Goal: Task Accomplishment & Management: Manage account settings

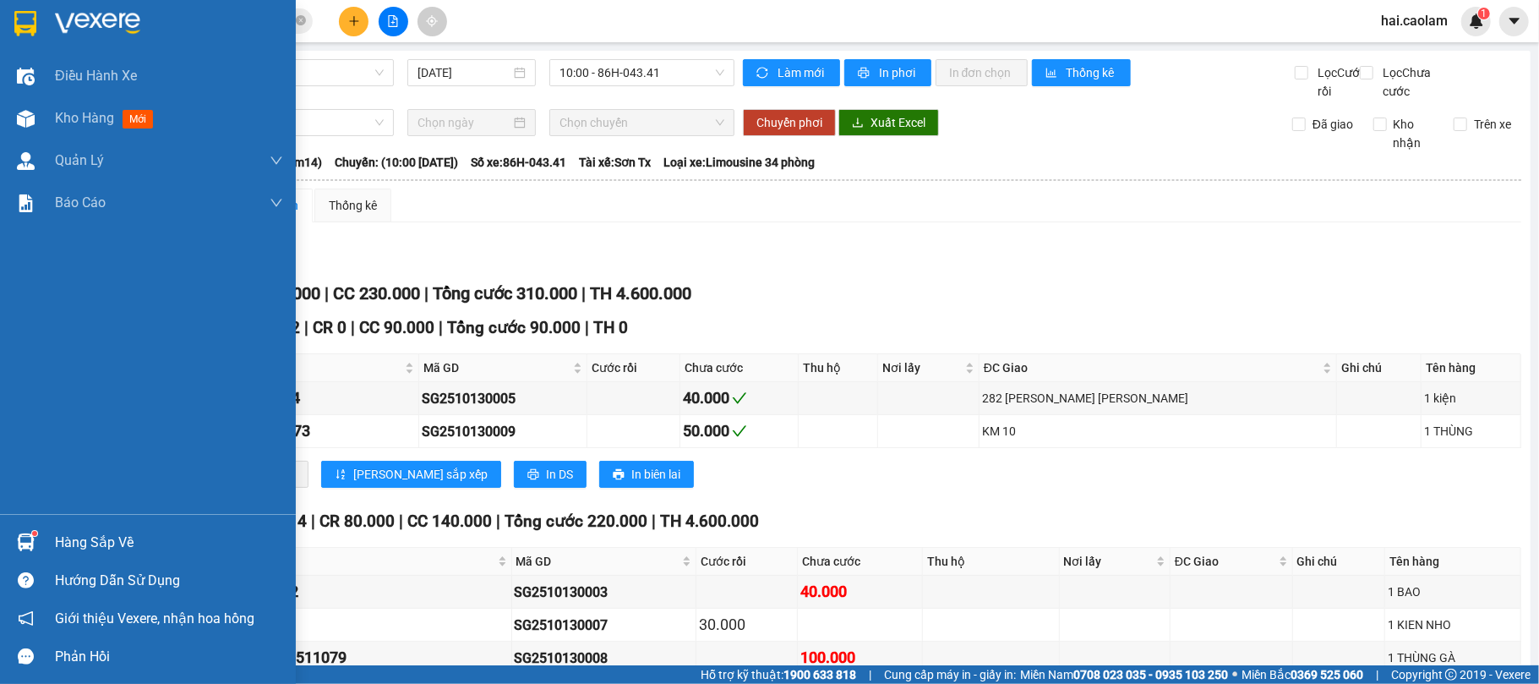
click at [127, 25] on img at bounding box center [97, 23] width 85 height 25
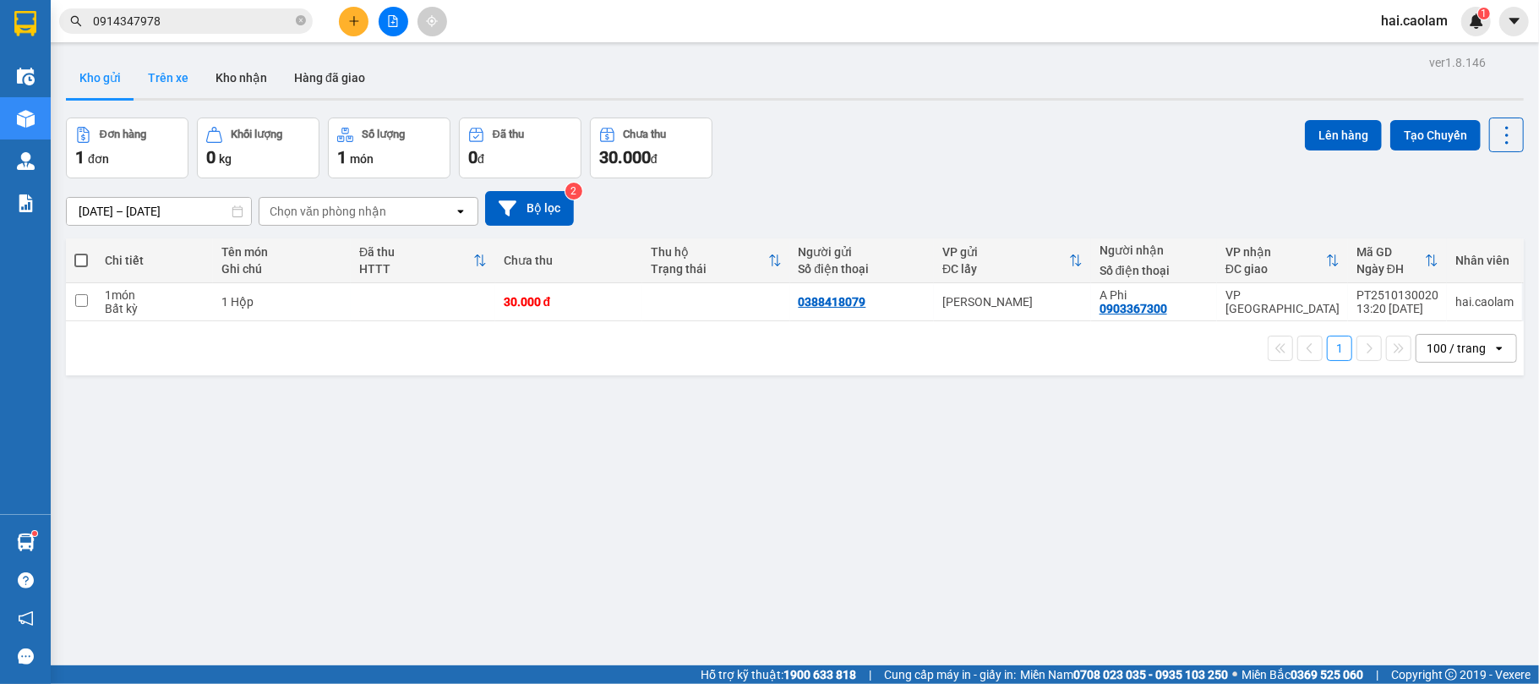
click at [163, 71] on button "Trên xe" at bounding box center [168, 77] width 68 height 41
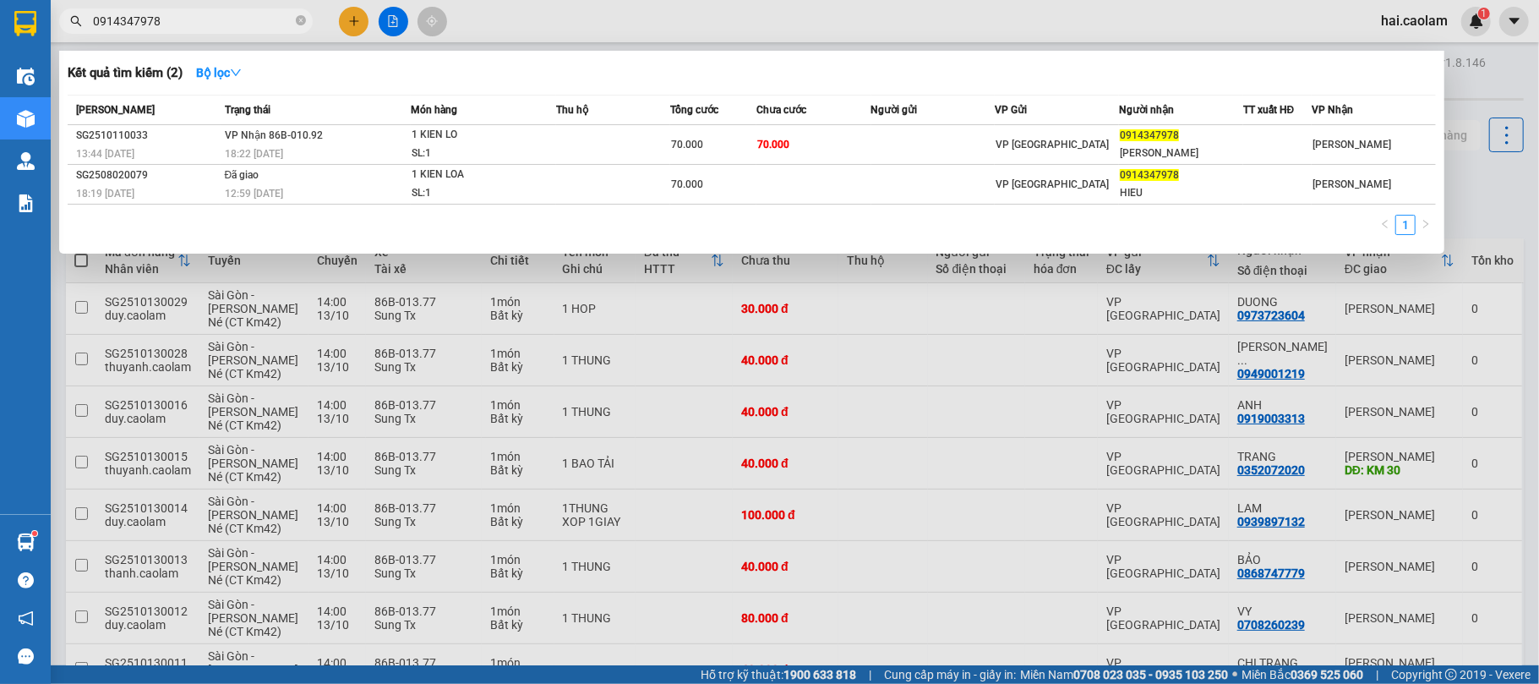
click at [184, 25] on input "0914347978" at bounding box center [192, 21] width 199 height 19
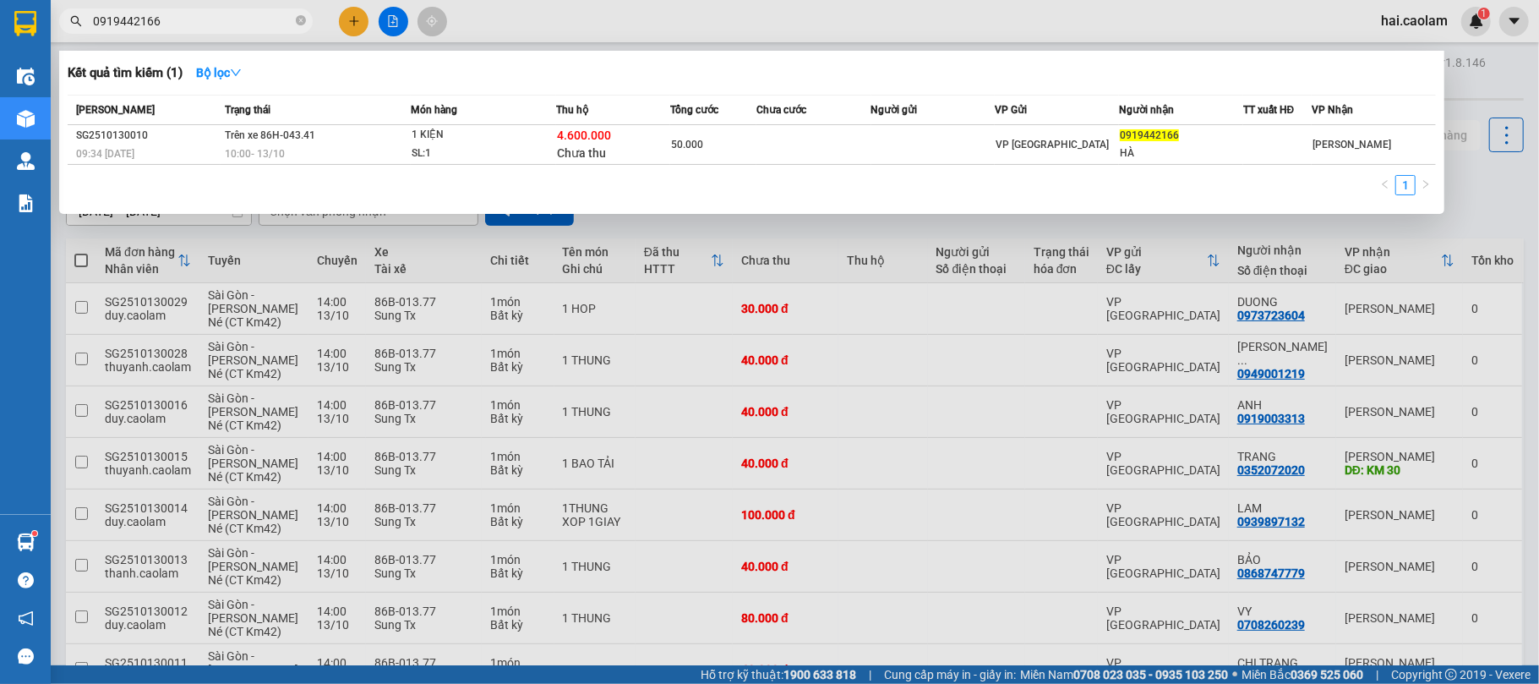
type input "0919442166"
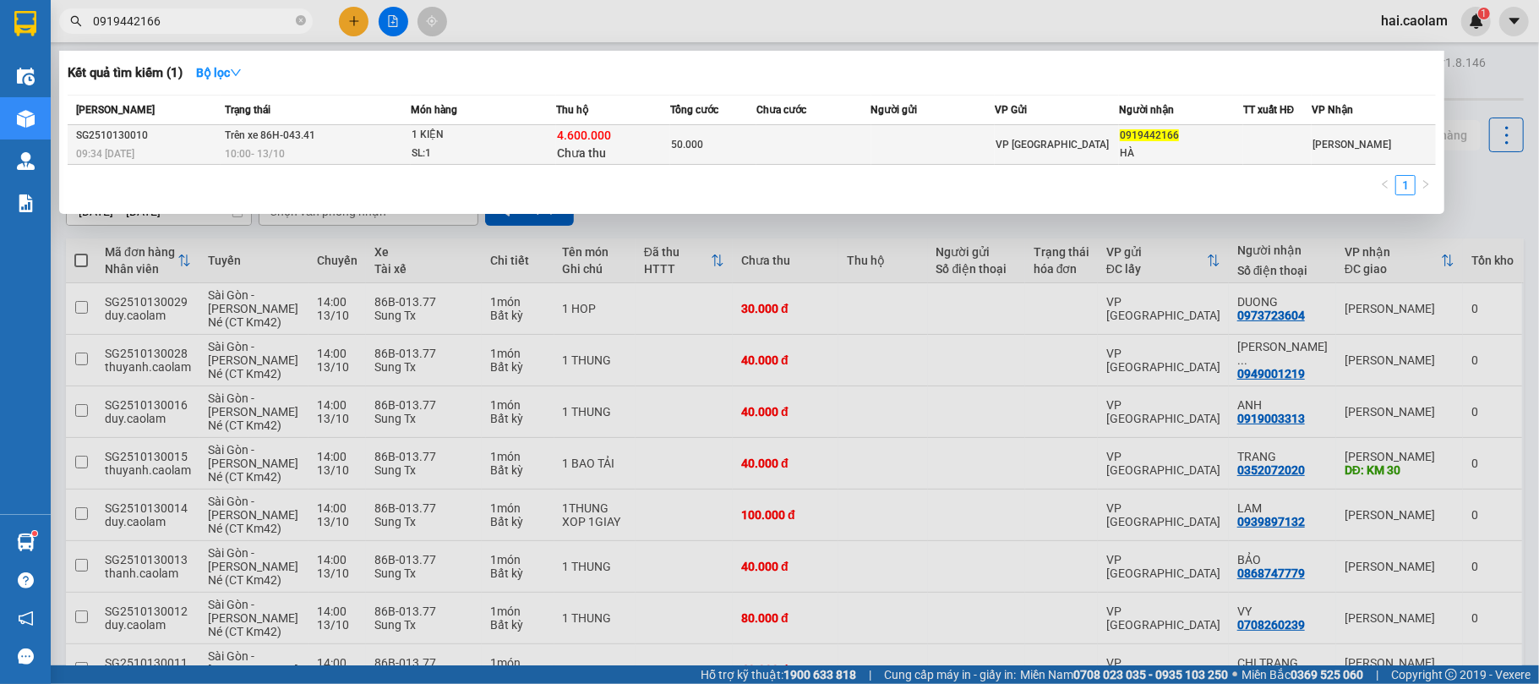
click at [791, 153] on td at bounding box center [813, 145] width 114 height 40
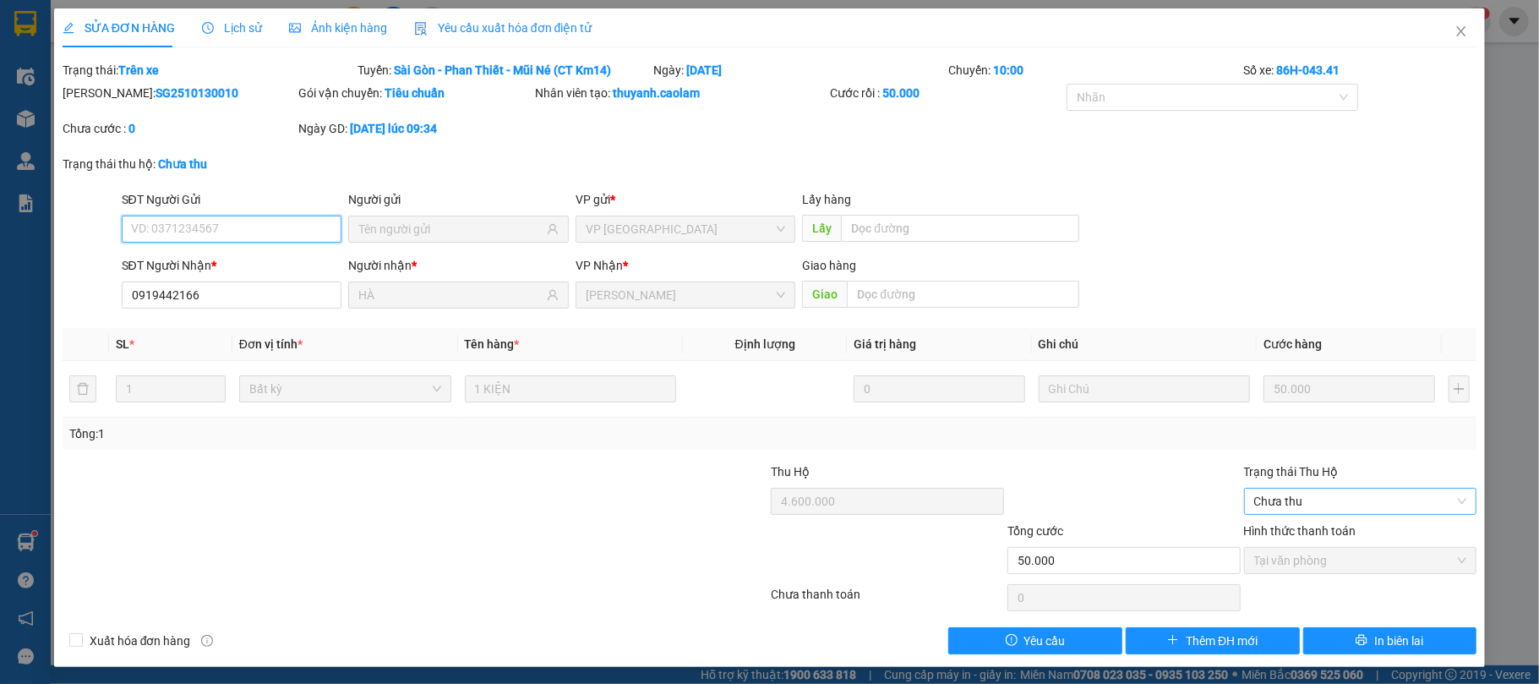
type input "0919442166"
type input "HÀ"
type input "4.600.000"
type input "50.000"
click at [1296, 504] on span "Chưa thu" at bounding box center [1360, 500] width 213 height 25
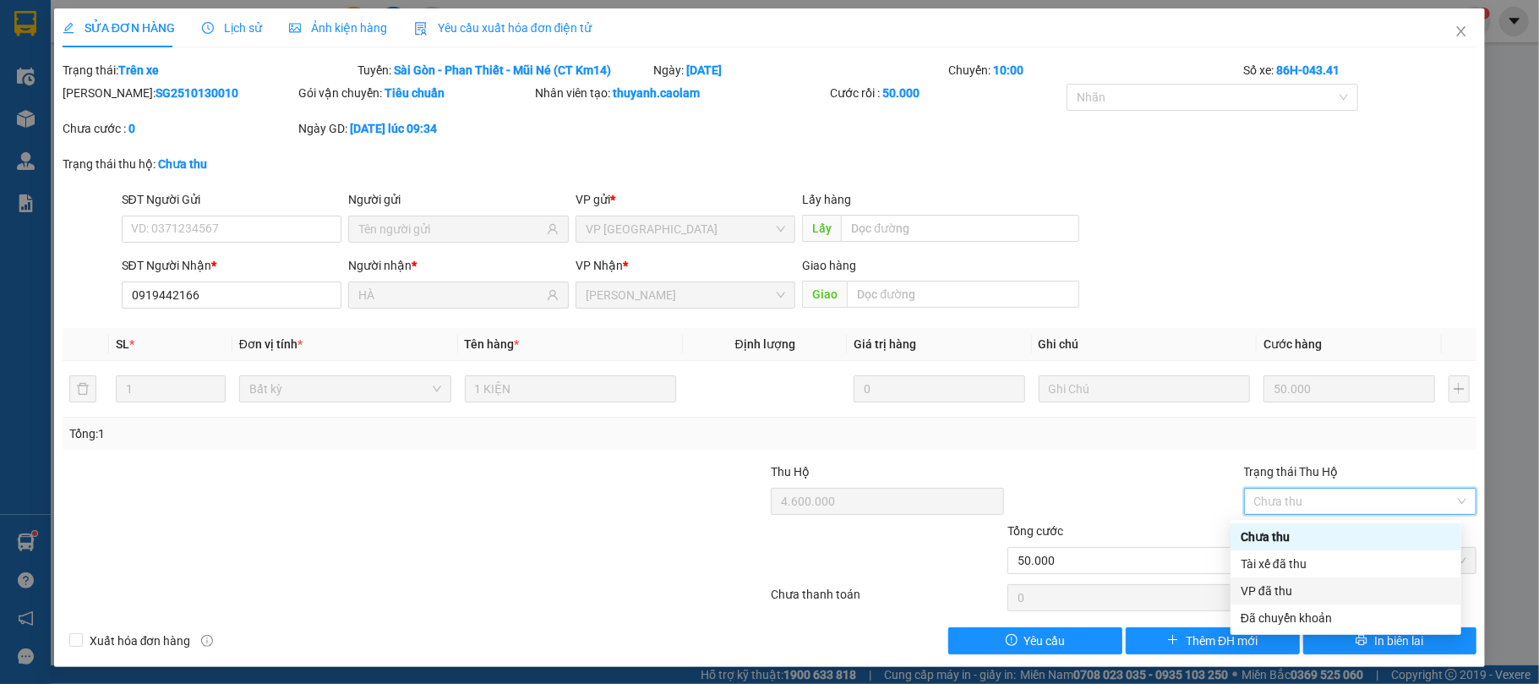
click at [1288, 586] on div "VP đã thu" at bounding box center [1345, 590] width 210 height 19
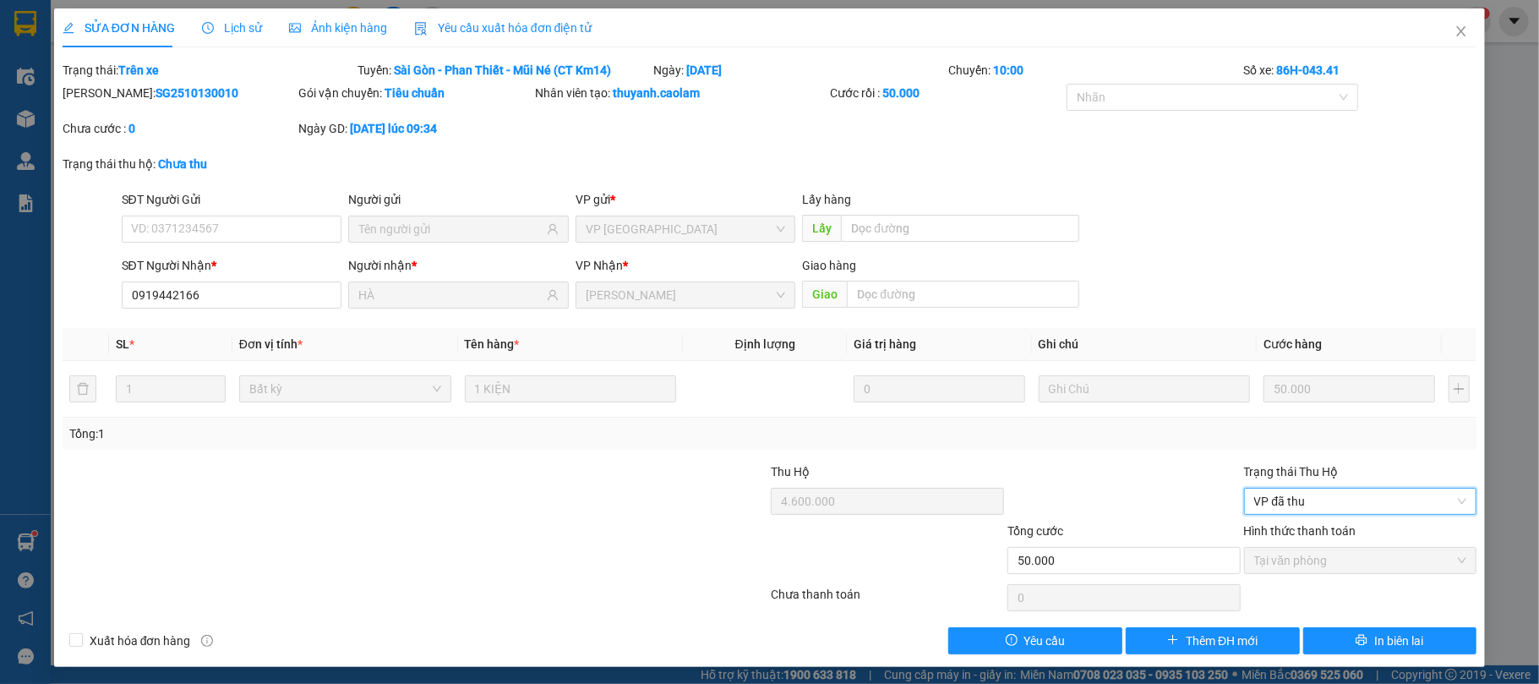
scroll to position [5, 0]
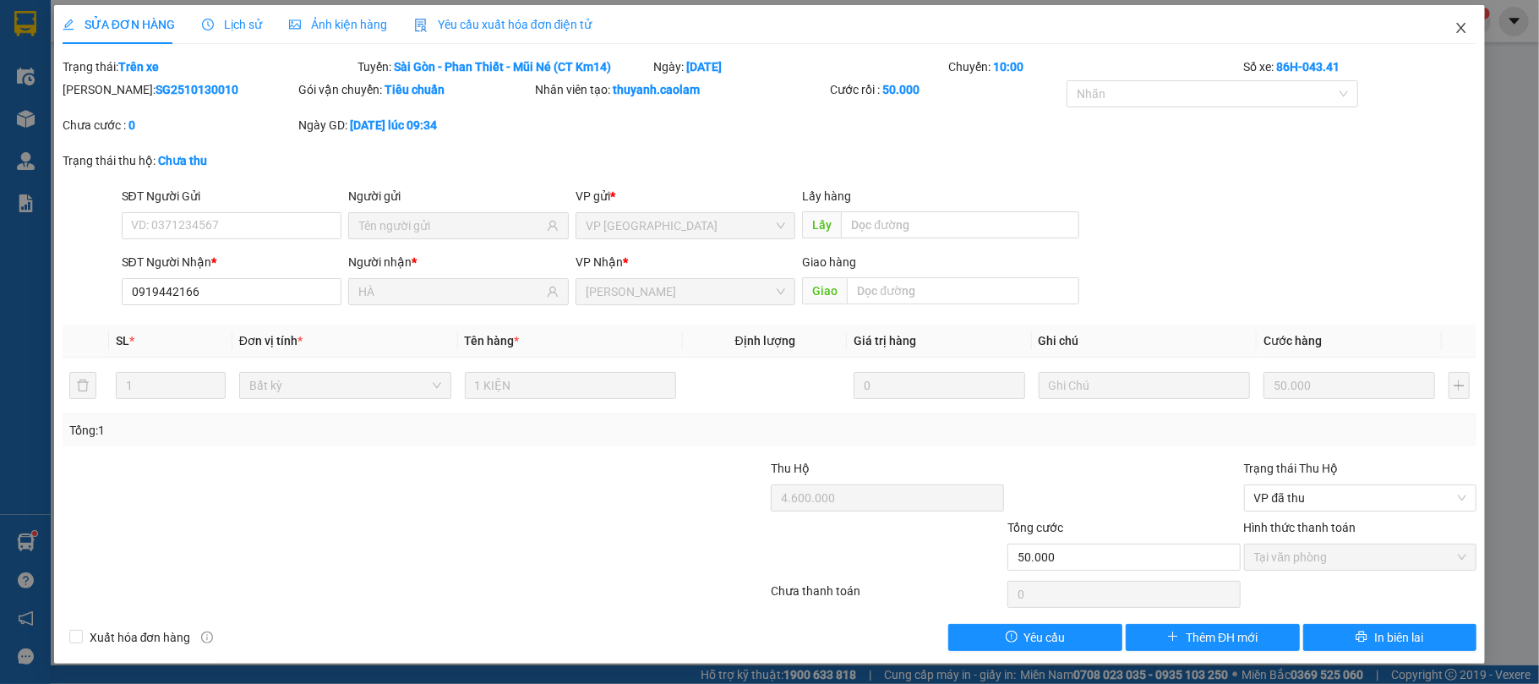
click at [1457, 25] on icon "close" at bounding box center [1461, 28] width 9 height 10
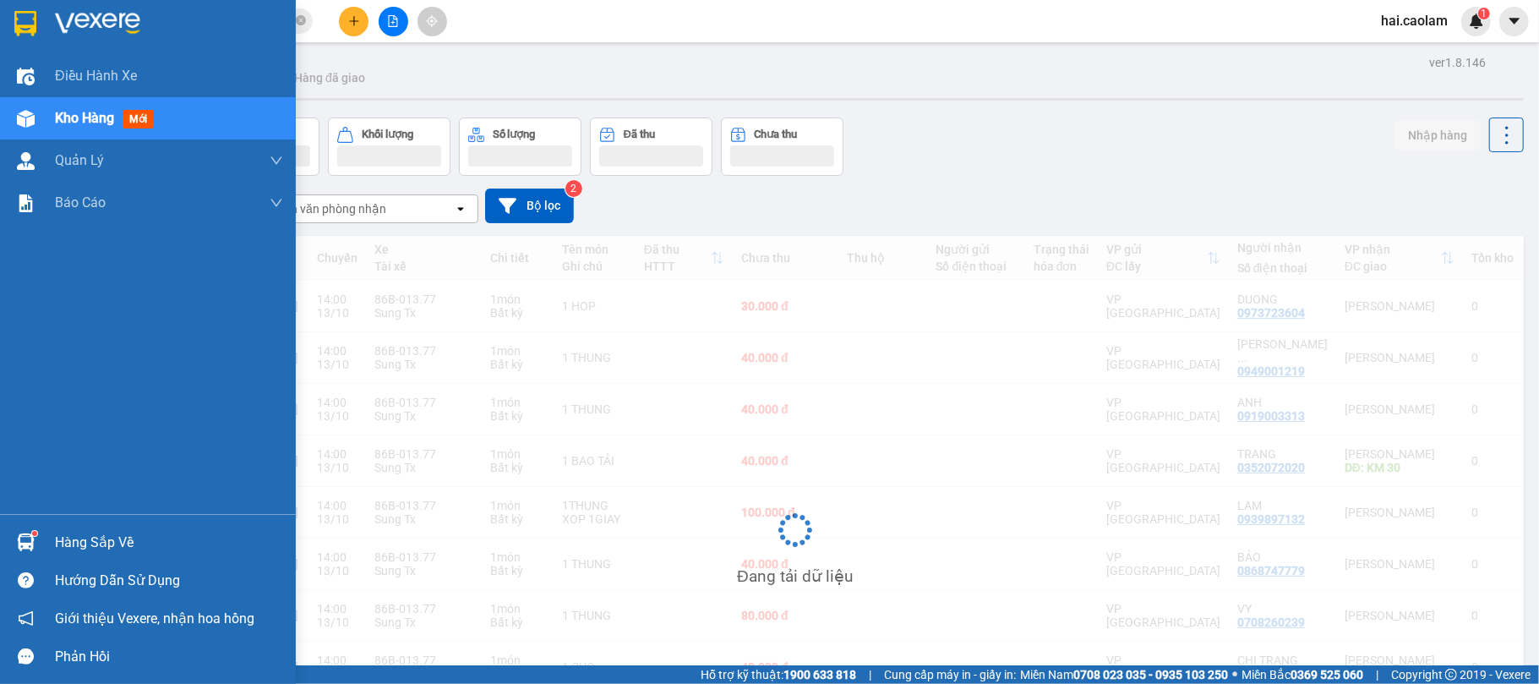
click at [79, 539] on div "Hàng sắp về" at bounding box center [169, 542] width 228 height 25
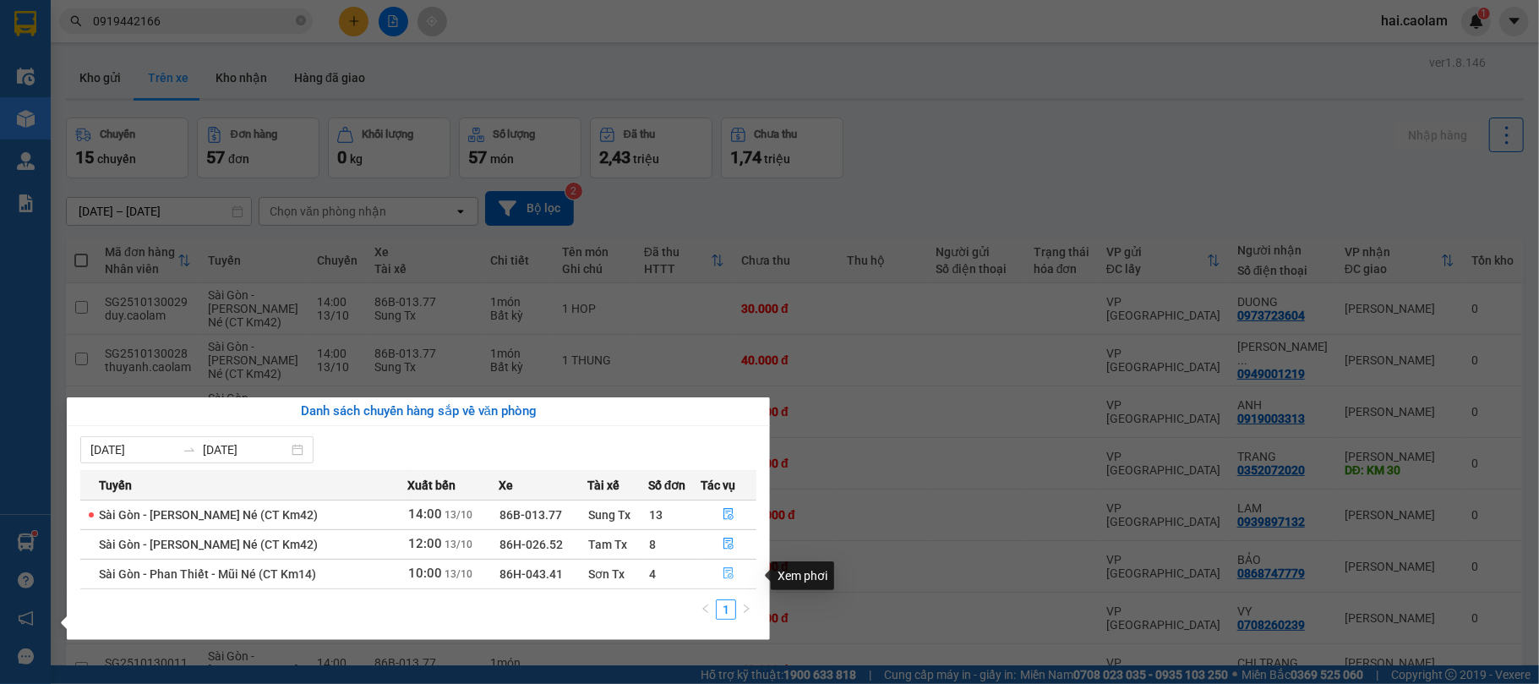
click at [734, 571] on button "button" at bounding box center [728, 573] width 54 height 27
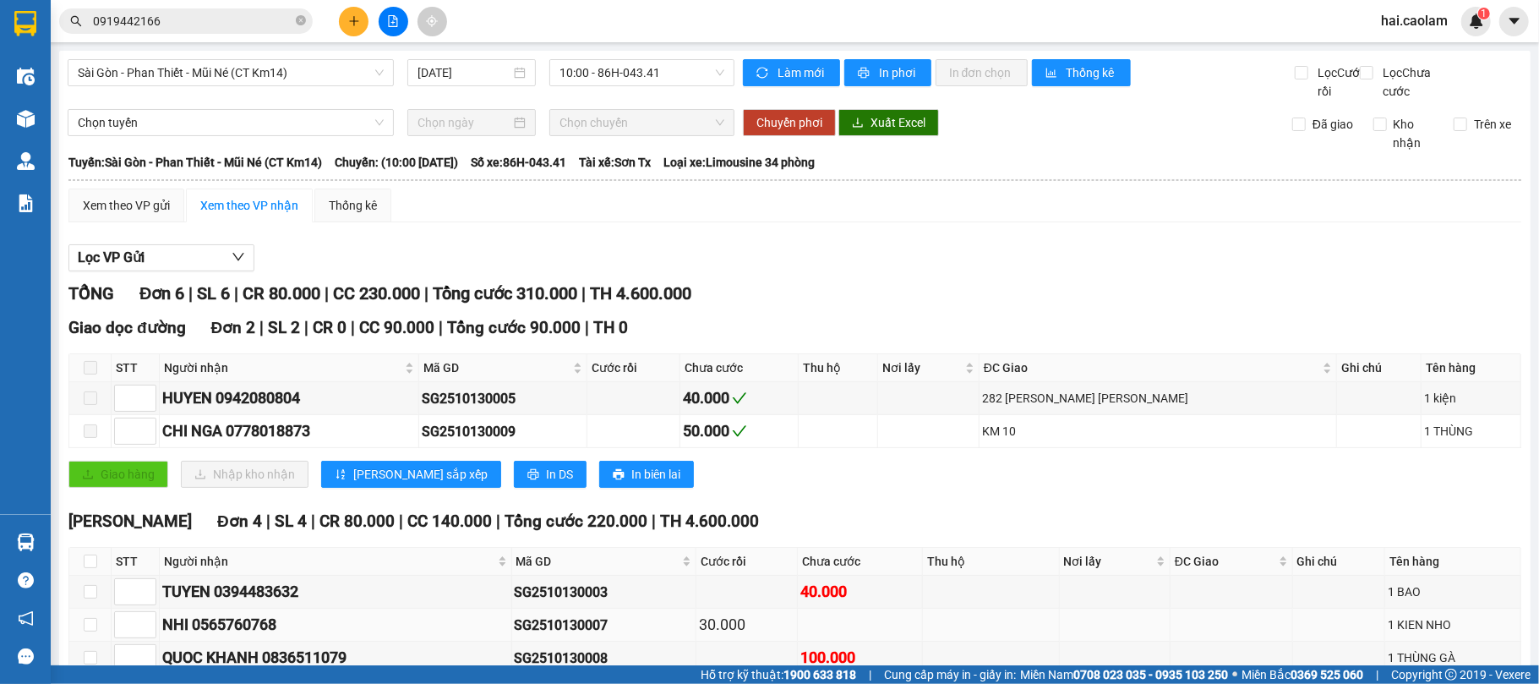
scroll to position [155, 0]
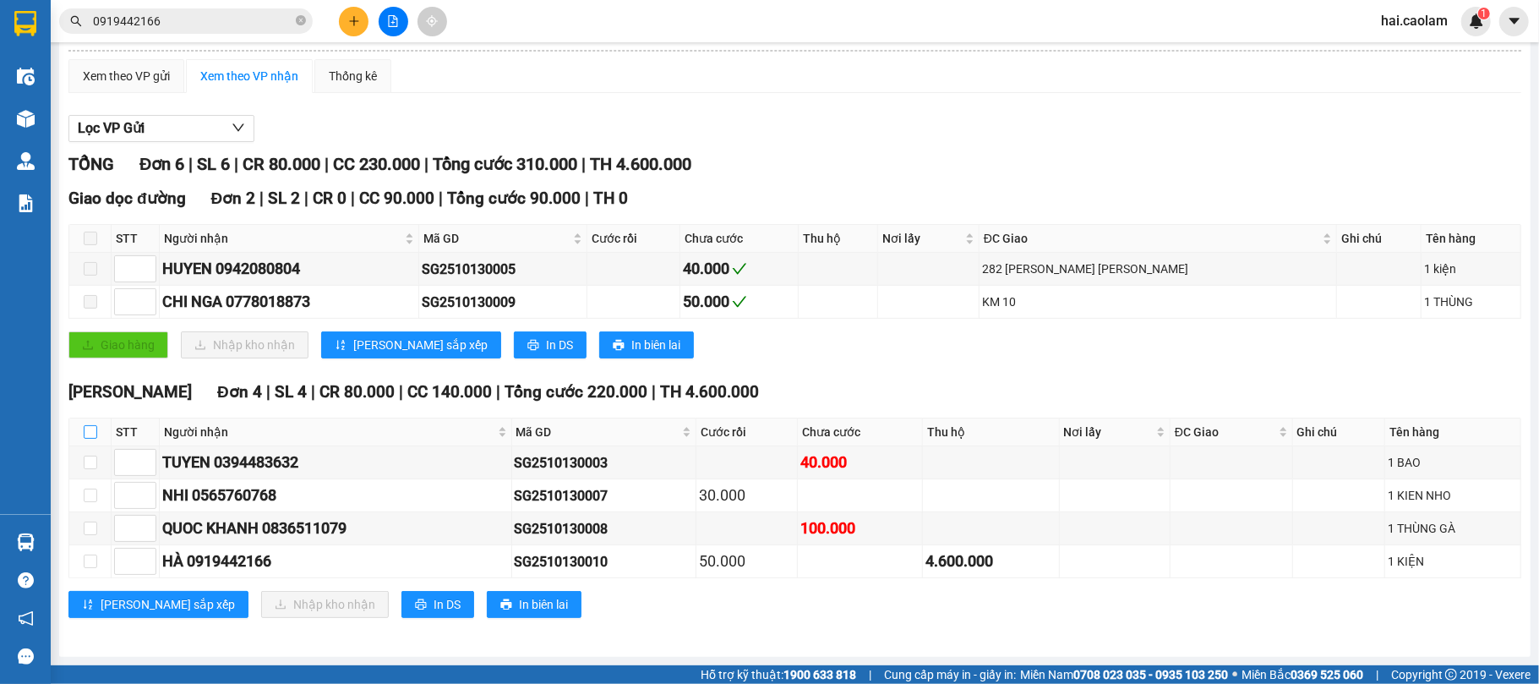
click at [88, 425] on input "checkbox" at bounding box center [91, 432] width 14 height 14
checkbox input "true"
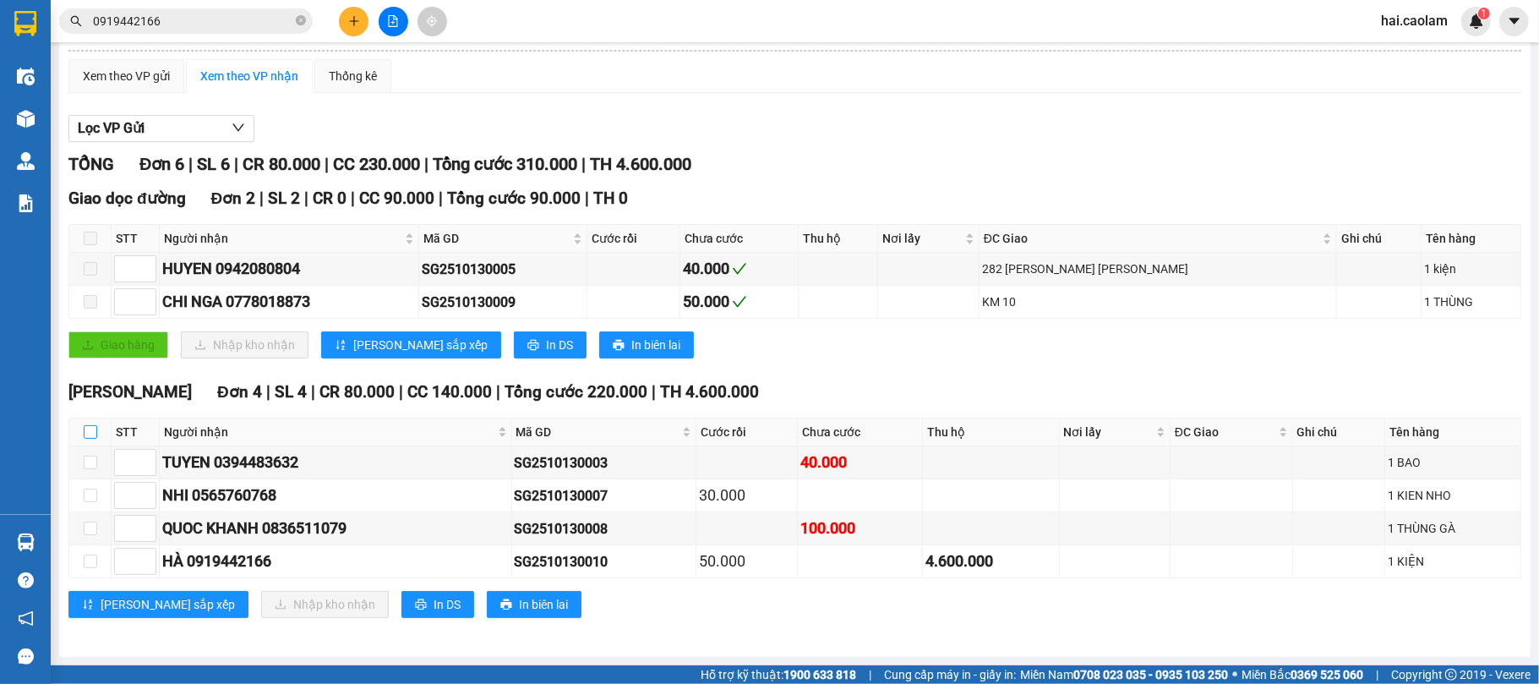
checkbox input "true"
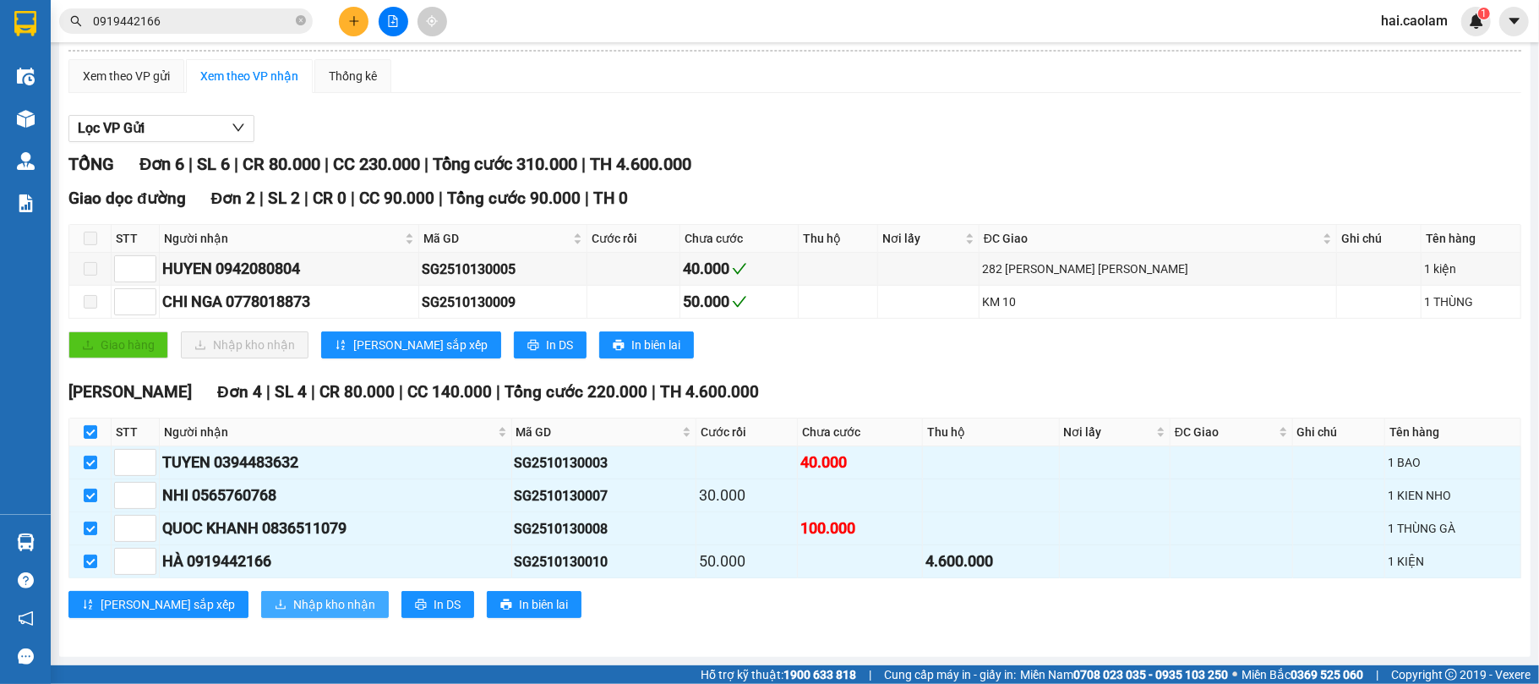
click at [293, 602] on span "Nhập kho nhận" at bounding box center [334, 604] width 82 height 19
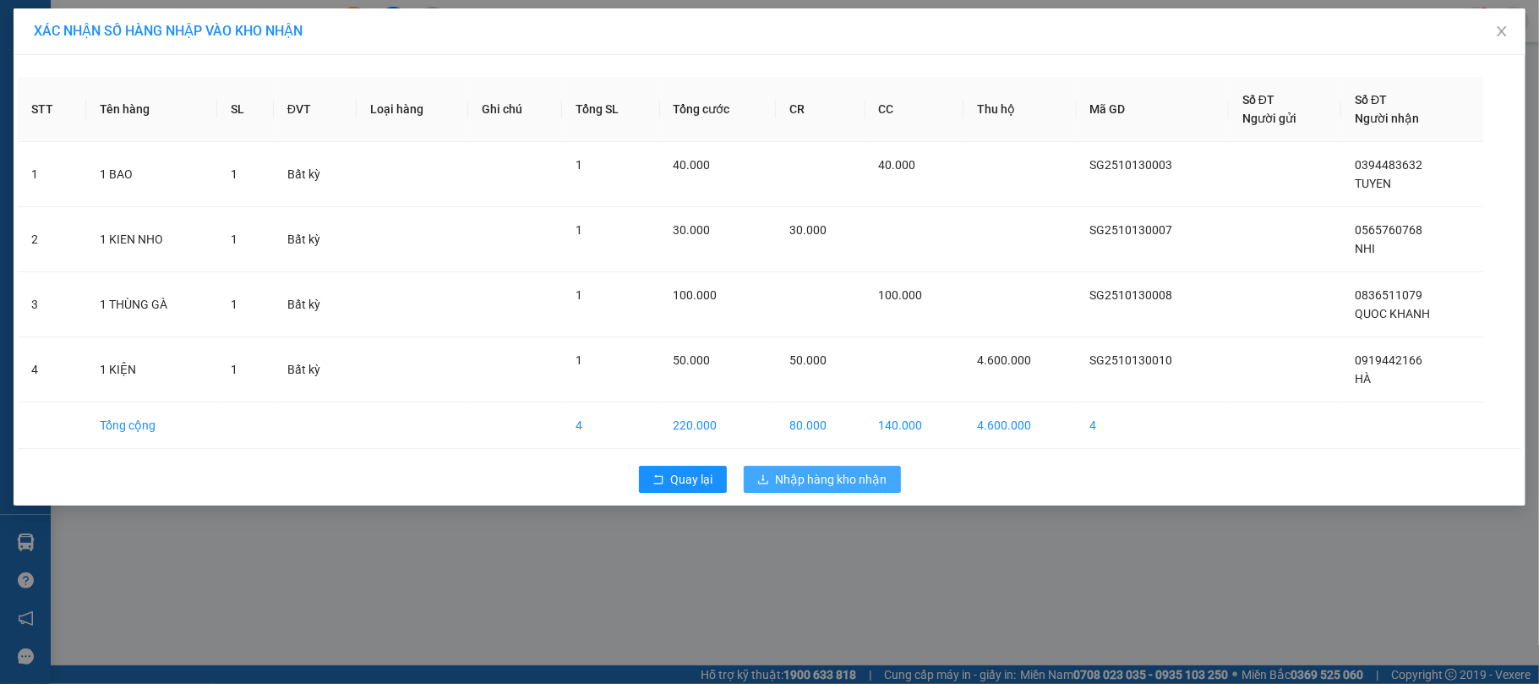
click at [833, 475] on span "Nhập hàng kho nhận" at bounding box center [832, 479] width 112 height 19
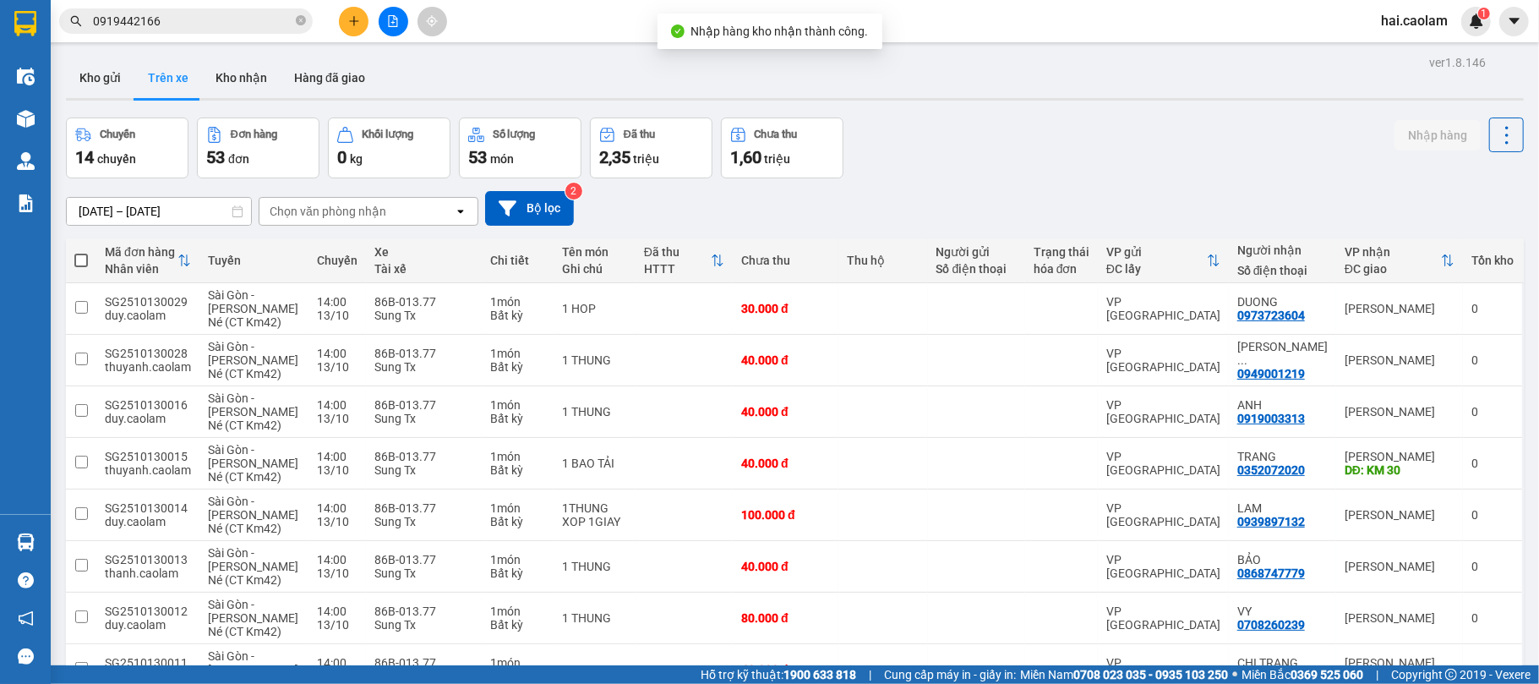
click at [206, 25] on input "0919442166" at bounding box center [192, 21] width 199 height 19
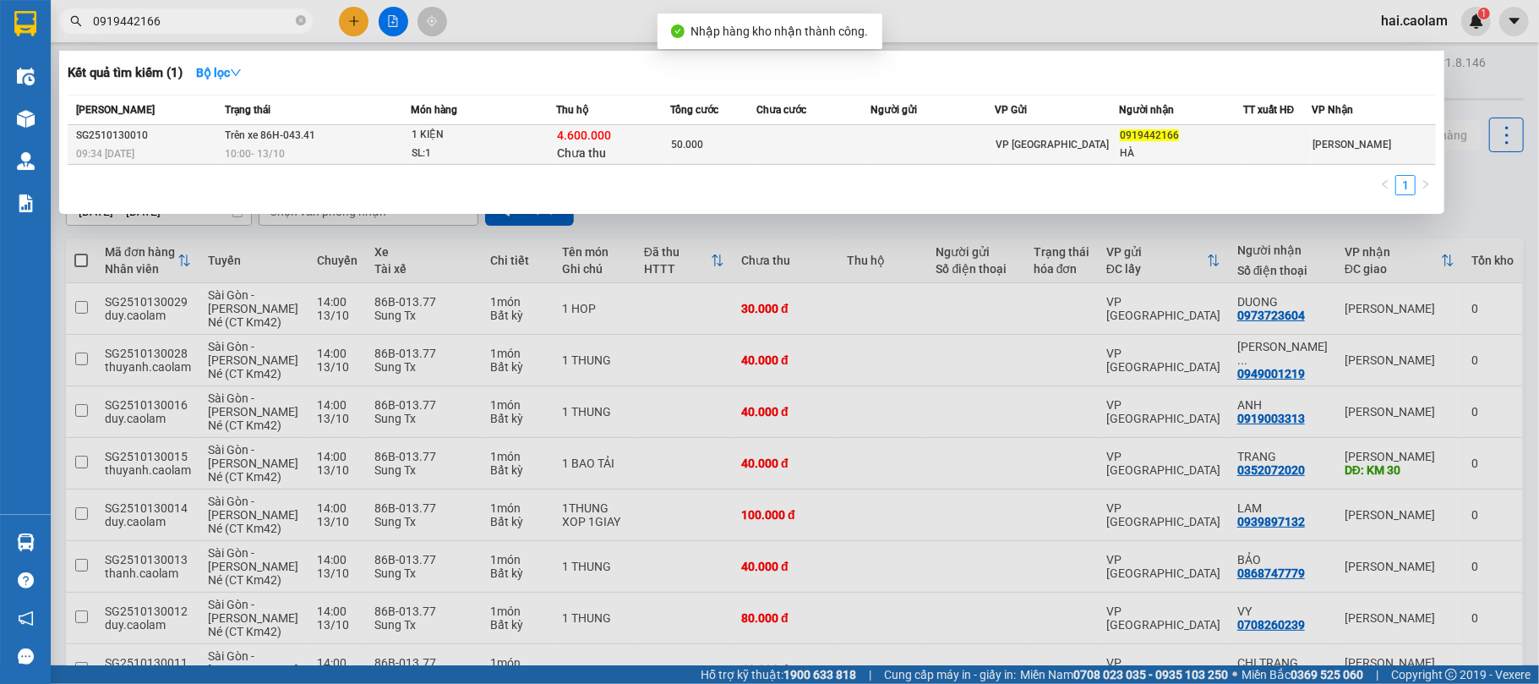
click at [1073, 144] on div "VP [GEOGRAPHIC_DATA]" at bounding box center [1056, 144] width 123 height 19
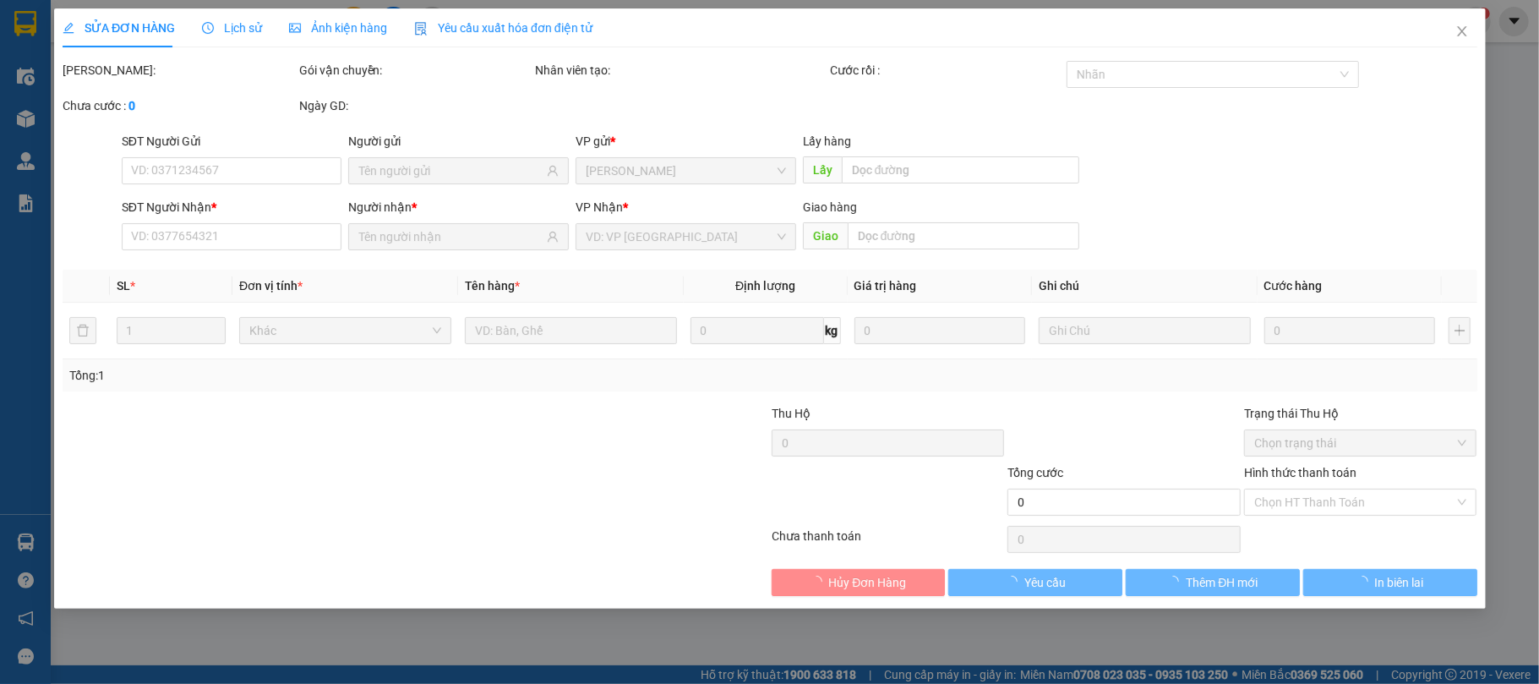
type input "0919442166"
type input "HÀ"
type input "4.600.000"
type input "50.000"
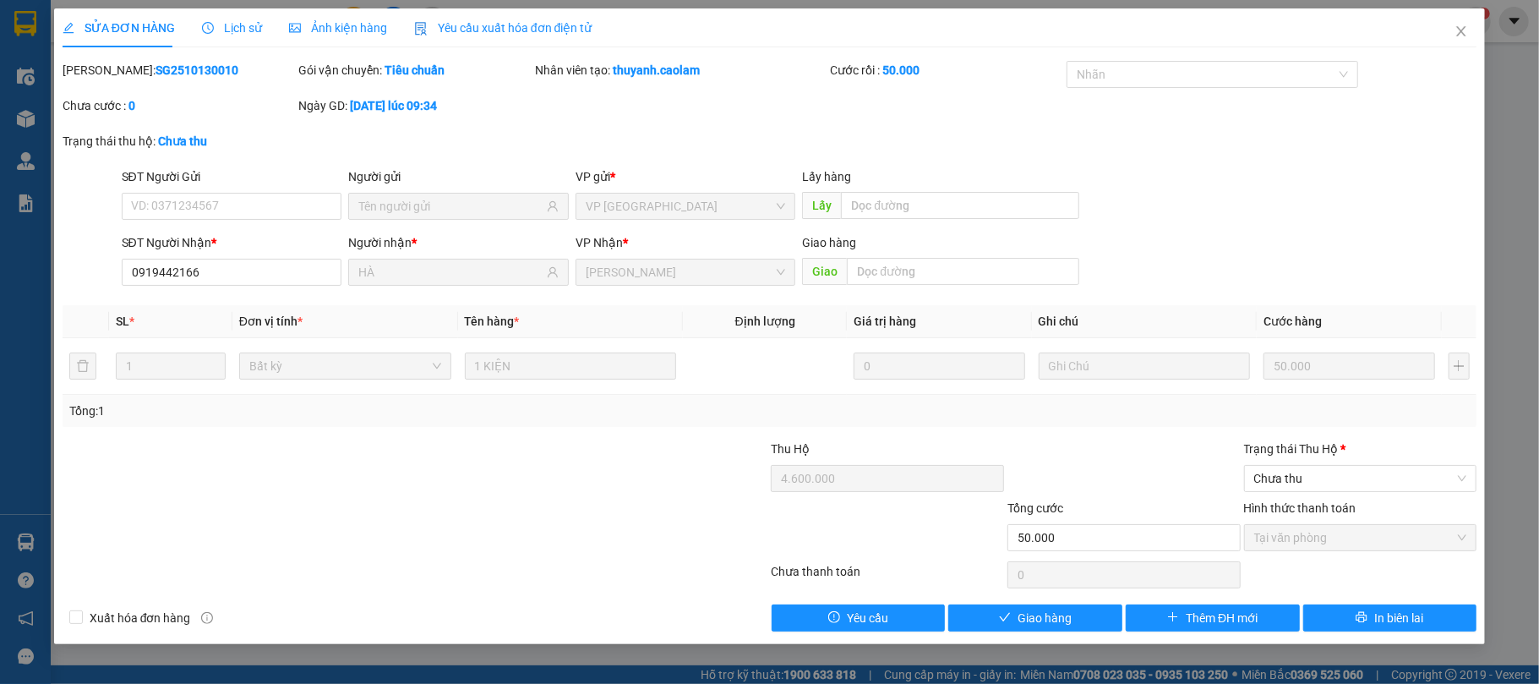
click at [1303, 463] on div "Trạng thái Thu Hộ *" at bounding box center [1360, 451] width 233 height 25
click at [1302, 471] on span "Chưa thu" at bounding box center [1360, 478] width 213 height 25
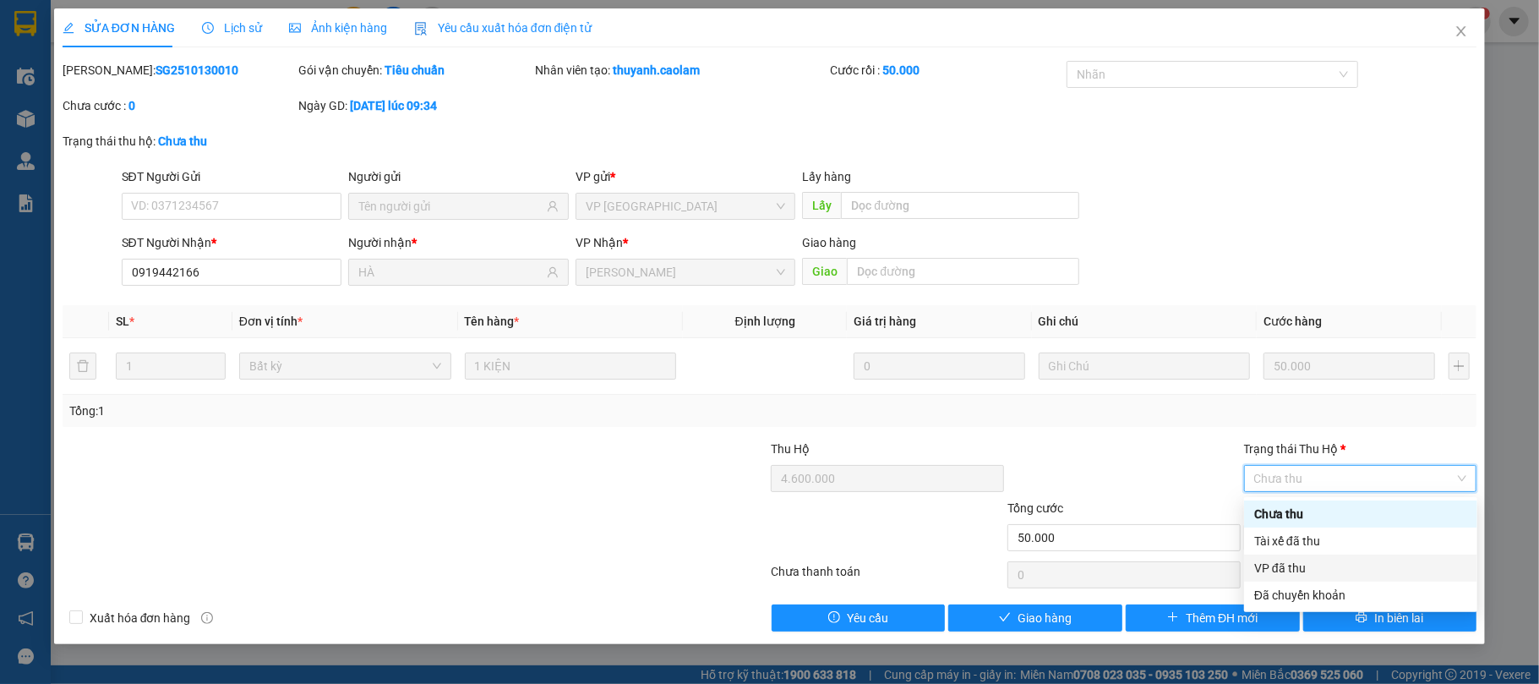
click at [1301, 566] on div "VP đã thu" at bounding box center [1360, 567] width 213 height 19
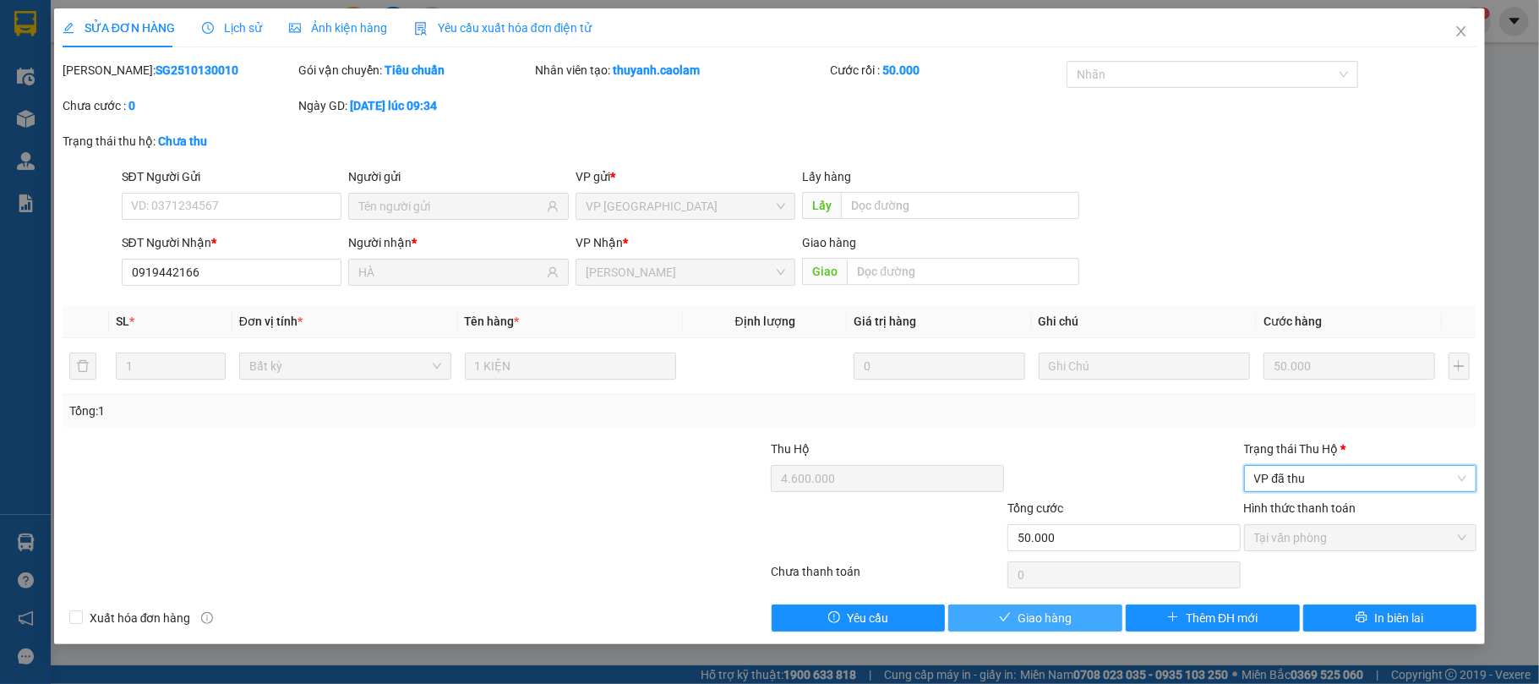
click at [1049, 625] on span "Giao hàng" at bounding box center [1044, 617] width 54 height 19
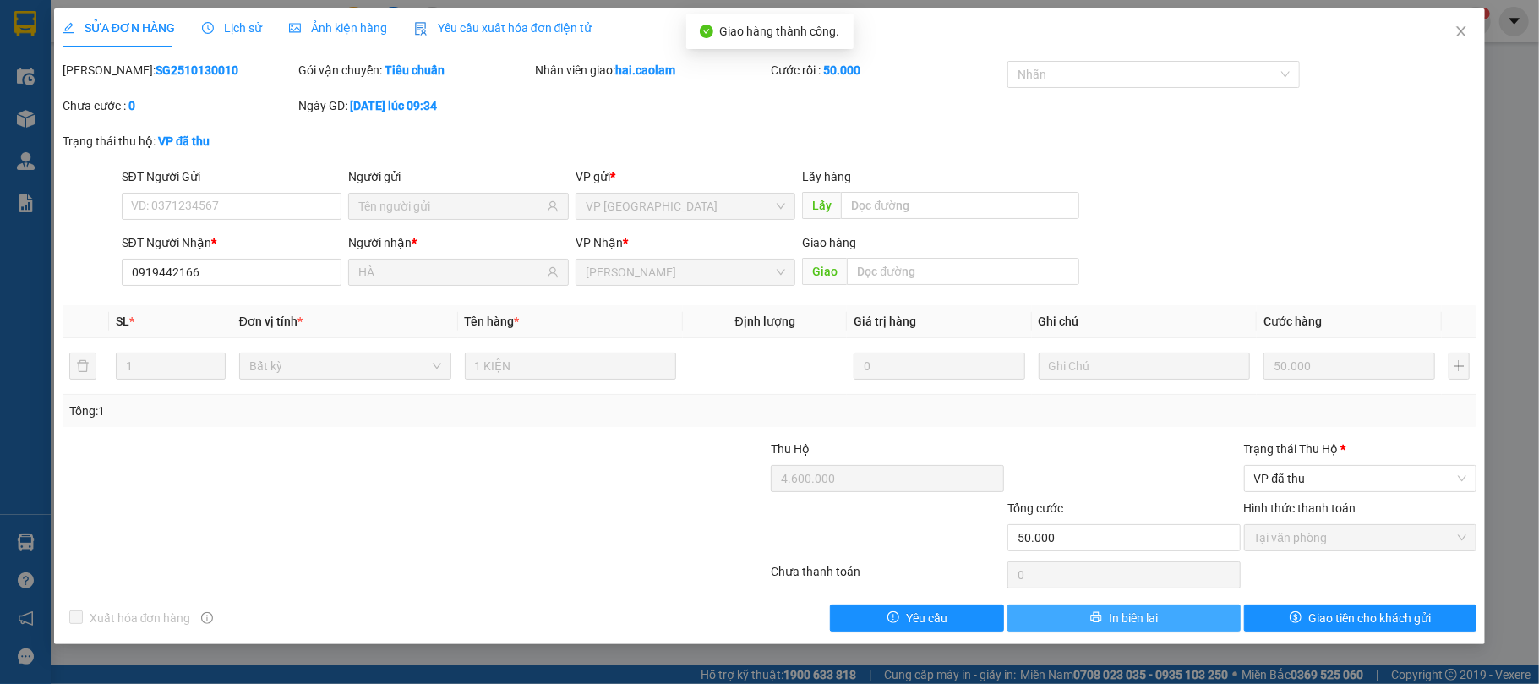
click at [1156, 618] on span "In biên lai" at bounding box center [1133, 617] width 49 height 19
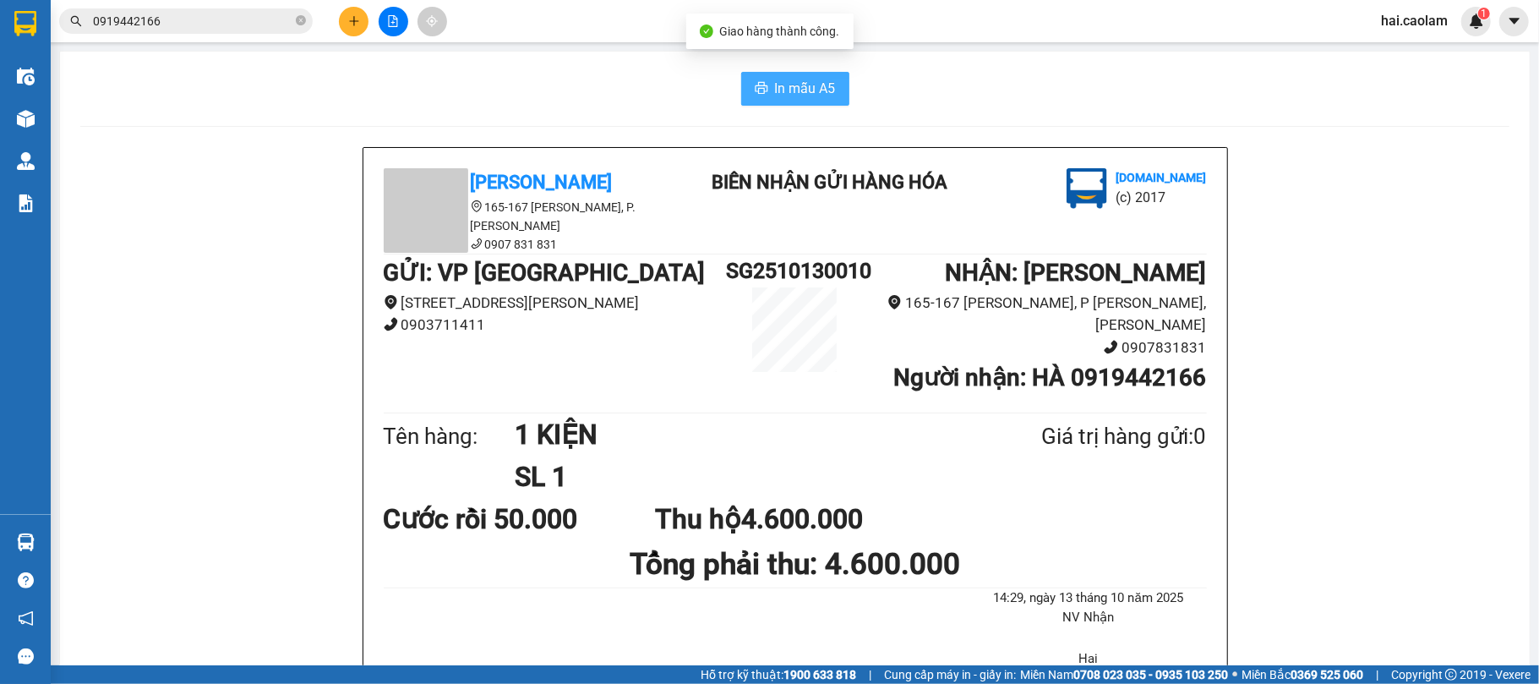
click at [812, 95] on span "In mẫu A5" at bounding box center [805, 88] width 61 height 21
click at [350, 7] on div at bounding box center [393, 22] width 127 height 30
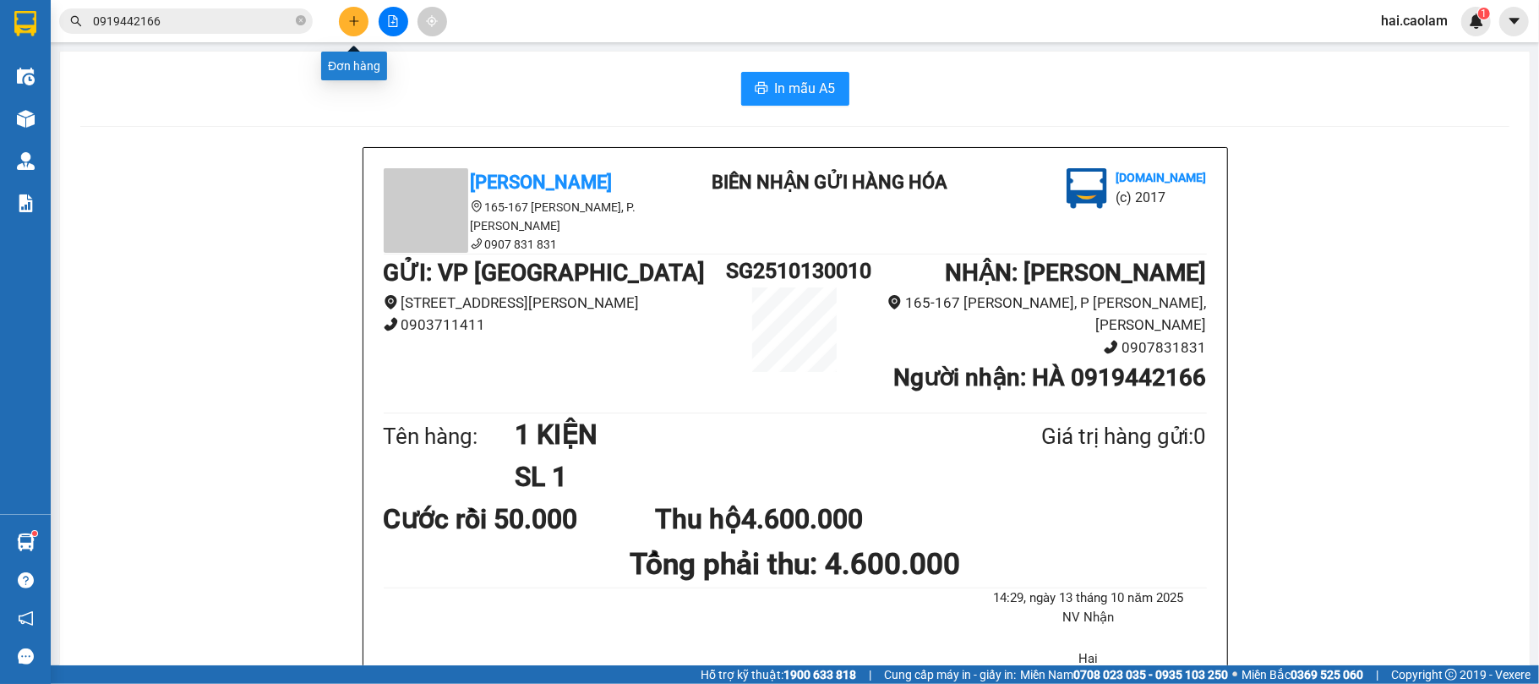
click at [359, 24] on icon "plus" at bounding box center [354, 21] width 12 height 12
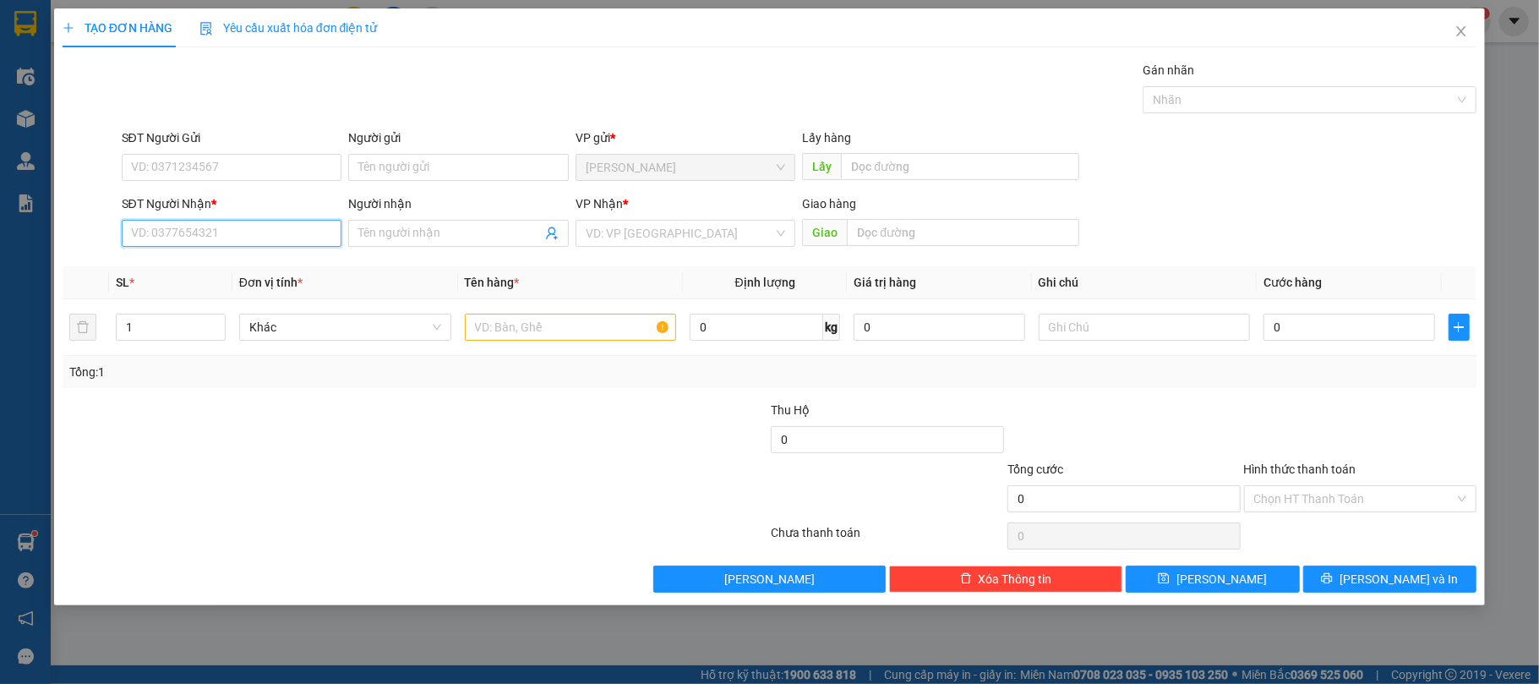
click at [275, 241] on input "SĐT Người Nhận *" at bounding box center [232, 233] width 221 height 27
click at [438, 242] on input "Người nhận" at bounding box center [449, 233] width 183 height 19
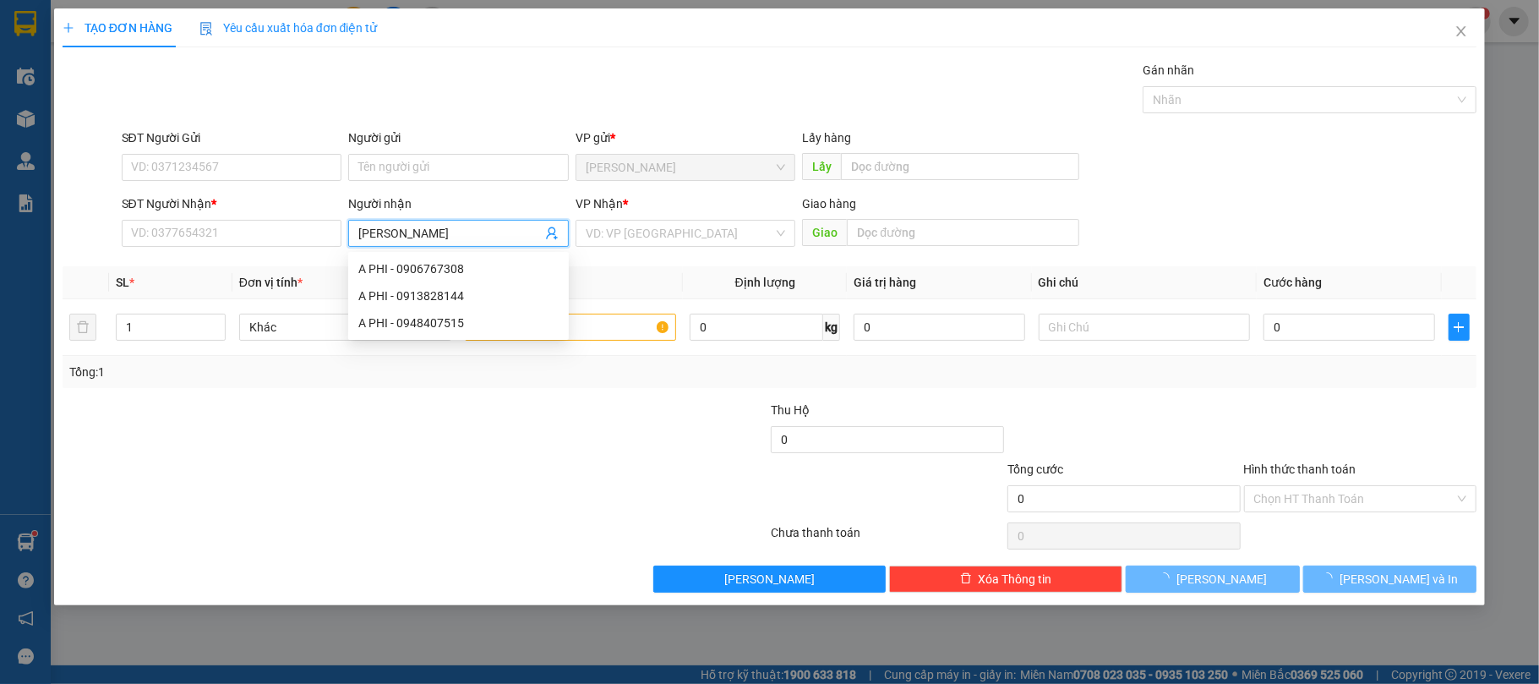
type input "Ty An"
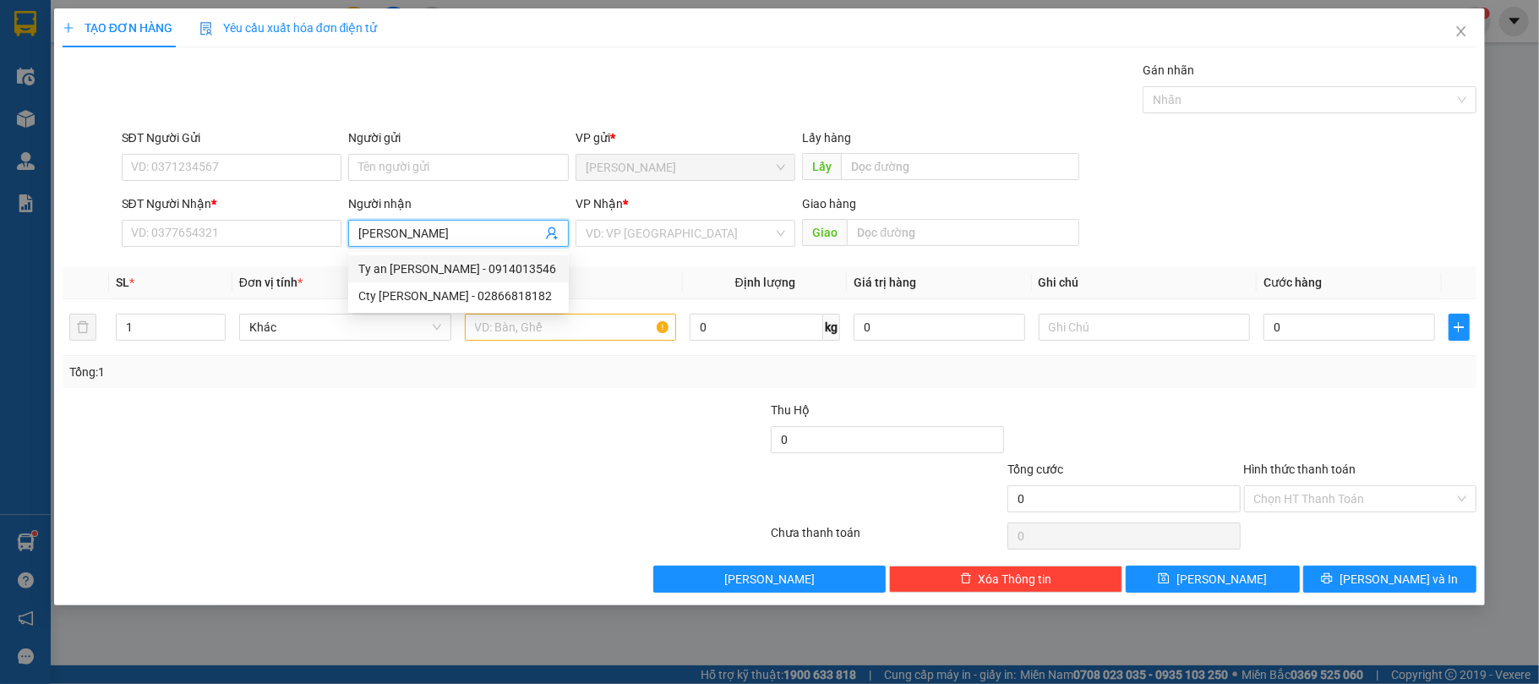
click at [427, 262] on div "Ty an Bình - 0914013546" at bounding box center [458, 268] width 200 height 19
type input "0914013546"
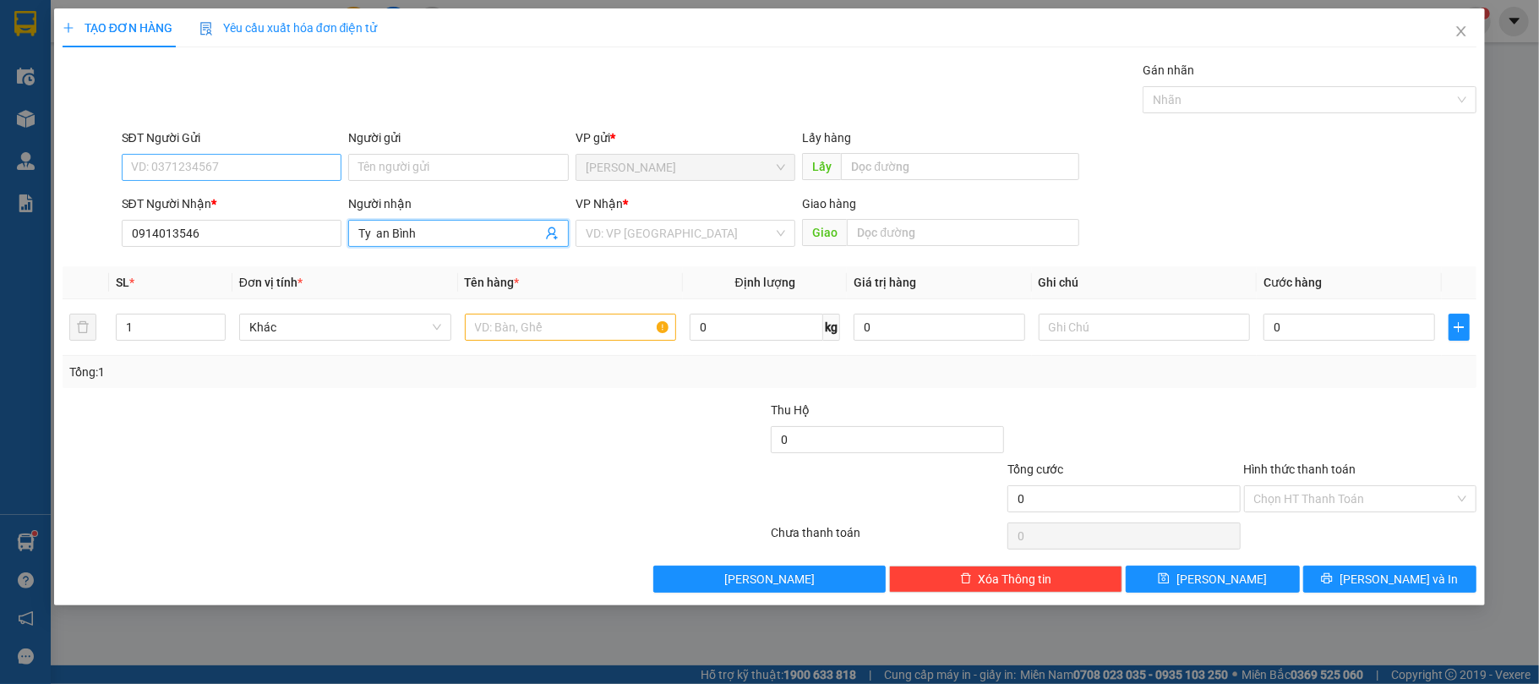
type input "Ty an Bình"
click at [186, 163] on input "SĐT Người Gửi" at bounding box center [232, 167] width 221 height 27
click at [221, 167] on input "SĐT Người Gửi" at bounding box center [232, 167] width 221 height 27
click at [661, 237] on input "search" at bounding box center [680, 233] width 188 height 25
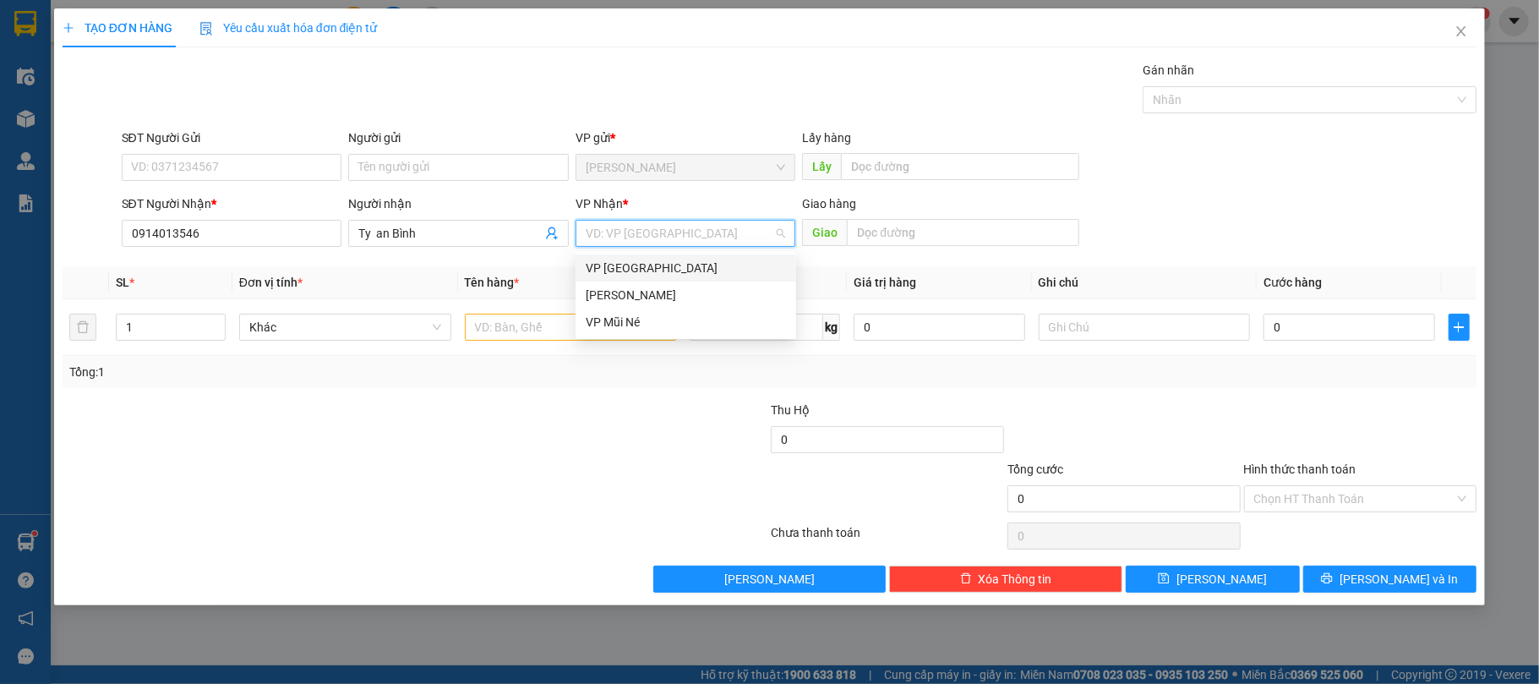
click at [629, 260] on div "VP [GEOGRAPHIC_DATA]" at bounding box center [686, 268] width 200 height 19
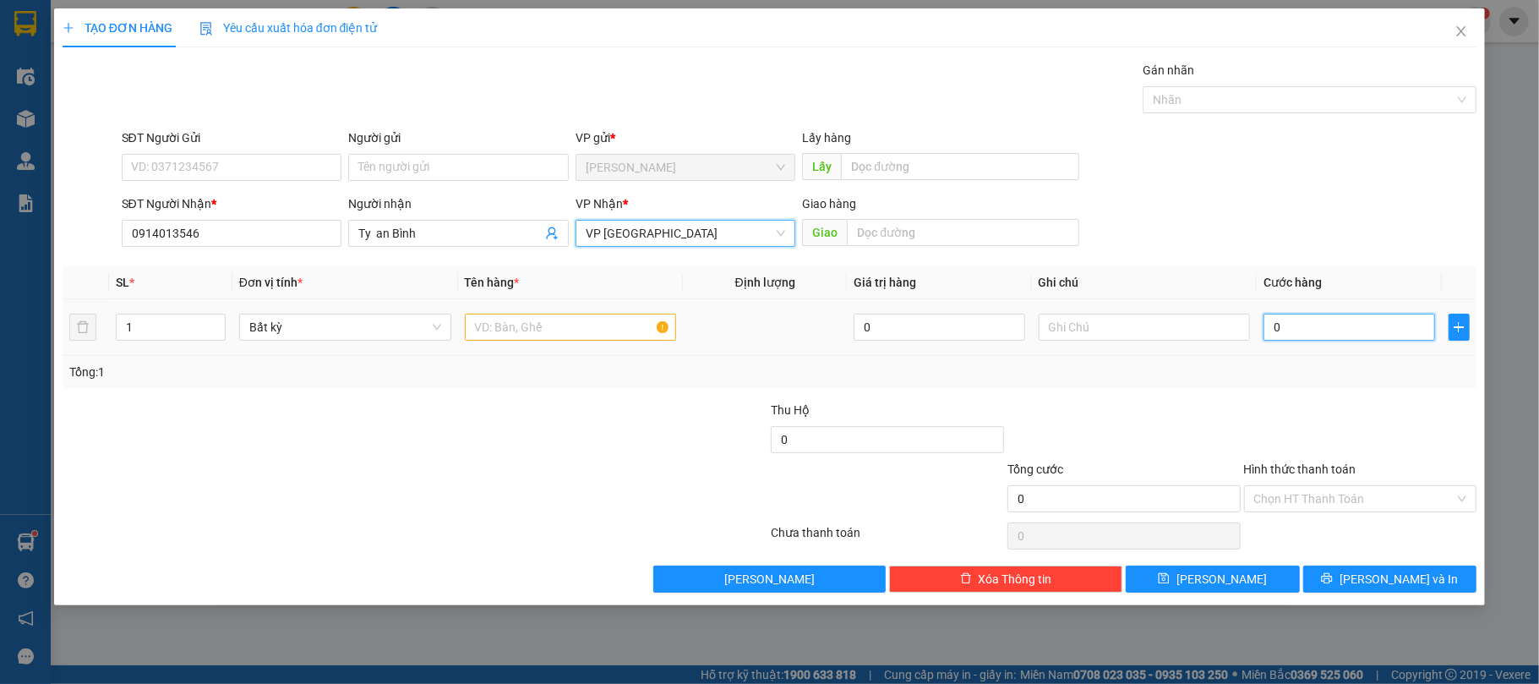
click at [1303, 330] on input "0" at bounding box center [1348, 326] width 171 height 27
type input "5"
type input "50"
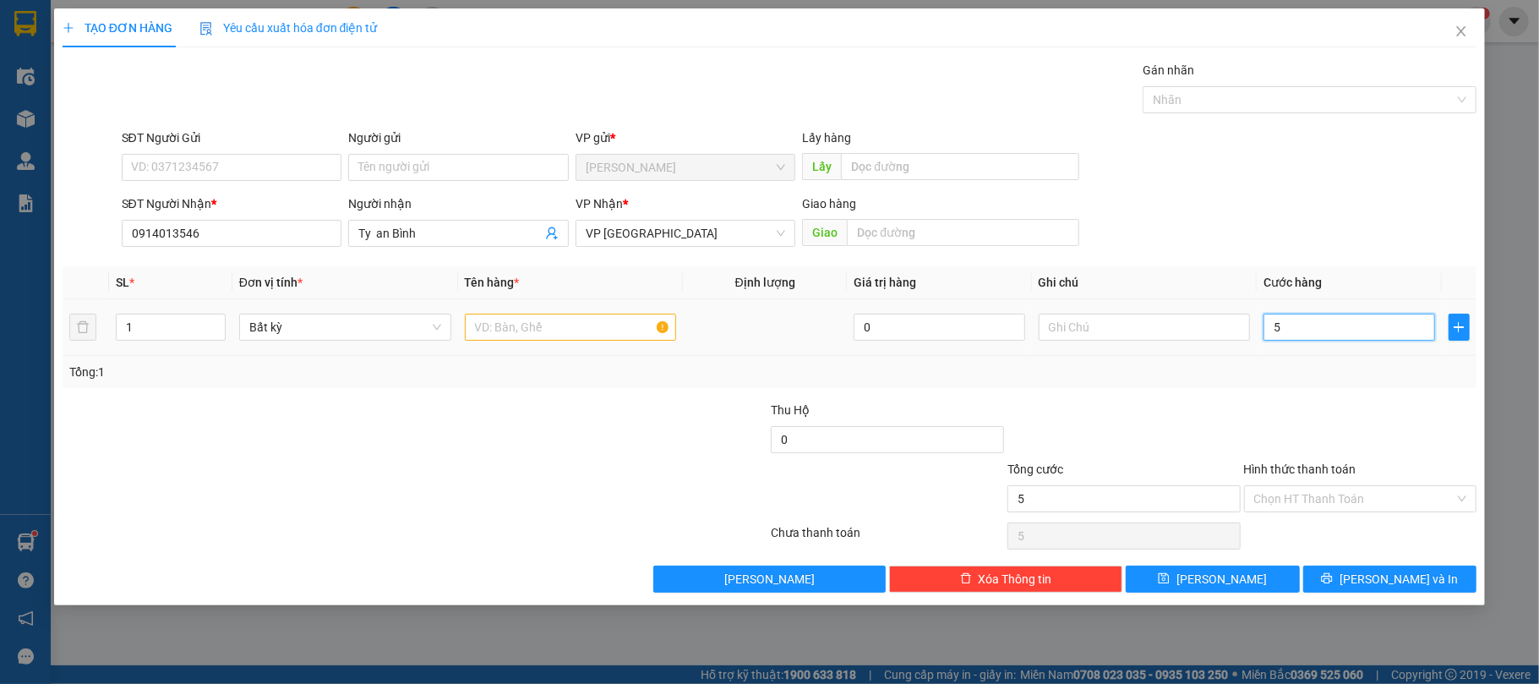
type input "50"
type input "50.000"
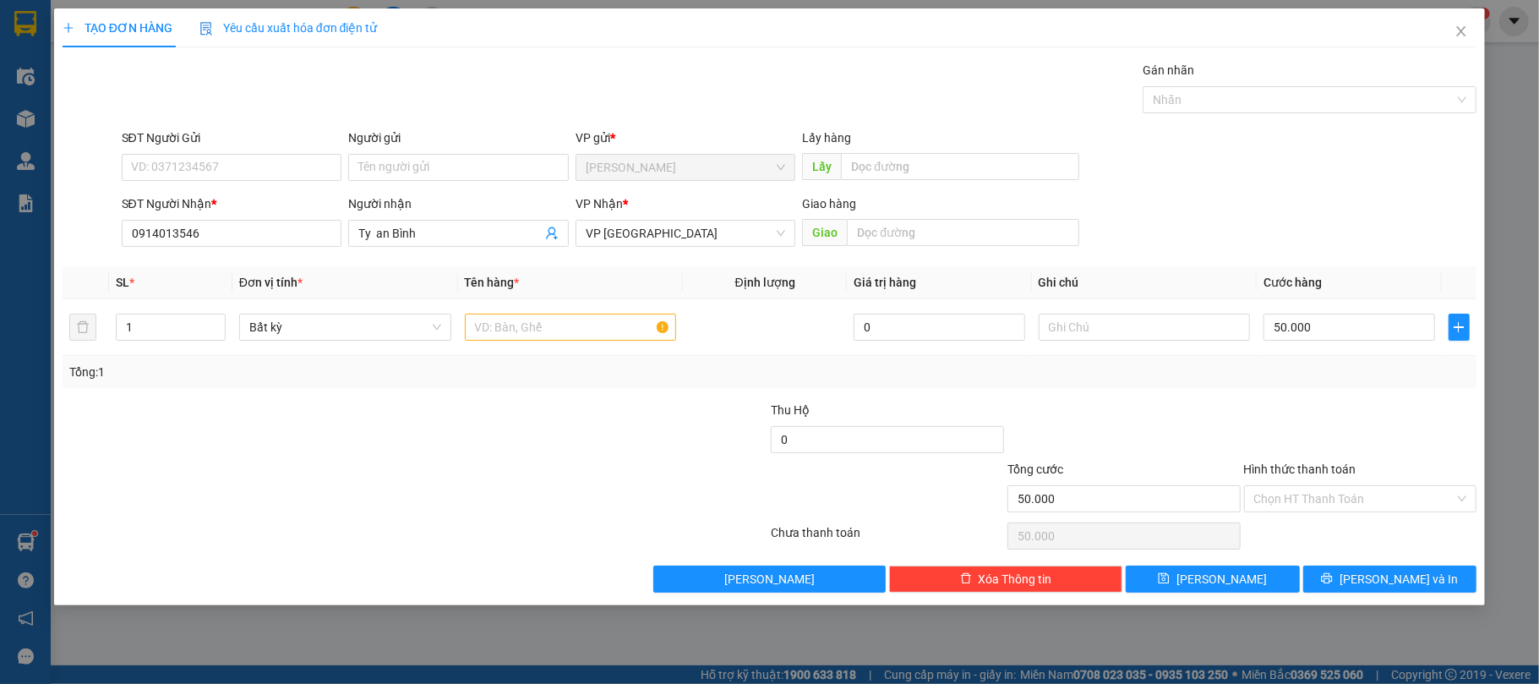
drag, startPoint x: 389, startPoint y: 416, endPoint x: 518, endPoint y: 370, distance: 137.1
click at [406, 412] on div at bounding box center [297, 429] width 472 height 59
click at [580, 333] on input "text" at bounding box center [571, 326] width 212 height 27
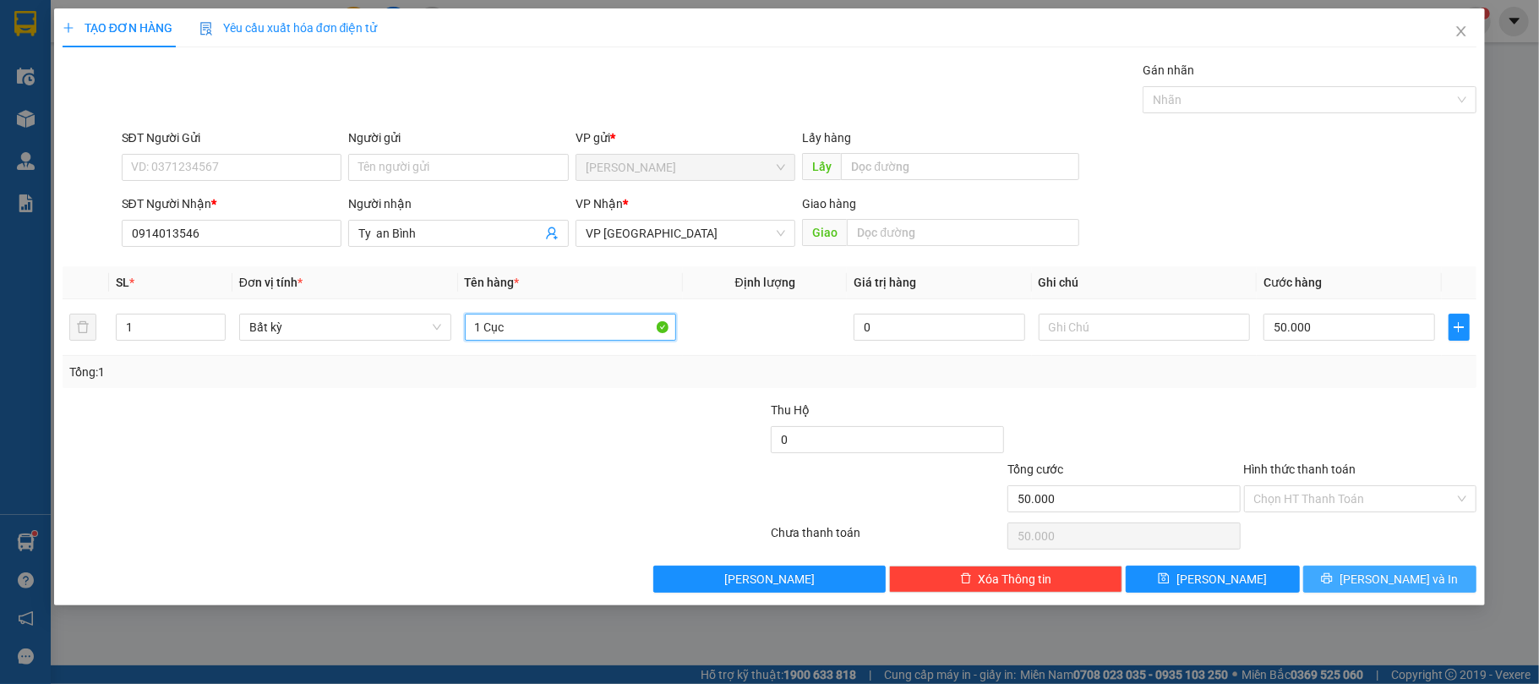
type input "1 Cục"
click at [1407, 583] on span "[PERSON_NAME] và In" at bounding box center [1398, 578] width 118 height 19
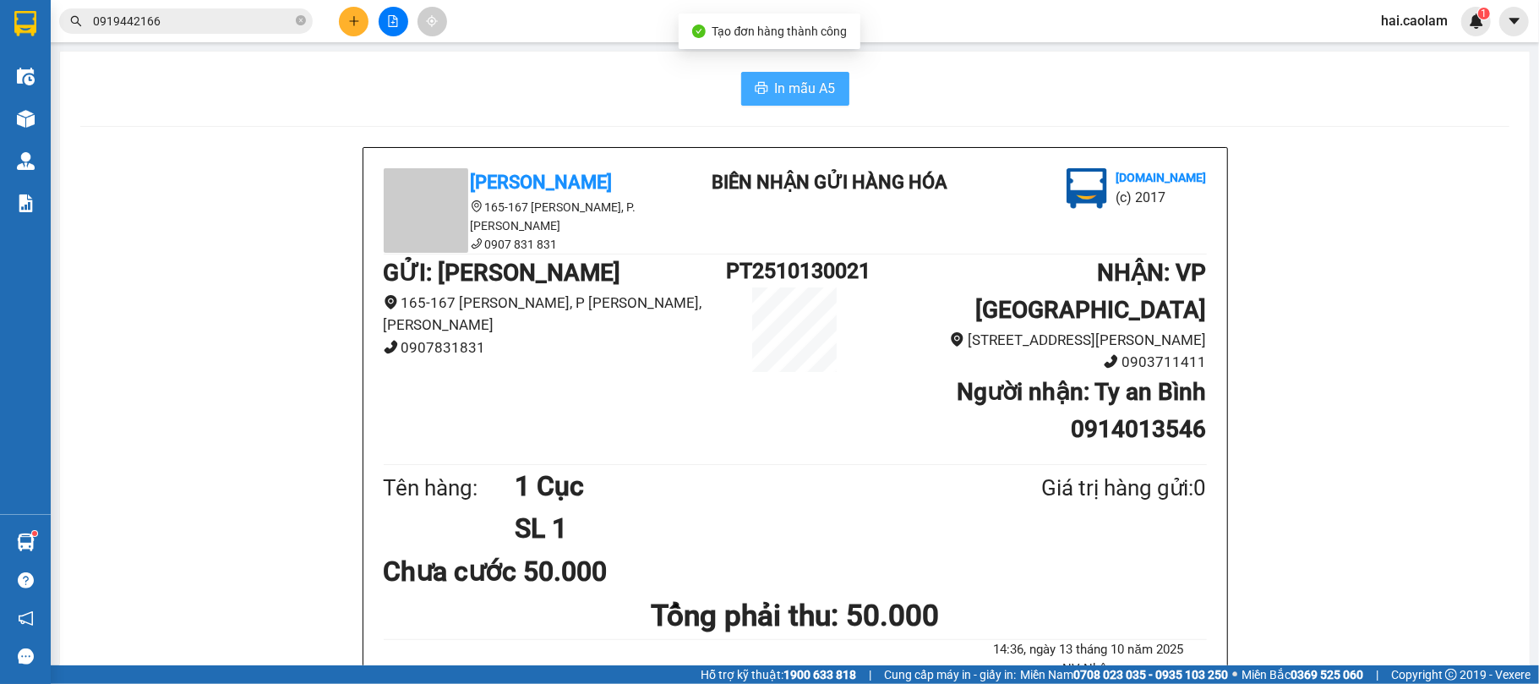
click at [796, 103] on button "In mẫu A5" at bounding box center [795, 89] width 108 height 34
click at [348, 17] on icon "plus" at bounding box center [354, 21] width 12 height 12
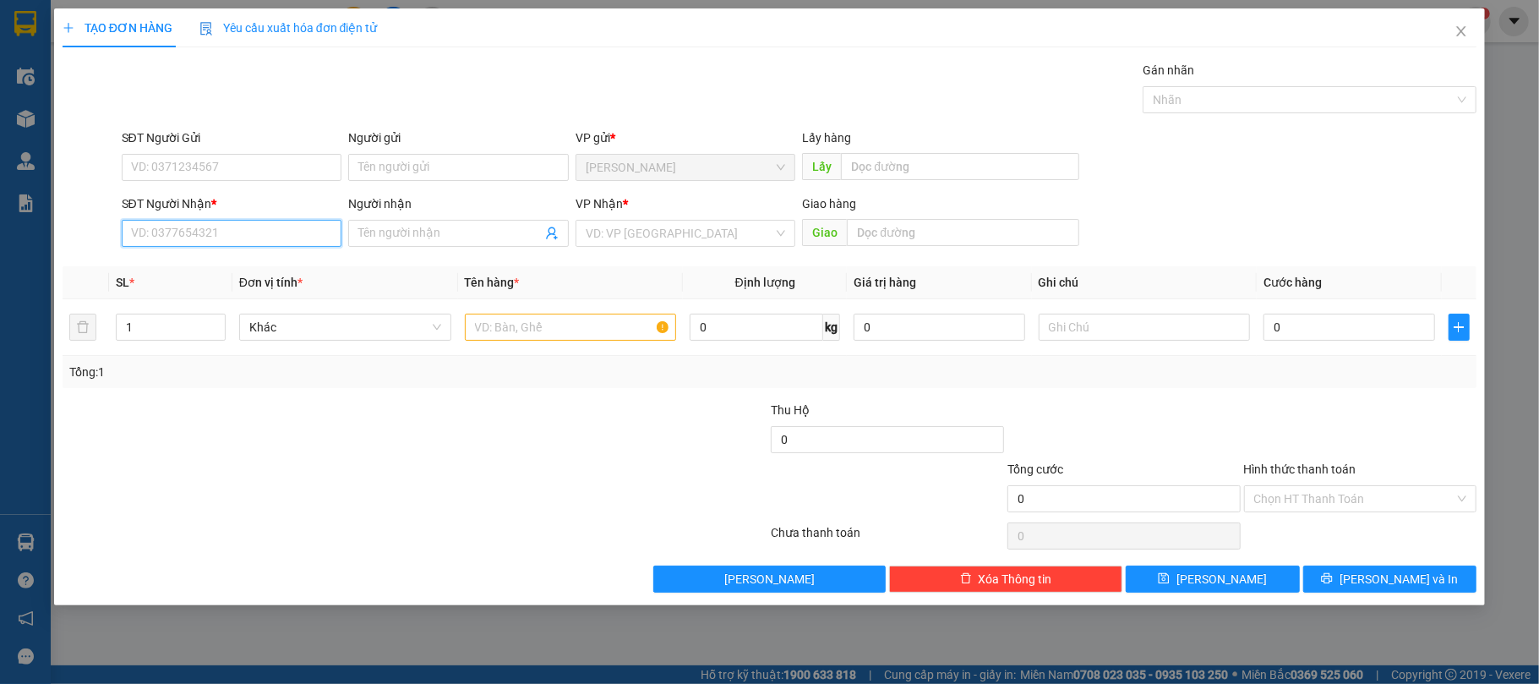
click at [184, 238] on input "SĐT Người Nhận *" at bounding box center [232, 233] width 221 height 27
type input "0971710178"
click at [423, 237] on input "Người nhận" at bounding box center [449, 233] width 183 height 19
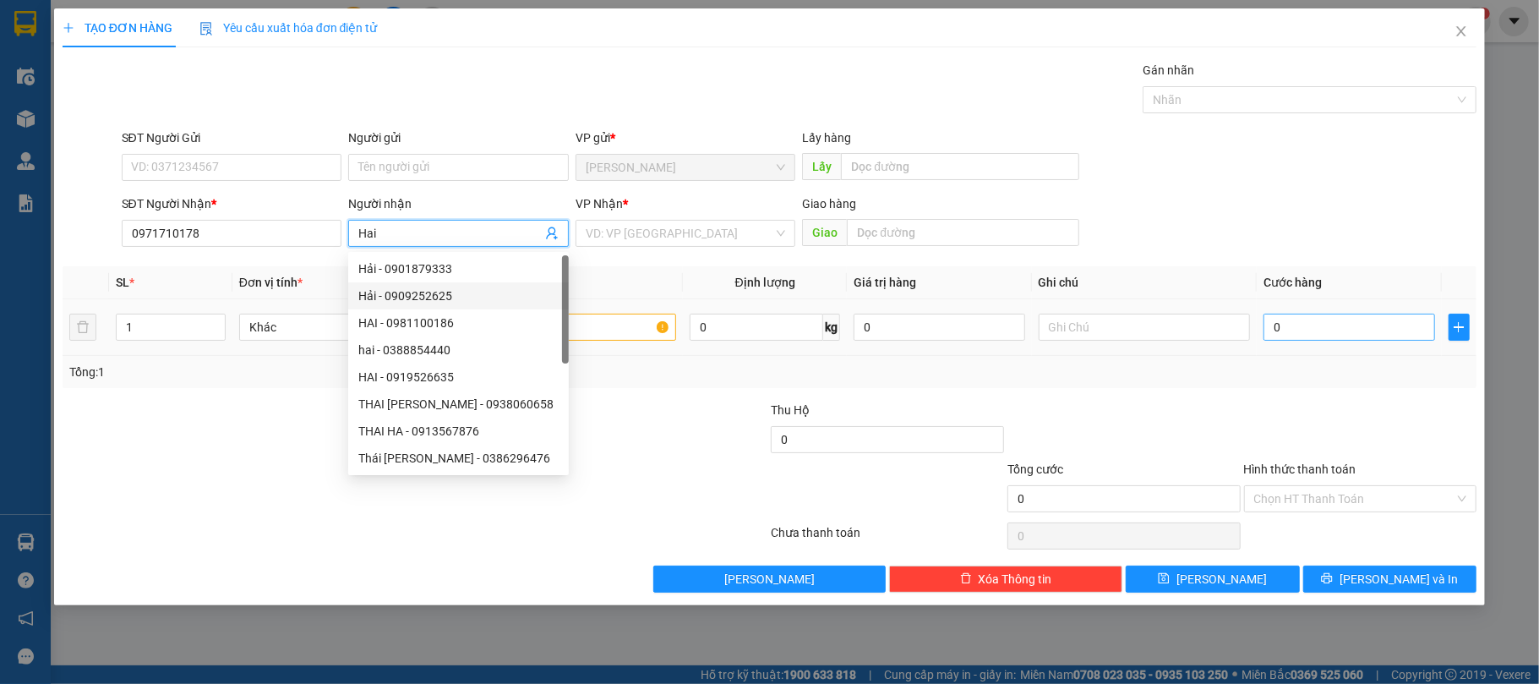
type input "Hai"
click at [1352, 326] on input "0" at bounding box center [1348, 326] width 171 height 27
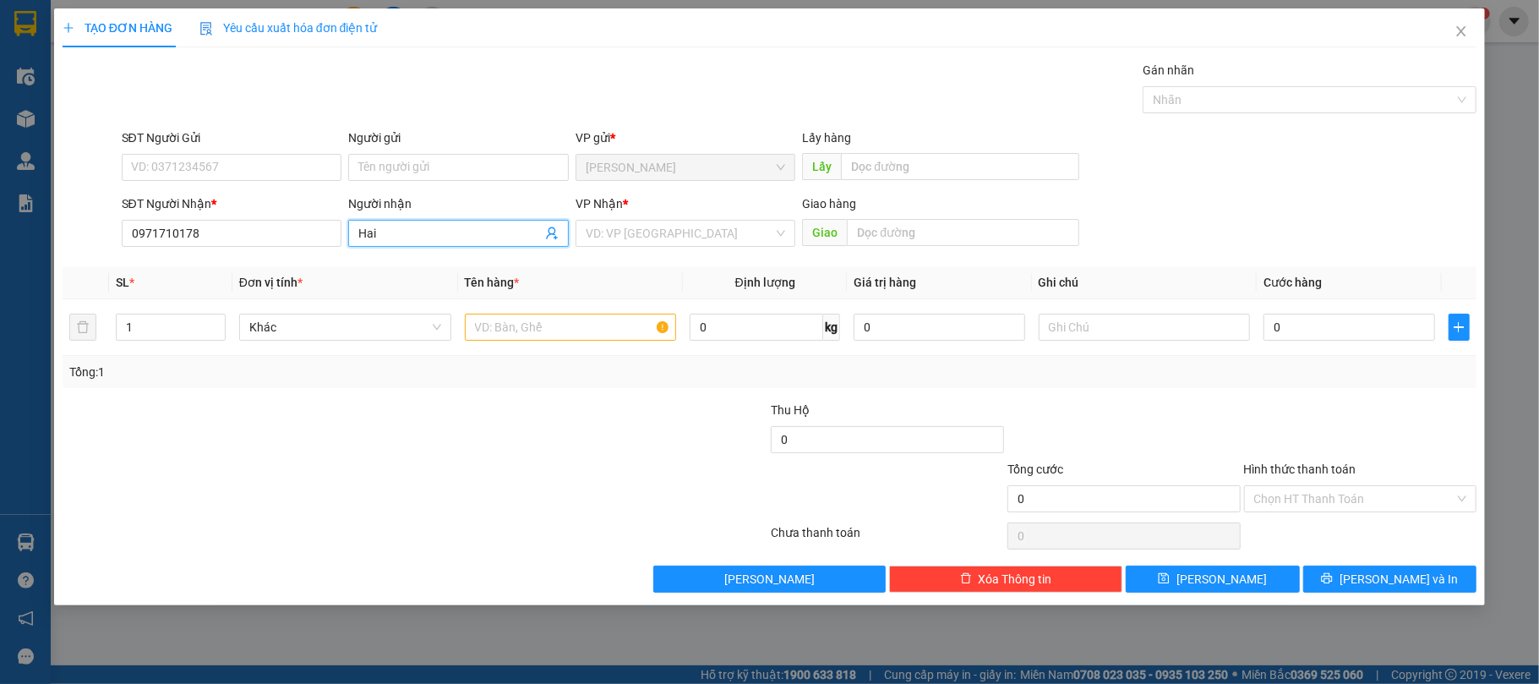
click at [417, 240] on input "Hai" at bounding box center [449, 233] width 183 height 19
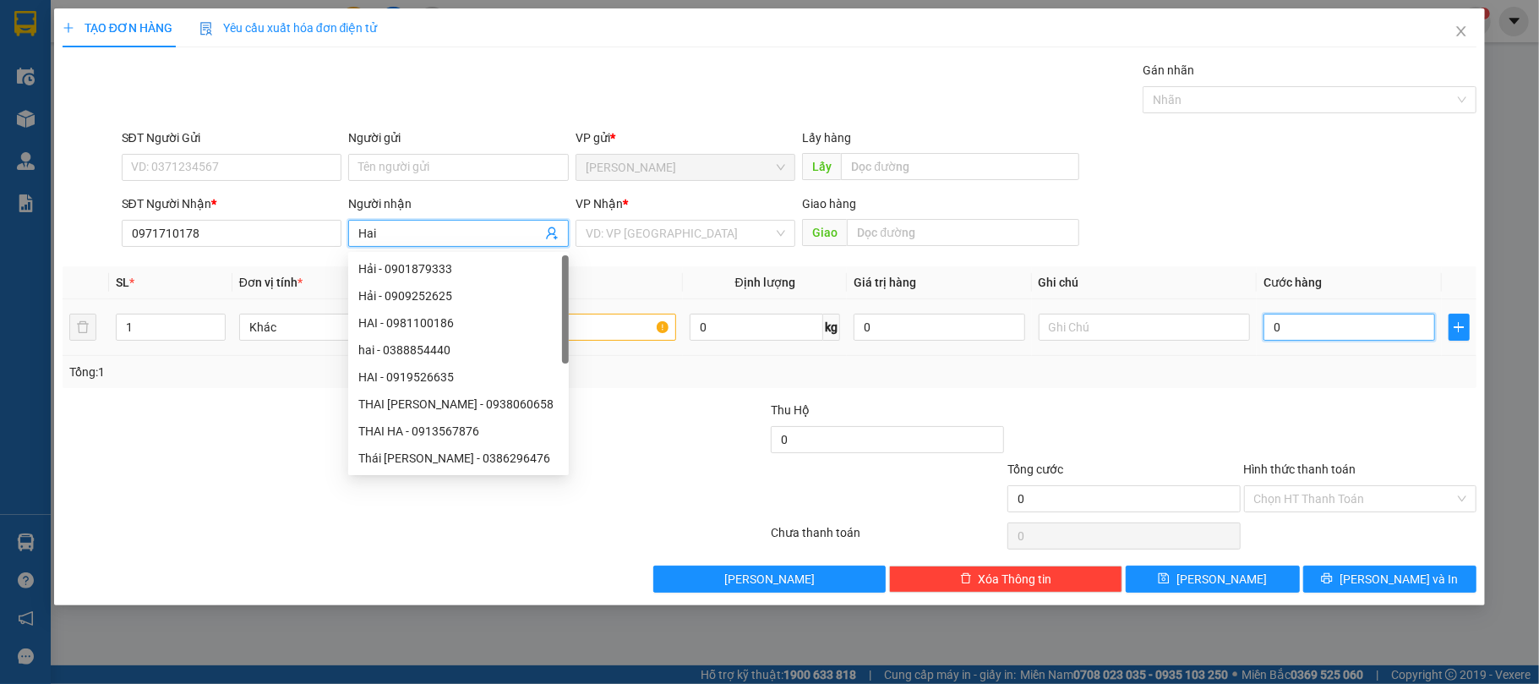
click at [1306, 323] on input "0" at bounding box center [1348, 326] width 171 height 27
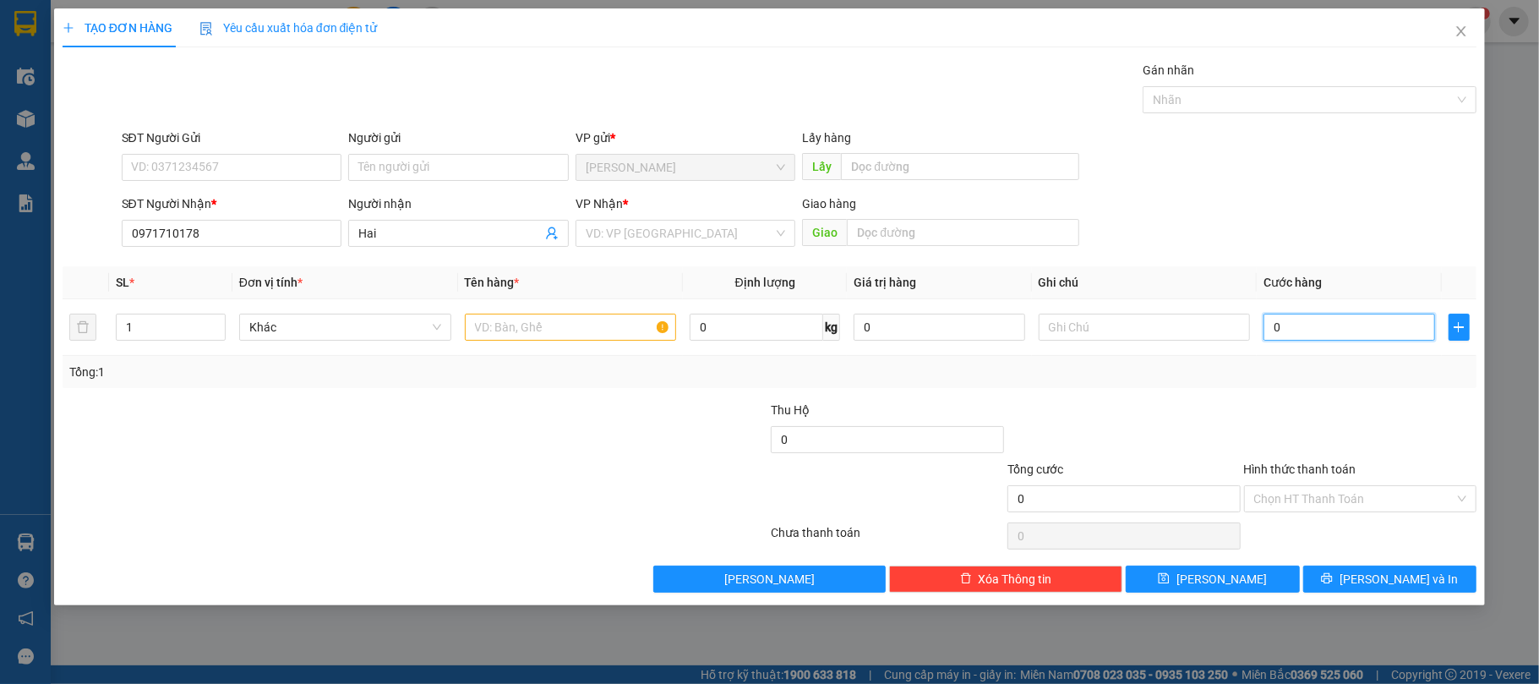
type input "4"
type input "40"
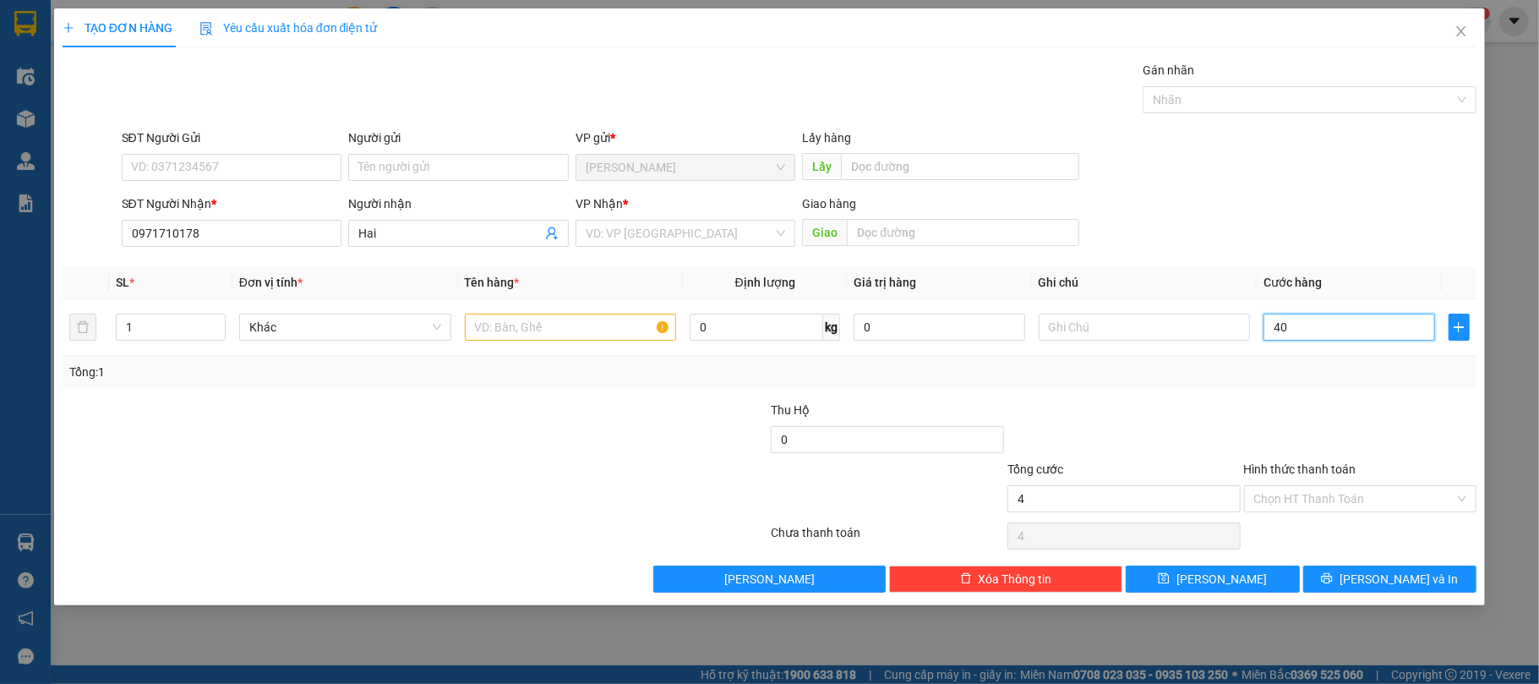
type input "40"
type input "40.000"
click at [637, 227] on input "search" at bounding box center [680, 233] width 188 height 25
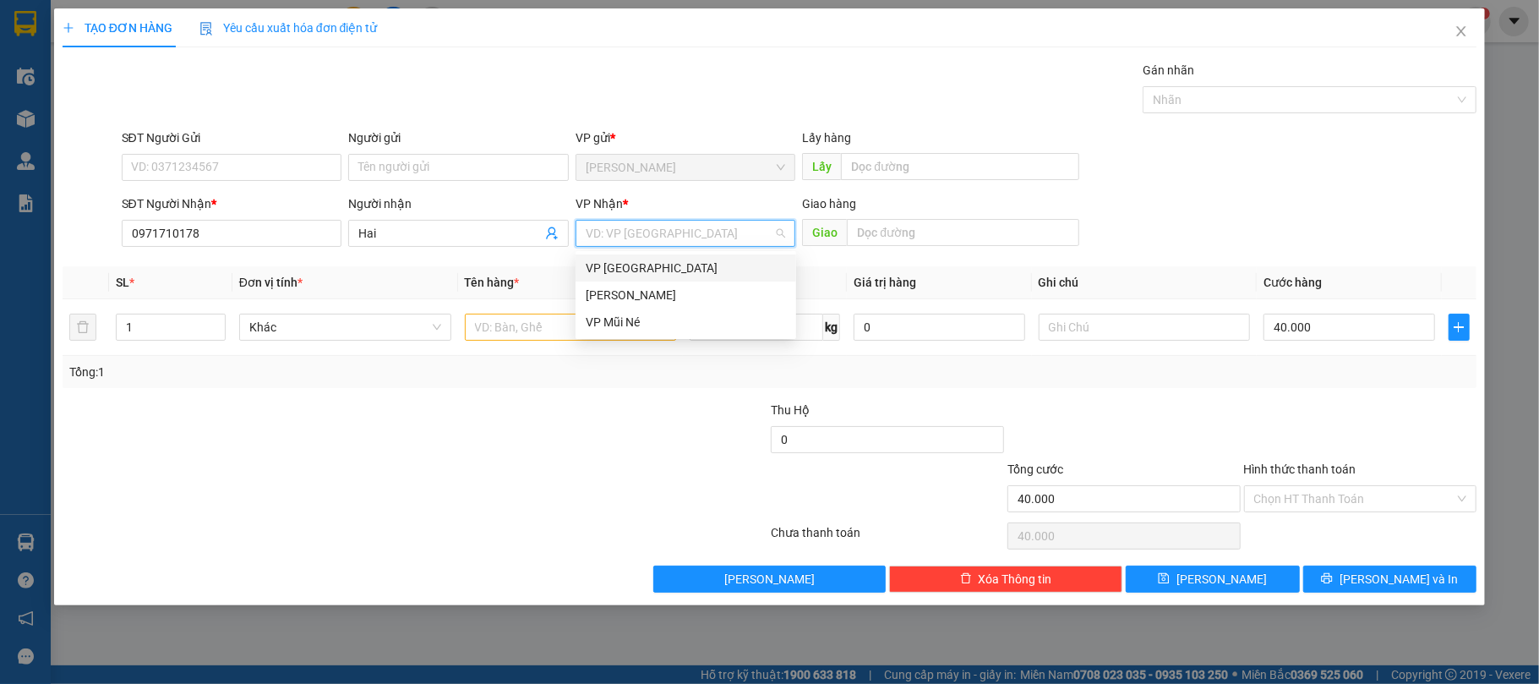
click at [649, 271] on div "VP [GEOGRAPHIC_DATA]" at bounding box center [686, 268] width 200 height 19
click at [515, 328] on input "text" at bounding box center [571, 326] width 212 height 27
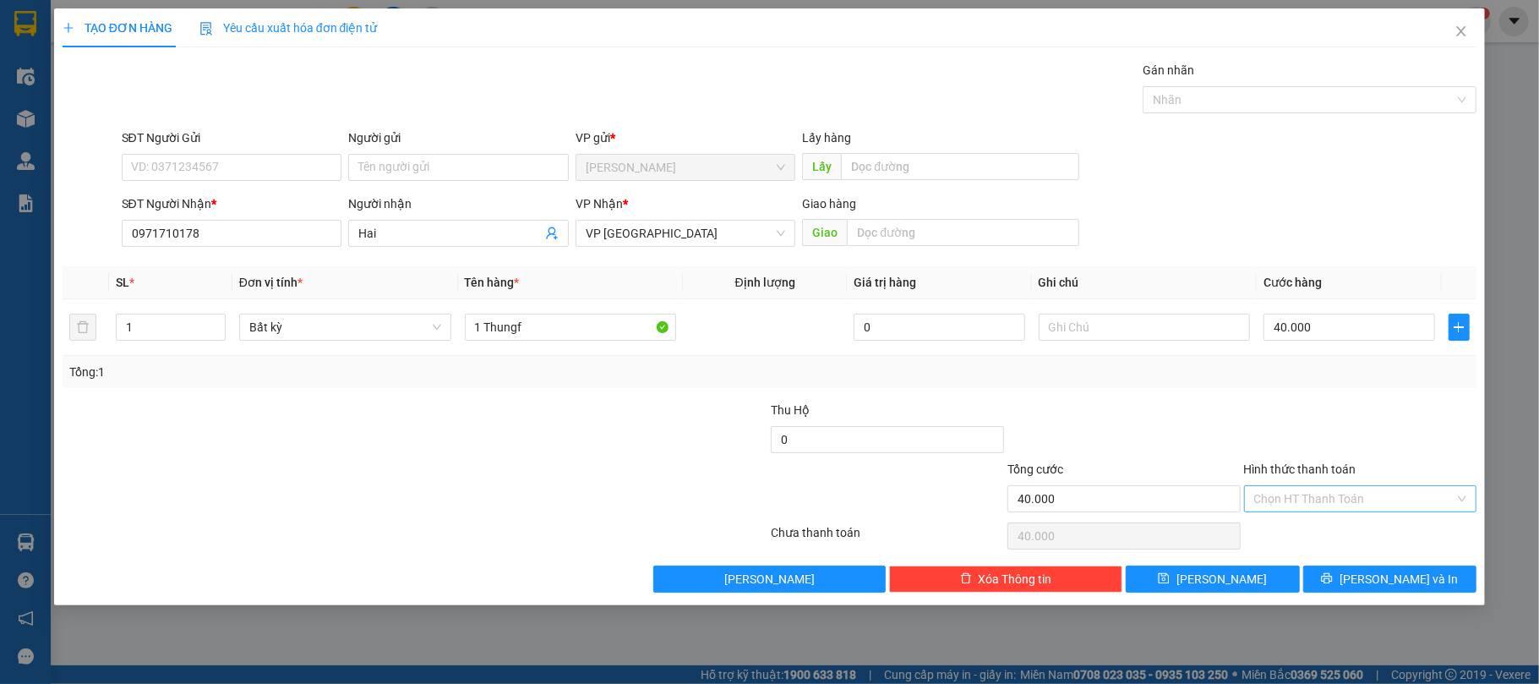
click at [1367, 493] on input "Hình thức thanh toán" at bounding box center [1354, 498] width 201 height 25
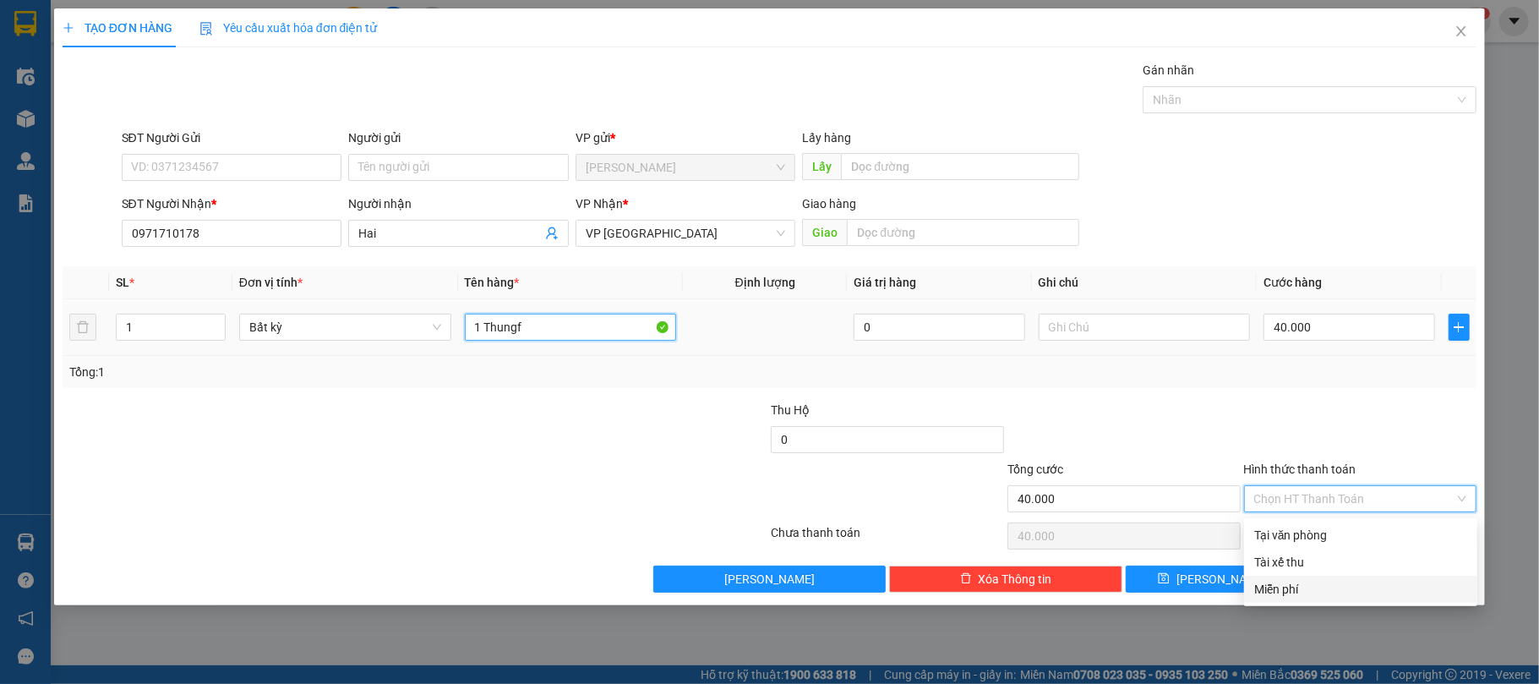
click at [561, 325] on input "1 Thungf" at bounding box center [571, 326] width 212 height 27
type input "1 Thung"
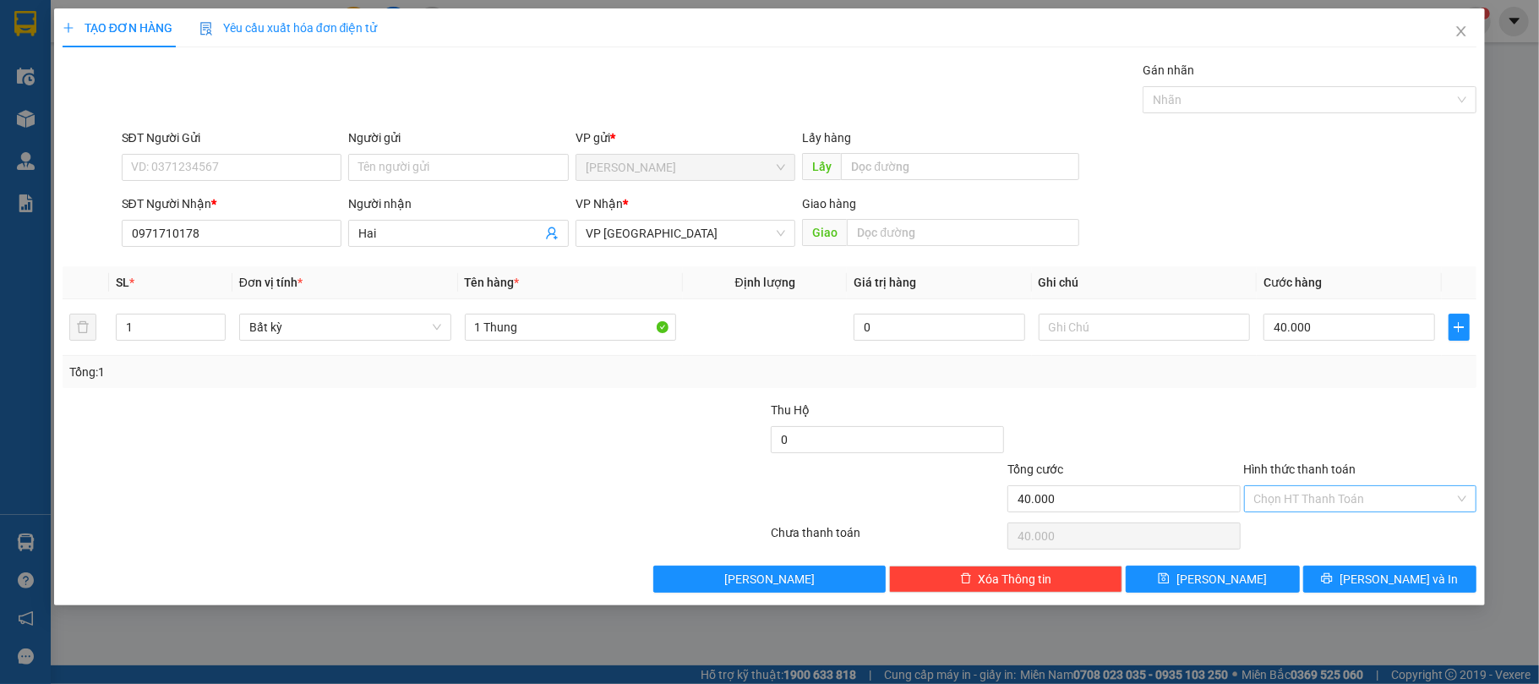
click at [1310, 504] on input "Hình thức thanh toán" at bounding box center [1354, 498] width 201 height 25
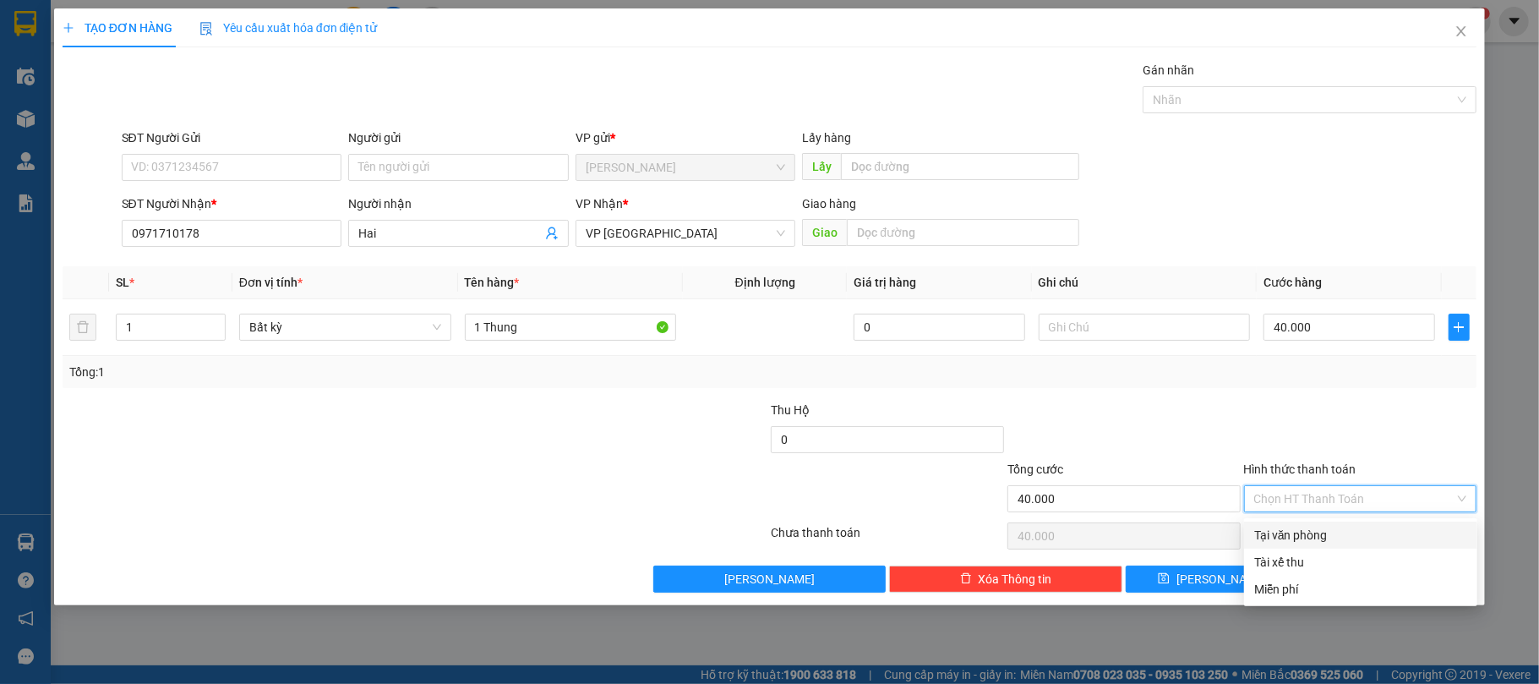
click at [1296, 526] on div "Tại văn phòng" at bounding box center [1360, 535] width 213 height 19
type input "0"
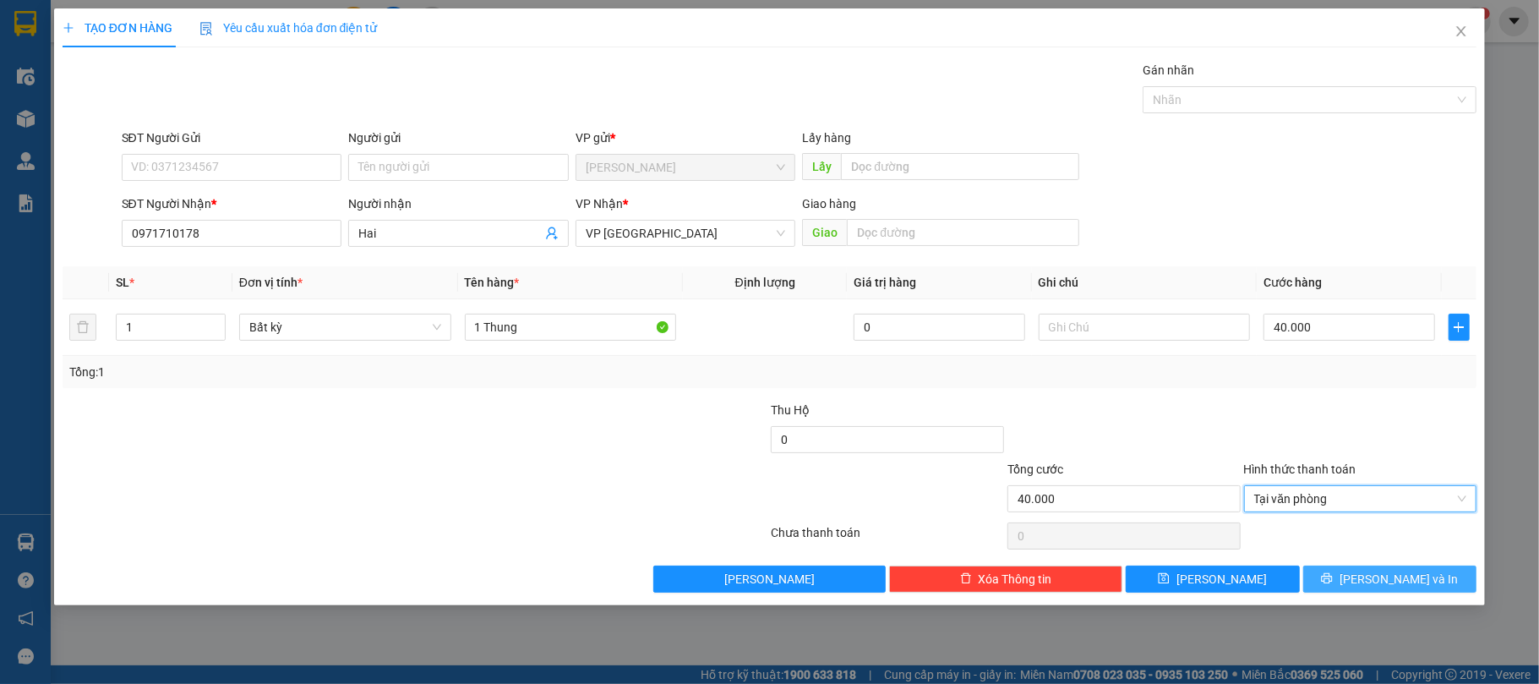
click at [1403, 592] on button "[PERSON_NAME] và In" at bounding box center [1390, 578] width 174 height 27
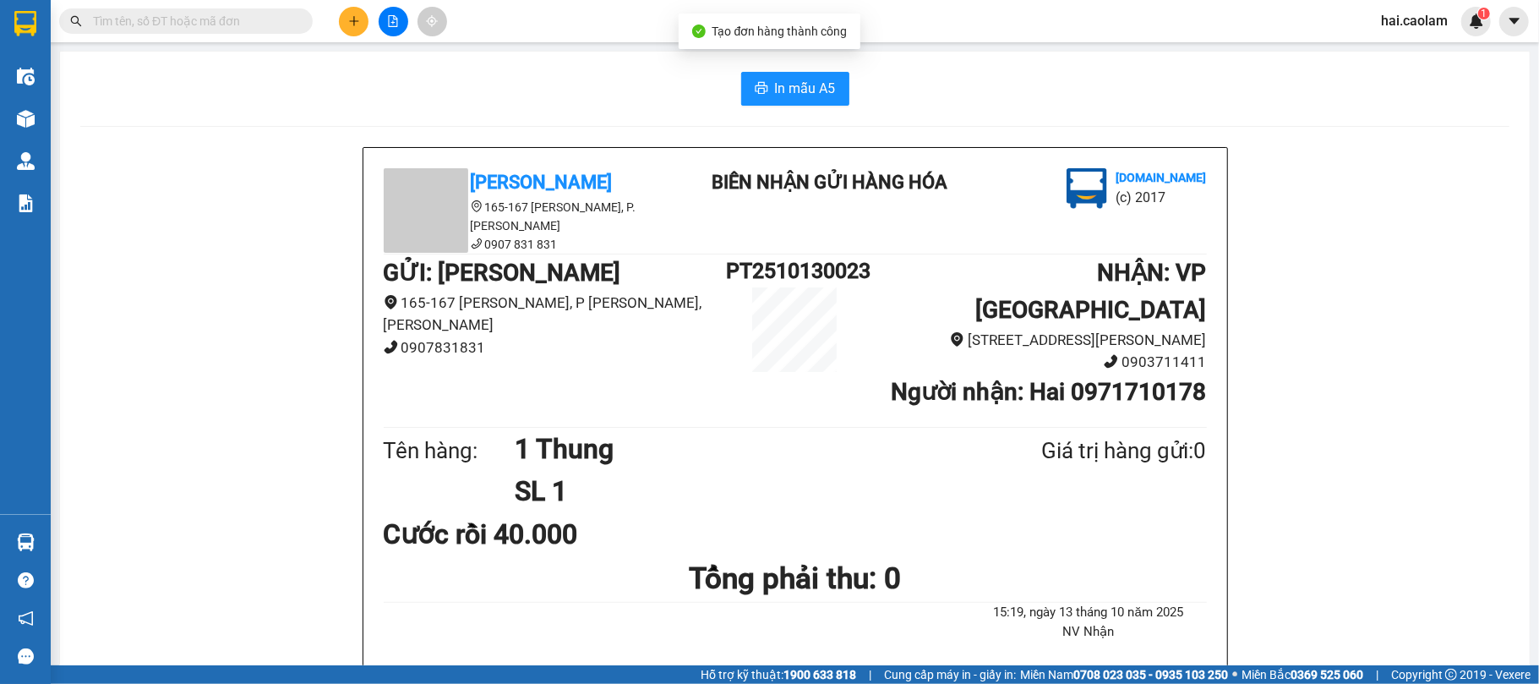
click at [788, 86] on span "In mẫu A5" at bounding box center [805, 88] width 61 height 21
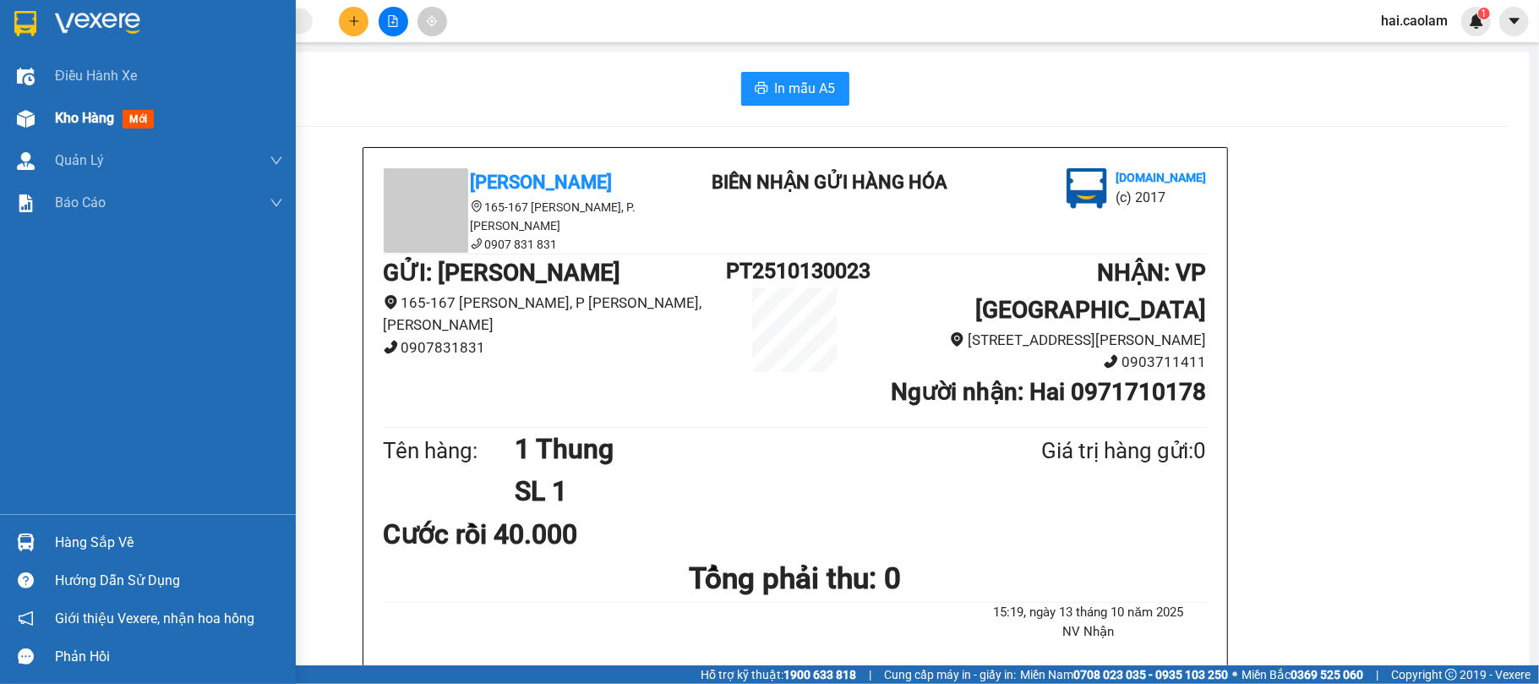
click at [28, 108] on div at bounding box center [26, 119] width 30 height 30
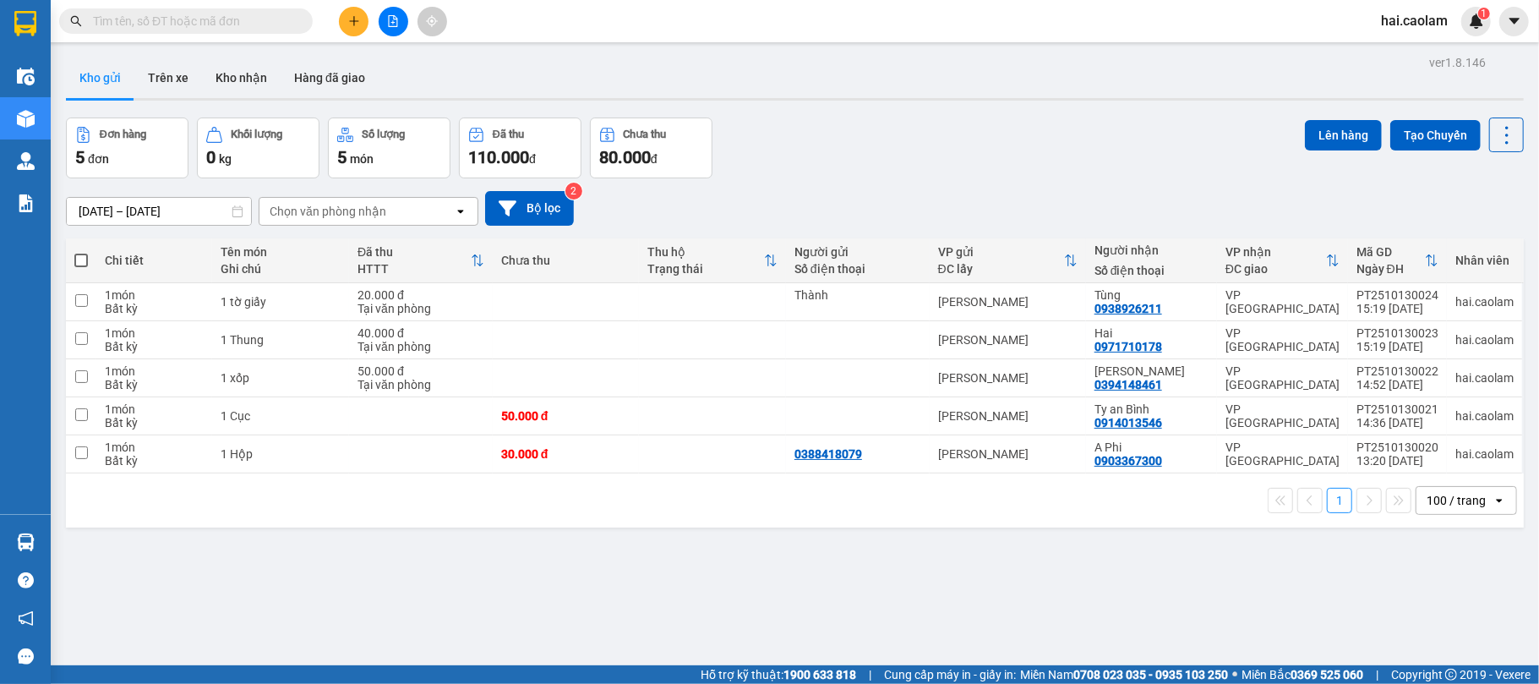
drag, startPoint x: 953, startPoint y: 68, endPoint x: 1000, endPoint y: 179, distance: 120.4
click at [954, 68] on div "Kho gửi Trên xe Kho nhận Hàng đã giao" at bounding box center [795, 79] width 1458 height 45
click at [1191, 450] on div "A Phi" at bounding box center [1151, 447] width 114 height 14
checkbox input "true"
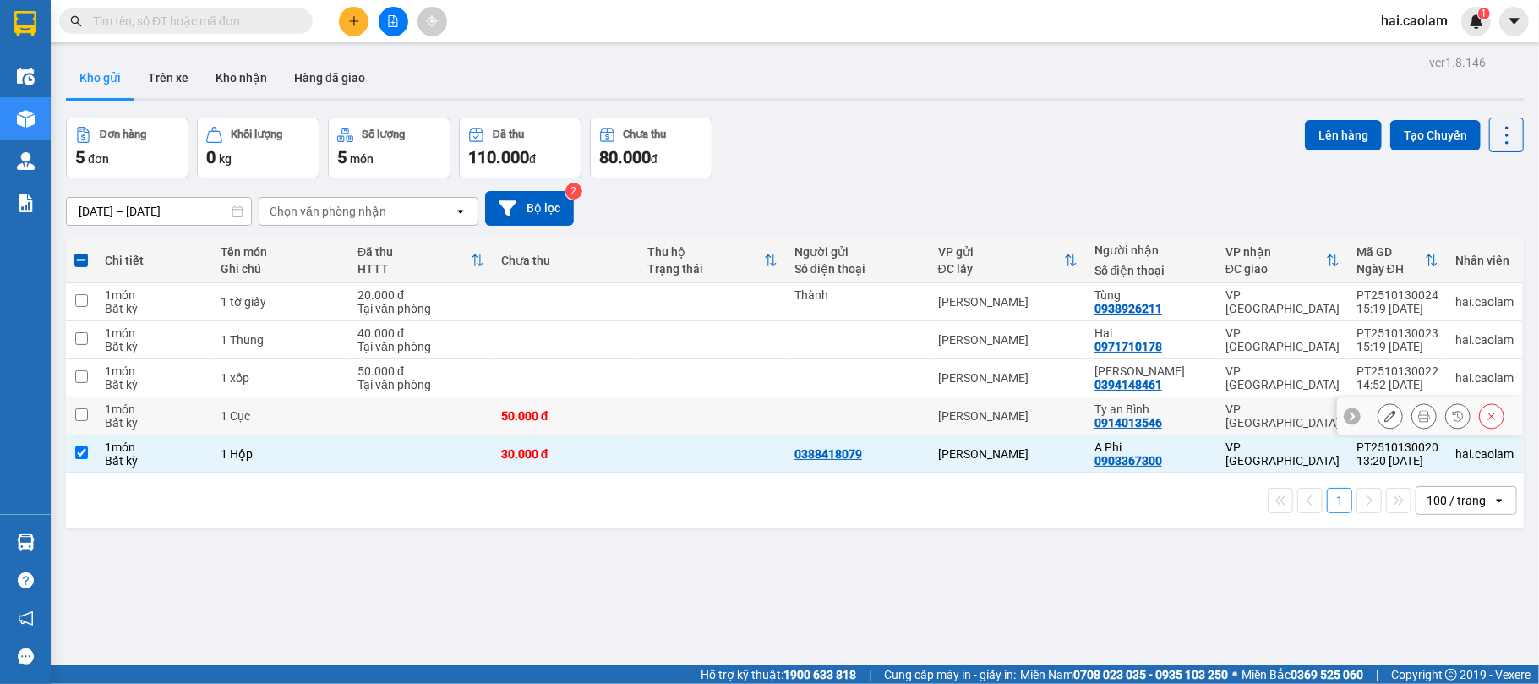
click at [1200, 412] on div "Ty an Bình" at bounding box center [1151, 409] width 114 height 14
checkbox input "true"
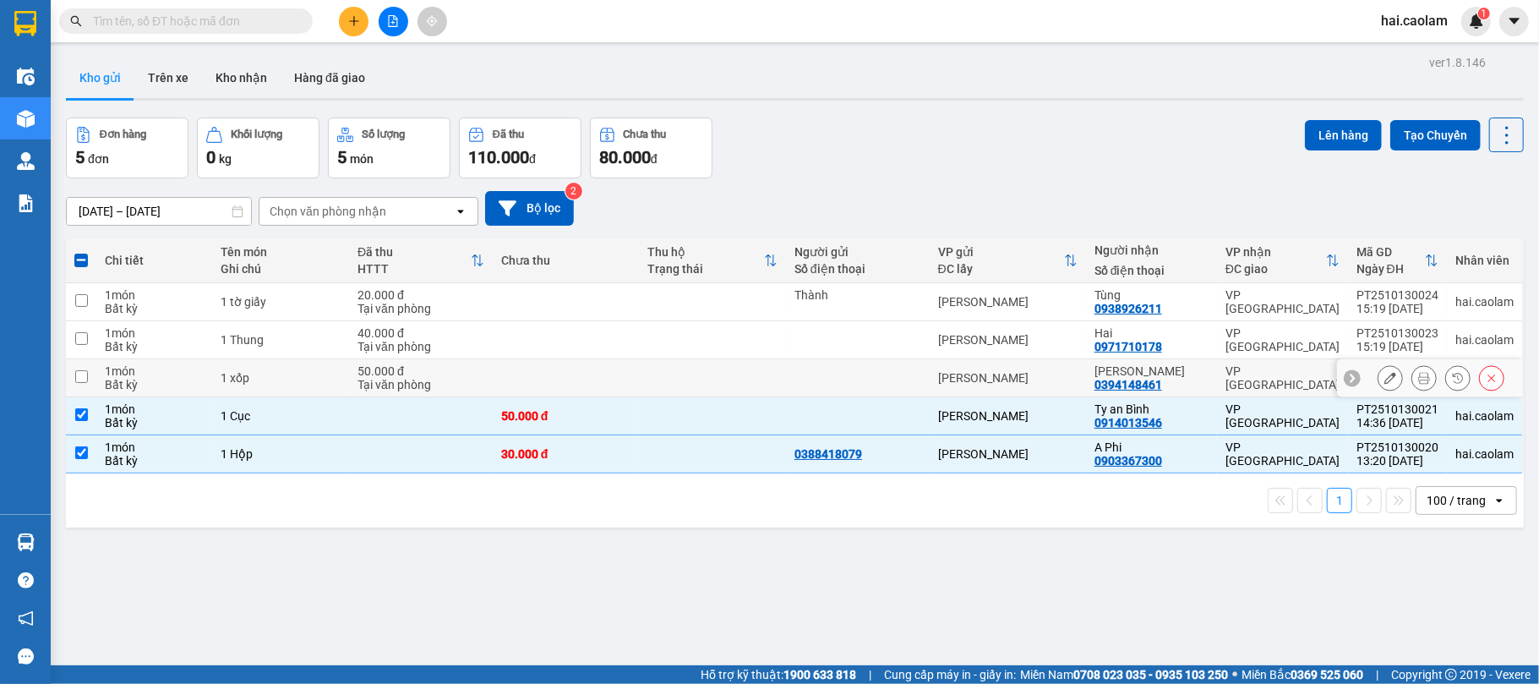
click at [1190, 368] on div "[PERSON_NAME]" at bounding box center [1151, 371] width 114 height 14
checkbox input "true"
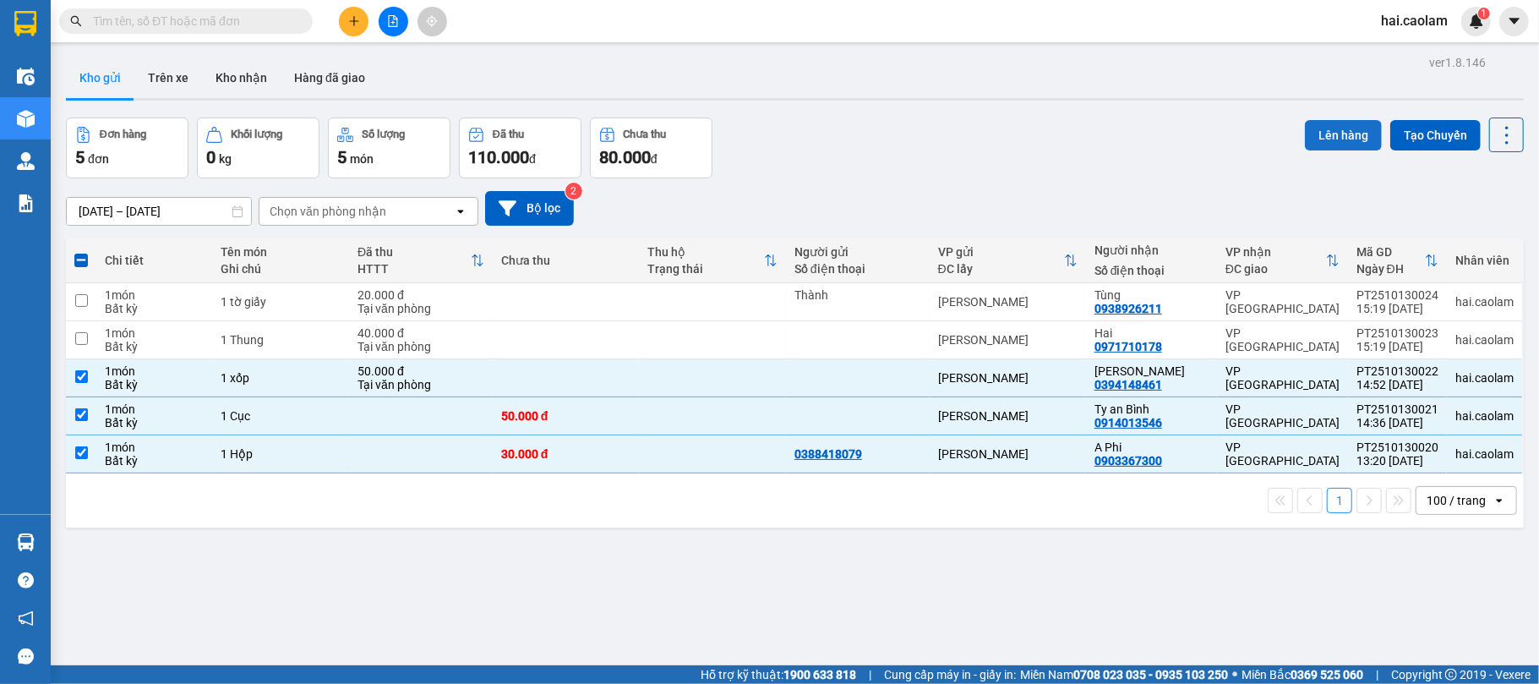
click at [1320, 136] on button "Lên hàng" at bounding box center [1343, 135] width 77 height 30
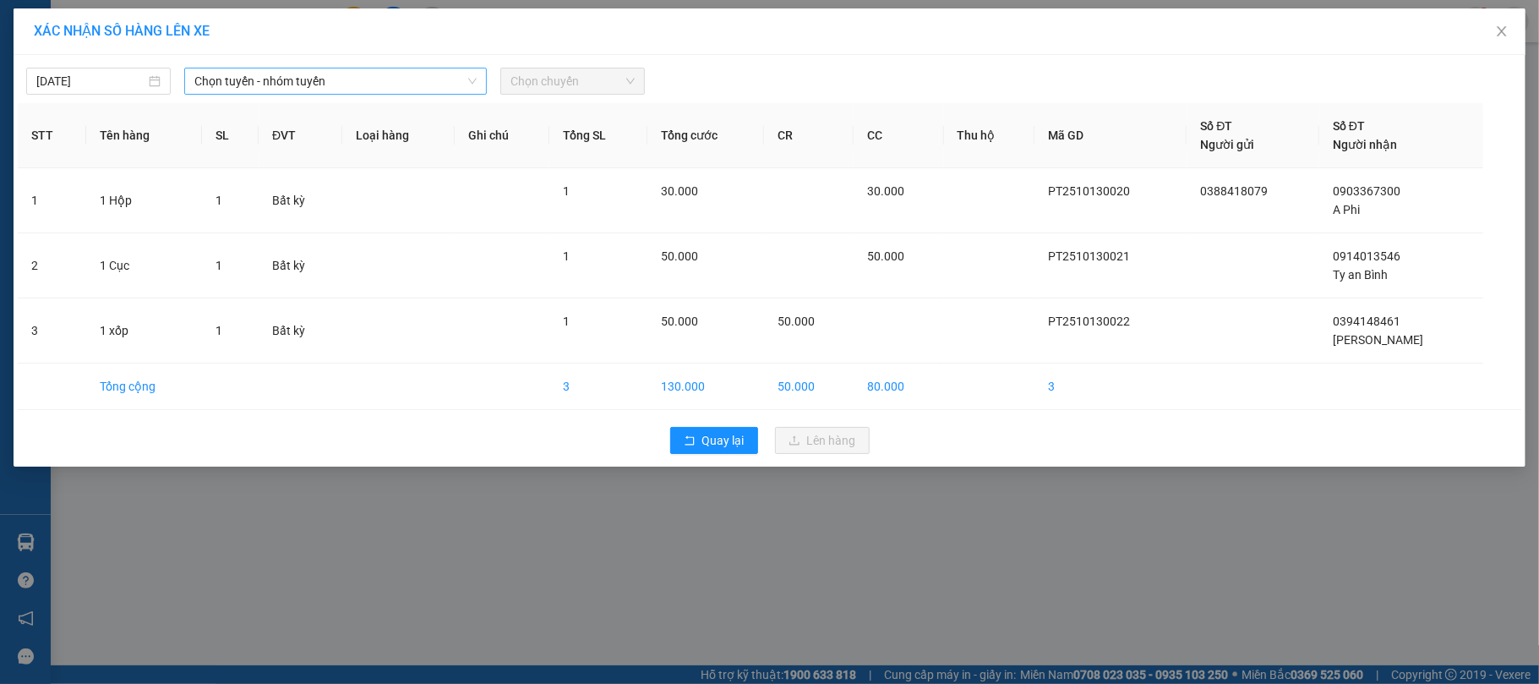
click at [349, 74] on span "Chọn tuyến - nhóm tuyến" at bounding box center [335, 80] width 282 height 25
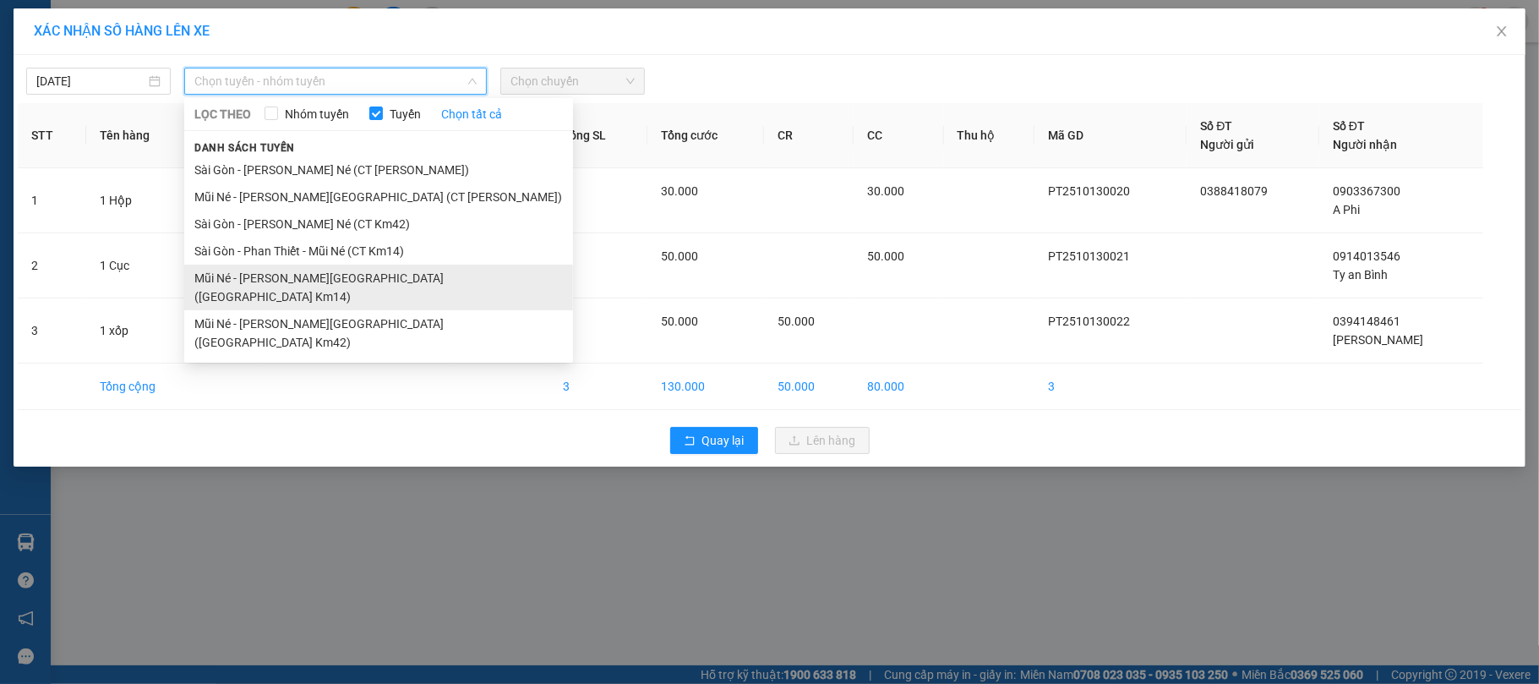
click at [308, 278] on li "Mũi Né - [PERSON_NAME][GEOGRAPHIC_DATA] ([GEOGRAPHIC_DATA] Km14)" at bounding box center [378, 287] width 389 height 46
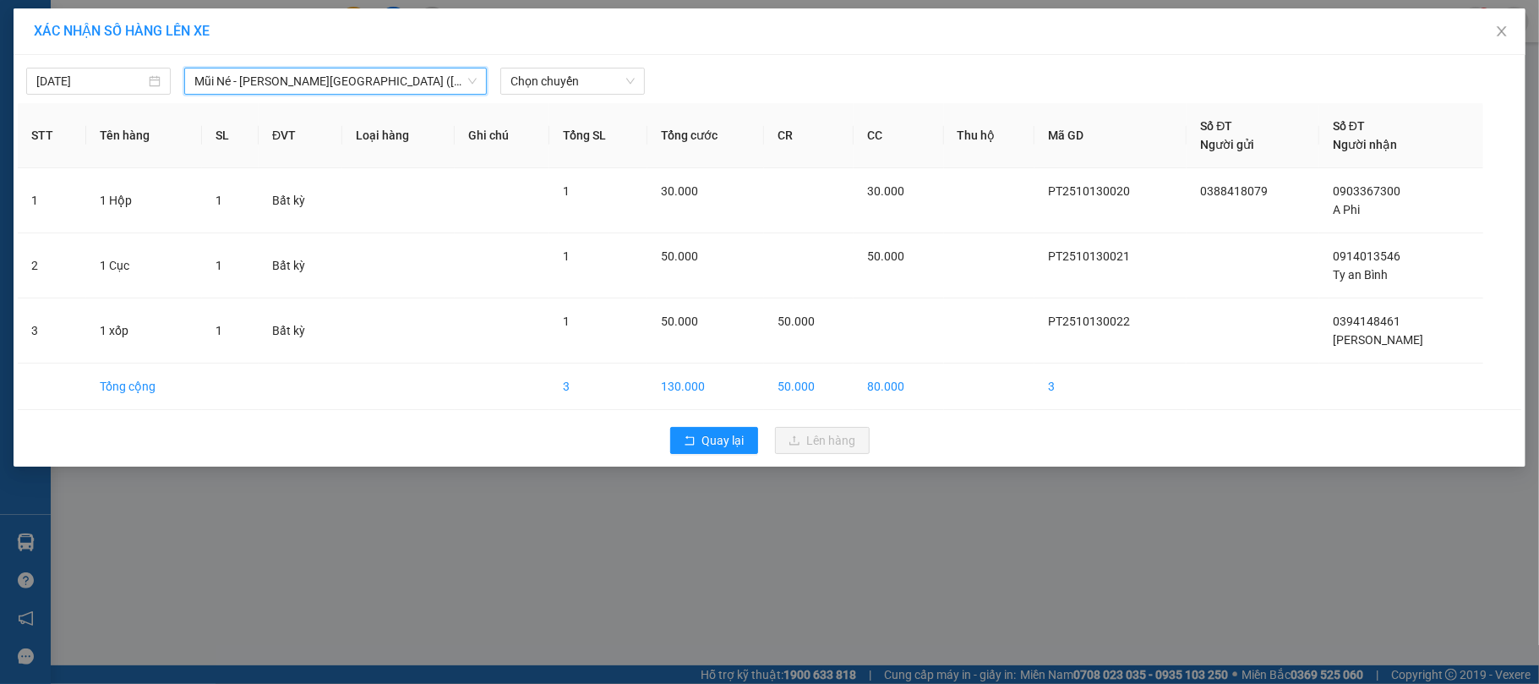
click at [359, 64] on div "[DATE] Mũi Né - [GEOGRAPHIC_DATA][PERSON_NAME][GEOGRAPHIC_DATA] ([GEOGRAPHIC_DA…" at bounding box center [769, 76] width 1503 height 35
drag, startPoint x: 346, startPoint y: 79, endPoint x: 308, endPoint y: 159, distance: 88.1
click at [346, 79] on span "Mũi Né - [PERSON_NAME][GEOGRAPHIC_DATA] ([GEOGRAPHIC_DATA] Km14)" at bounding box center [335, 80] width 282 height 25
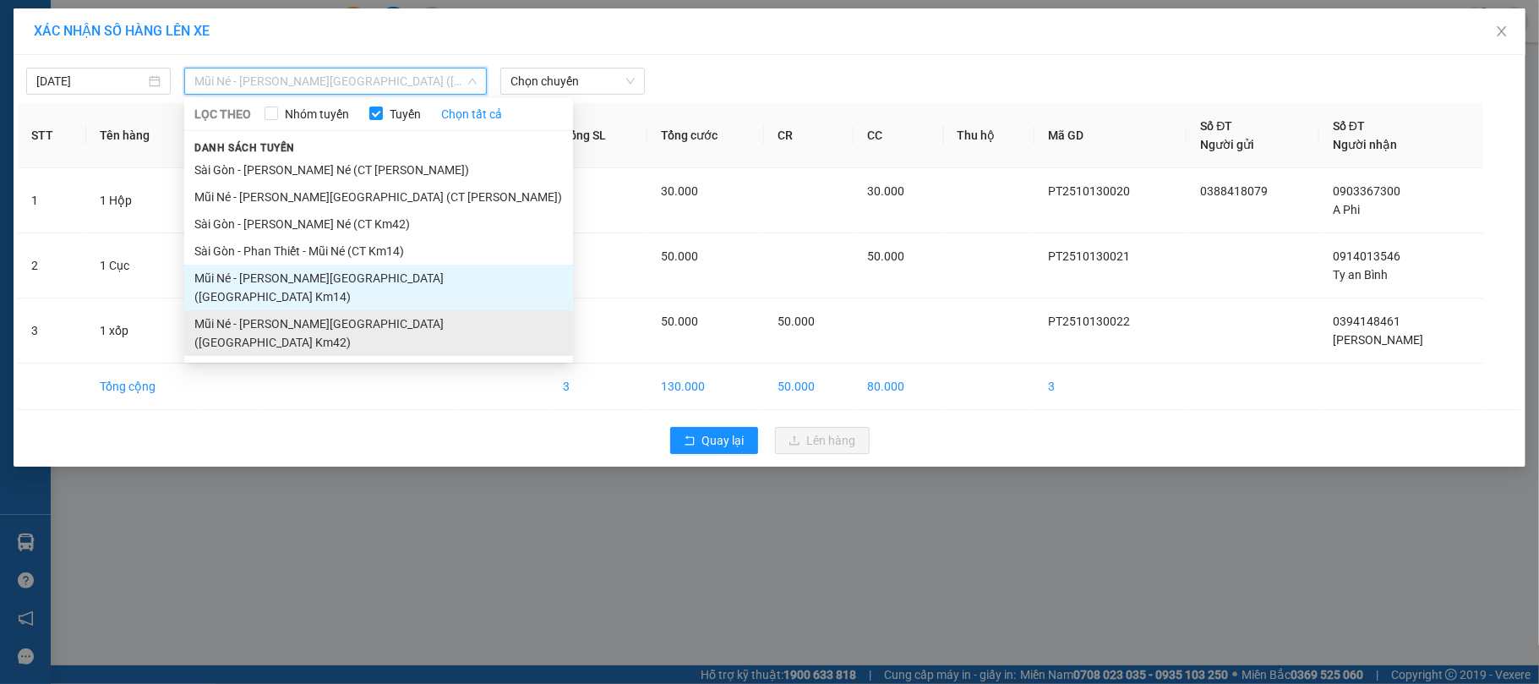
click at [285, 310] on li "Mũi Né - [PERSON_NAME][GEOGRAPHIC_DATA] ([GEOGRAPHIC_DATA] Km42)" at bounding box center [378, 333] width 389 height 46
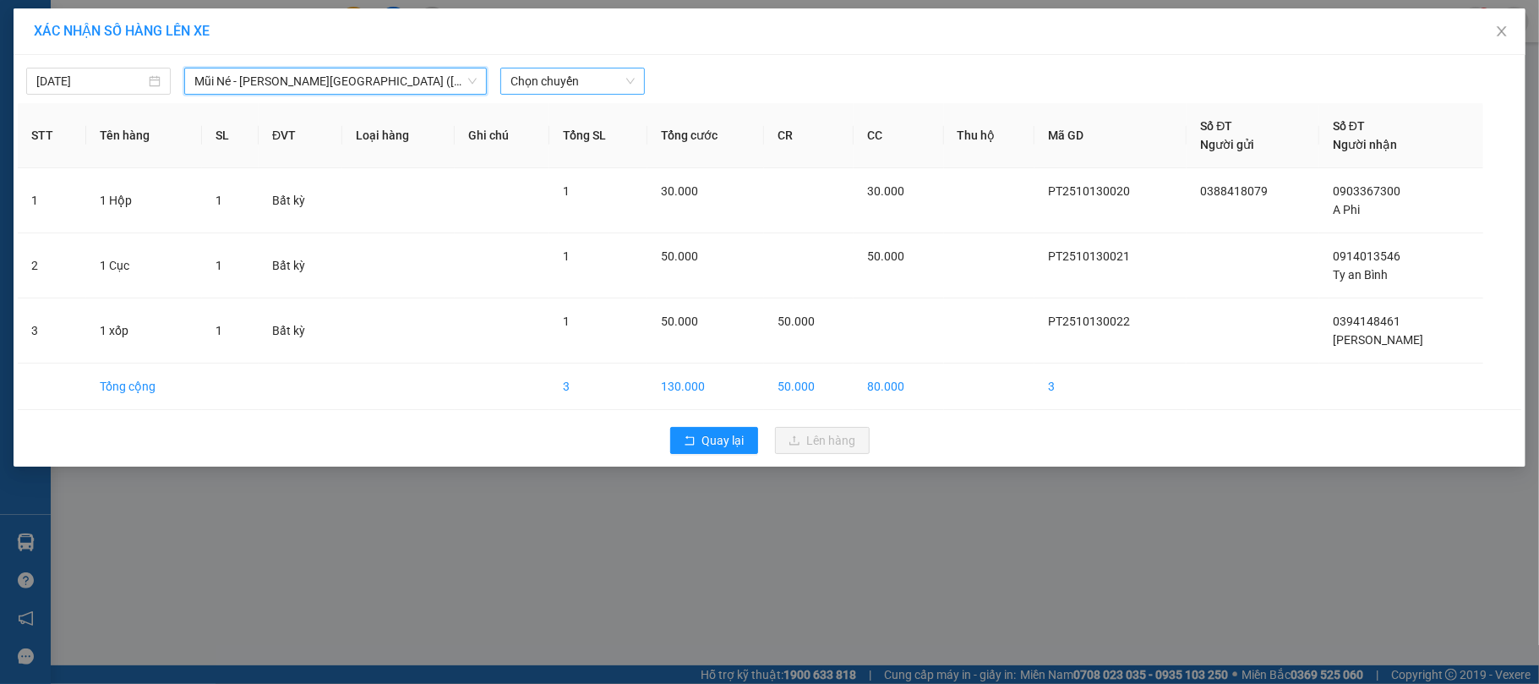
click at [564, 83] on span "Chọn chuyến" at bounding box center [572, 80] width 124 height 25
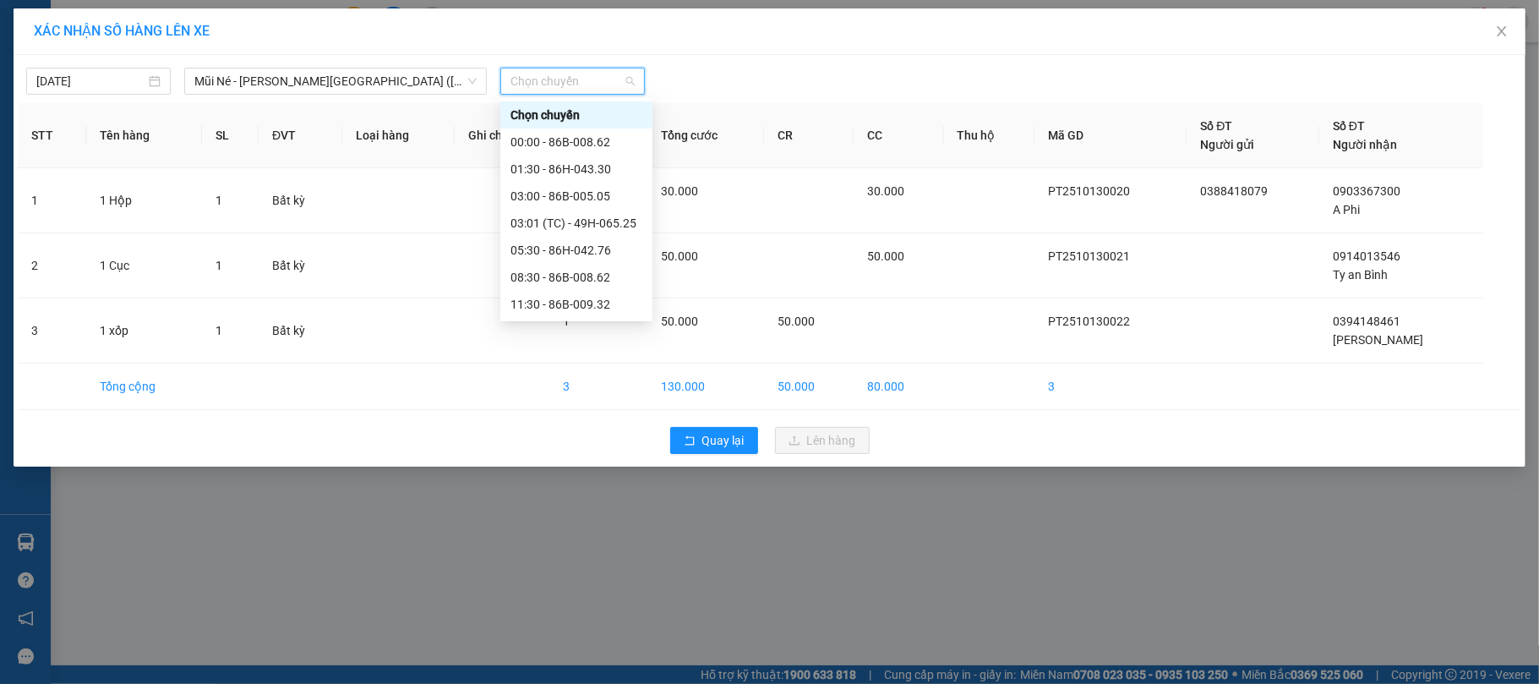
scroll to position [135, 0]
click at [551, 231] on div "15:00 - 86H-043.41" at bounding box center [576, 223] width 132 height 19
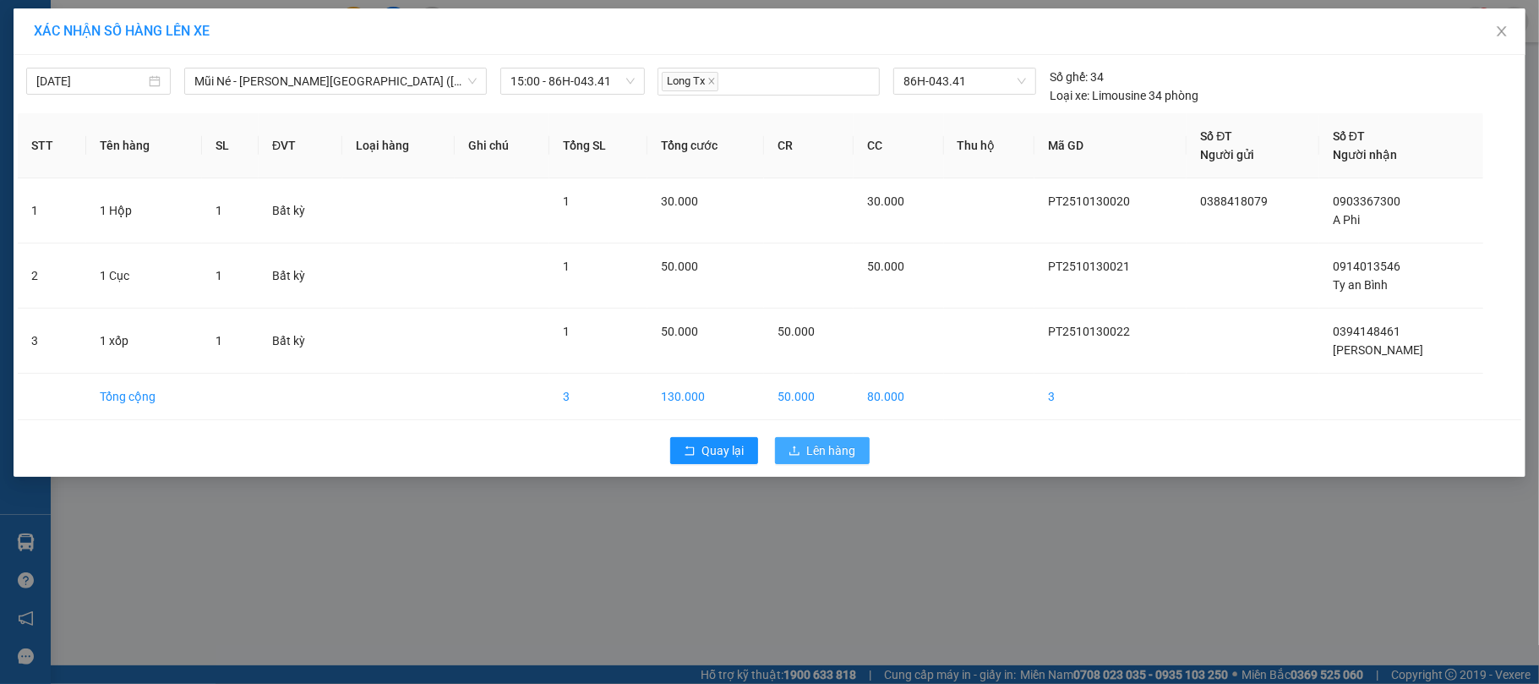
click at [825, 450] on span "Lên hàng" at bounding box center [831, 450] width 49 height 19
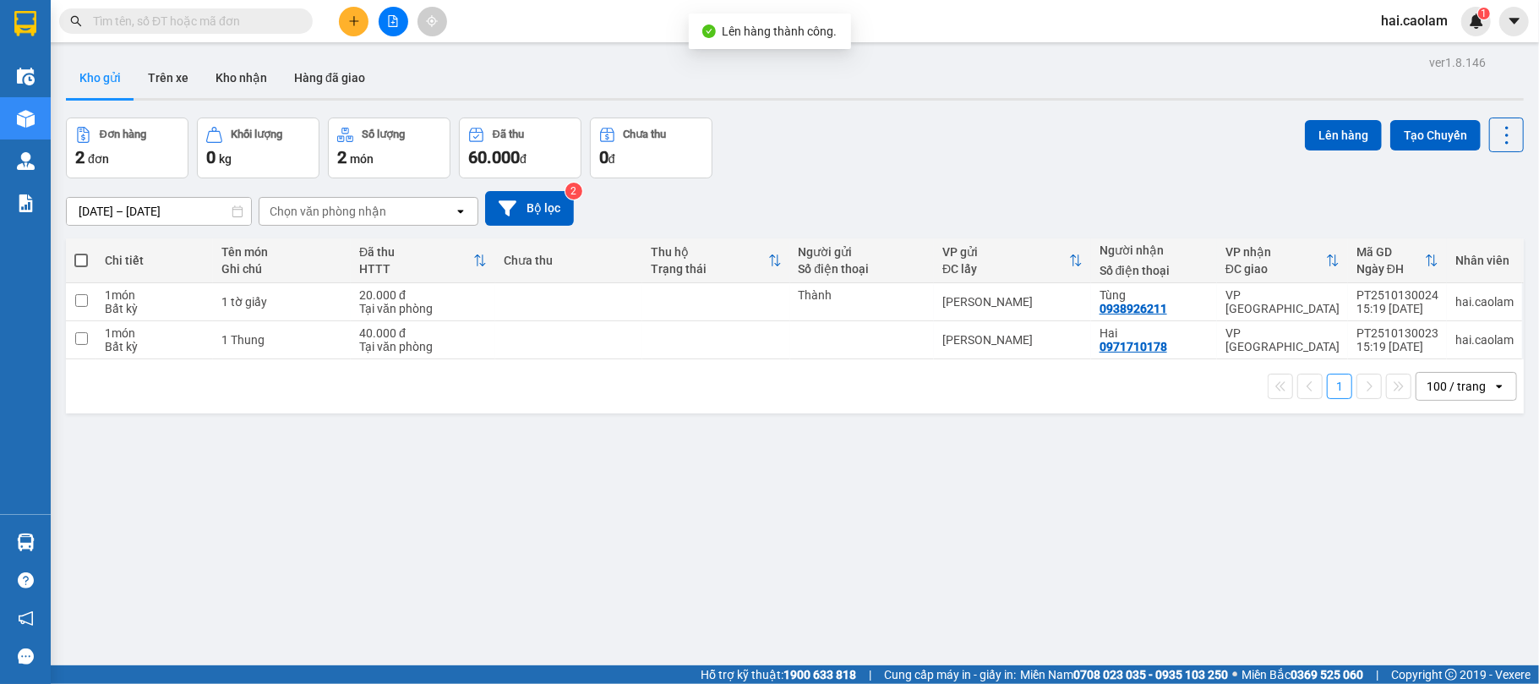
click at [825, 450] on div "ver 1.8.146 Kho gửi Trên xe [PERSON_NAME] Hàng đã [PERSON_NAME] hàng 2 đơn [PER…" at bounding box center [794, 393] width 1471 height 684
click at [717, 464] on div "ver 1.8.146 Kho gửi Trên xe [PERSON_NAME] Hàng đã [PERSON_NAME] hàng 2 đơn [PER…" at bounding box center [794, 393] width 1471 height 684
click at [1007, 149] on div "Đơn hàng 2 đơn Khối lượng 0 kg Số lượng 2 món Đã thu 60.000 đ Chưa thu 0 đ Lên …" at bounding box center [795, 147] width 1458 height 61
click at [762, 314] on td at bounding box center [715, 302] width 147 height 38
checkbox input "true"
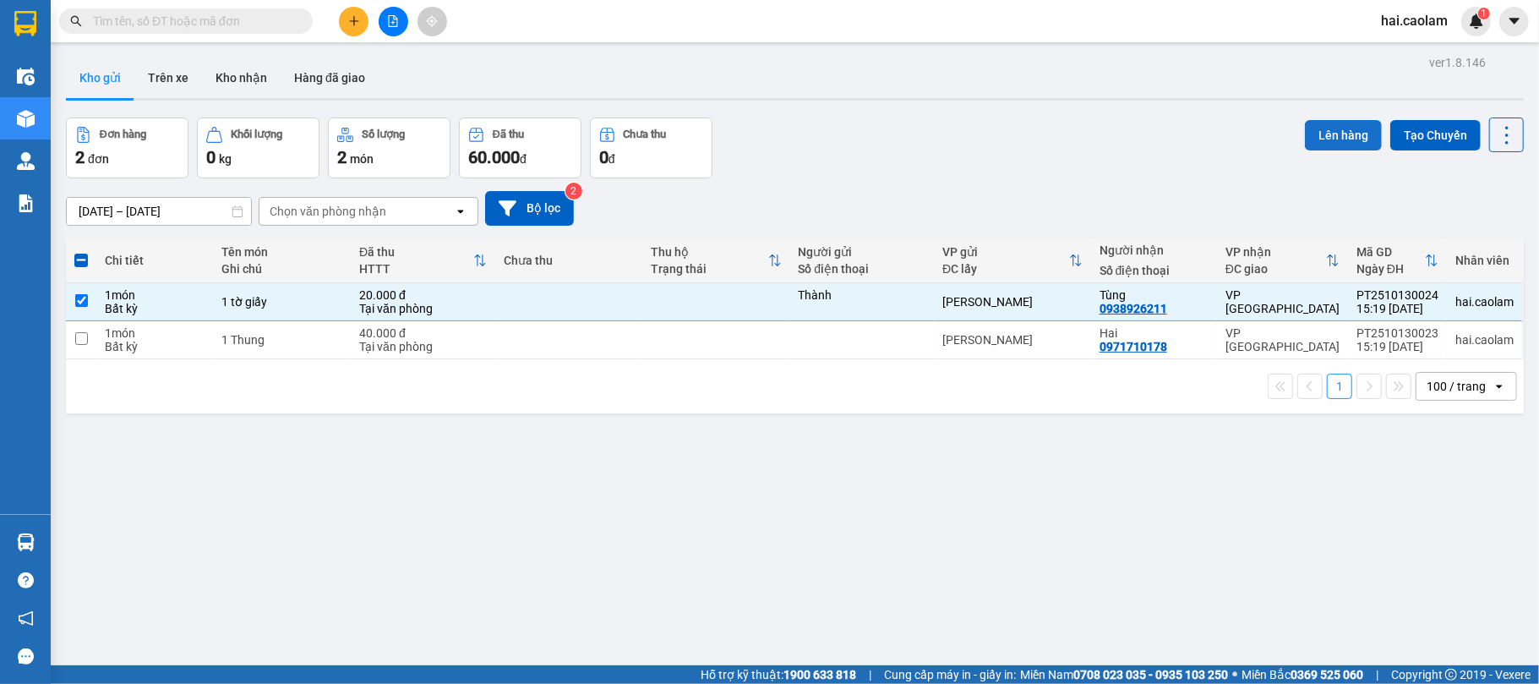
click at [1305, 139] on button "Lên hàng" at bounding box center [1343, 135] width 77 height 30
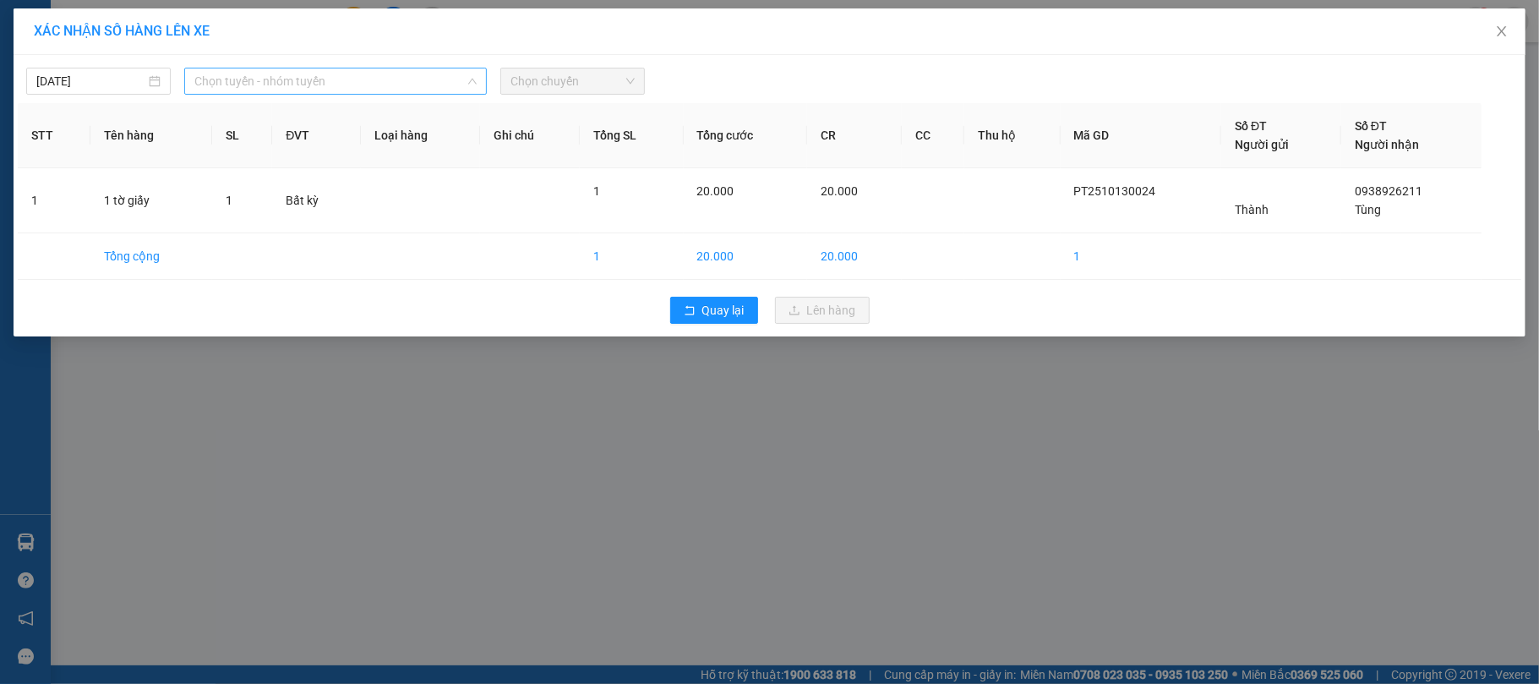
click at [275, 84] on span "Chọn tuyến - nhóm tuyến" at bounding box center [335, 80] width 282 height 25
click at [328, 81] on span "Chọn tuyến - nhóm tuyến" at bounding box center [335, 80] width 282 height 25
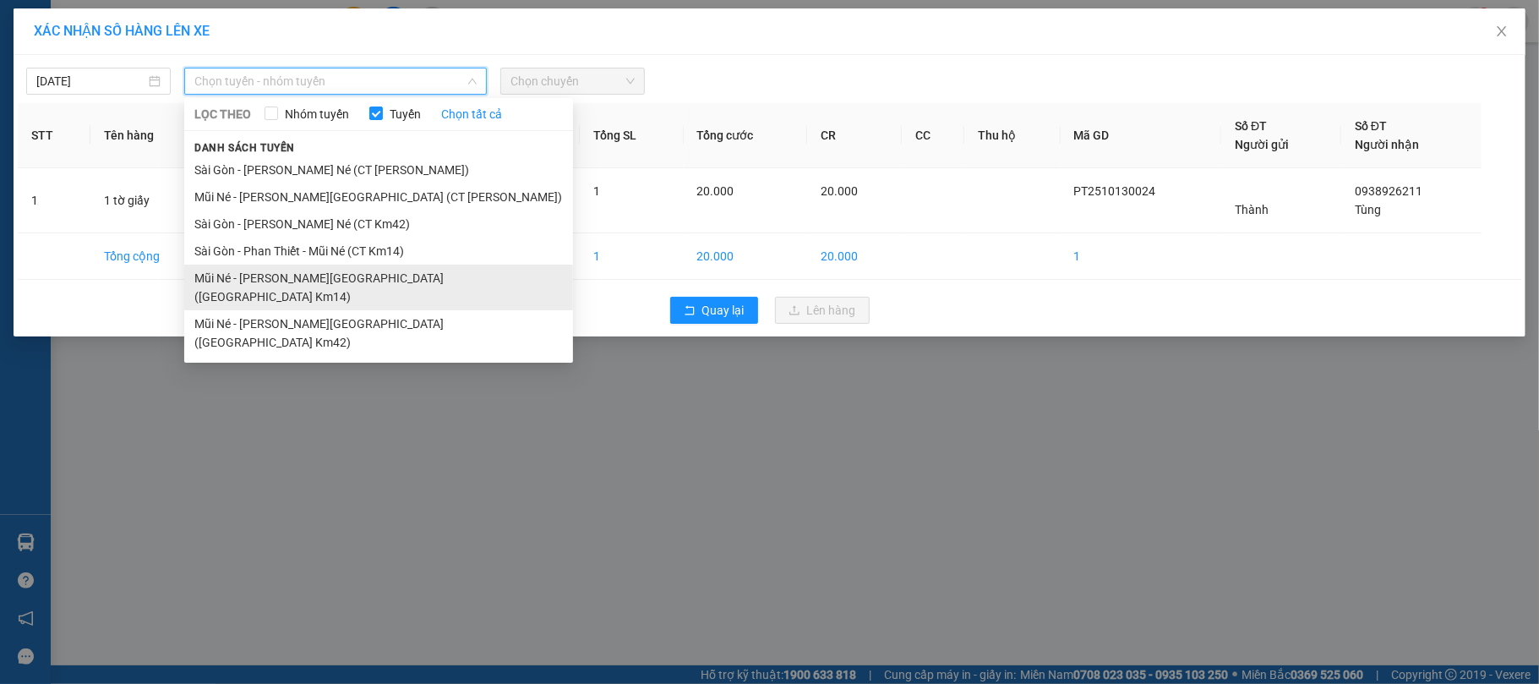
click at [335, 272] on li "Mũi Né - [PERSON_NAME][GEOGRAPHIC_DATA] ([GEOGRAPHIC_DATA] Km14)" at bounding box center [378, 287] width 389 height 46
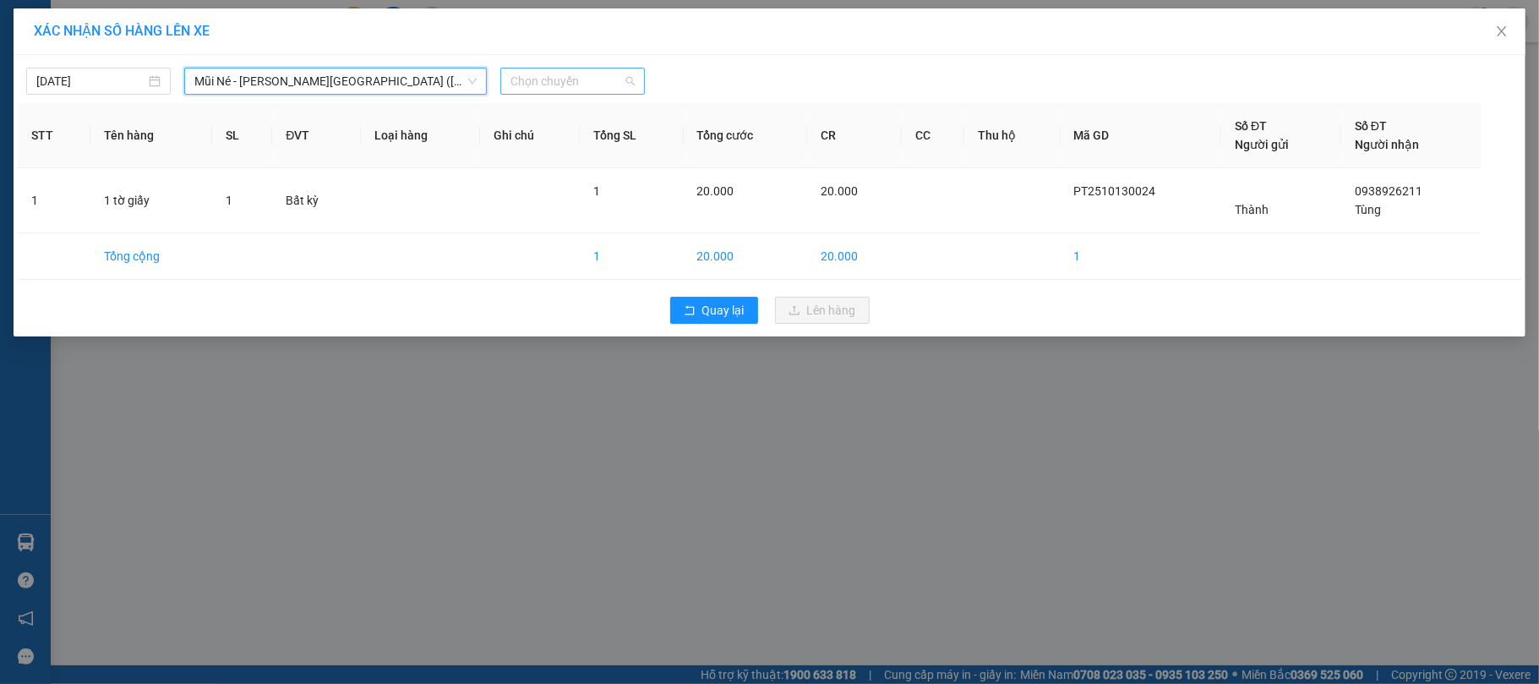
click at [583, 68] on span "Chọn chuyến" at bounding box center [572, 80] width 124 height 25
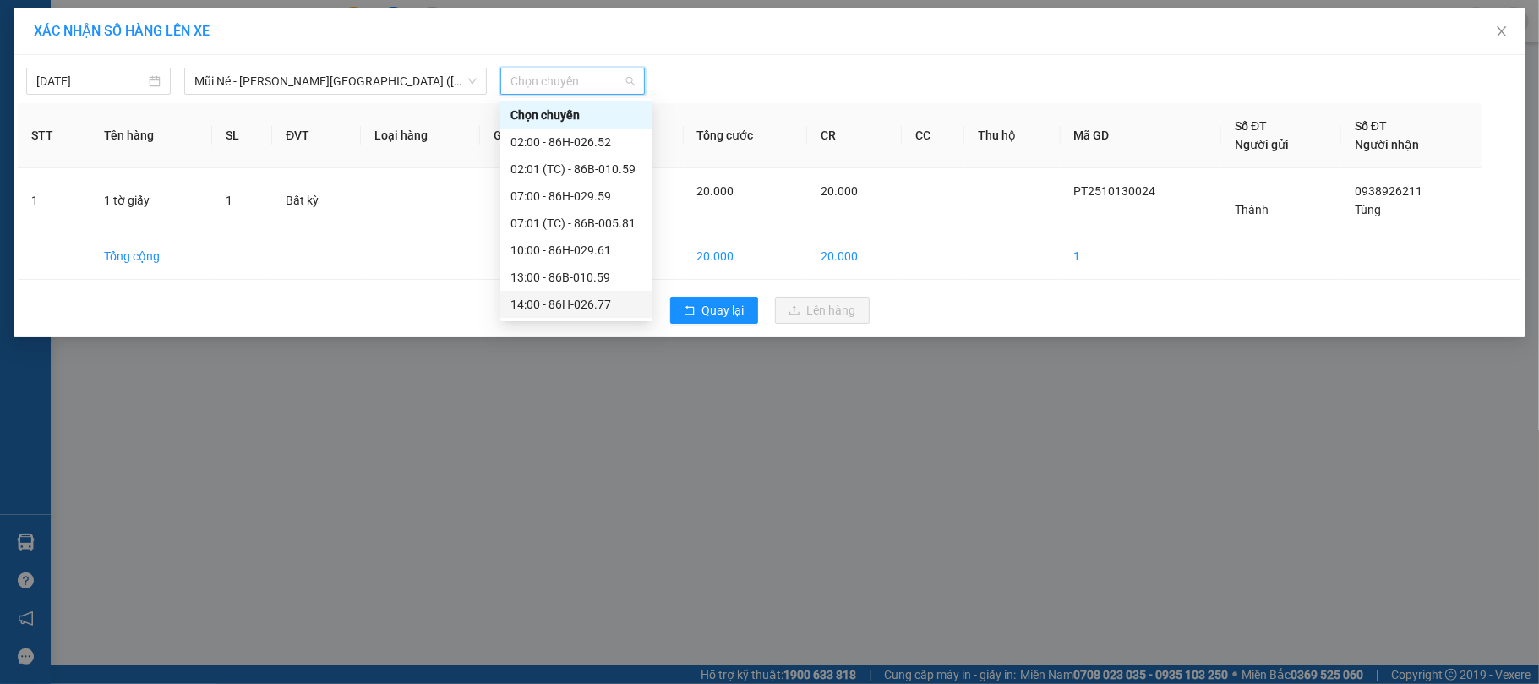
scroll to position [135, 0]
click at [558, 225] on div "16:00 - 86H-029.87" at bounding box center [576, 223] width 132 height 19
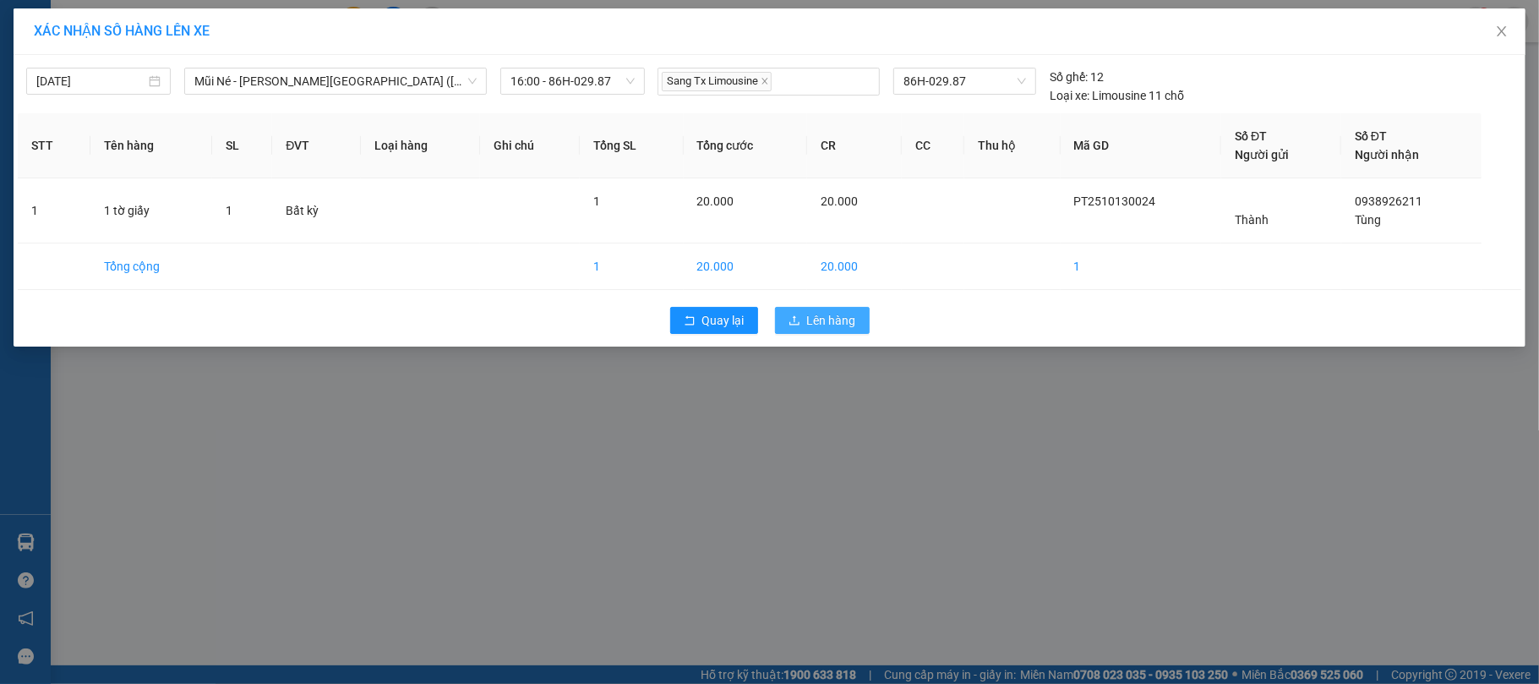
click at [818, 328] on span "Lên hàng" at bounding box center [831, 320] width 49 height 19
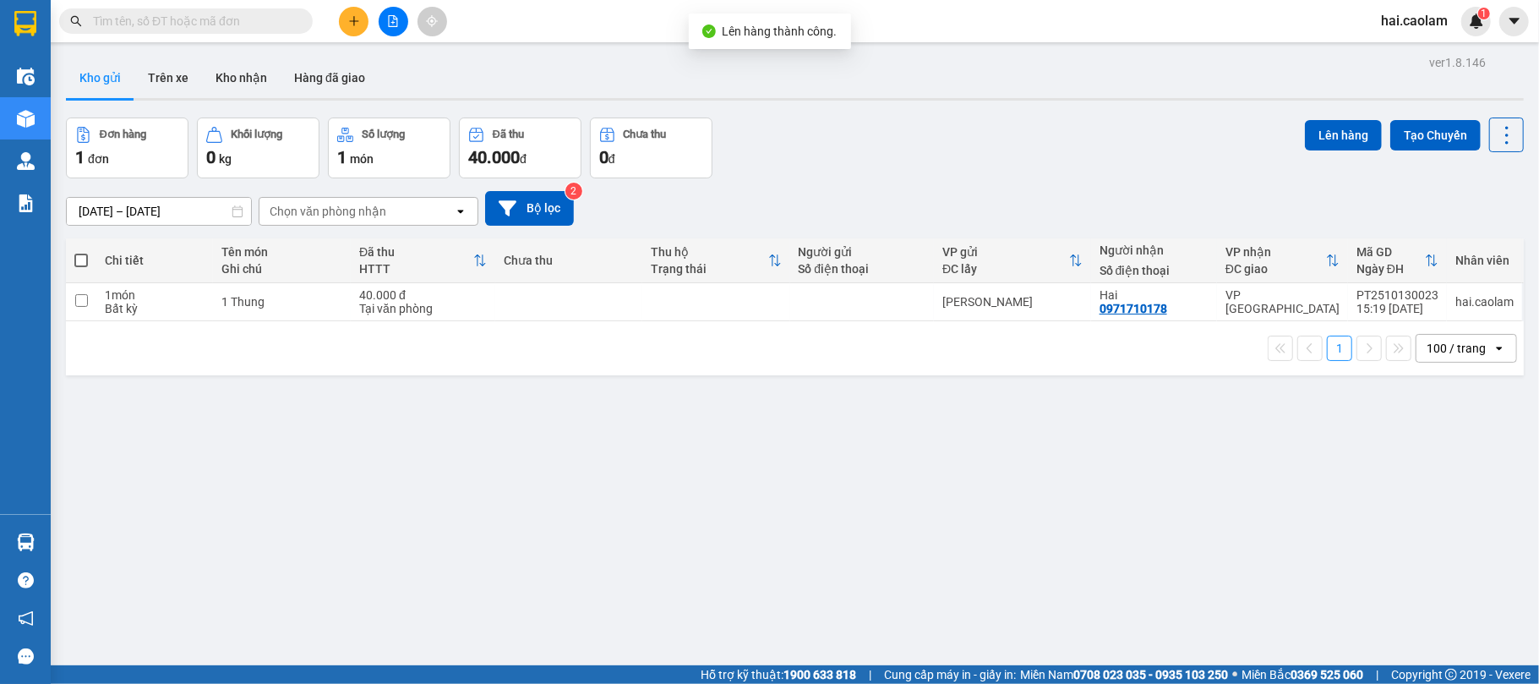
click at [1060, 166] on div "Đơn hàng 1 đơn Khối lượng 0 kg Số lượng 1 món Đã thu 40.000 đ Chưa thu 0 đ Lên …" at bounding box center [795, 147] width 1458 height 61
click at [157, 25] on input "text" at bounding box center [192, 21] width 199 height 19
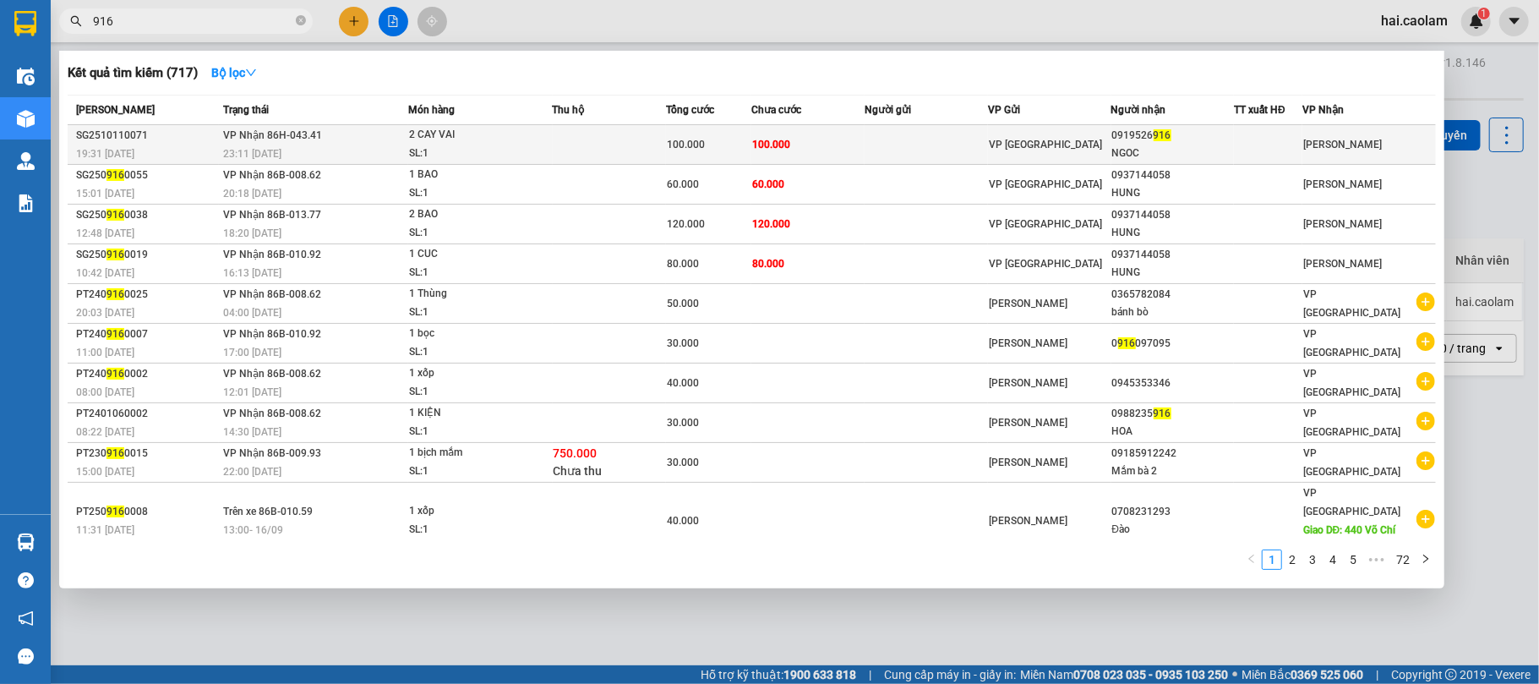
type input "916"
click at [875, 137] on td at bounding box center [925, 145] width 123 height 40
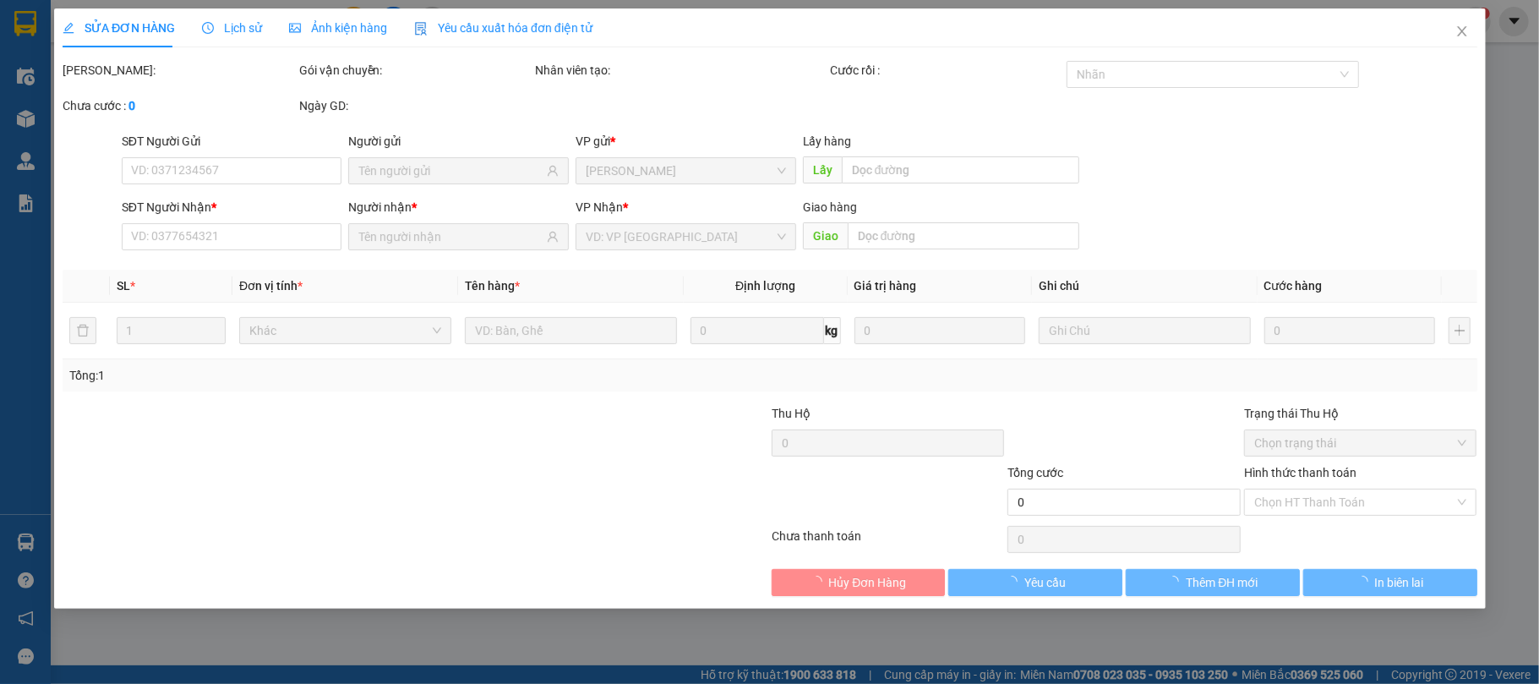
type input "0919526916"
type input "NGOC"
type input "100.000"
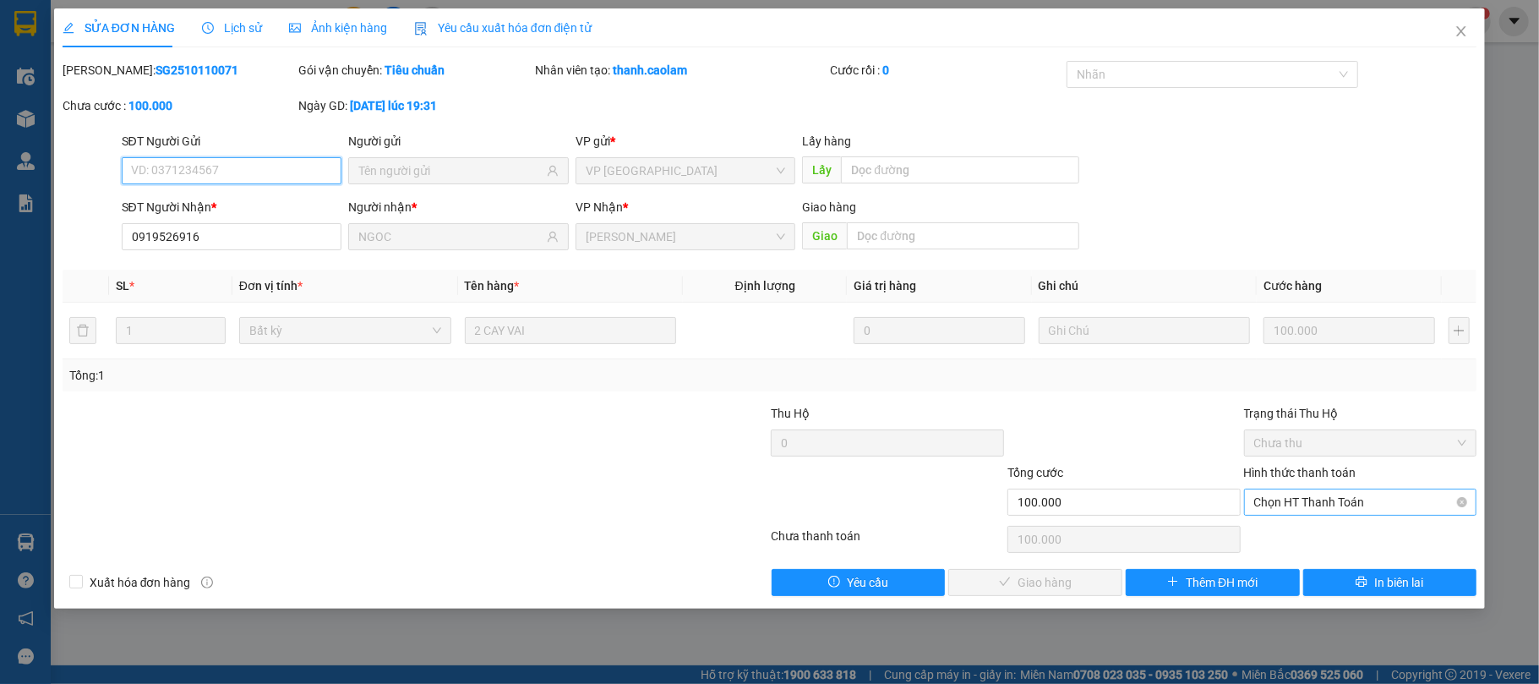
click at [1356, 499] on span "Chọn HT Thanh Toán" at bounding box center [1360, 501] width 213 height 25
click at [1336, 522] on div "Total Paid Fee 0 Total UnPaid Fee 100.000 Cash Collection Total Fee Mã ĐH: SG25…" at bounding box center [770, 328] width 1414 height 535
click at [1329, 514] on span "Chọn HT Thanh Toán" at bounding box center [1360, 501] width 213 height 25
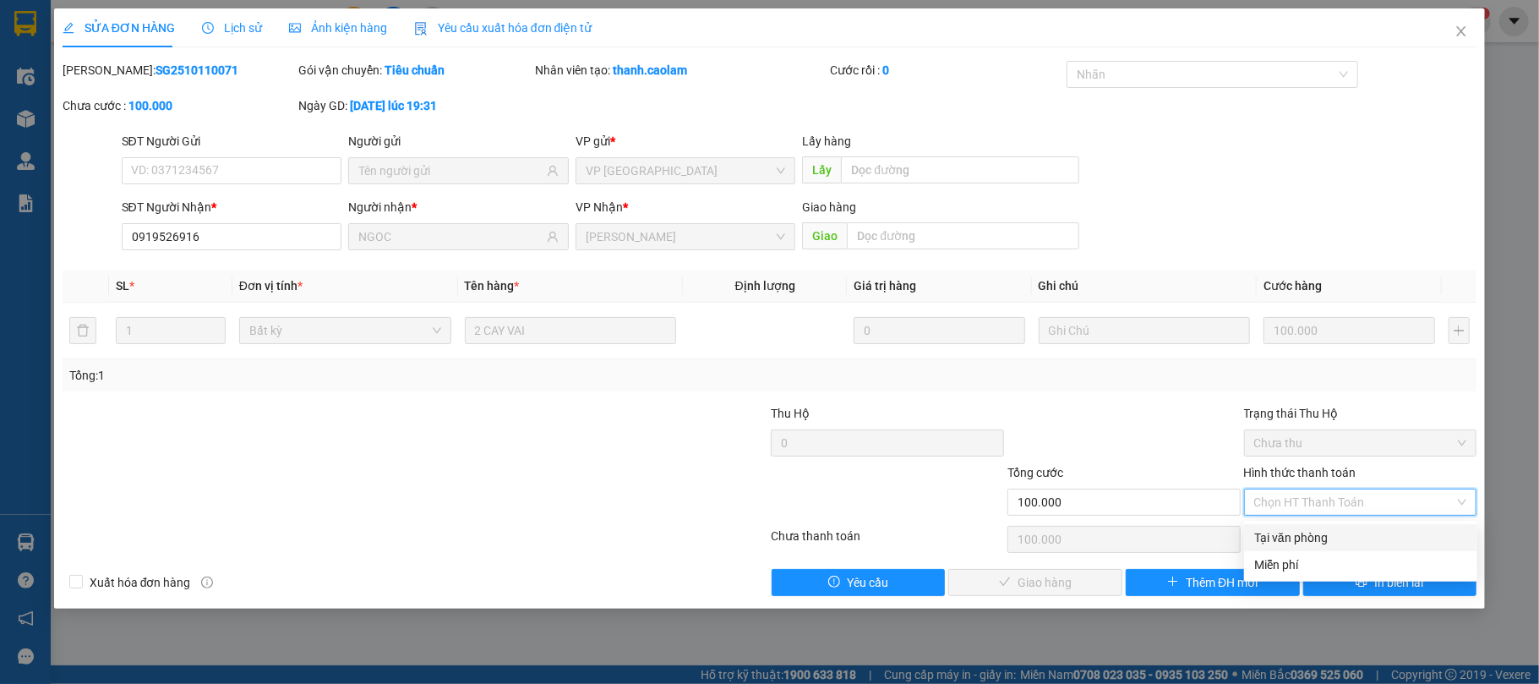
drag, startPoint x: 1311, startPoint y: 537, endPoint x: 1299, endPoint y: 538, distance: 12.7
click at [1311, 538] on div "Tại văn phòng" at bounding box center [1360, 537] width 213 height 19
type input "0"
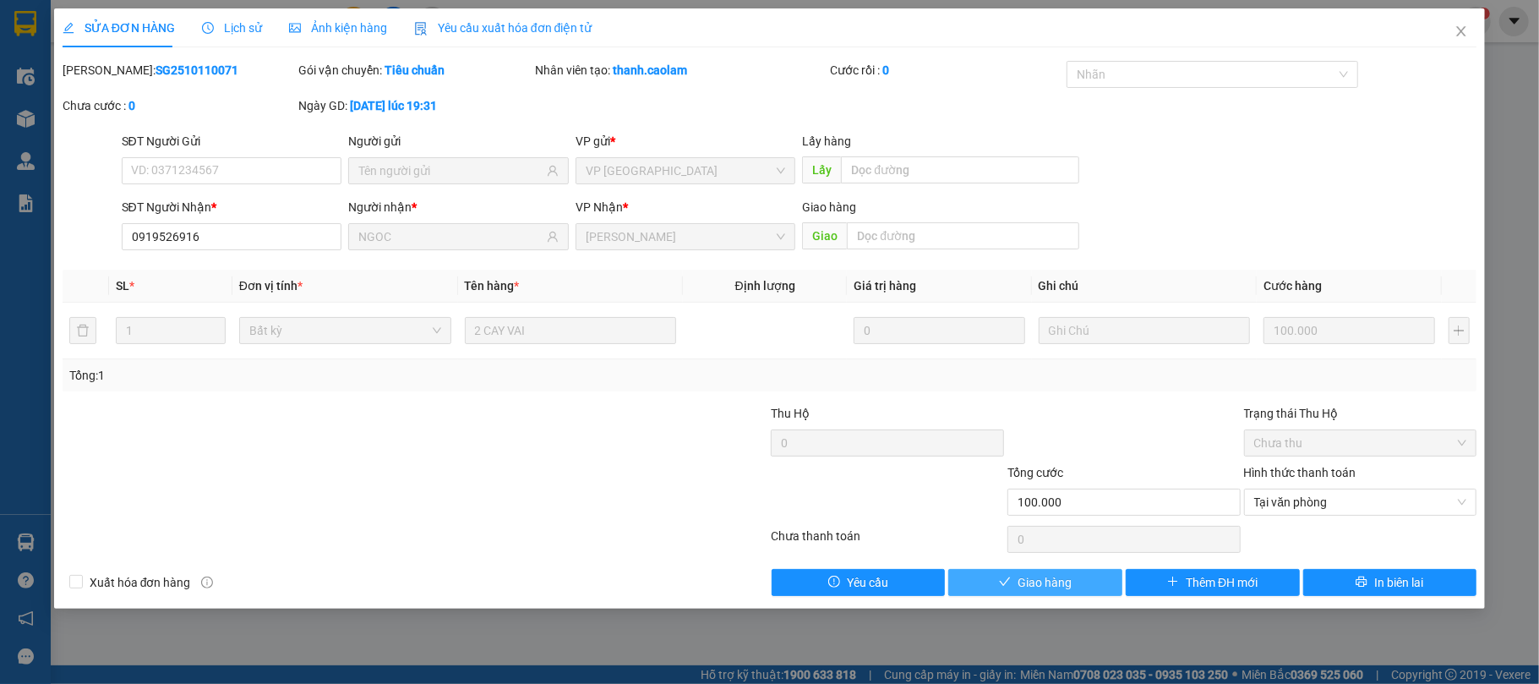
click at [1069, 575] on span "Giao hàng" at bounding box center [1044, 582] width 54 height 19
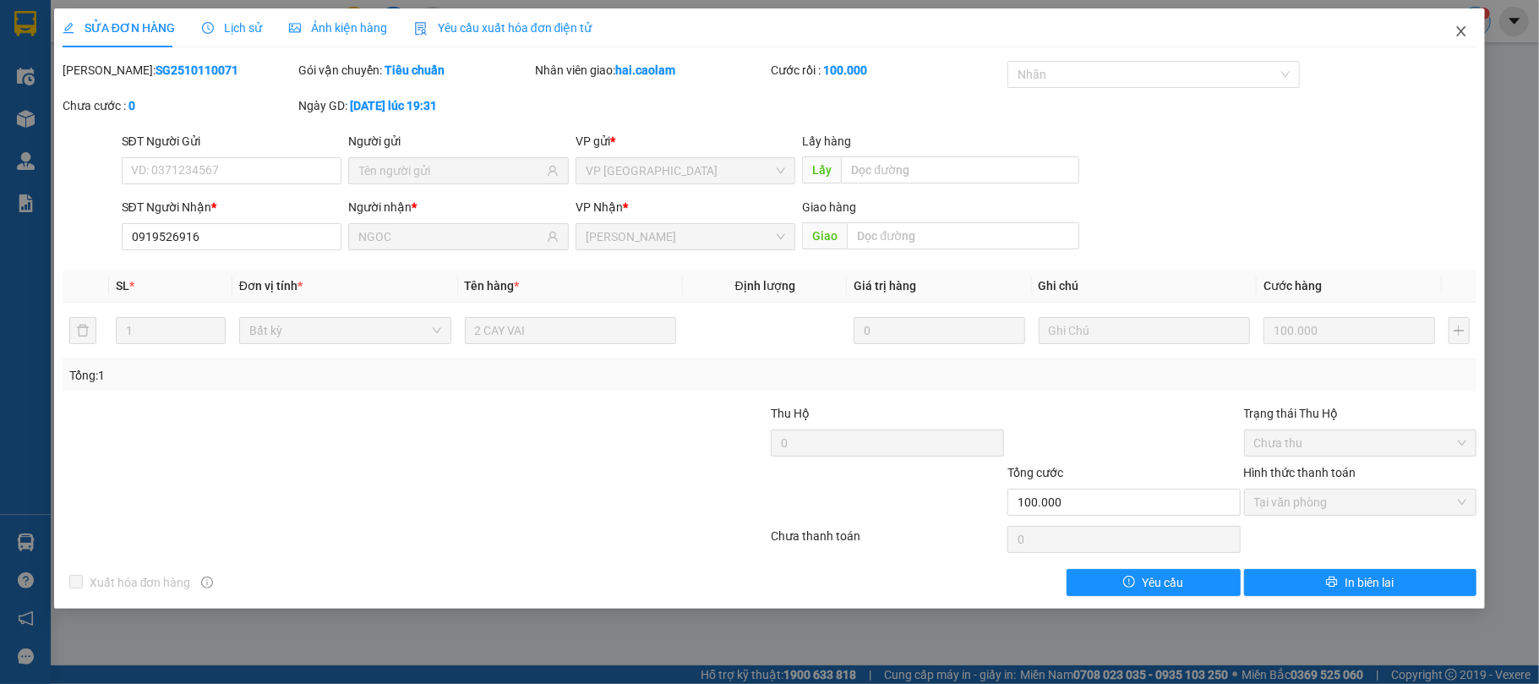
click at [1468, 21] on span "Close" at bounding box center [1460, 31] width 47 height 47
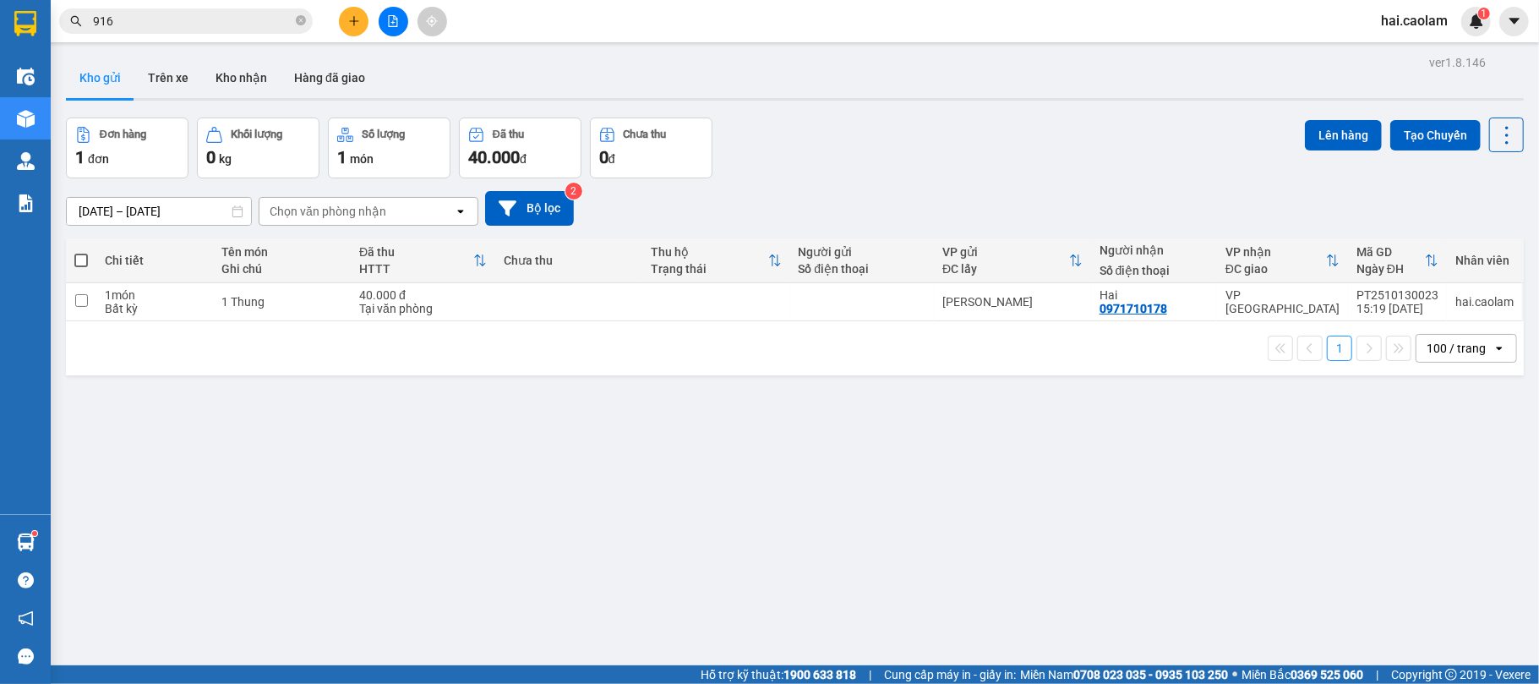
click at [232, 21] on input "916" at bounding box center [192, 21] width 199 height 19
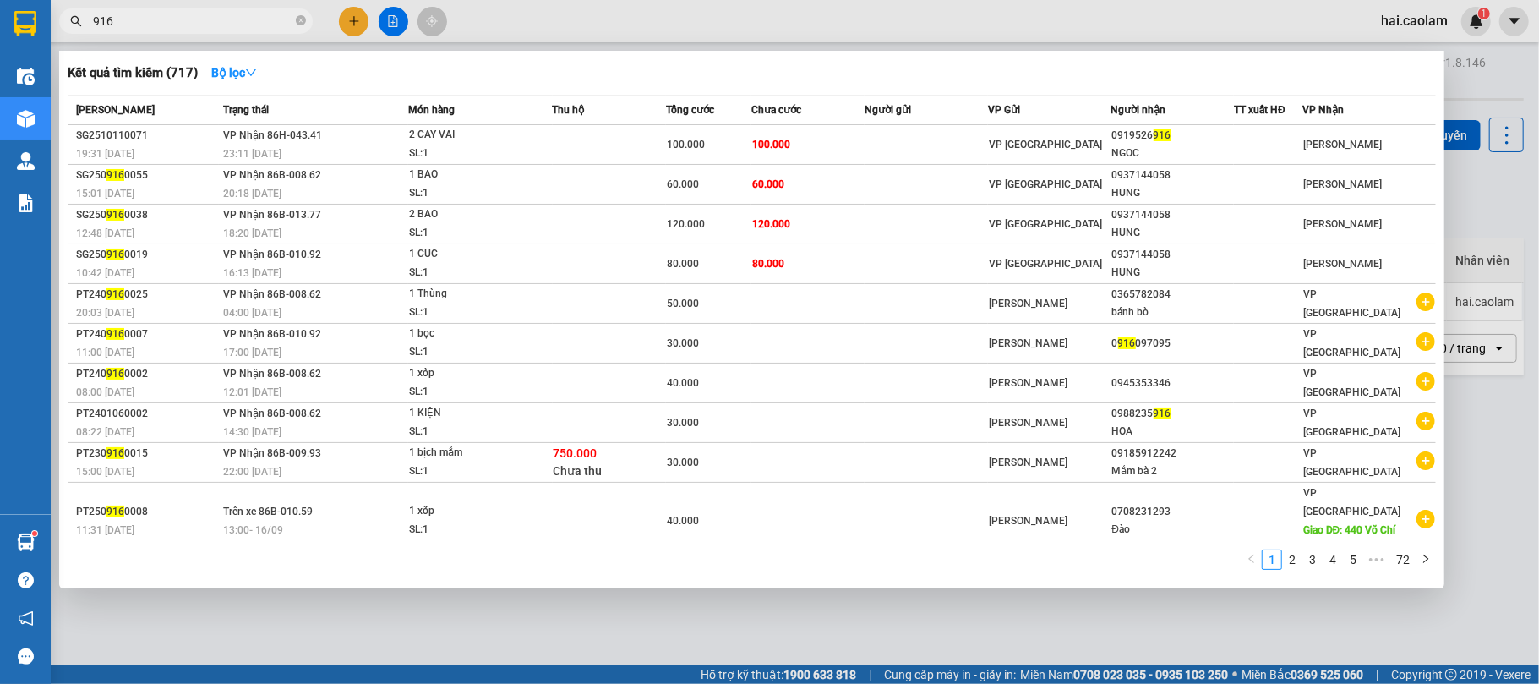
click at [232, 21] on input "916" at bounding box center [192, 21] width 199 height 19
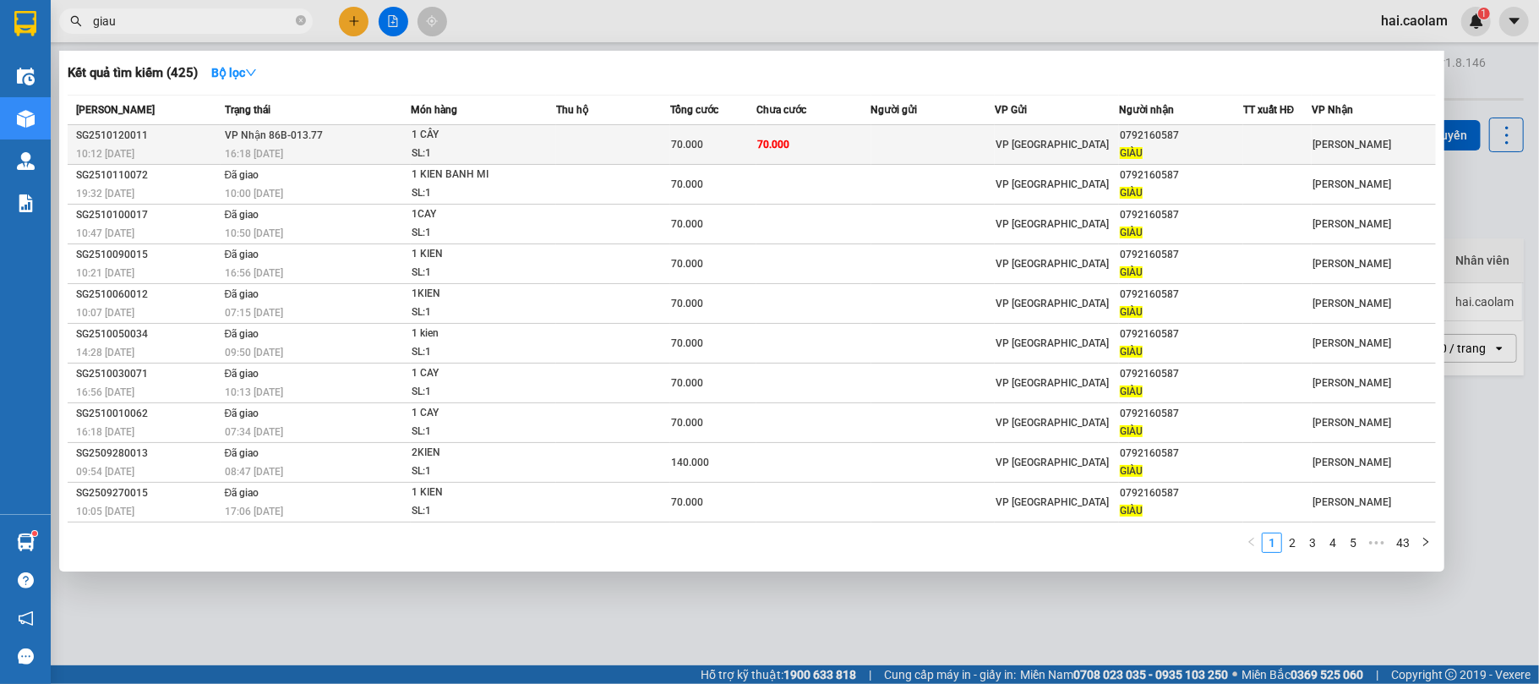
type input "giau"
click at [901, 135] on td at bounding box center [933, 145] width 124 height 40
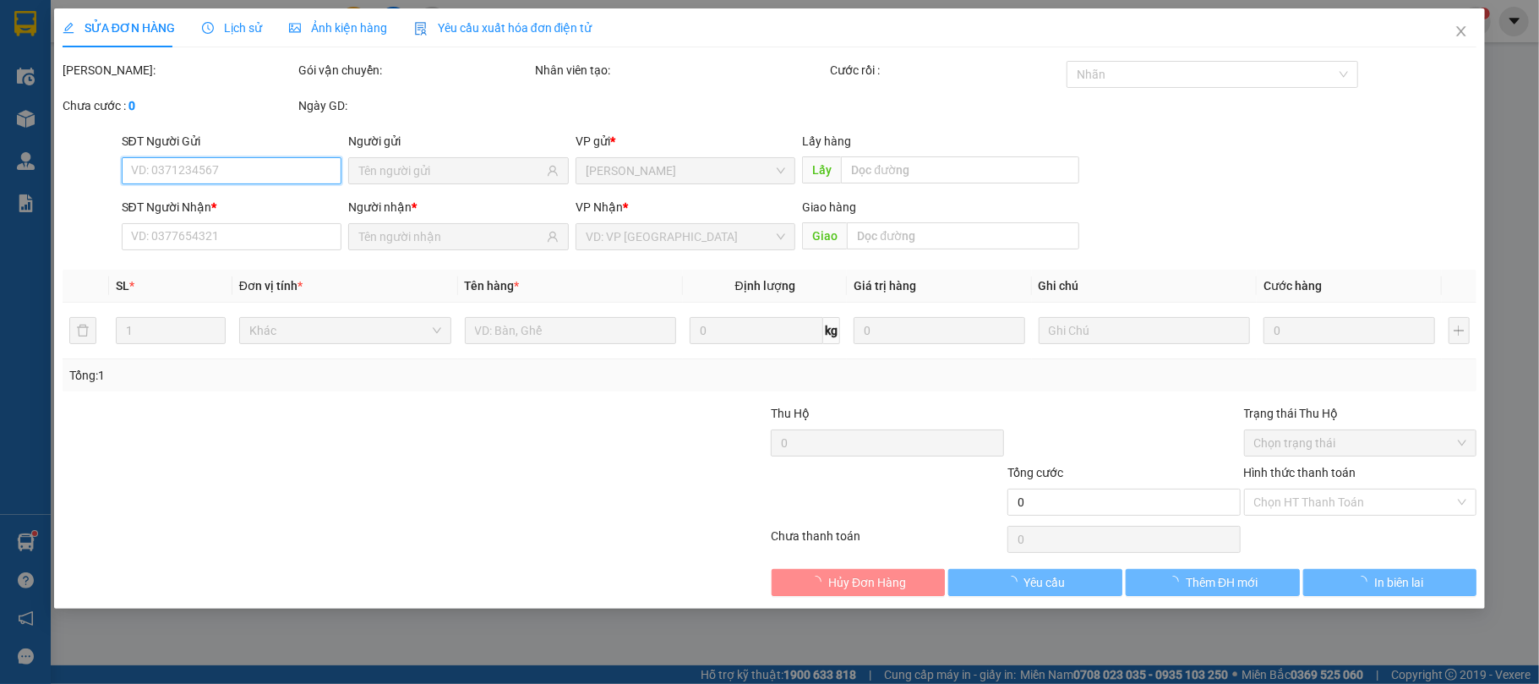
type input "0792160587"
type input "GIÀU"
type input "70.000"
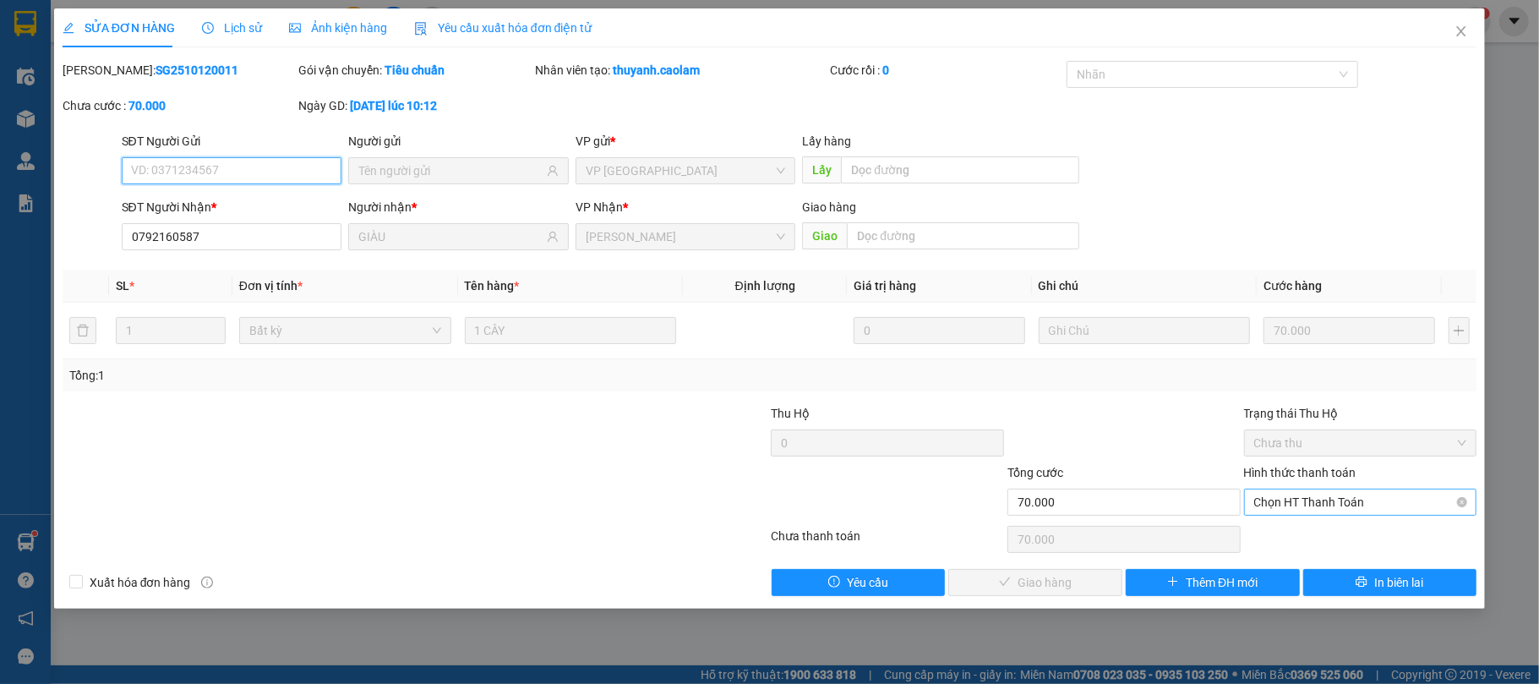
click at [1330, 495] on span "Chọn HT Thanh Toán" at bounding box center [1360, 501] width 213 height 25
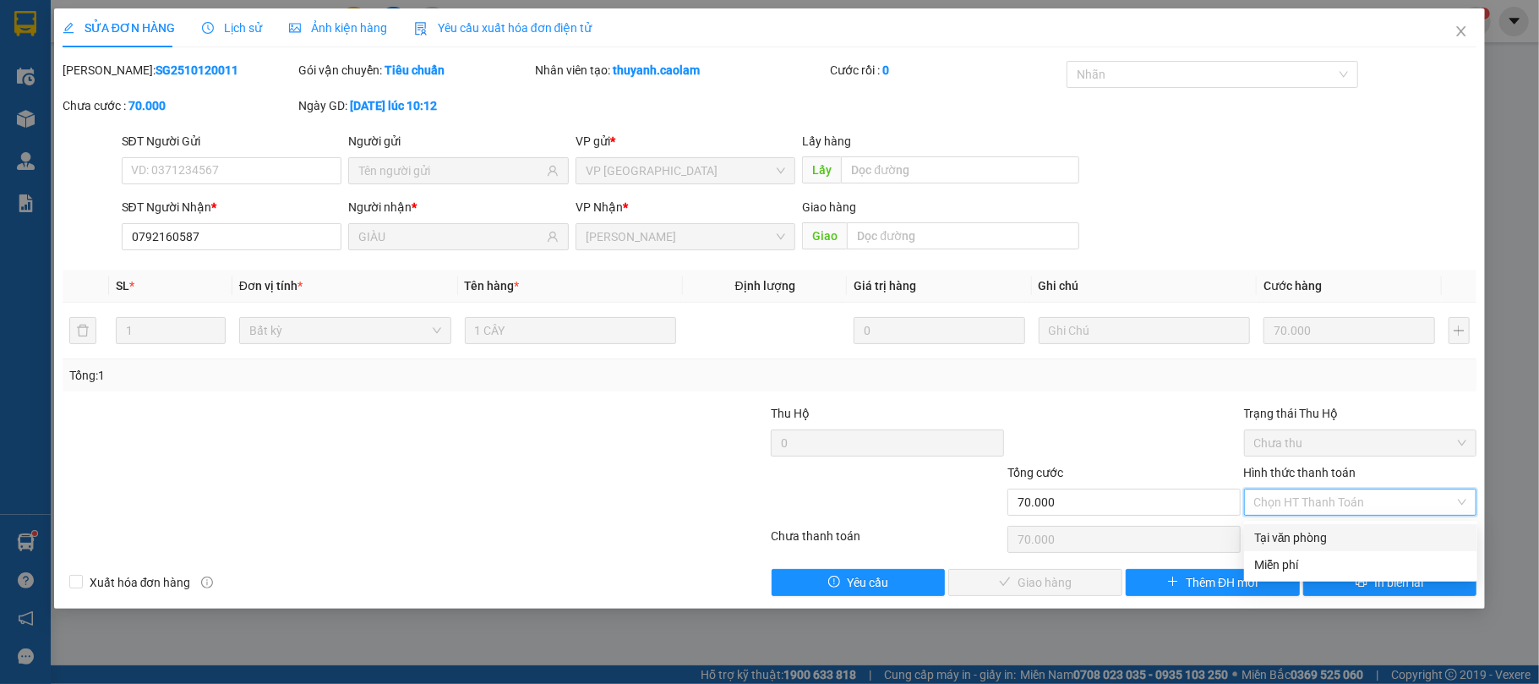
drag, startPoint x: 1311, startPoint y: 529, endPoint x: 1302, endPoint y: 528, distance: 9.3
click at [1311, 526] on div "Tại văn phòng" at bounding box center [1360, 537] width 233 height 27
type input "0"
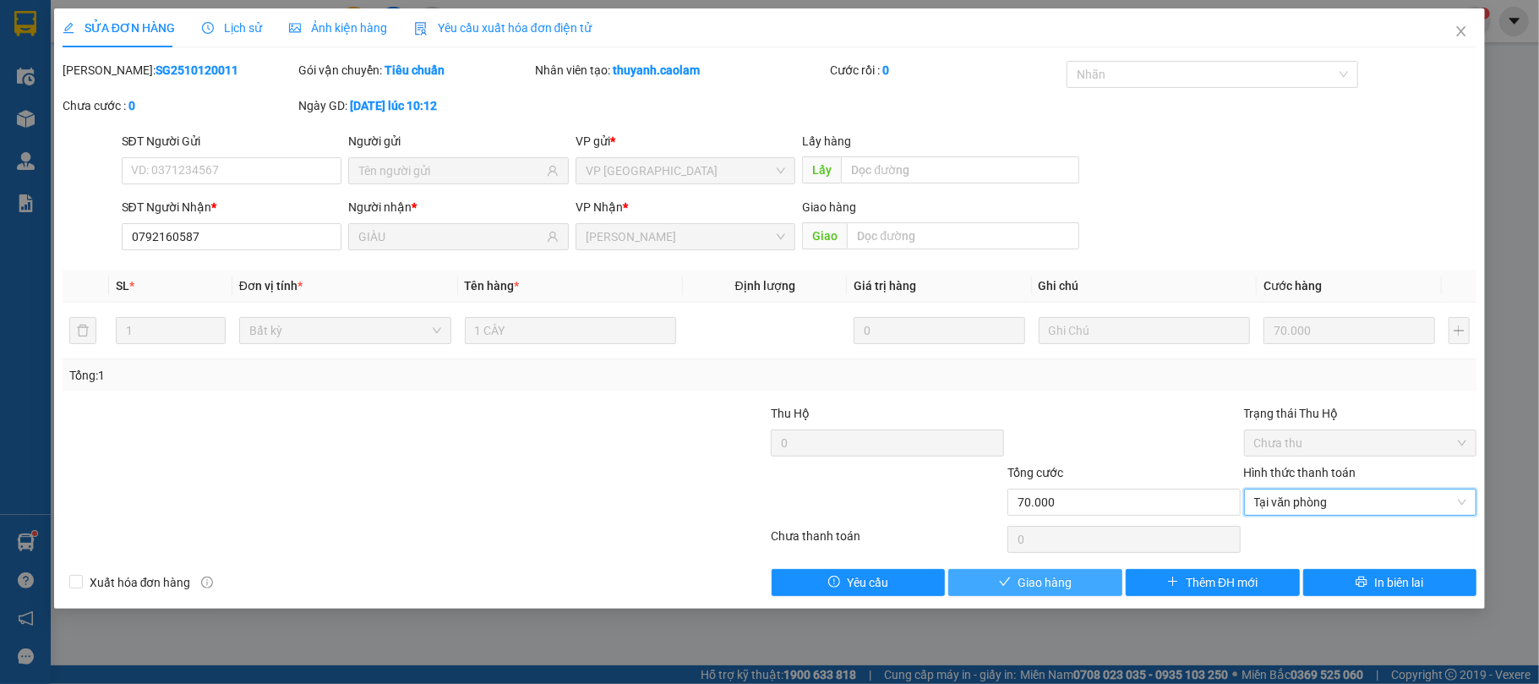
click at [1036, 578] on span "Giao hàng" at bounding box center [1044, 582] width 54 height 19
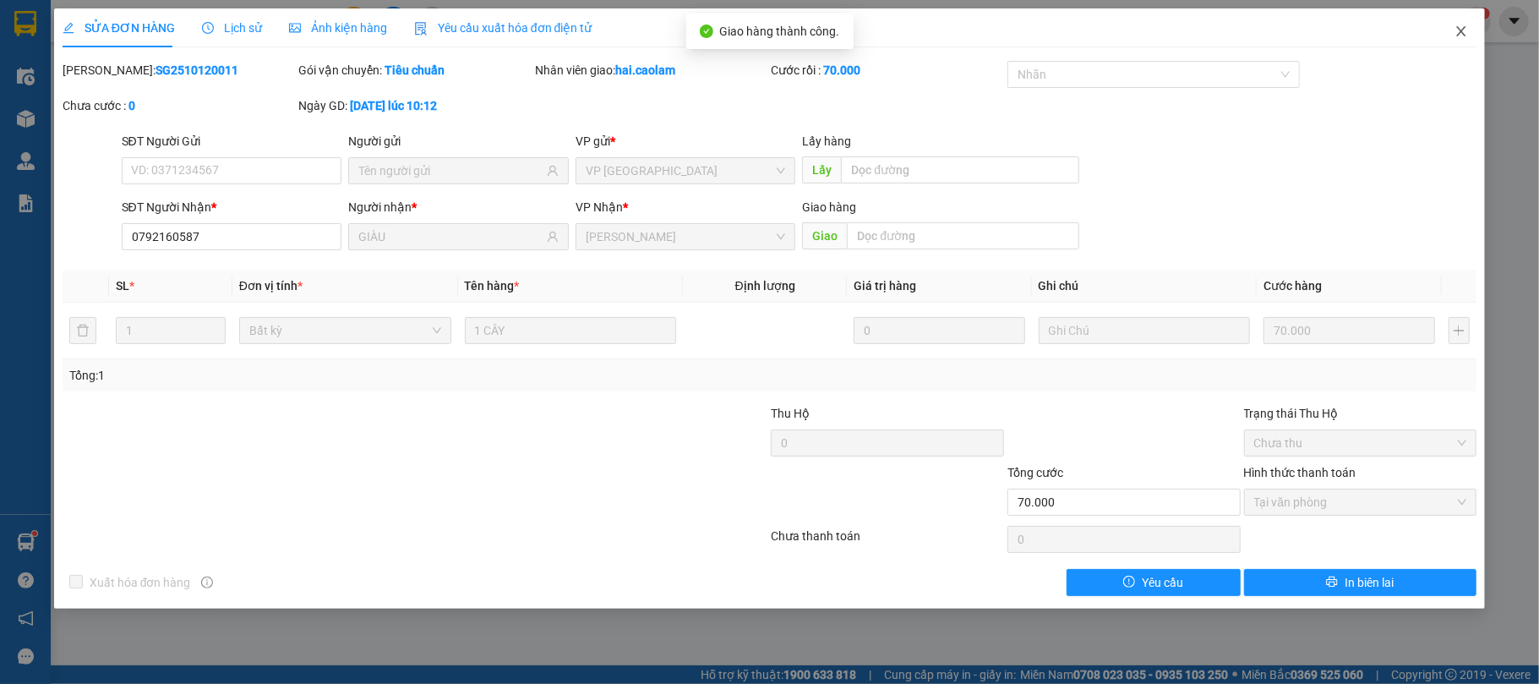
click at [1463, 30] on icon "close" at bounding box center [1461, 31] width 9 height 10
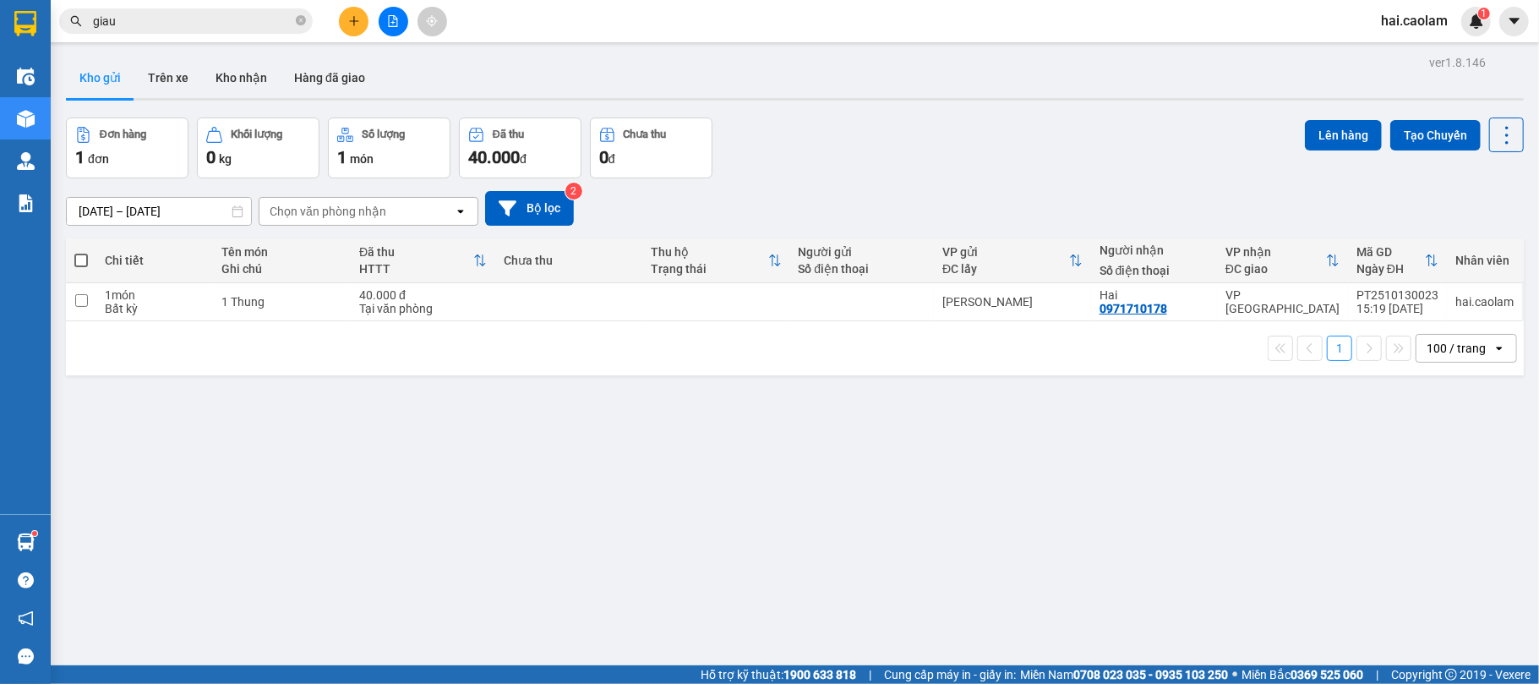
click at [350, 27] on button at bounding box center [354, 22] width 30 height 30
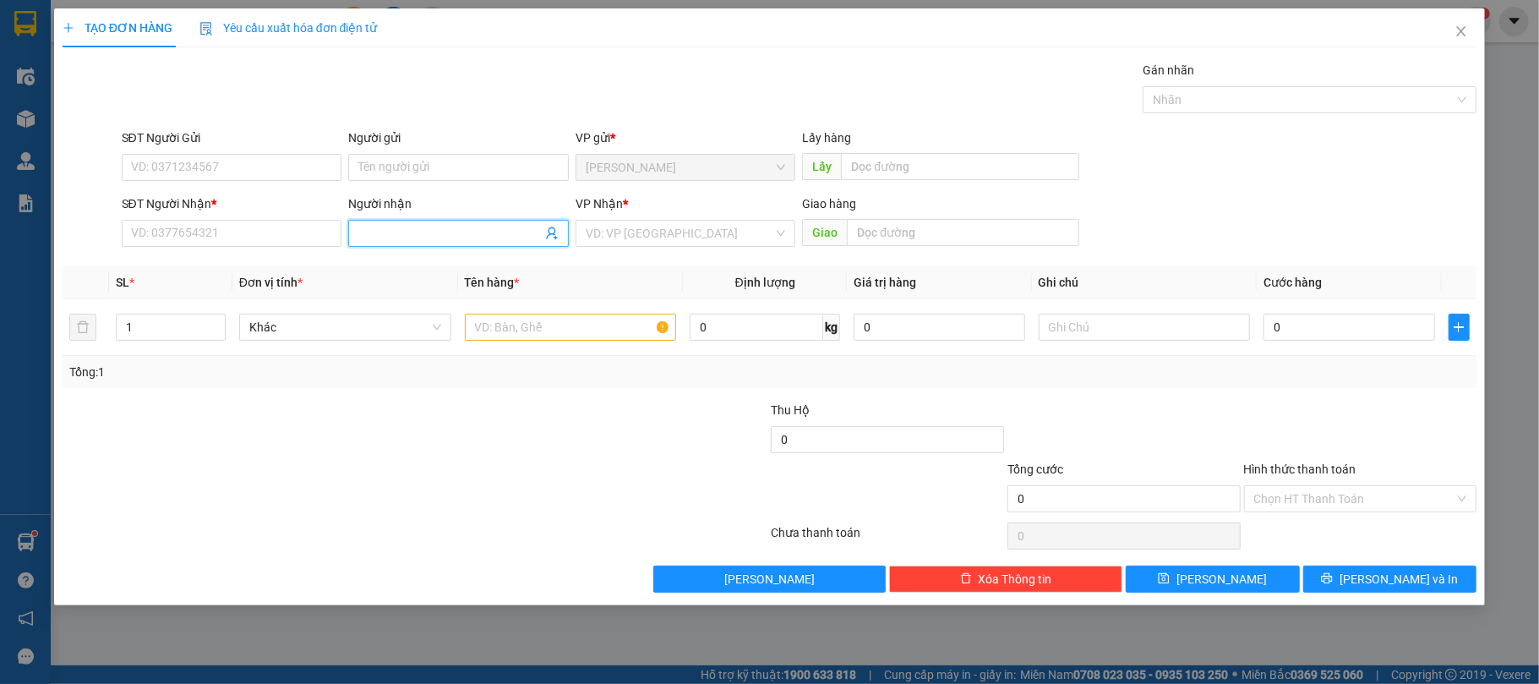
click at [392, 241] on input "Người nhận" at bounding box center [449, 233] width 183 height 19
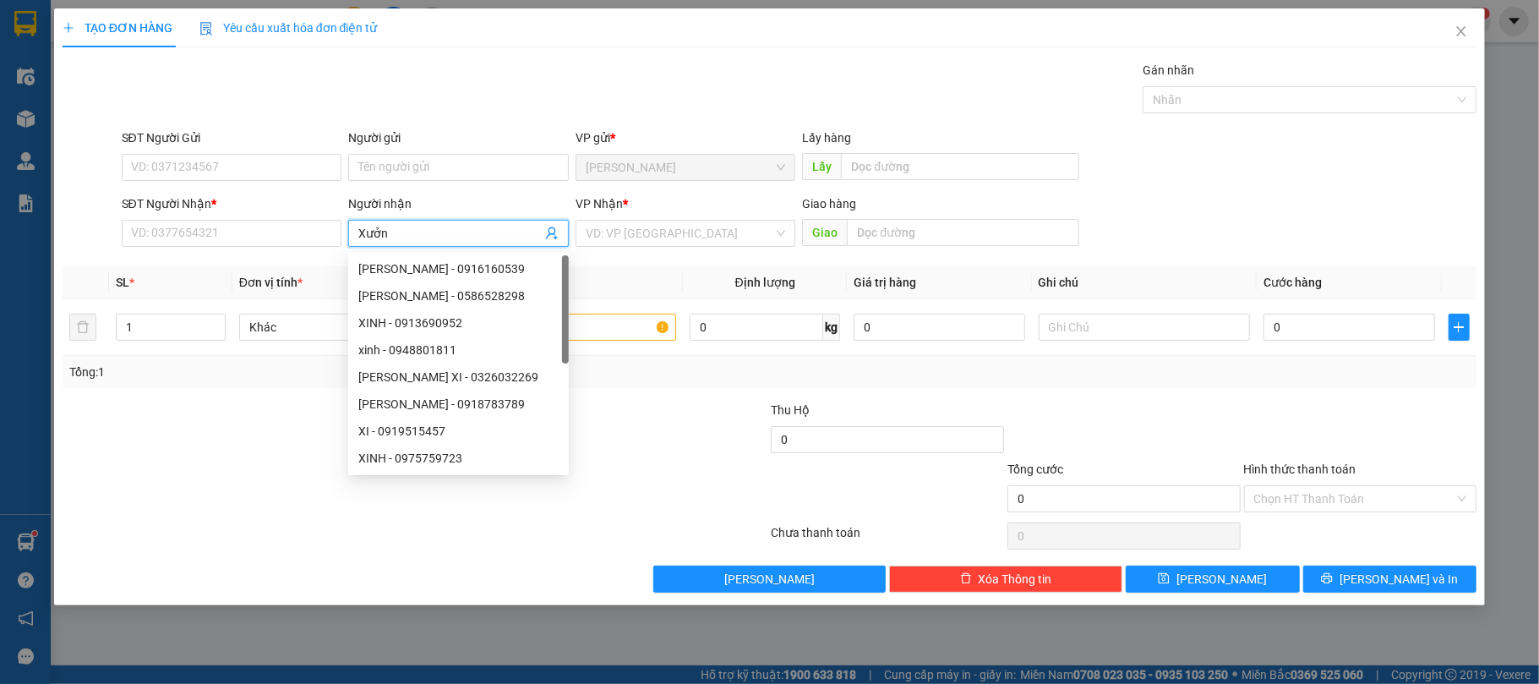
type input "Xưởng"
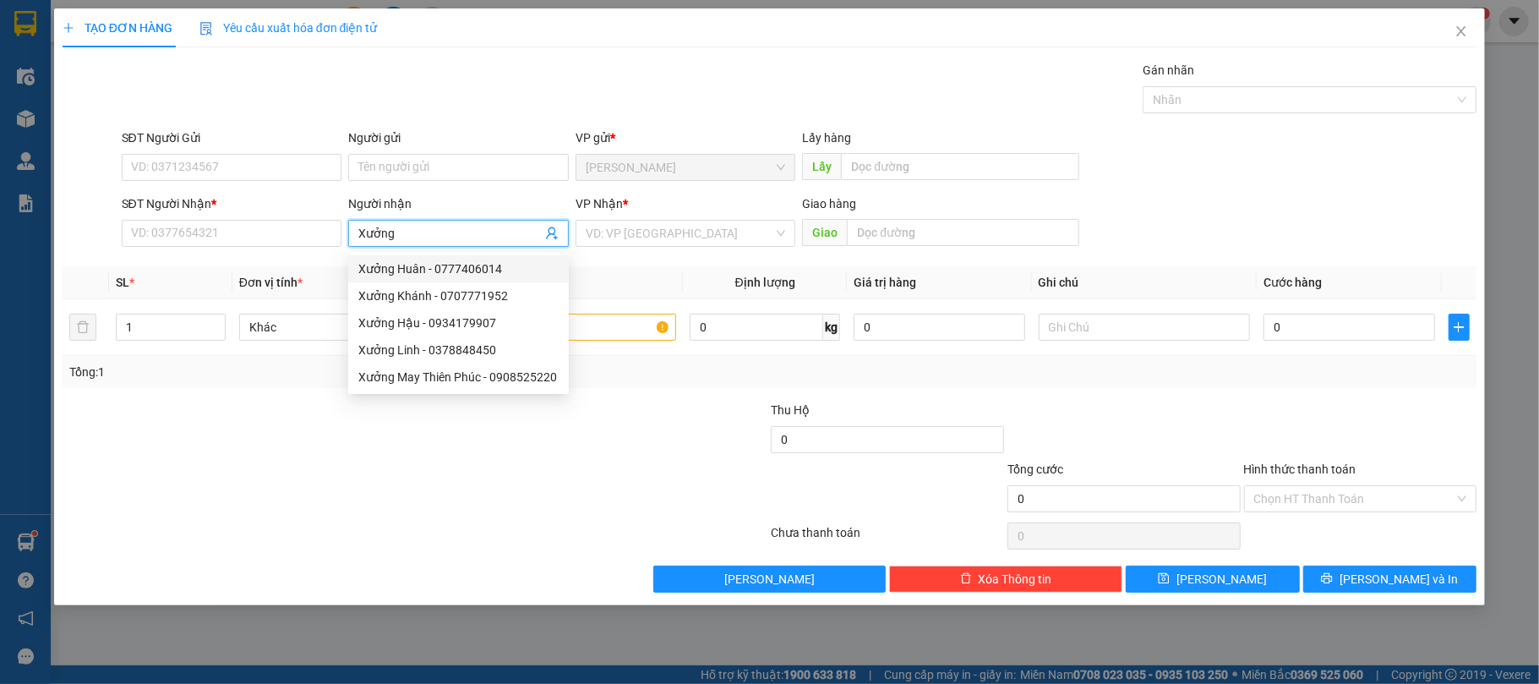
click at [423, 264] on div "Xưởng Huân - 0777406014" at bounding box center [458, 268] width 200 height 19
type input "0777406014"
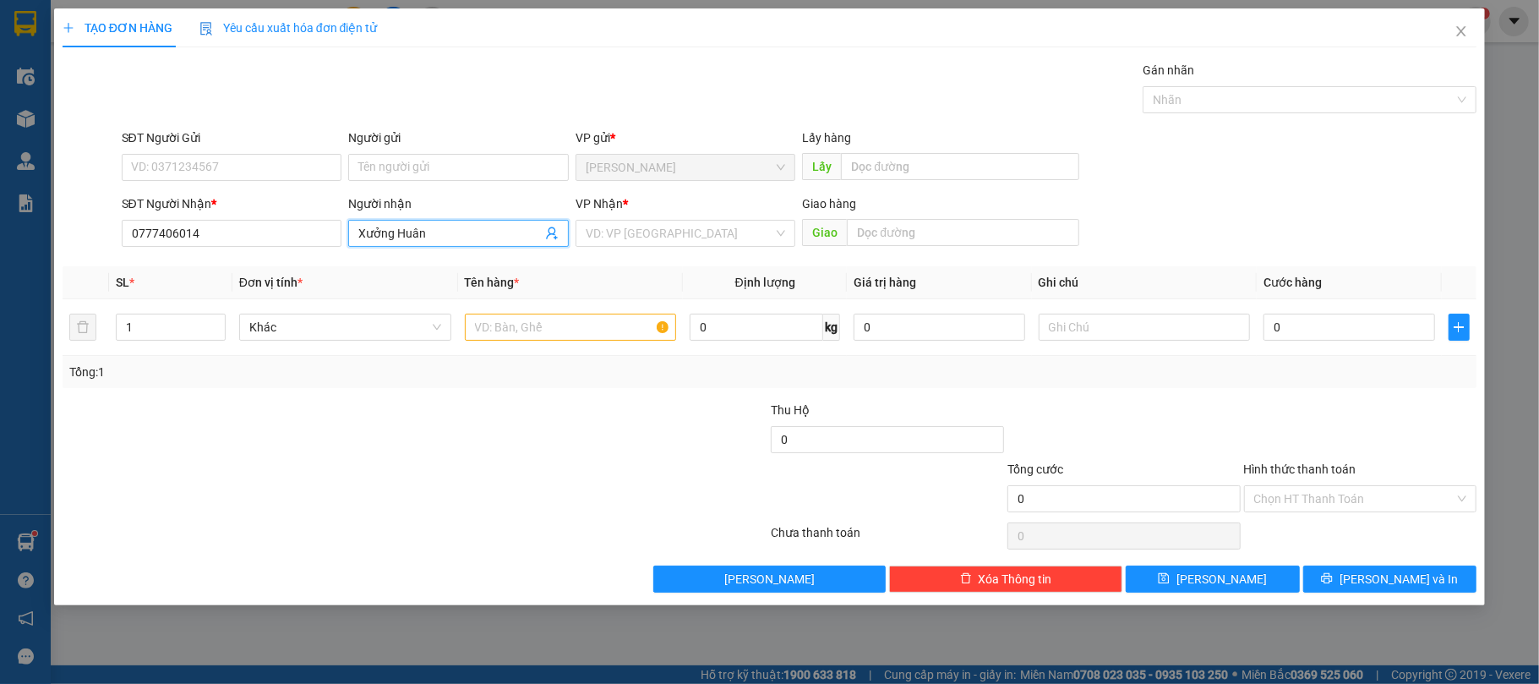
type input "Xưởng Huân"
click at [1338, 216] on div "SĐT Người [PERSON_NAME] * 0777406014 Người [PERSON_NAME] [PERSON_NAME] [PERSON_…" at bounding box center [799, 223] width 1362 height 59
click at [701, 243] on input "search" at bounding box center [680, 233] width 188 height 25
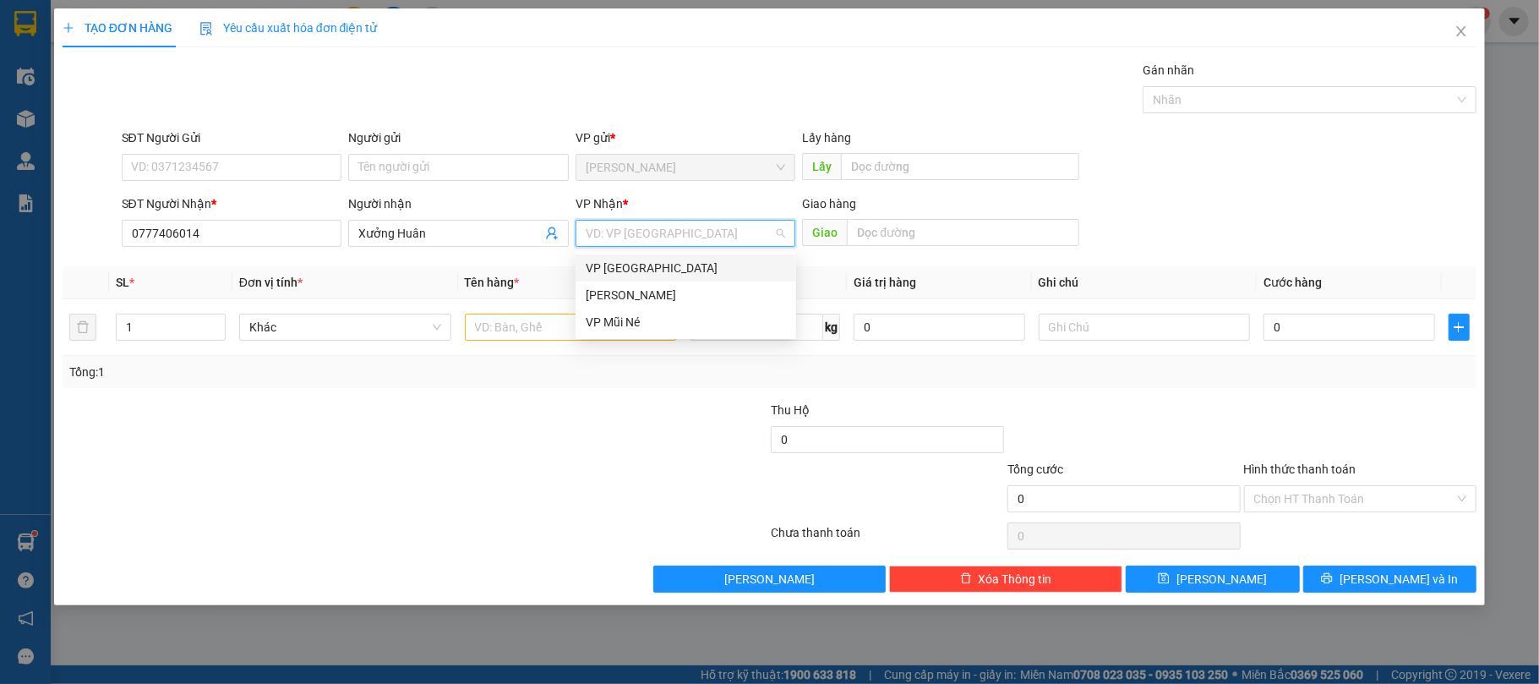
click at [664, 264] on div "VP [GEOGRAPHIC_DATA]" at bounding box center [686, 268] width 200 height 19
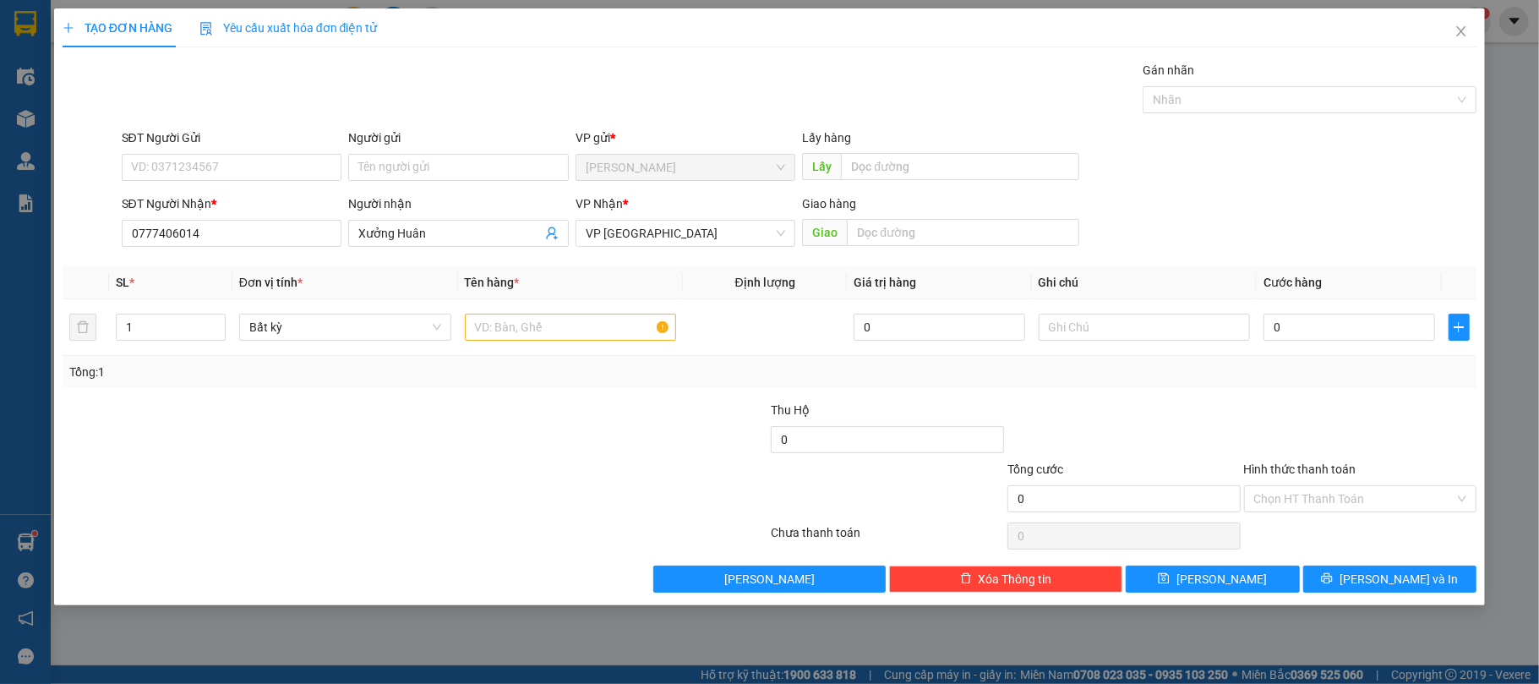
click at [510, 428] on div at bounding box center [297, 429] width 472 height 59
click at [590, 340] on input "text" at bounding box center [571, 326] width 212 height 27
click at [562, 323] on input "text" at bounding box center [571, 326] width 212 height 27
type input "1 Bao"
drag, startPoint x: 1229, startPoint y: 404, endPoint x: 1278, endPoint y: 342, distance: 79.3
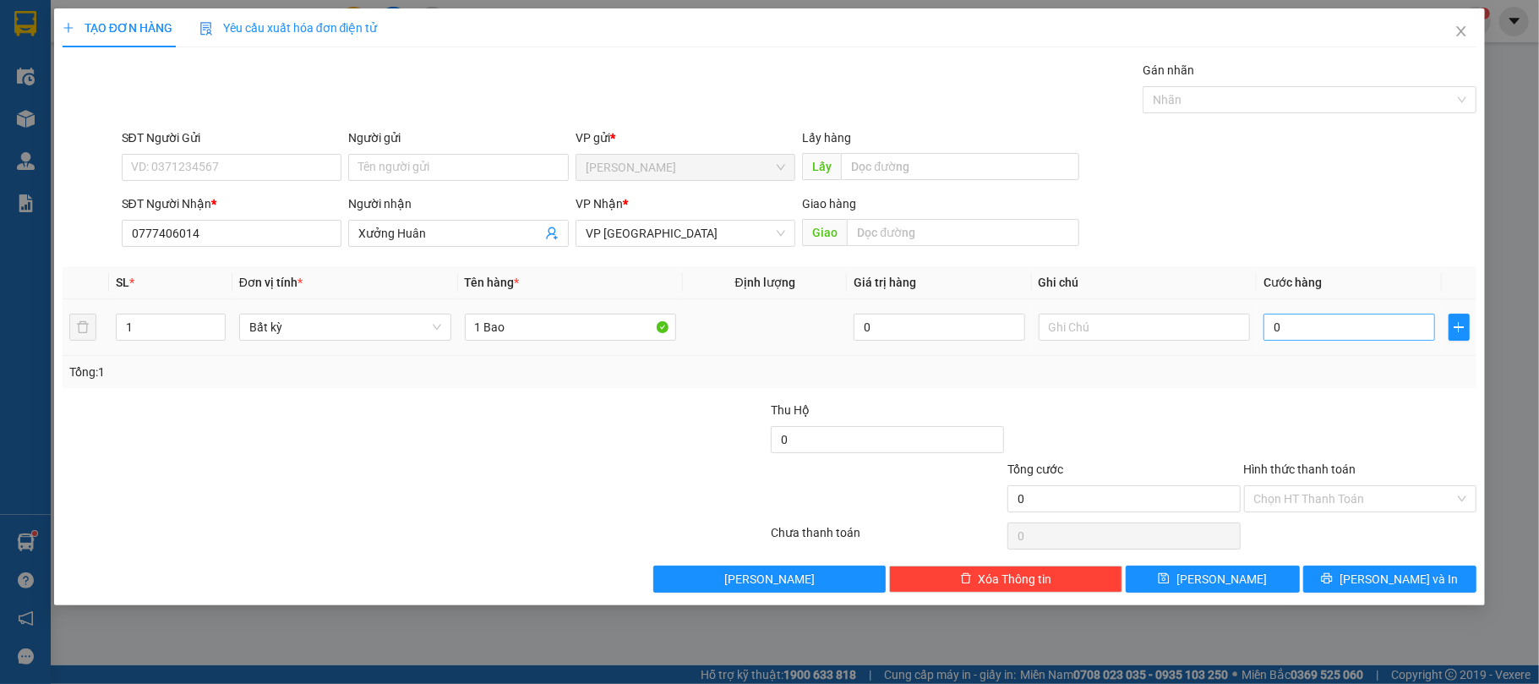
click at [1231, 404] on div at bounding box center [1123, 429] width 237 height 59
click at [1285, 335] on input "0" at bounding box center [1348, 326] width 171 height 27
type input "5"
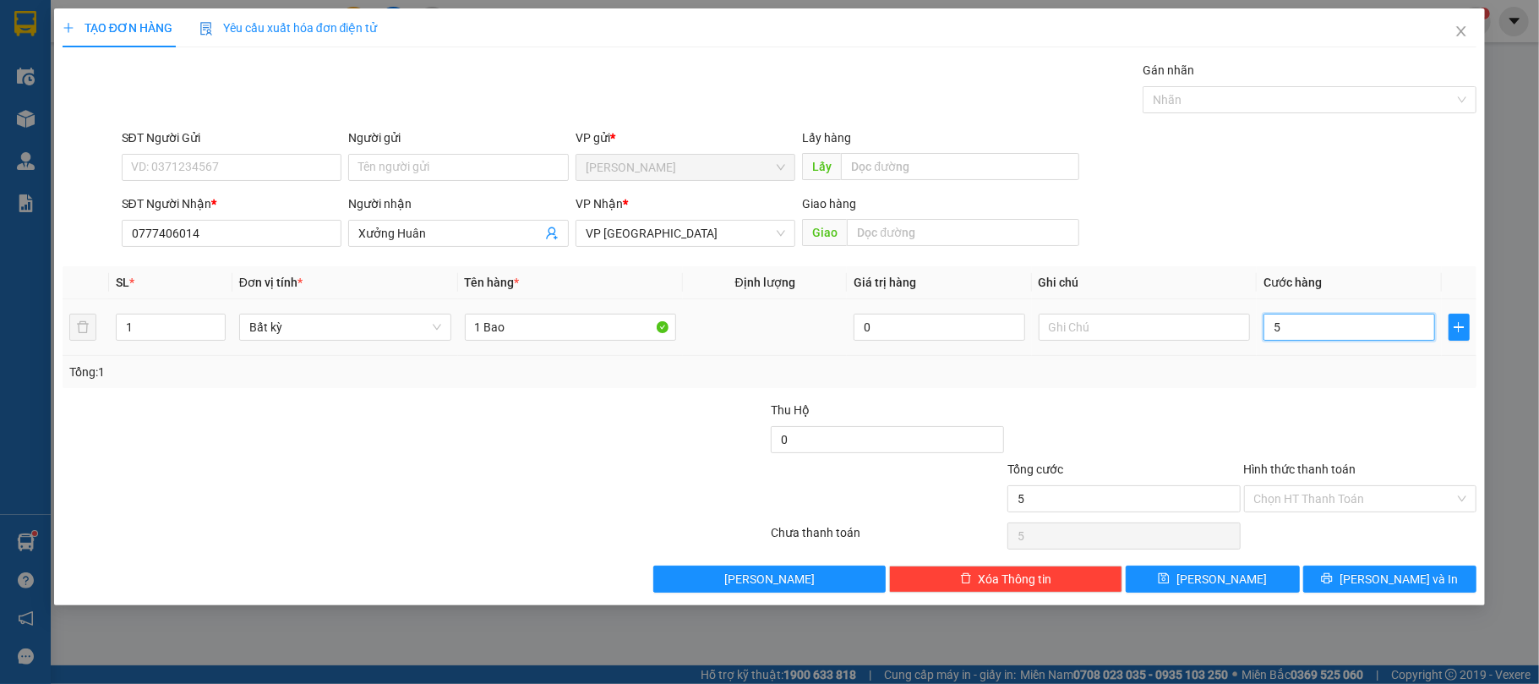
type input "50"
type input "50.000"
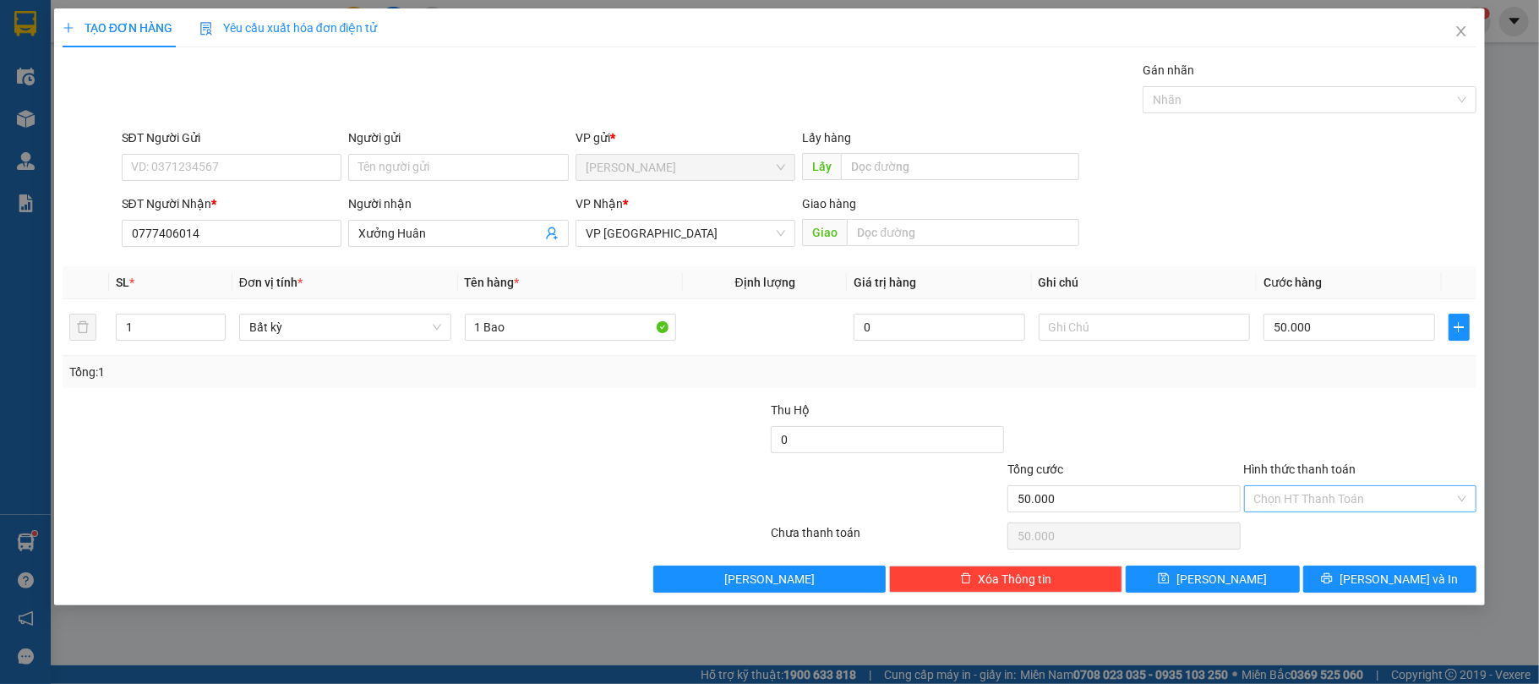
drag, startPoint x: 1267, startPoint y: 412, endPoint x: 1299, endPoint y: 498, distance: 90.9
click at [1267, 414] on div at bounding box center [1360, 429] width 237 height 59
click at [1305, 505] on input "Hình thức thanh toán" at bounding box center [1354, 498] width 201 height 25
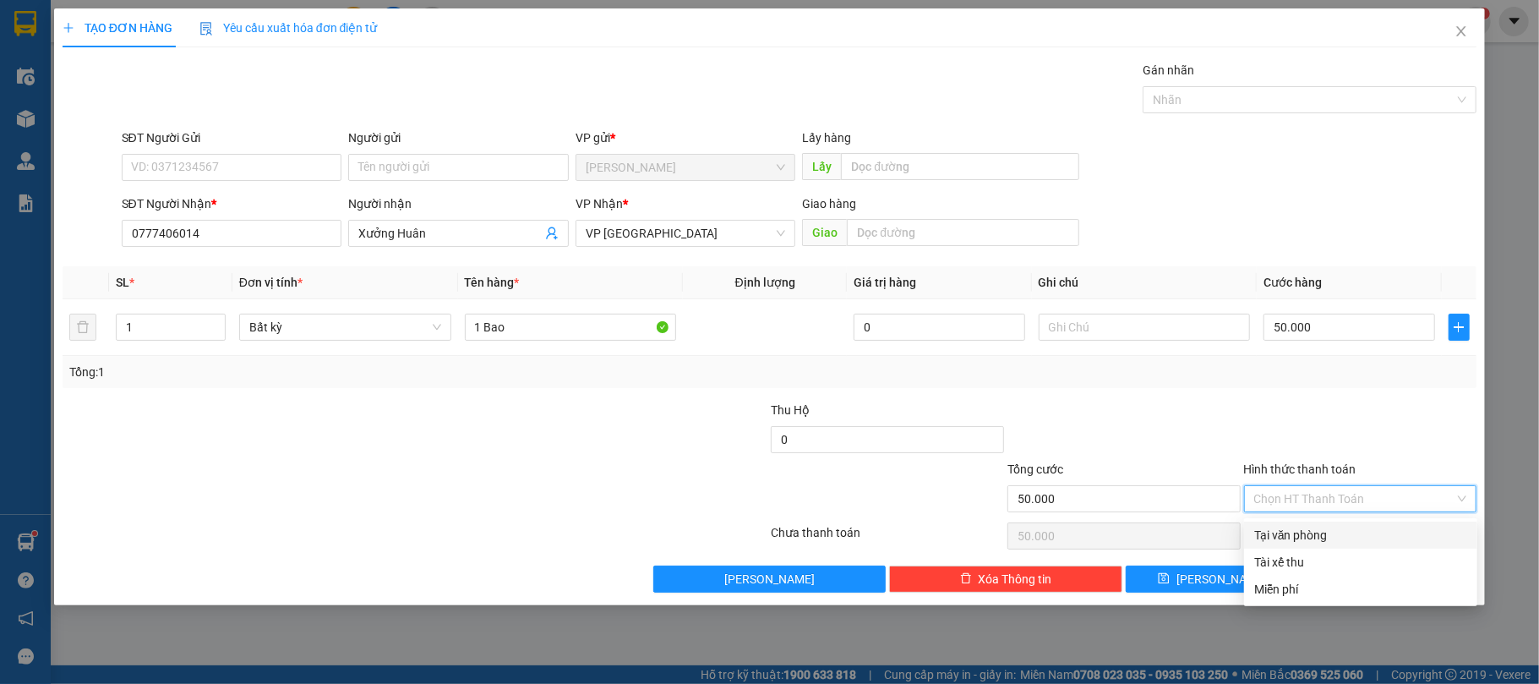
click at [1272, 536] on div "Tại văn phòng" at bounding box center [1360, 535] width 213 height 19
type input "0"
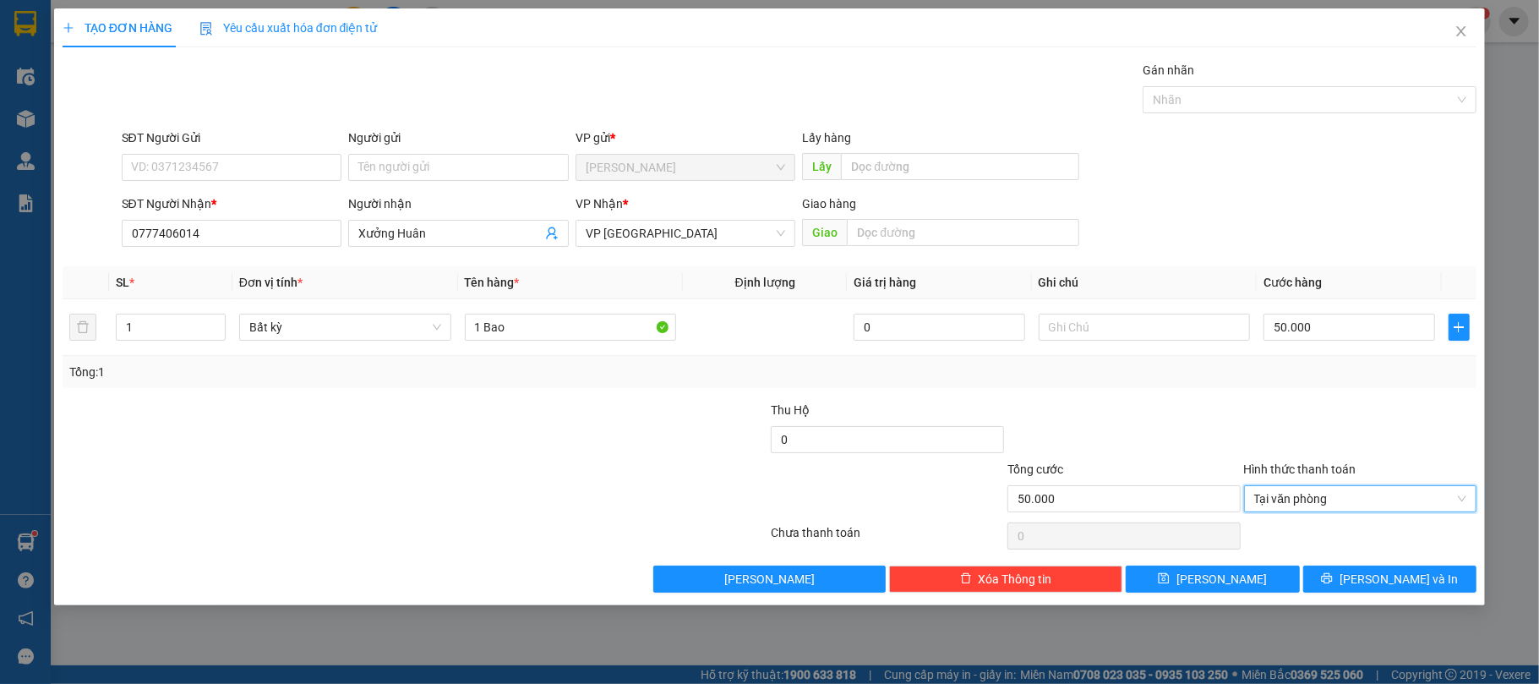
click at [1161, 410] on div at bounding box center [1123, 429] width 237 height 59
click at [1248, 400] on div "Transit Pickup Surcharge Ids Transit Deliver Surcharge Ids Transit Deliver Surc…" at bounding box center [770, 326] width 1414 height 531
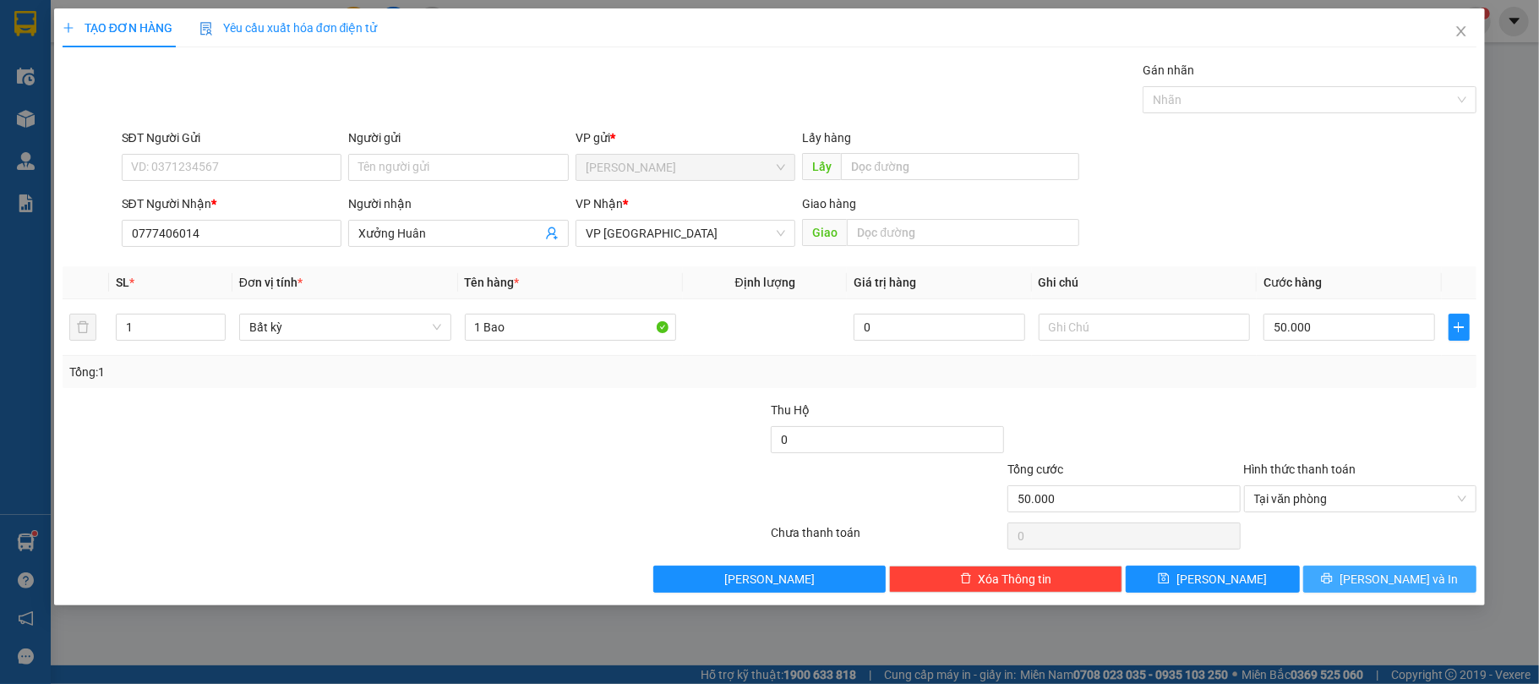
click at [1360, 575] on button "[PERSON_NAME] và In" at bounding box center [1390, 578] width 174 height 27
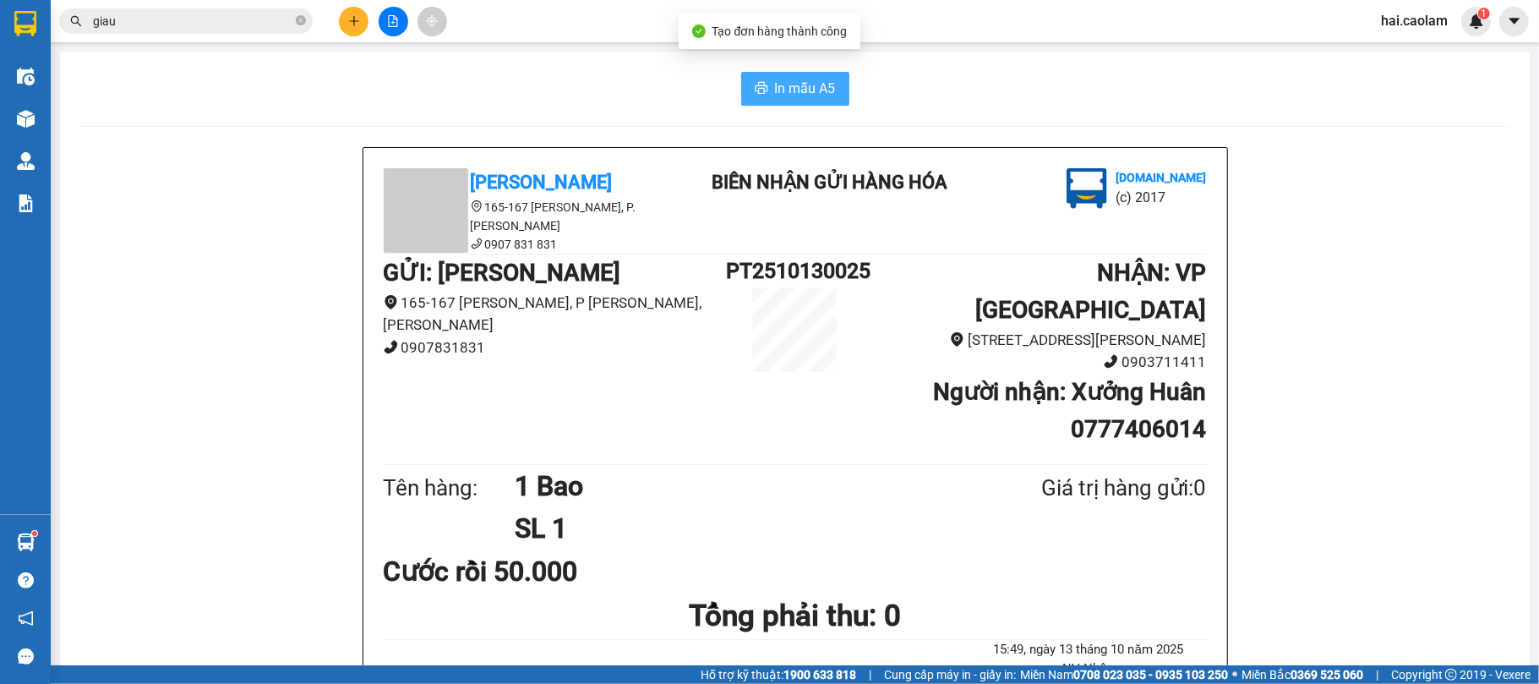
click at [806, 100] on button "In mẫu A5" at bounding box center [795, 89] width 108 height 34
click at [220, 19] on input "giau" at bounding box center [192, 21] width 199 height 19
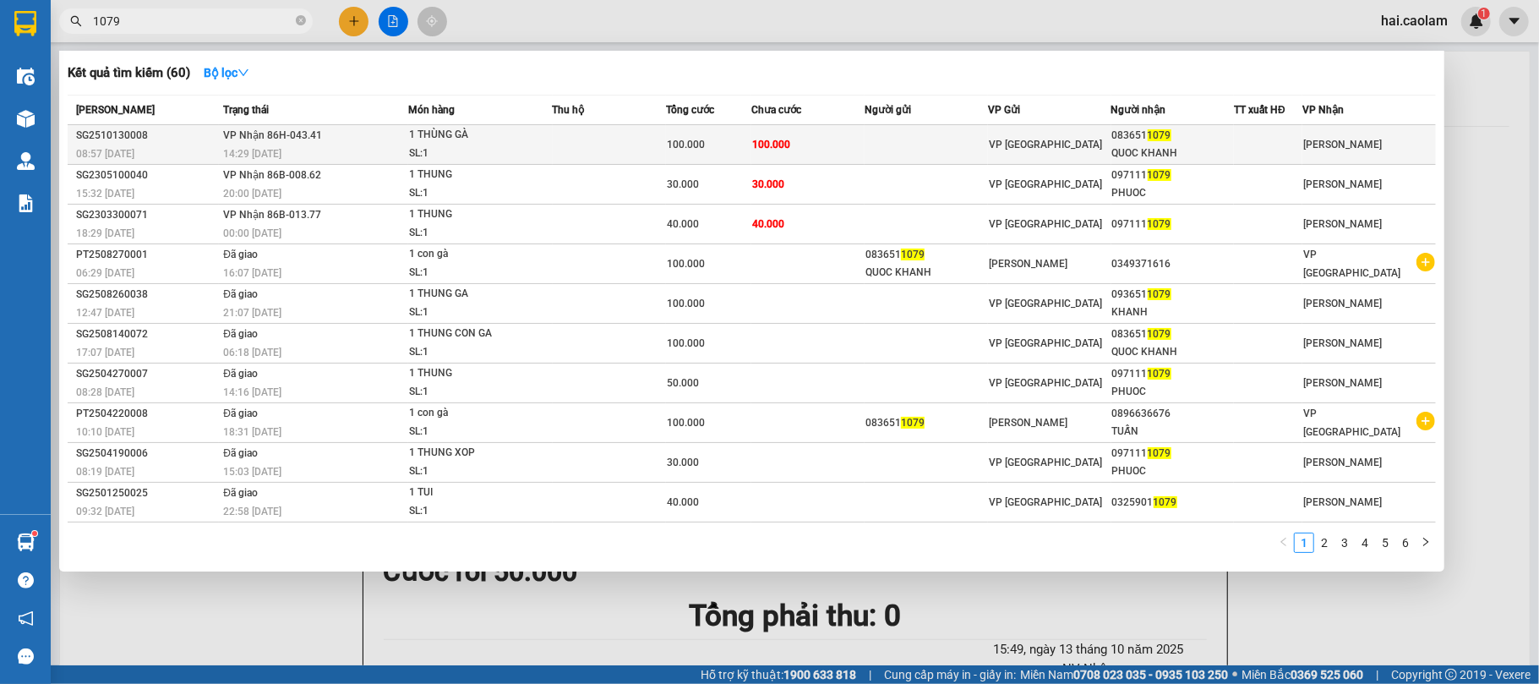
type input "1079"
click at [745, 142] on div "100.000" at bounding box center [709, 144] width 84 height 19
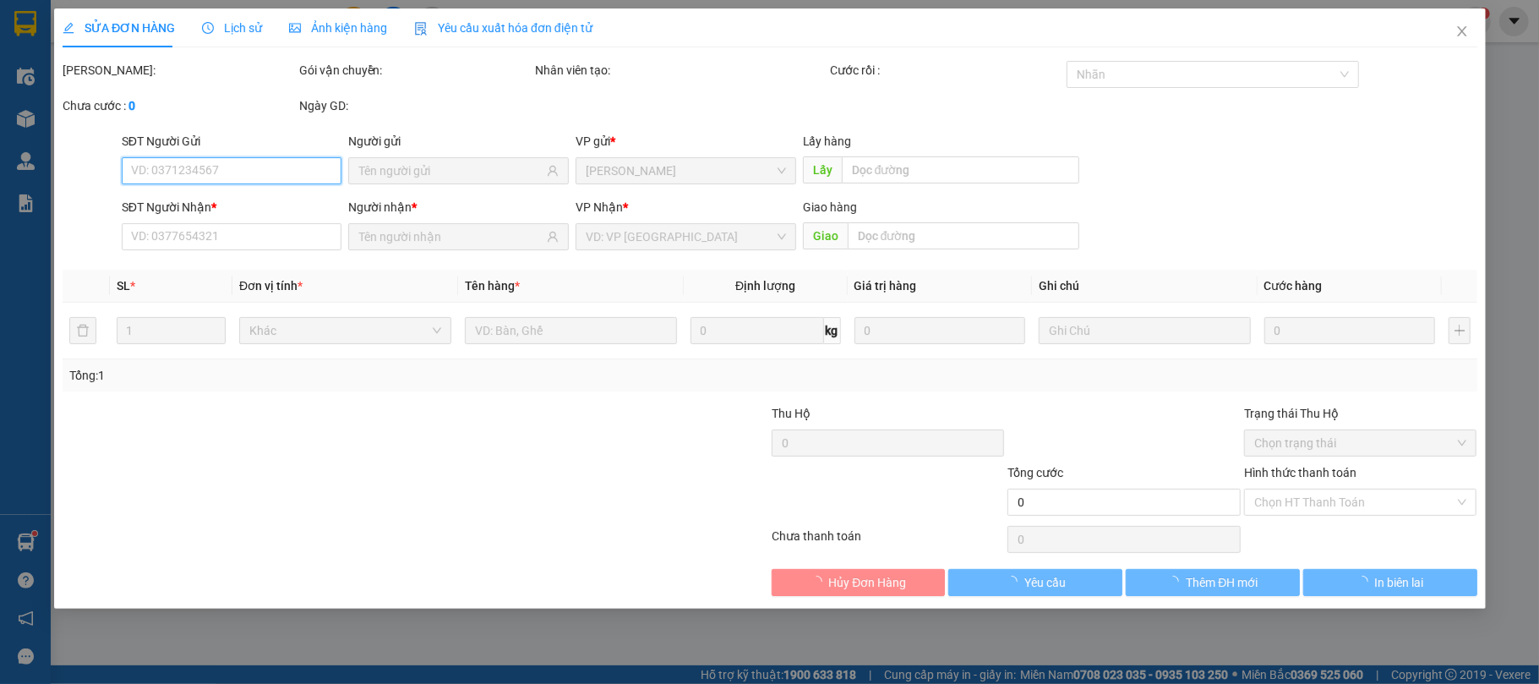
type input "0836511079"
type input "QUOC KHANH"
type input "100.000"
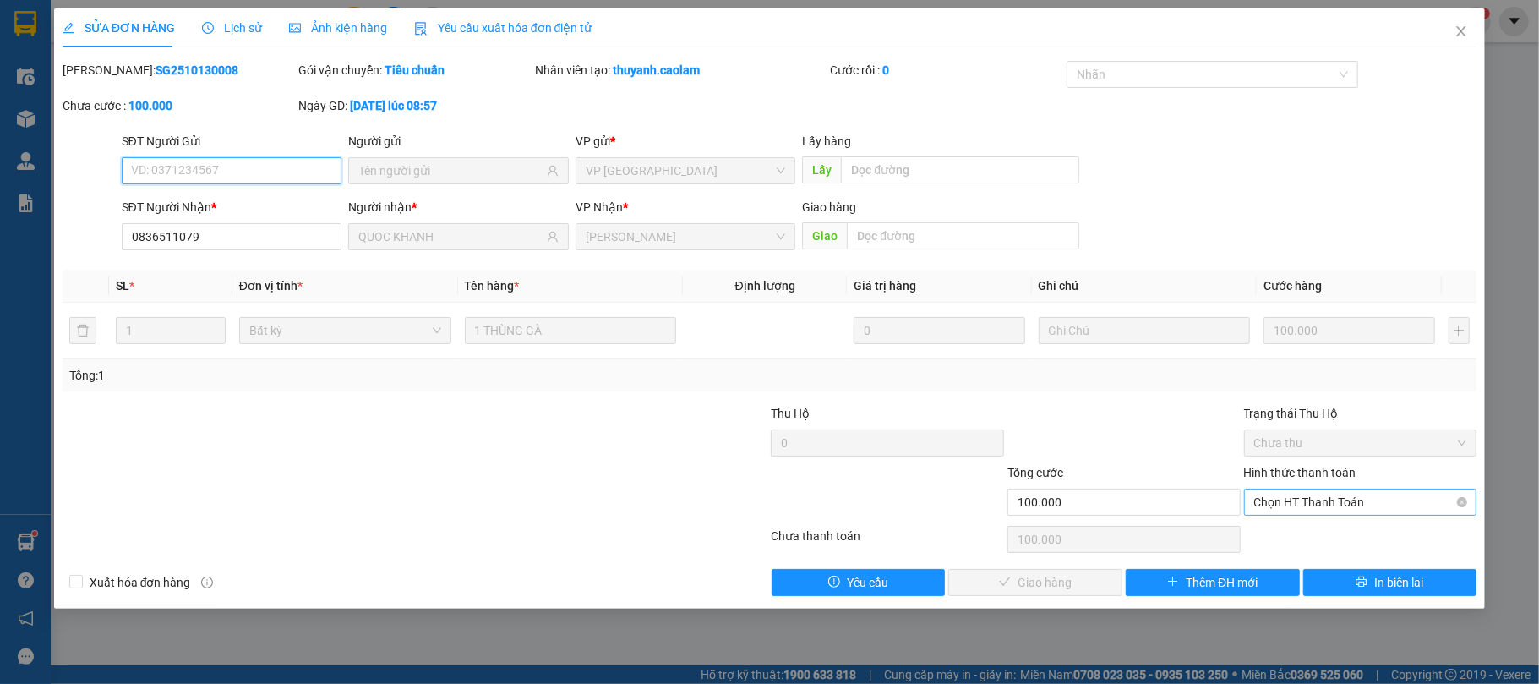
click at [1349, 501] on span "Chọn HT Thanh Toán" at bounding box center [1360, 501] width 213 height 25
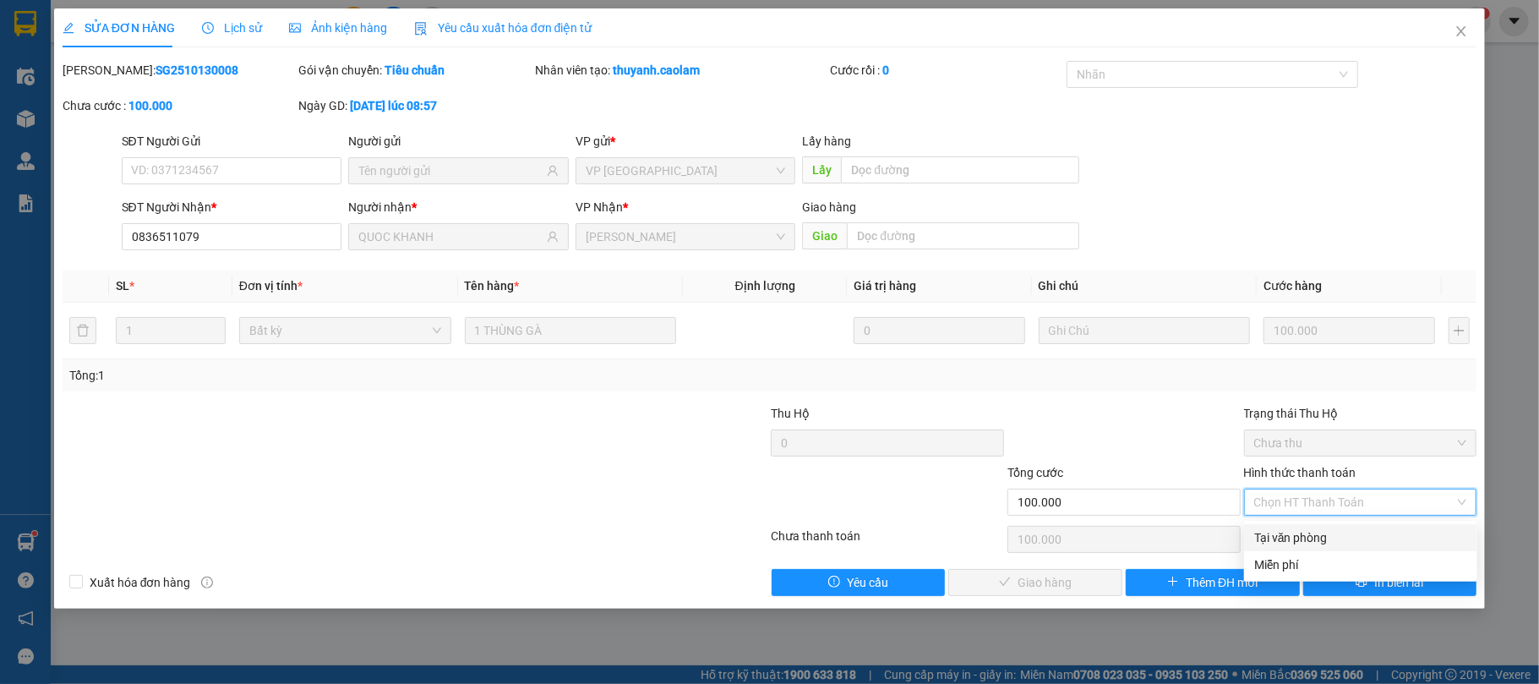
click at [1306, 532] on div "Tại văn phòng" at bounding box center [1360, 537] width 213 height 19
type input "0"
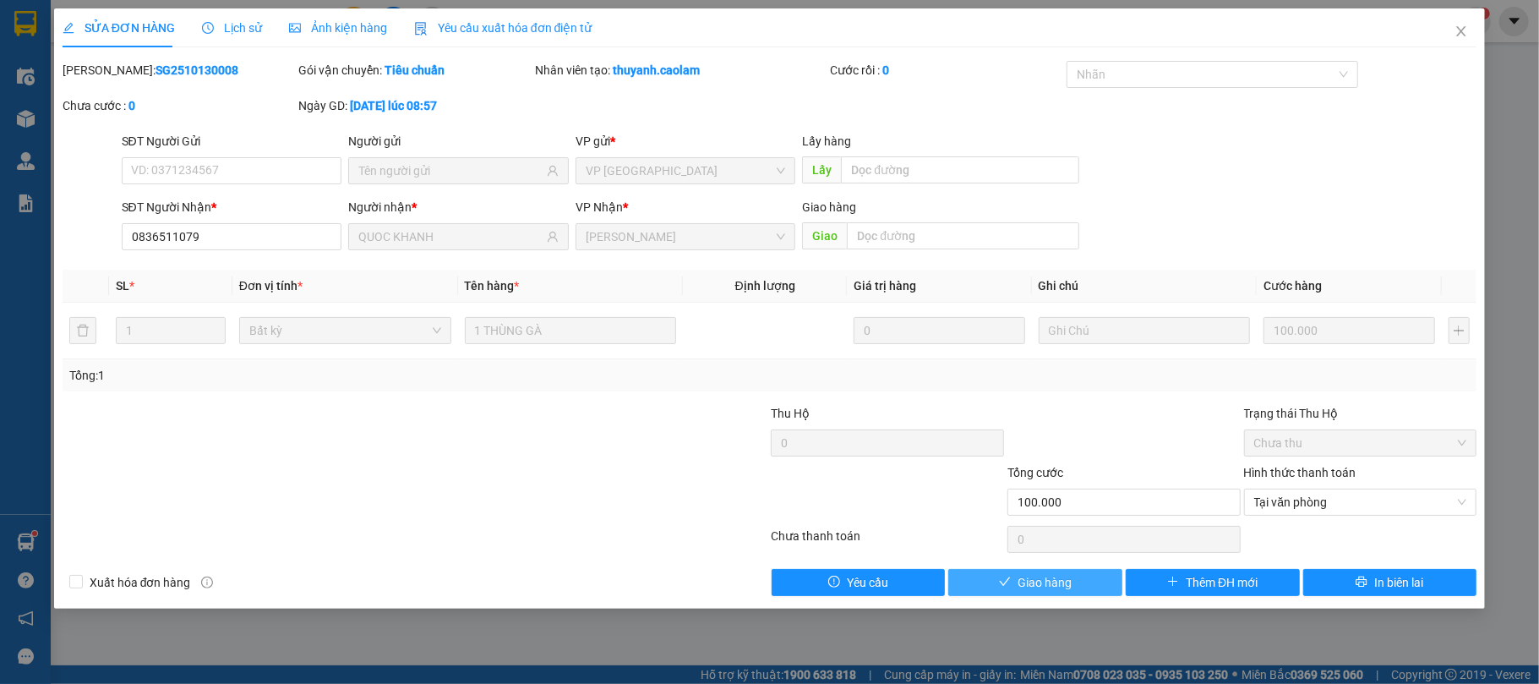
click at [1098, 583] on button "Giao hàng" at bounding box center [1035, 582] width 174 height 27
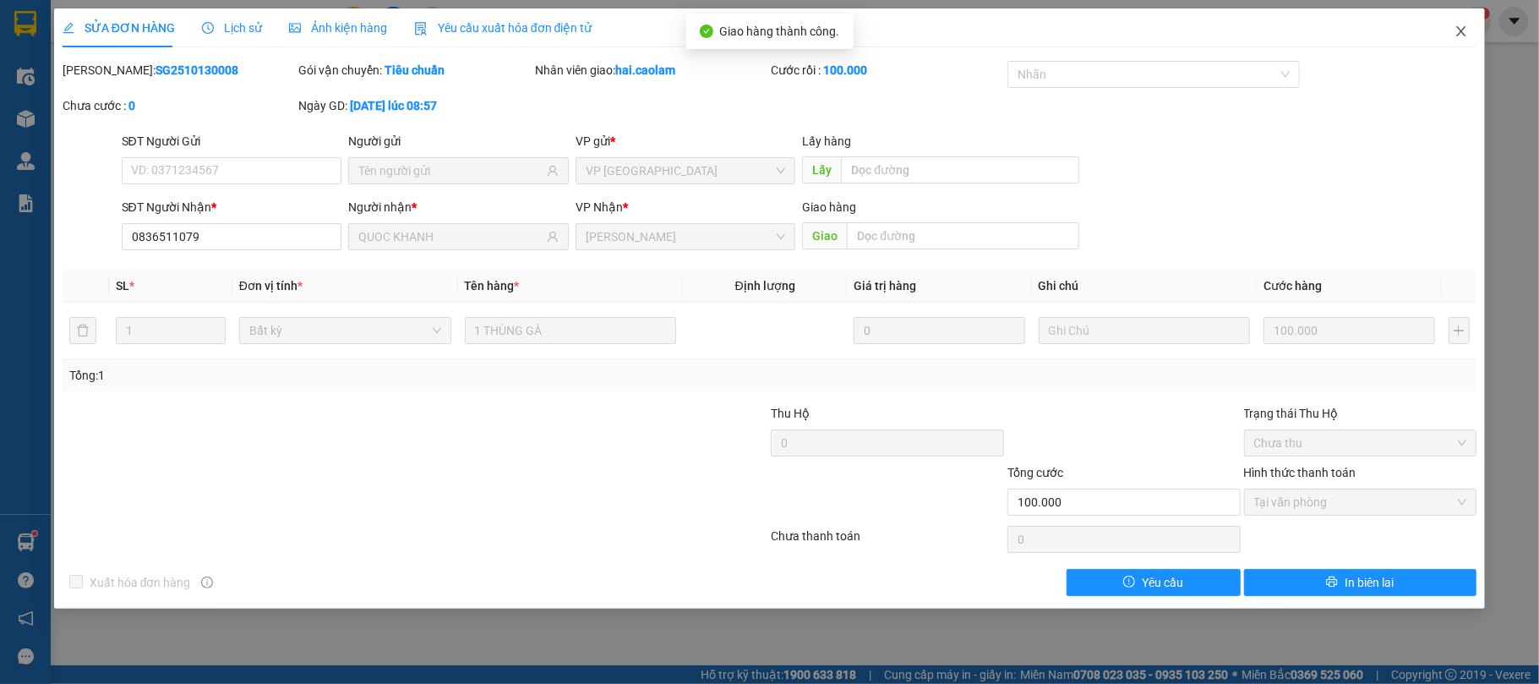
click at [1457, 30] on icon "close" at bounding box center [1461, 32] width 14 height 14
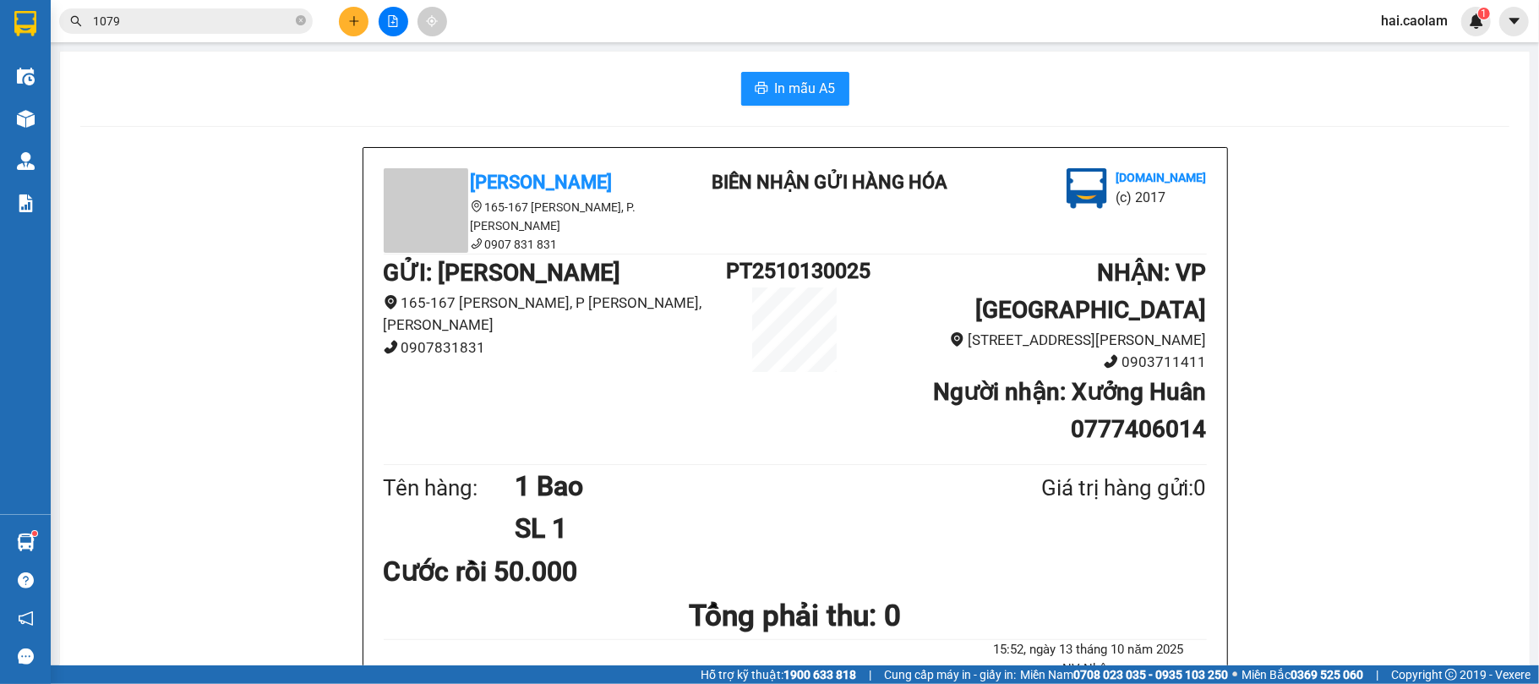
click at [150, 21] on input "1079" at bounding box center [192, 21] width 199 height 19
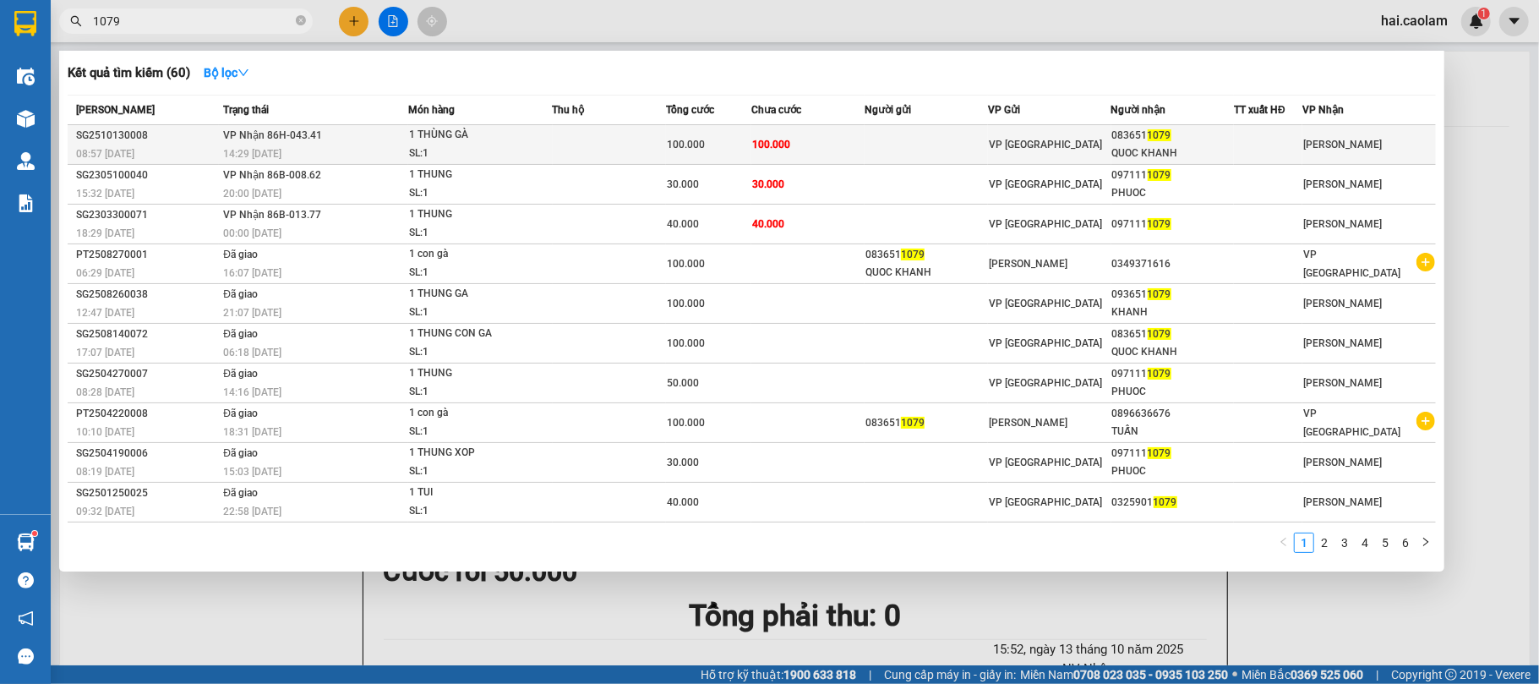
click at [978, 150] on td at bounding box center [925, 145] width 123 height 40
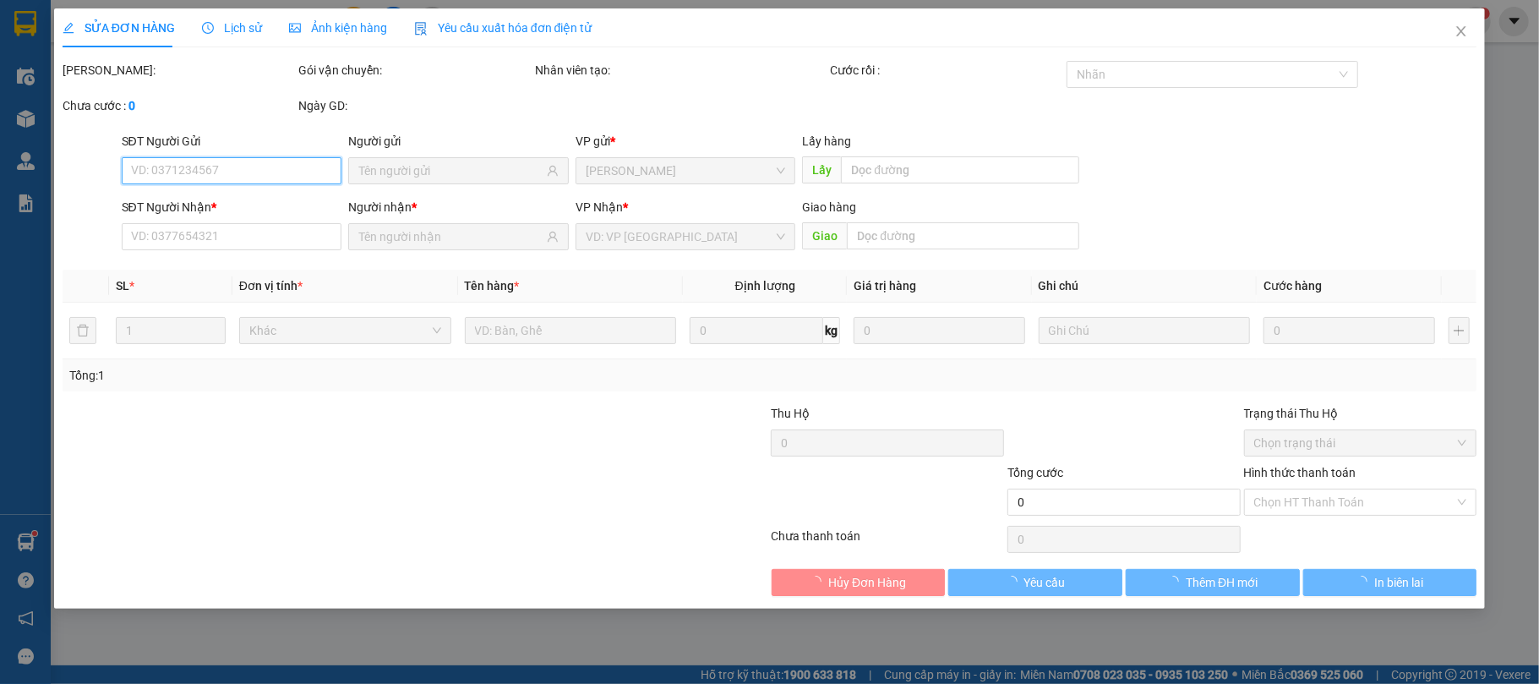
type input "0836511079"
type input "QUOC KHANH"
type input "100.000"
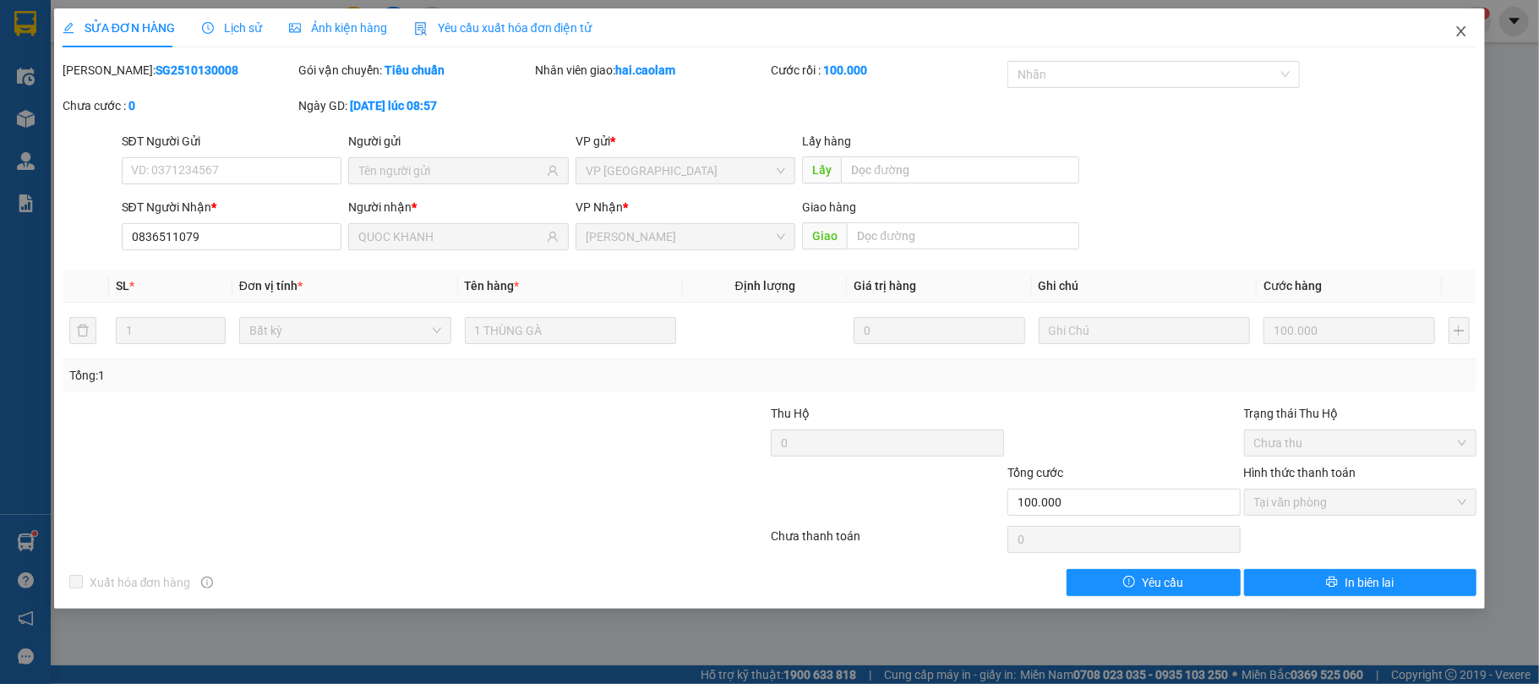
click at [1467, 27] on icon "close" at bounding box center [1461, 32] width 14 height 14
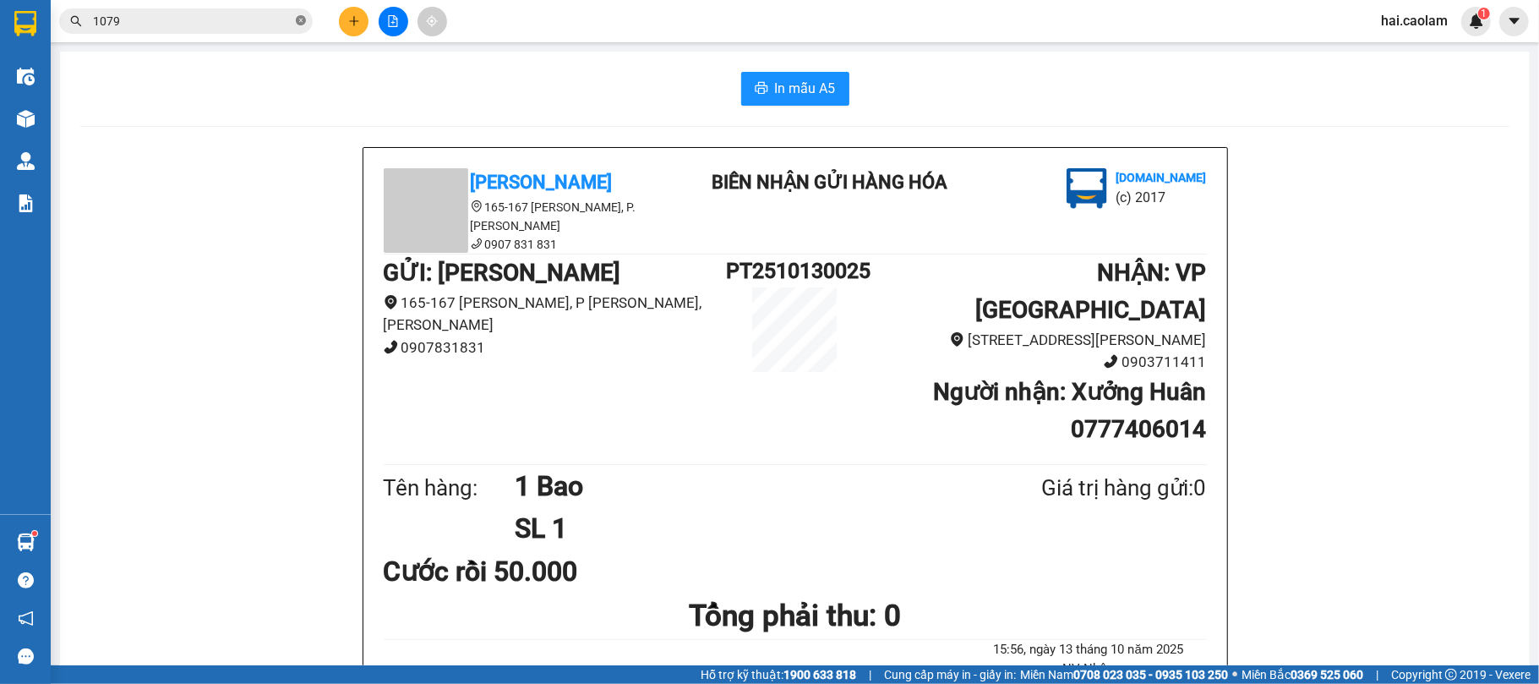
click at [297, 25] on icon "close-circle" at bounding box center [301, 20] width 10 height 10
drag, startPoint x: 1194, startPoint y: 171, endPoint x: 917, endPoint y: 136, distance: 279.3
click at [1190, 169] on li "[DOMAIN_NAME]" at bounding box center [1160, 177] width 90 height 19
drag, startPoint x: 353, startPoint y: 186, endPoint x: 338, endPoint y: 187, distance: 15.2
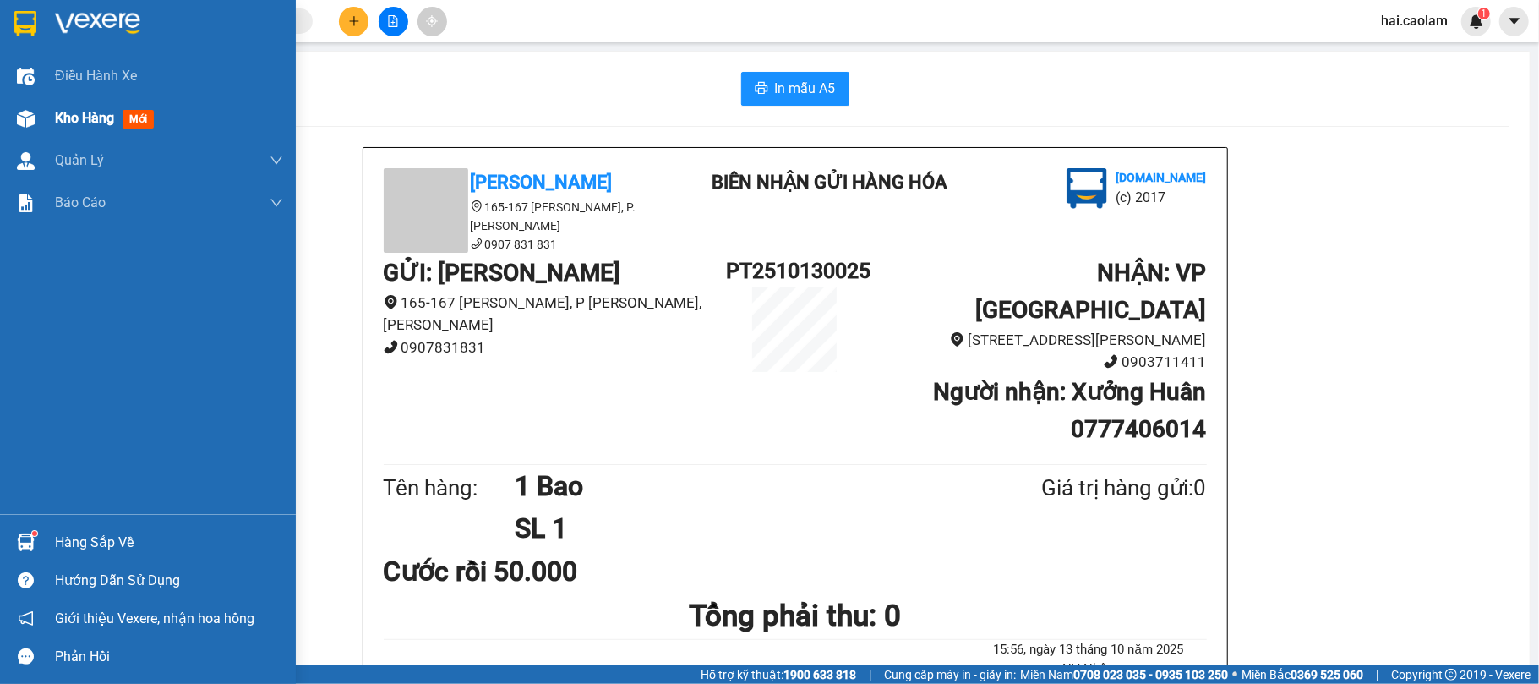
click at [49, 125] on div "Kho hàng mới" at bounding box center [148, 118] width 296 height 42
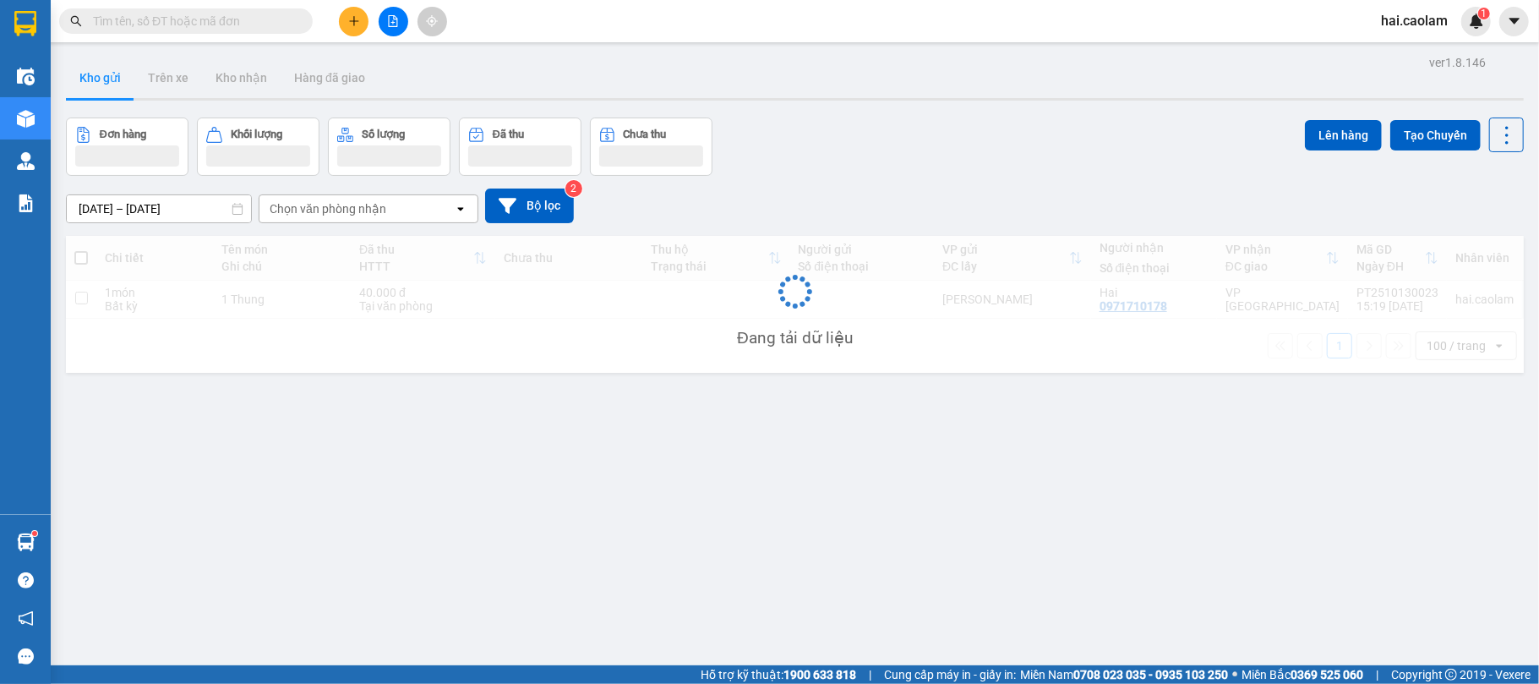
click at [936, 125] on div "Đơn hàng Khối lượng Số lượng Đã thu Chưa thu Lên hàng Tạo Chuyến" at bounding box center [795, 146] width 1458 height 58
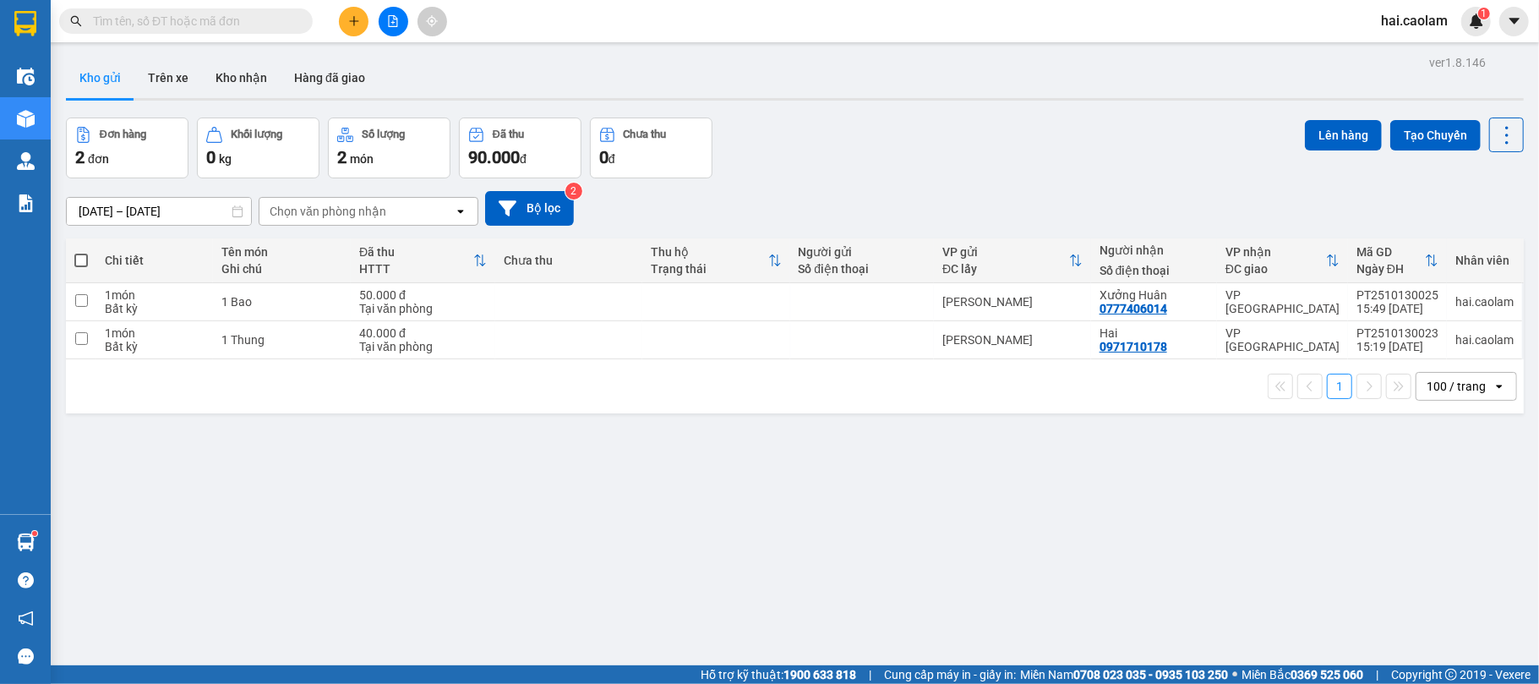
click at [933, 159] on div "Đơn hàng 2 đơn Khối lượng 0 kg Số lượng 2 món Đã thu 90.000 đ Chưa thu 0 đ Lên …" at bounding box center [795, 147] width 1458 height 61
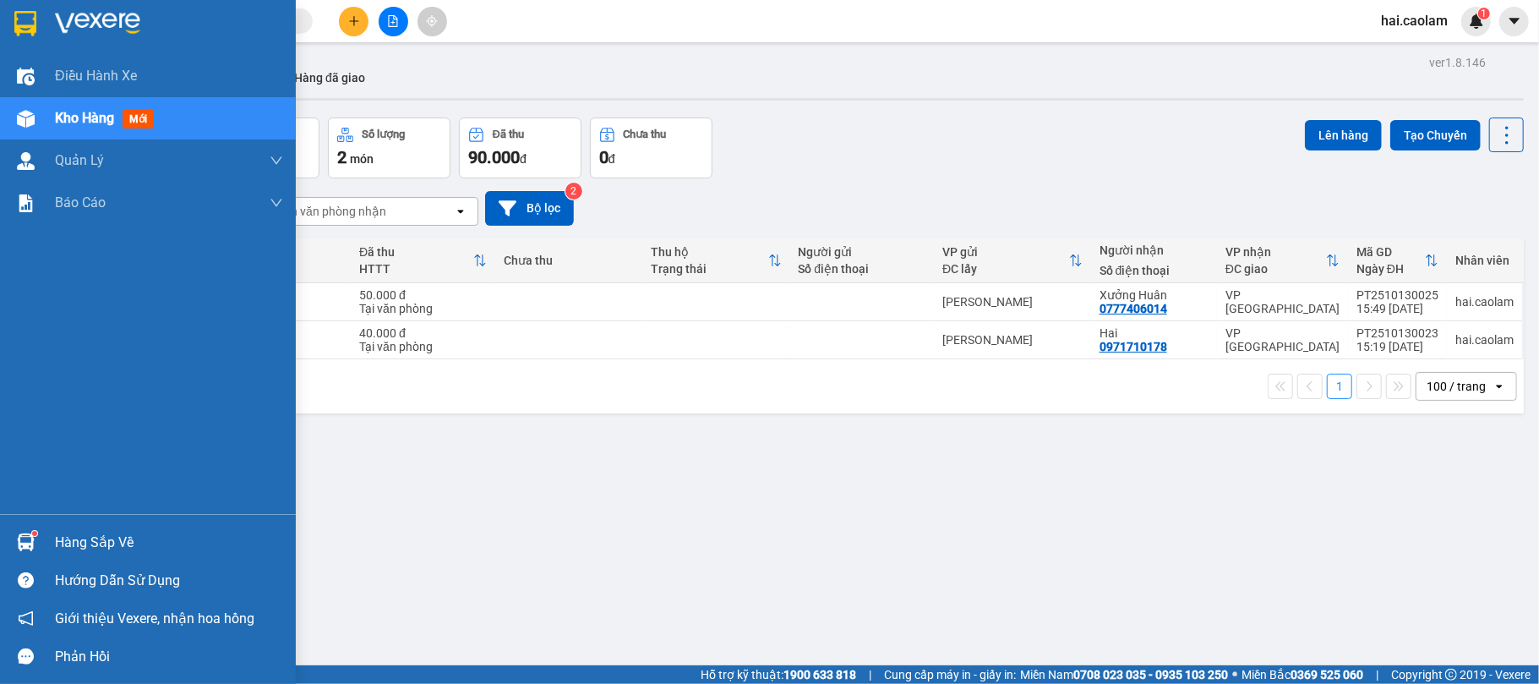
click at [30, 549] on img at bounding box center [26, 542] width 18 height 18
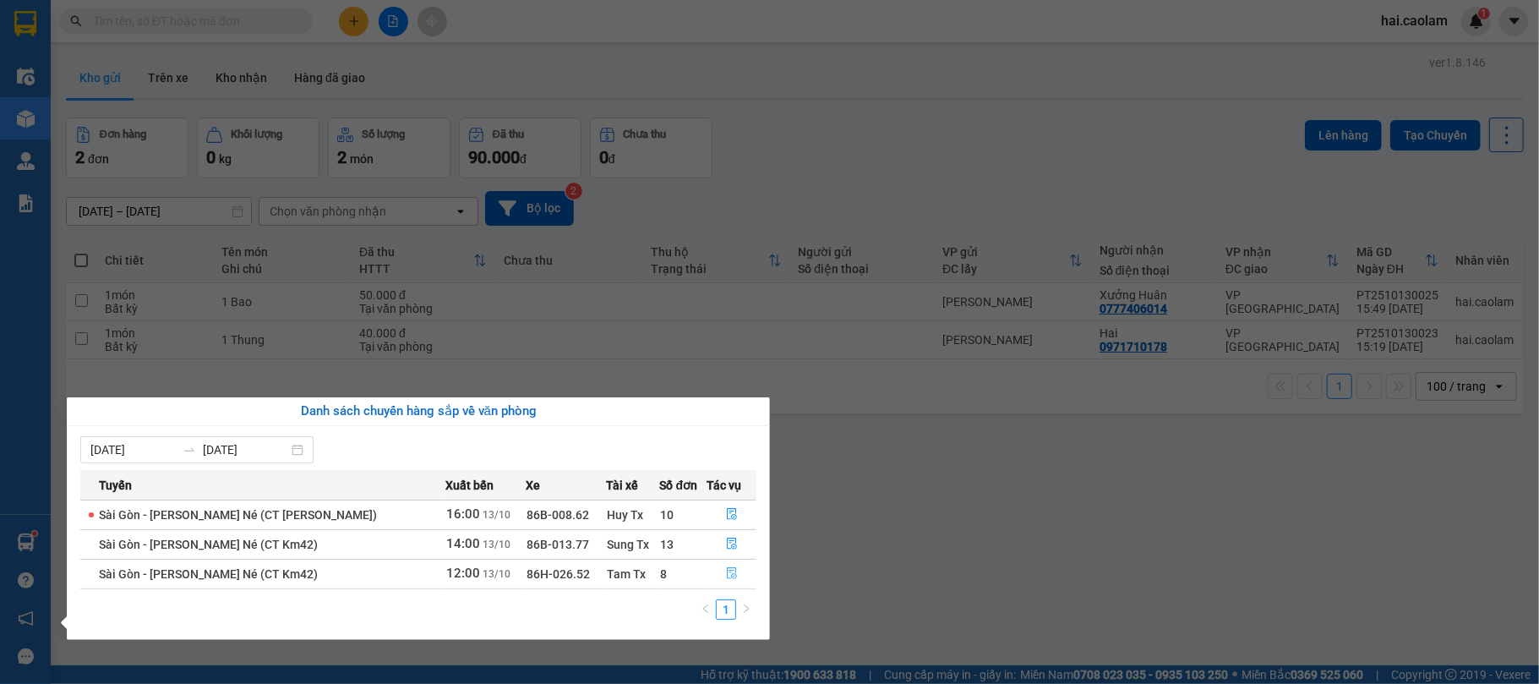
click at [727, 578] on icon "file-done" at bounding box center [732, 573] width 12 height 12
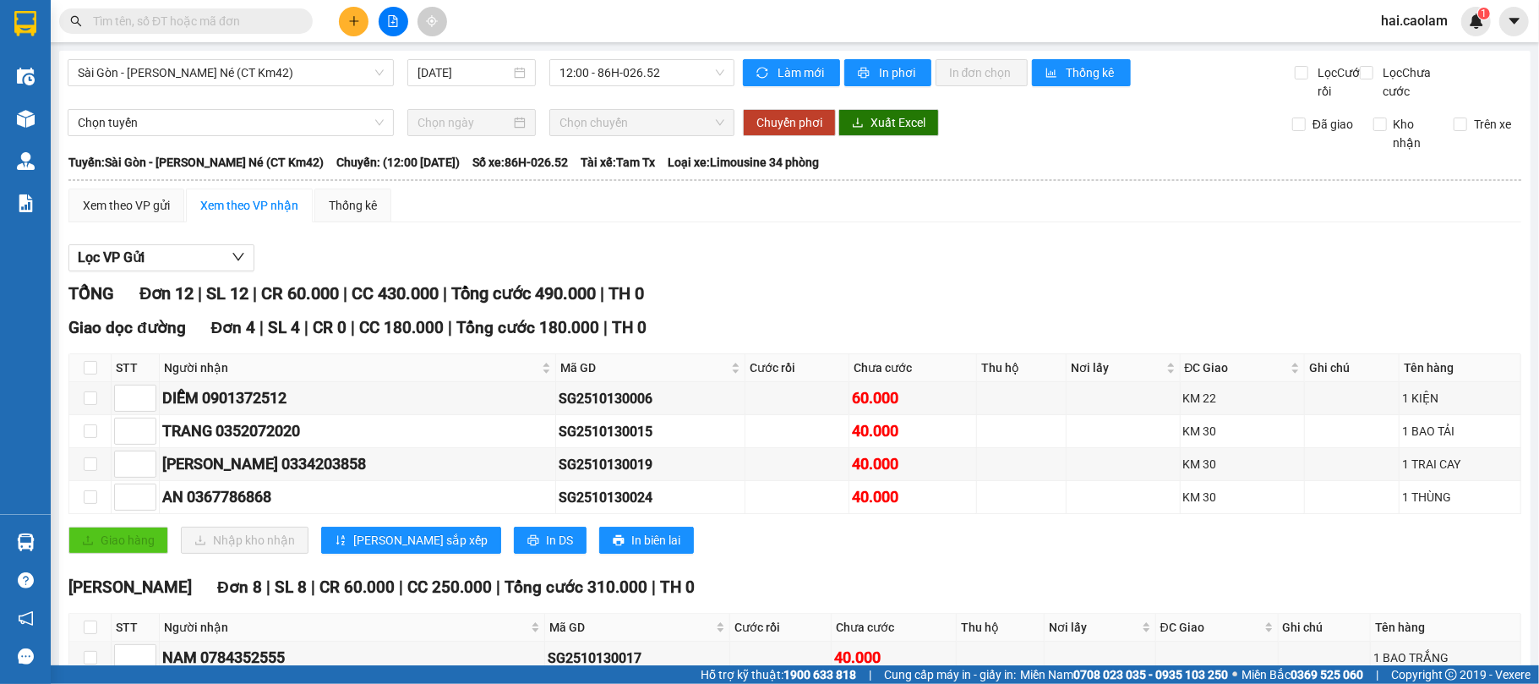
click at [853, 307] on div "[PERSON_NAME] 12 | SL 12 | CR 60.000 | CC 430.000 | [PERSON_NAME] 490.000 | TH 0" at bounding box center [794, 294] width 1452 height 26
click at [93, 374] on input "checkbox" at bounding box center [91, 368] width 14 height 14
checkbox input "true"
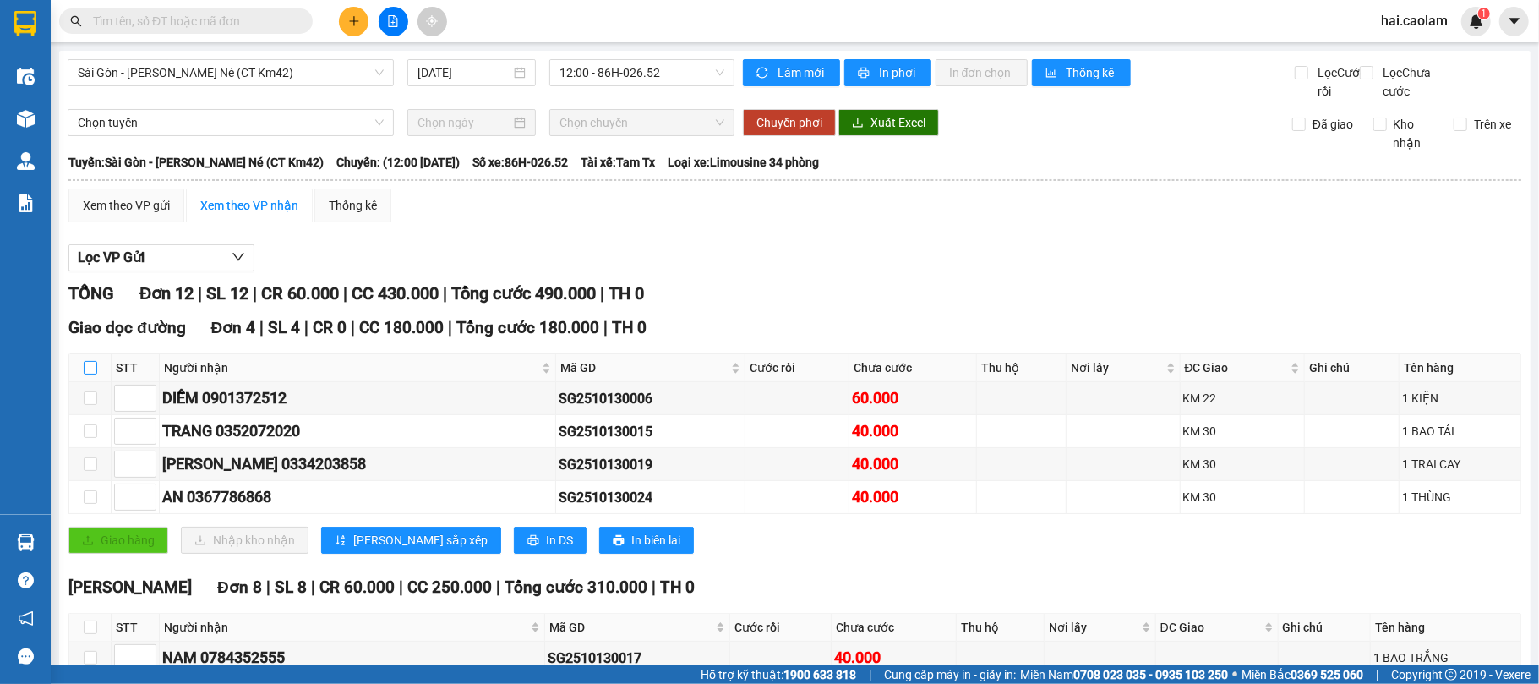
checkbox input "true"
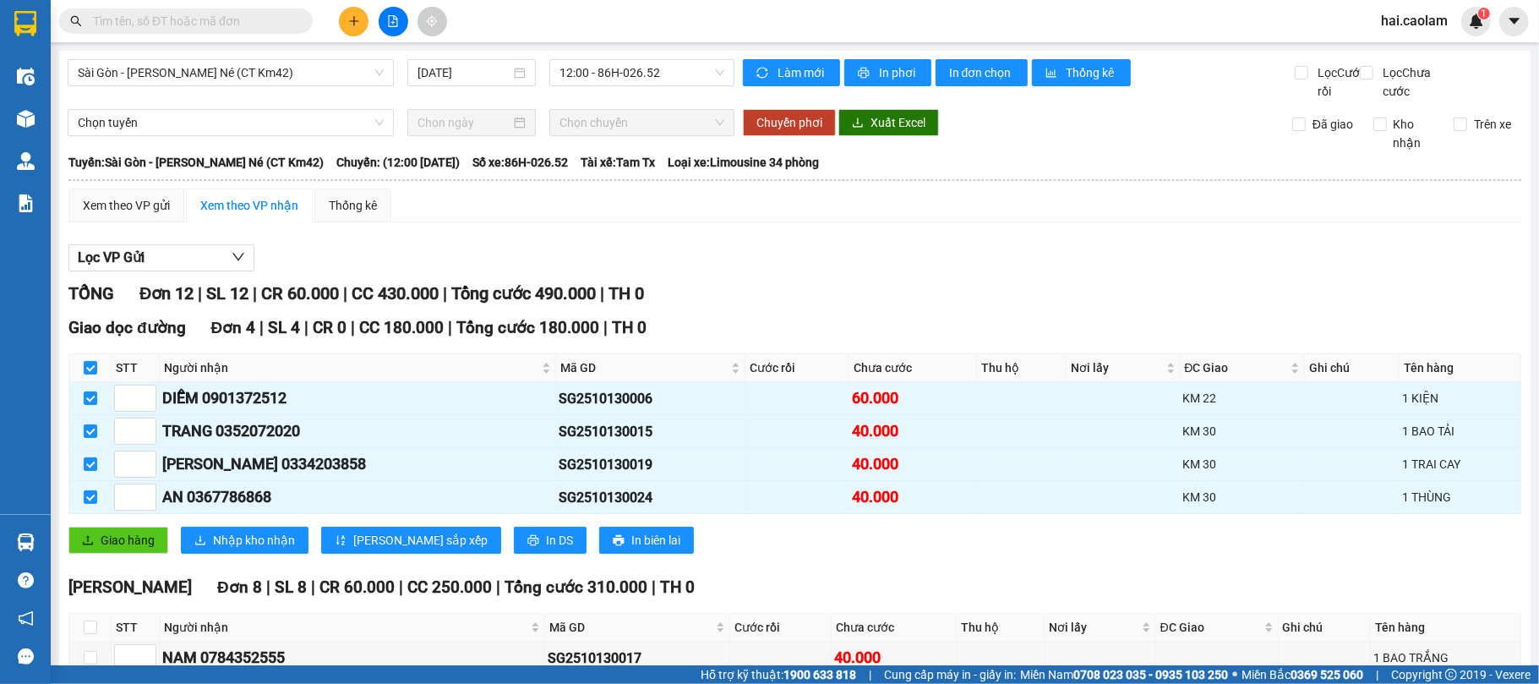
scroll to position [301, 0]
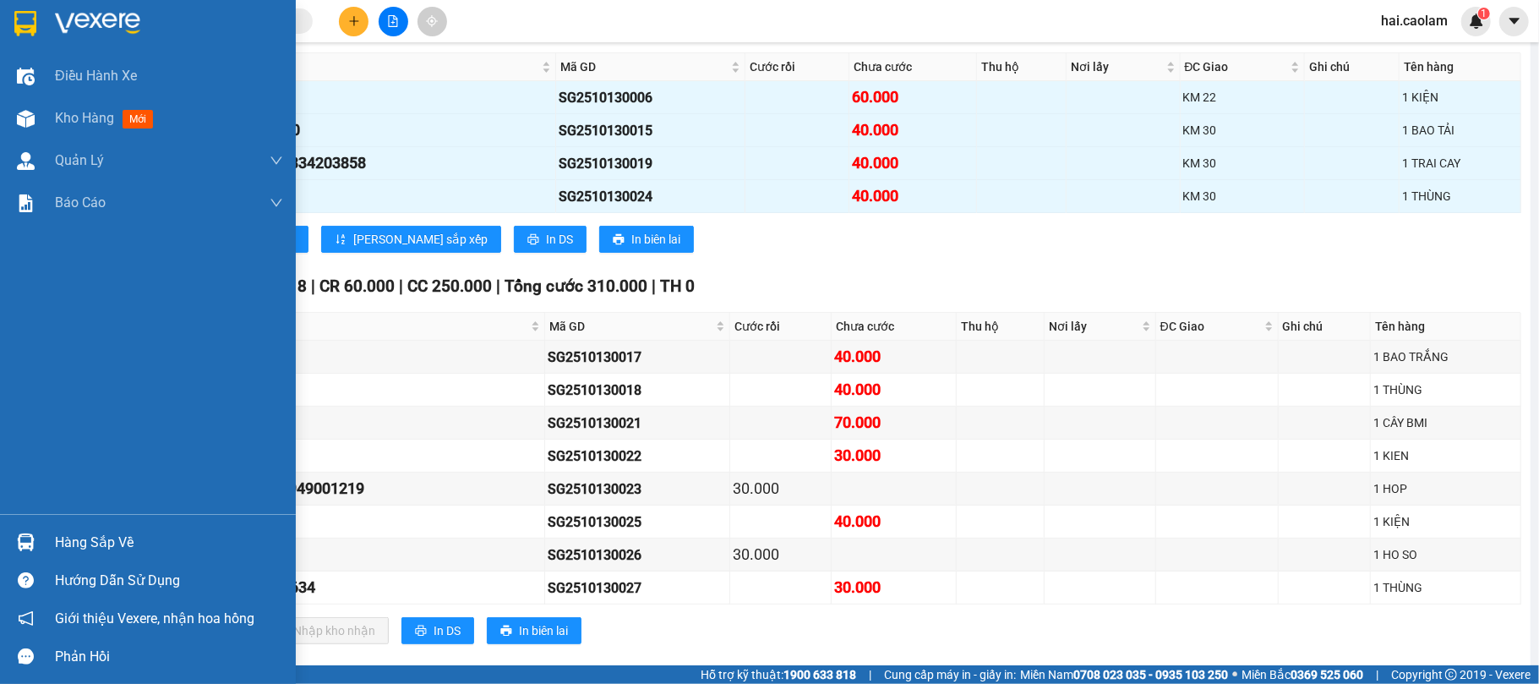
click at [27, 552] on div at bounding box center [26, 542] width 30 height 30
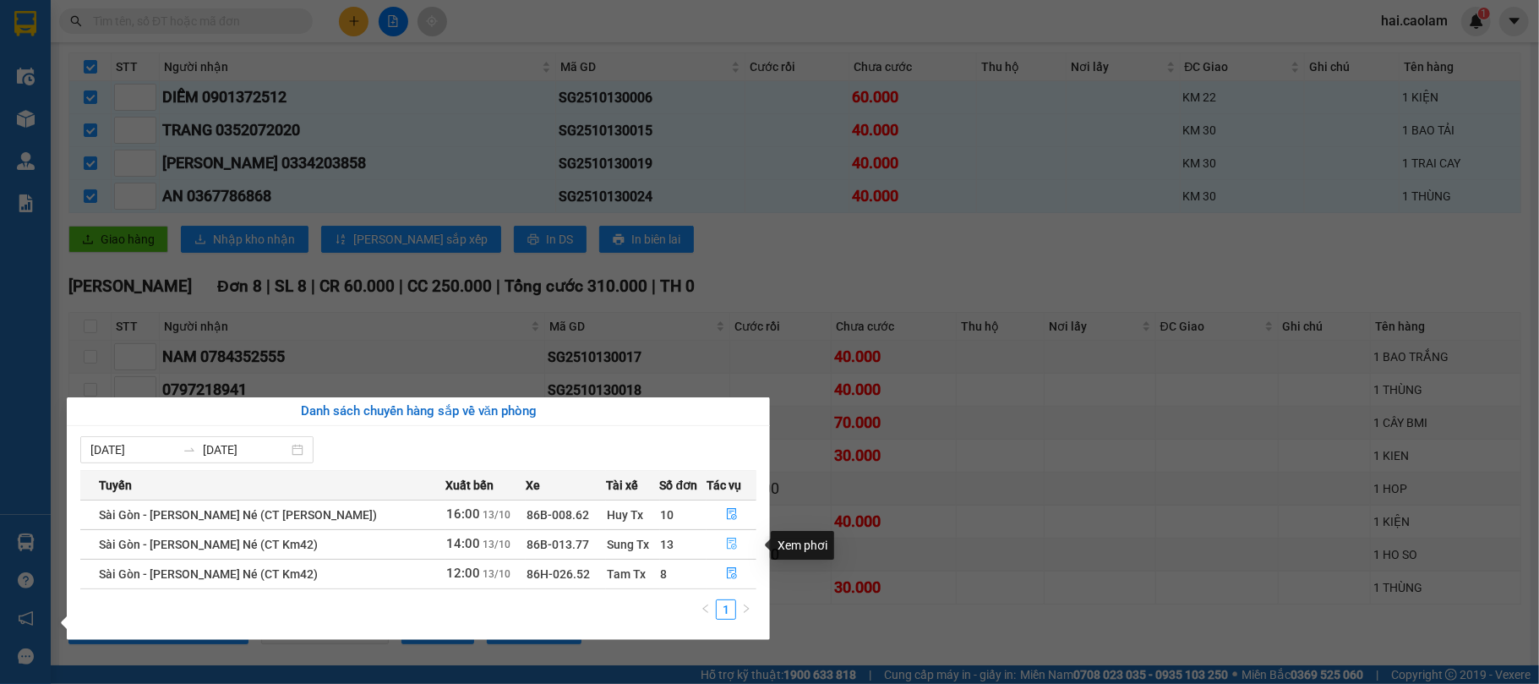
click at [737, 545] on button "button" at bounding box center [731, 544] width 48 height 27
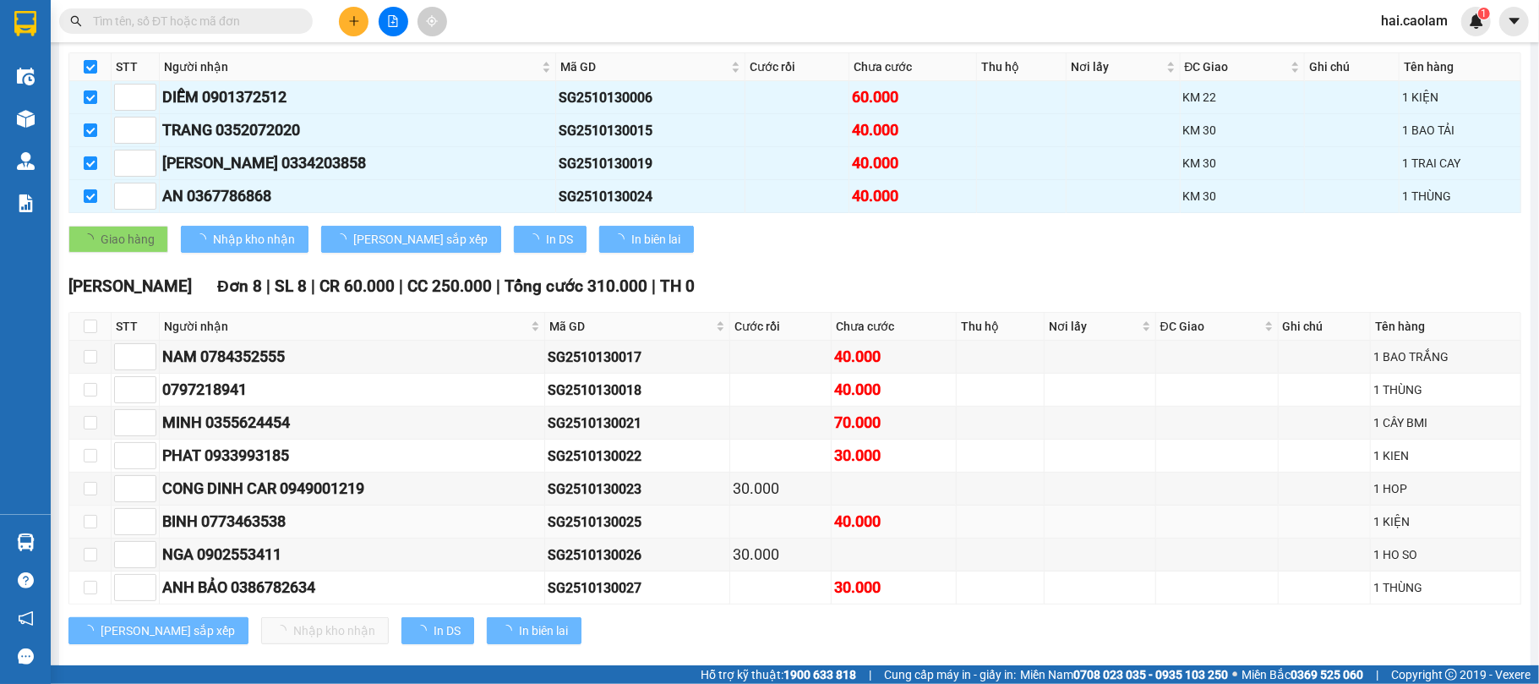
checkbox input "false"
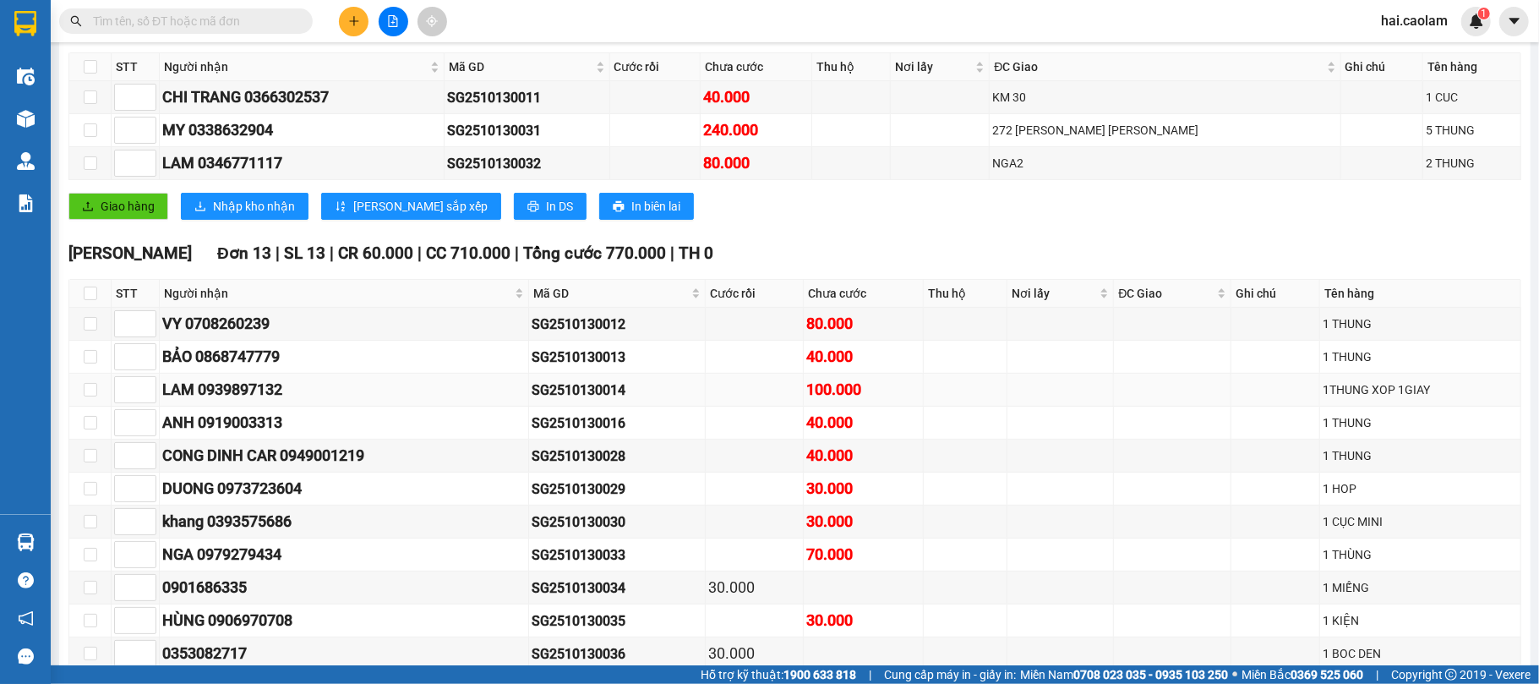
scroll to position [150, 0]
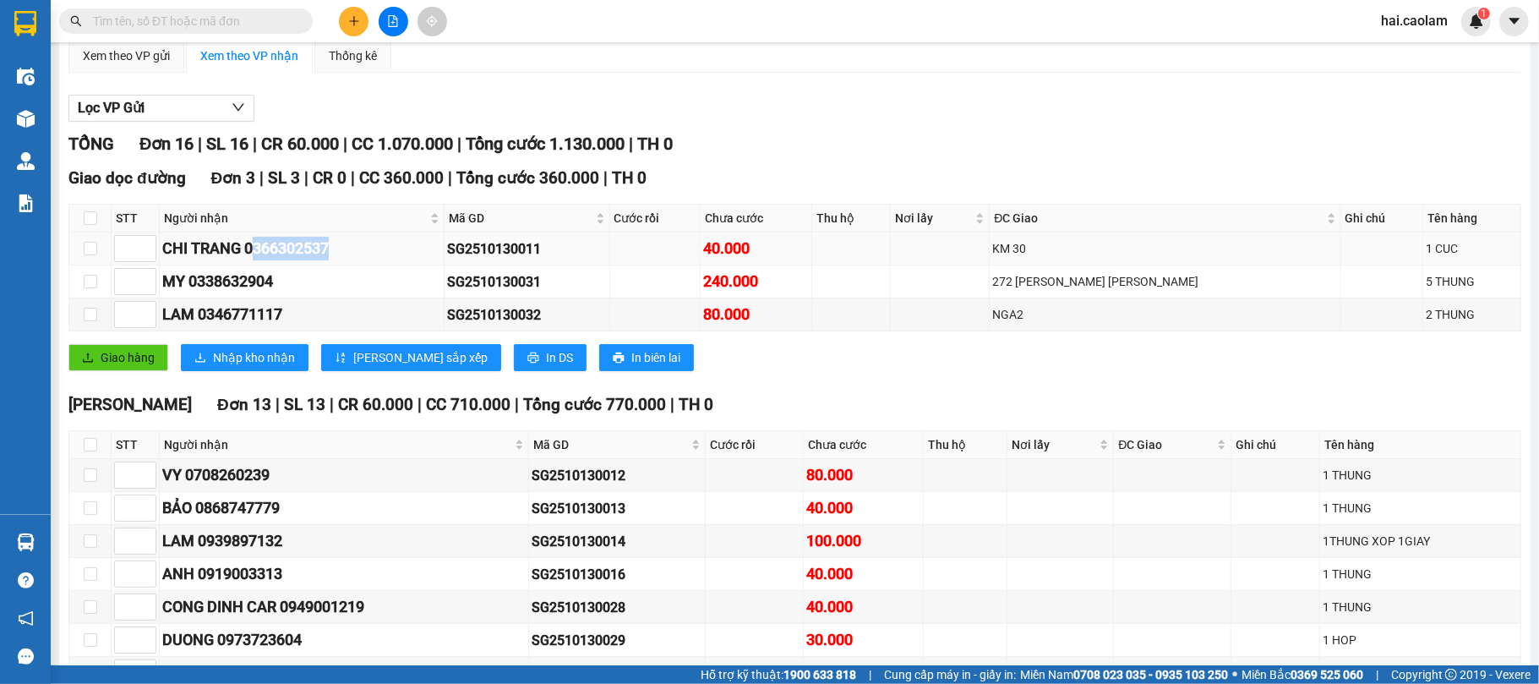
drag, startPoint x: 255, startPoint y: 268, endPoint x: 377, endPoint y: 275, distance: 121.9
click at [377, 260] on div "CHI TRANG 0366302537" at bounding box center [301, 249] width 279 height 24
click at [379, 260] on div "CHI TRANG 0366302537" at bounding box center [301, 249] width 279 height 24
drag, startPoint x: 261, startPoint y: 274, endPoint x: 351, endPoint y: 274, distance: 90.4
click at [351, 260] on div "CHI TRANG 0366302537" at bounding box center [301, 249] width 279 height 24
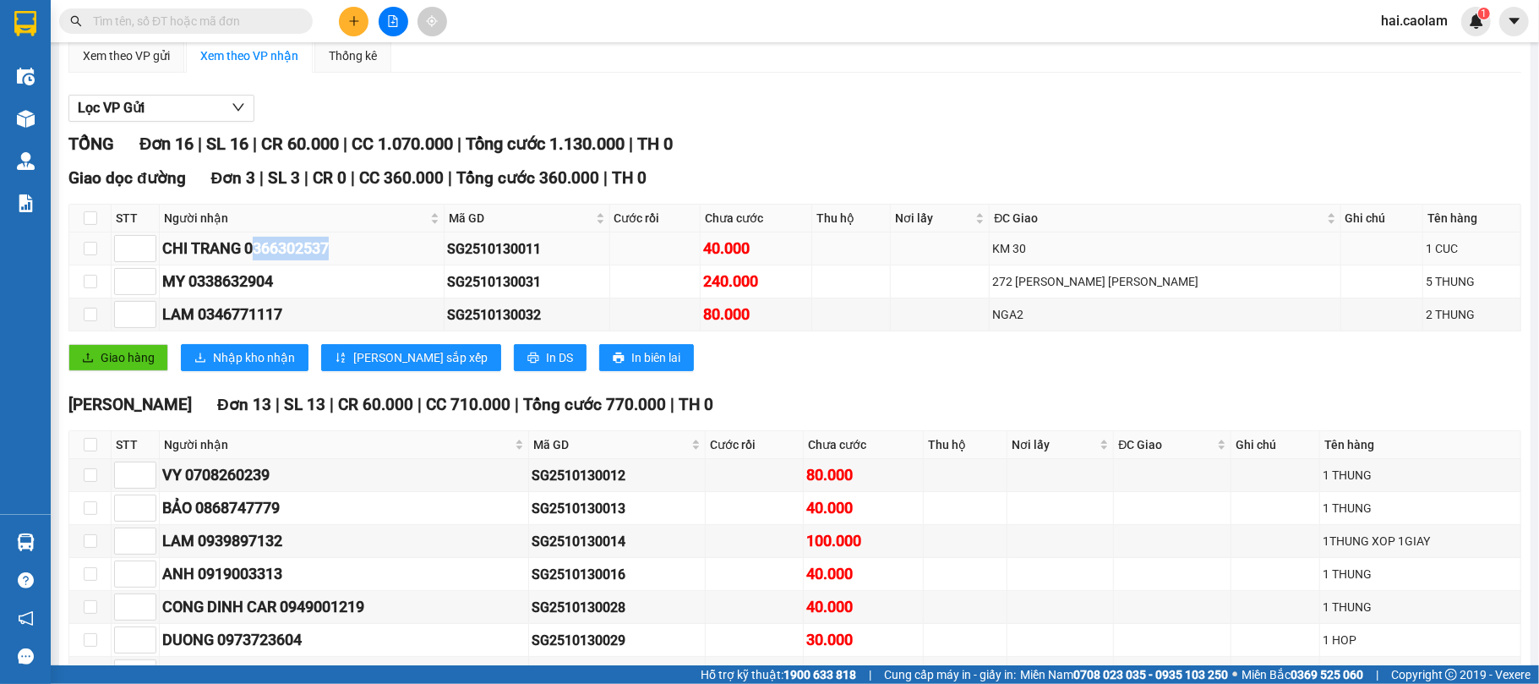
click at [357, 260] on div "CHI TRANG 0366302537" at bounding box center [301, 249] width 279 height 24
click at [89, 258] on label at bounding box center [91, 248] width 14 height 19
click at [89, 255] on input "checkbox" at bounding box center [91, 249] width 14 height 14
checkbox input "true"
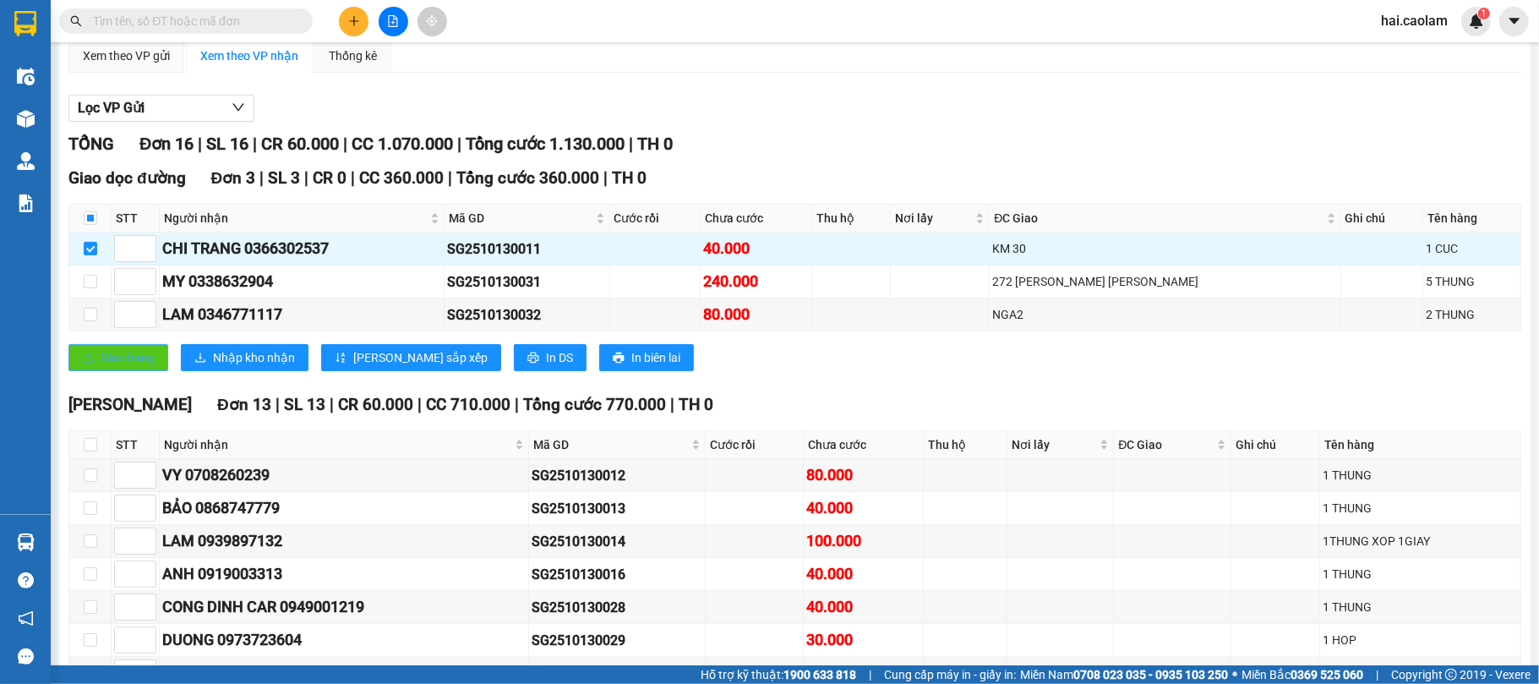
click at [112, 367] on span "Giao hàng" at bounding box center [128, 357] width 54 height 19
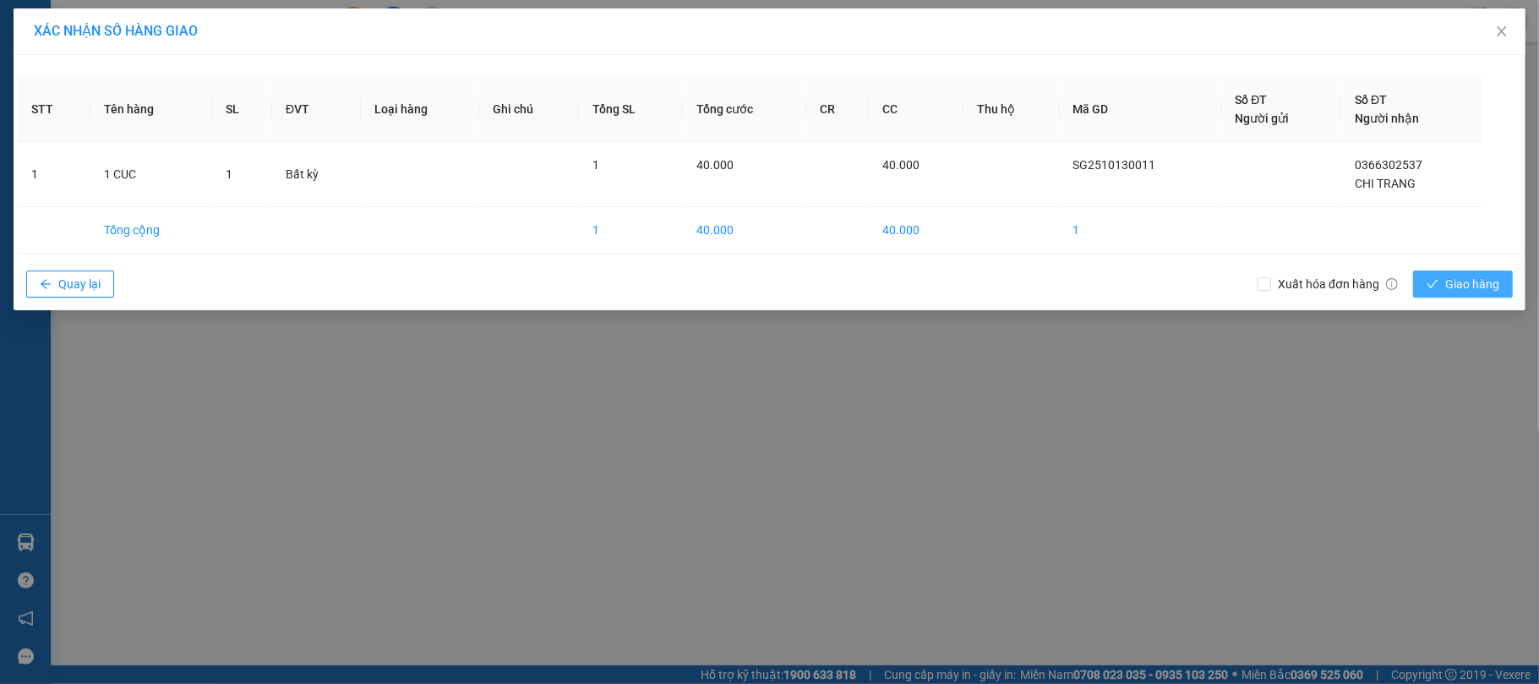
click at [1443, 292] on button "Giao hàng" at bounding box center [1463, 283] width 100 height 27
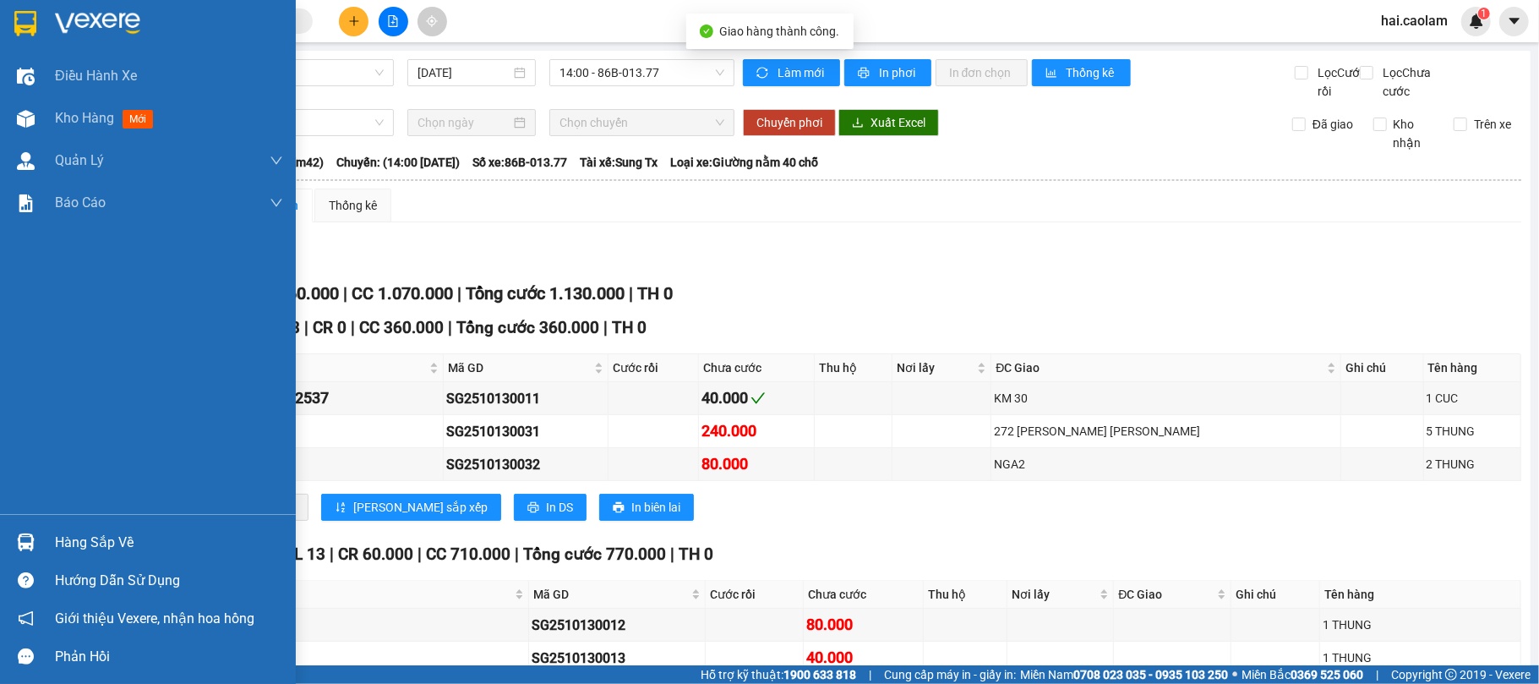
click at [47, 534] on div "Hàng sắp về" at bounding box center [148, 542] width 296 height 38
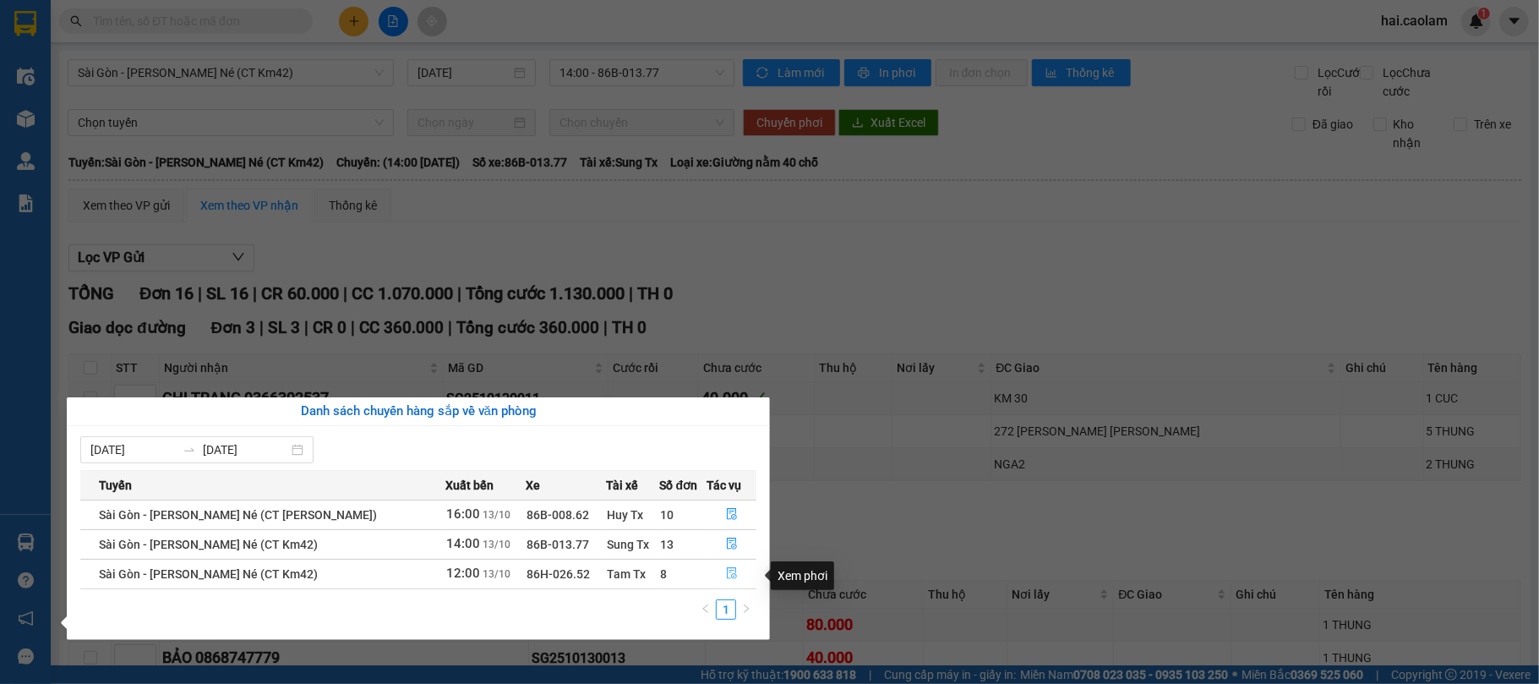
click at [721, 572] on button "button" at bounding box center [731, 573] width 48 height 27
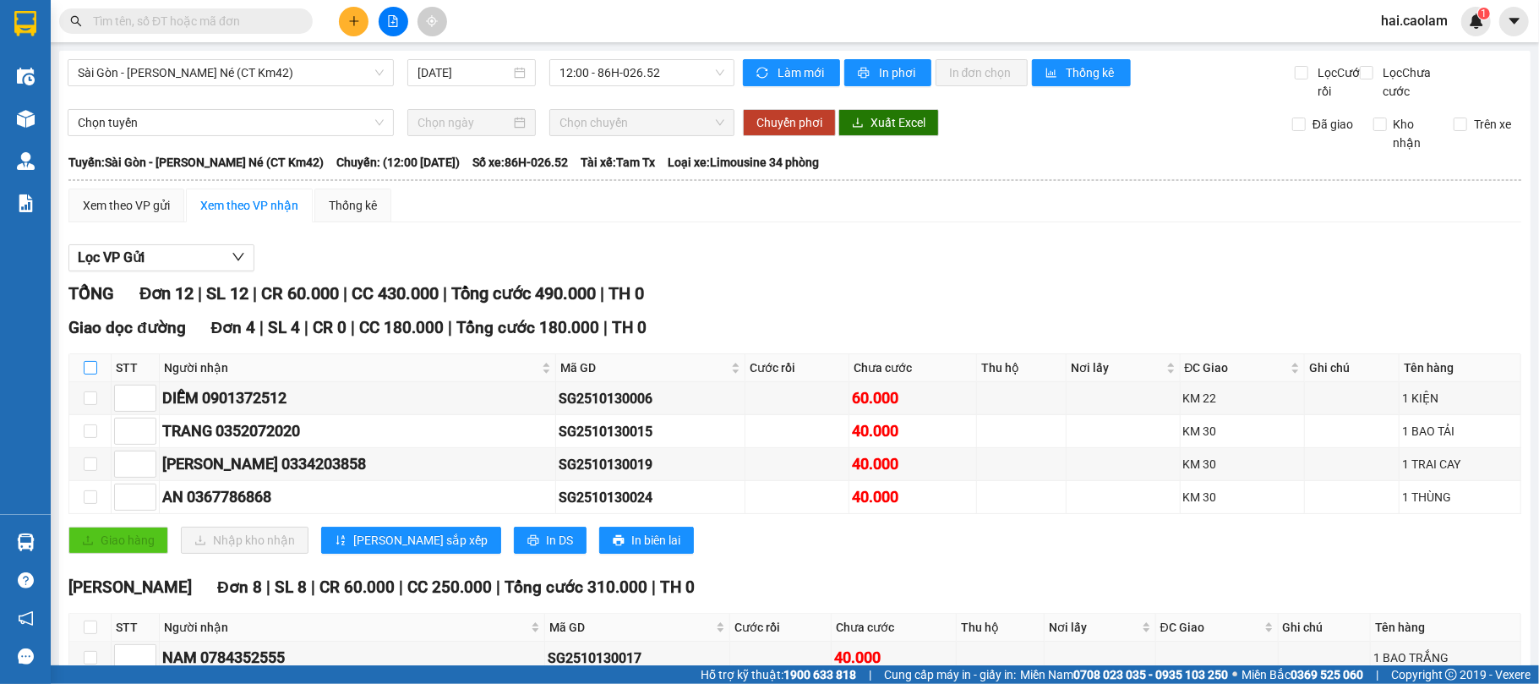
click at [90, 374] on input "checkbox" at bounding box center [91, 368] width 14 height 14
checkbox input "true"
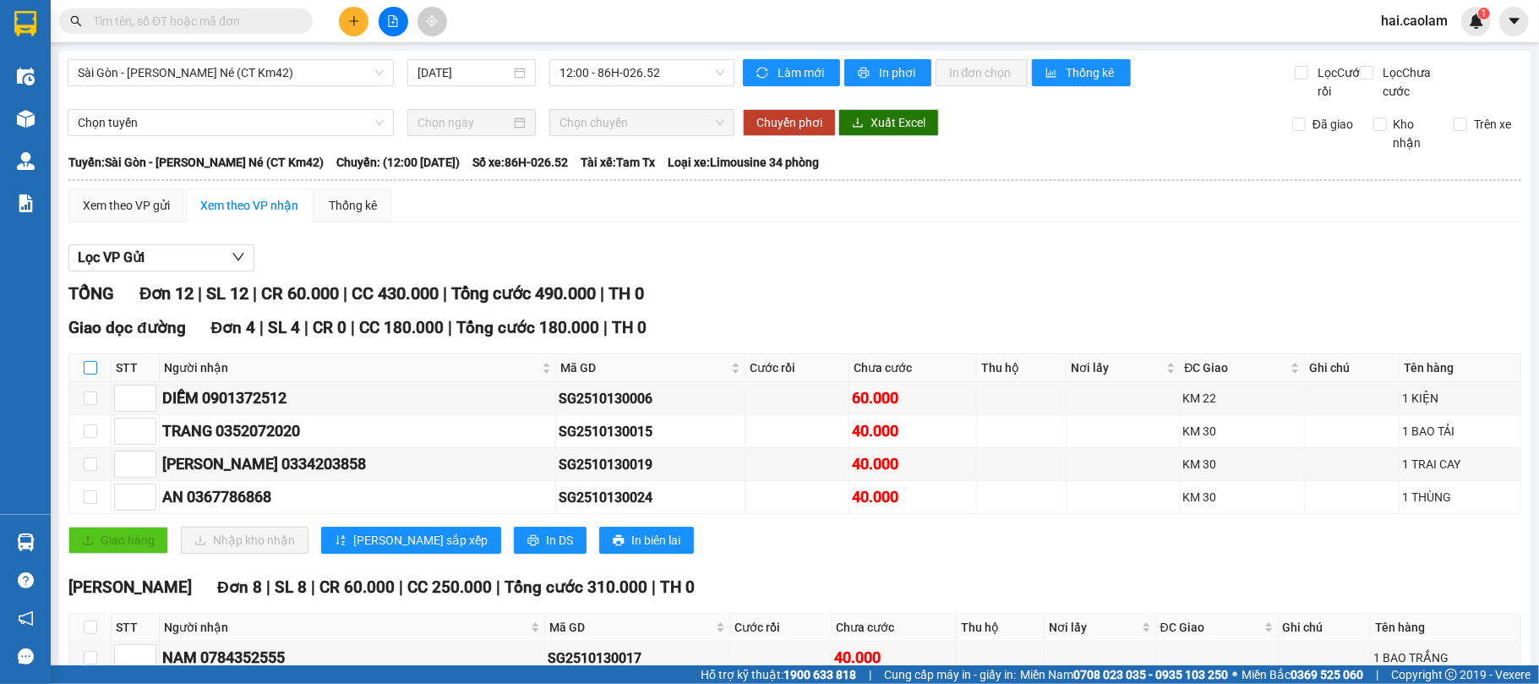
checkbox input "true"
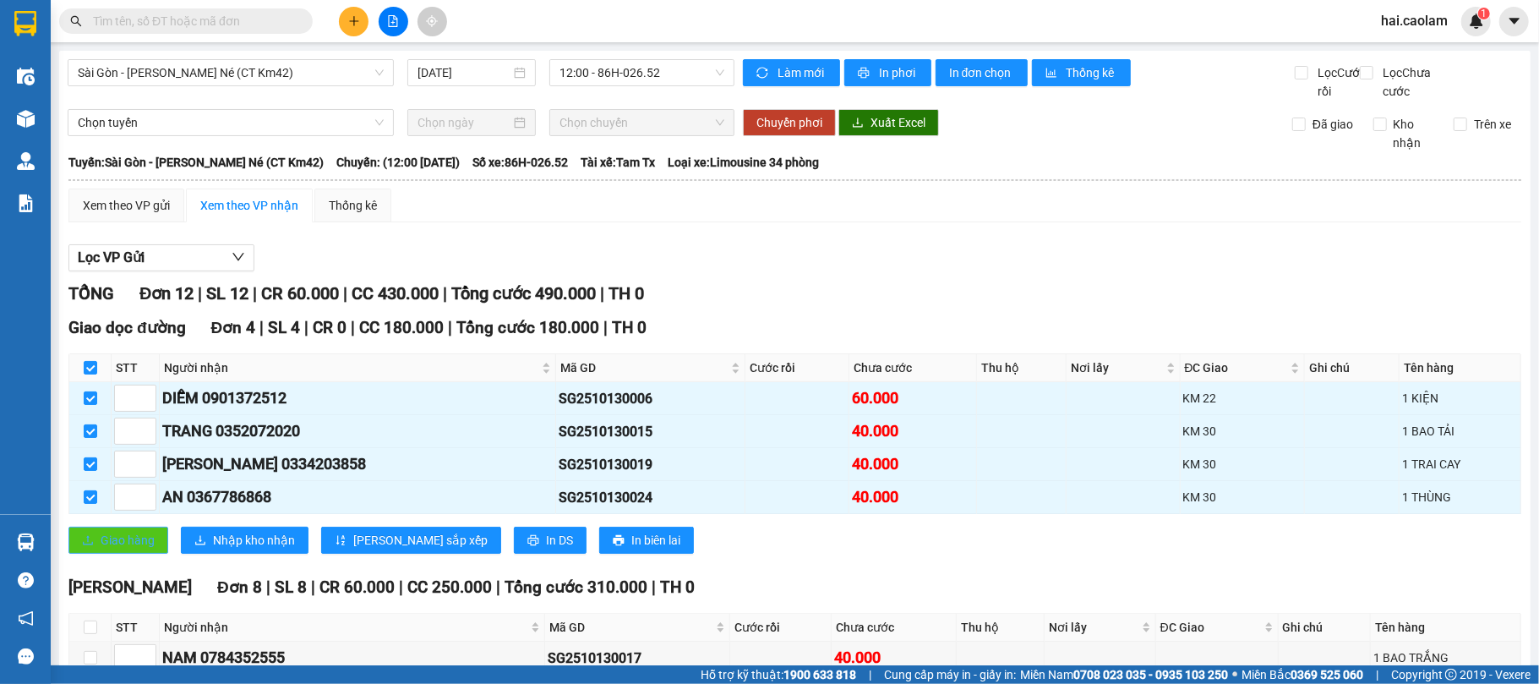
click at [122, 552] on button "Giao hàng" at bounding box center [118, 539] width 100 height 27
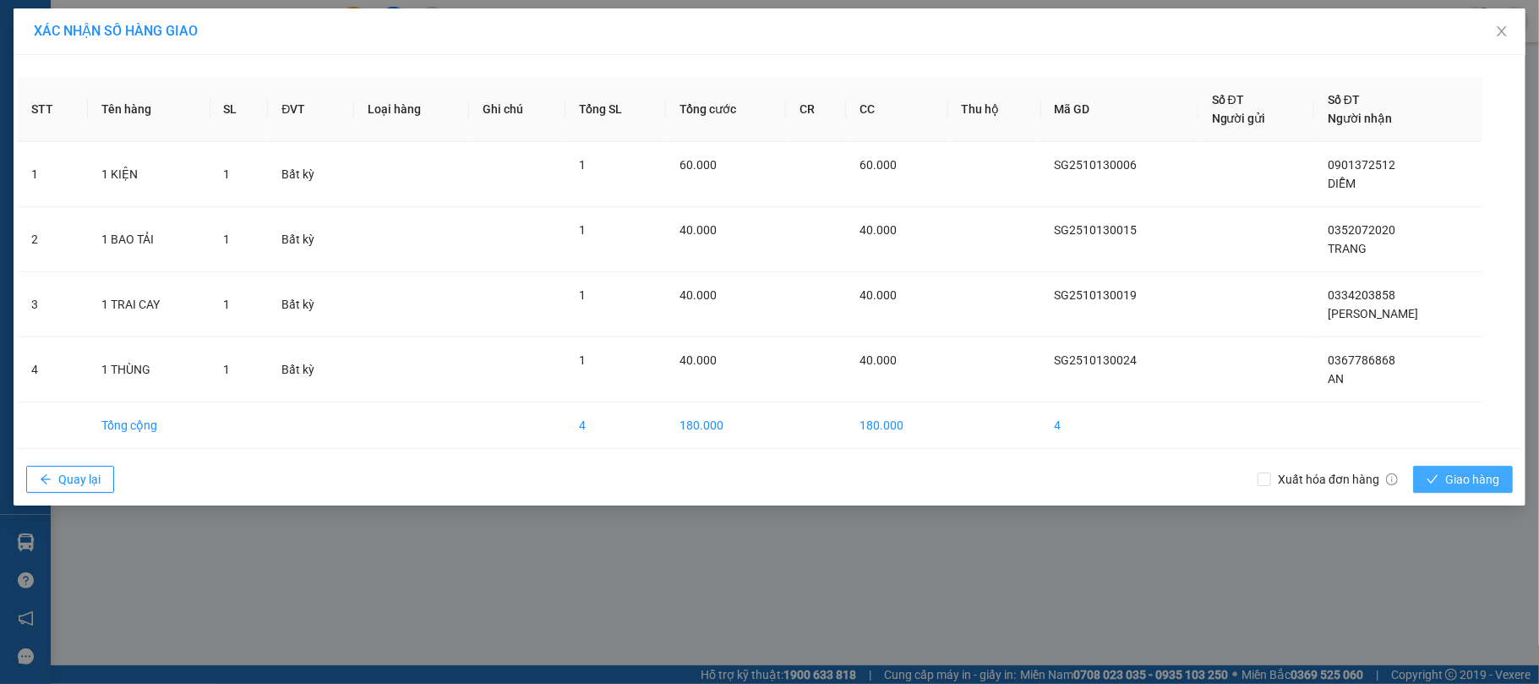
click at [1474, 481] on span "Giao hàng" at bounding box center [1472, 479] width 54 height 19
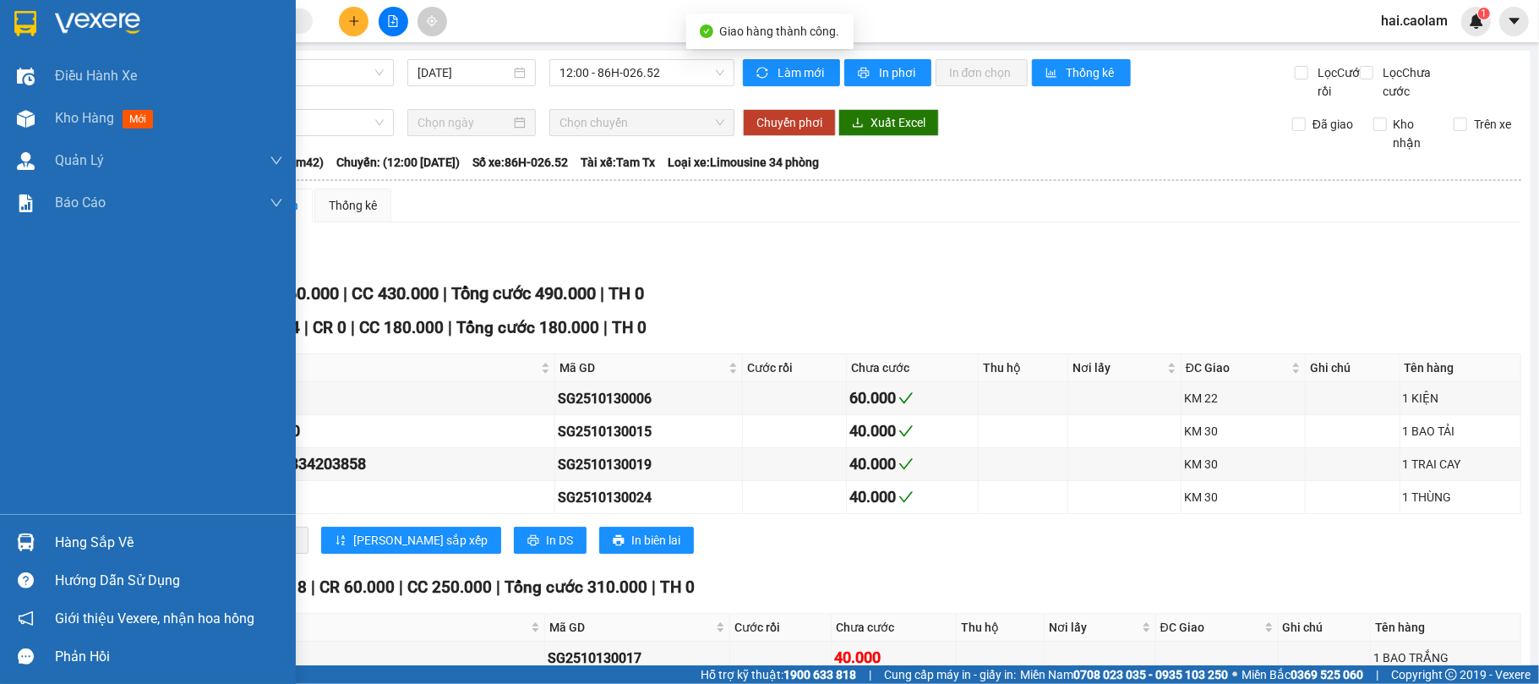
click at [55, 541] on div "Hàng sắp về" at bounding box center [169, 542] width 228 height 25
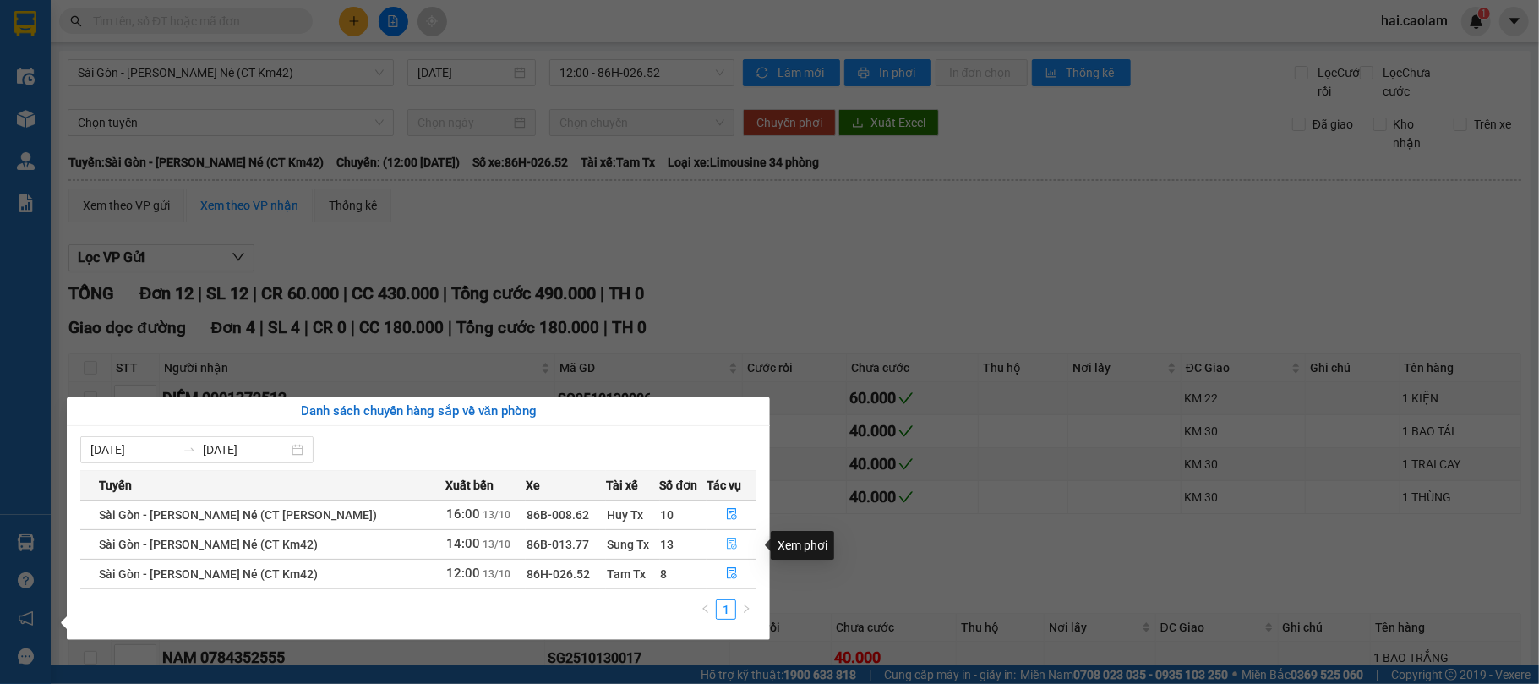
click at [732, 549] on icon "file-done" at bounding box center [732, 543] width 12 height 12
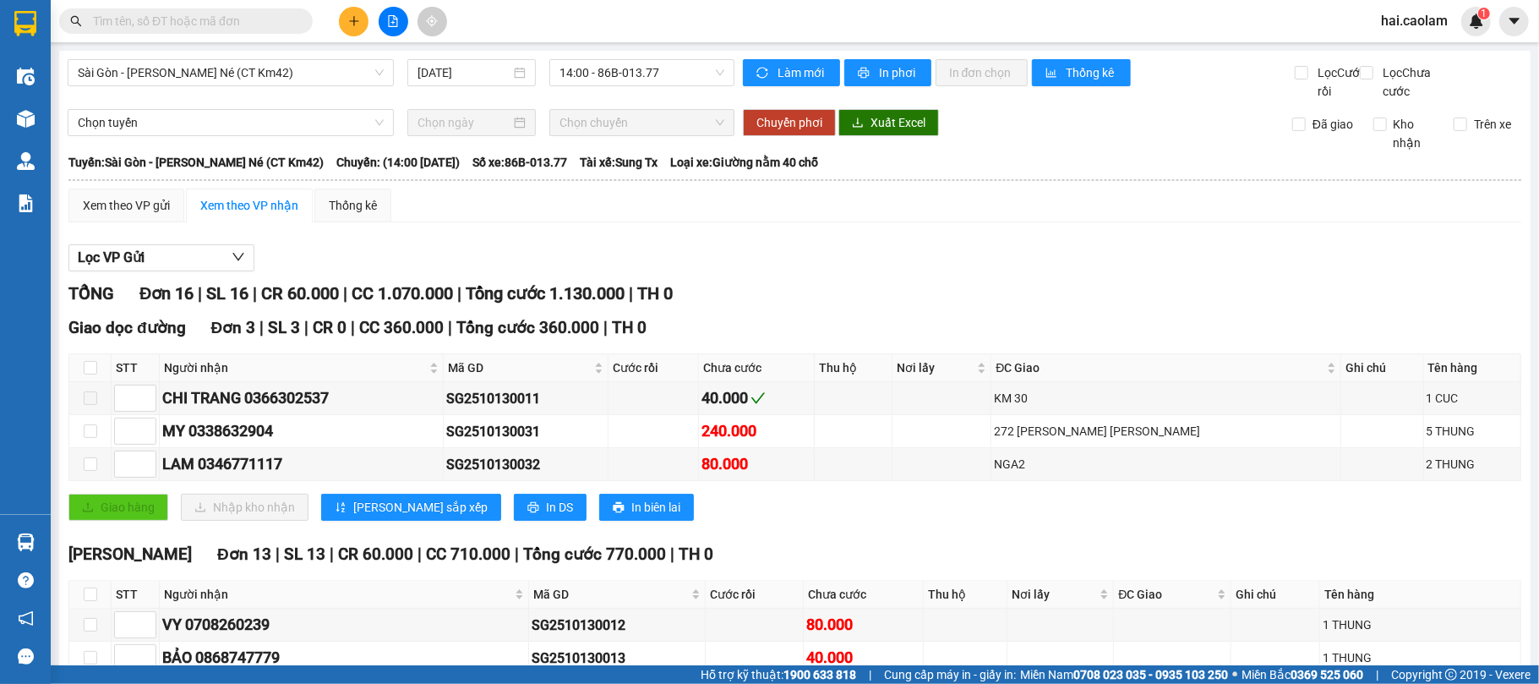
click at [360, 22] on button at bounding box center [354, 22] width 30 height 30
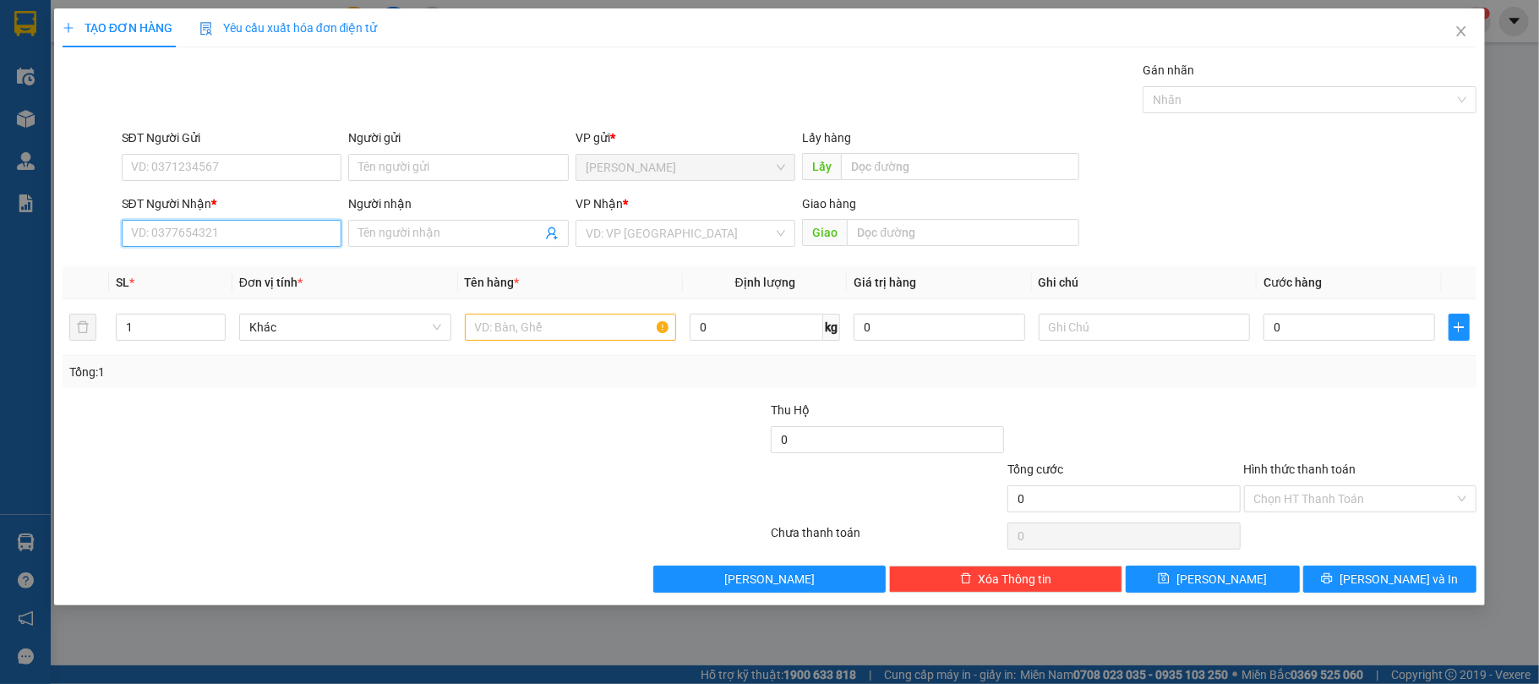
click at [201, 226] on input "SĐT Người Nhận *" at bounding box center [232, 233] width 221 height 27
click at [200, 231] on input "SĐT Người Nhận *" at bounding box center [232, 233] width 221 height 27
click at [243, 275] on div "0334753819" at bounding box center [232, 268] width 200 height 19
type input "0334753819"
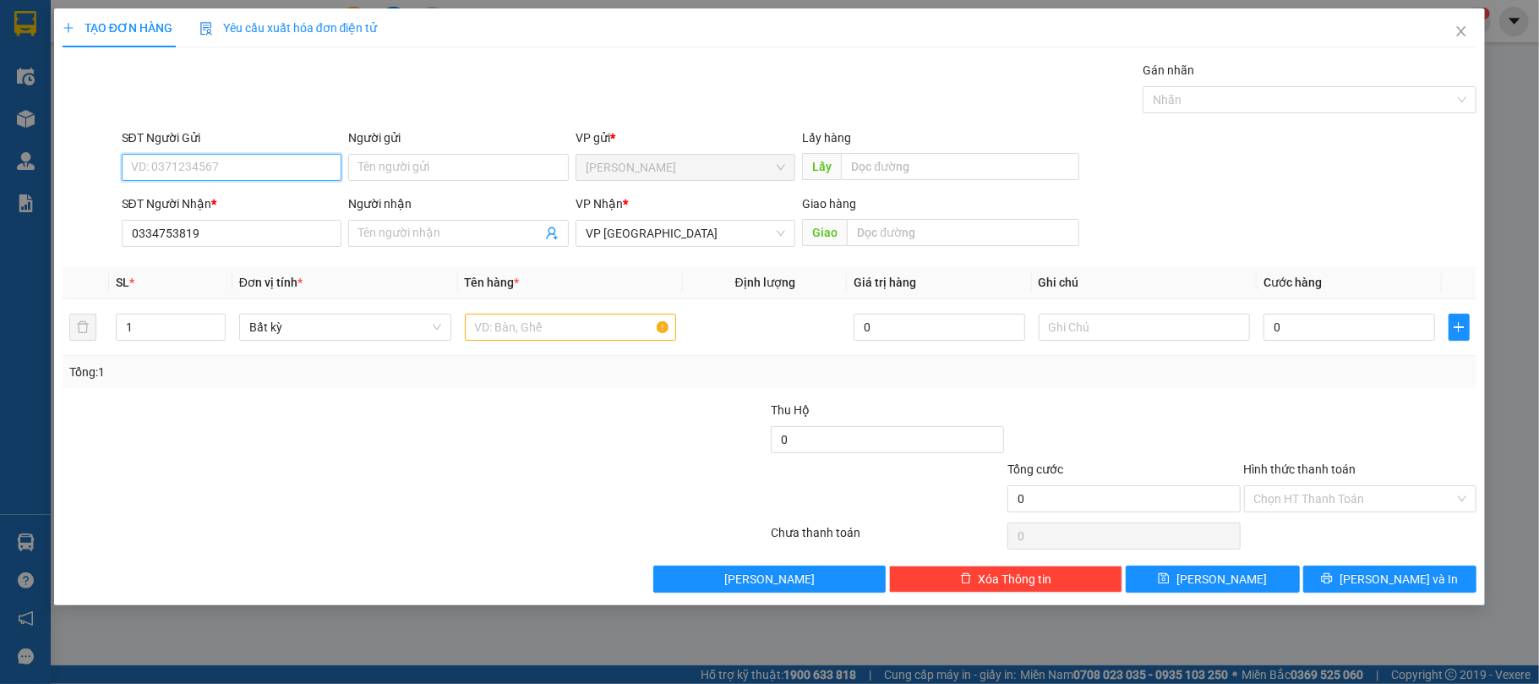
click at [201, 167] on input "SĐT Người Gửi" at bounding box center [232, 167] width 221 height 27
type input "0345832825"
click at [602, 331] on input "text" at bounding box center [571, 326] width 212 height 27
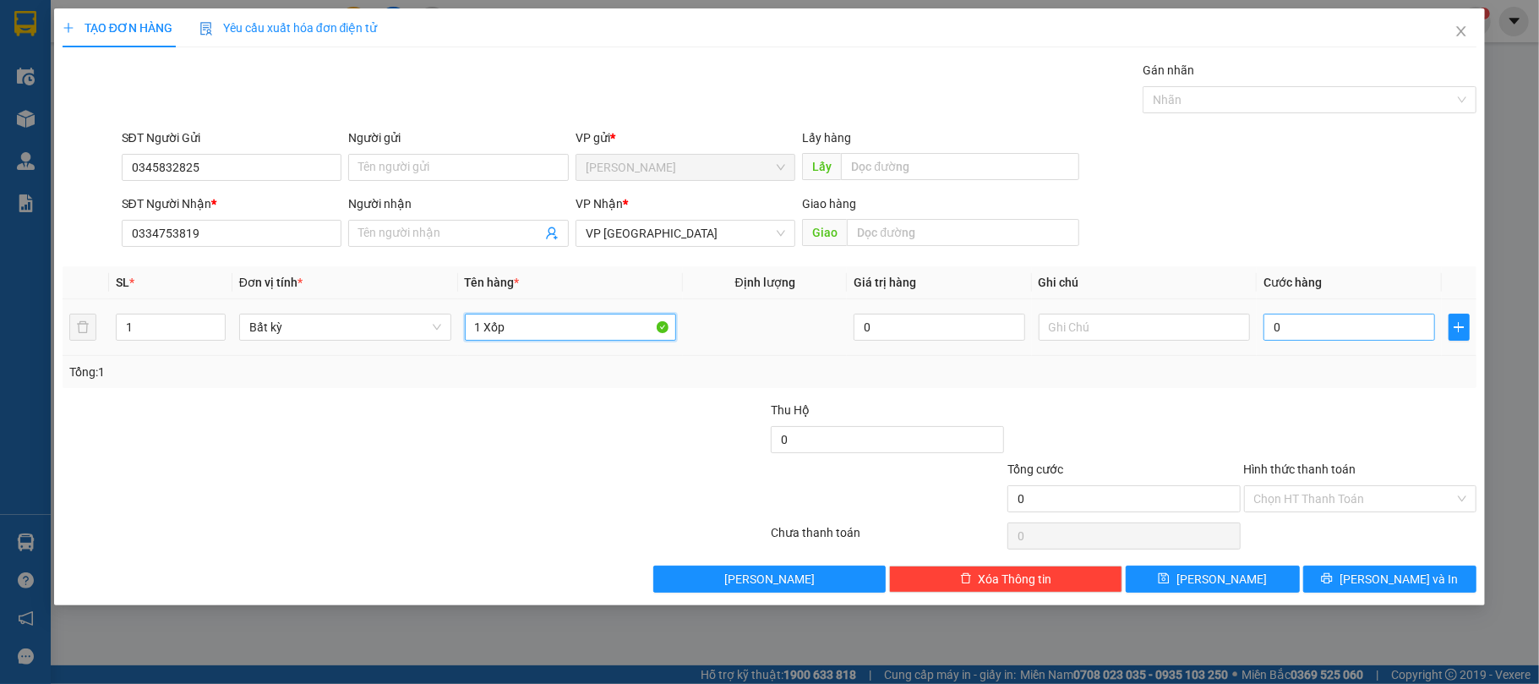
type input "1 Xốp"
click at [1276, 319] on input "0" at bounding box center [1348, 326] width 171 height 27
type input "4"
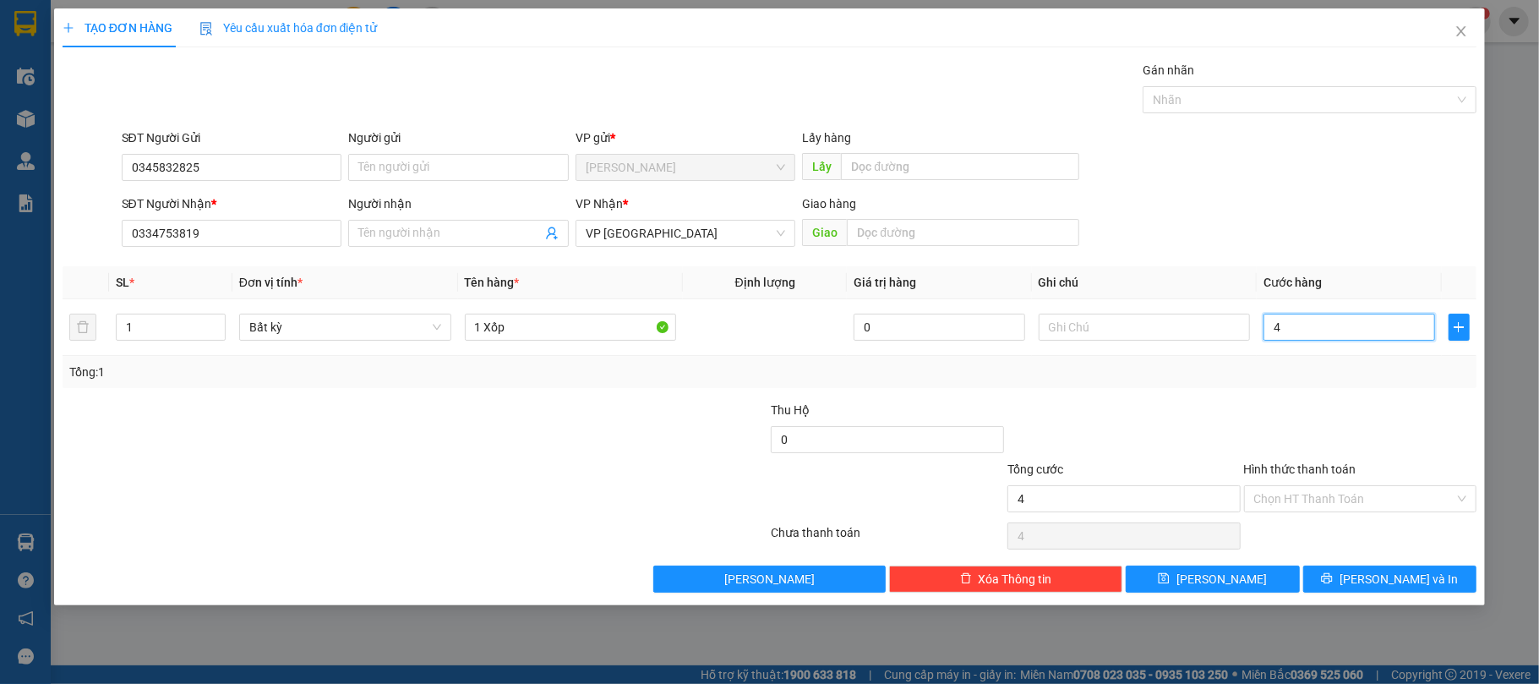
type input "40"
click at [1143, 428] on div at bounding box center [1123, 429] width 237 height 59
type input "40.000"
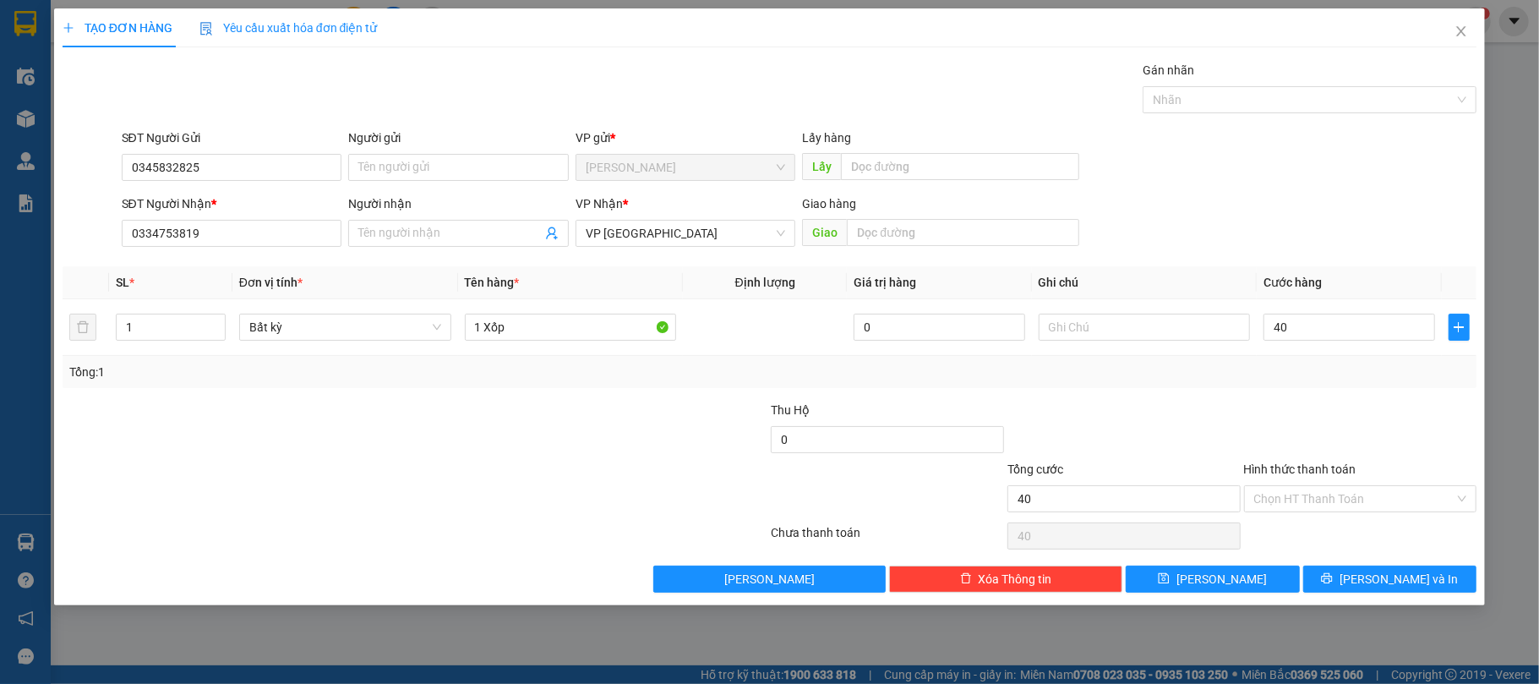
type input "40.000"
click at [1286, 487] on div "Chọn HT Thanh Toán" at bounding box center [1360, 498] width 233 height 27
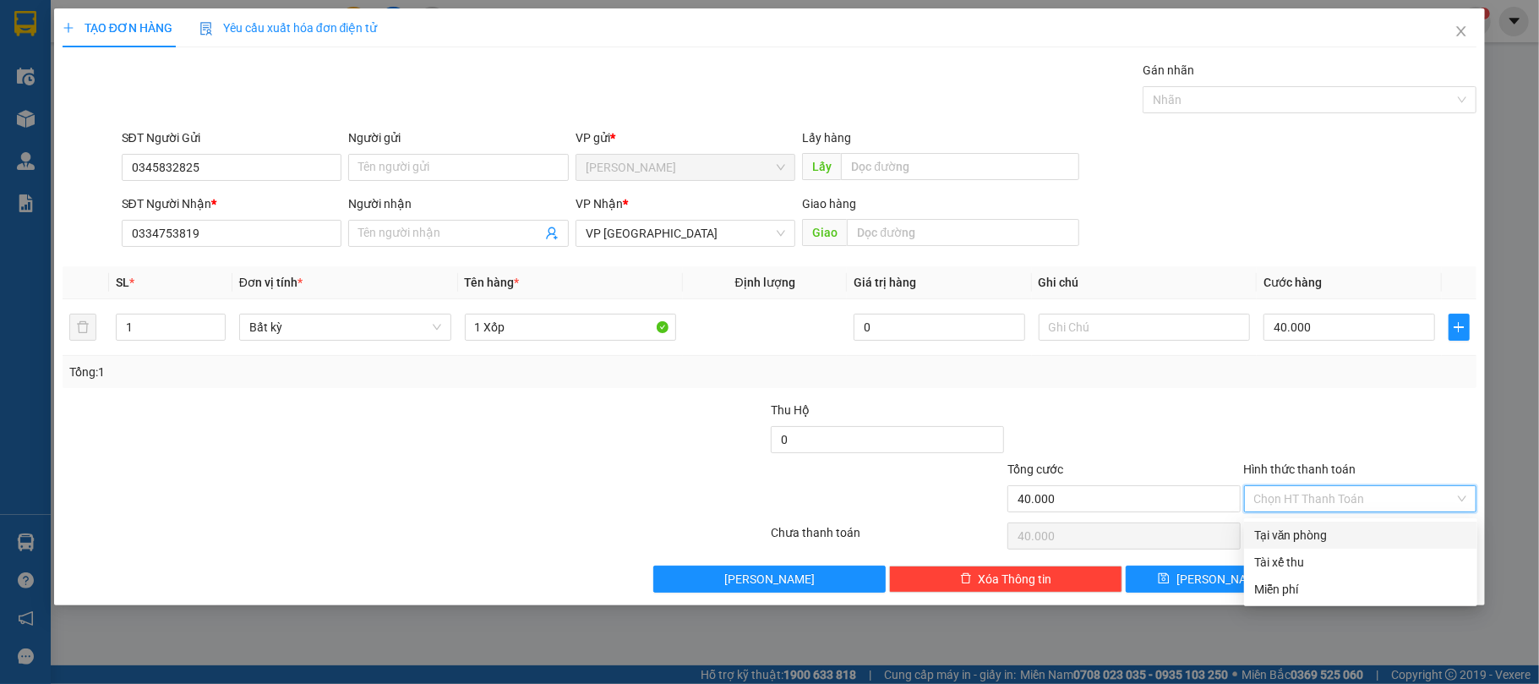
click at [1282, 528] on div "Tại văn phòng" at bounding box center [1360, 535] width 213 height 19
type input "0"
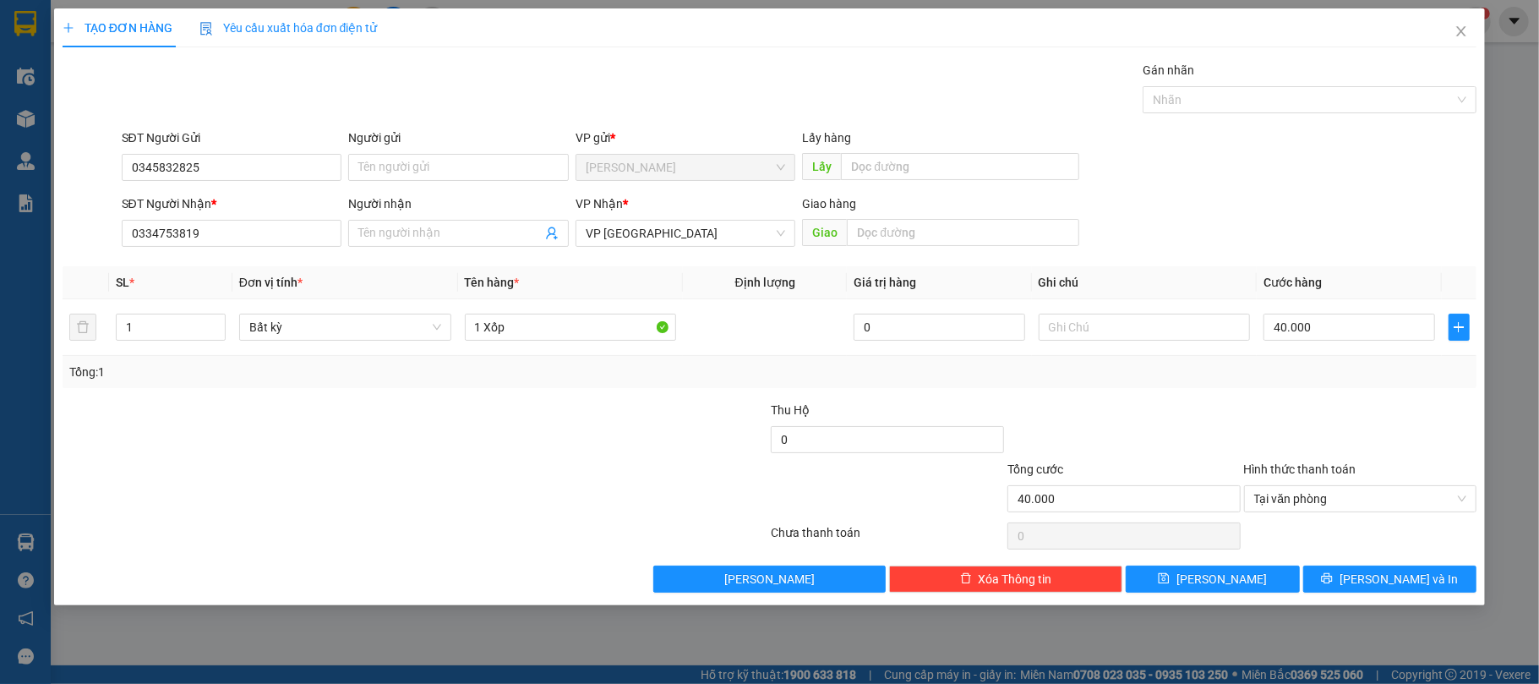
click at [1137, 410] on div at bounding box center [1123, 429] width 237 height 59
click at [1421, 572] on span "[PERSON_NAME] và In" at bounding box center [1398, 578] width 118 height 19
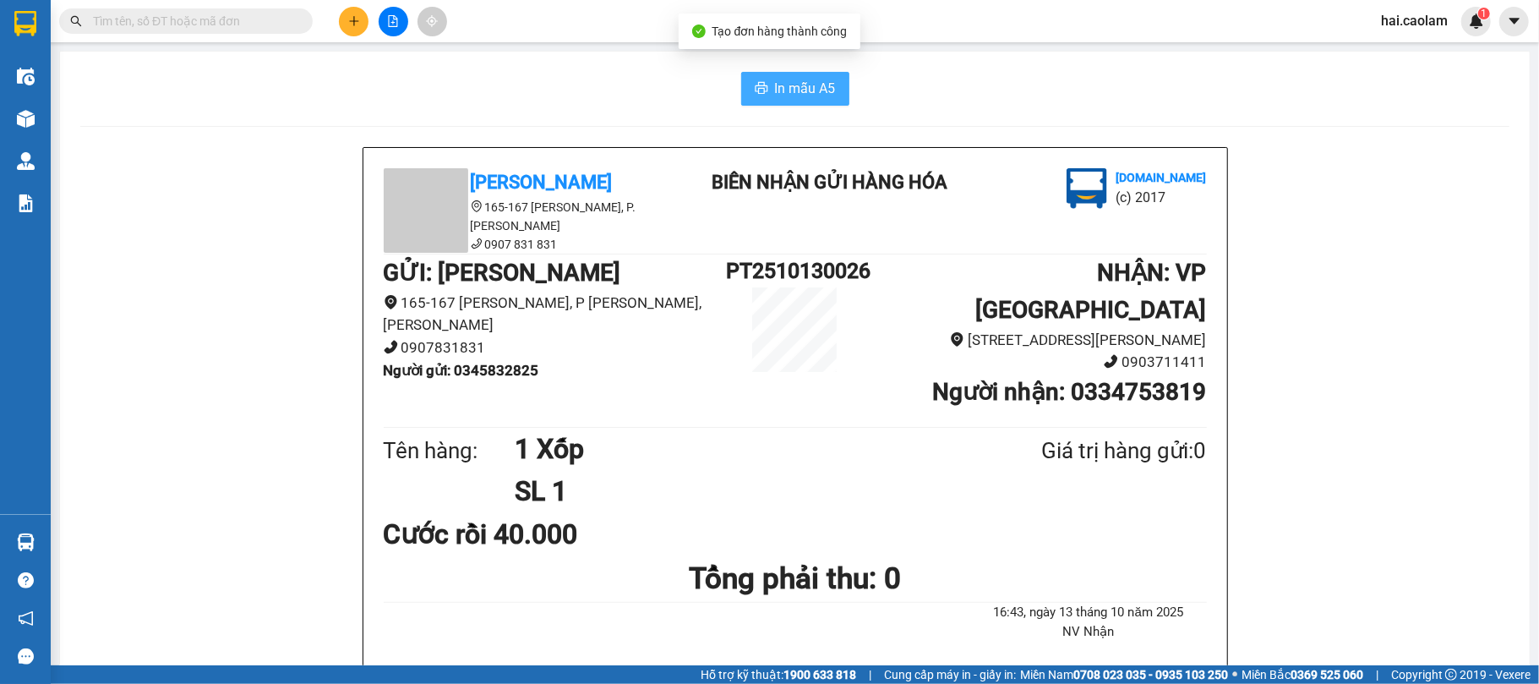
click at [812, 79] on span "In mẫu A5" at bounding box center [805, 88] width 61 height 21
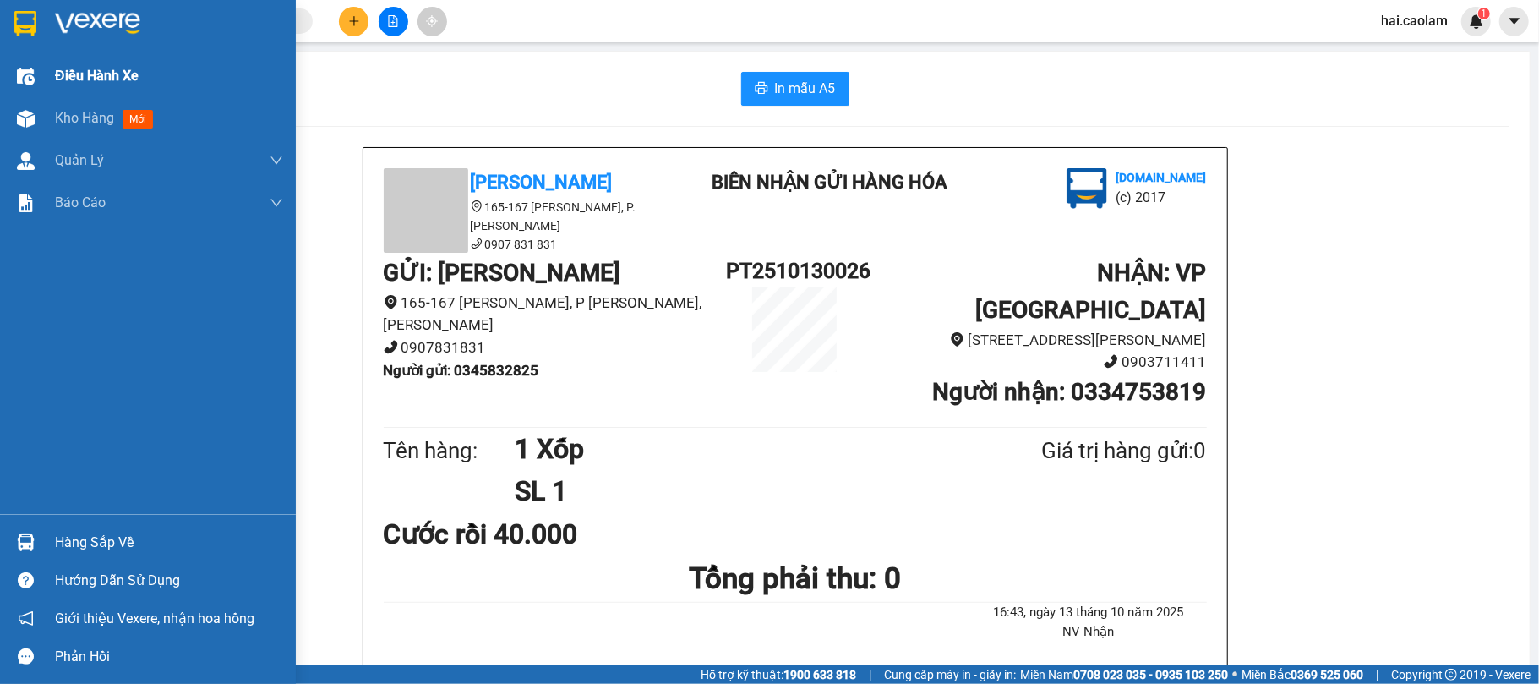
click at [25, 93] on div "Điều hành xe" at bounding box center [148, 76] width 296 height 42
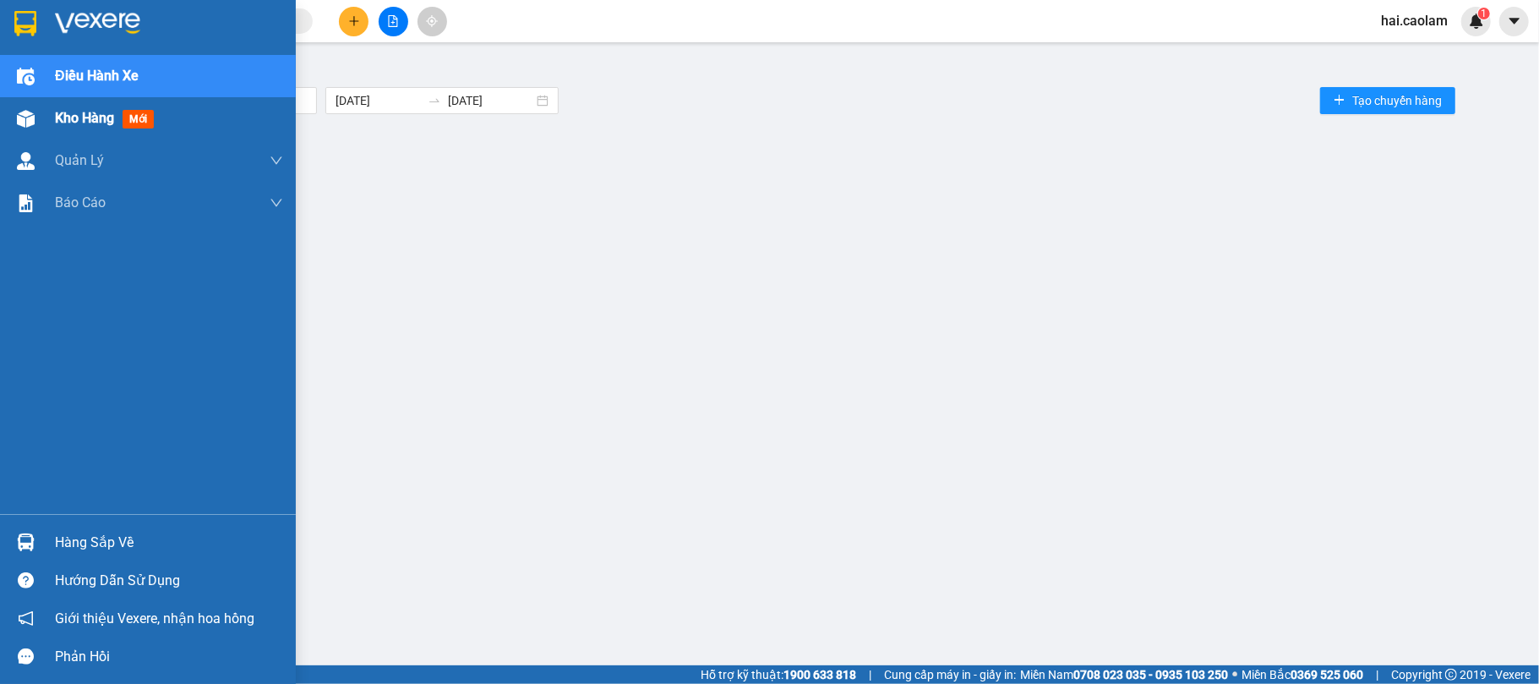
click at [28, 115] on img at bounding box center [26, 119] width 18 height 18
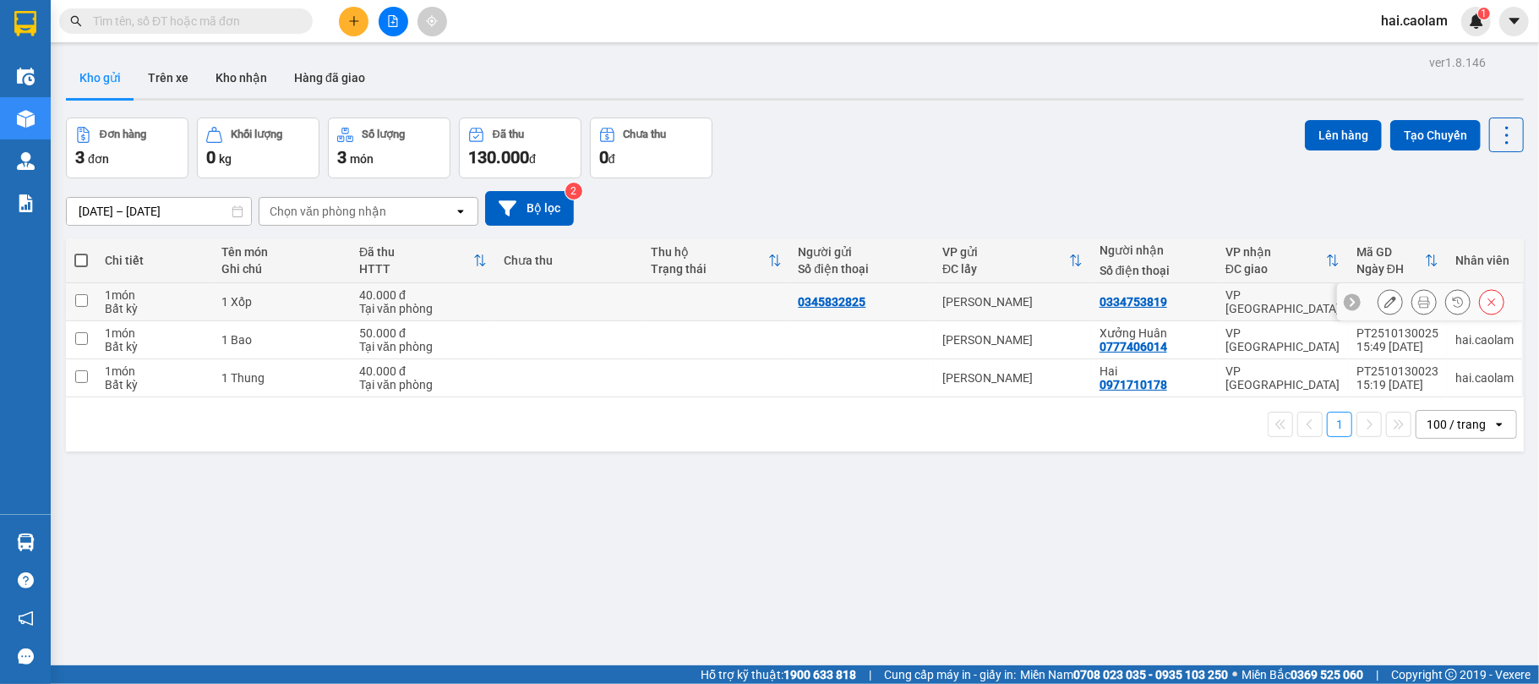
click at [669, 313] on td at bounding box center [715, 302] width 147 height 38
checkbox input "true"
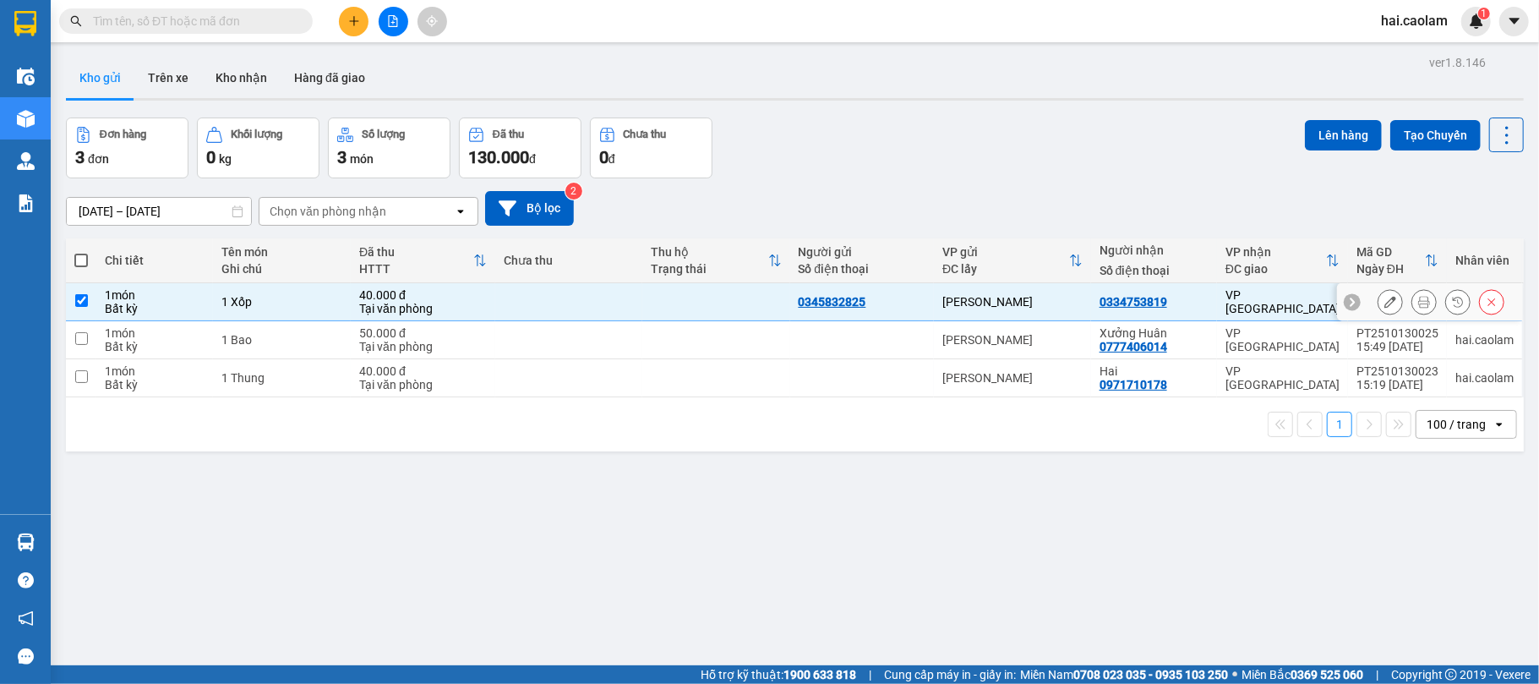
drag, startPoint x: 643, startPoint y: 345, endPoint x: 635, endPoint y: 357, distance: 14.1
click at [642, 349] on td at bounding box center [715, 340] width 147 height 38
checkbox input "true"
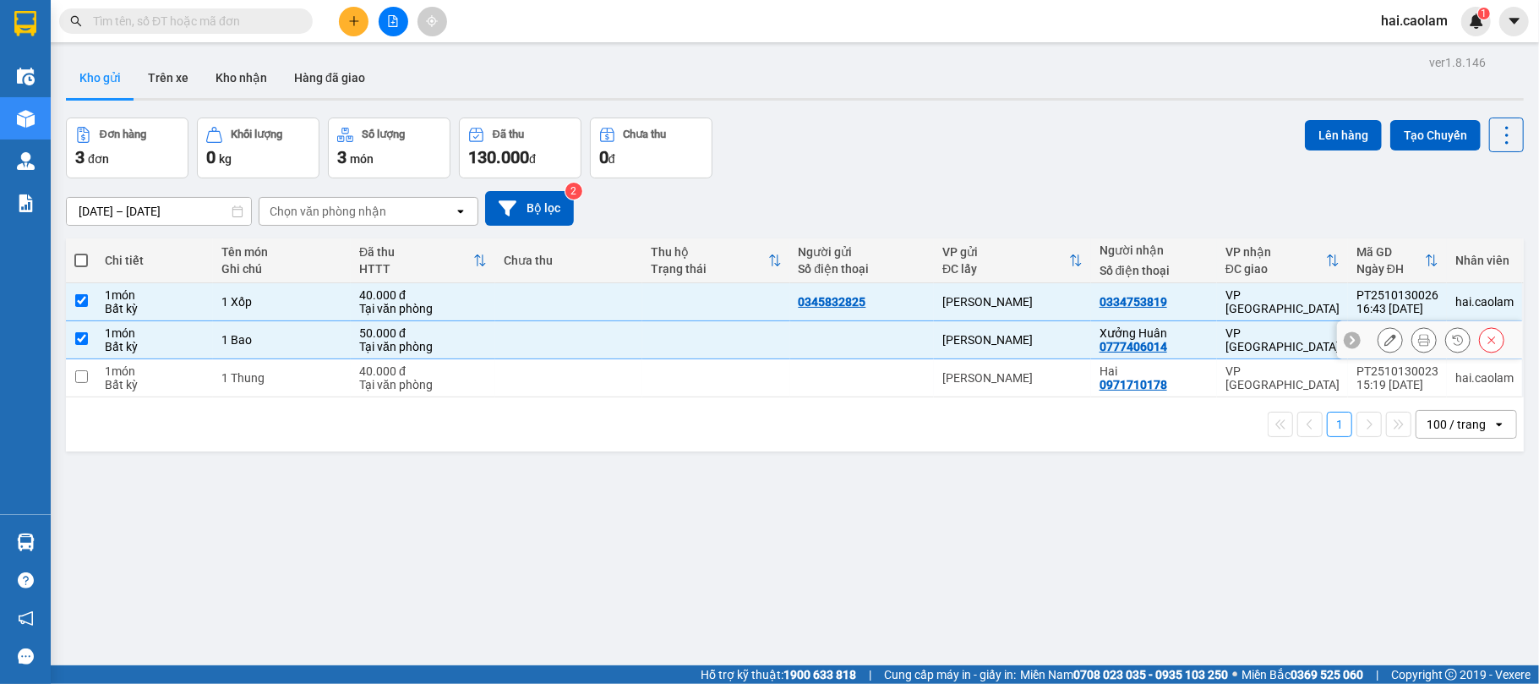
click at [629, 387] on td at bounding box center [568, 378] width 147 height 38
checkbox input "true"
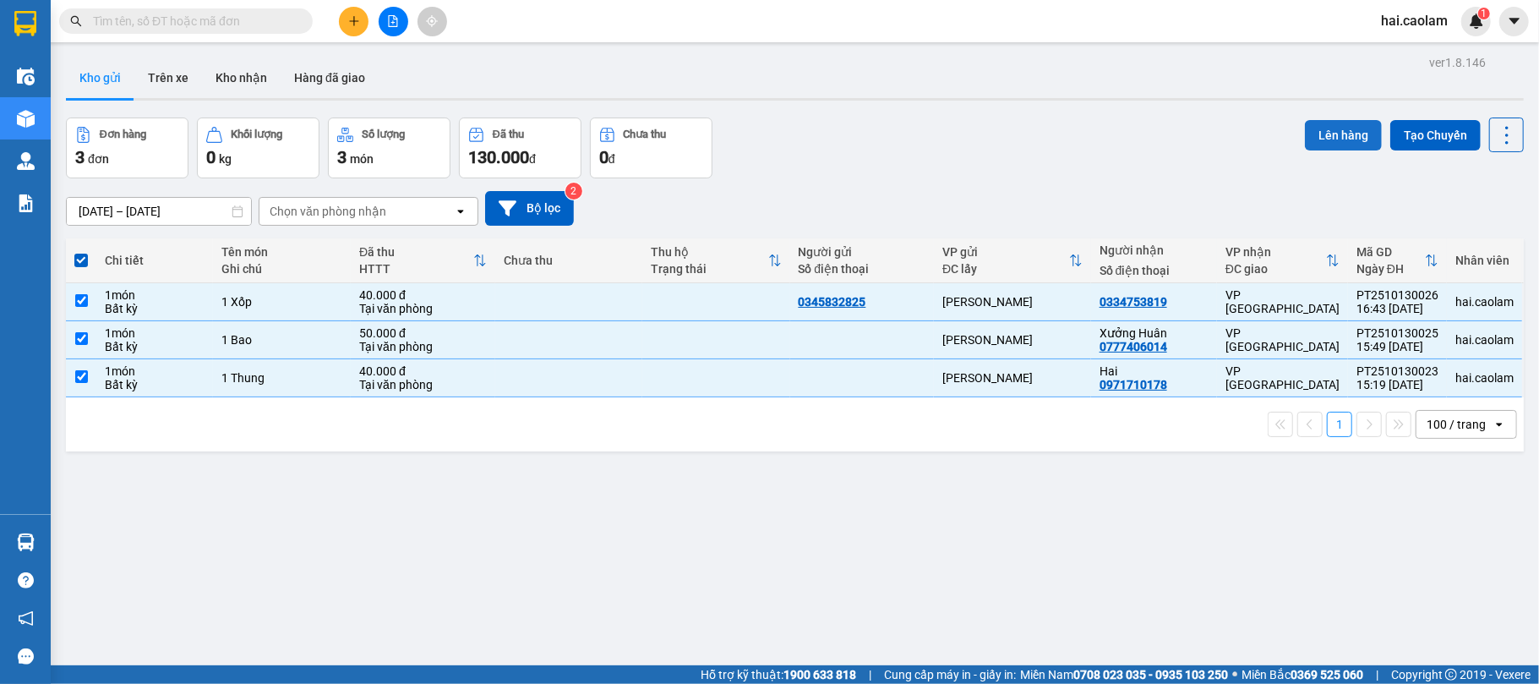
click at [1330, 123] on button "Lên hàng" at bounding box center [1343, 135] width 77 height 30
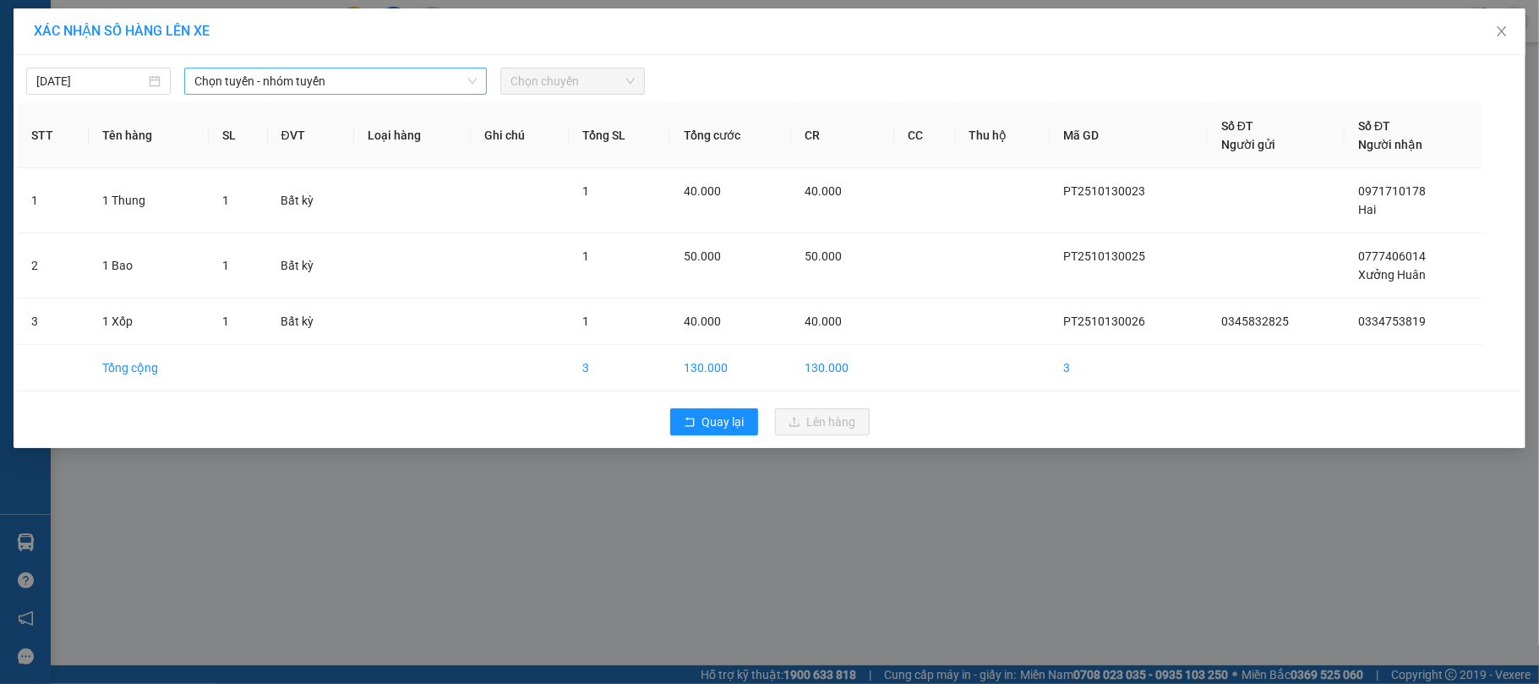
click at [315, 82] on span "Chọn tuyến - nhóm tuyến" at bounding box center [335, 80] width 282 height 25
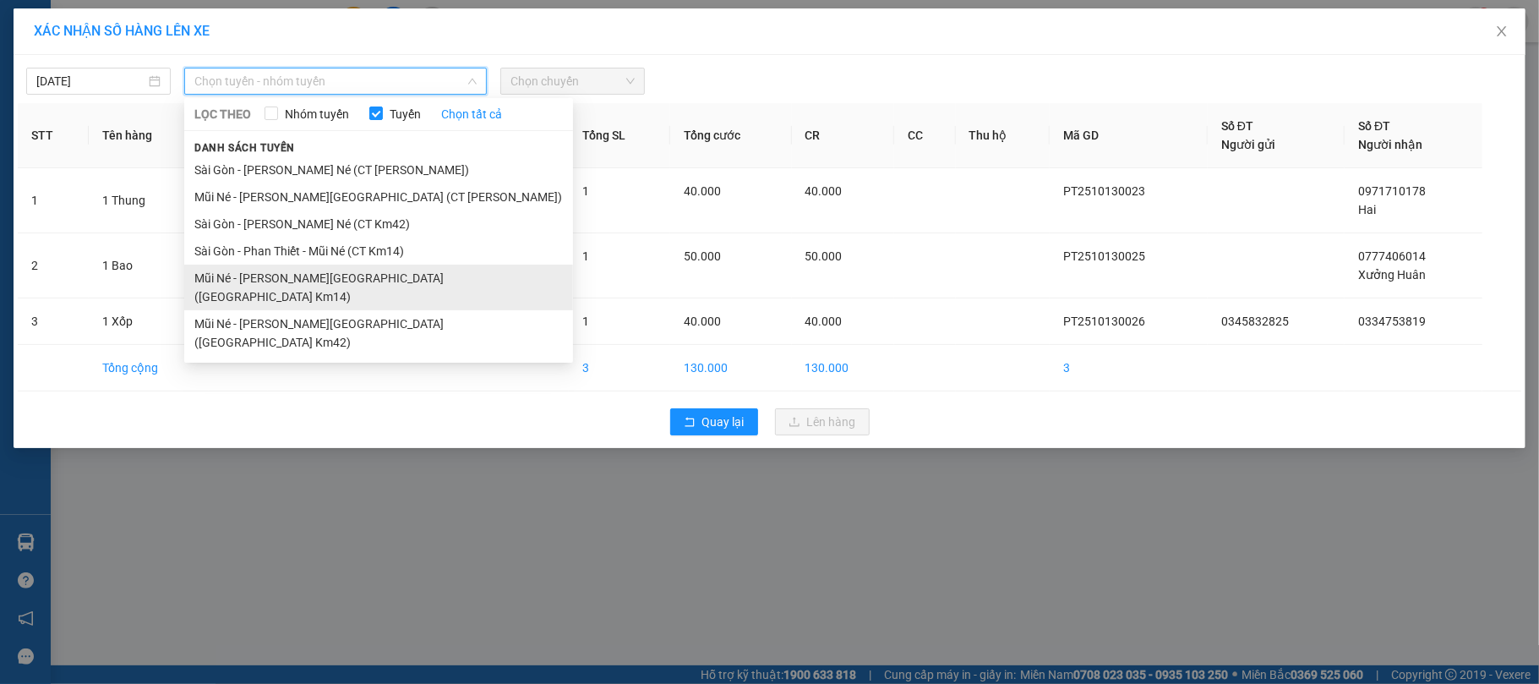
click at [325, 278] on li "Mũi Né - [PERSON_NAME][GEOGRAPHIC_DATA] ([GEOGRAPHIC_DATA] Km14)" at bounding box center [378, 287] width 389 height 46
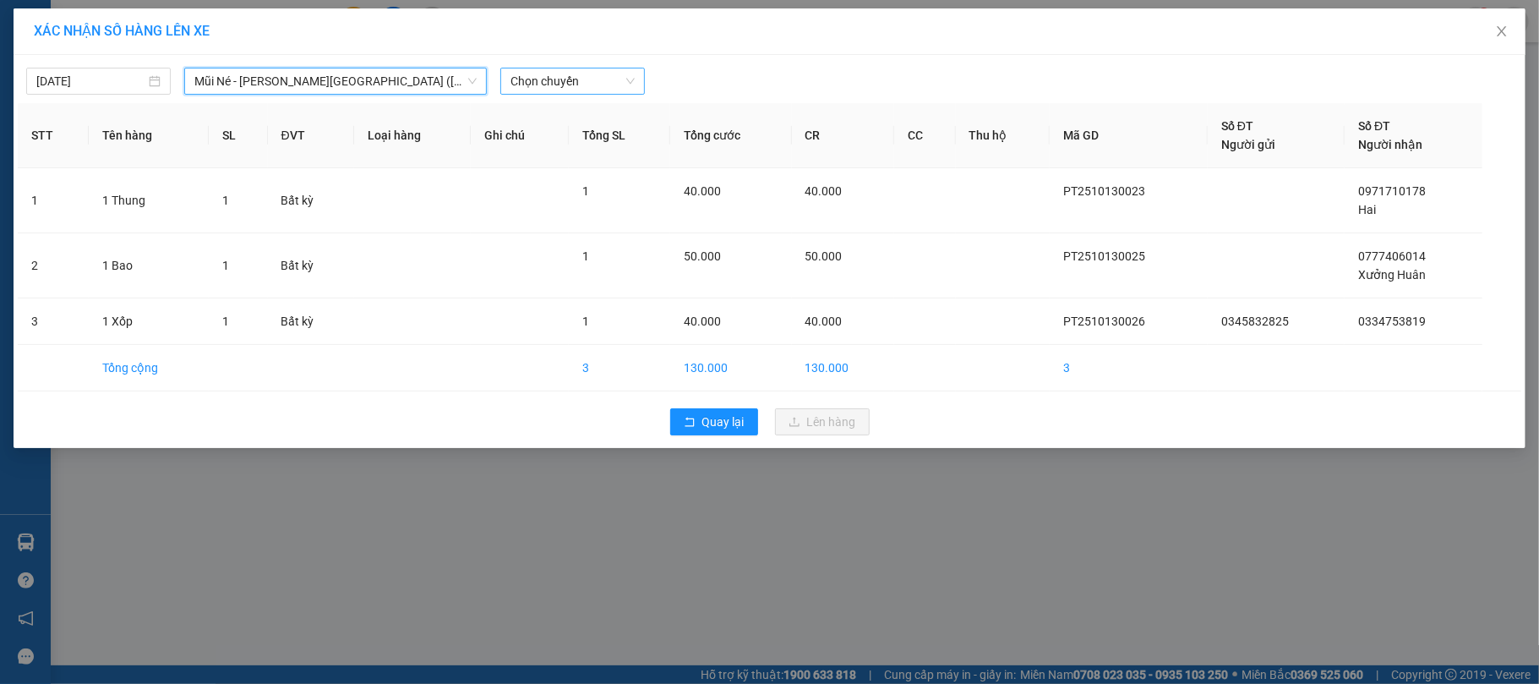
click at [571, 78] on span "Chọn chuyến" at bounding box center [572, 80] width 124 height 25
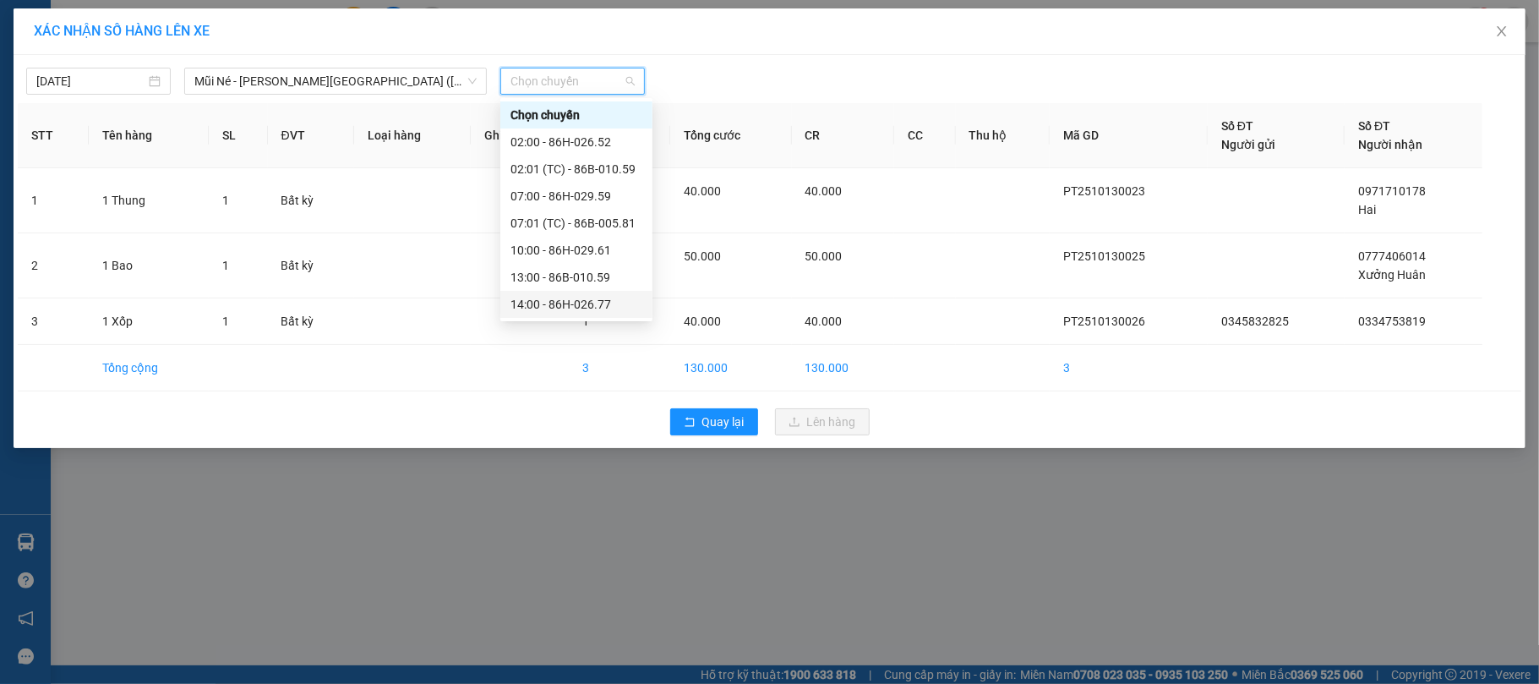
scroll to position [135, 0]
click at [552, 274] on div "17:00 - 86H-026.52" at bounding box center [576, 277] width 132 height 19
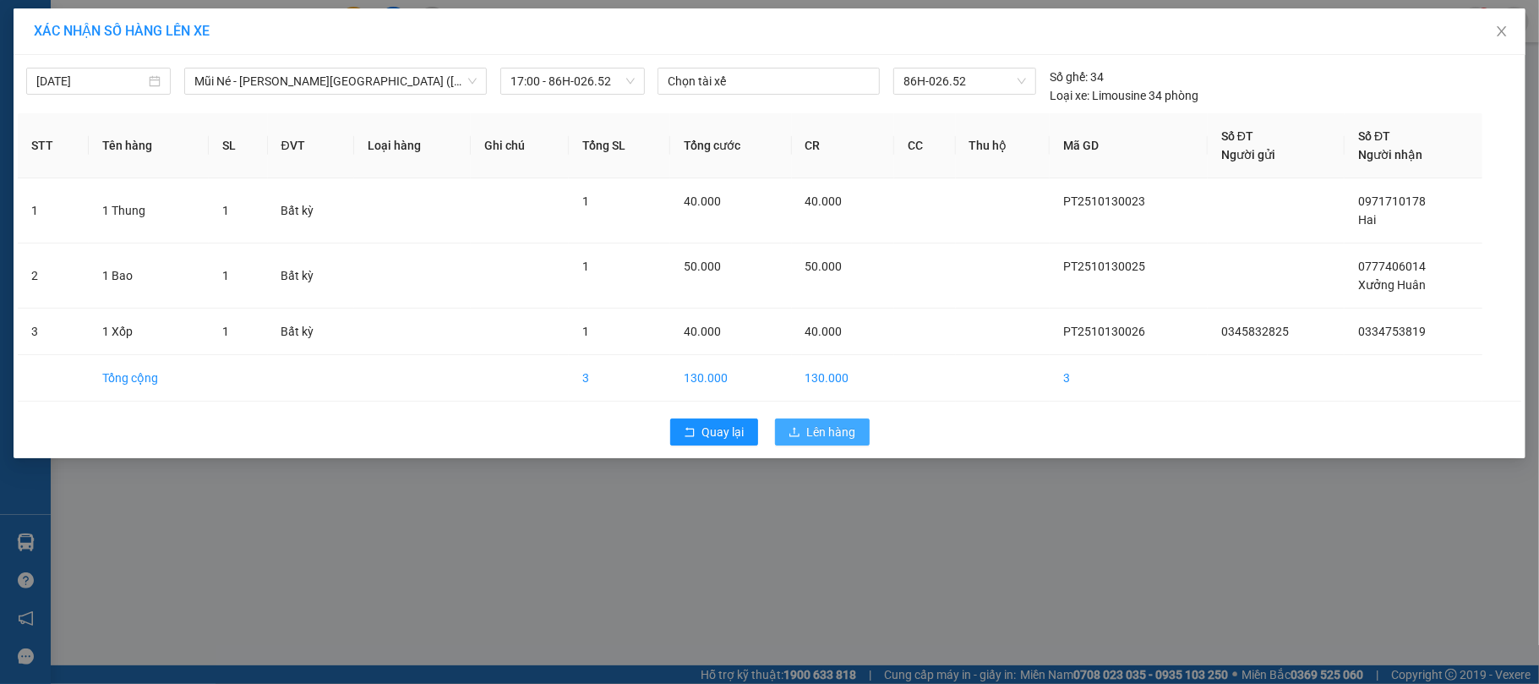
click at [831, 428] on span "Lên hàng" at bounding box center [831, 431] width 49 height 19
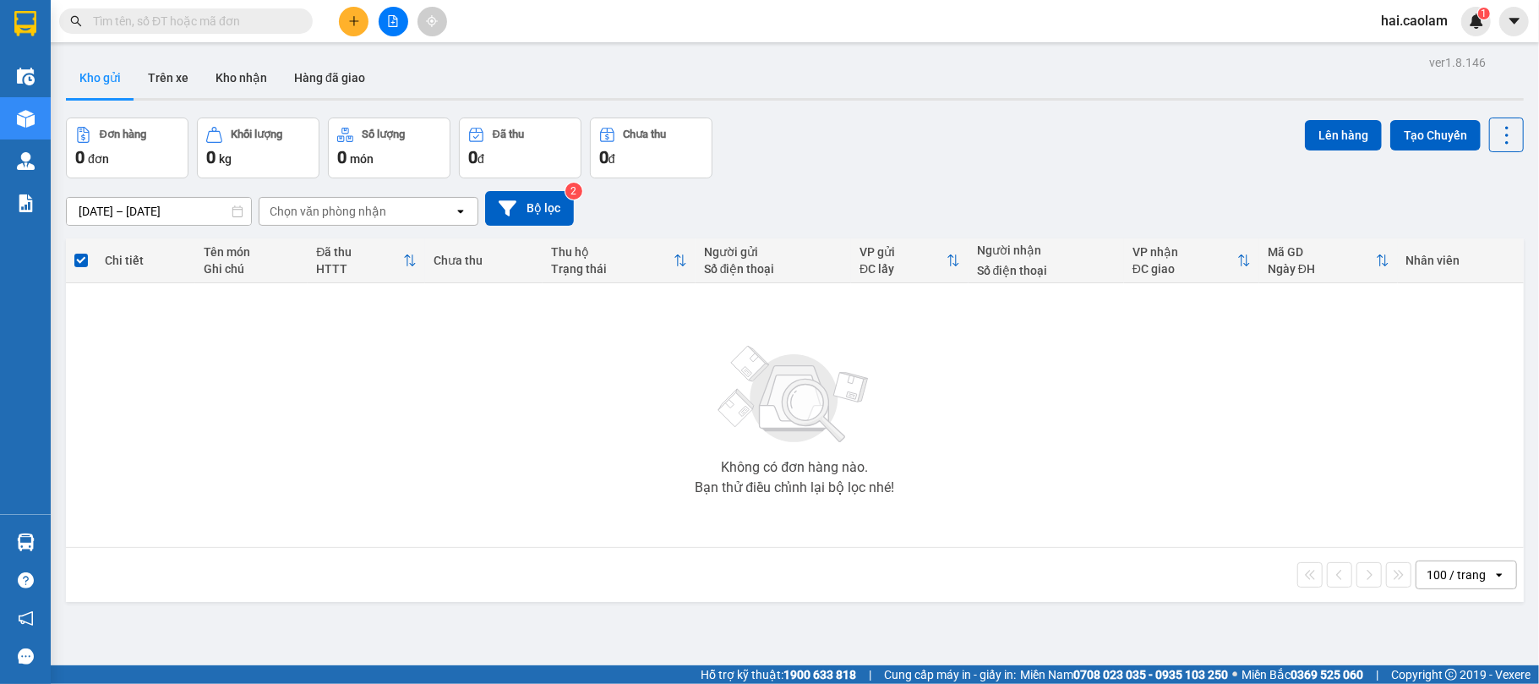
click at [234, 7] on div "Kết quả [PERSON_NAME] ( 60 ) Bộ lọc Mã ĐH Trạng thái Món hàng Thu hộ [PERSON_NA…" at bounding box center [165, 22] width 330 height 30
click at [231, 14] on input "text" at bounding box center [192, 21] width 199 height 19
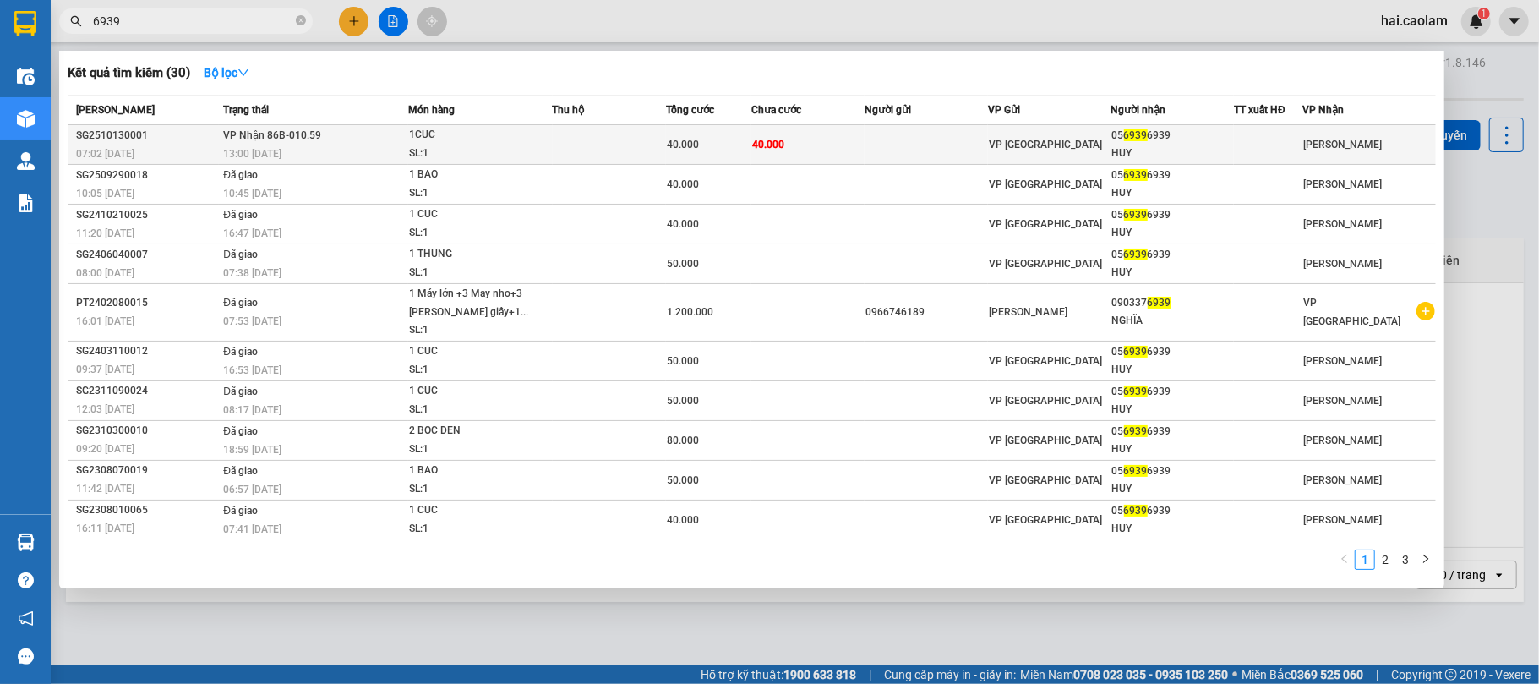
type input "6939"
click at [740, 137] on div "40.000" at bounding box center [709, 144] width 84 height 19
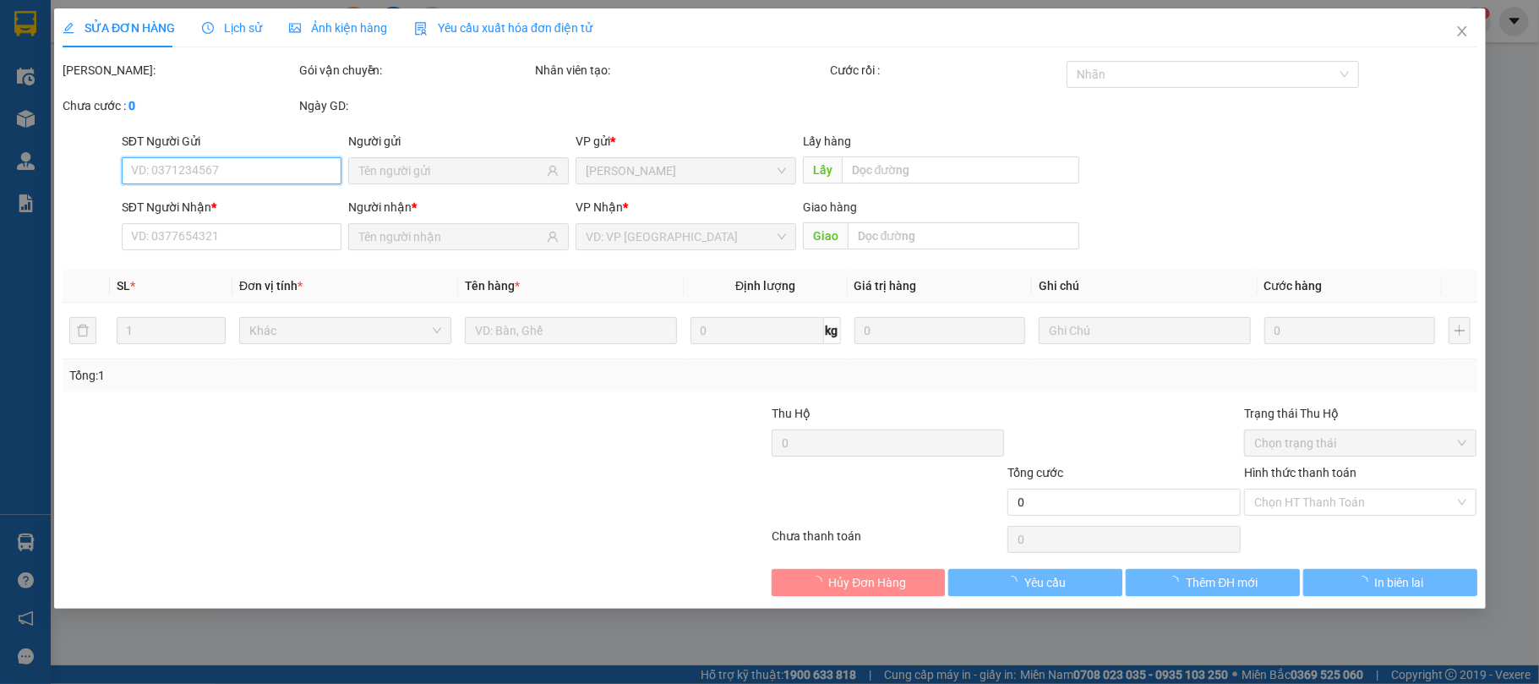
type input "0569396939"
type input "HUY"
type input "40.000"
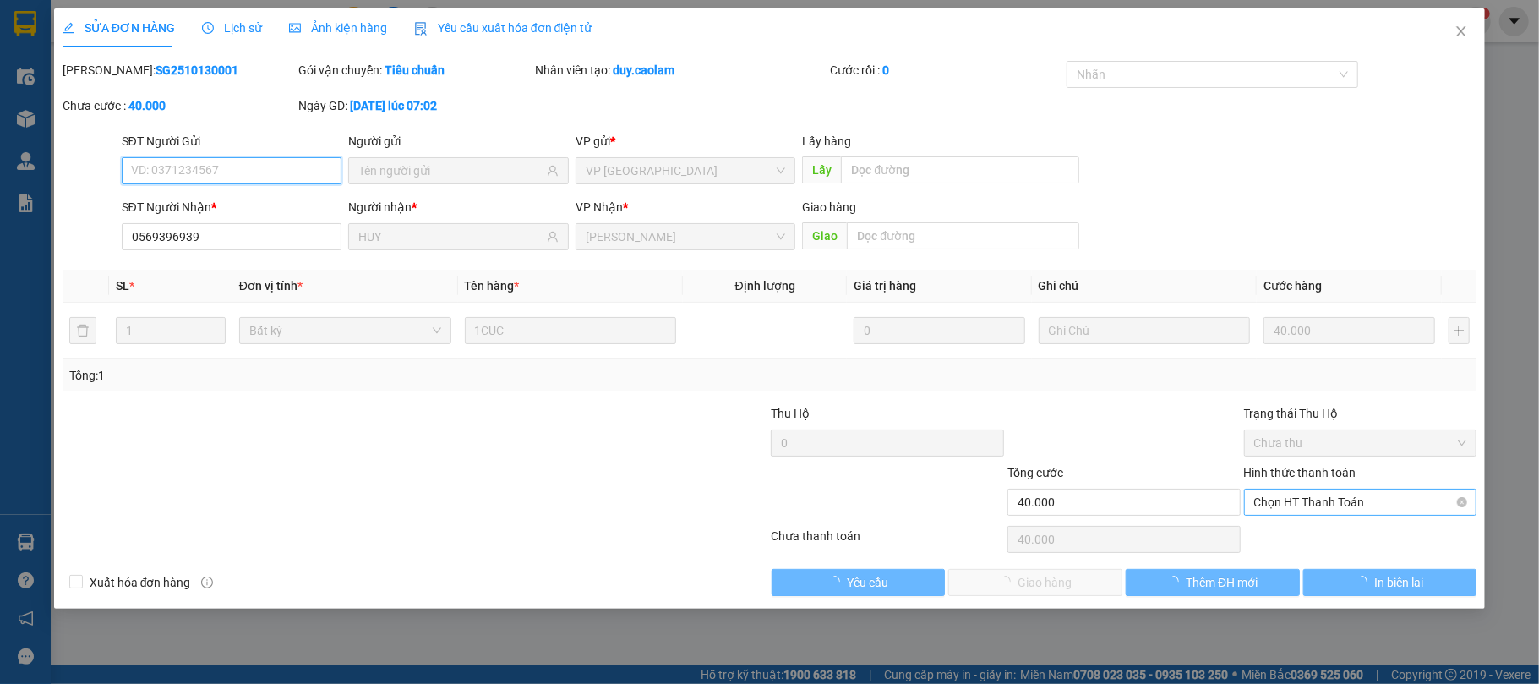
click at [1321, 508] on span "Chọn HT Thanh Toán" at bounding box center [1360, 501] width 213 height 25
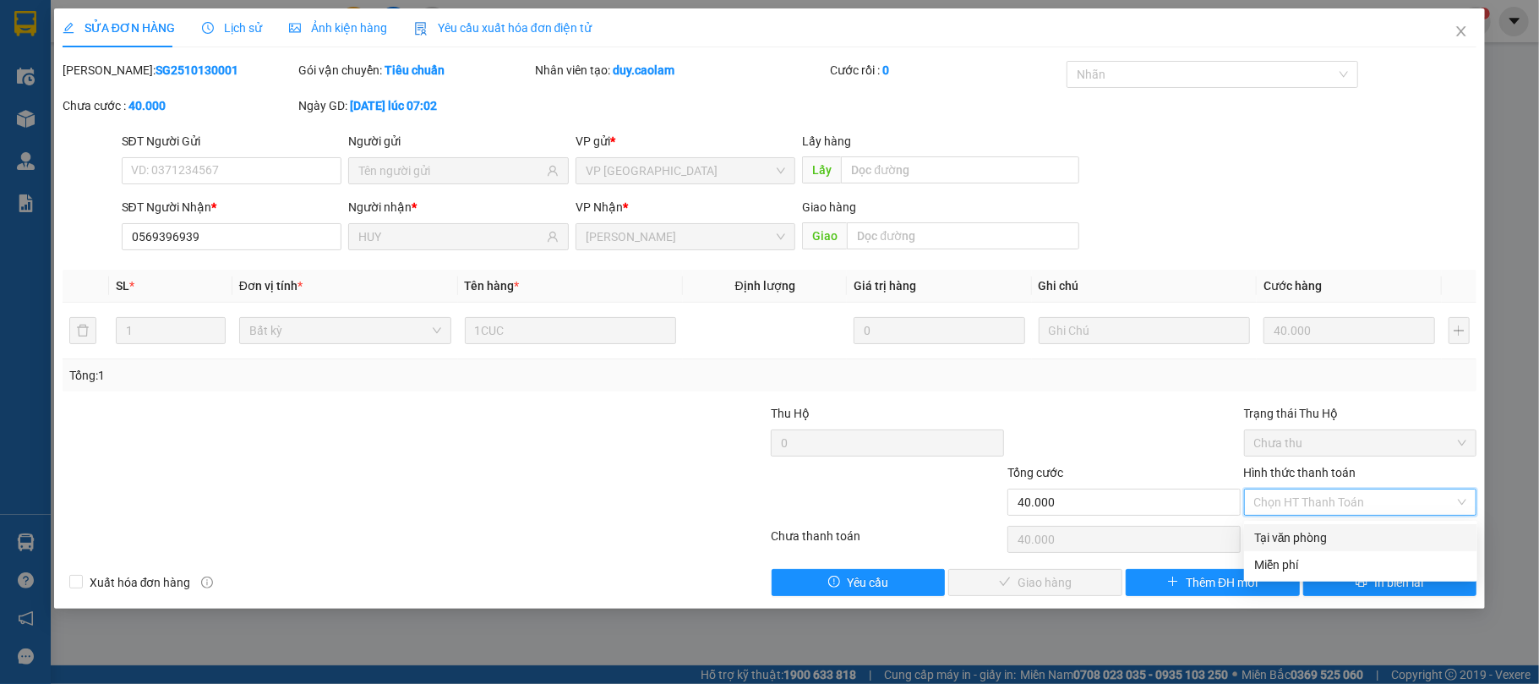
click at [1318, 534] on div "Tại văn phòng" at bounding box center [1360, 537] width 213 height 19
type input "0"
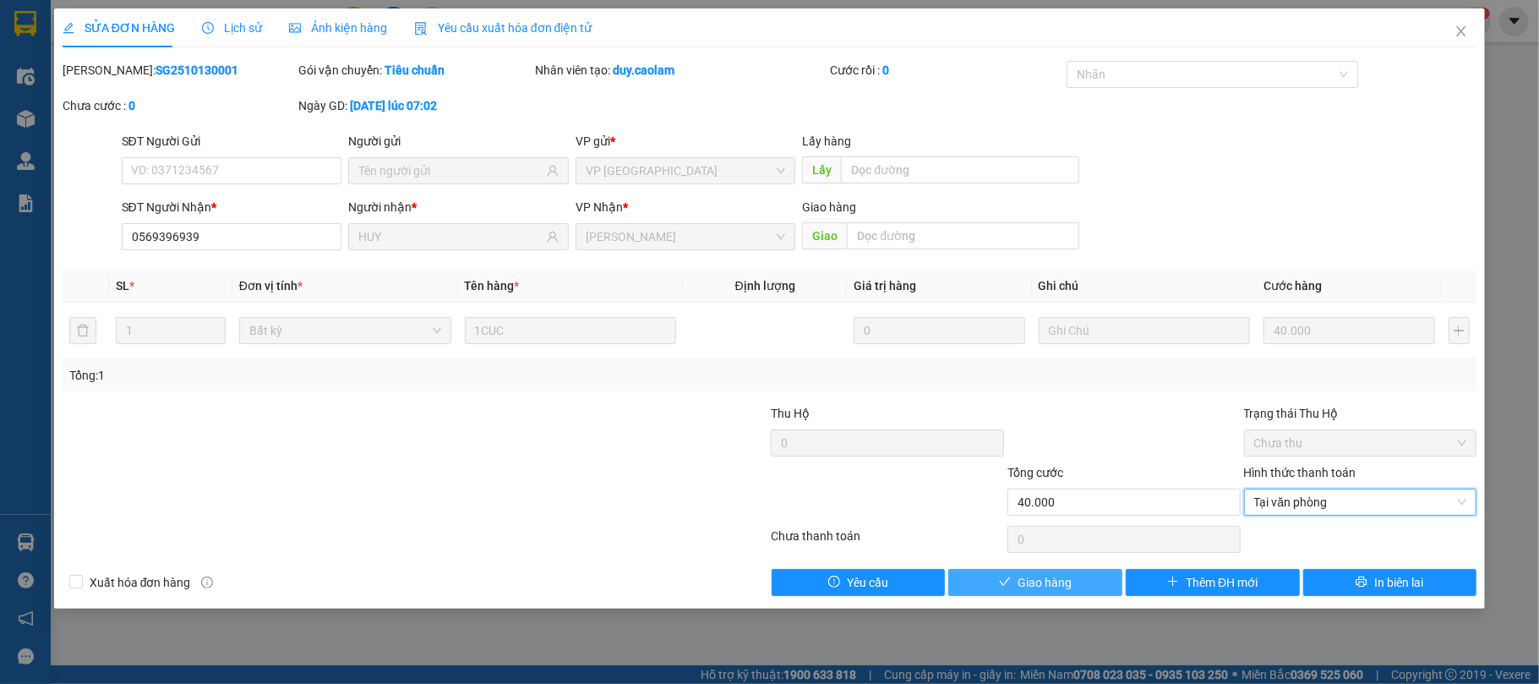
click at [1026, 585] on span "Giao hàng" at bounding box center [1044, 582] width 54 height 19
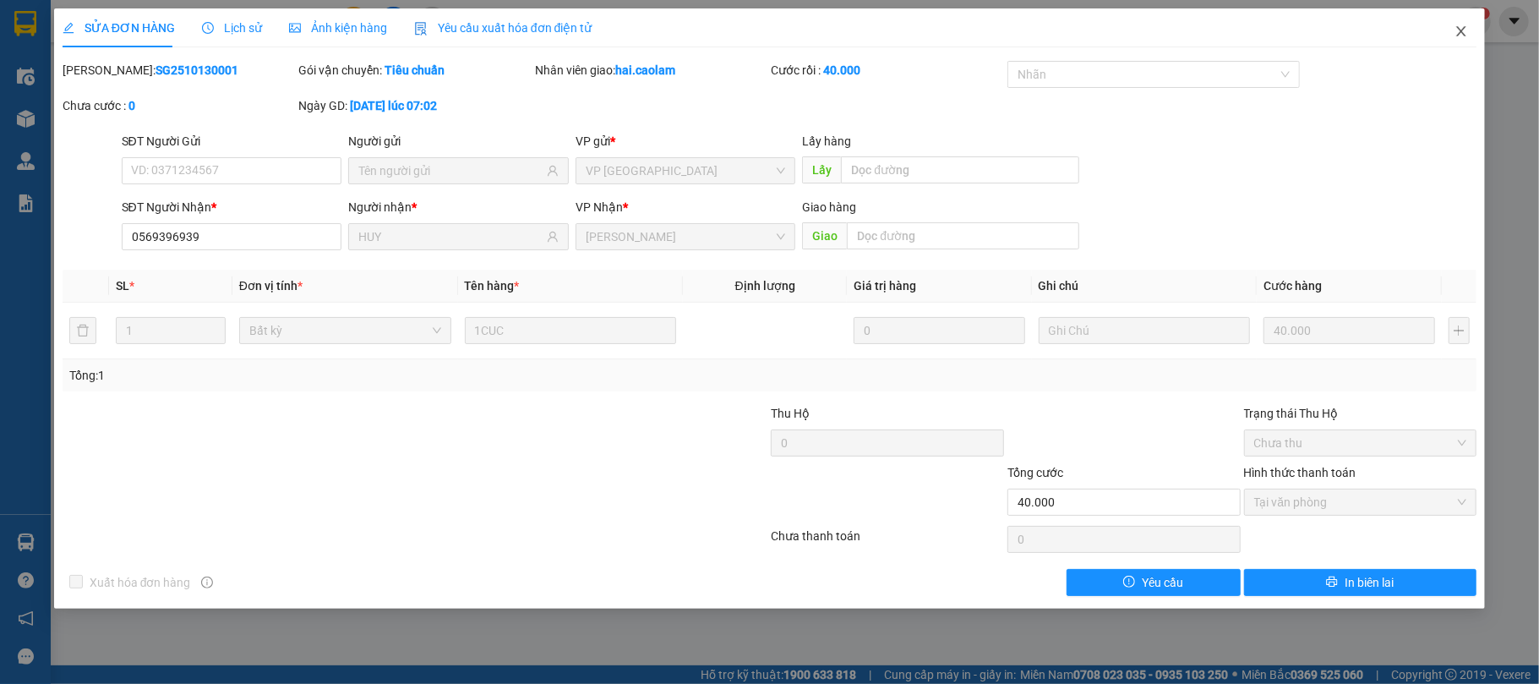
click at [1462, 34] on icon "close" at bounding box center [1461, 31] width 9 height 10
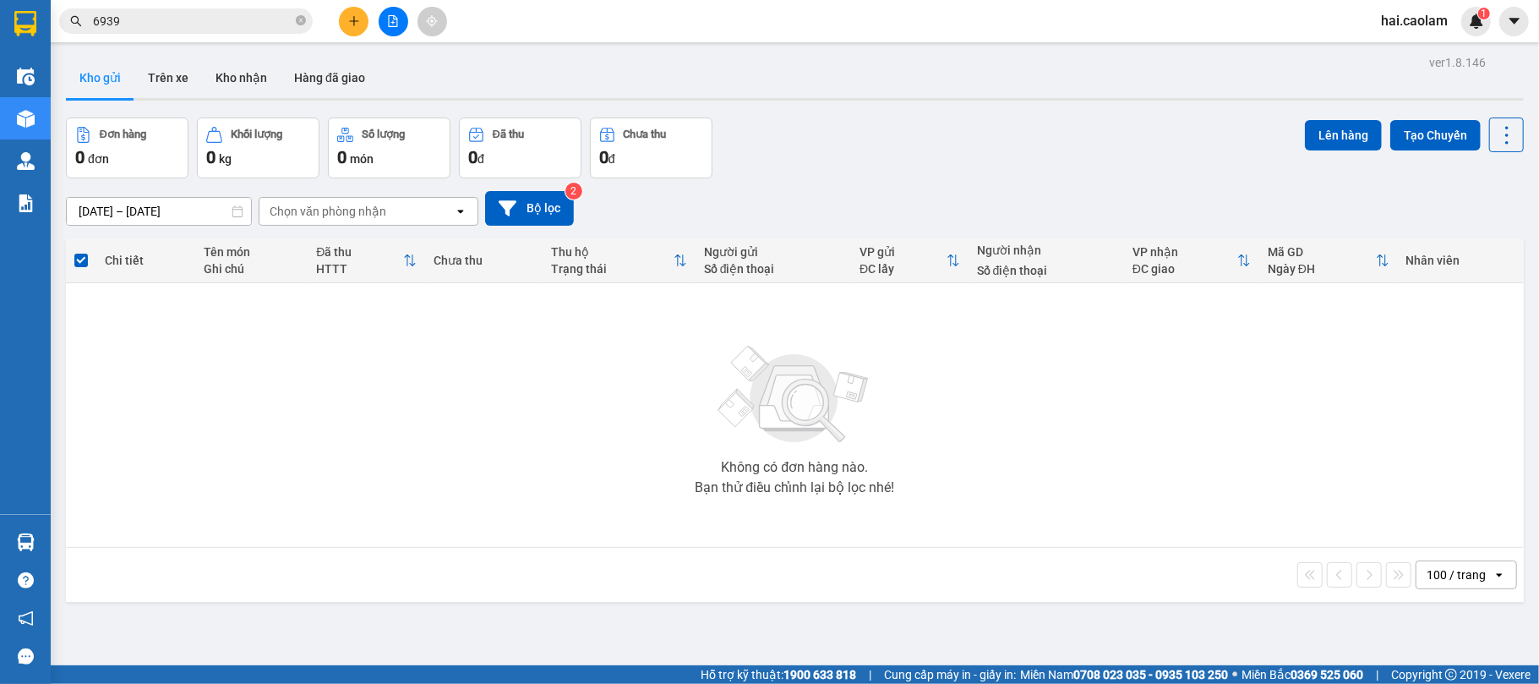
click at [28, 549] on img at bounding box center [26, 542] width 18 height 18
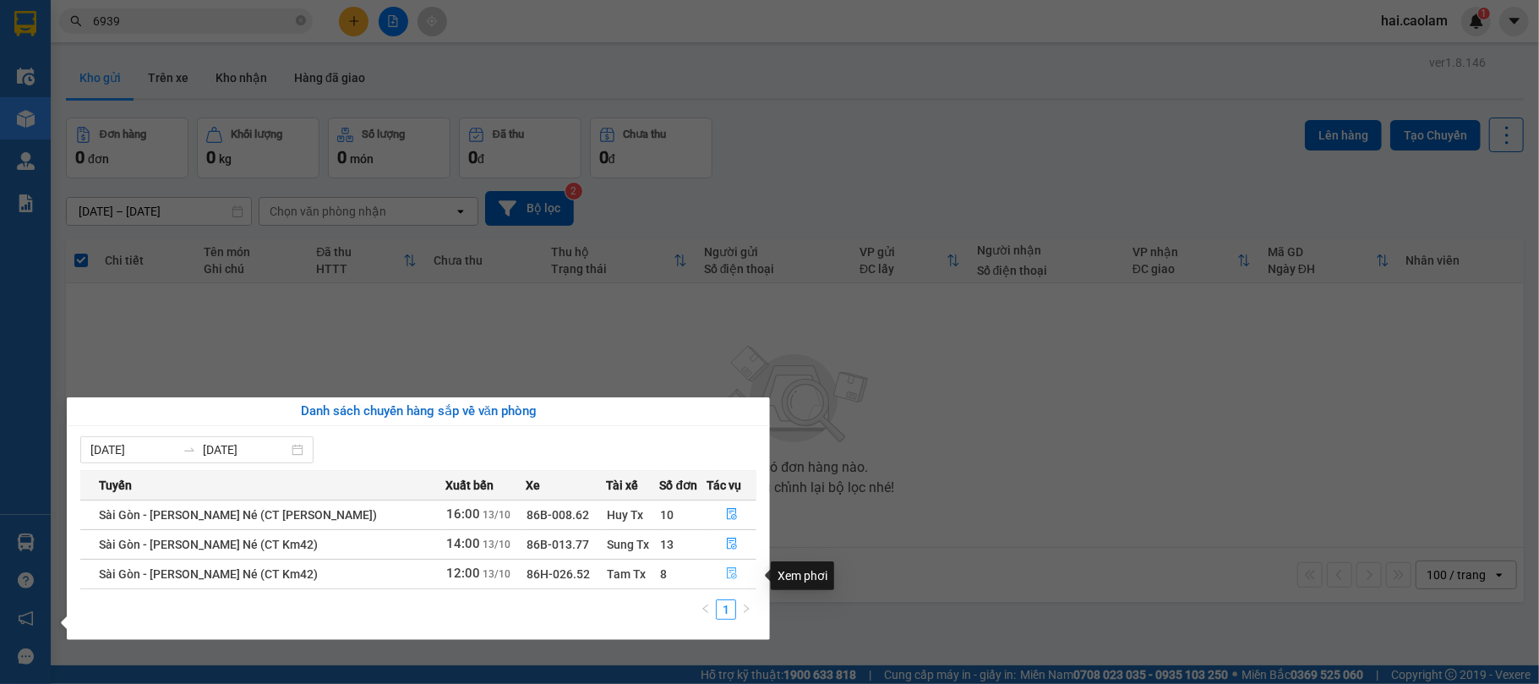
click at [727, 573] on icon "file-done" at bounding box center [732, 573] width 12 height 12
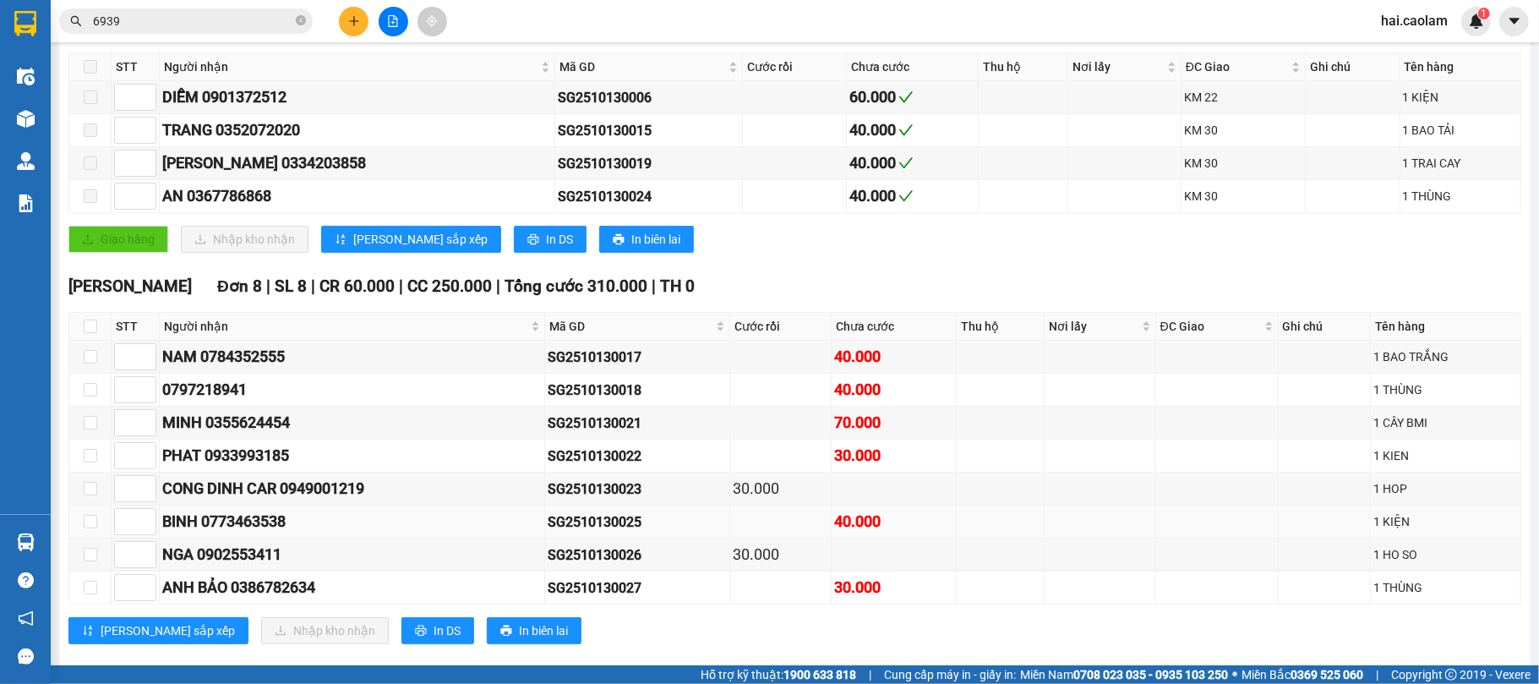
scroll to position [358, 0]
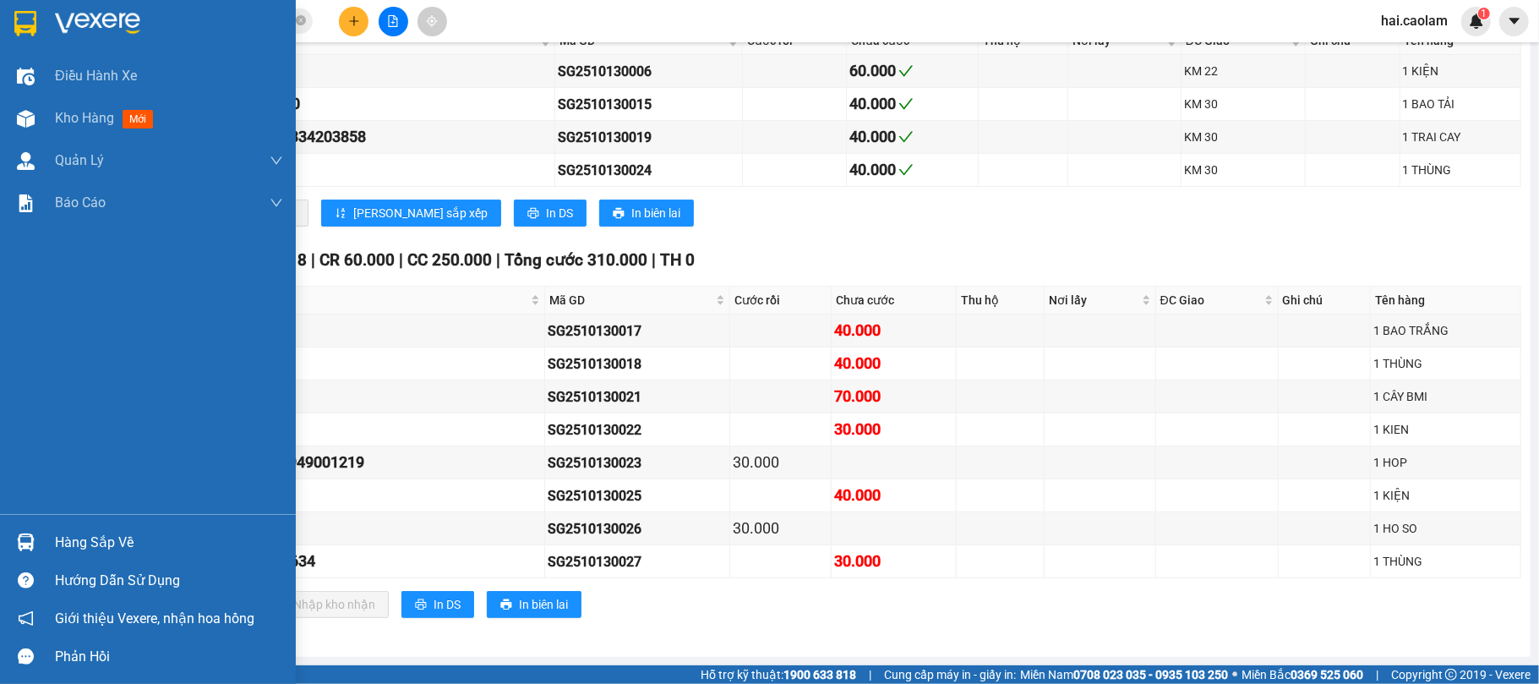
click at [117, 551] on div "Hàng sắp về" at bounding box center [169, 542] width 228 height 25
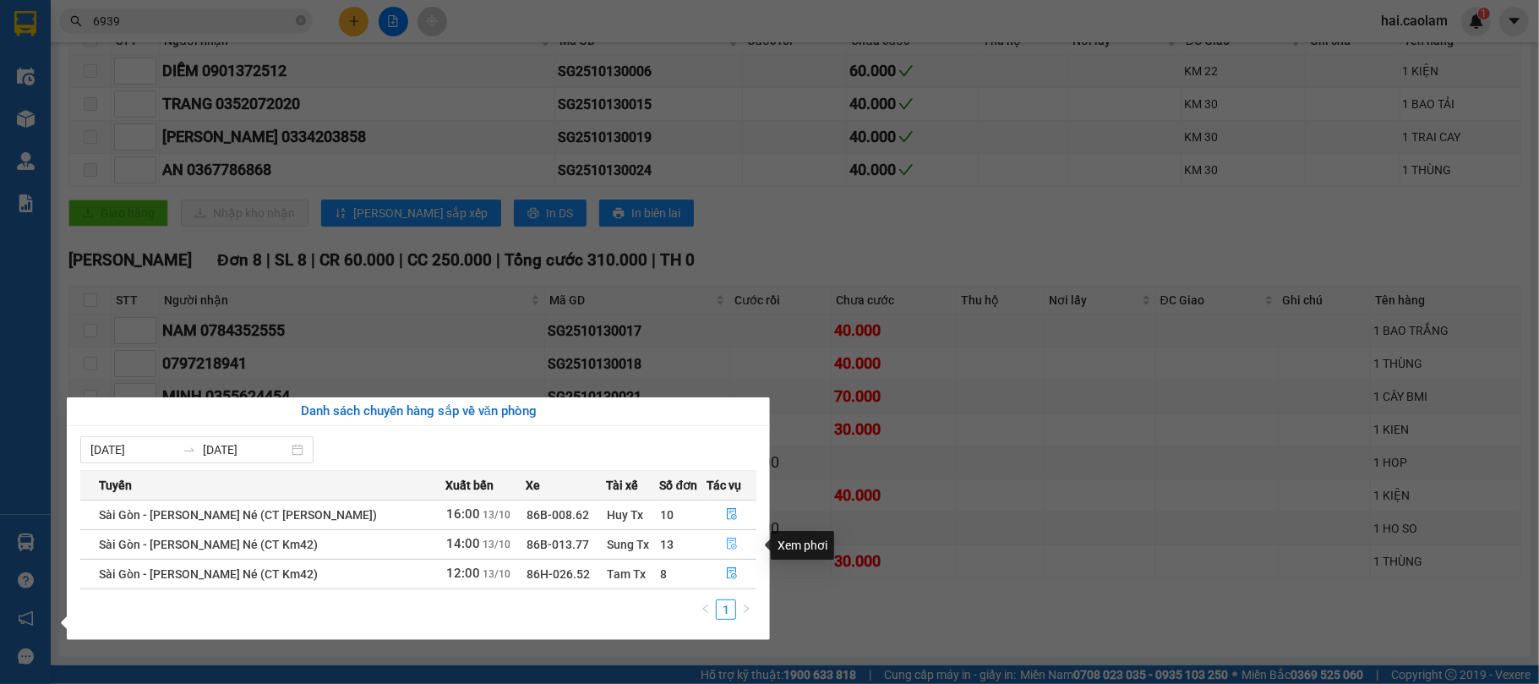
click at [711, 541] on button "button" at bounding box center [731, 544] width 48 height 27
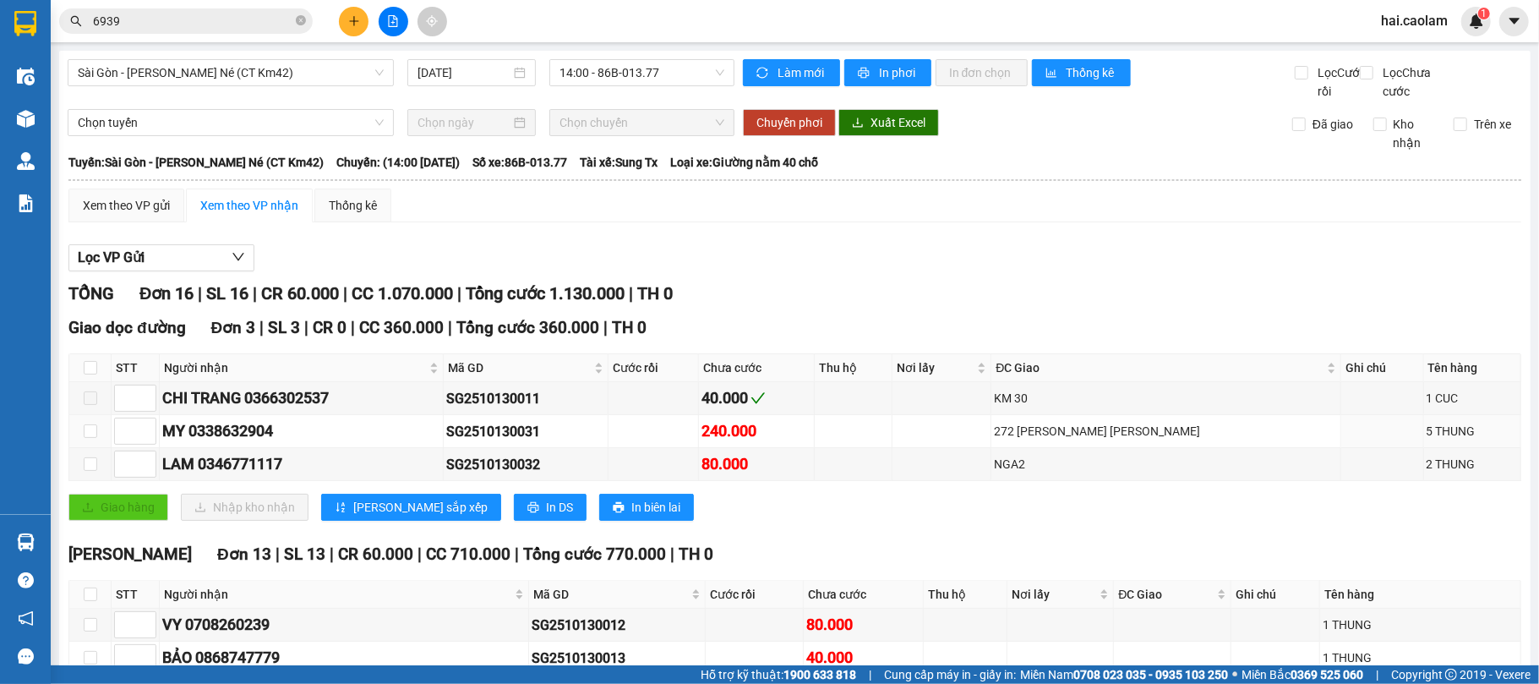
scroll to position [450, 0]
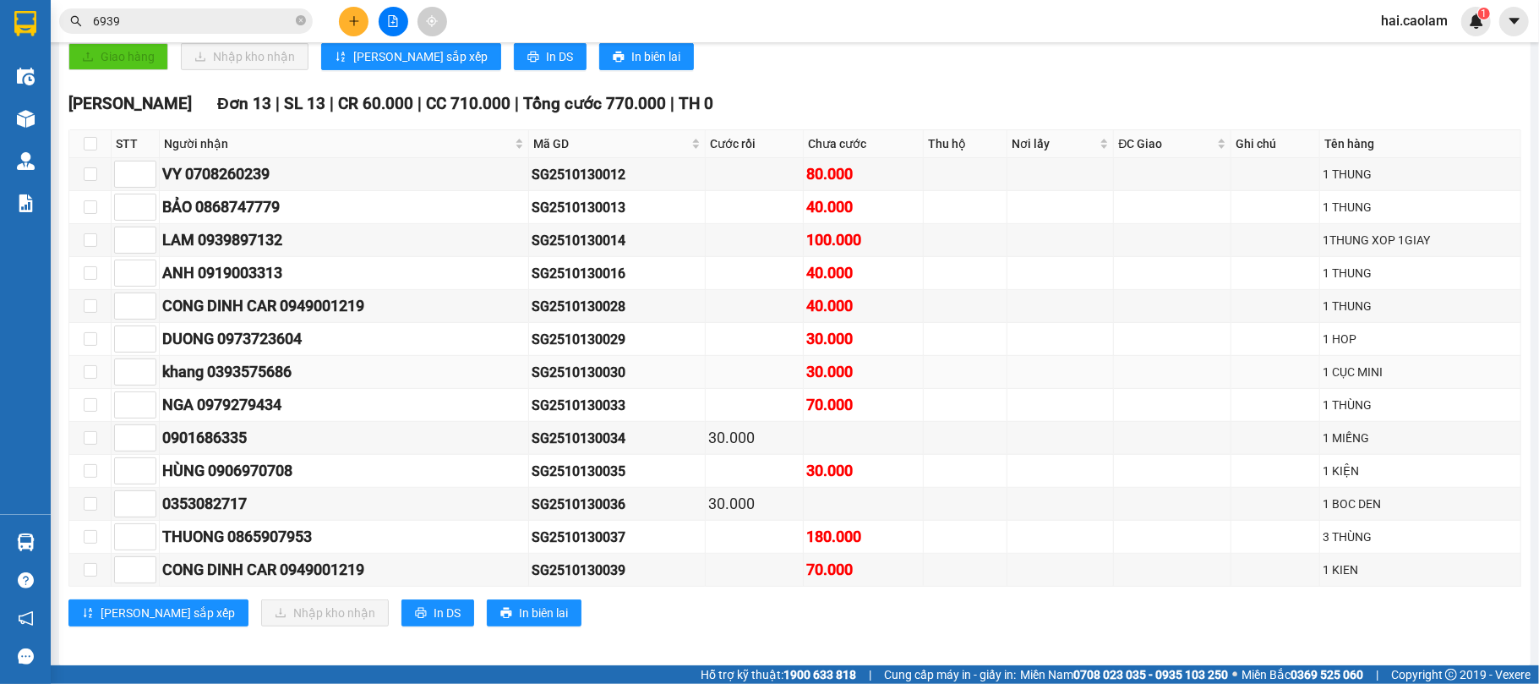
click at [607, 383] on div "SG2510130030" at bounding box center [617, 372] width 172 height 21
copy div "SG2510130030"
click at [211, 27] on input "6939" at bounding box center [192, 21] width 199 height 19
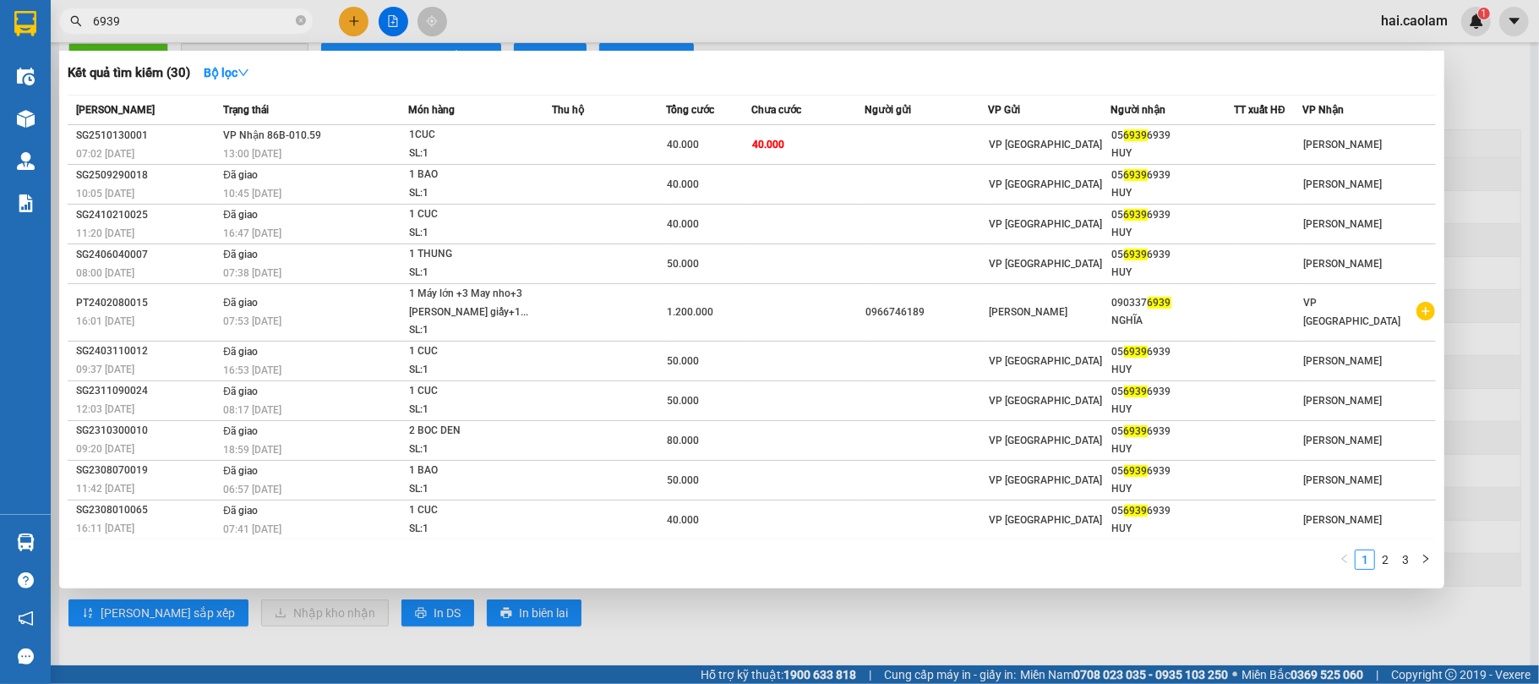
click at [211, 24] on input "6939" at bounding box center [192, 21] width 199 height 19
paste input "SG2510130030"
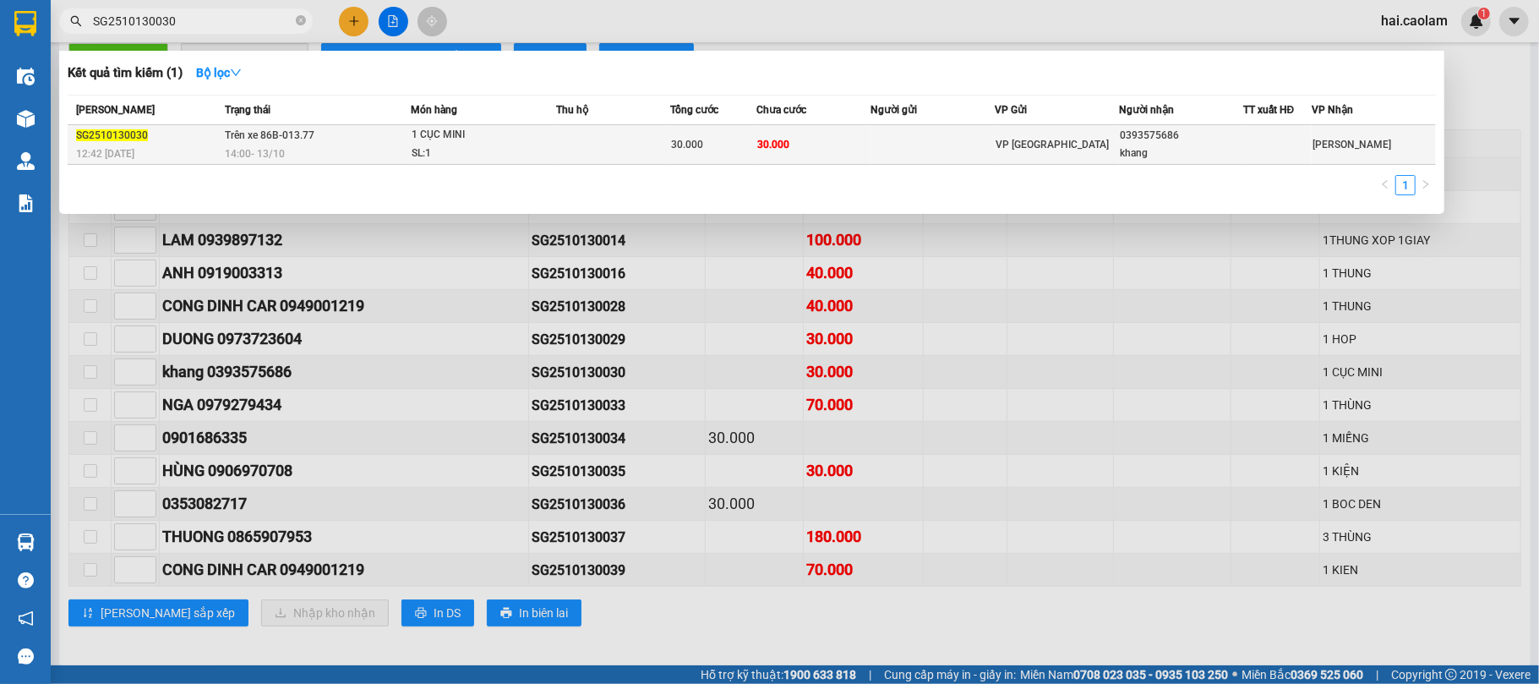
type input "SG2510130030"
click at [569, 140] on td at bounding box center [613, 145] width 114 height 40
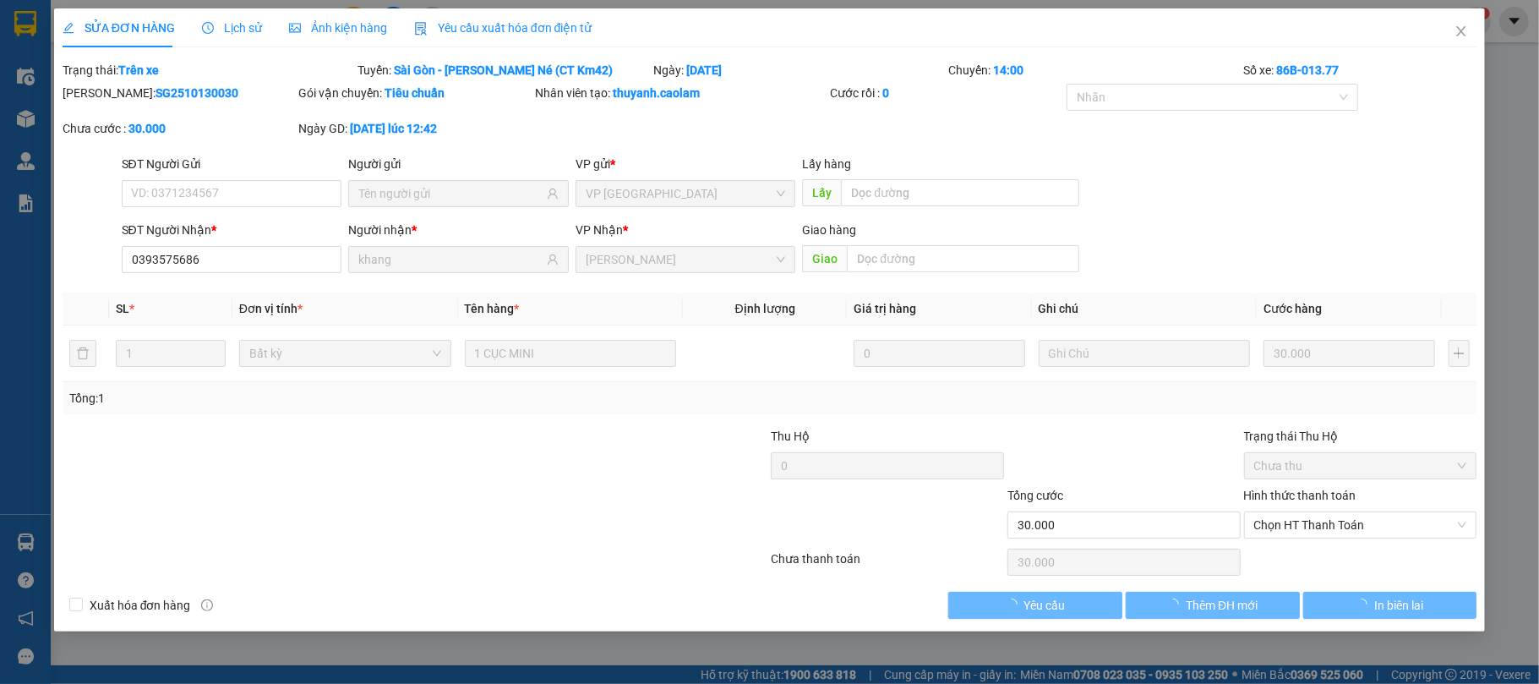
type input "0393575686"
type input "khang"
type input "30.000"
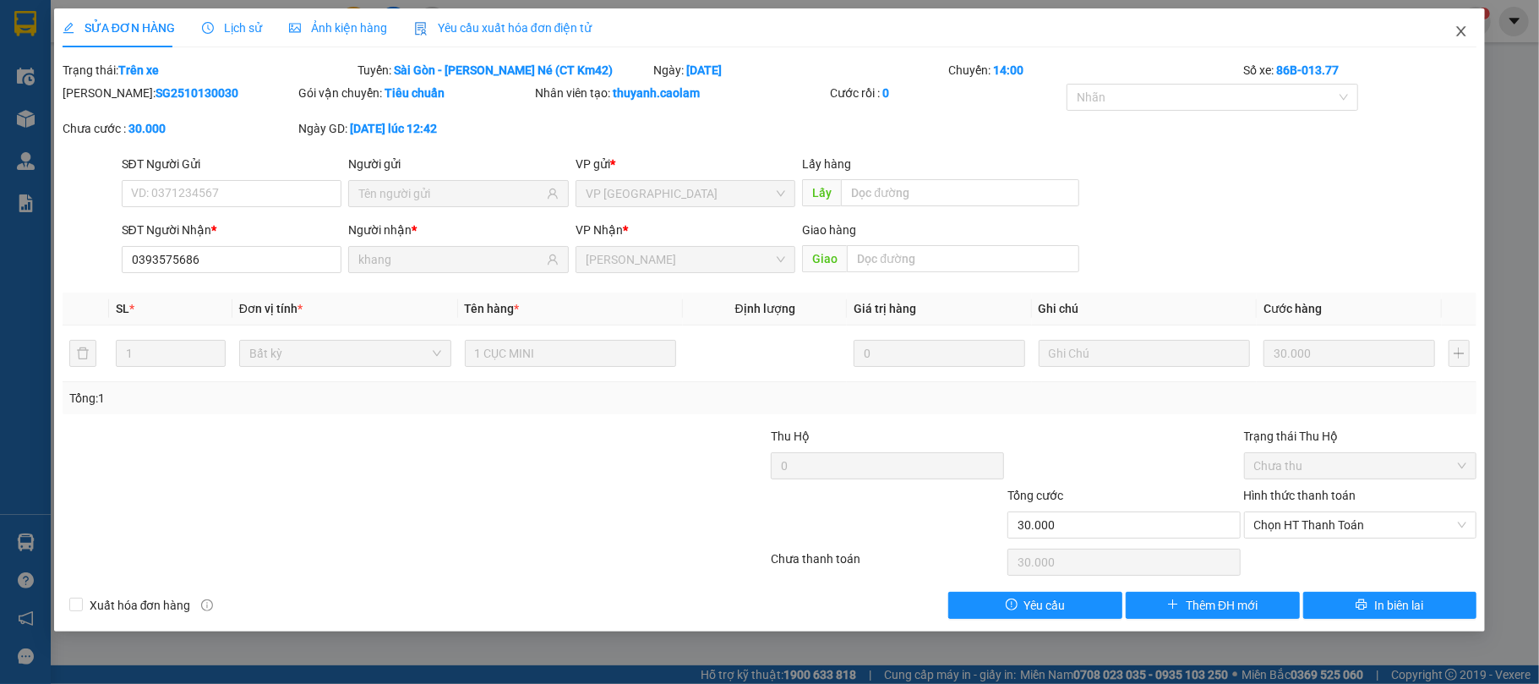
click at [1465, 35] on icon "close" at bounding box center [1461, 32] width 14 height 14
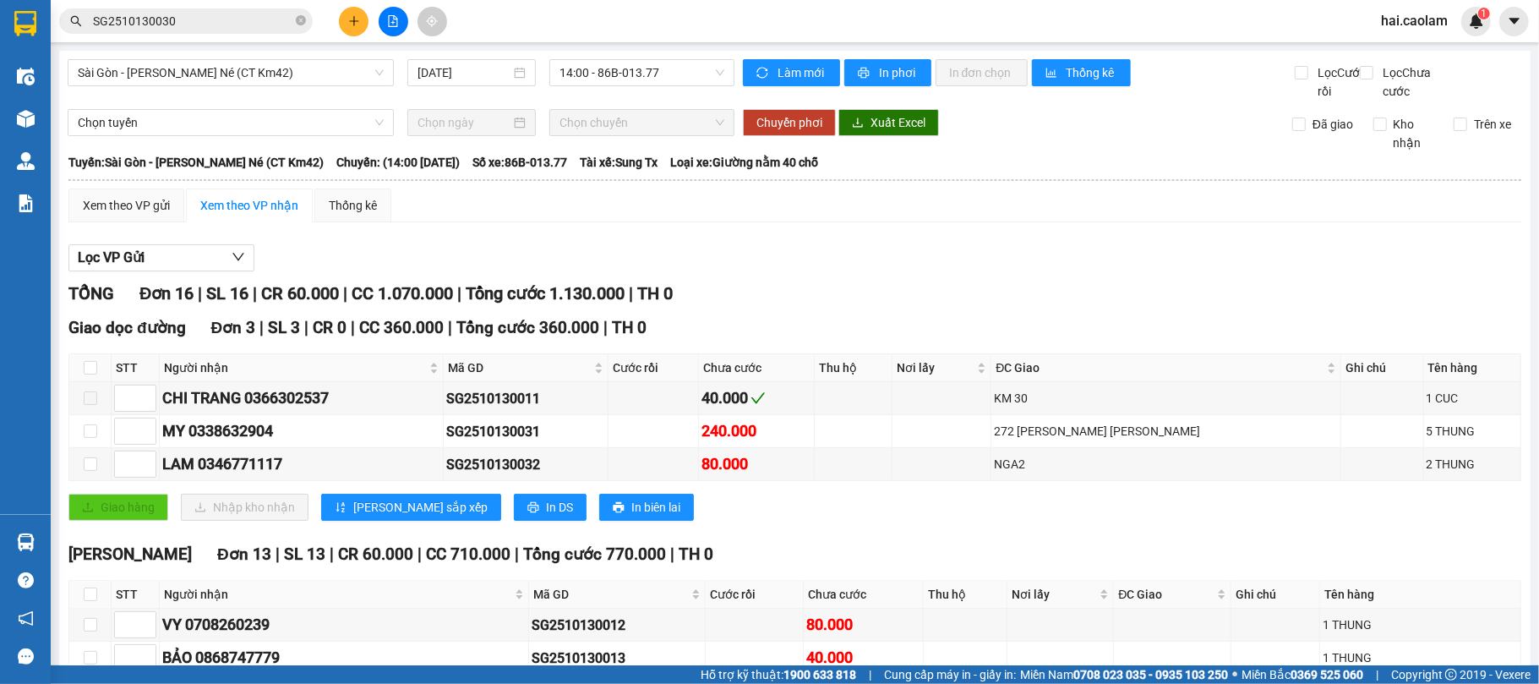
click at [923, 272] on div at bounding box center [794, 271] width 1452 height 1
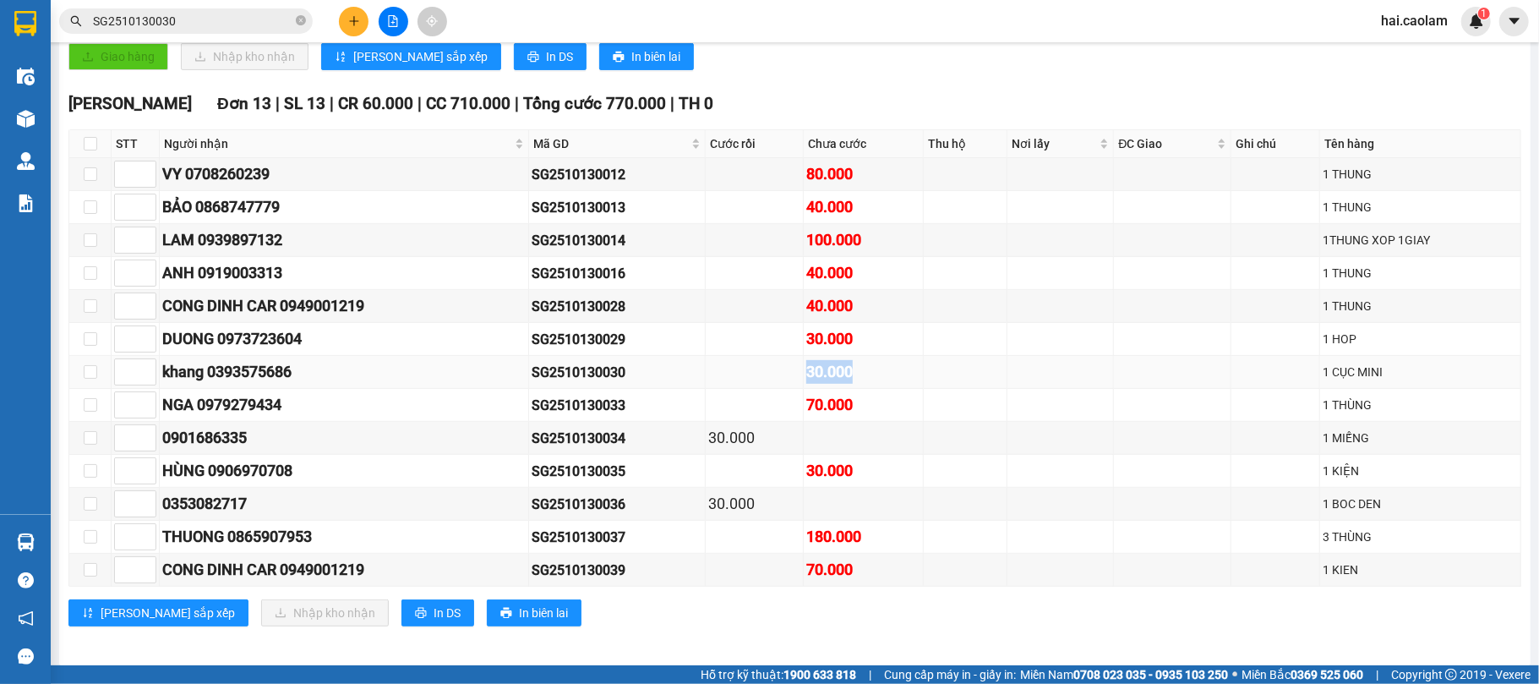
drag, startPoint x: 894, startPoint y: 400, endPoint x: 715, endPoint y: 397, distance: 179.2
click at [715, 389] on tr "[PERSON_NAME] 0393575686 SG2510130030 30.000 1 CỤC MINI" at bounding box center [795, 372] width 1452 height 33
click at [767, 389] on td at bounding box center [754, 372] width 97 height 33
drag, startPoint x: 793, startPoint y: 397, endPoint x: 1033, endPoint y: 412, distance: 240.4
click at [1033, 389] on tr "[PERSON_NAME] 0393575686 SG2510130030 30.000 1 CỤC MINI" at bounding box center [795, 372] width 1452 height 33
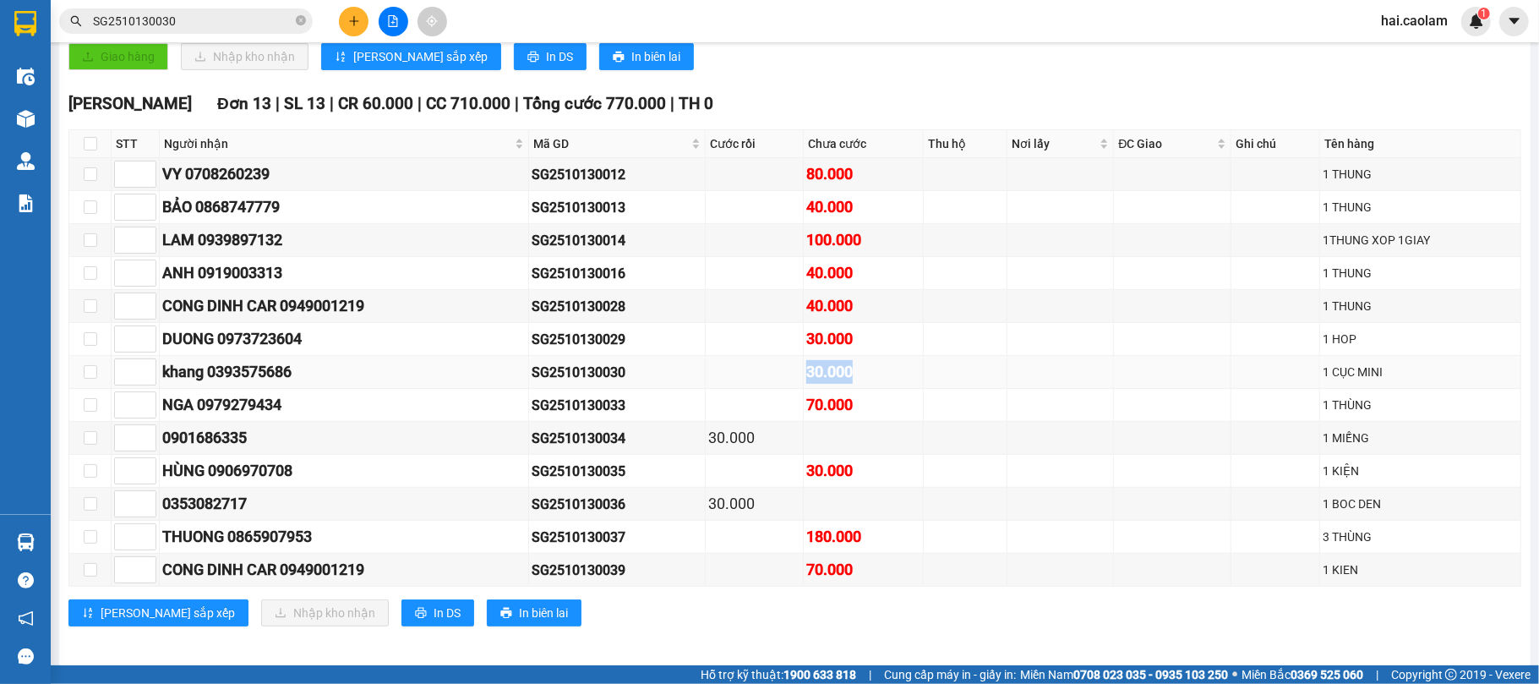
click at [1052, 389] on td at bounding box center [1060, 372] width 106 height 33
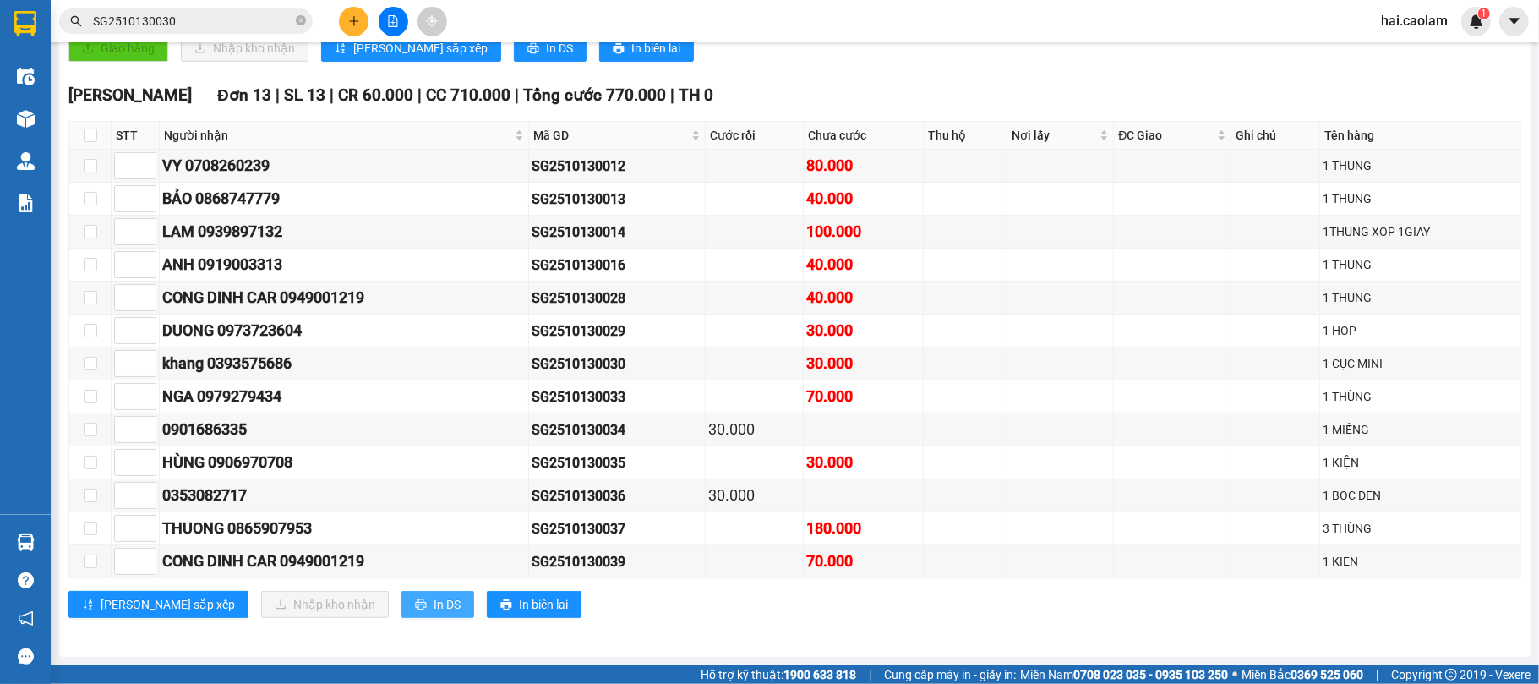
click at [415, 605] on icon "printer" at bounding box center [420, 604] width 11 height 11
click at [632, 627] on div "[PERSON_NAME] [PERSON_NAME] 13 | SL 13 | CR 60.000 | CC 710.000 | [PERSON_NAME]…" at bounding box center [794, 357] width 1452 height 548
click at [894, 606] on div "[PERSON_NAME] sắp xếp Nhập [PERSON_NAME] In DS In biên lai" at bounding box center [794, 604] width 1452 height 27
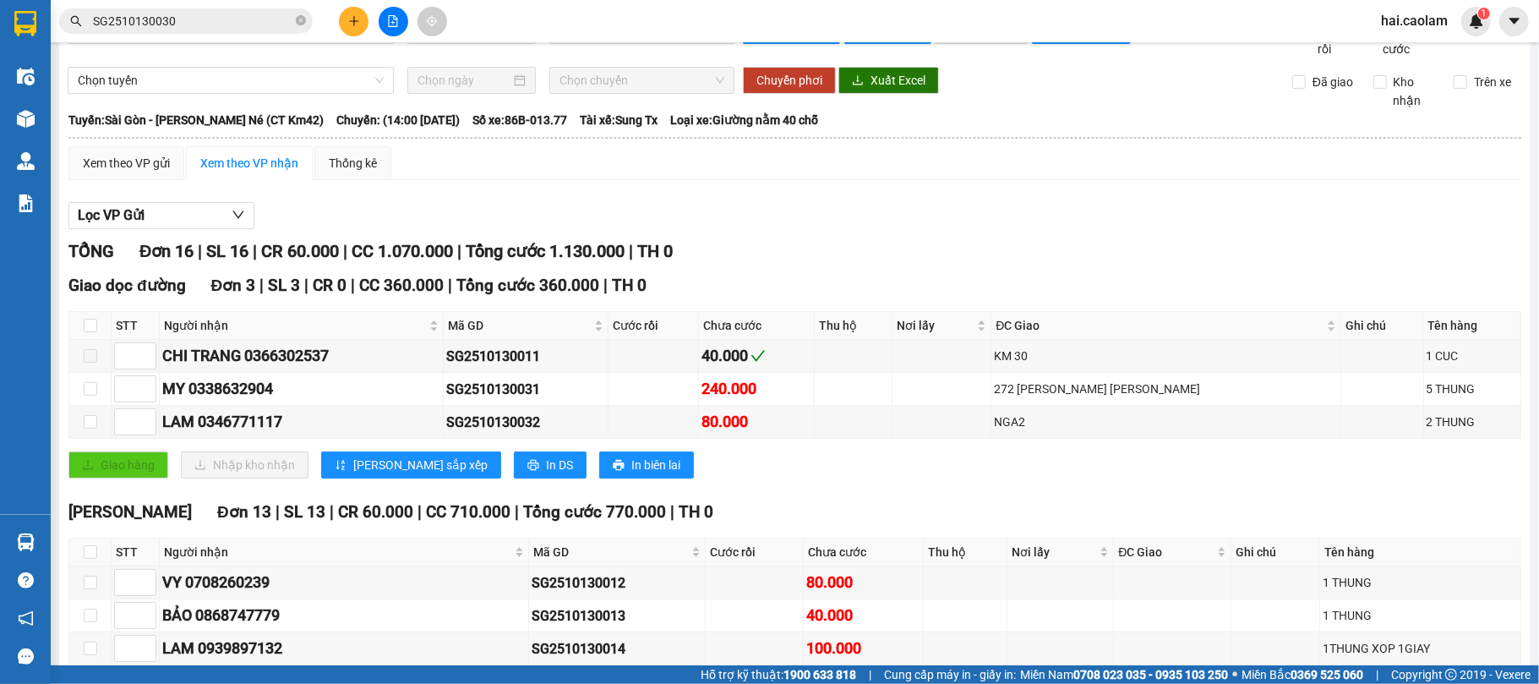
click at [241, 58] on div "Sài Gòn - [PERSON_NAME] Né (CT Km42) [DATE] 14:00 - 86B-013.77" at bounding box center [401, 37] width 667 height 41
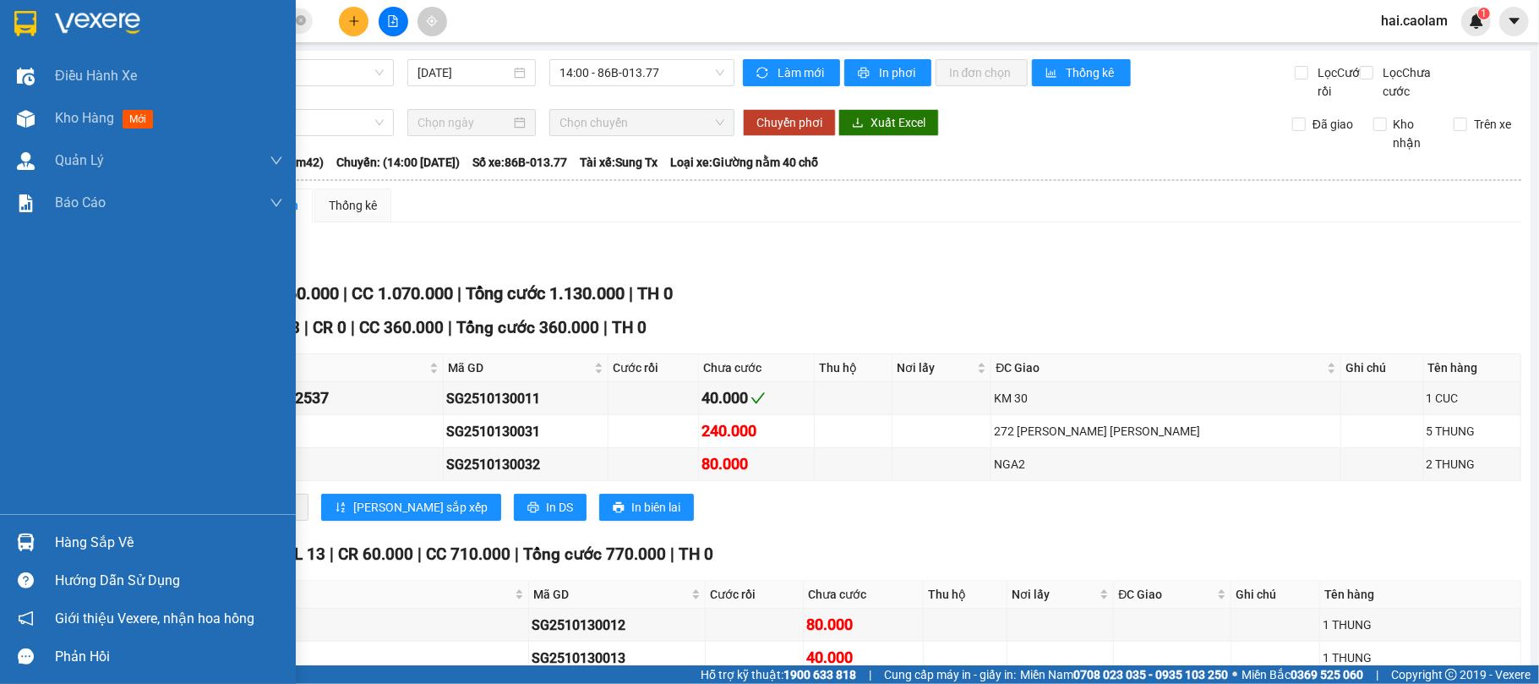
click at [11, 561] on div "Hướng dẫn sử dụng" at bounding box center [148, 580] width 296 height 38
click at [55, 537] on div "Hàng sắp về" at bounding box center [169, 542] width 228 height 25
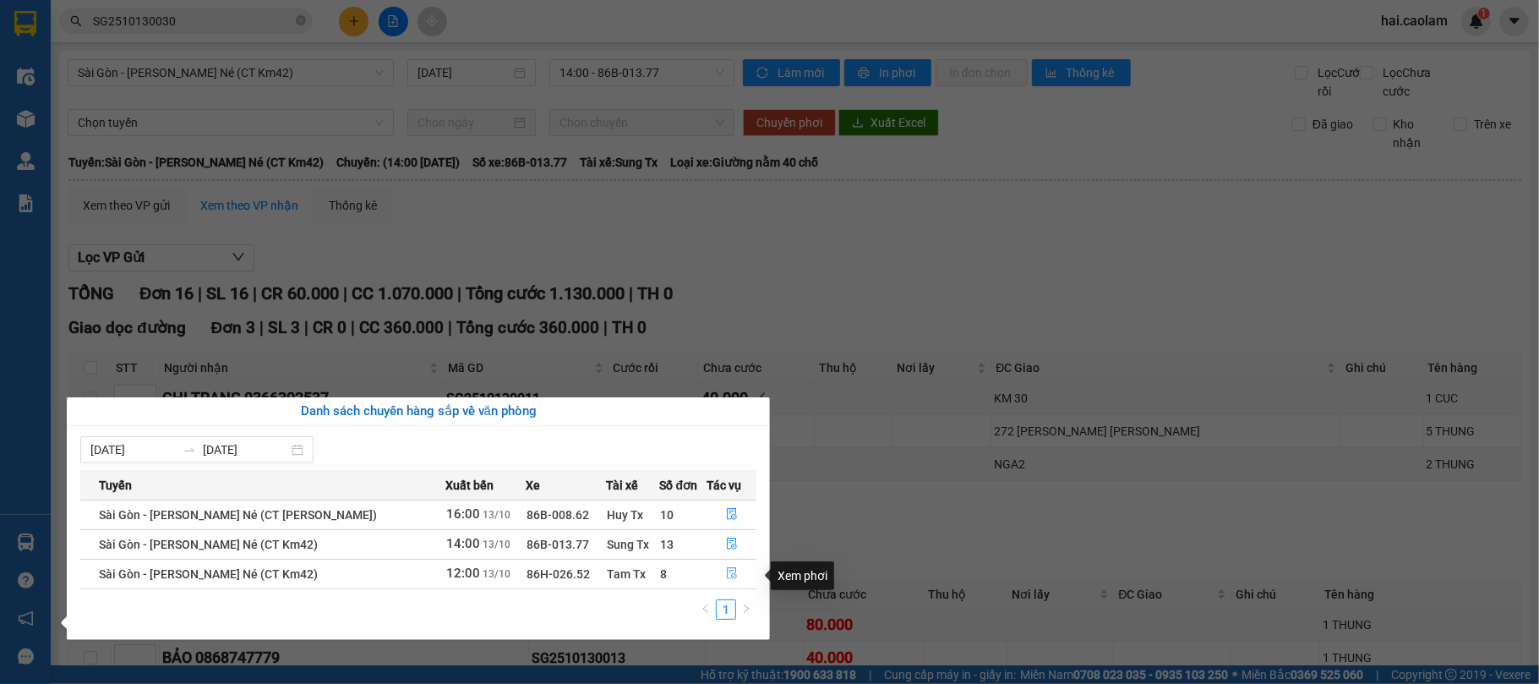
click at [735, 580] on button "button" at bounding box center [731, 573] width 48 height 27
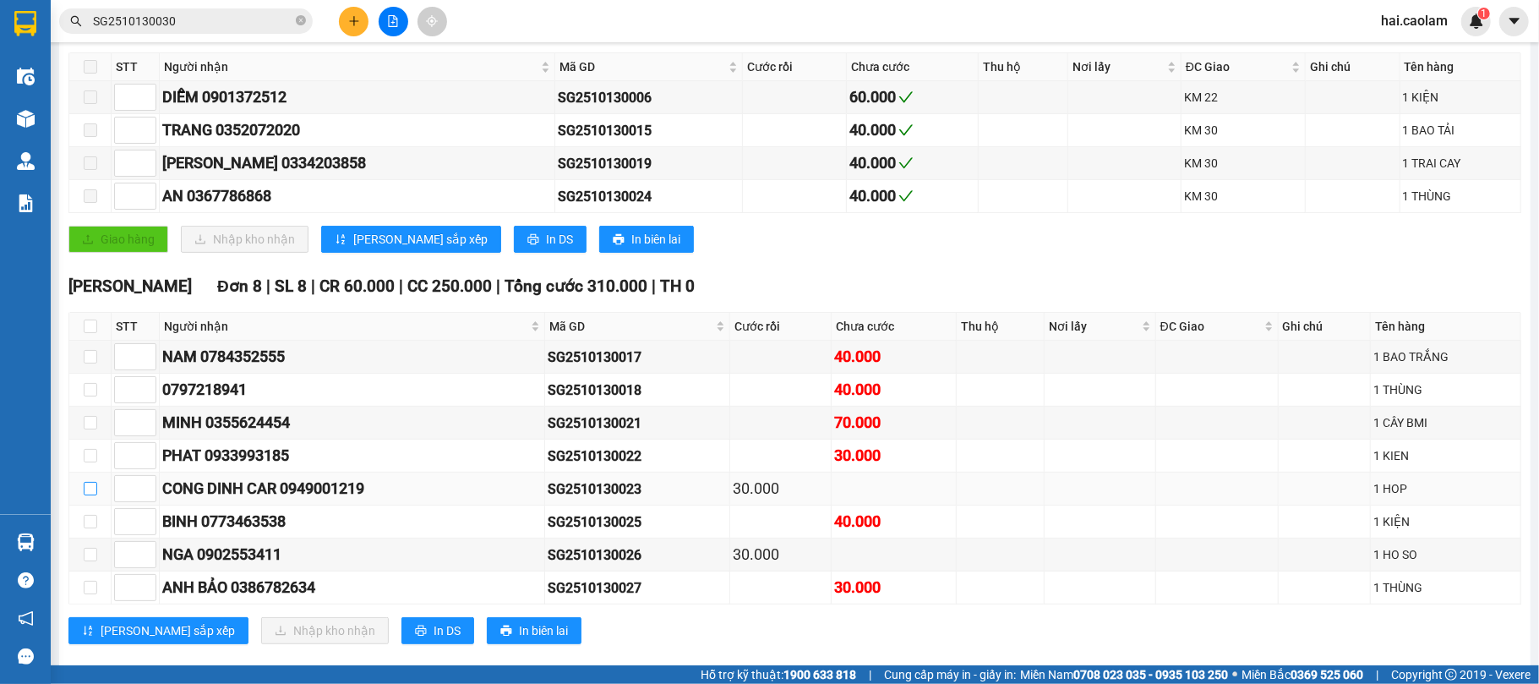
scroll to position [358, 0]
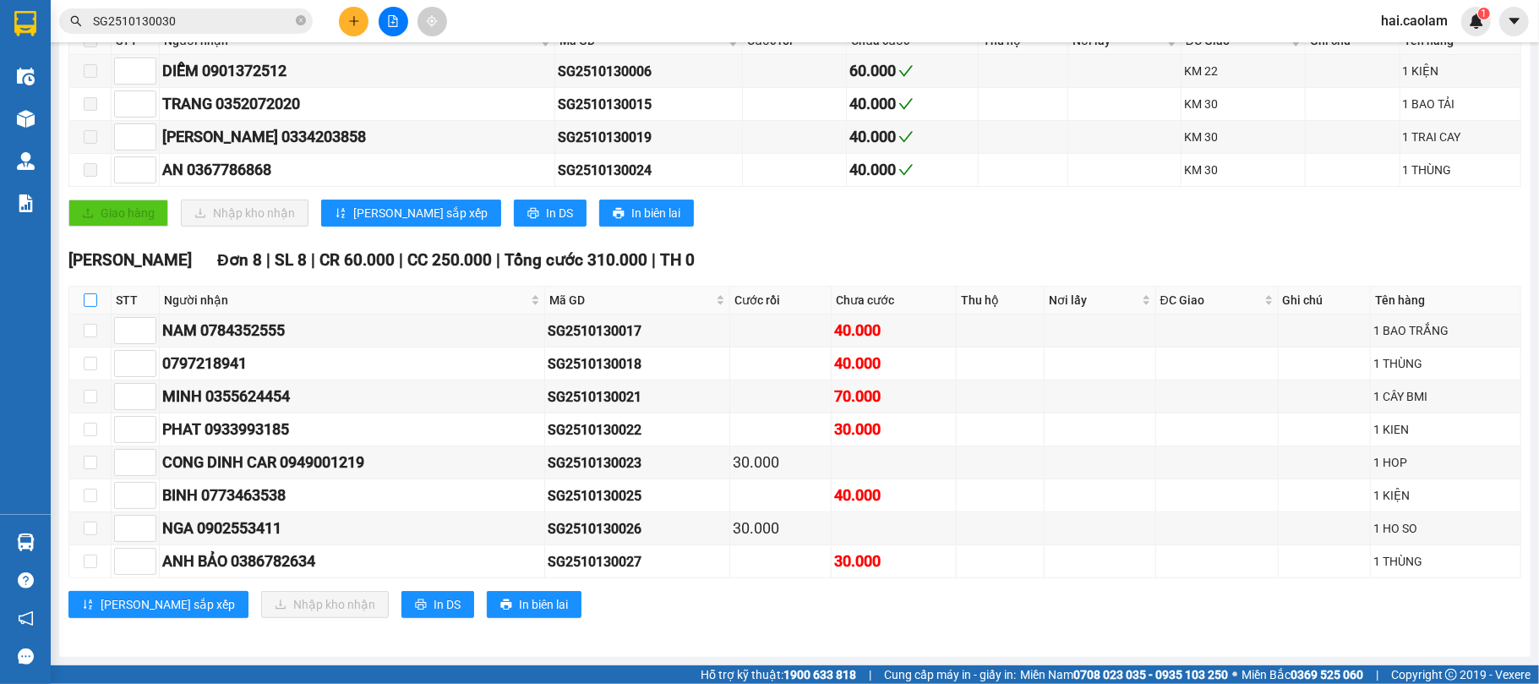
click at [84, 293] on input "checkbox" at bounding box center [91, 300] width 14 height 14
checkbox input "true"
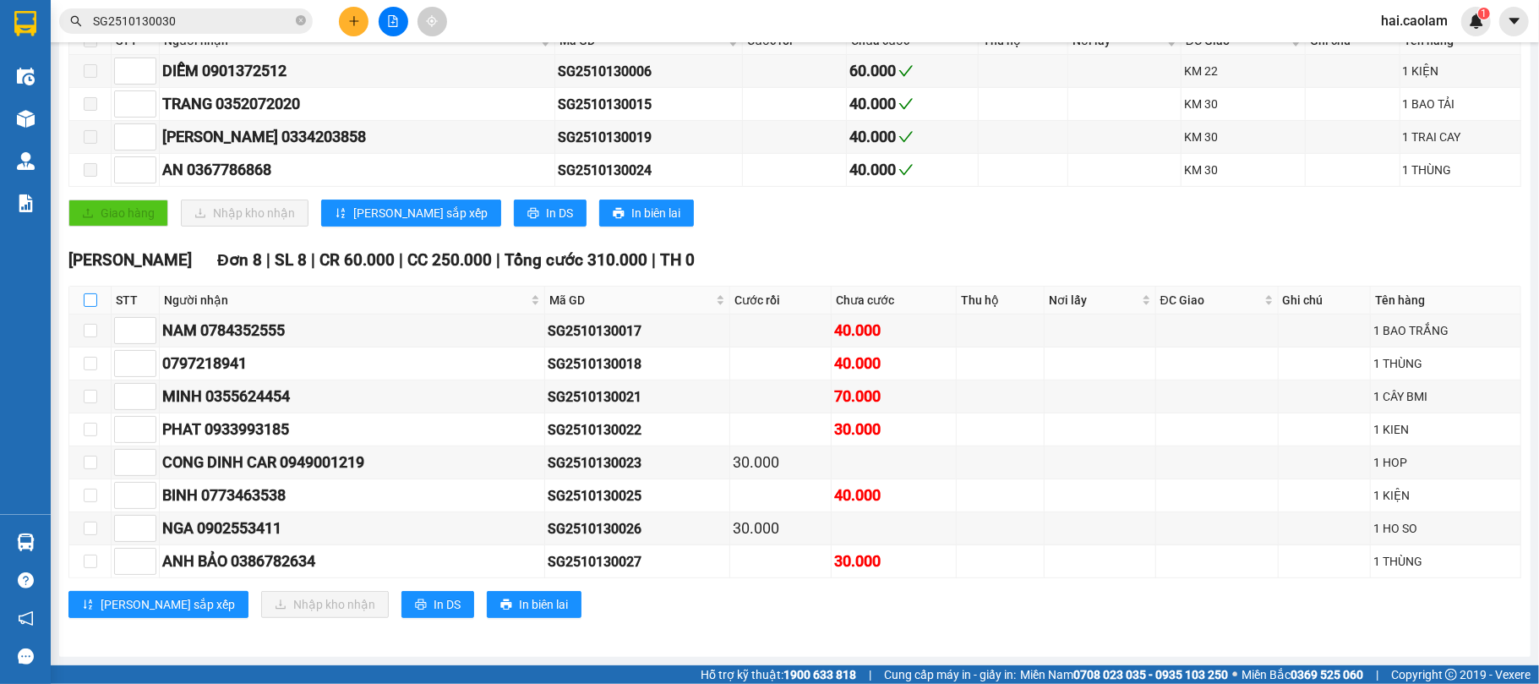
checkbox input "true"
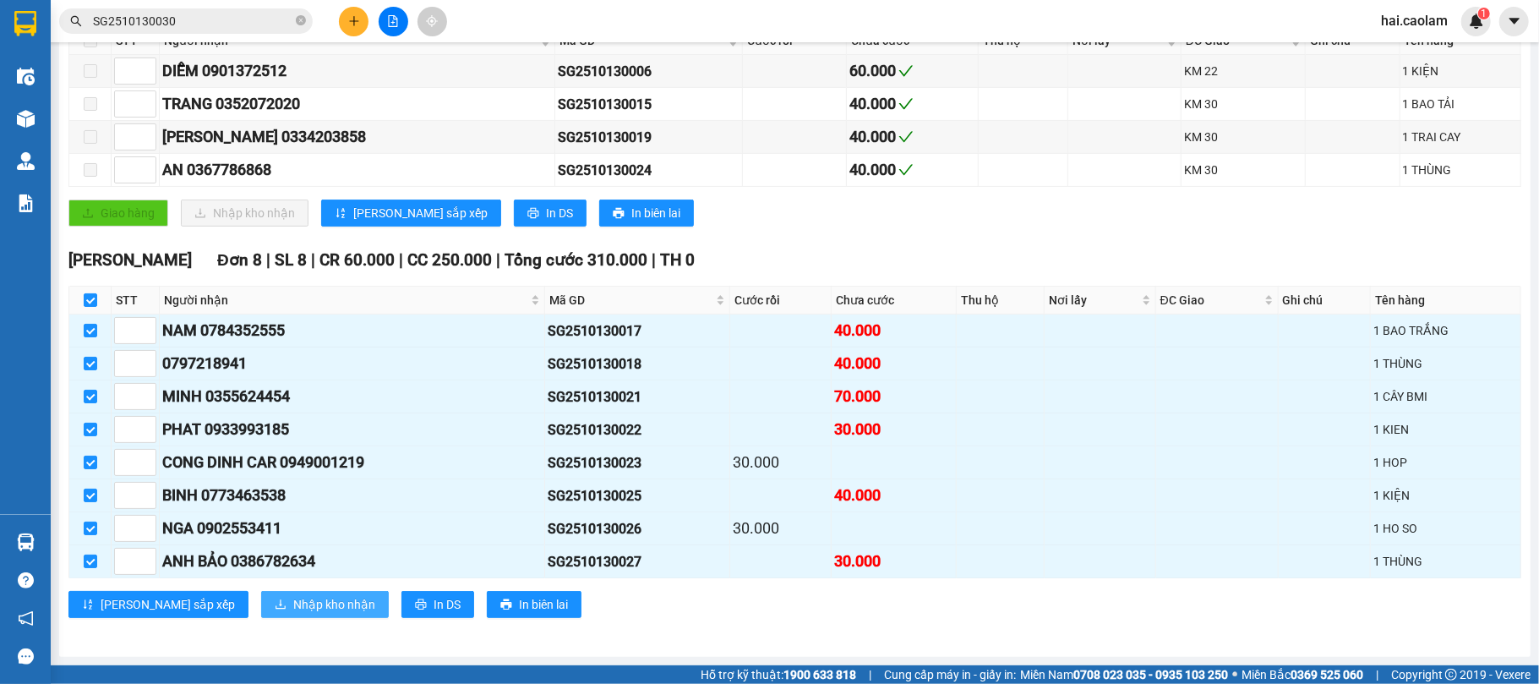
click at [293, 602] on span "Nhập kho nhận" at bounding box center [334, 604] width 82 height 19
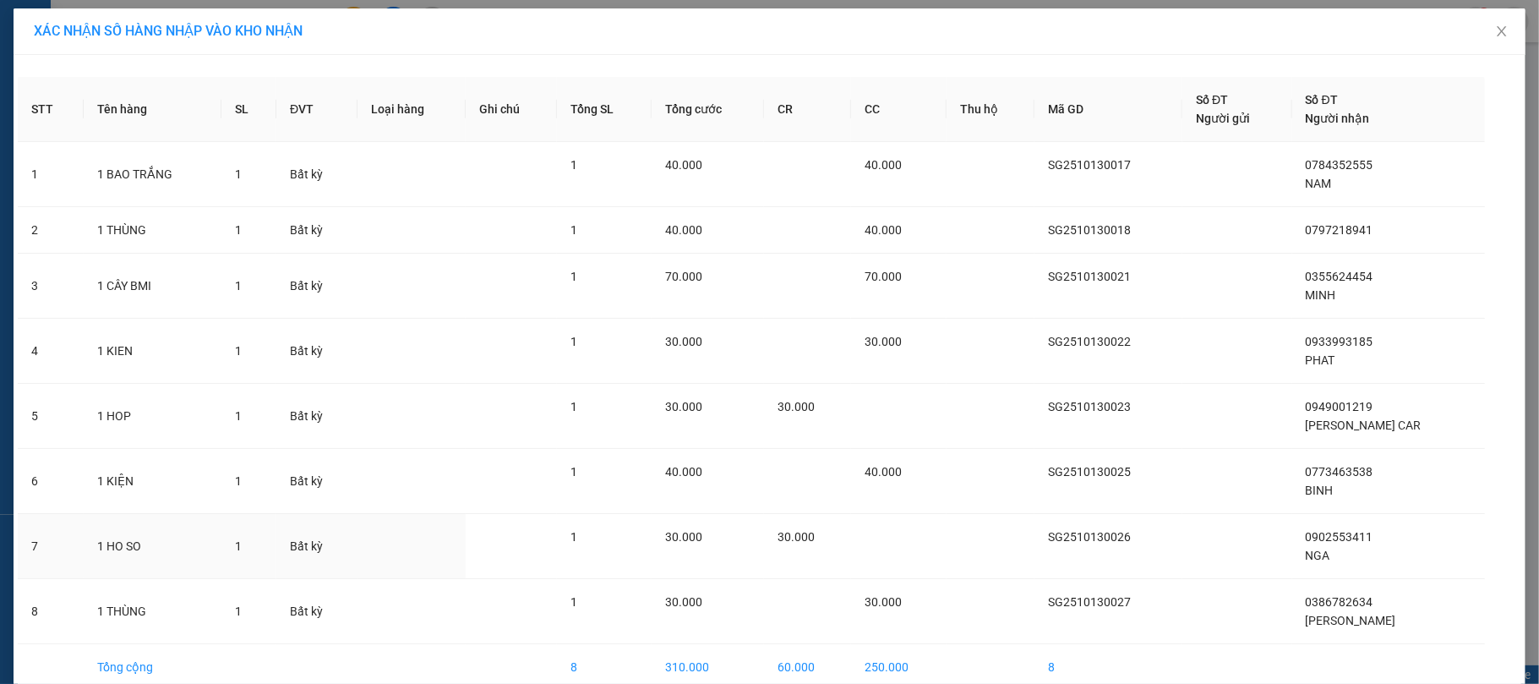
scroll to position [86, 0]
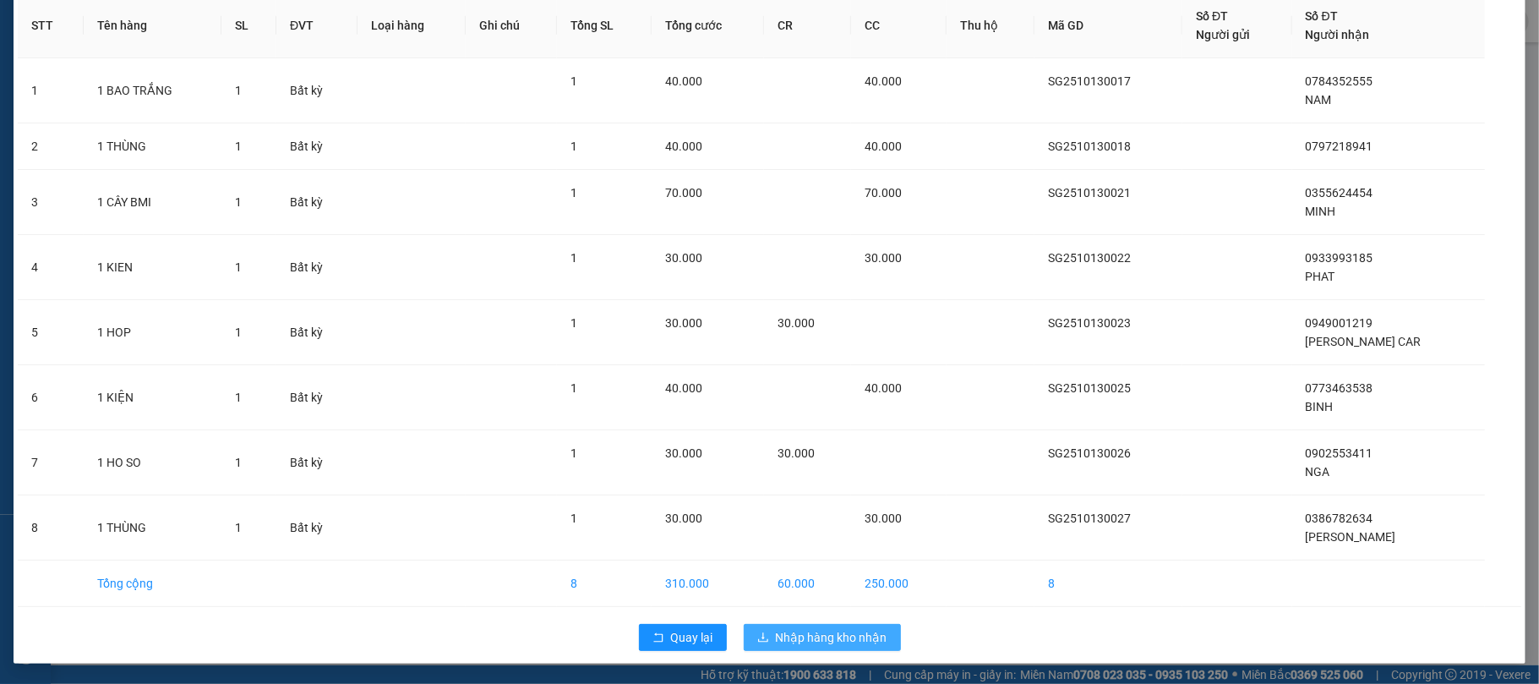
click at [823, 639] on span "Nhập hàng kho nhận" at bounding box center [832, 637] width 112 height 19
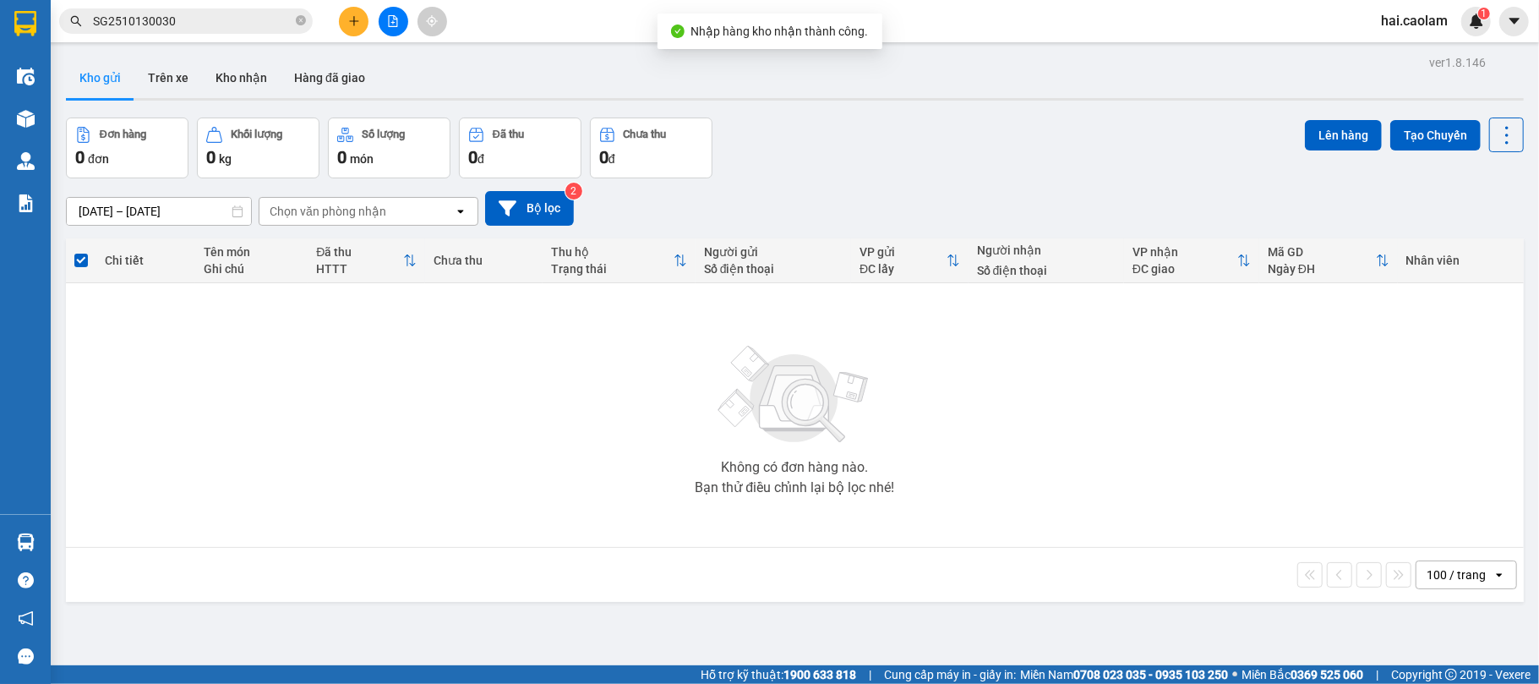
drag, startPoint x: 934, startPoint y: 146, endPoint x: 891, endPoint y: 155, distance: 44.9
click at [934, 147] on div "Đơn hàng 0 đơn Khối lượng 0 kg Số lượng 0 món Đã thu 0 đ Chưa thu 0 đ Lên hàng …" at bounding box center [795, 147] width 1458 height 61
click at [262, 85] on button "Kho nhận" at bounding box center [241, 77] width 79 height 41
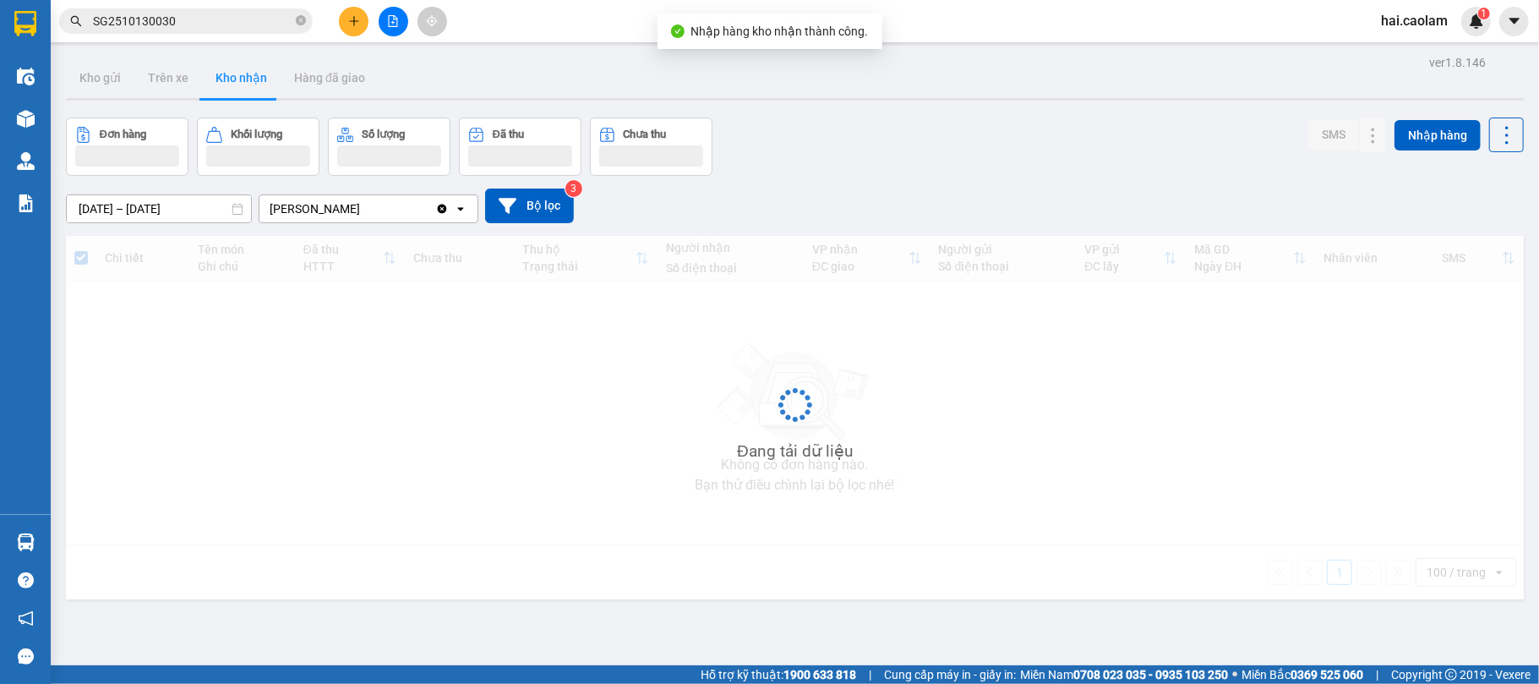
click at [1134, 177] on div "[DATE] – [DATE] Press the down arrow key to interact with the calendar and sele…" at bounding box center [795, 206] width 1458 height 60
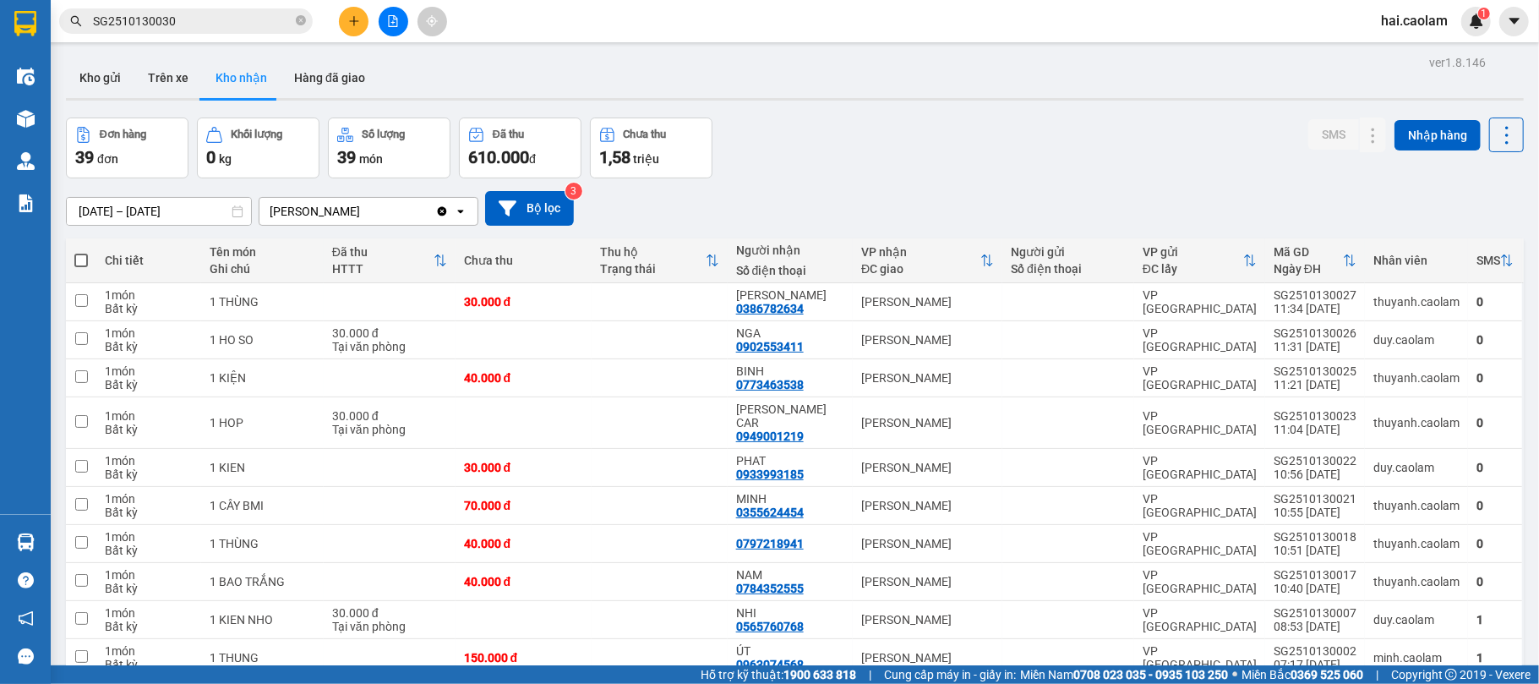
click at [991, 162] on div "Đơn hàng 39 đơn [PERSON_NAME] 0 kg Số [PERSON_NAME] 39 món Đã thu 610.000 [PERS…" at bounding box center [795, 147] width 1458 height 61
click at [874, 416] on div "[PERSON_NAME]" at bounding box center [927, 423] width 133 height 14
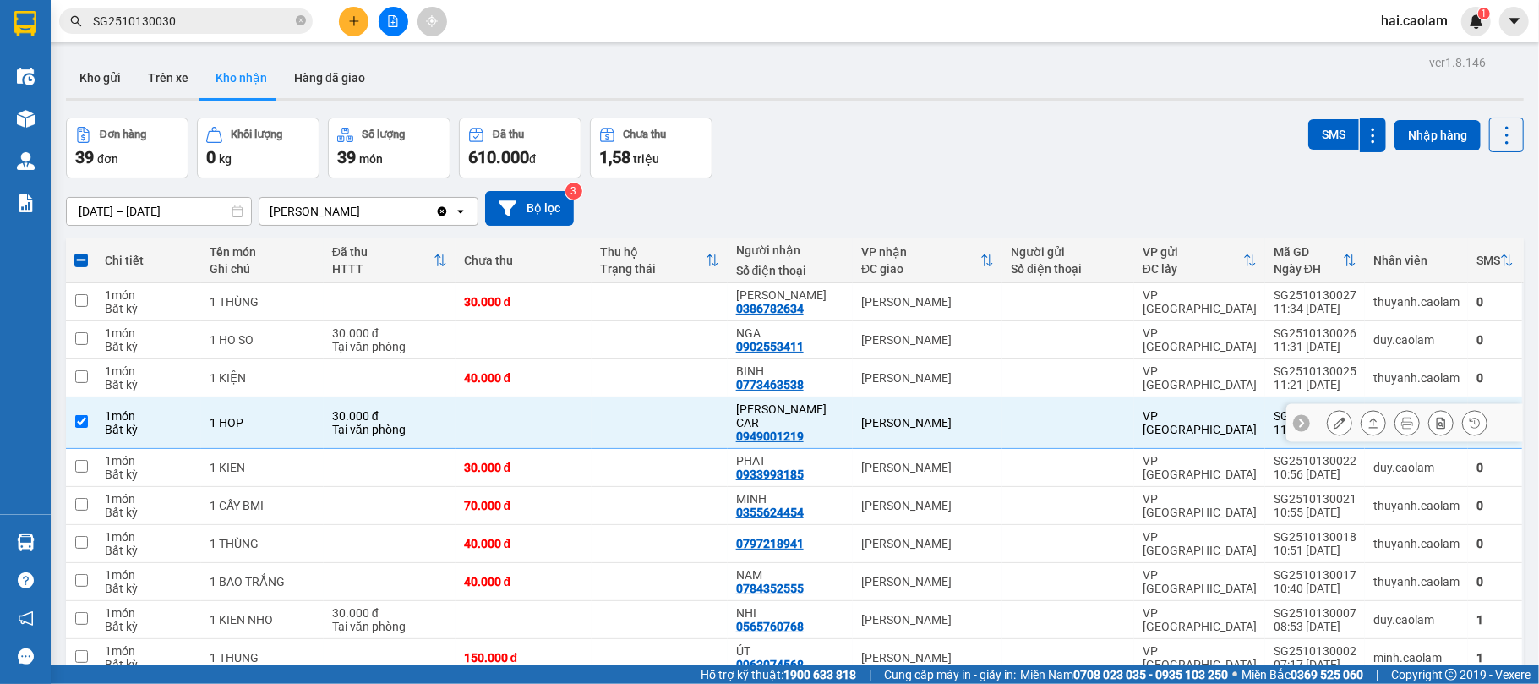
click at [864, 421] on div "[PERSON_NAME]" at bounding box center [927, 423] width 133 height 14
checkbox input "false"
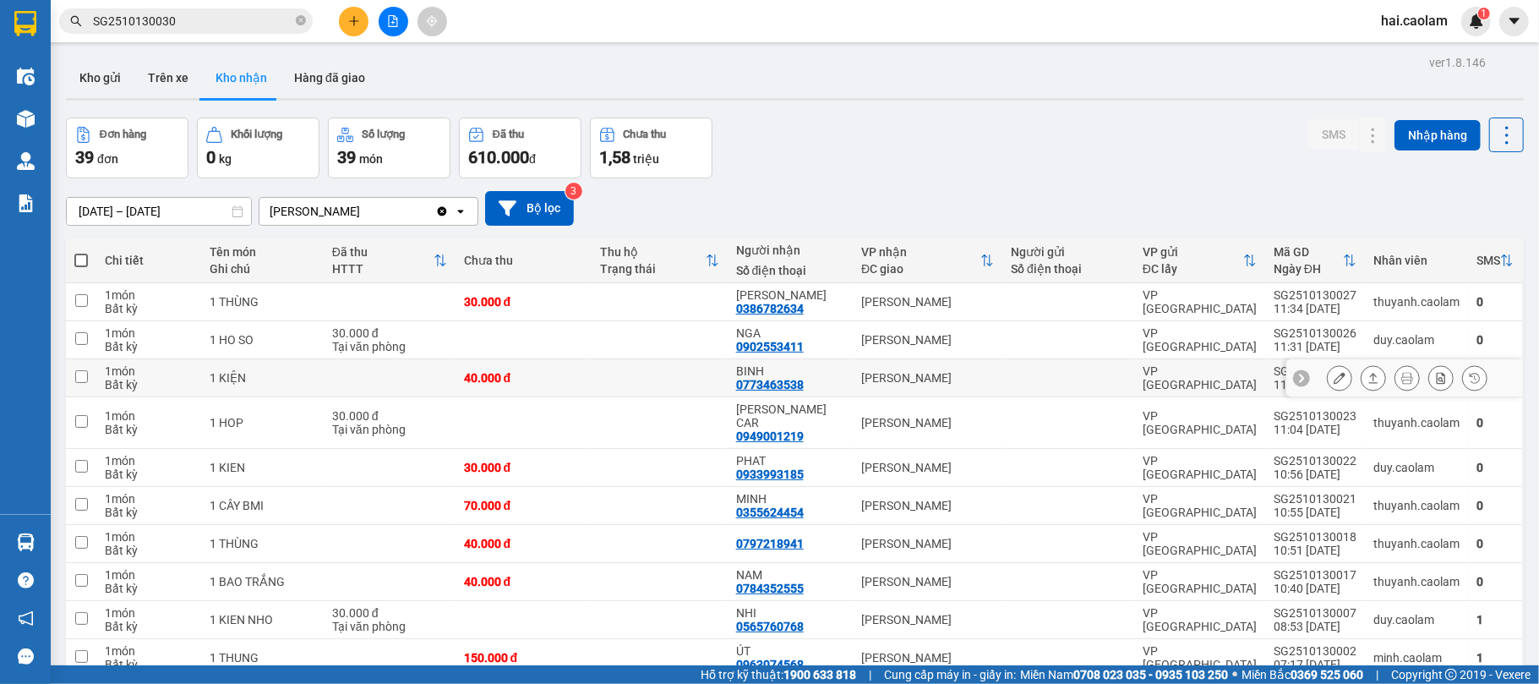
click at [884, 377] on div "[PERSON_NAME]" at bounding box center [927, 378] width 133 height 14
checkbox input "true"
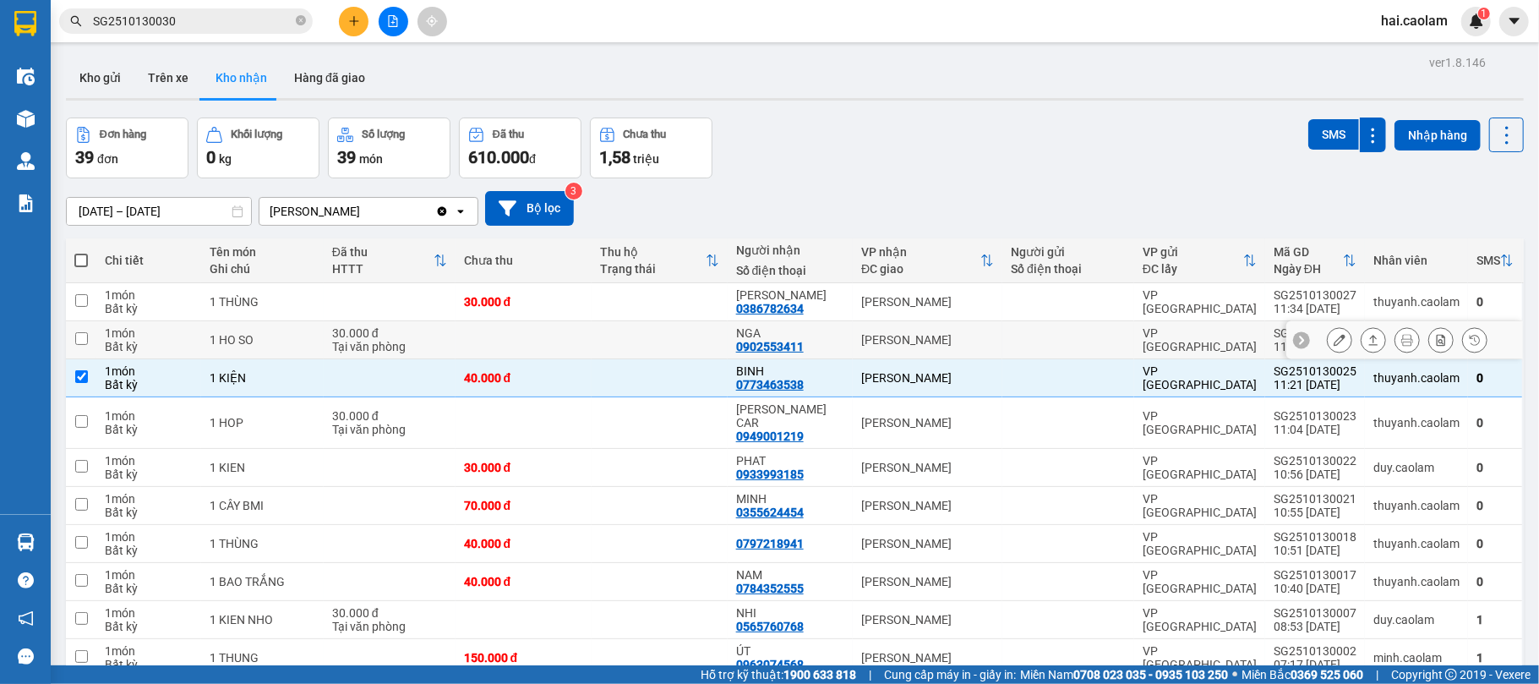
click at [880, 335] on div "[PERSON_NAME]" at bounding box center [927, 340] width 133 height 14
checkbox input "true"
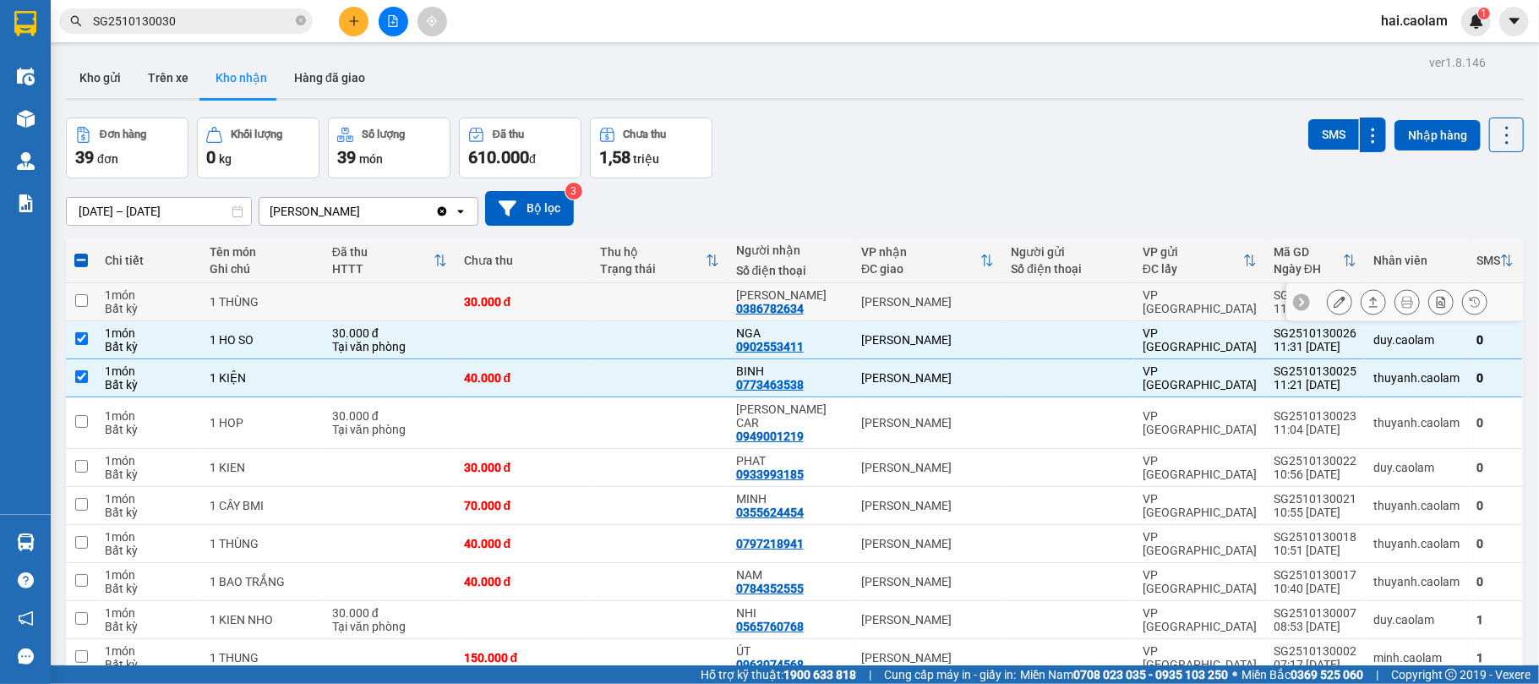
click at [865, 295] on div "[PERSON_NAME]" at bounding box center [927, 302] width 133 height 14
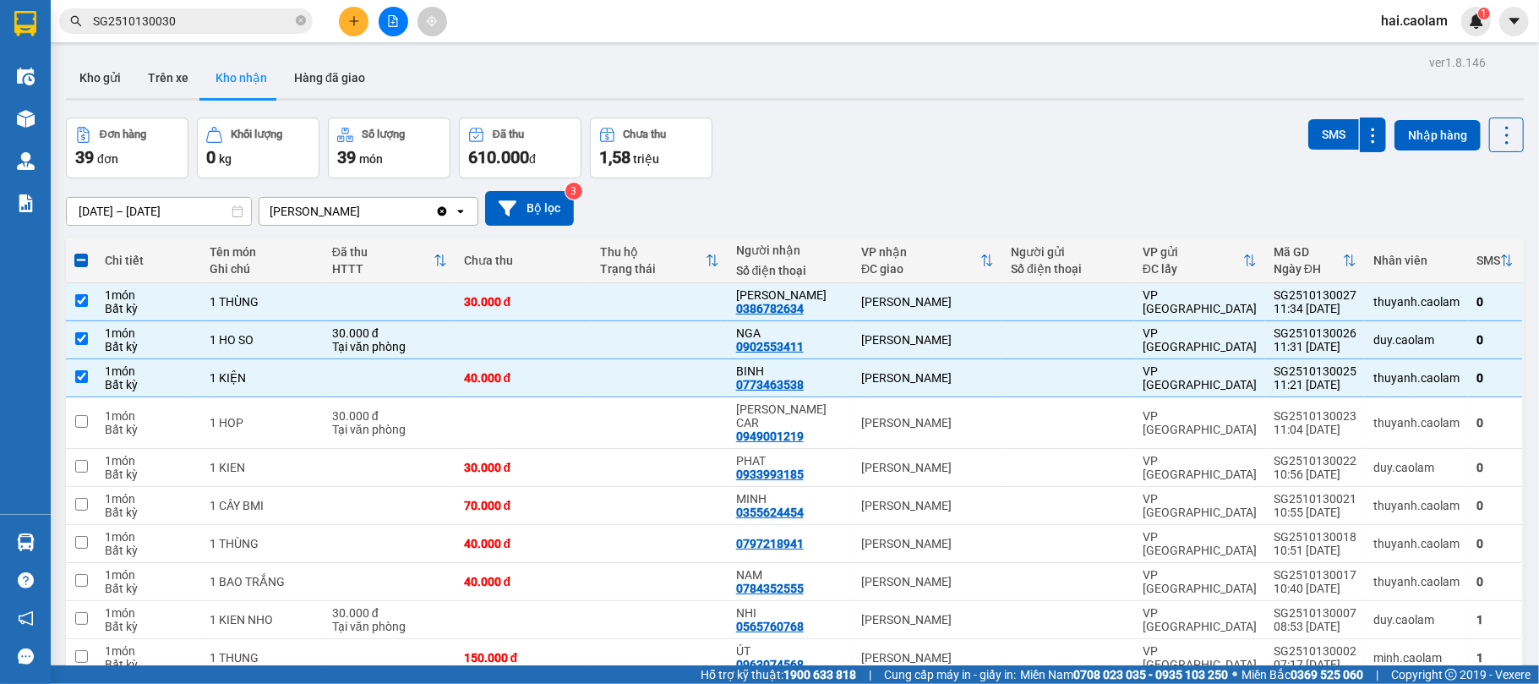
click at [917, 220] on div "[DATE] – [DATE] Press the down arrow key to interact with the calendar and sele…" at bounding box center [795, 208] width 1458 height 35
click at [893, 291] on td "[PERSON_NAME]" at bounding box center [928, 302] width 150 height 38
checkbox input "false"
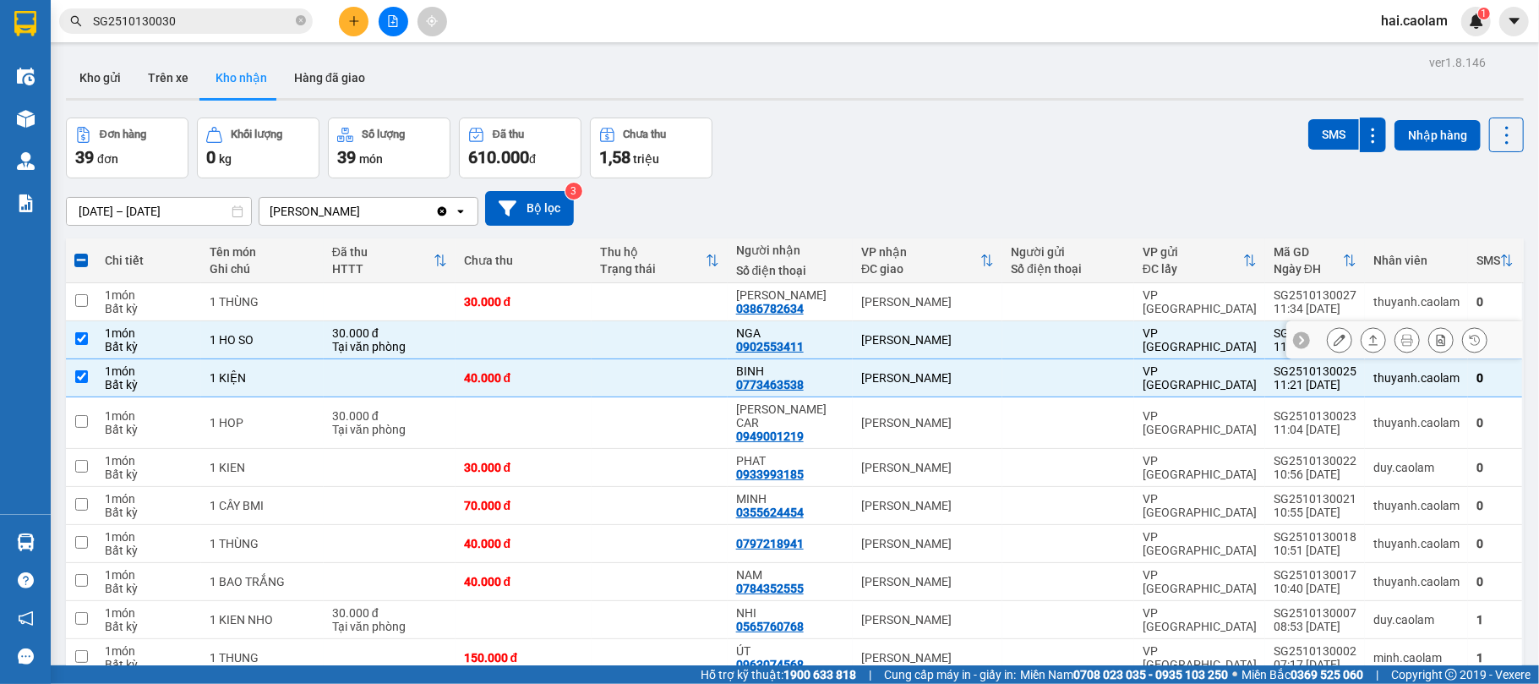
click at [876, 335] on div "[PERSON_NAME]" at bounding box center [927, 340] width 133 height 14
checkbox input "false"
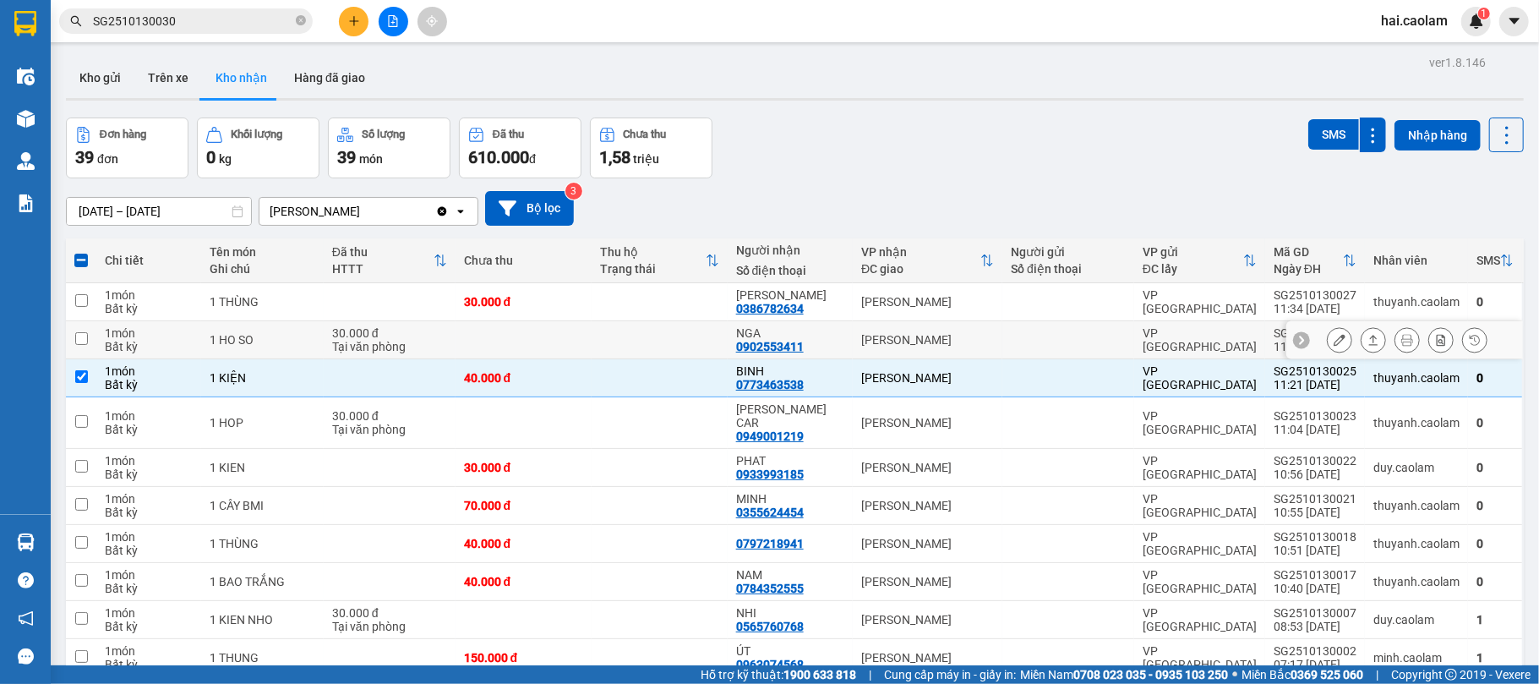
click at [865, 373] on div "[PERSON_NAME]" at bounding box center [927, 378] width 133 height 14
checkbox input "false"
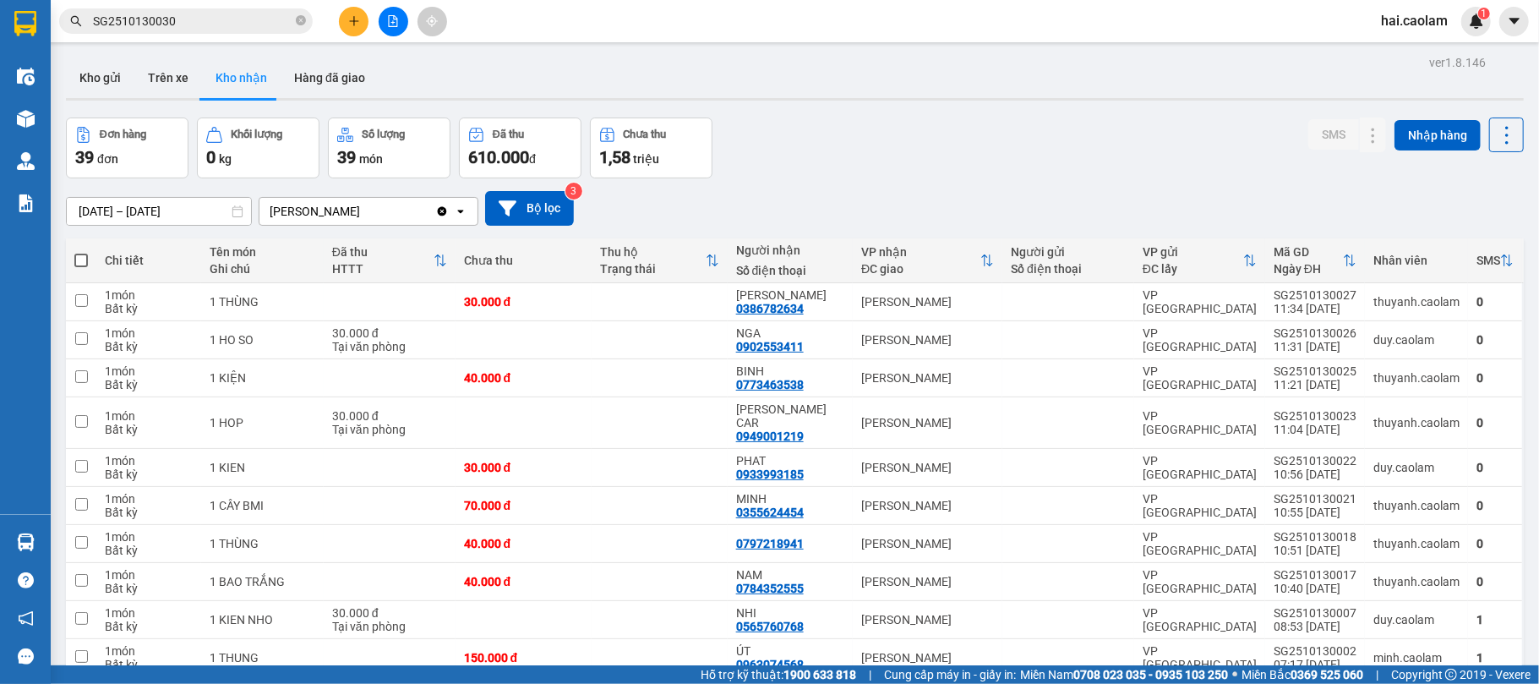
click at [938, 223] on div "[DATE] – [DATE] Press the down arrow key to interact with the calendar and sele…" at bounding box center [795, 208] width 1458 height 35
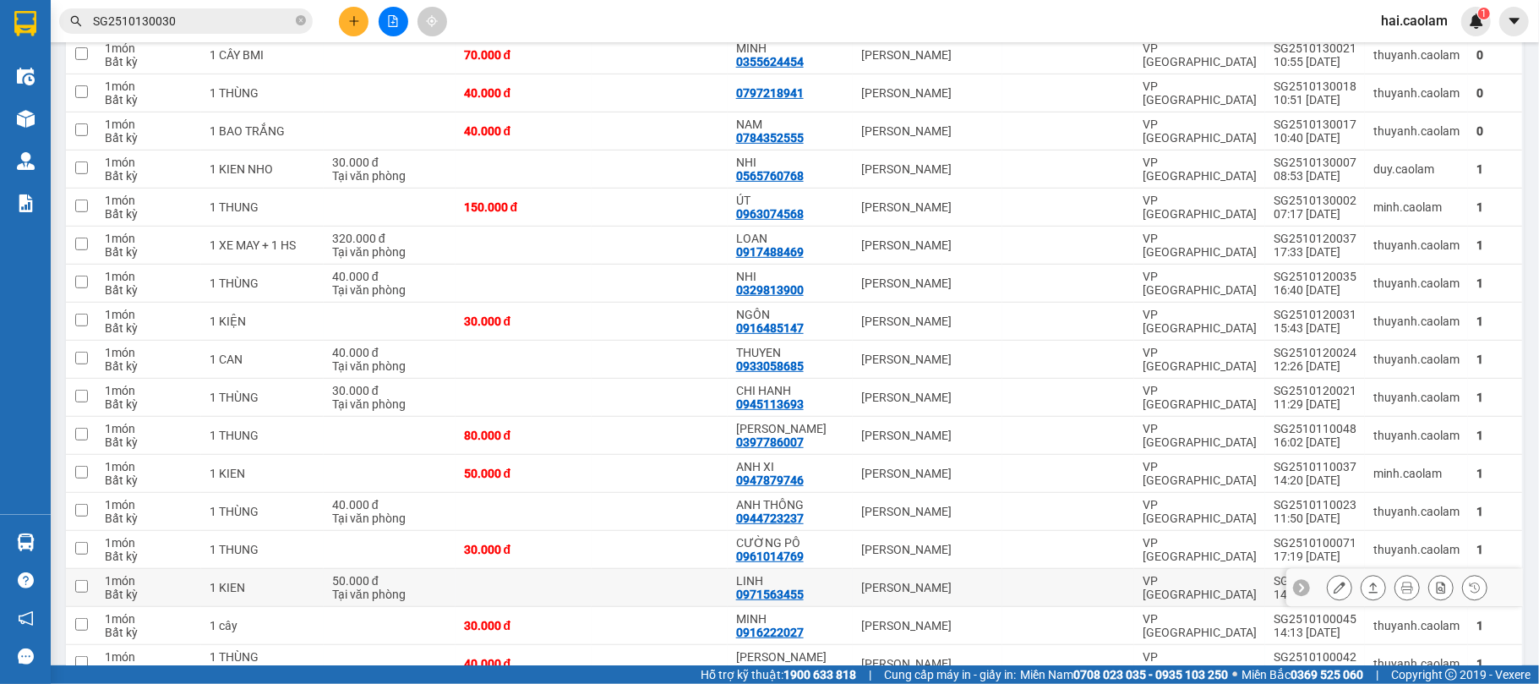
scroll to position [751, 0]
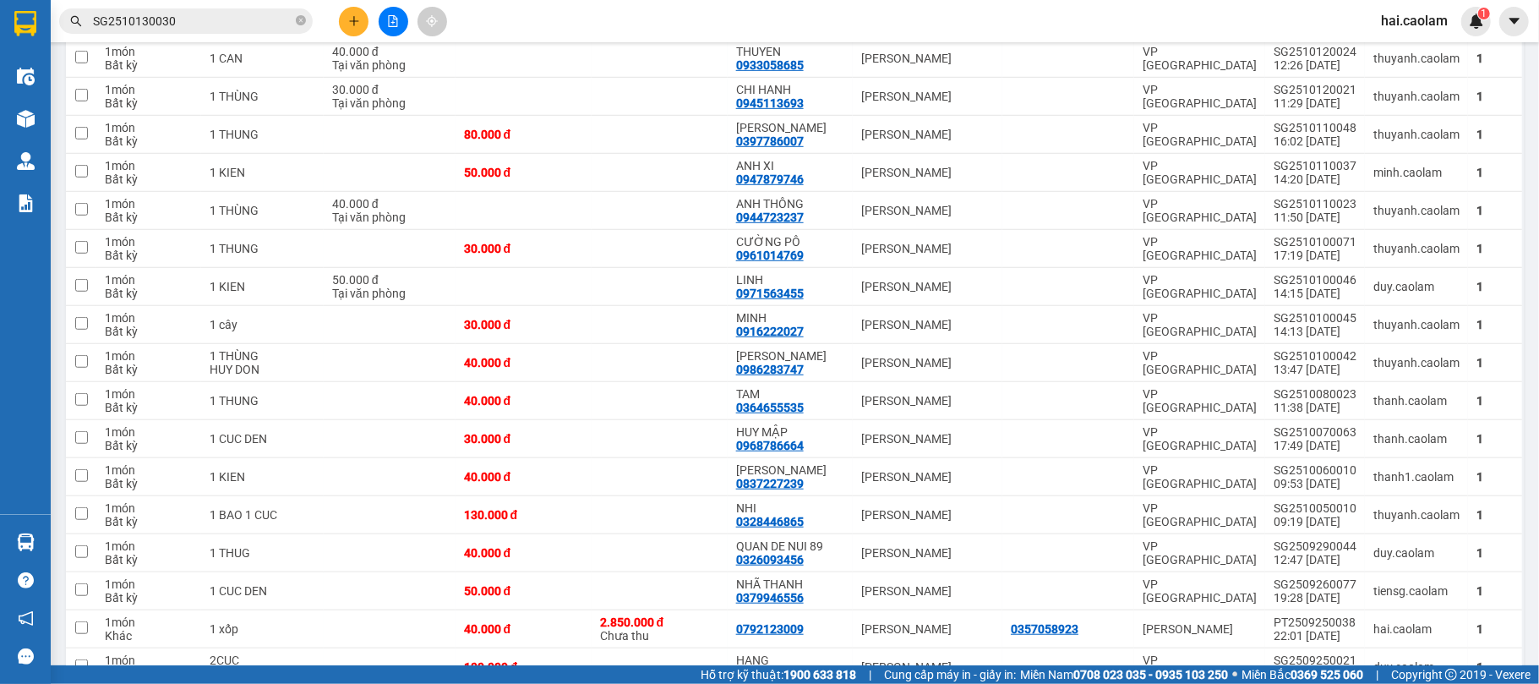
click at [358, 25] on icon "plus" at bounding box center [354, 21] width 12 height 12
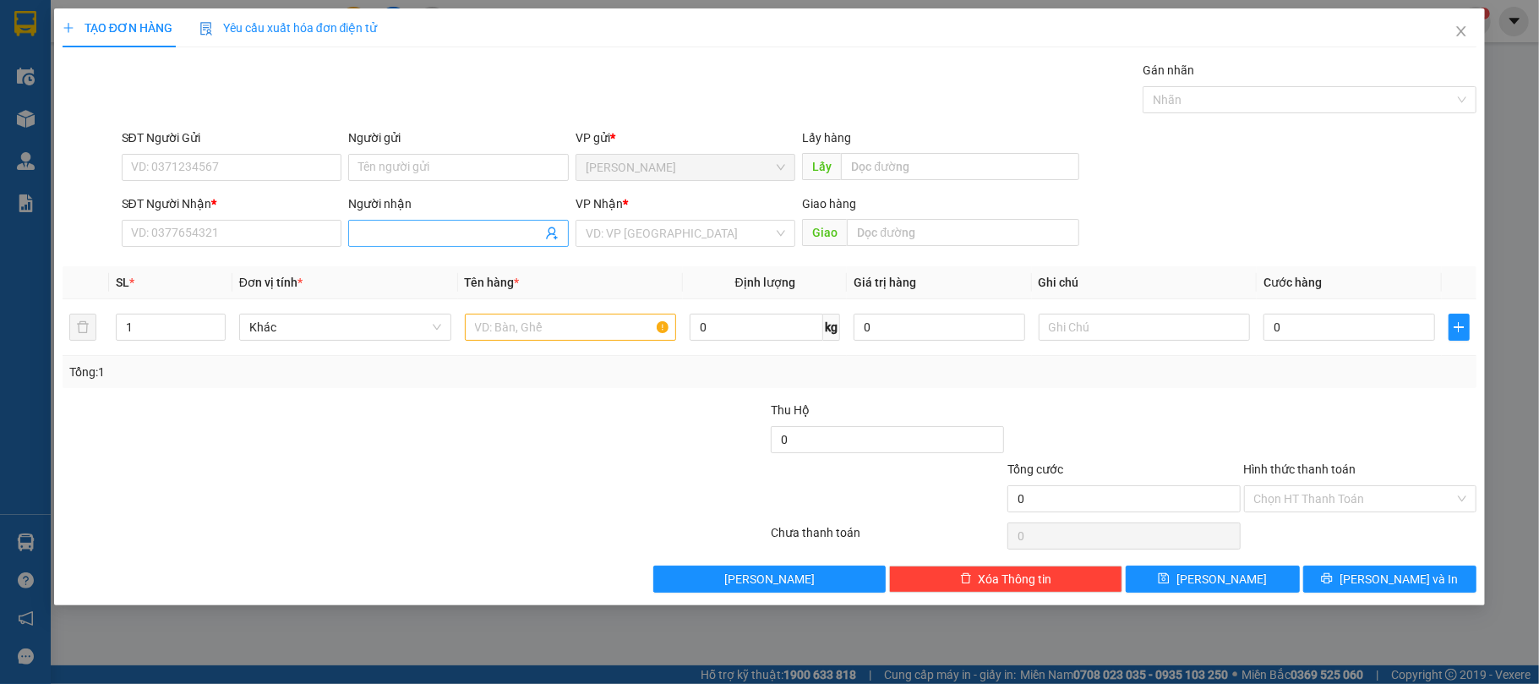
click at [400, 232] on input "Người nhận" at bounding box center [449, 233] width 183 height 19
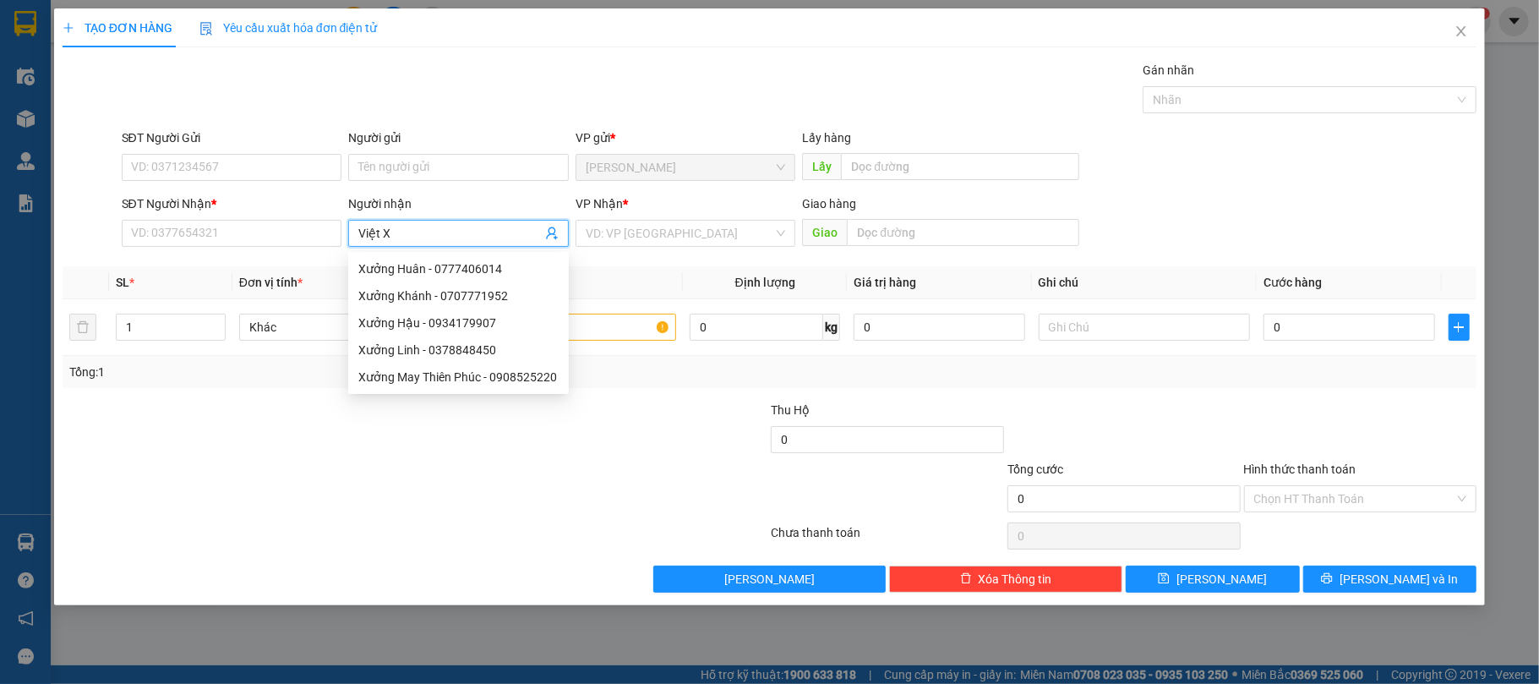
type input "Việt XO"
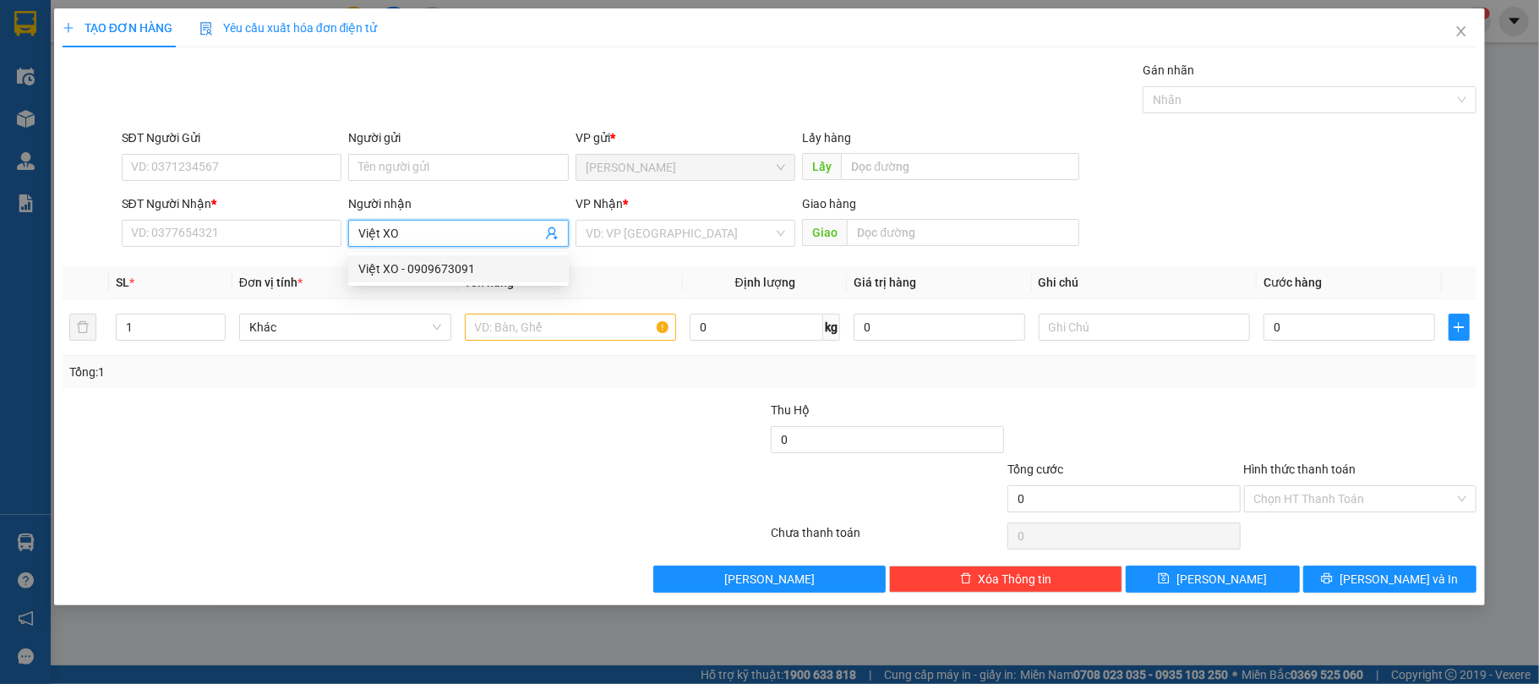
click at [430, 264] on div "Việt XO - 0909673091" at bounding box center [458, 268] width 200 height 19
type input "0909673091"
type input "Việt XO"
click at [1306, 333] on input "0" at bounding box center [1348, 326] width 171 height 27
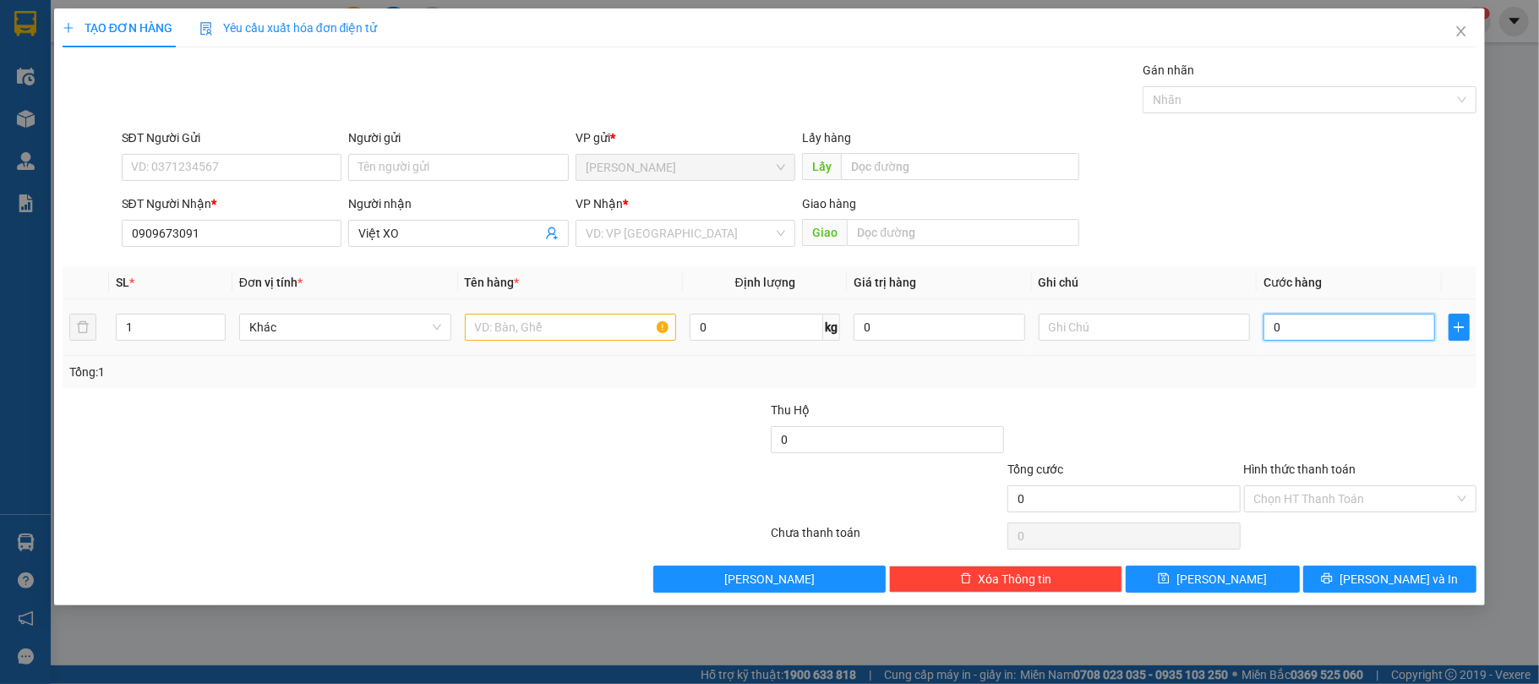
type input "6"
type input "60"
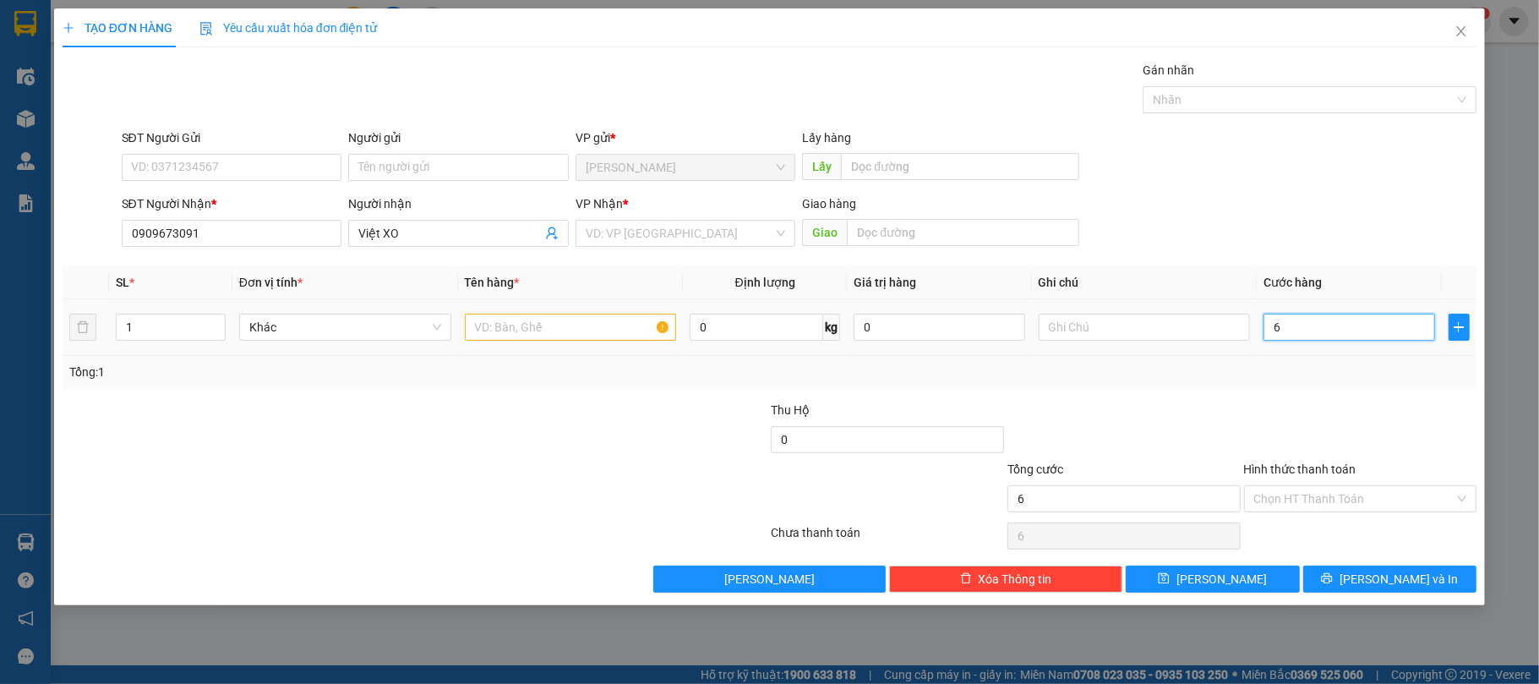
type input "60"
type input "60.000"
click at [684, 235] on input "search" at bounding box center [680, 233] width 188 height 25
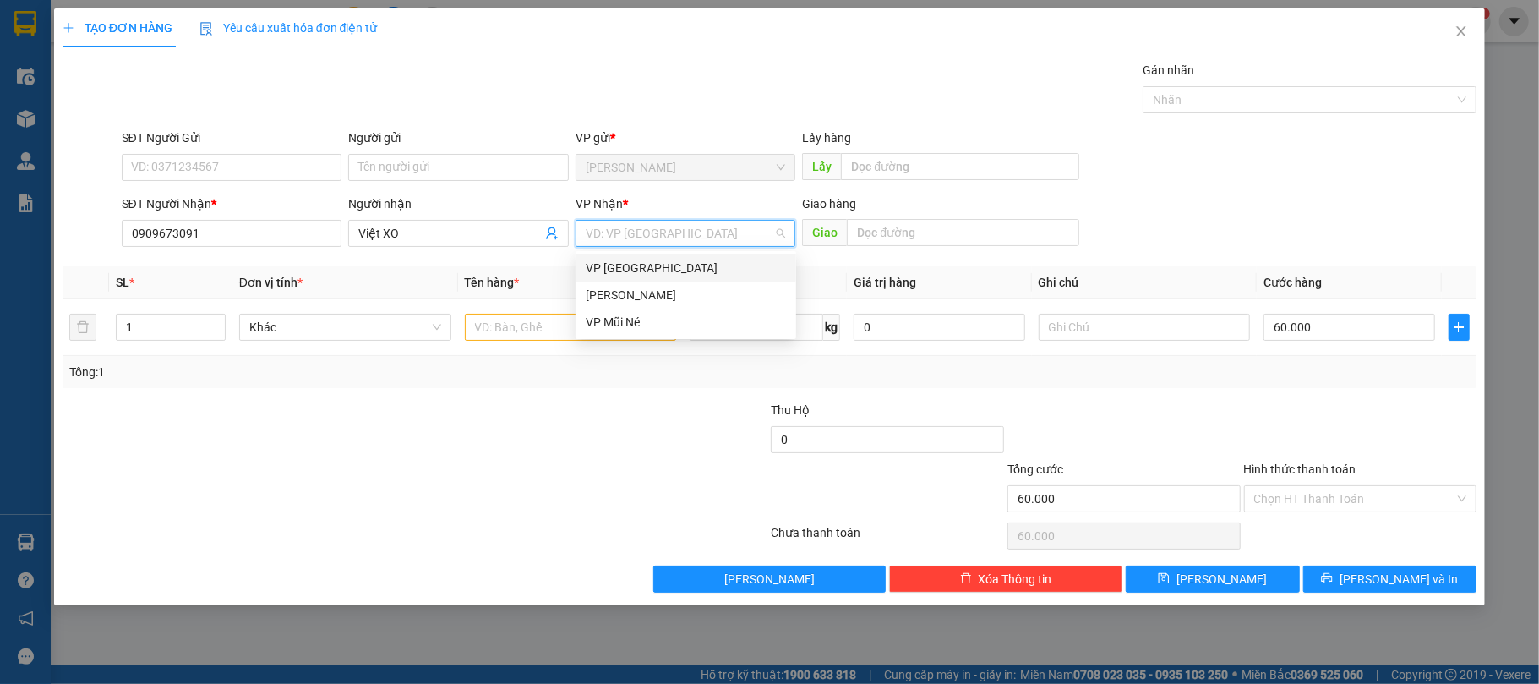
click at [660, 270] on div "VP [GEOGRAPHIC_DATA]" at bounding box center [686, 268] width 200 height 19
click at [549, 326] on input "text" at bounding box center [571, 326] width 212 height 27
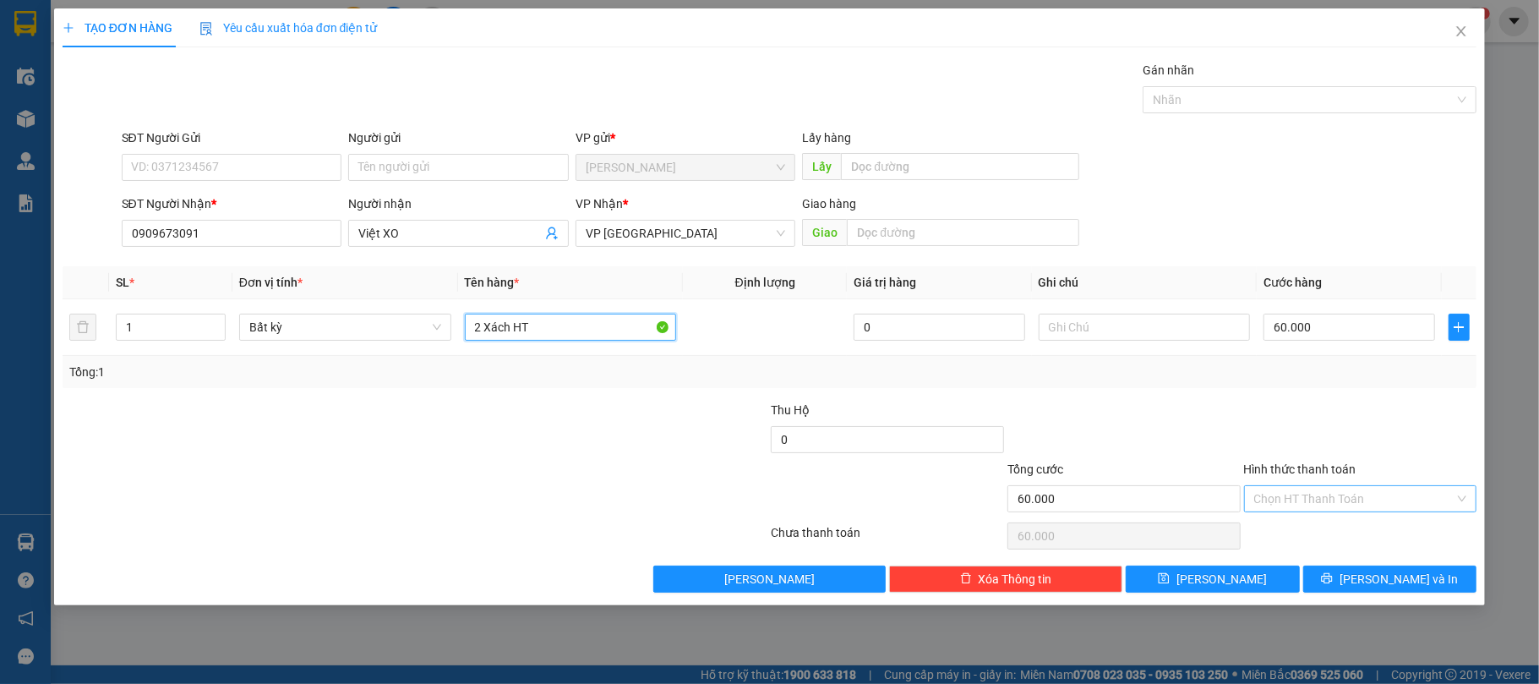
type input "2 Xách HT"
click at [1347, 501] on input "Hình thức thanh toán" at bounding box center [1354, 498] width 201 height 25
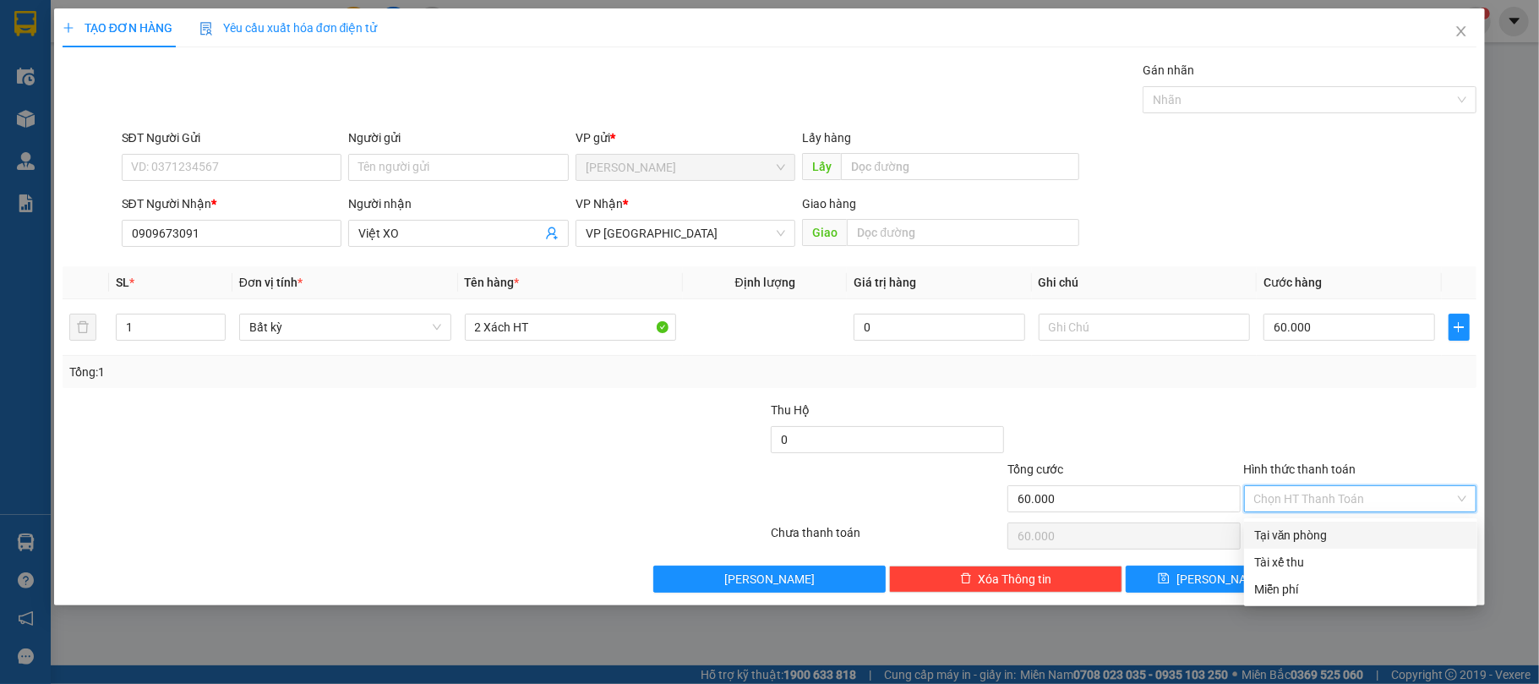
click at [1316, 528] on div "Tại văn phòng" at bounding box center [1360, 535] width 213 height 19
type input "0"
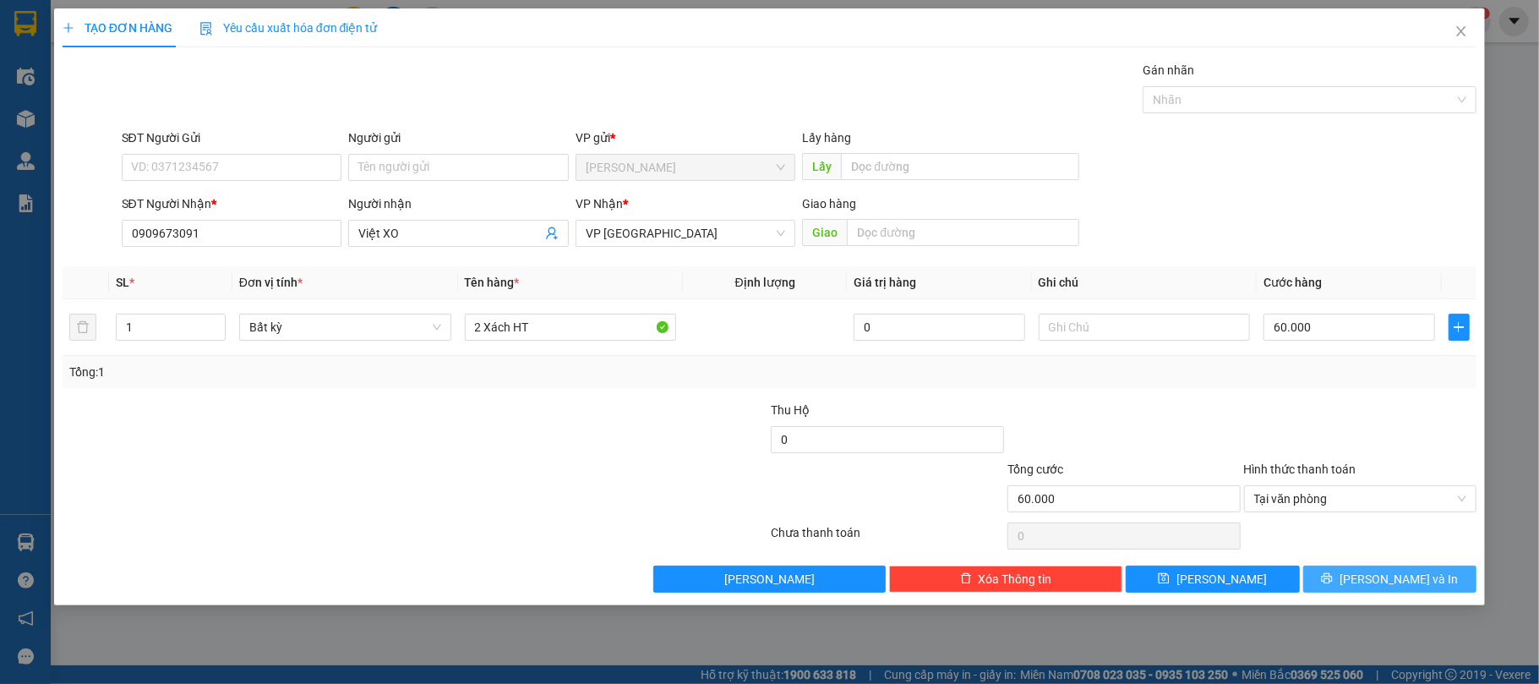
click at [1401, 571] on button "[PERSON_NAME] và In" at bounding box center [1390, 578] width 174 height 27
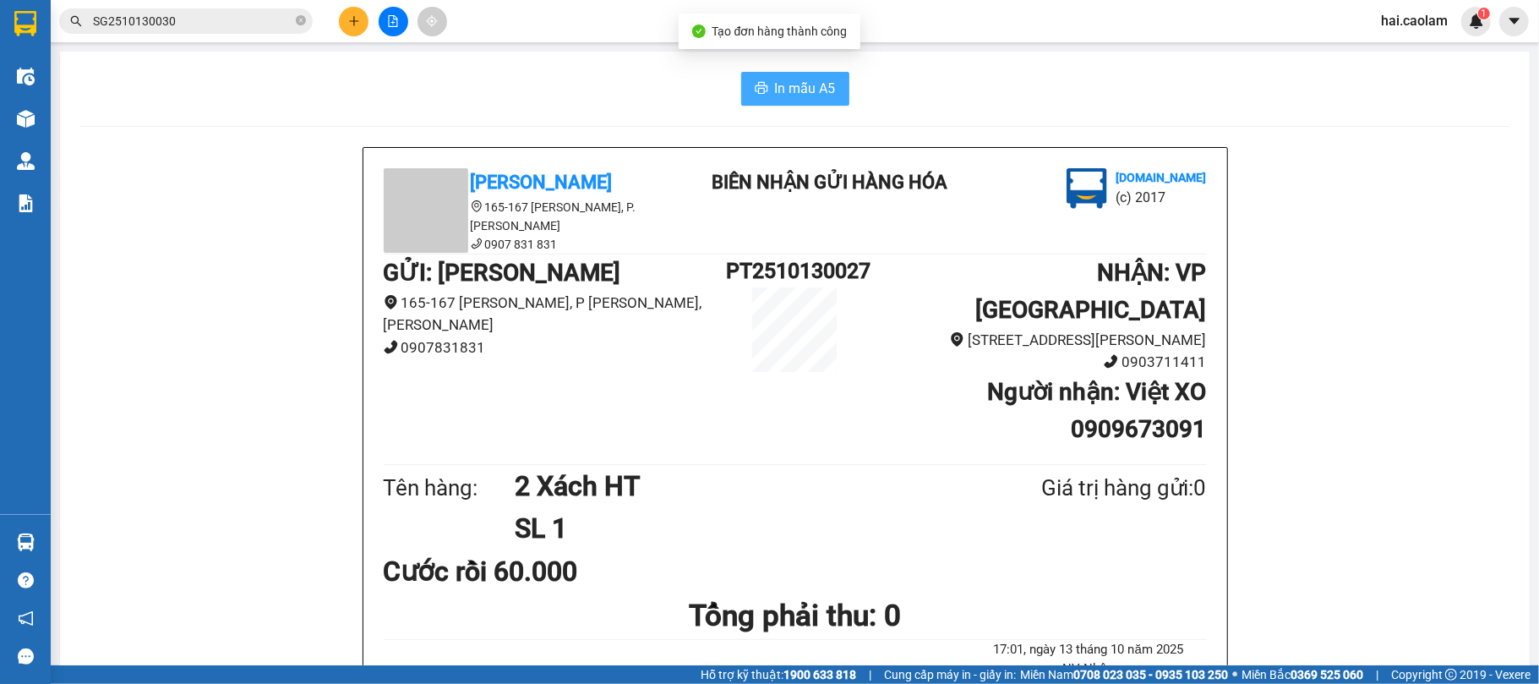
click at [778, 72] on button "In mẫu A5" at bounding box center [795, 89] width 108 height 34
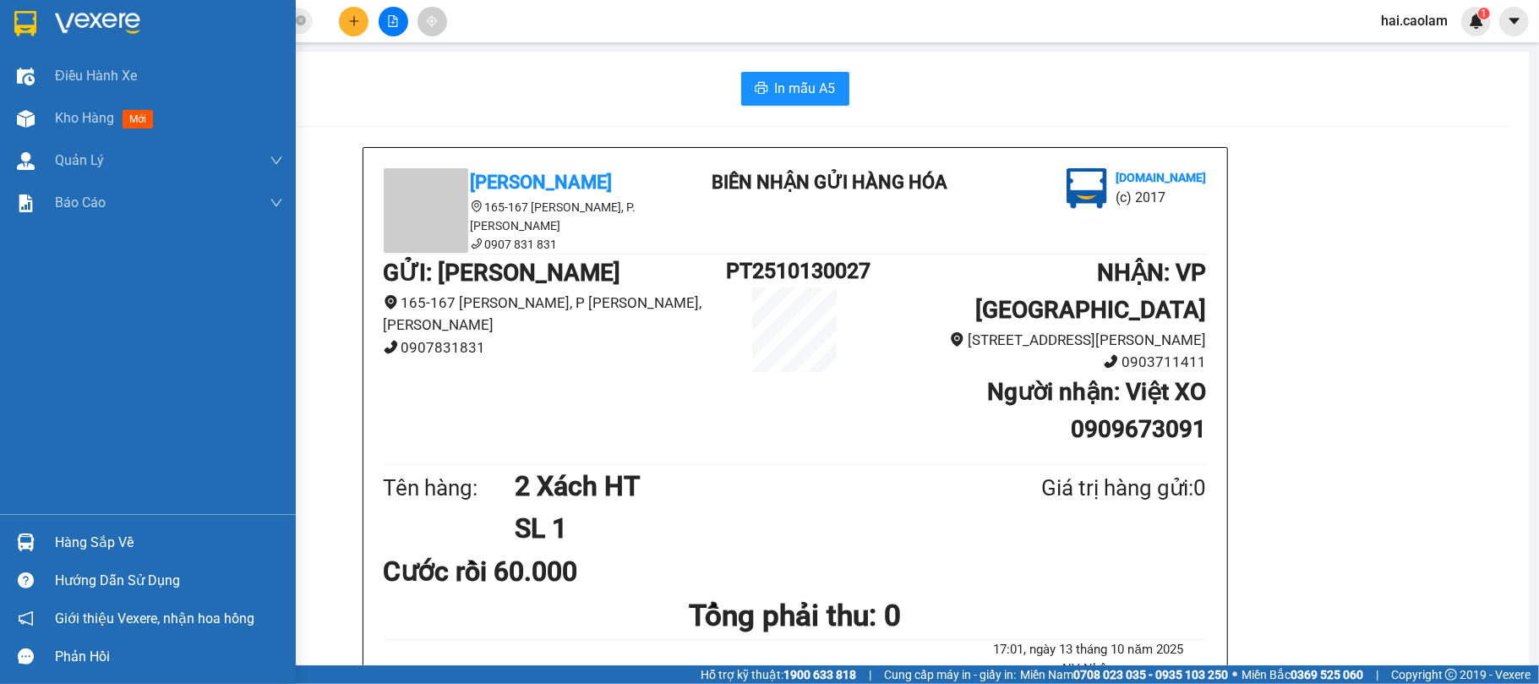
drag, startPoint x: 71, startPoint y: 544, endPoint x: 63, endPoint y: 535, distance: 12.6
click at [69, 542] on div "Hàng sắp về" at bounding box center [169, 542] width 228 height 25
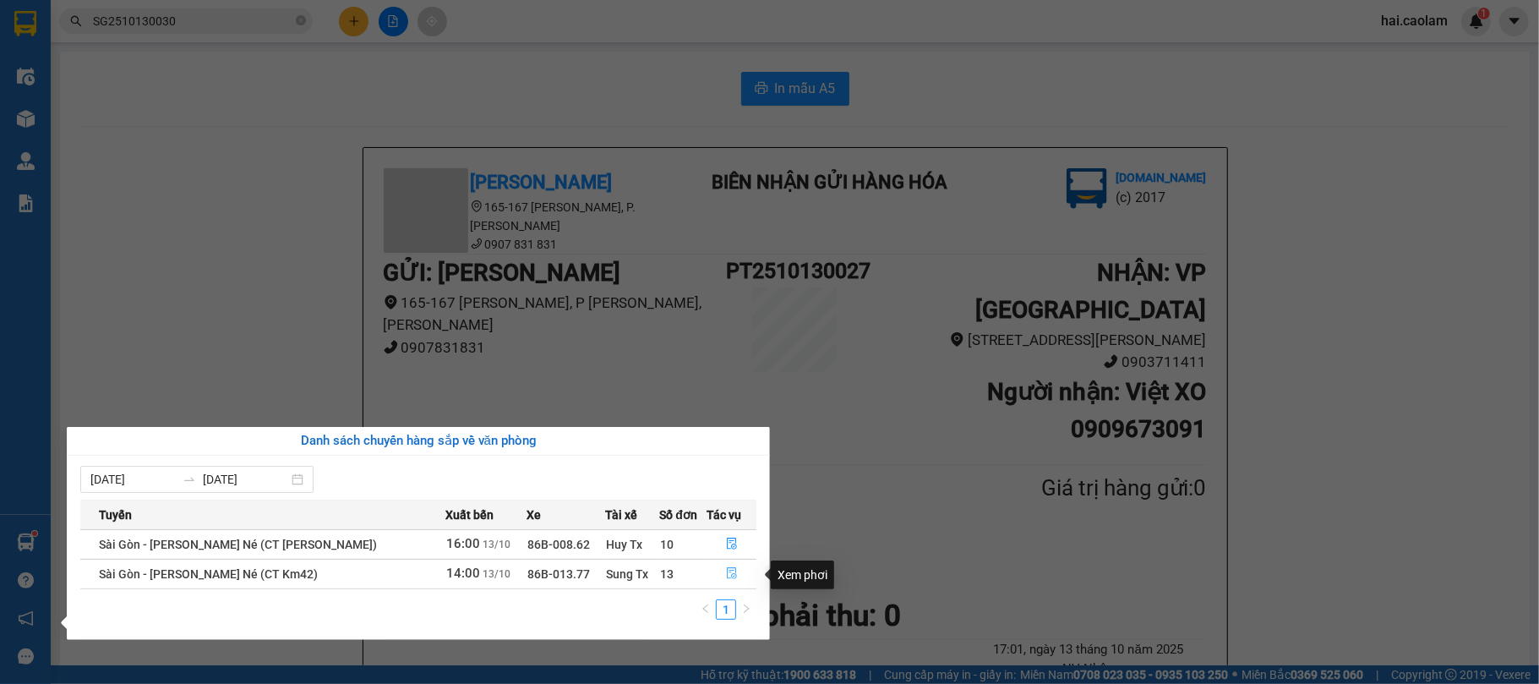
click at [717, 575] on button "button" at bounding box center [731, 573] width 48 height 27
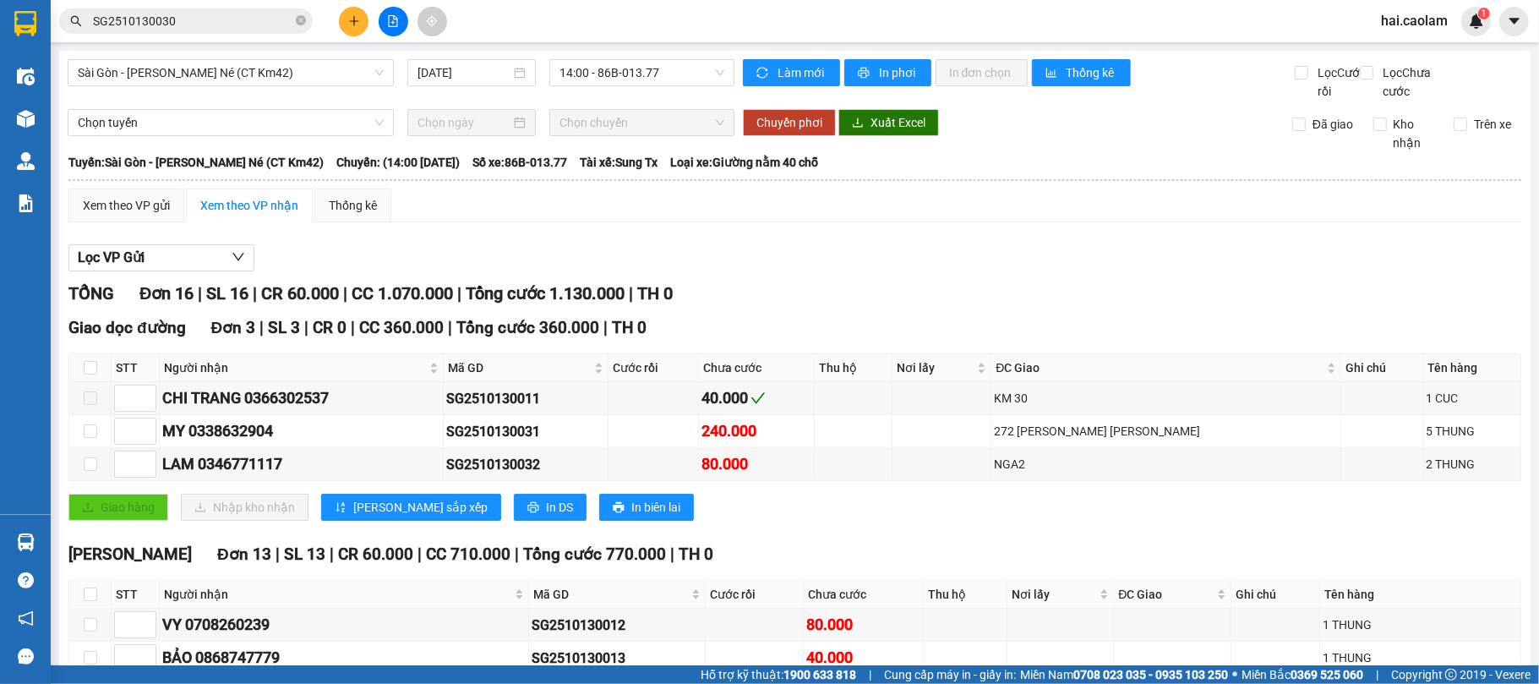
scroll to position [301, 0]
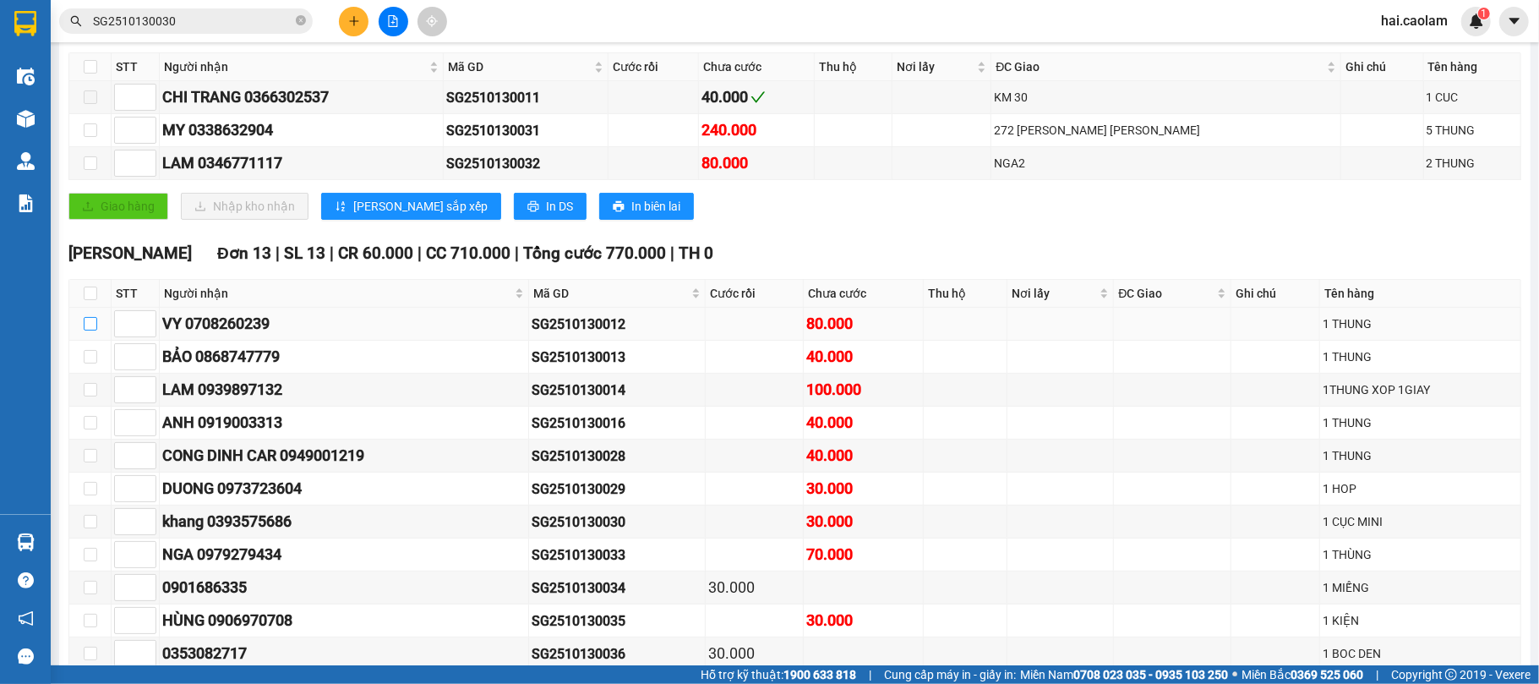
click at [93, 333] on label at bounding box center [91, 323] width 14 height 19
click at [93, 330] on input "checkbox" at bounding box center [91, 324] width 14 height 14
checkbox input "true"
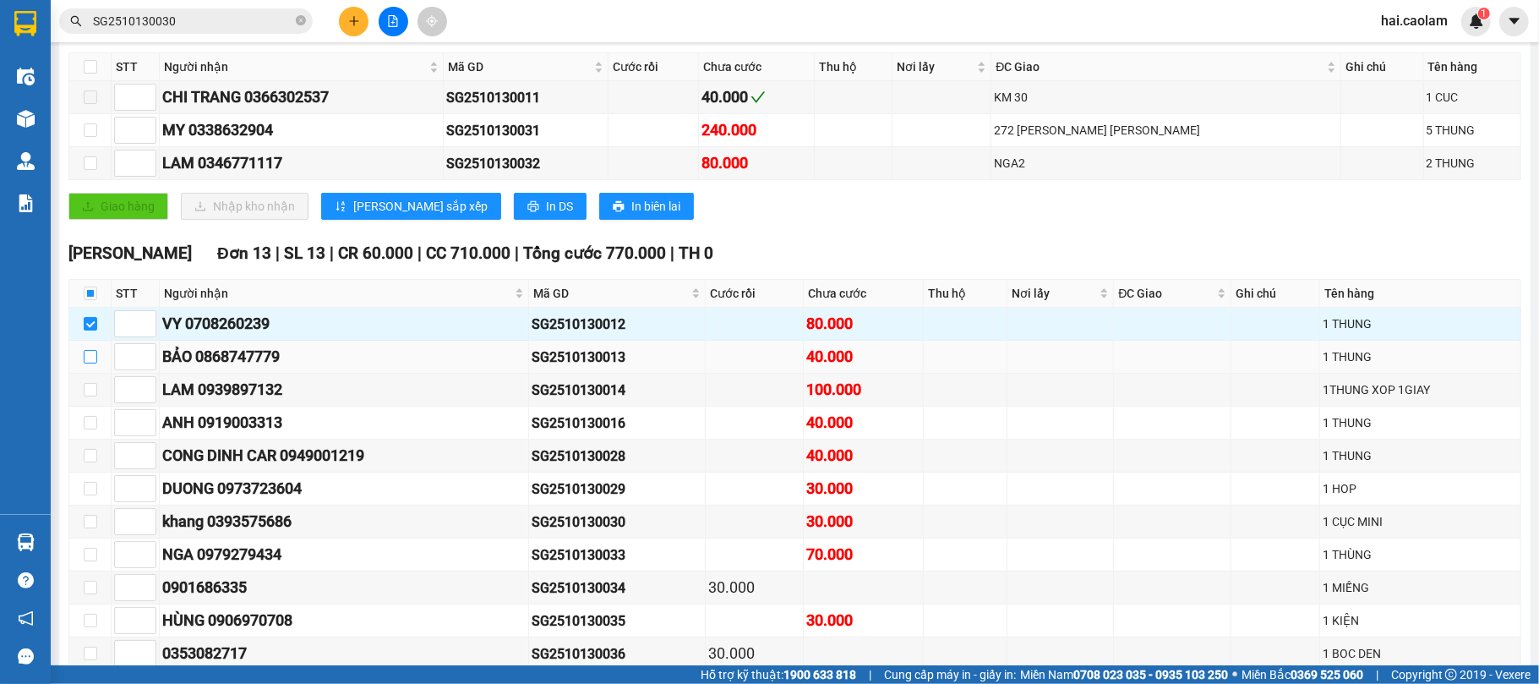
click at [86, 363] on input "checkbox" at bounding box center [91, 357] width 14 height 14
checkbox input "true"
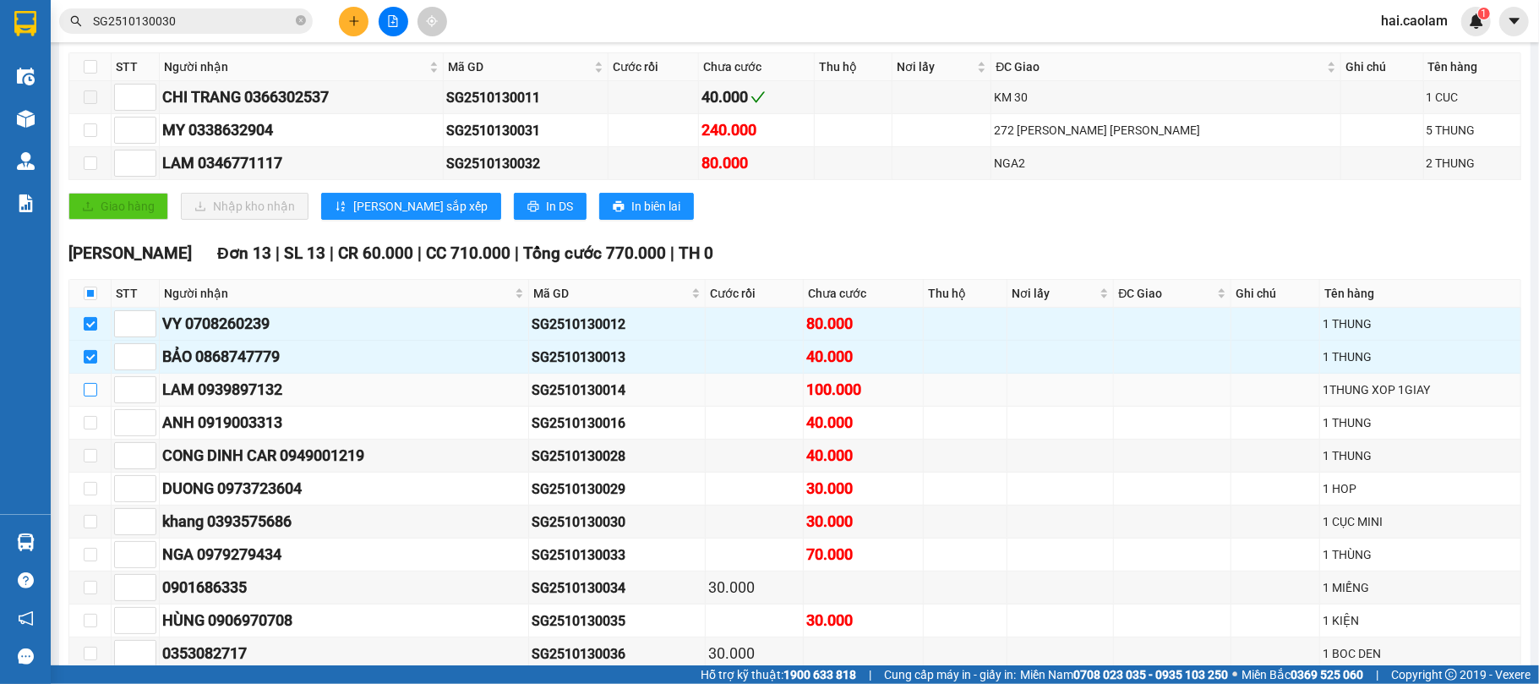
click at [85, 396] on input "checkbox" at bounding box center [91, 390] width 14 height 14
checkbox input "true"
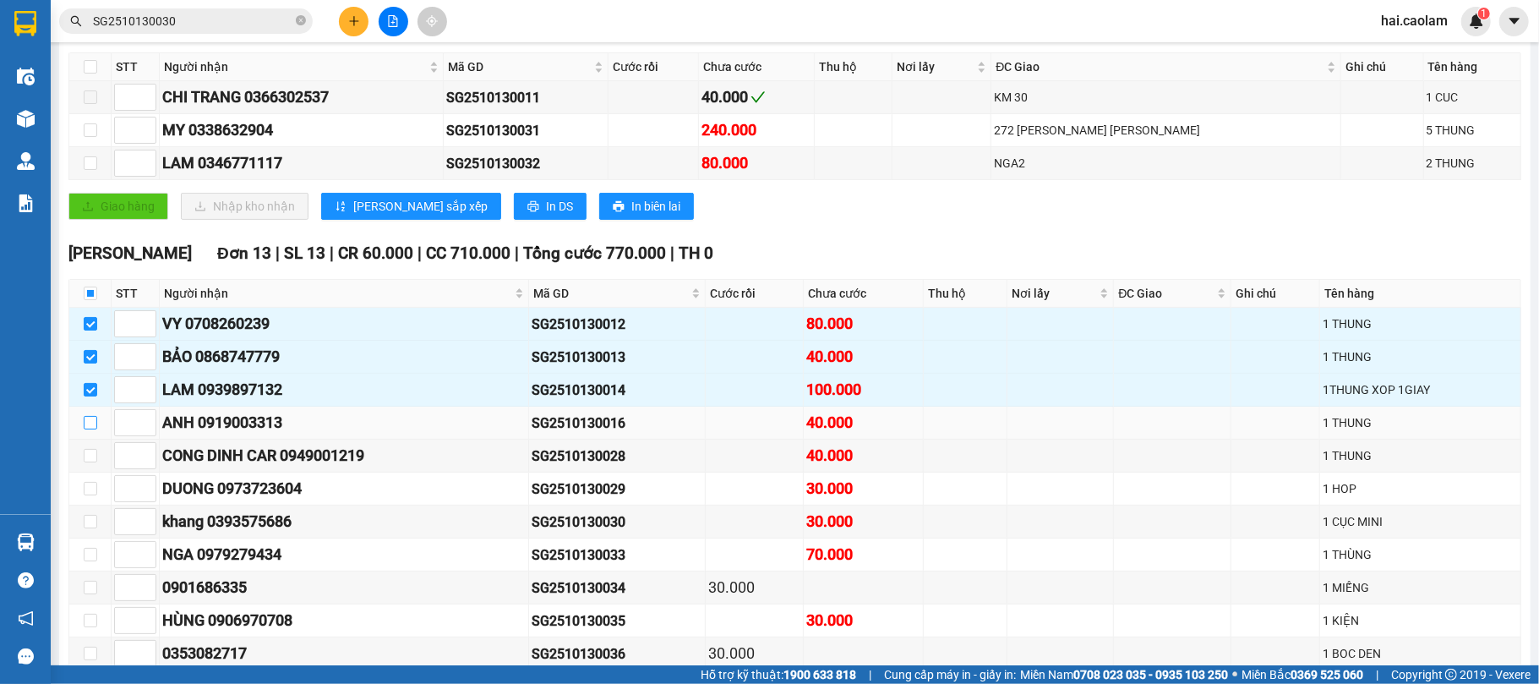
click at [89, 429] on input "checkbox" at bounding box center [91, 423] width 14 height 14
checkbox input "true"
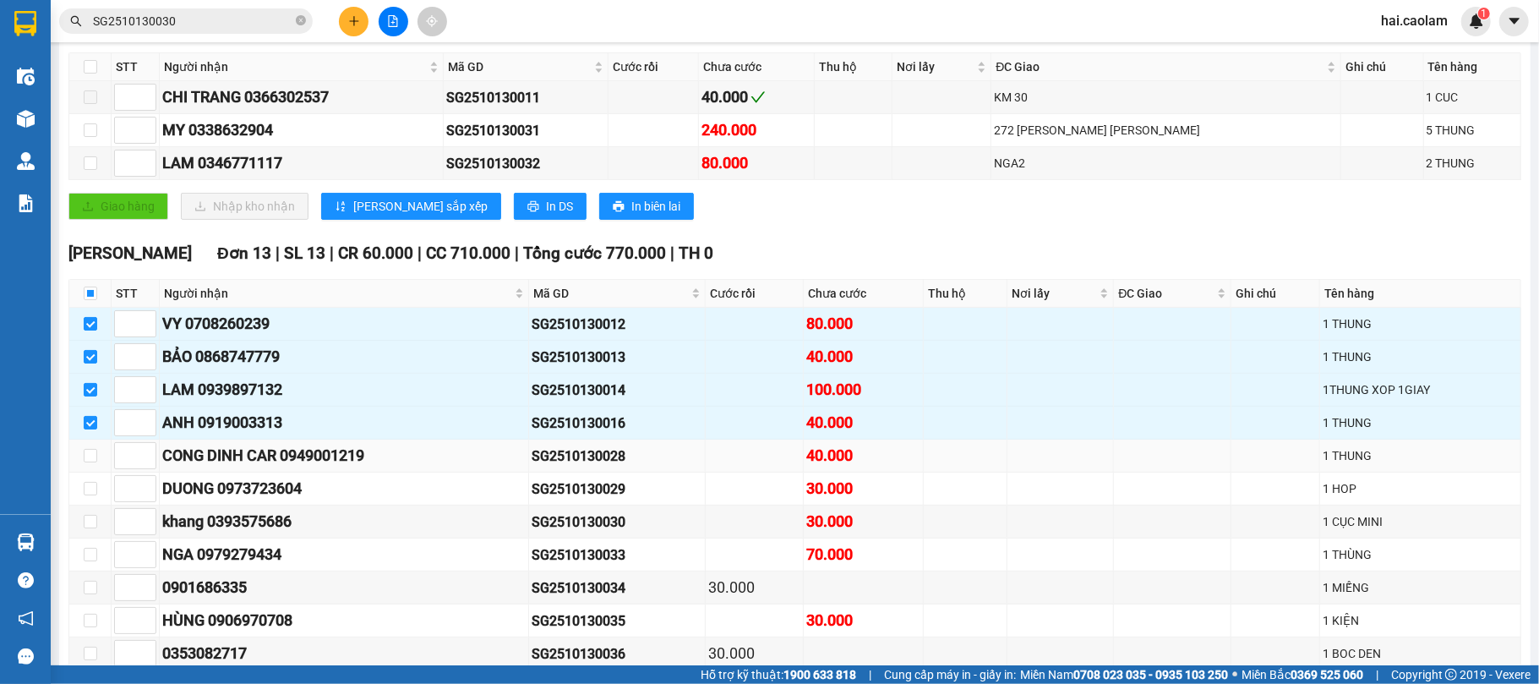
click at [89, 471] on td at bounding box center [90, 455] width 42 height 33
click at [89, 462] on input "checkbox" at bounding box center [91, 456] width 14 height 14
checkbox input "true"
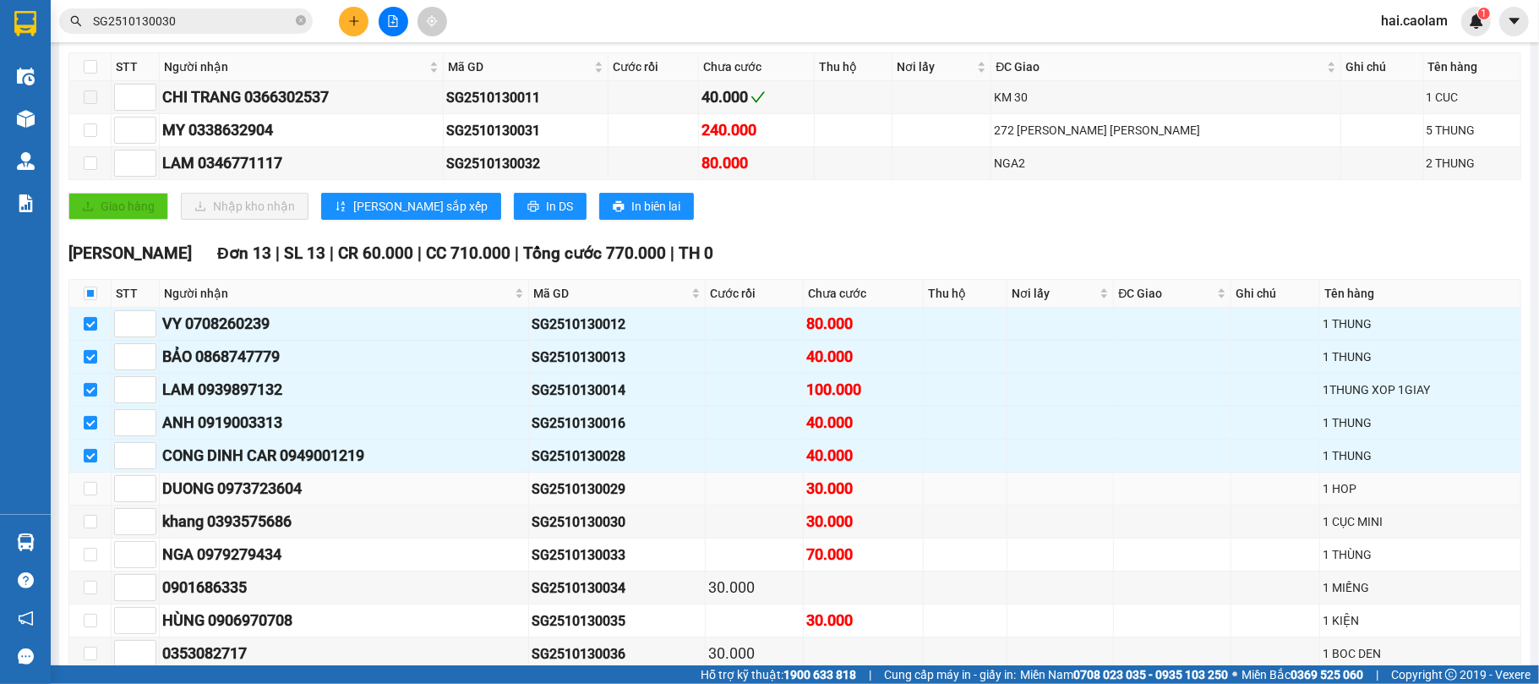
scroll to position [493, 0]
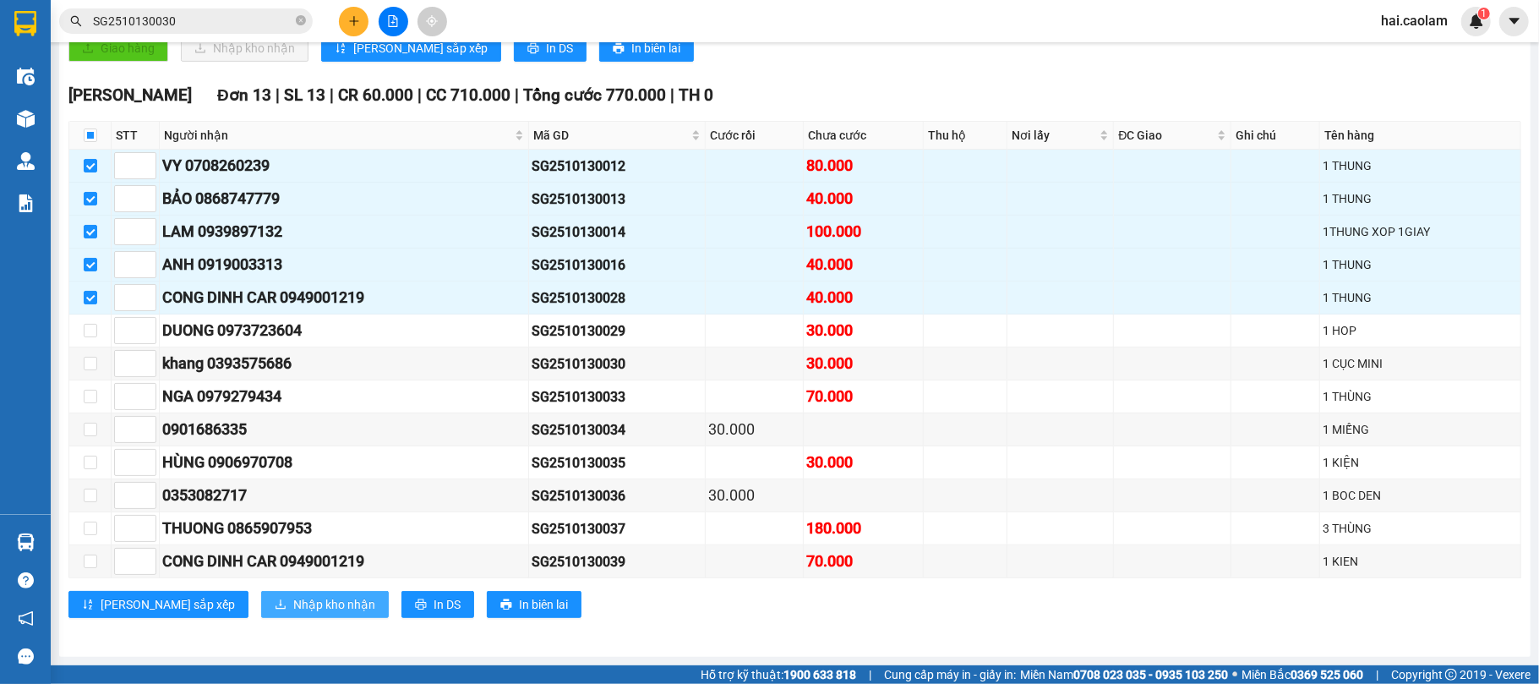
click at [293, 607] on span "Nhập kho nhận" at bounding box center [334, 604] width 82 height 19
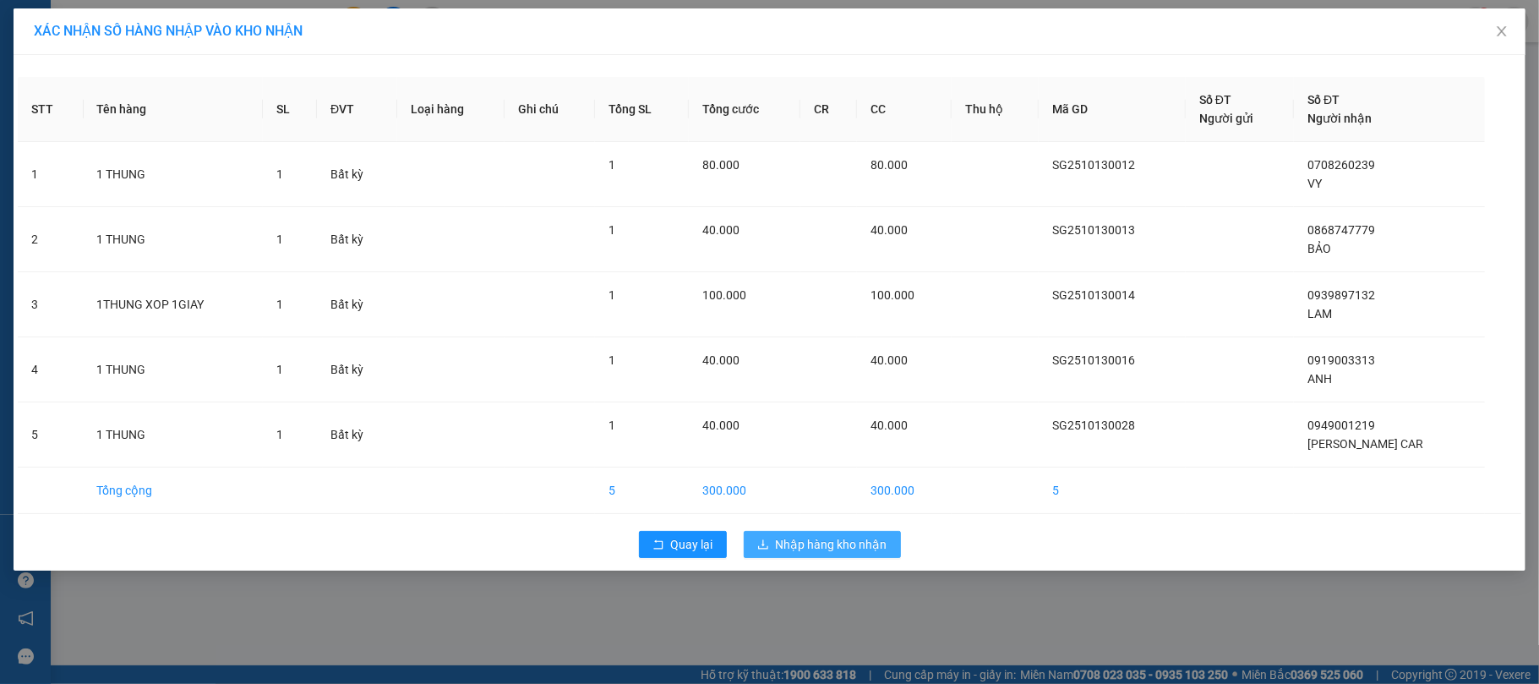
click at [806, 542] on span "Nhập hàng kho nhận" at bounding box center [832, 544] width 112 height 19
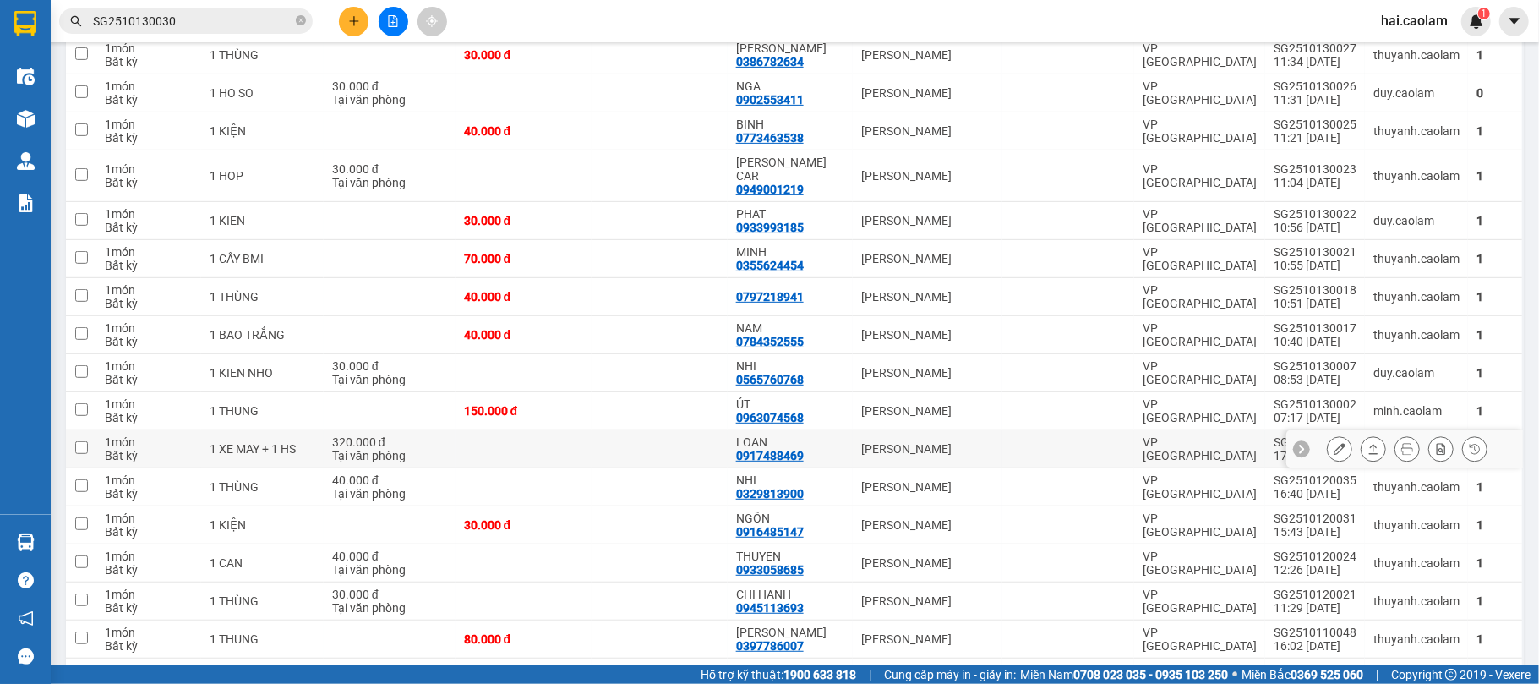
scroll to position [600, 0]
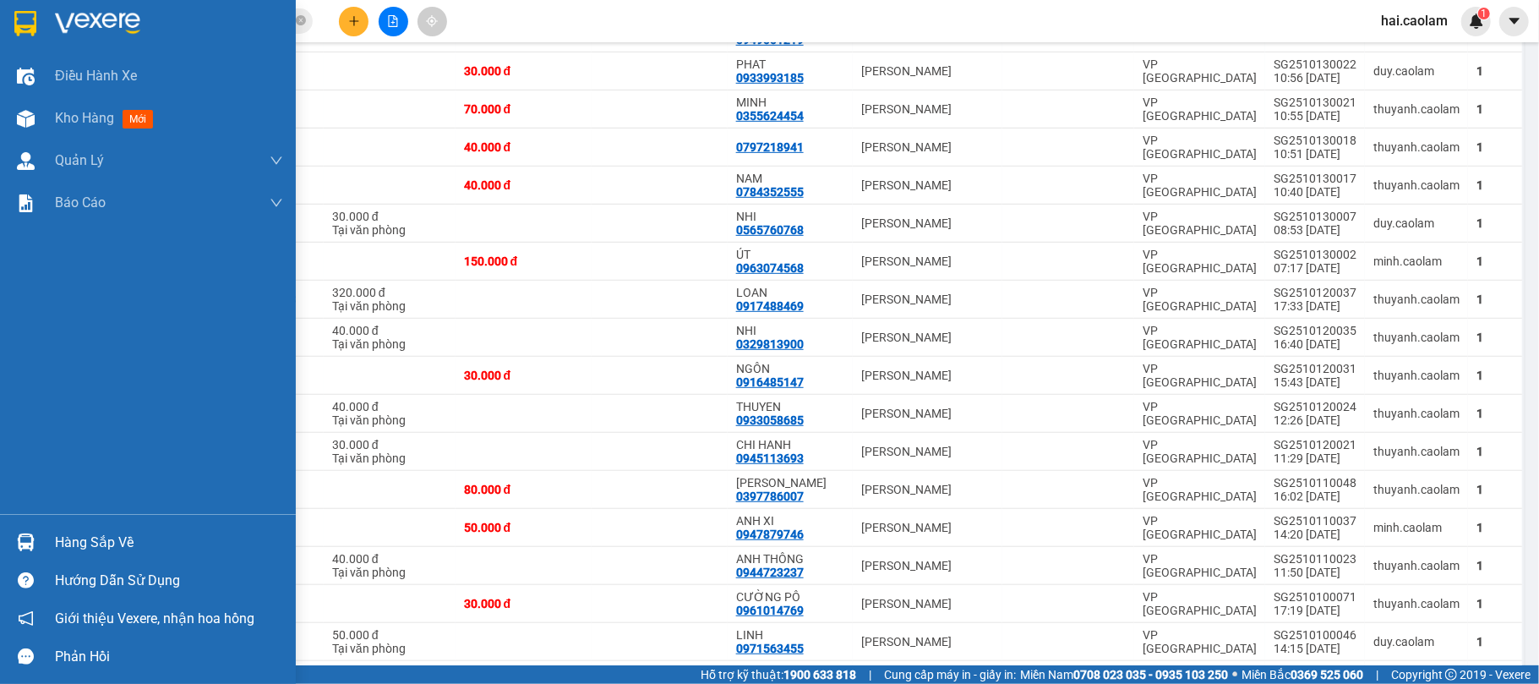
click at [45, 553] on div "Hàng sắp về" at bounding box center [148, 542] width 296 height 38
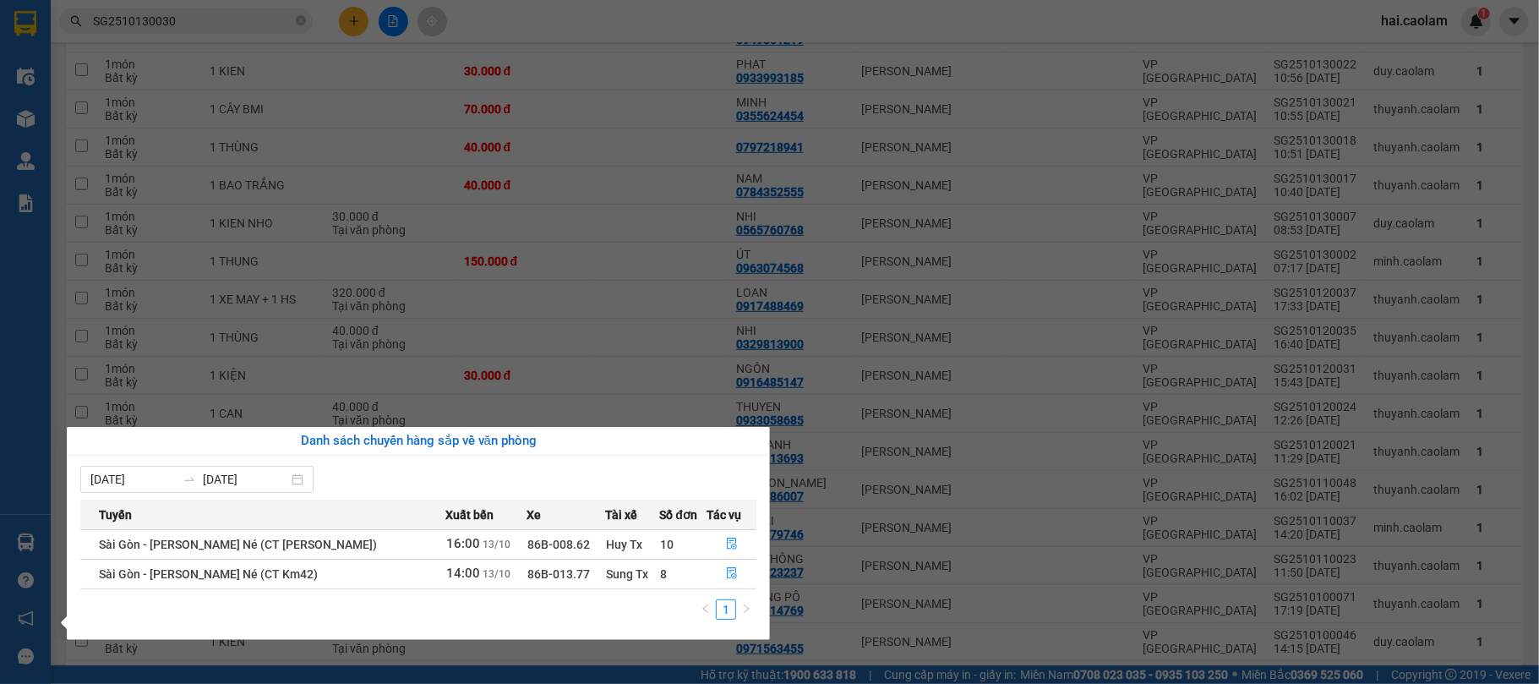
click at [603, 214] on section "Kết quả [PERSON_NAME] ( 1 ) Bộ lọc Mã ĐH Trạng thái Món hàng Thu hộ [PERSON_NAM…" at bounding box center [769, 342] width 1539 height 684
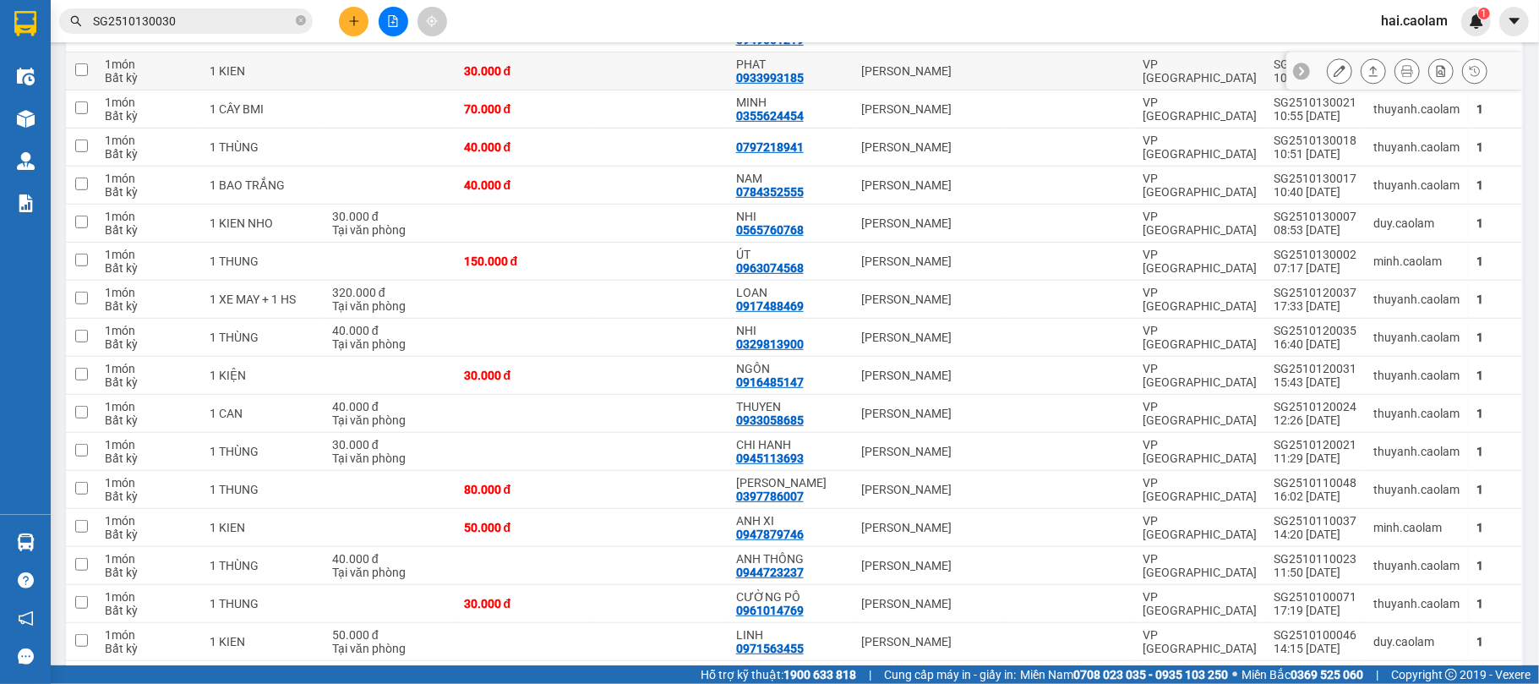
scroll to position [0, 0]
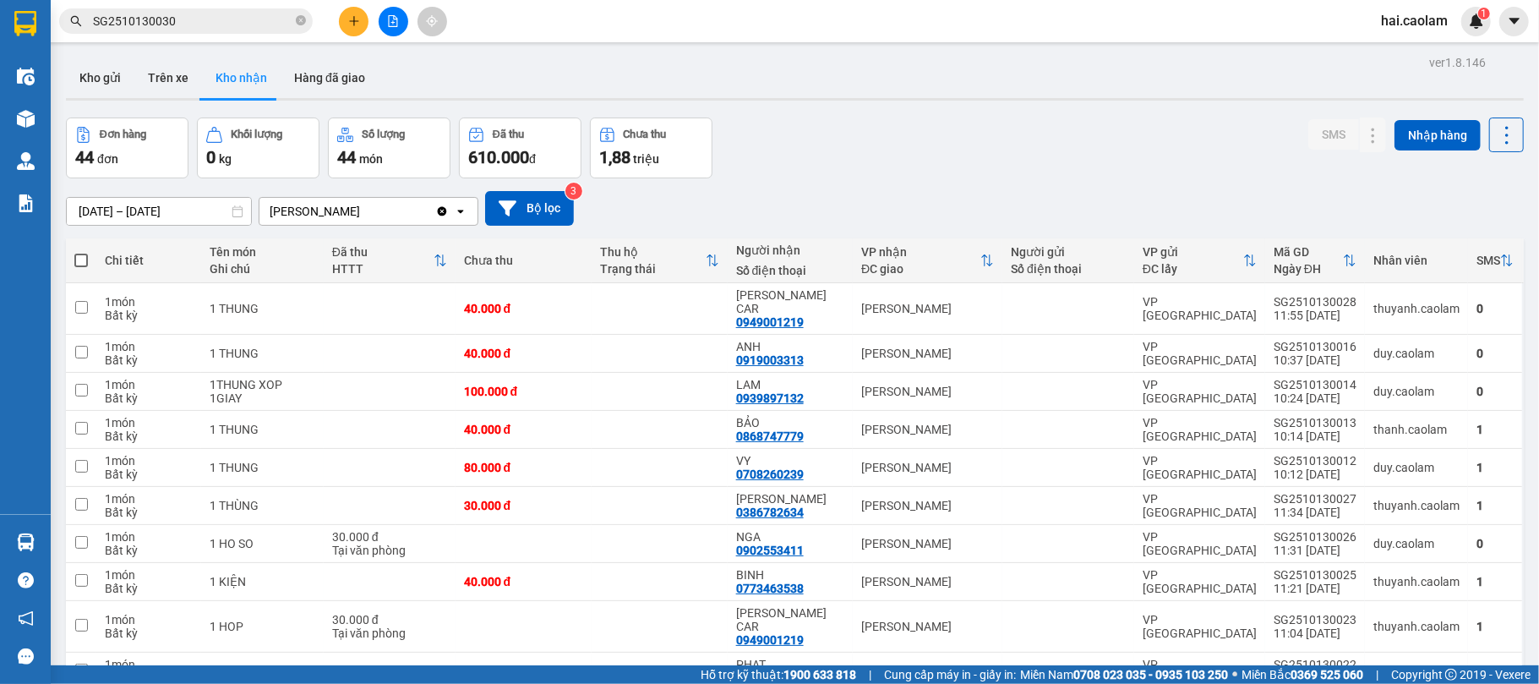
click at [390, 22] on icon "file-add" at bounding box center [393, 21] width 12 height 12
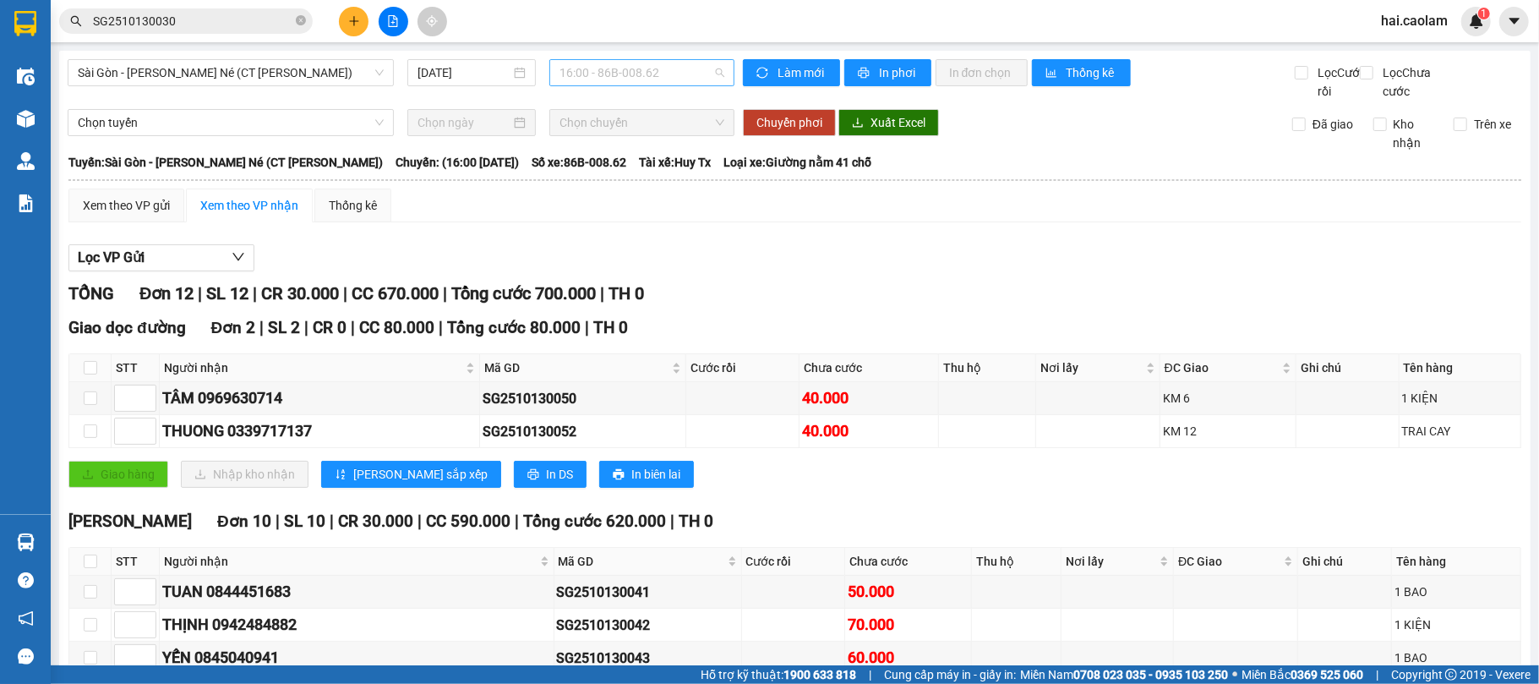
click at [656, 71] on span "16:00 - 86B-008.62" at bounding box center [641, 72] width 165 height 25
click at [291, 75] on span "Sài Gòn - [PERSON_NAME] Né (CT [PERSON_NAME])" at bounding box center [231, 72] width 306 height 25
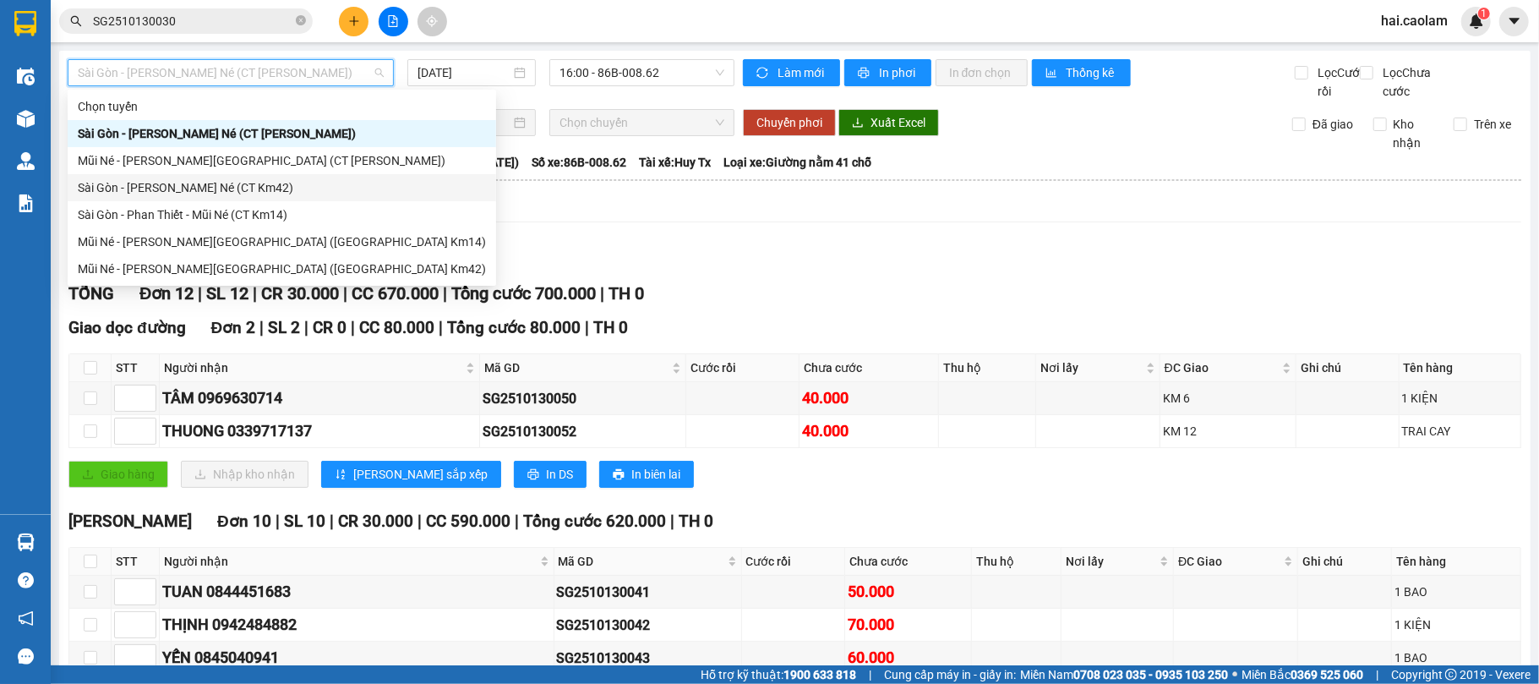
click at [275, 189] on div "Sài Gòn - [PERSON_NAME] Né (CT Km42)" at bounding box center [282, 187] width 408 height 19
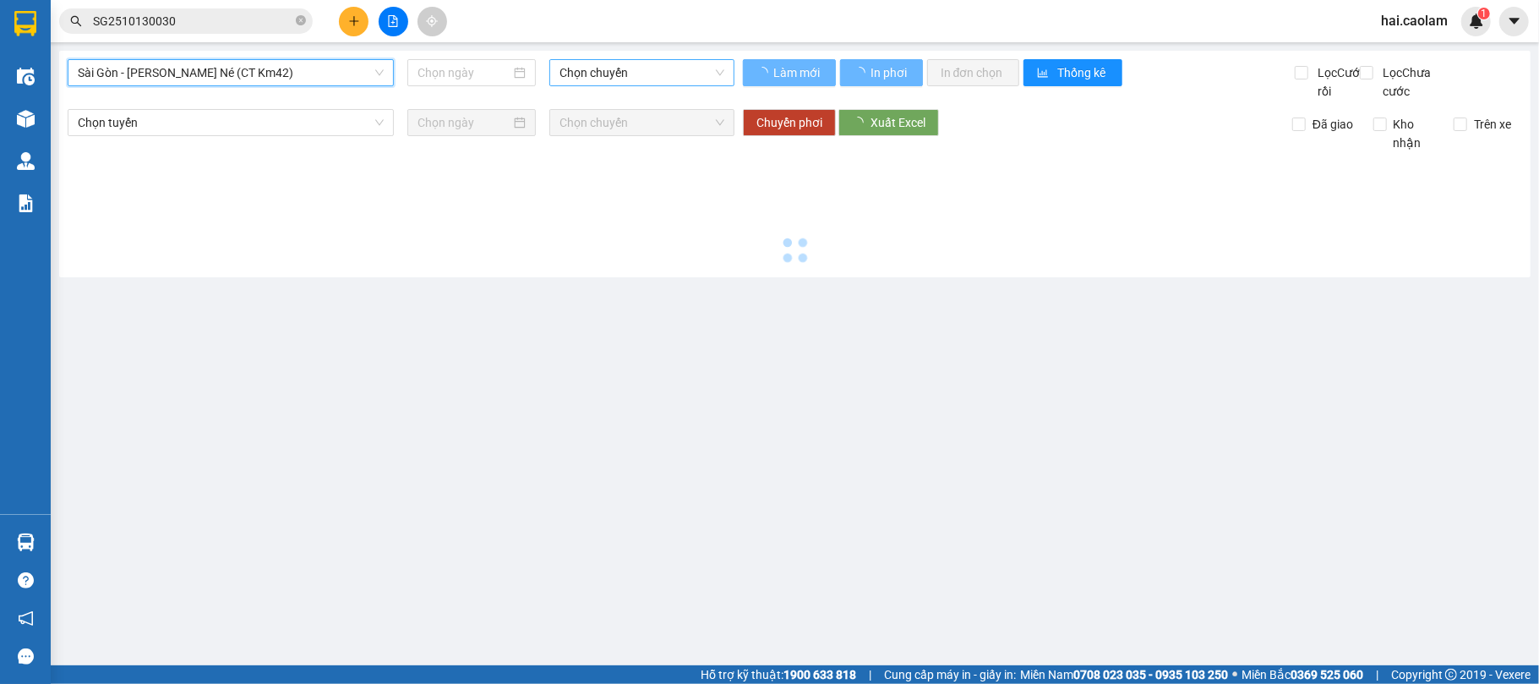
type input "[DATE]"
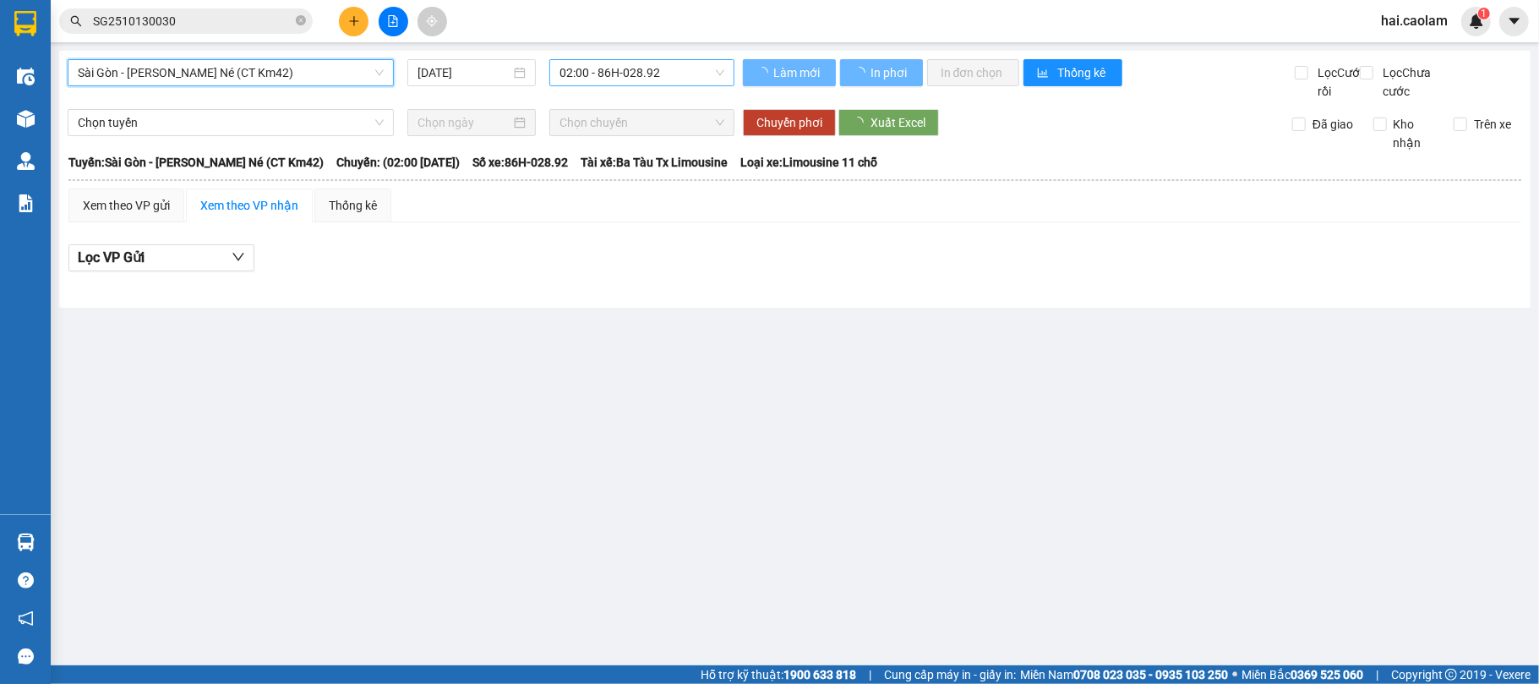
click at [589, 72] on span "02:00 - 86H-028.92" at bounding box center [641, 72] width 165 height 25
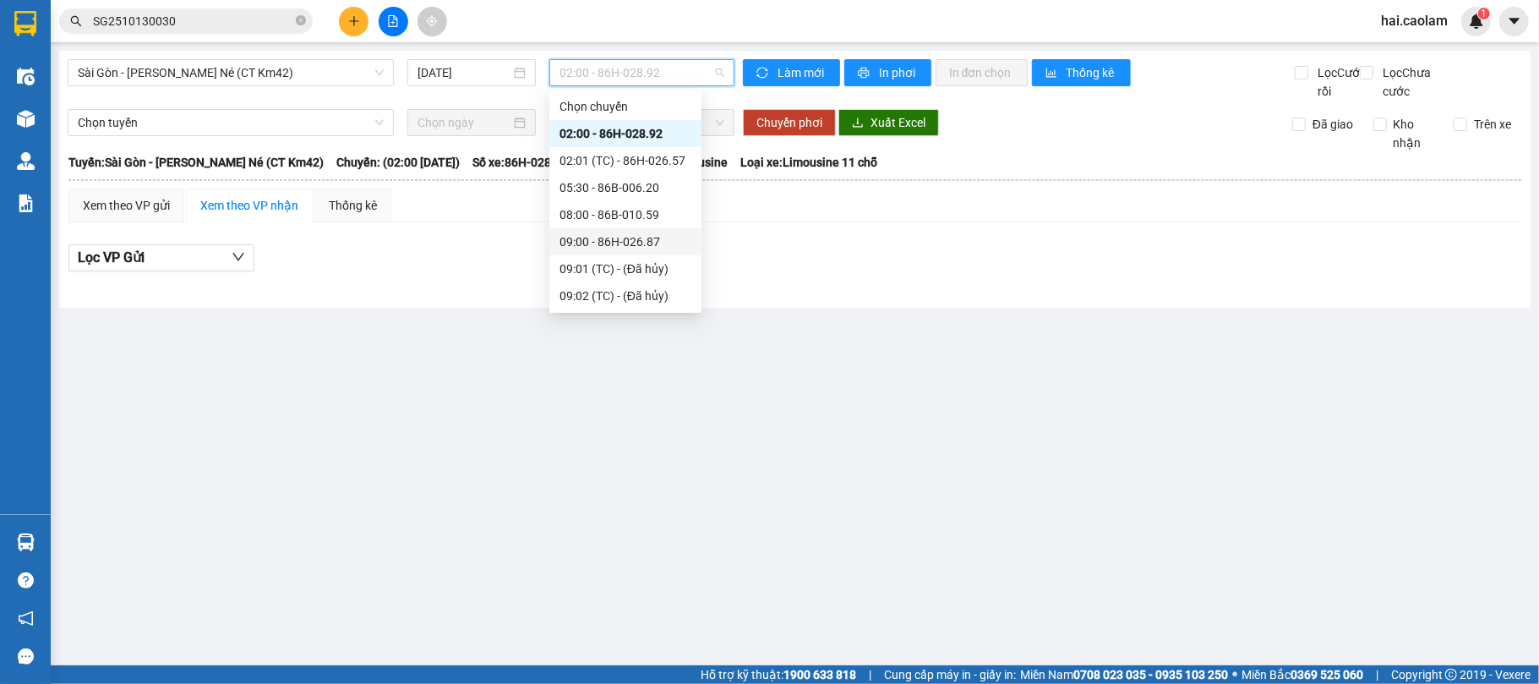
scroll to position [150, 0]
click at [603, 259] on div "12:00 - 86H-026.52" at bounding box center [625, 254] width 132 height 19
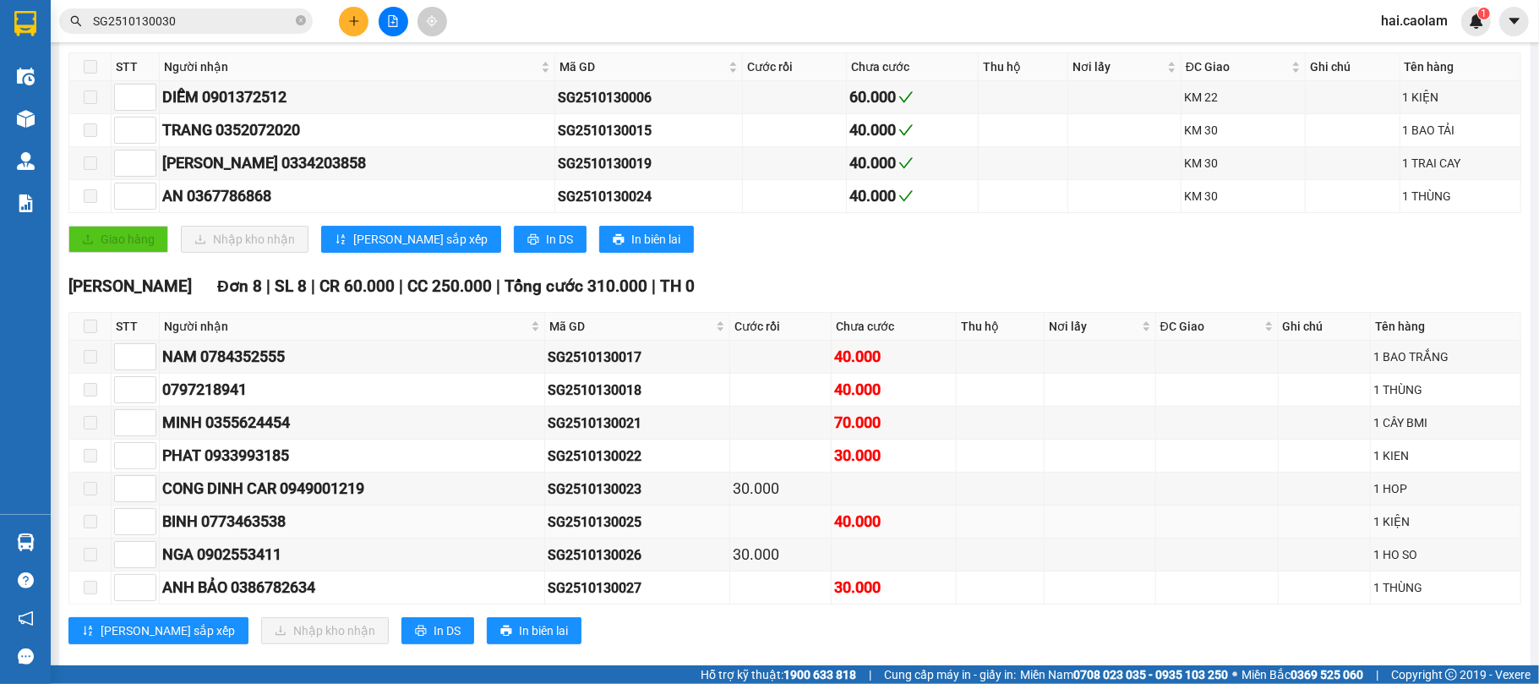
scroll to position [358, 0]
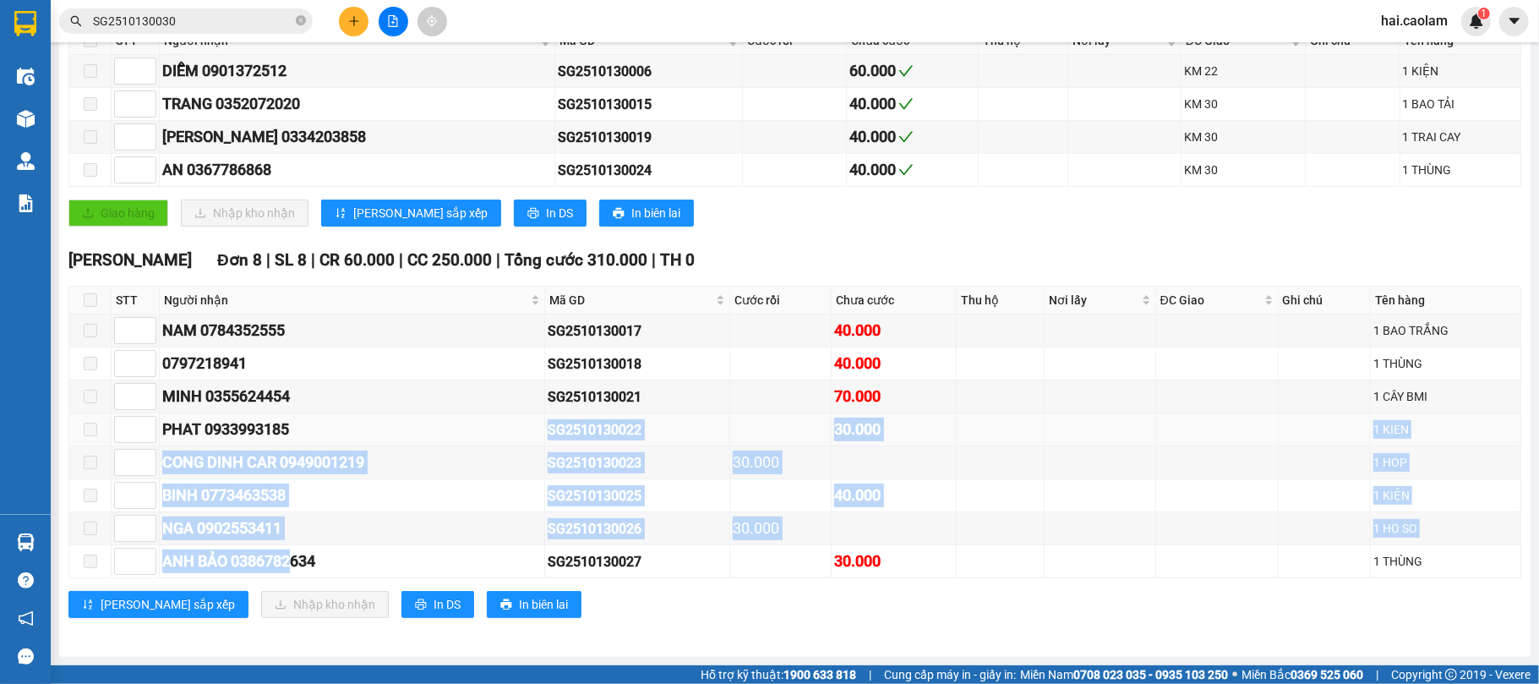
drag, startPoint x: 297, startPoint y: 559, endPoint x: 321, endPoint y: 434, distance: 127.3
click at [321, 434] on tbody "NAM 0784352555 SG2510130017 40.000 1 [PERSON_NAME] 0797218941 SG2510130018 40.0…" at bounding box center [795, 446] width 1452 height 264
click at [321, 434] on div "PHAT 0933993185" at bounding box center [351, 429] width 379 height 24
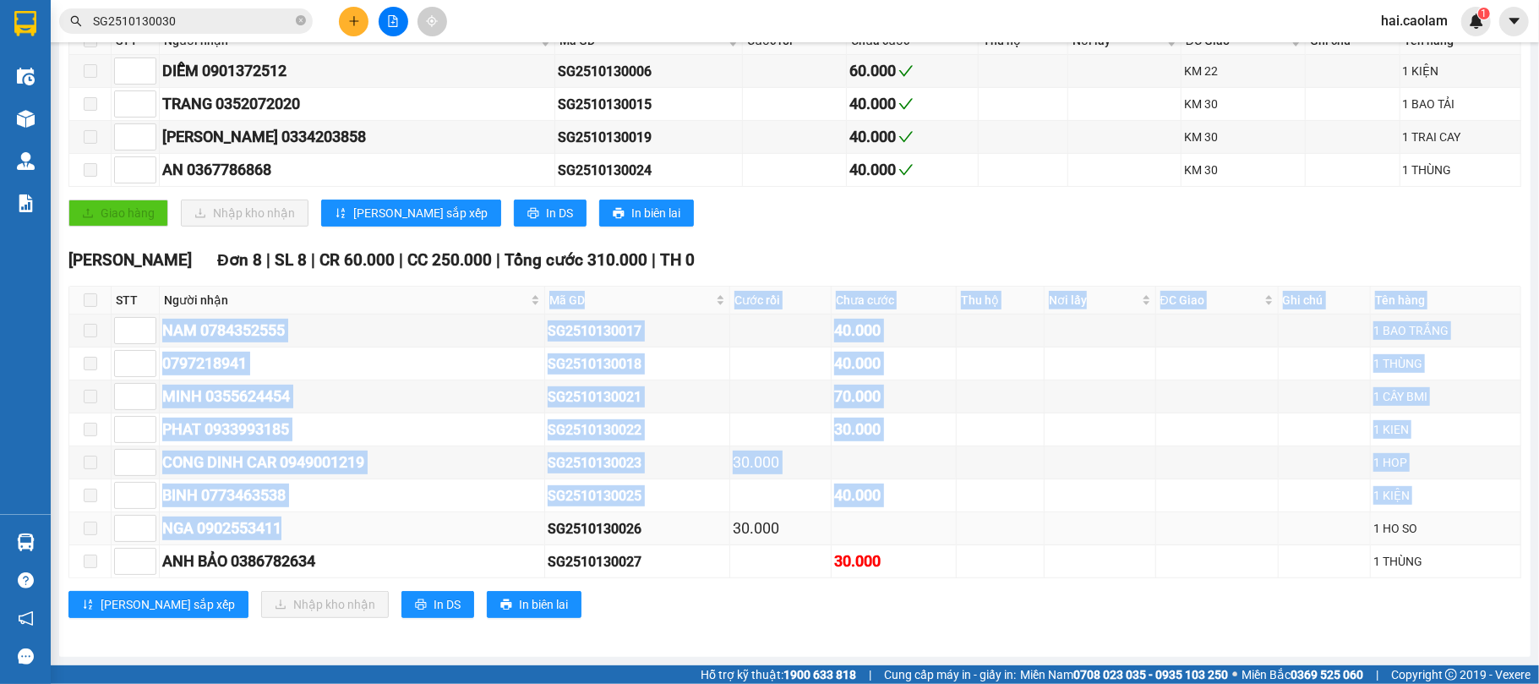
drag, startPoint x: 281, startPoint y: 302, endPoint x: 312, endPoint y: 541, distance: 240.2
click at [312, 541] on table "STT Người [PERSON_NAME] Mã [PERSON_NAME] rồi [PERSON_NAME] Thu hộ Nơi lấy ĐC Gi…" at bounding box center [795, 432] width 1452 height 292
click at [360, 474] on td "CONG DINH CAR 0949001219" at bounding box center [352, 462] width 385 height 33
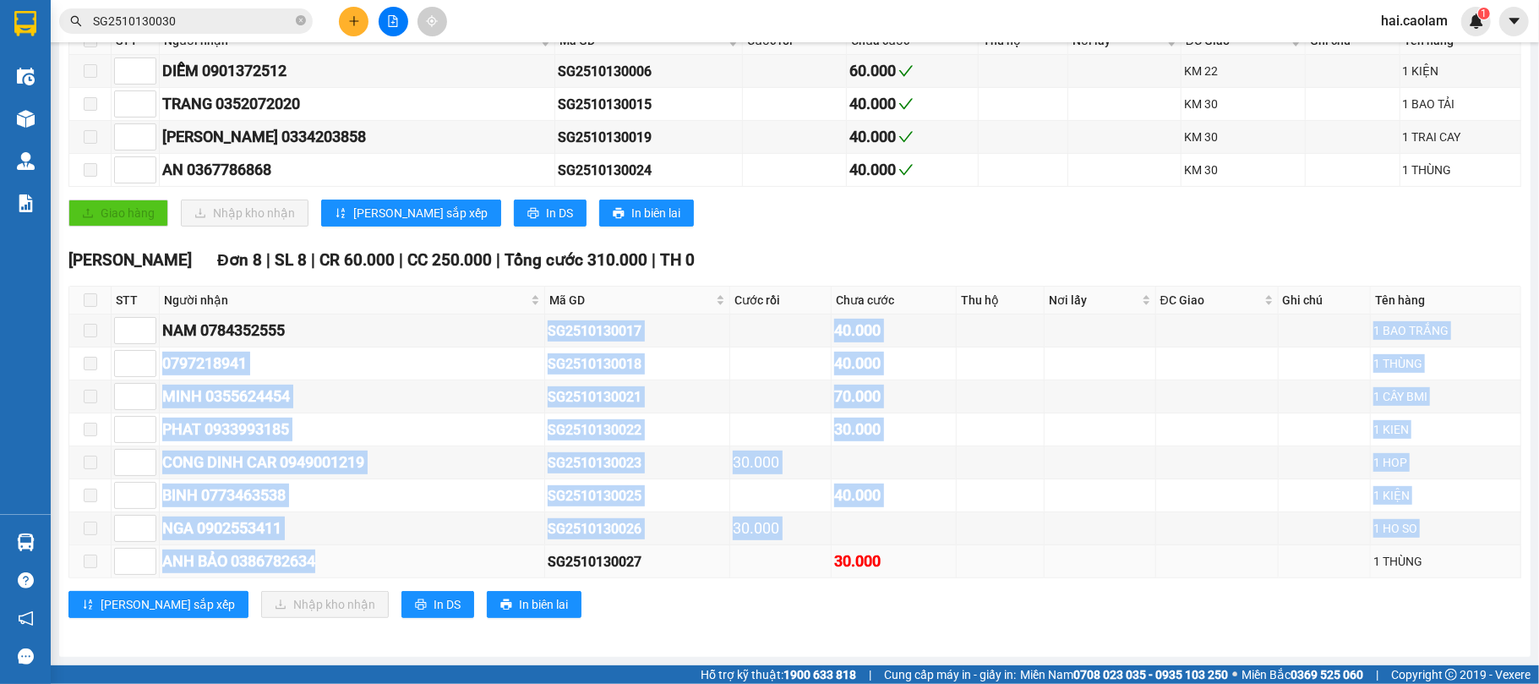
drag, startPoint x: 345, startPoint y: 312, endPoint x: 416, endPoint y: 564, distance: 262.4
click at [416, 564] on tbody "NAM 0784352555 SG2510130017 40.000 1 [PERSON_NAME] 0797218941 SG2510130018 40.0…" at bounding box center [795, 446] width 1452 height 264
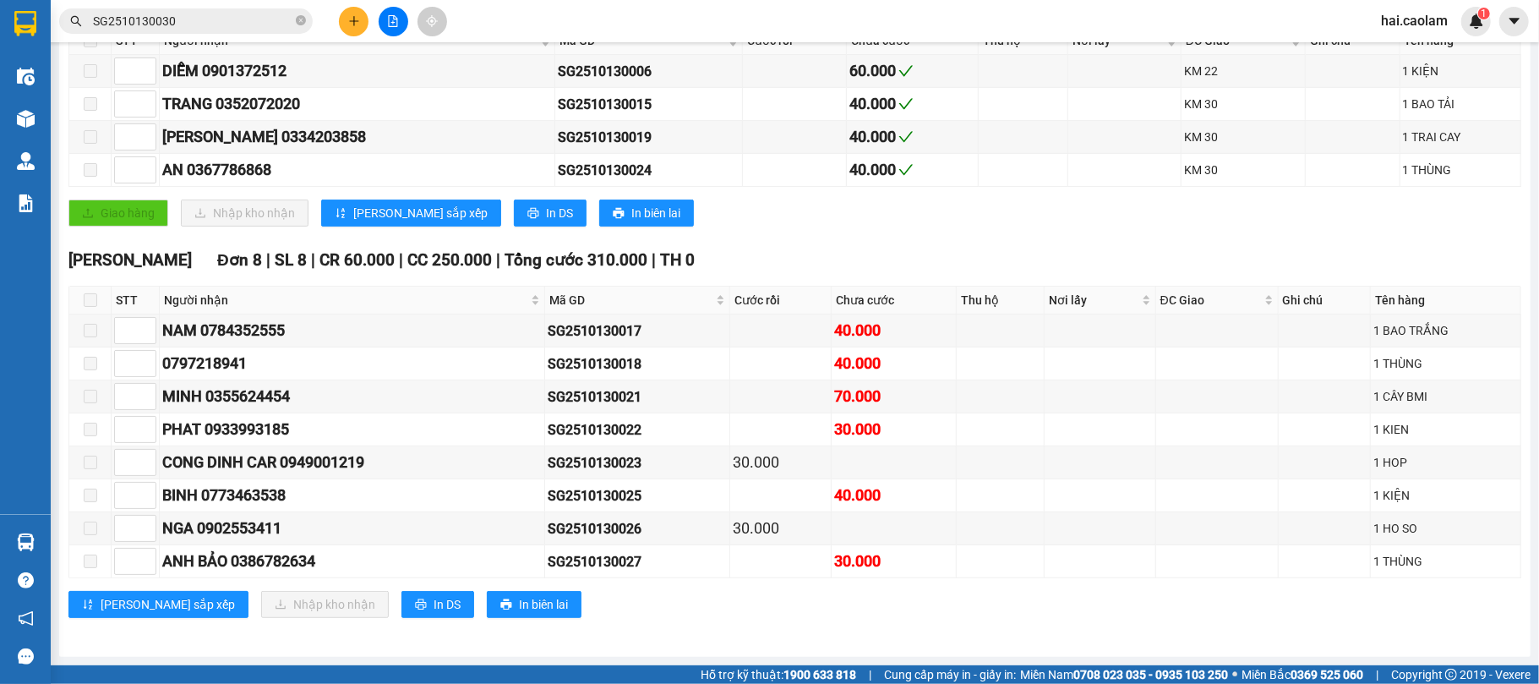
click at [885, 607] on div "[PERSON_NAME] sắp xếp Nhập [PERSON_NAME] In DS In biên lai" at bounding box center [794, 604] width 1452 height 27
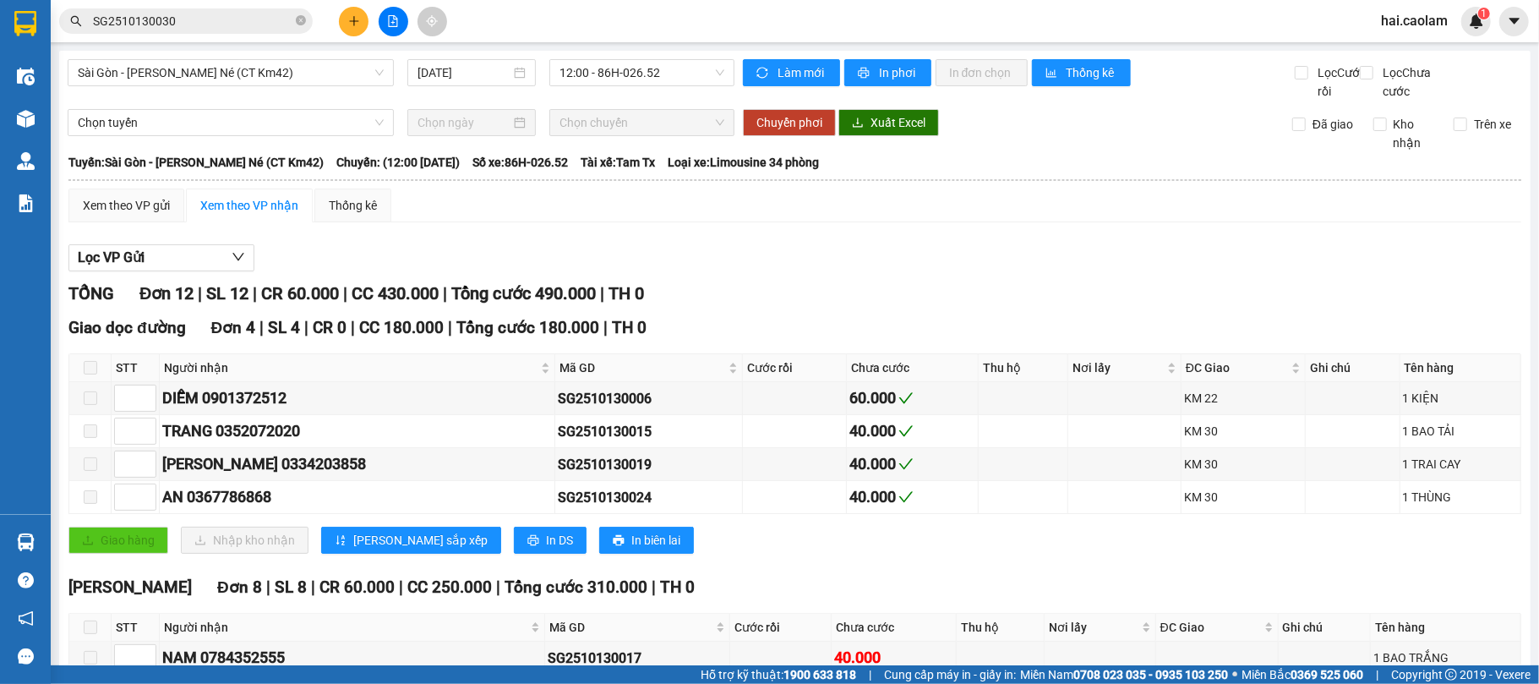
click at [542, 248] on div "Xem theo VP gửi Xem theo [PERSON_NAME] Thống kê Lọc VP Gửi [PERSON_NAME] 12 | …" at bounding box center [794, 576] width 1452 height 777
click at [247, 19] on input "SG2510130030" at bounding box center [192, 21] width 199 height 19
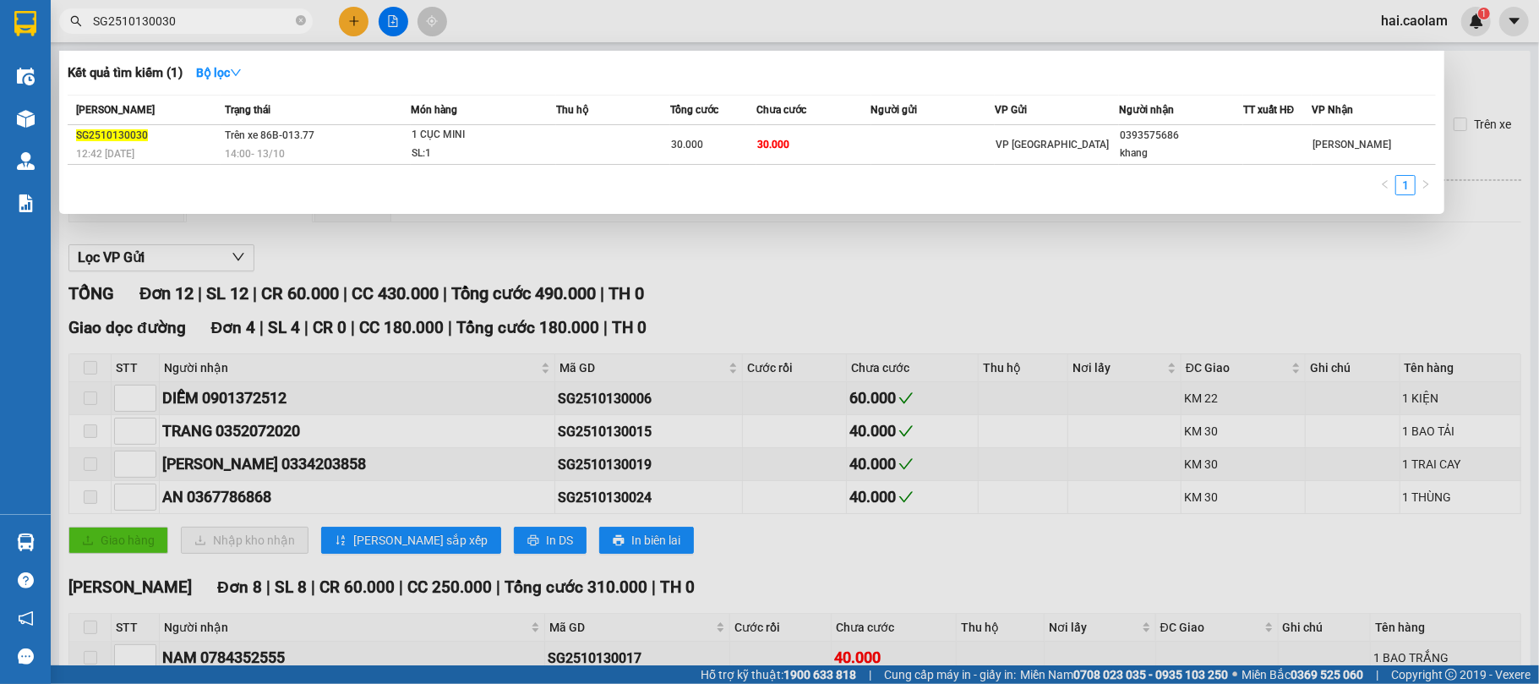
click at [247, 19] on input "SG2510130030" at bounding box center [192, 21] width 199 height 19
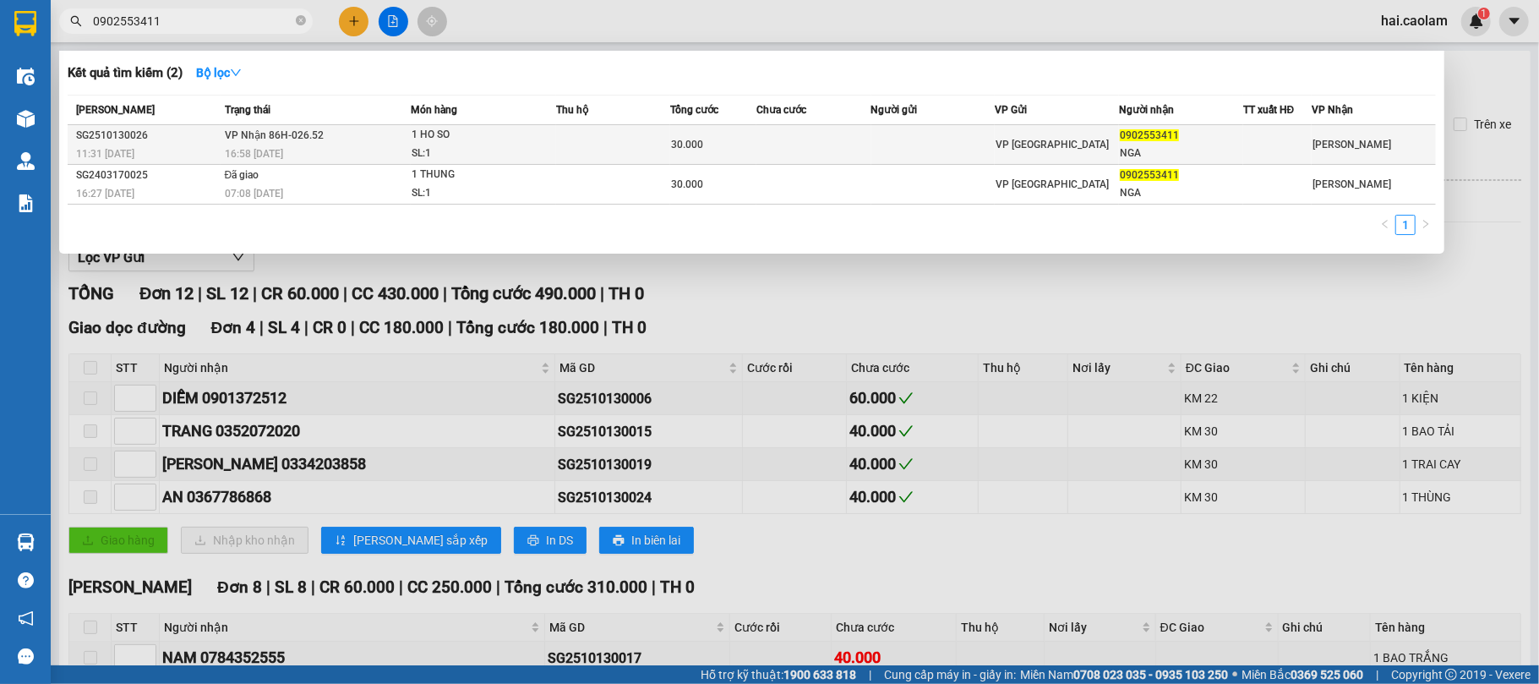
type input "0902553411"
click at [400, 144] on div "16:58 [DATE]" at bounding box center [318, 153] width 186 height 19
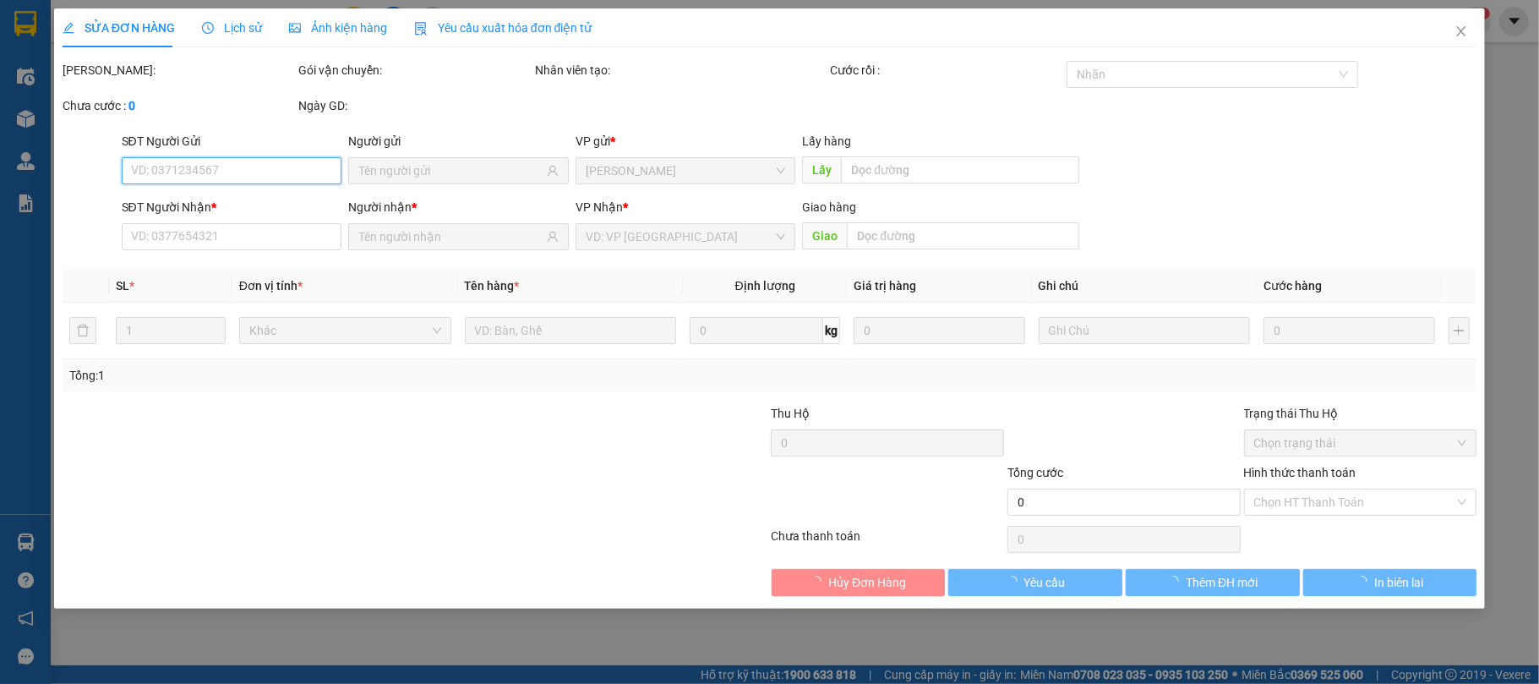
type input "0902553411"
type input "NGA"
type input "30.000"
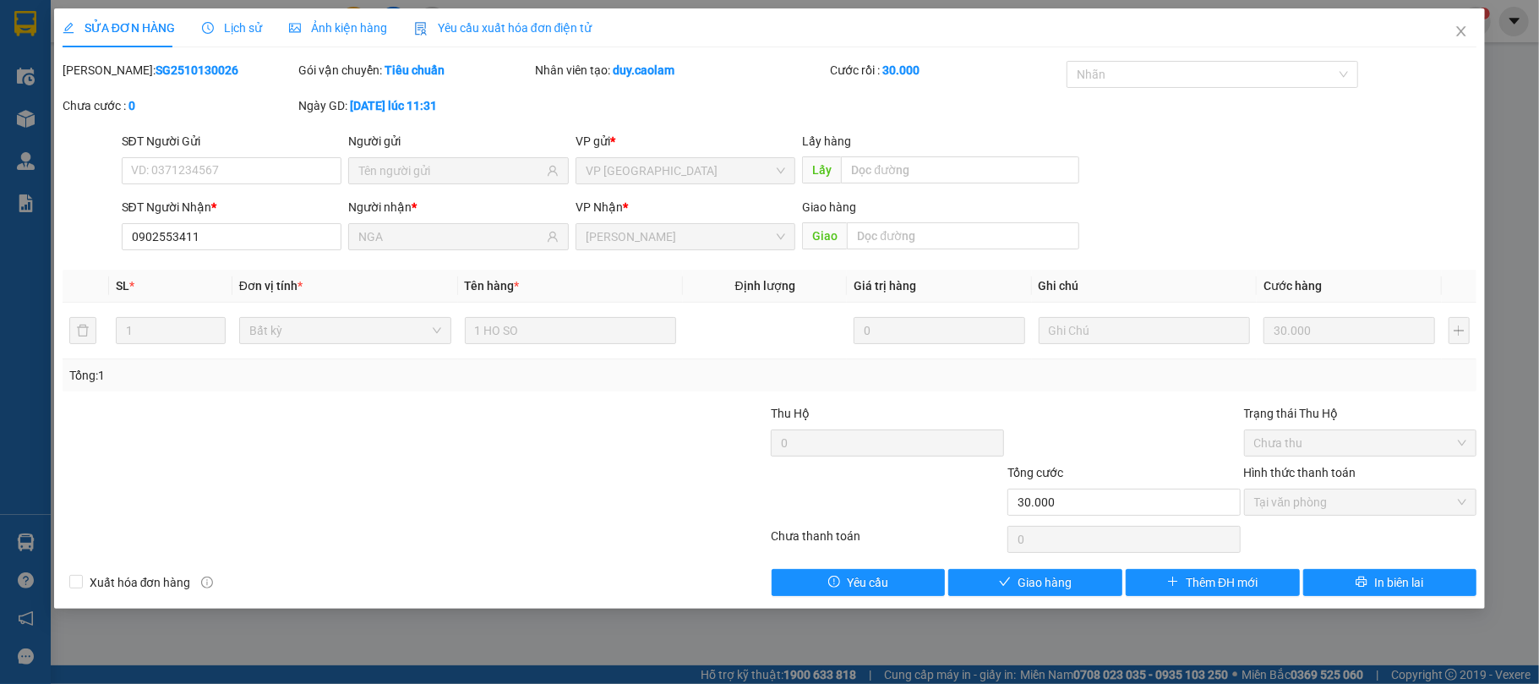
click at [234, 31] on span "Lịch sử" at bounding box center [232, 28] width 60 height 14
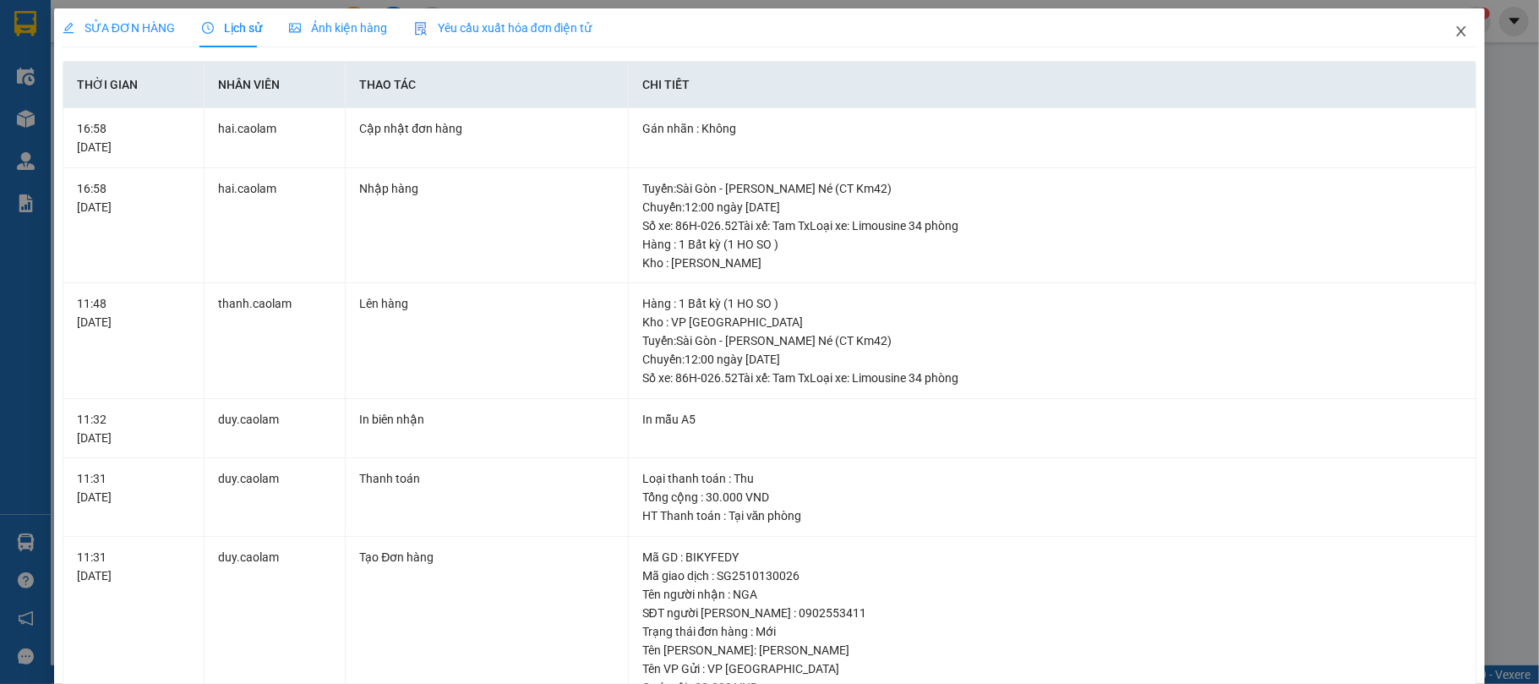
click at [1454, 28] on icon "close" at bounding box center [1461, 32] width 14 height 14
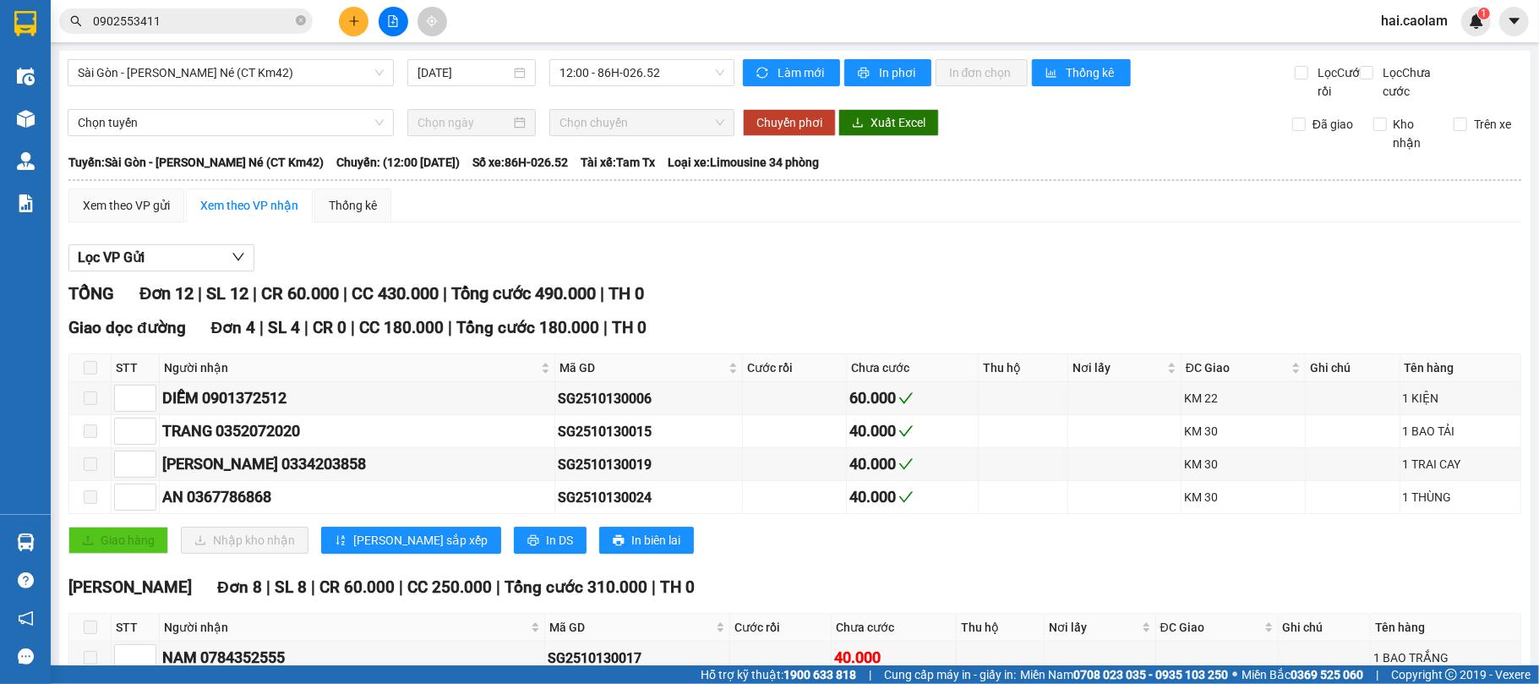
click at [204, 15] on input "0902553411" at bounding box center [192, 21] width 199 height 19
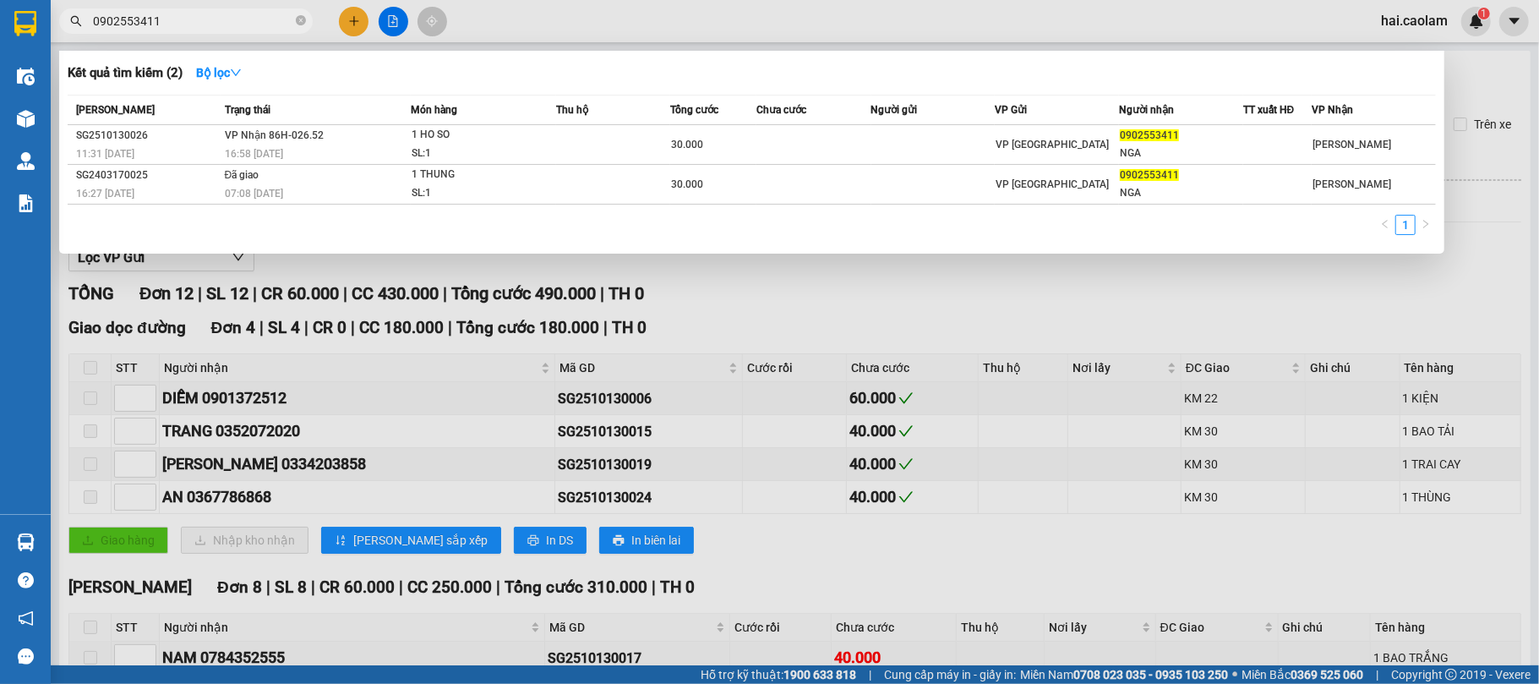
click at [204, 15] on input "0902553411" at bounding box center [192, 21] width 199 height 19
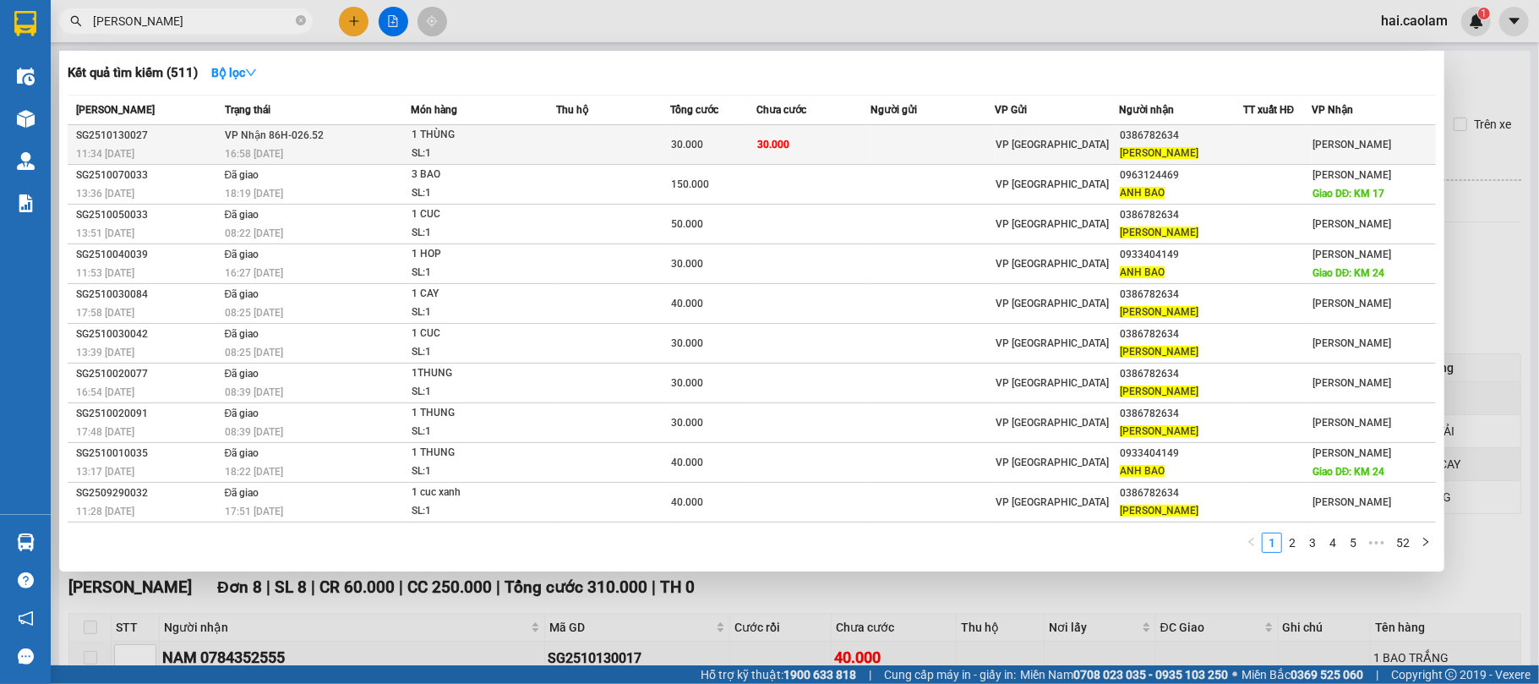
type input "[PERSON_NAME]"
click at [944, 132] on td at bounding box center [933, 145] width 124 height 40
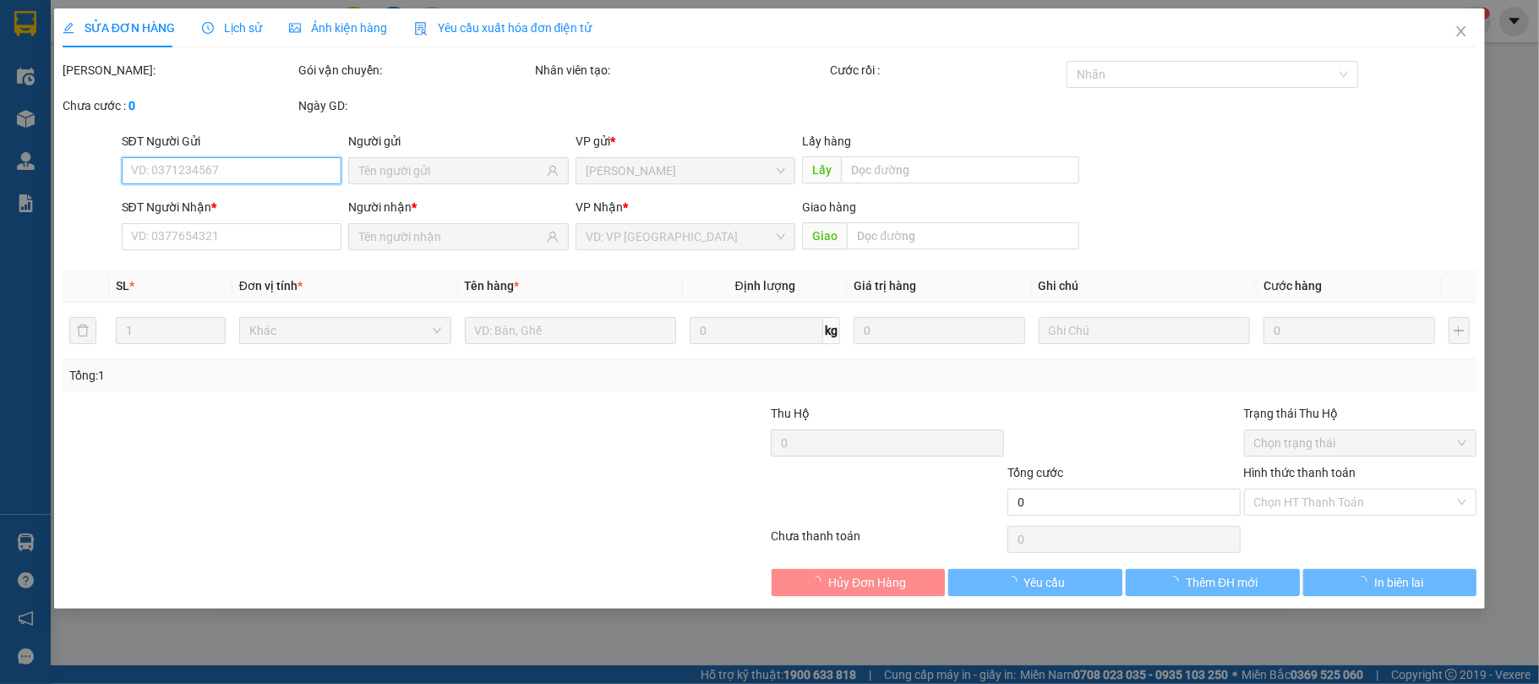
type input "0386782634"
type input "[PERSON_NAME]"
type input "30.000"
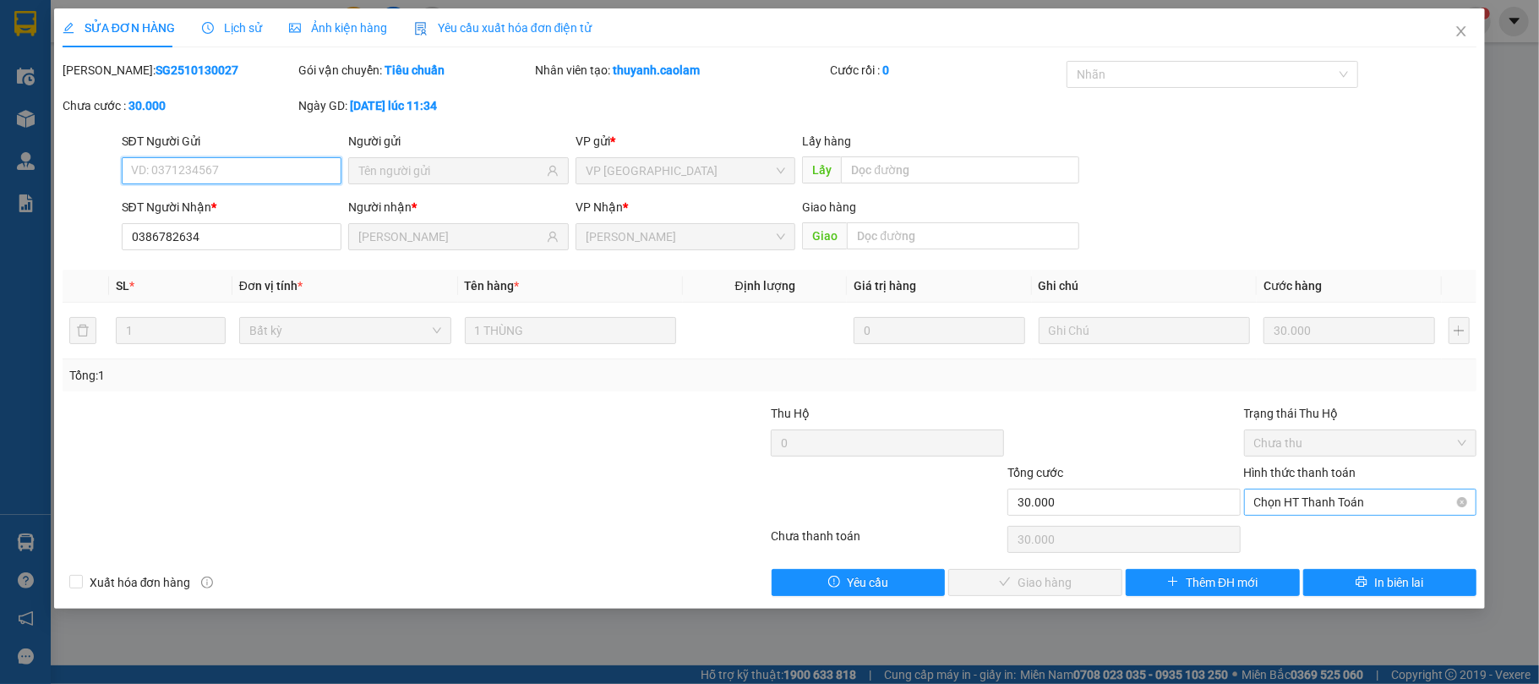
click at [1285, 510] on span "Chọn HT Thanh Toán" at bounding box center [1360, 501] width 213 height 25
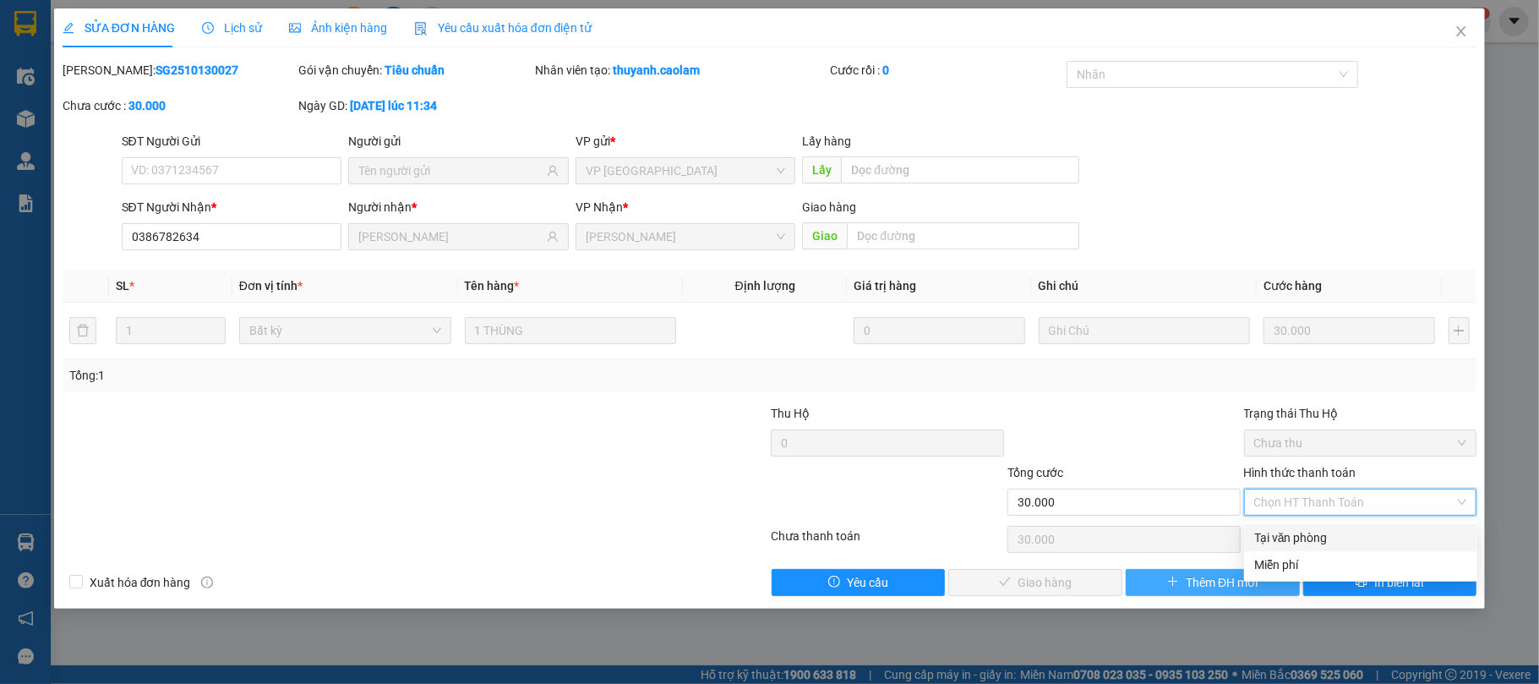
drag, startPoint x: 1269, startPoint y: 536, endPoint x: 1146, endPoint y: 569, distance: 127.9
click at [1271, 538] on div "Tại văn phòng" at bounding box center [1360, 537] width 213 height 19
type input "0"
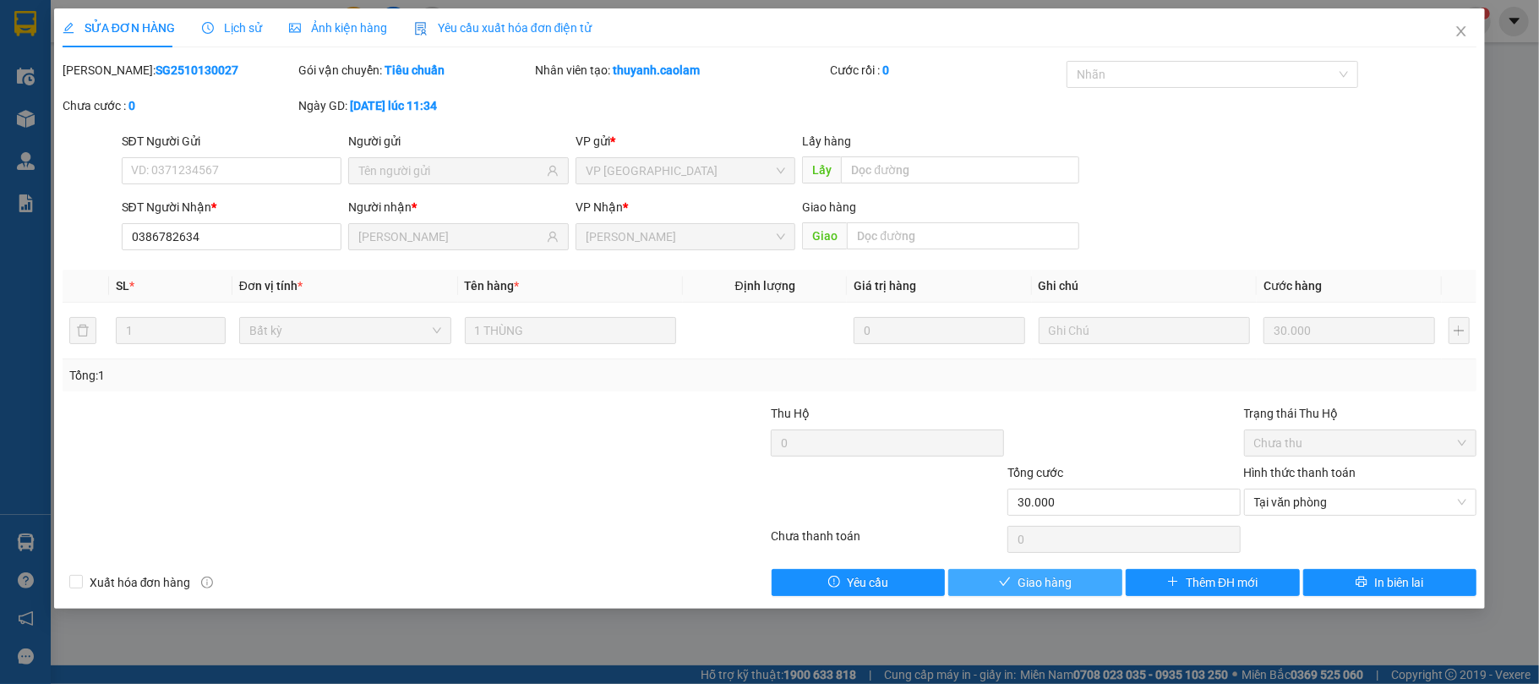
click at [1052, 585] on span "Giao hàng" at bounding box center [1044, 582] width 54 height 19
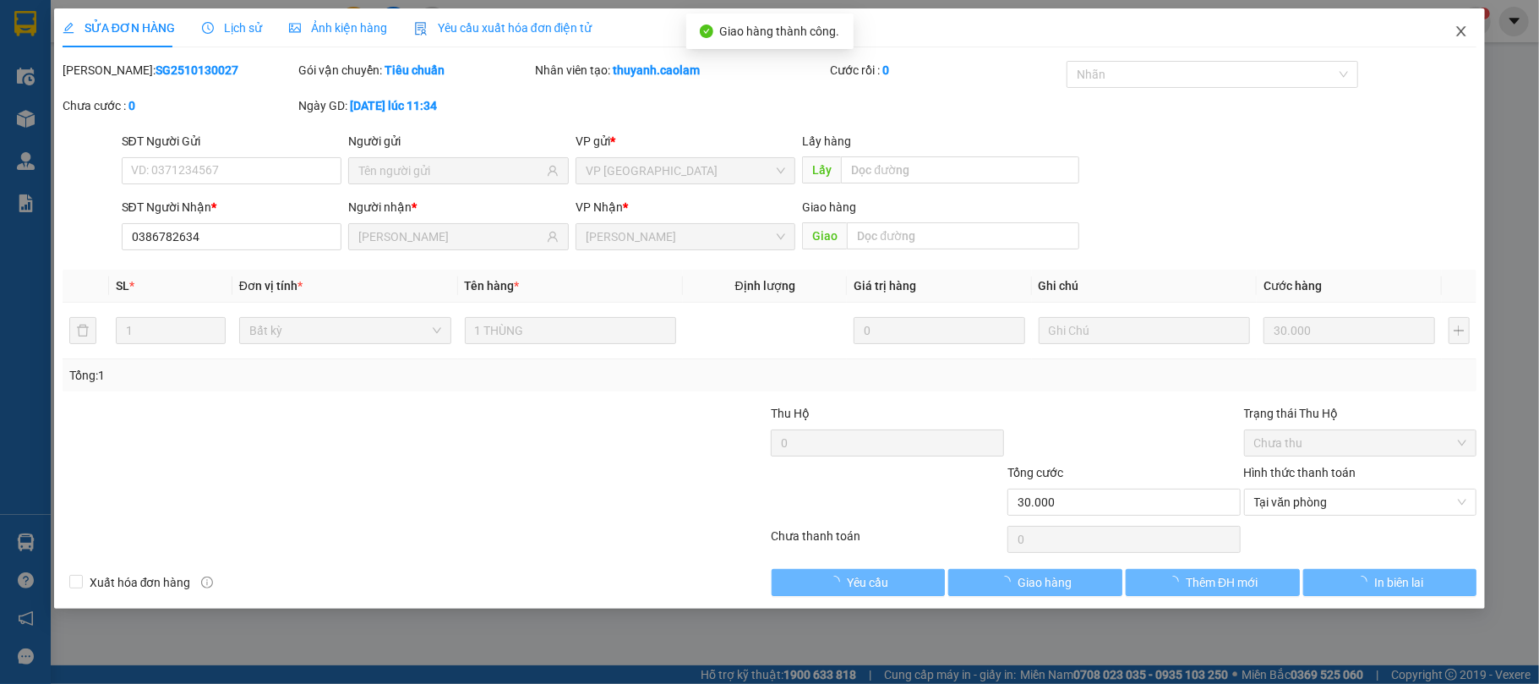
click at [1445, 32] on span "Close" at bounding box center [1460, 31] width 47 height 47
click at [1452, 32] on div "hai.caolam 1" at bounding box center [1428, 22] width 123 height 30
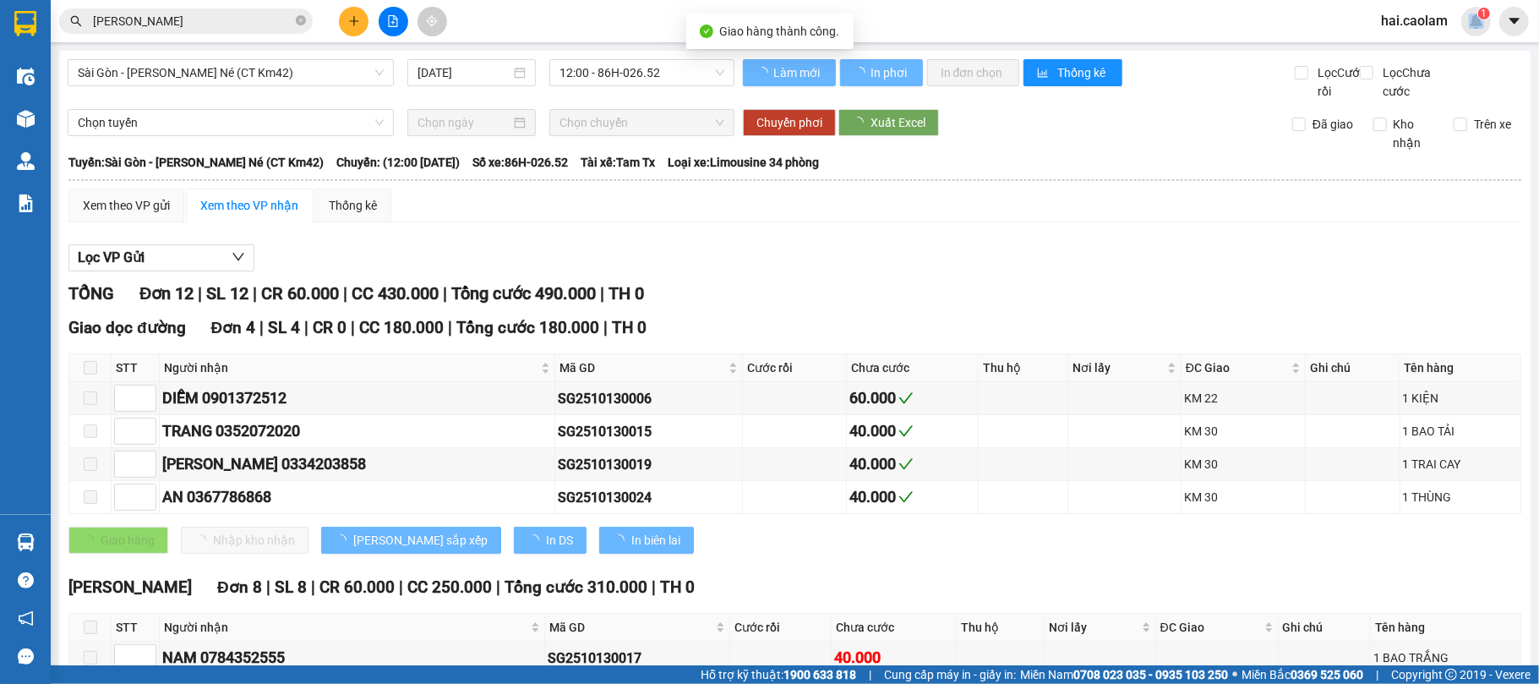
click at [1452, 32] on div "hai.caolam 1" at bounding box center [1428, 22] width 123 height 30
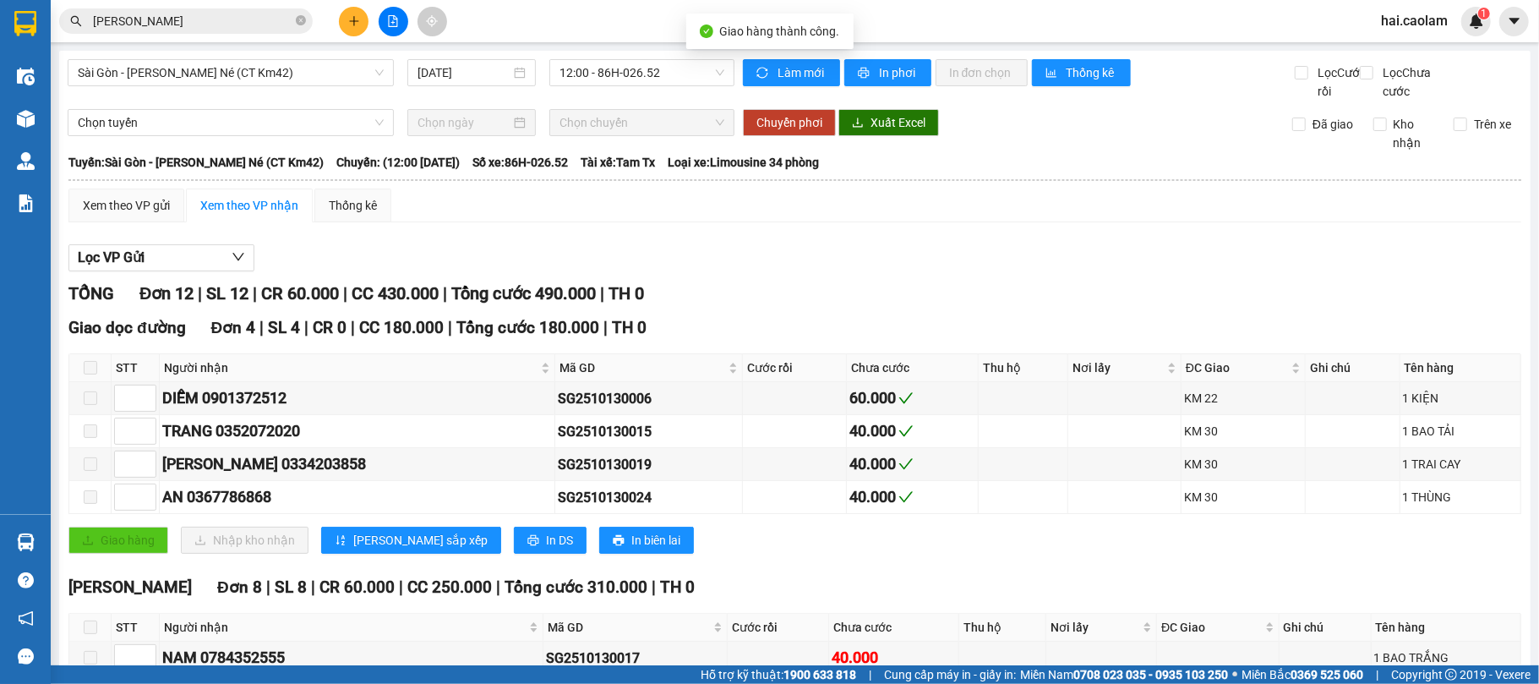
click at [368, 19] on div at bounding box center [393, 22] width 127 height 30
click at [357, 21] on icon "plus" at bounding box center [354, 21] width 12 height 12
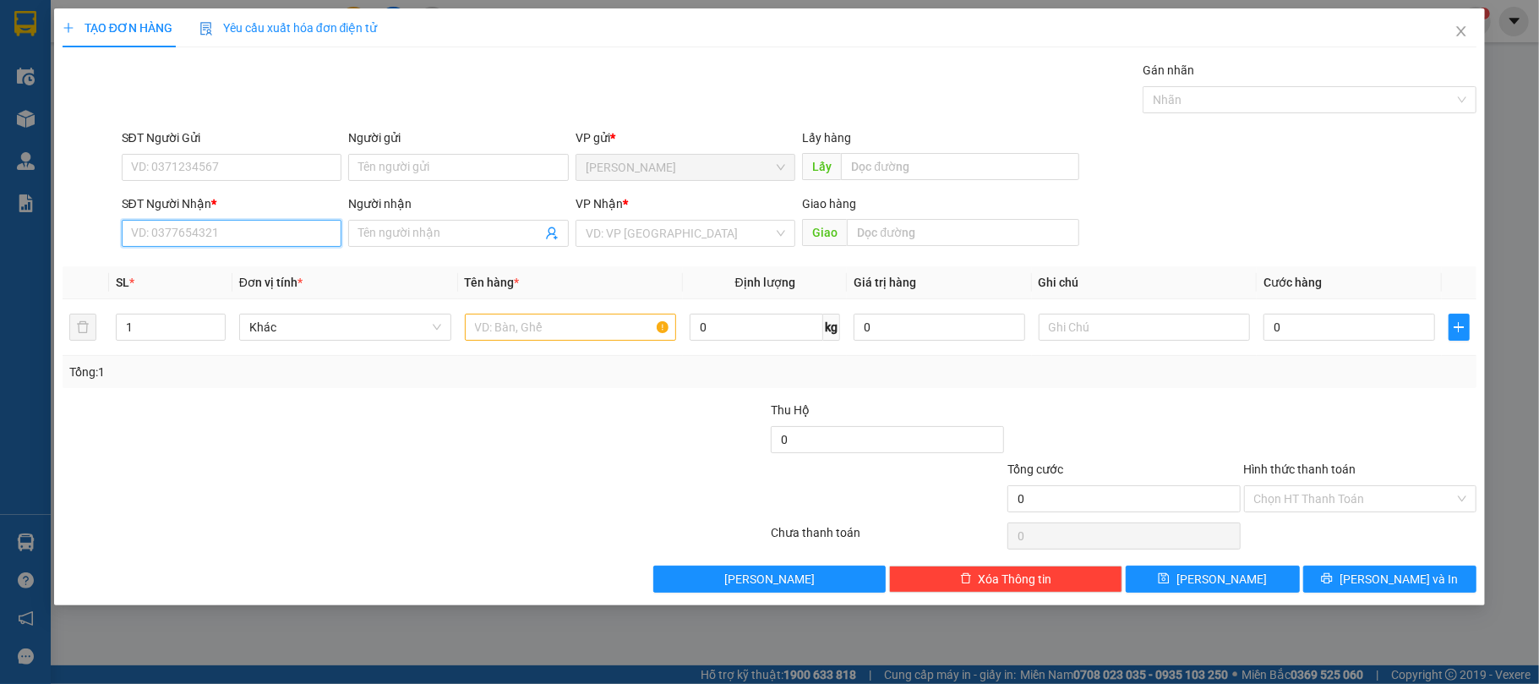
click at [201, 221] on input "SĐT Người Nhận *" at bounding box center [232, 233] width 221 height 27
click at [200, 223] on input "SĐT Người Nhận *" at bounding box center [232, 233] width 221 height 27
type input "0909992544"
click at [190, 274] on div "0909992544 - ĐÀO THẾ" at bounding box center [232, 268] width 200 height 19
type input "[PERSON_NAME]"
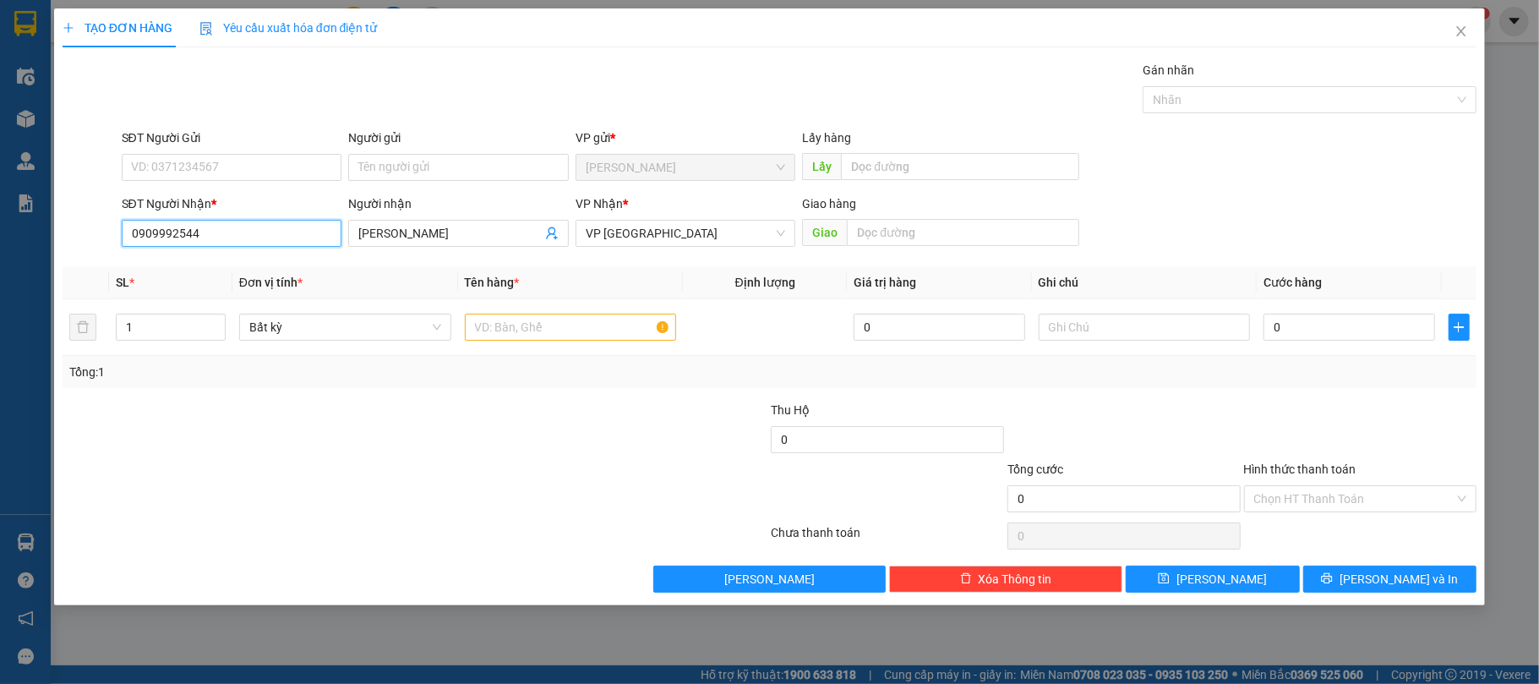
type input "0909992544"
click at [1372, 396] on div "Transit Pickup Surcharge Ids Transit Deliver Surcharge Ids Transit Deliver Surc…" at bounding box center [770, 326] width 1414 height 531
click at [497, 331] on input "text" at bounding box center [571, 326] width 212 height 27
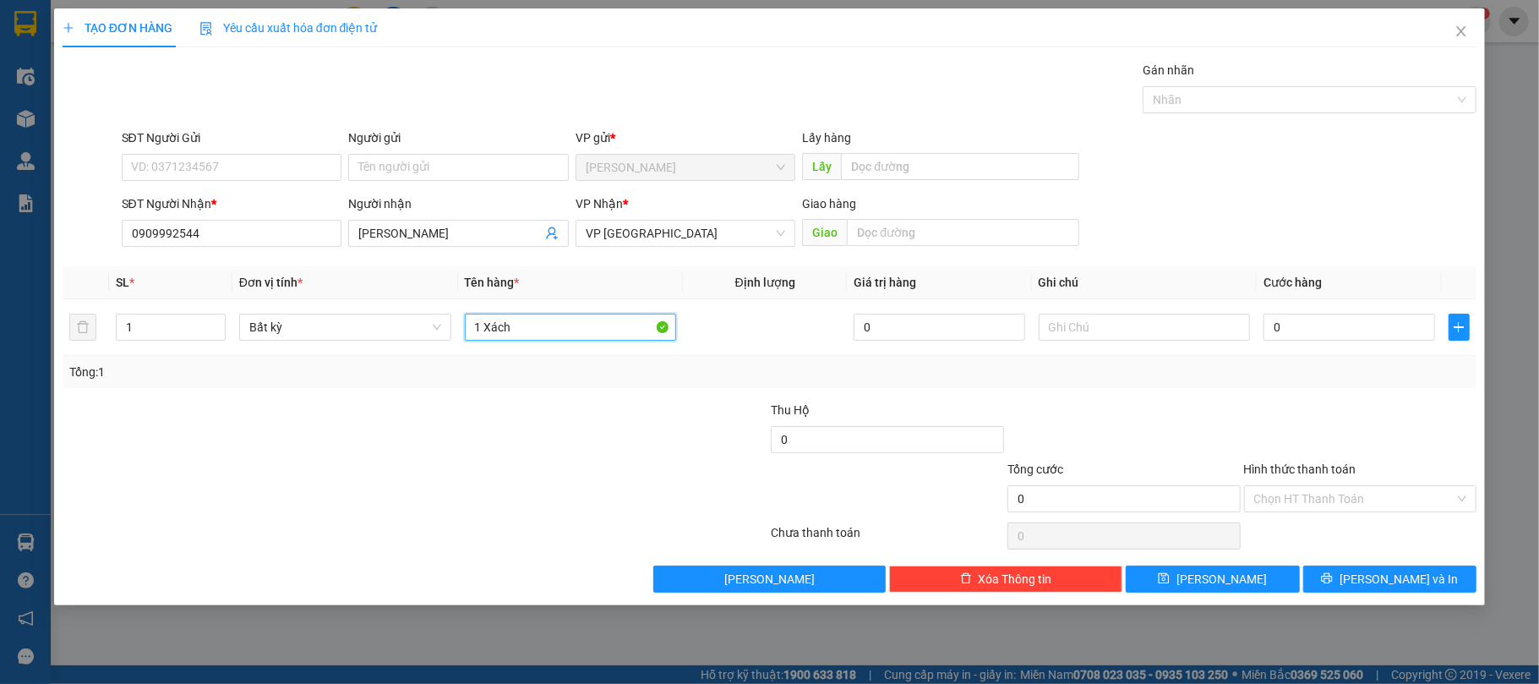
type input "1 Xách"
click at [1248, 412] on div at bounding box center [1360, 429] width 237 height 59
click at [1359, 331] on input "0" at bounding box center [1348, 326] width 171 height 27
type input "3"
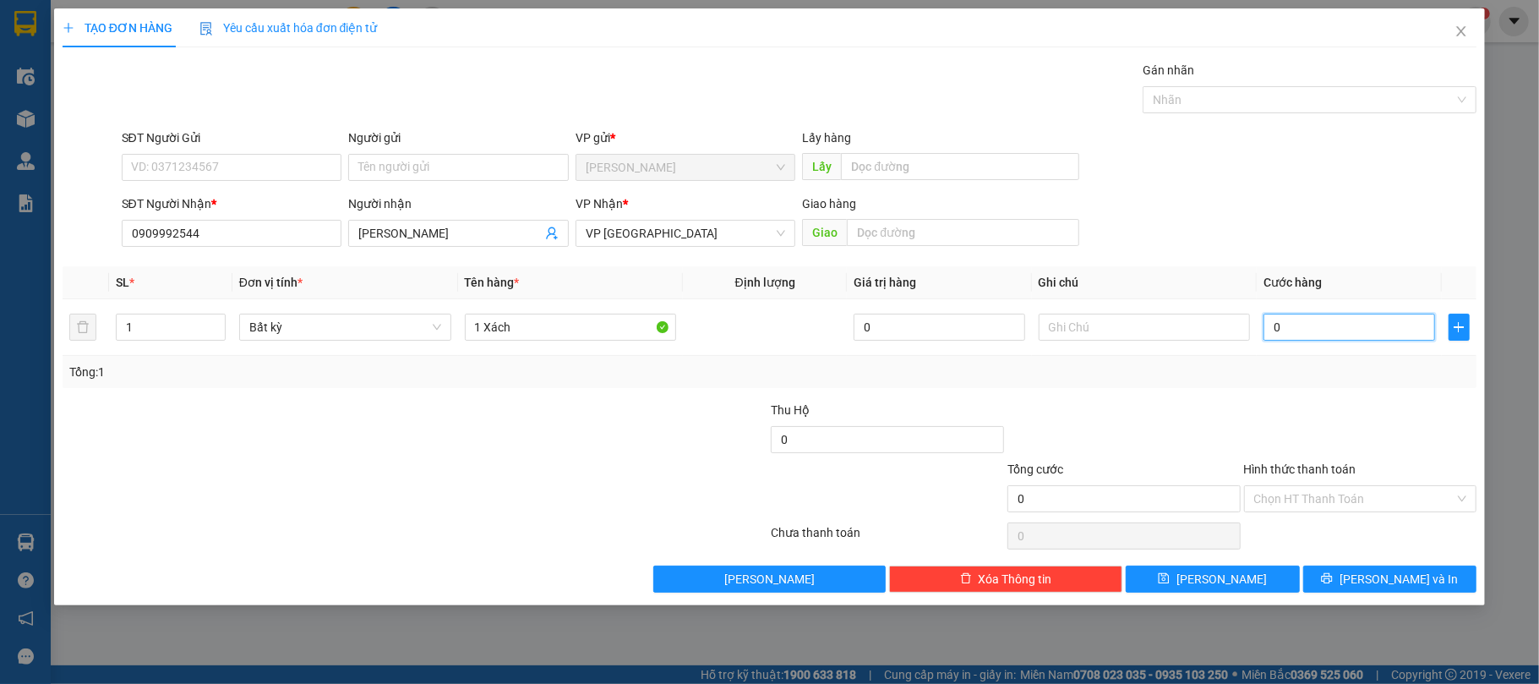
type input "3"
type input "30"
type input "30.000"
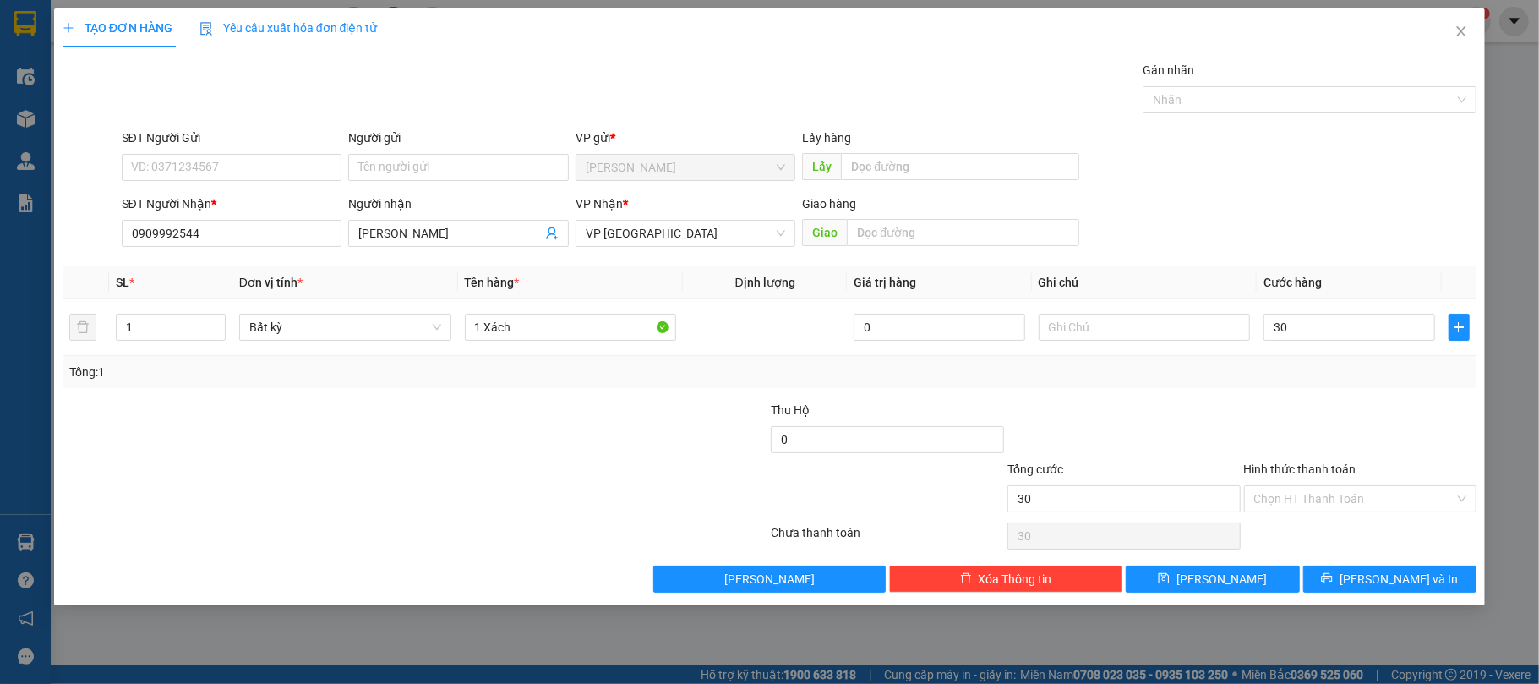
type input "30.000"
click at [657, 423] on div at bounding box center [651, 429] width 237 height 59
click at [1393, 578] on span "[PERSON_NAME] và In" at bounding box center [1398, 578] width 118 height 19
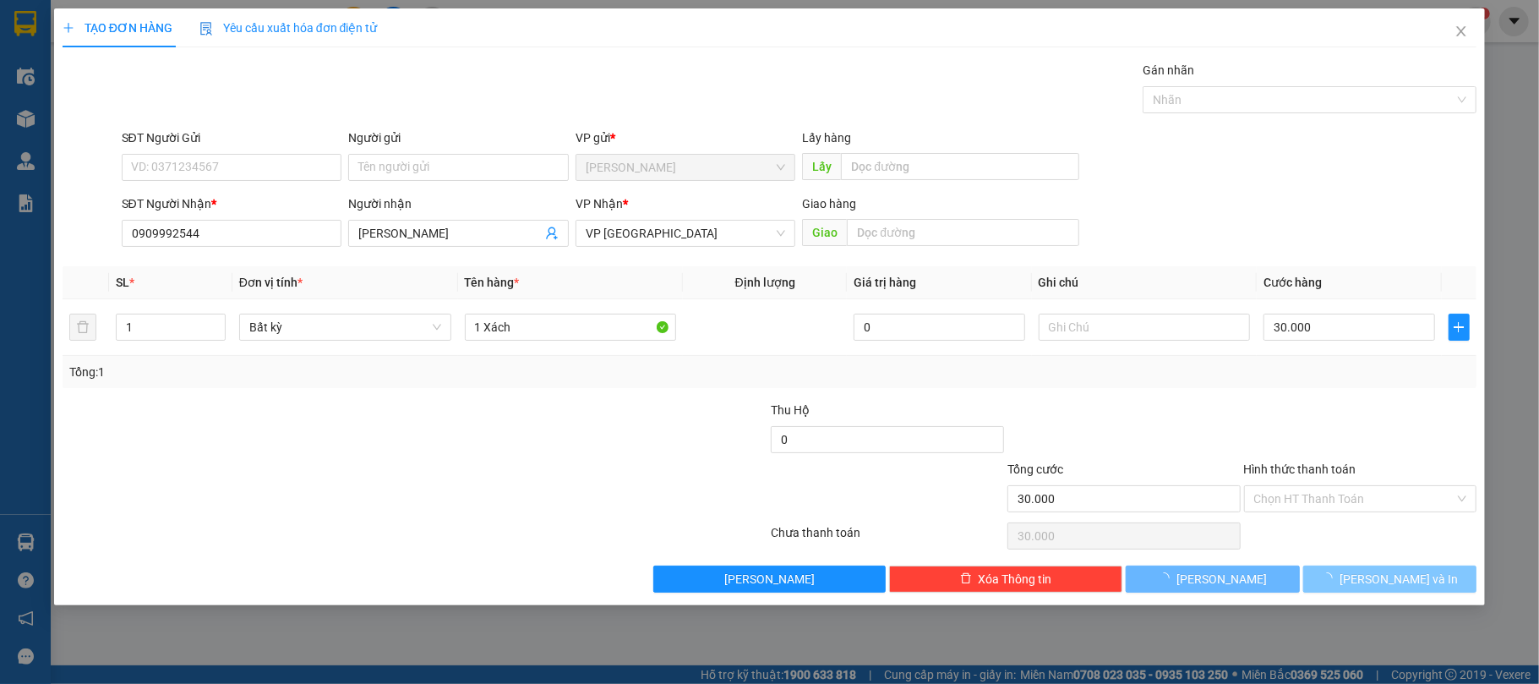
click at [1393, 578] on span "[PERSON_NAME] và In" at bounding box center [1398, 578] width 118 height 19
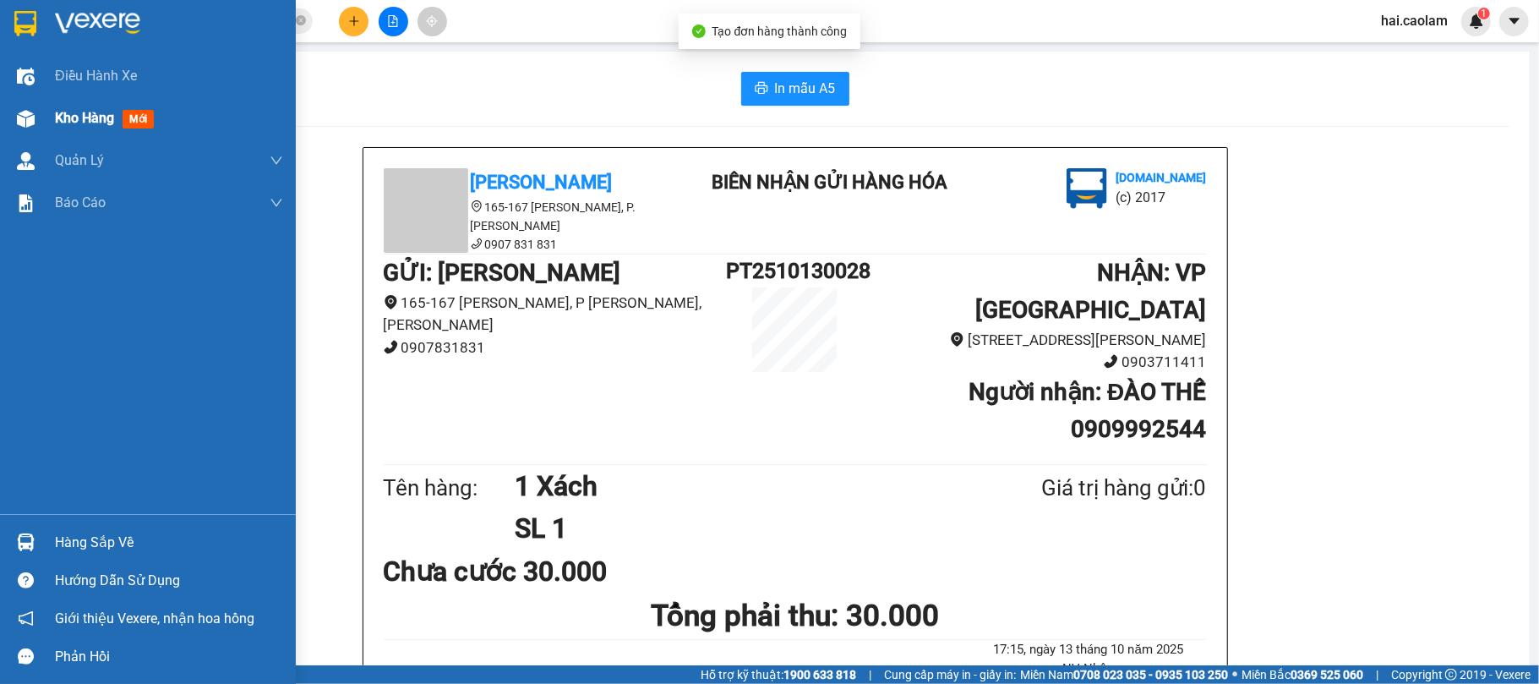
click at [32, 128] on div at bounding box center [26, 119] width 30 height 30
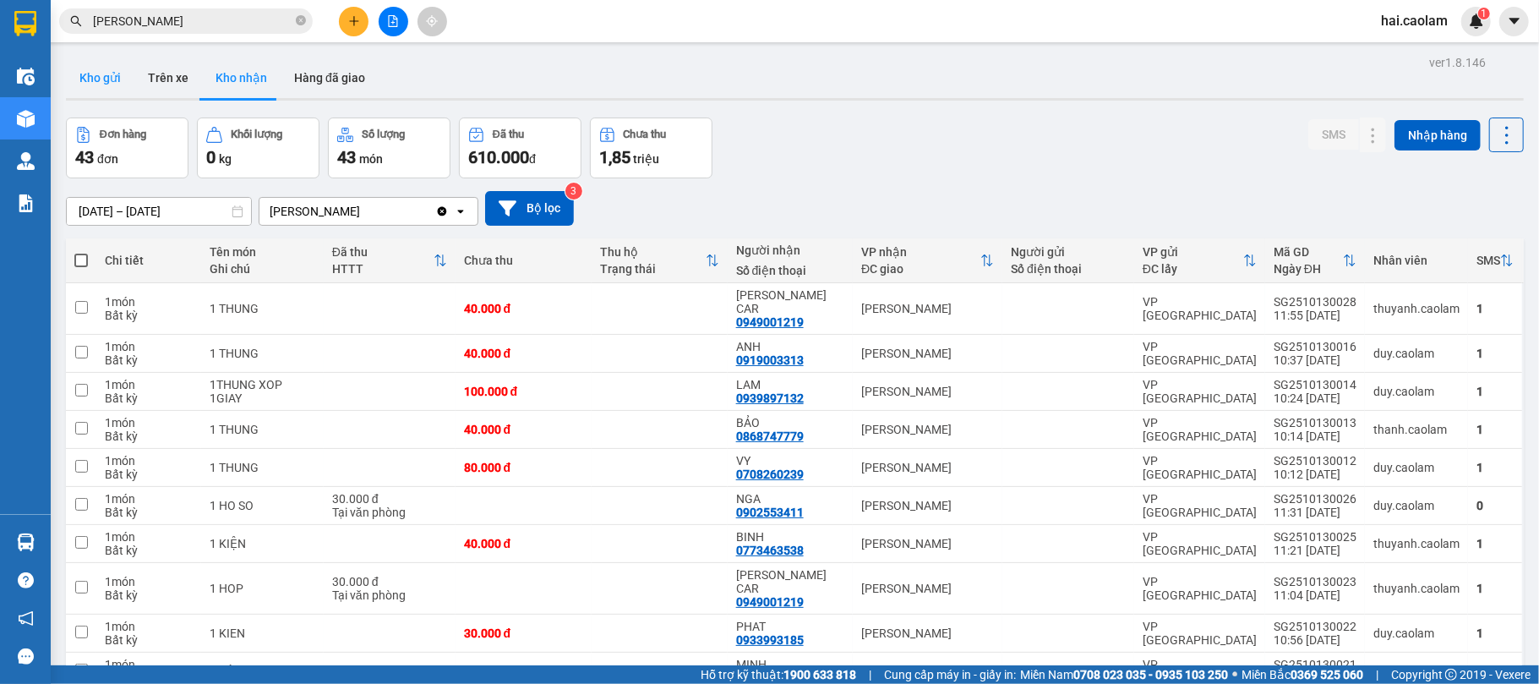
click at [112, 86] on button "Kho gửi" at bounding box center [100, 77] width 68 height 41
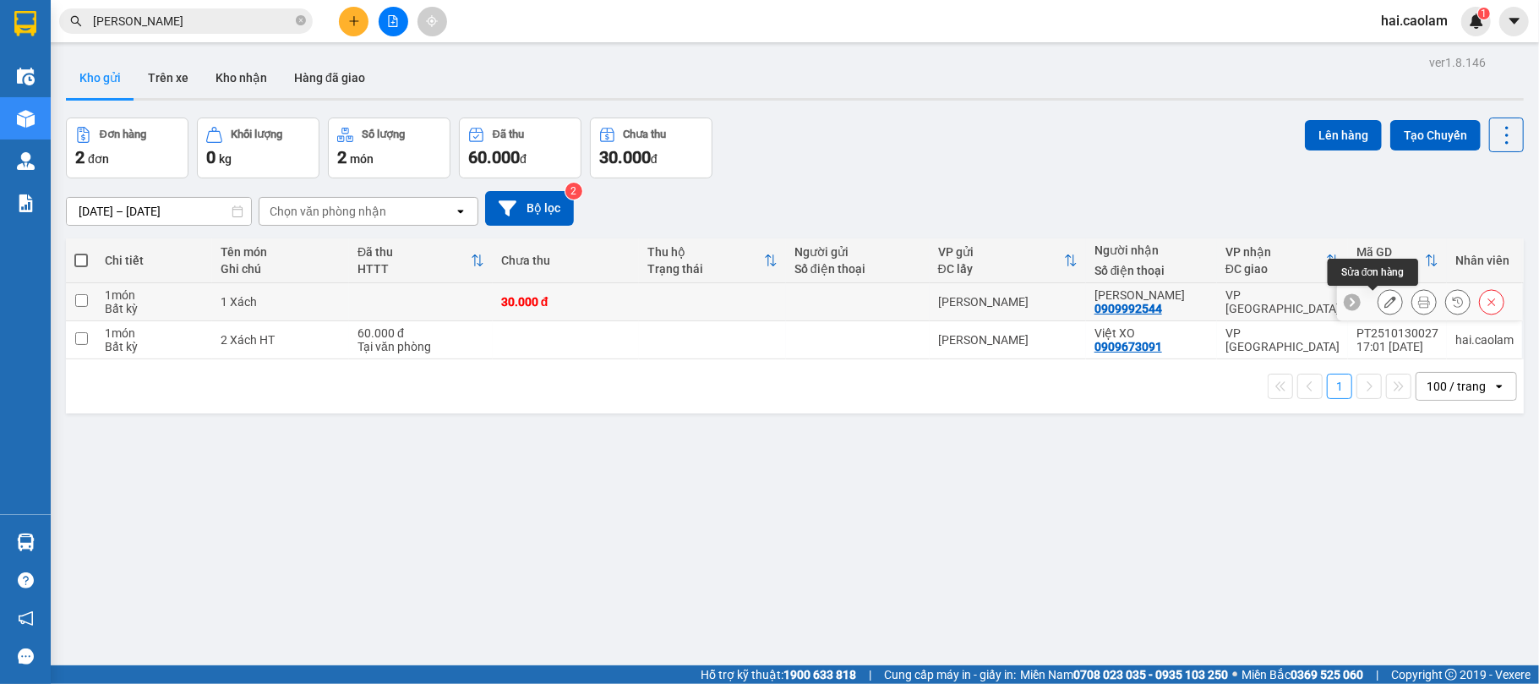
click at [1384, 297] on icon at bounding box center [1390, 302] width 12 height 12
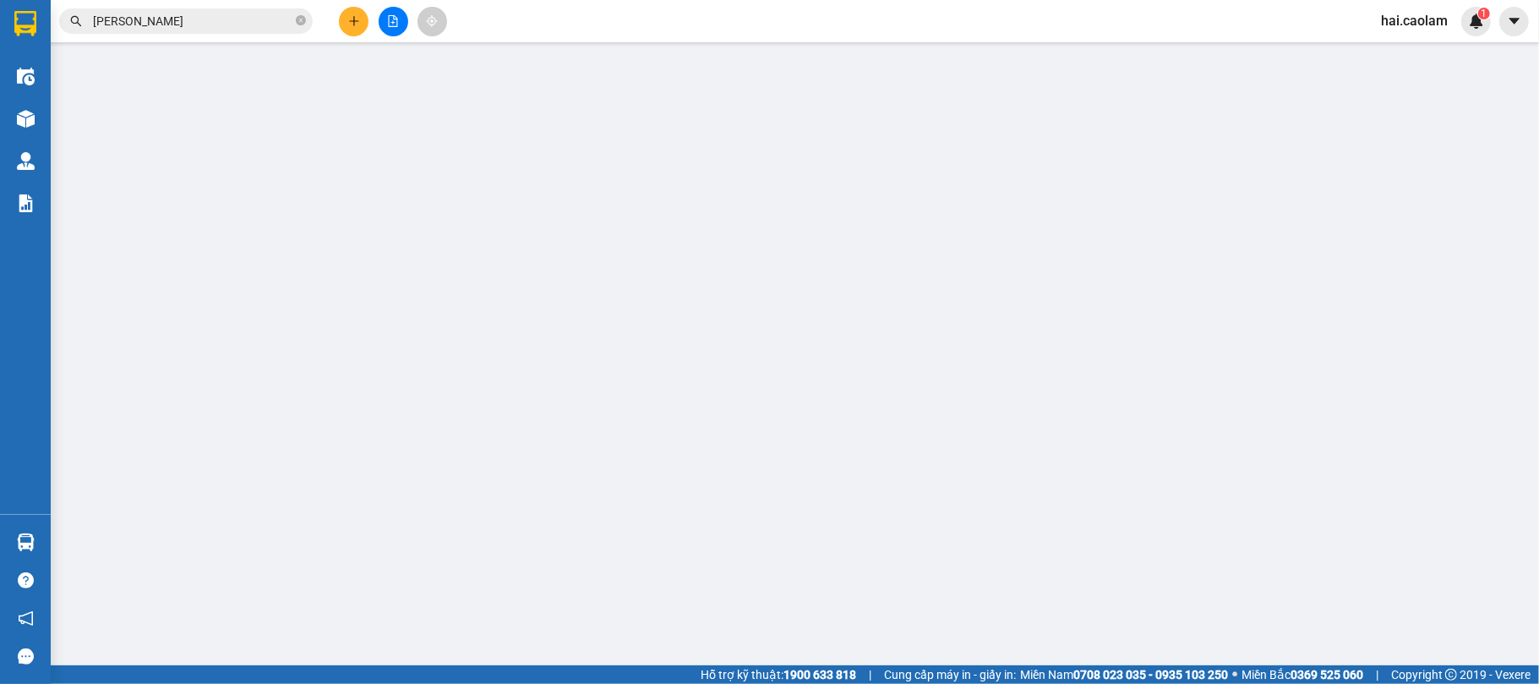
type input "0909992544"
type input "30.000"
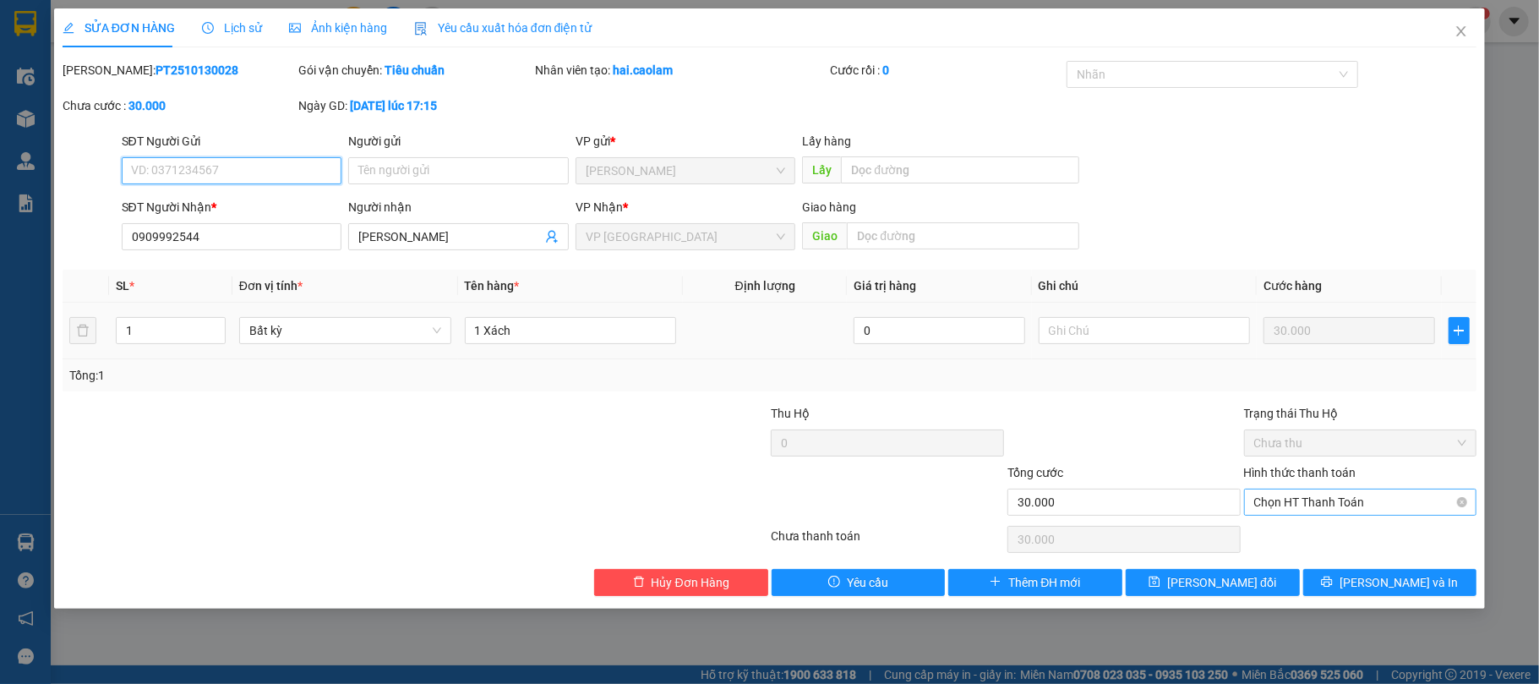
click at [1325, 502] on span "Chọn HT Thanh Toán" at bounding box center [1360, 501] width 213 height 25
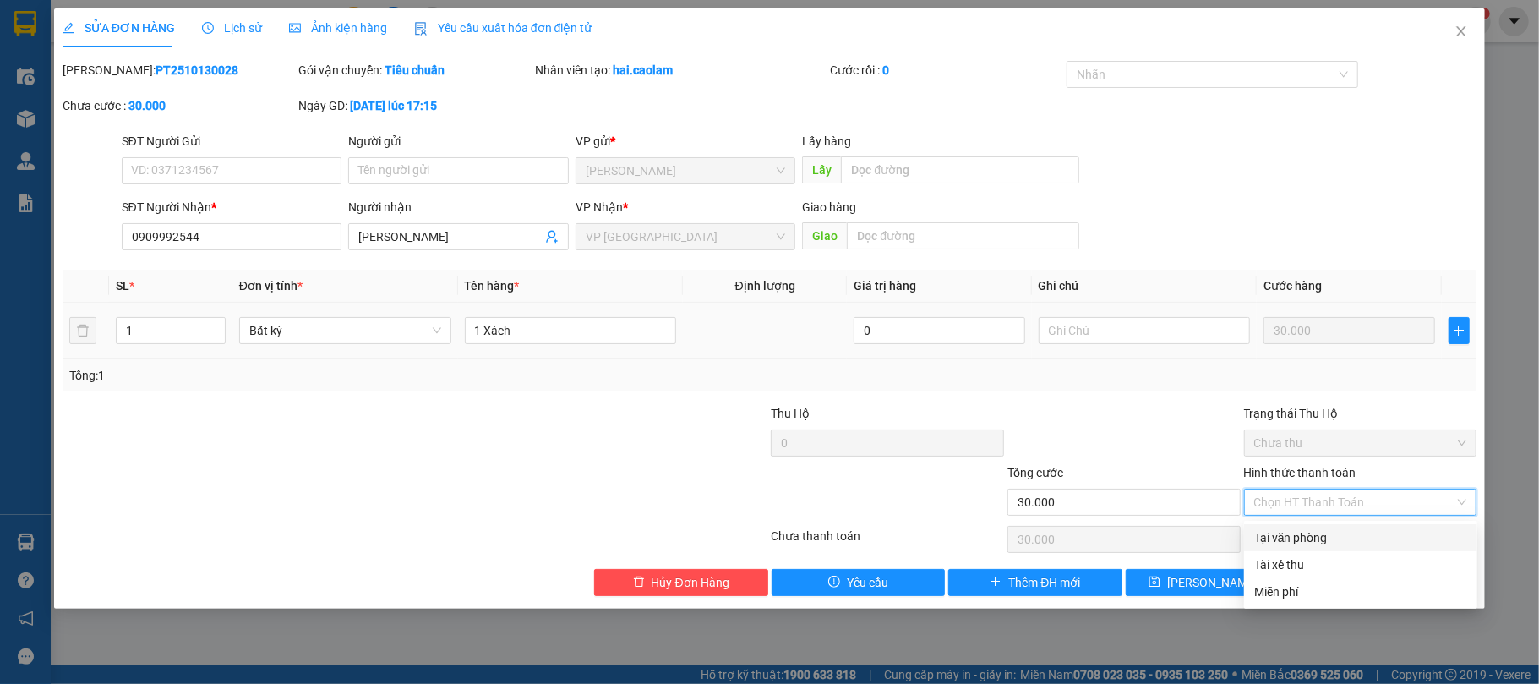
click at [1349, 535] on div "Tại văn phòng" at bounding box center [1360, 537] width 213 height 19
type input "0"
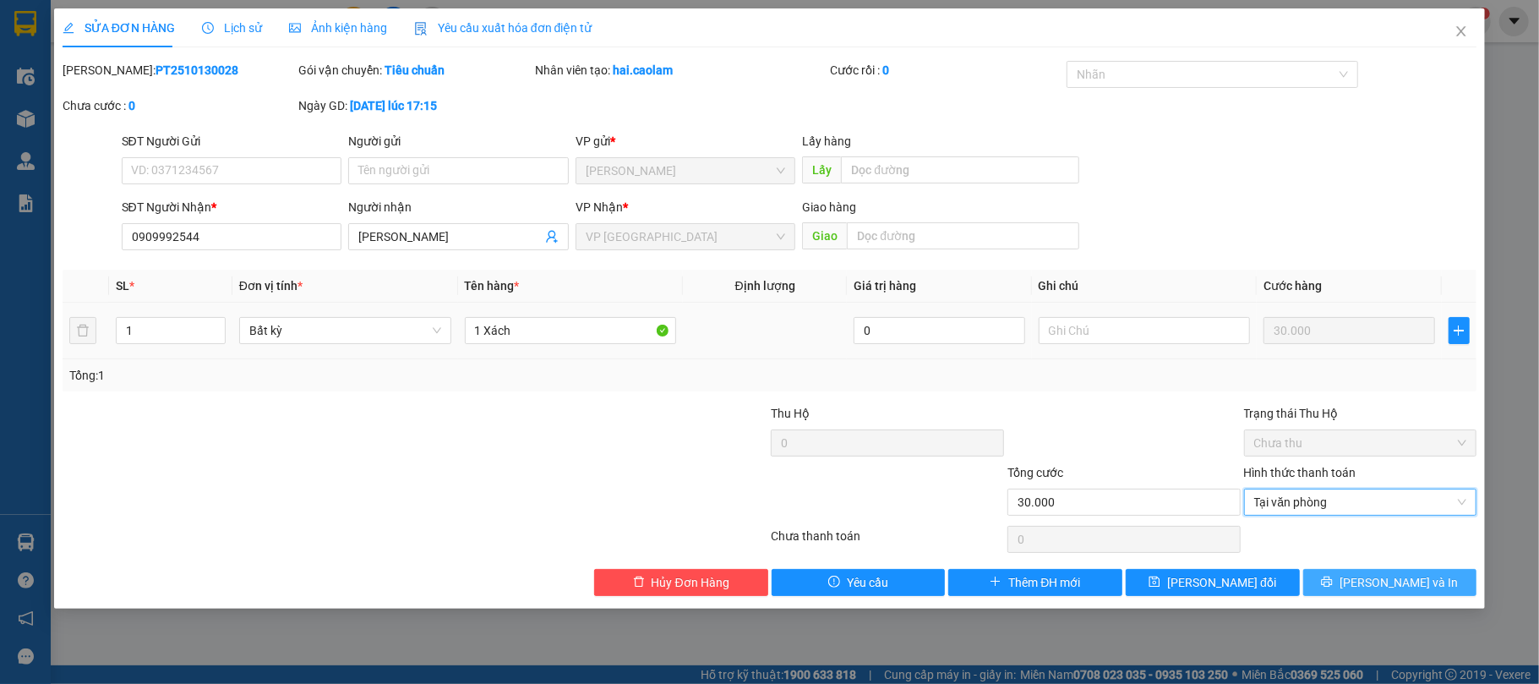
click at [1399, 583] on span "[PERSON_NAME] và In" at bounding box center [1398, 582] width 118 height 19
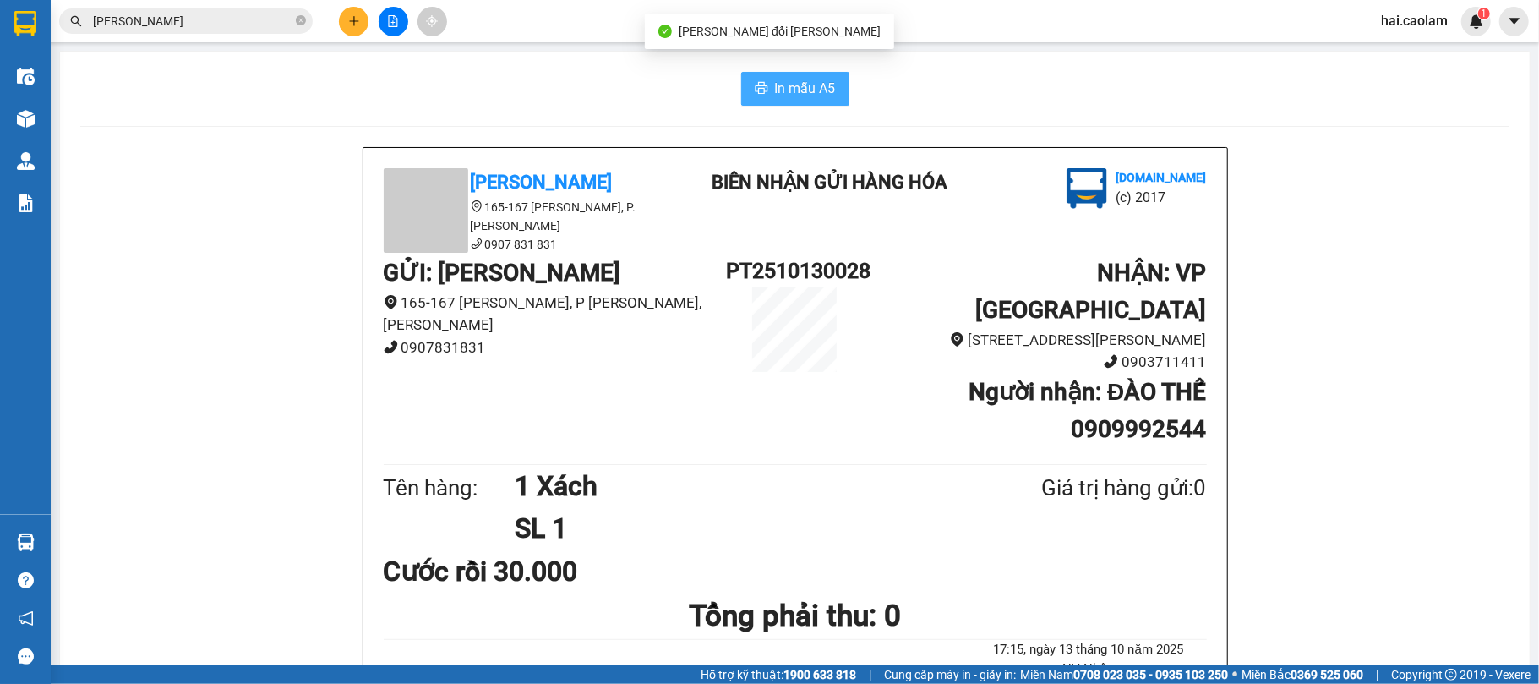
click at [744, 83] on button "In mẫu A5" at bounding box center [795, 89] width 108 height 34
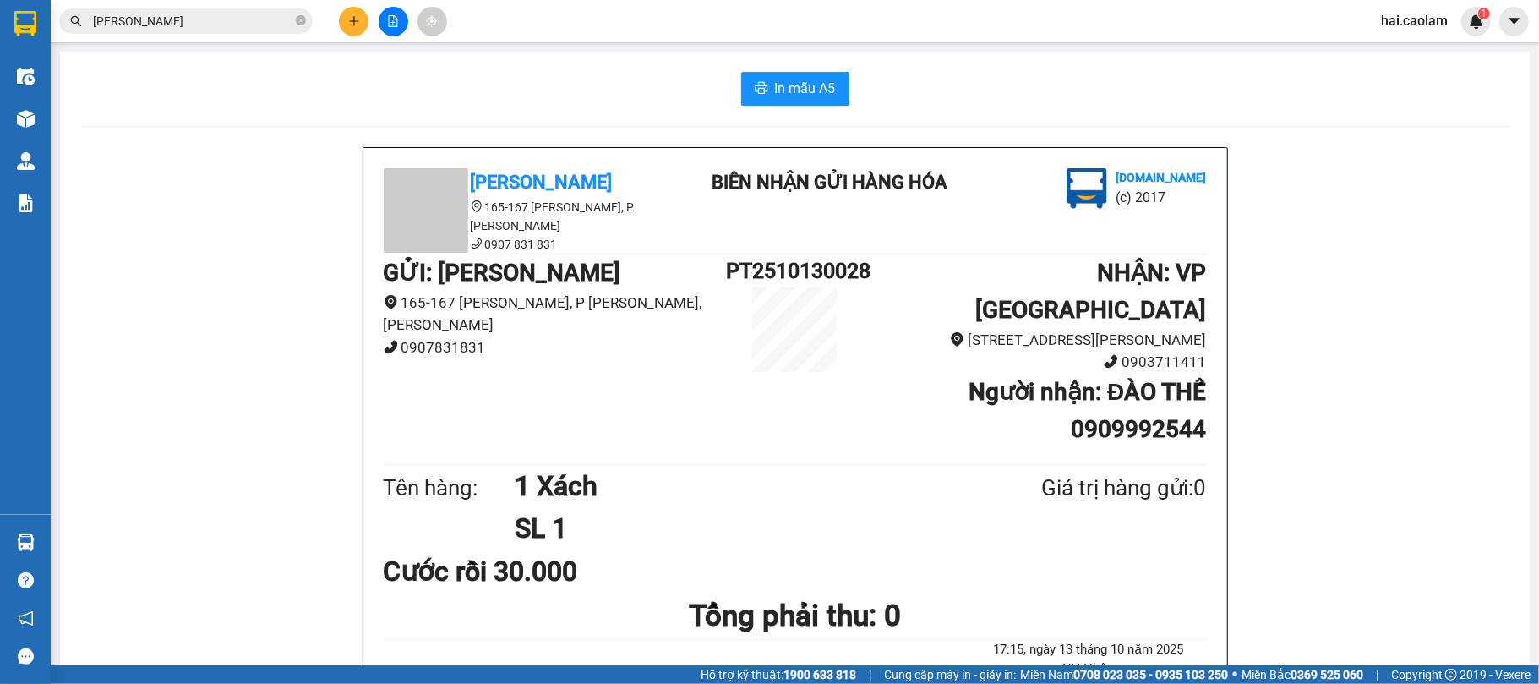
click at [234, 17] on input "[PERSON_NAME]" at bounding box center [192, 21] width 199 height 19
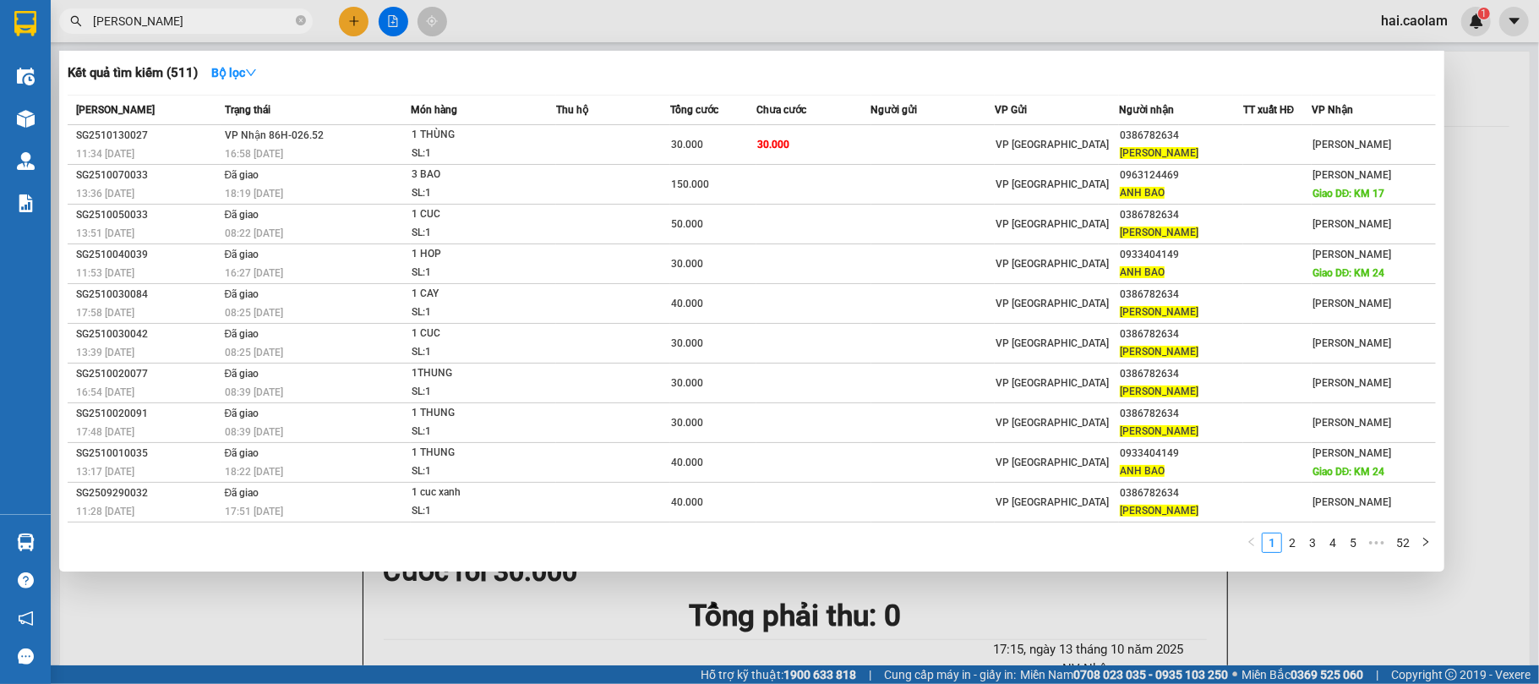
click at [234, 17] on input "[PERSON_NAME]" at bounding box center [192, 21] width 199 height 19
drag, startPoint x: 292, startPoint y: 592, endPoint x: 319, endPoint y: 564, distance: 38.3
click at [292, 593] on div at bounding box center [769, 342] width 1539 height 684
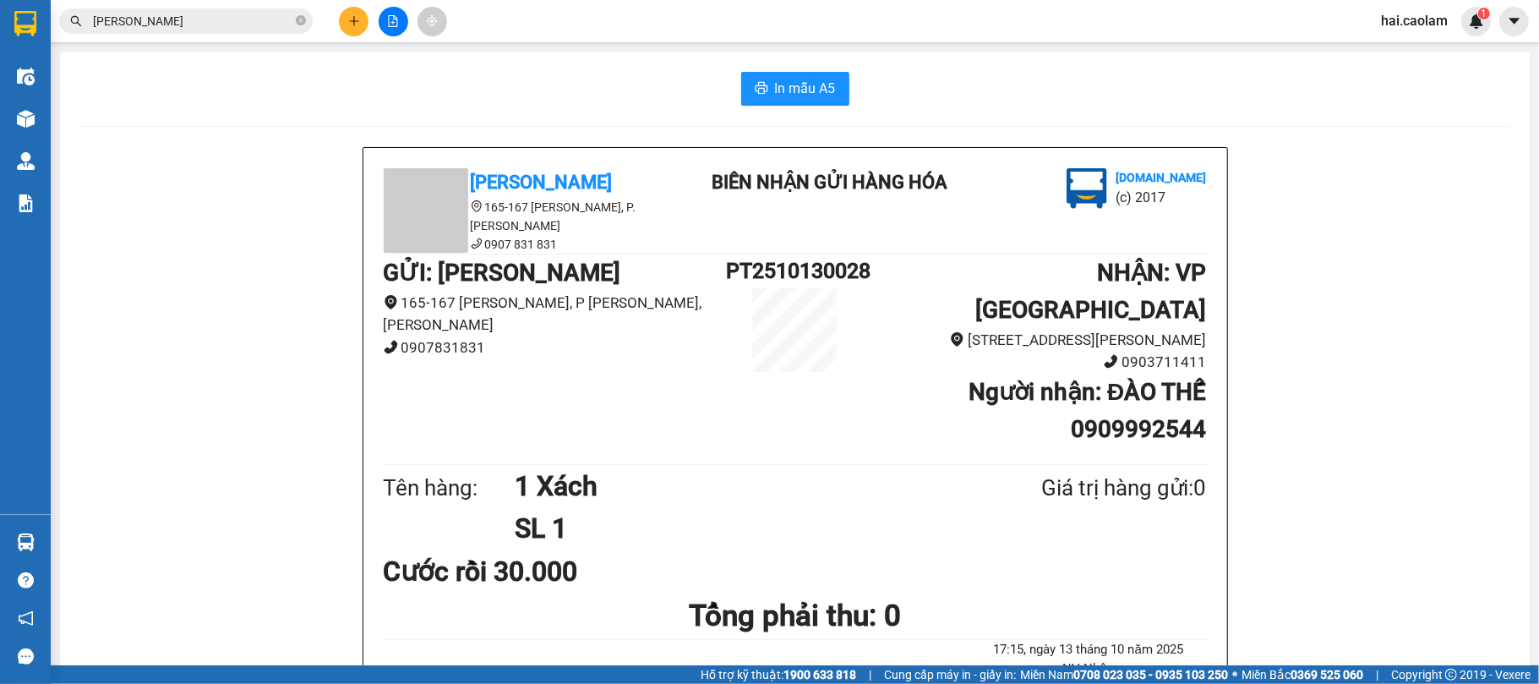
drag, startPoint x: 52, startPoint y: 532, endPoint x: 25, endPoint y: 545, distance: 30.6
click at [52, 535] on main "In mẫu A5 [PERSON_NAME] 165-167 [PERSON_NAME], P. [PERSON_NAME] 0907 831 831 [P…" at bounding box center [769, 332] width 1539 height 665
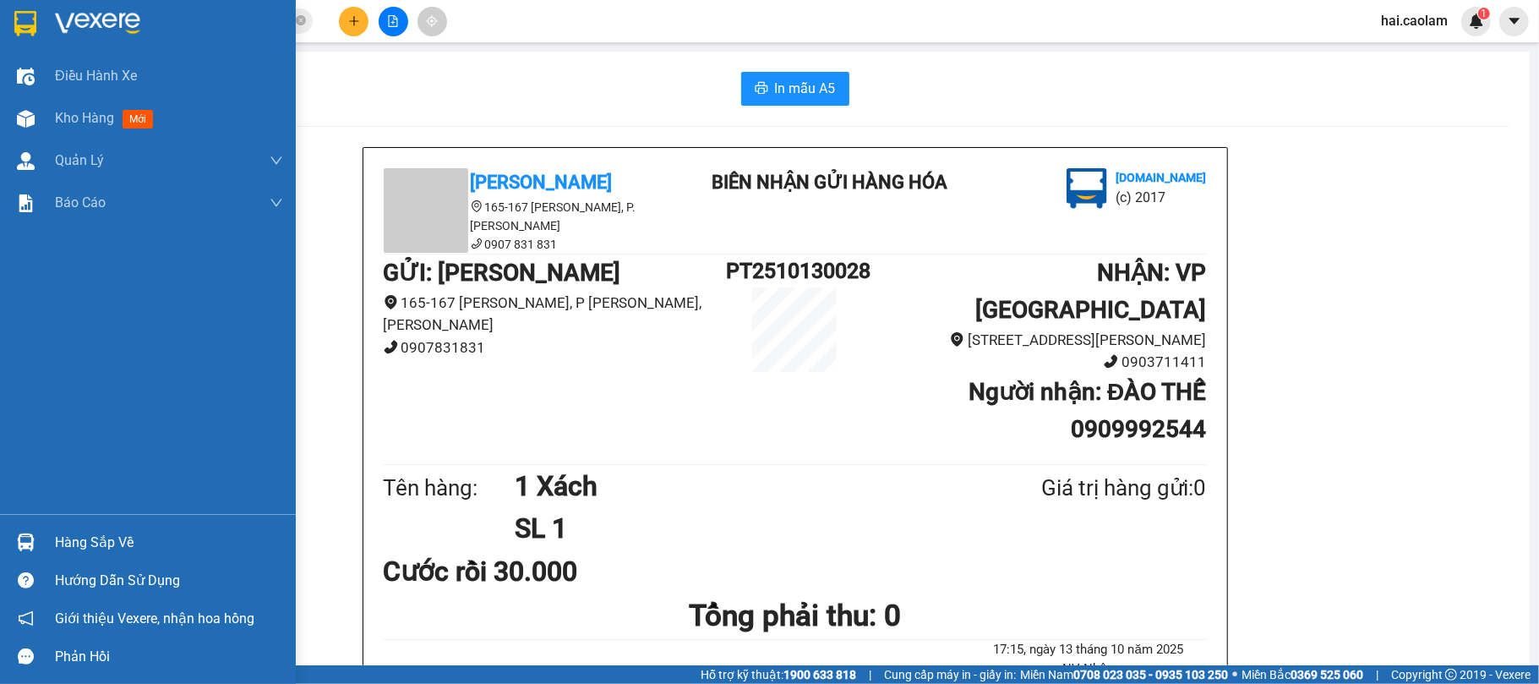
click at [25, 545] on img at bounding box center [26, 542] width 18 height 18
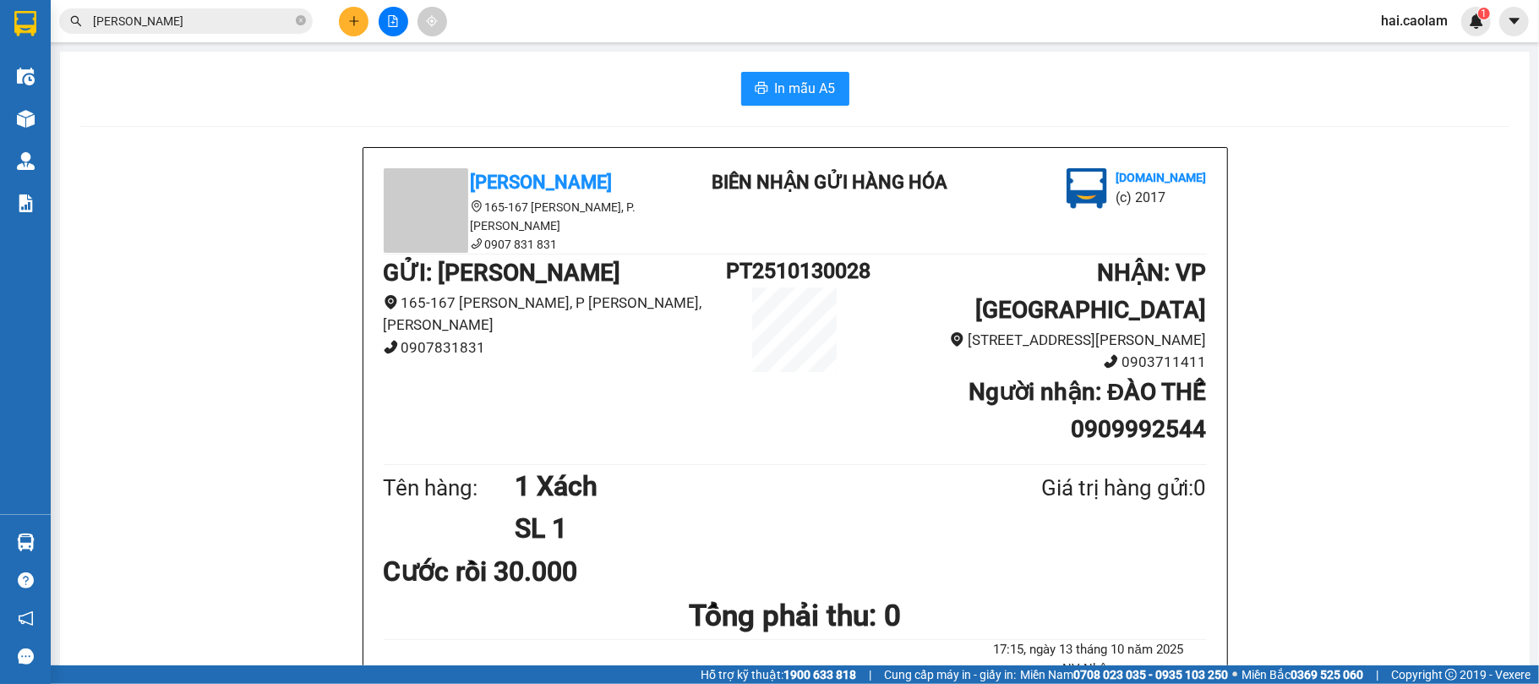
click at [312, 245] on section "Kết quả [PERSON_NAME] ( 511 ) Bộ lọc Mã ĐH Trạng thái Món hàng Thu hộ [PERSON_N…" at bounding box center [769, 342] width 1539 height 684
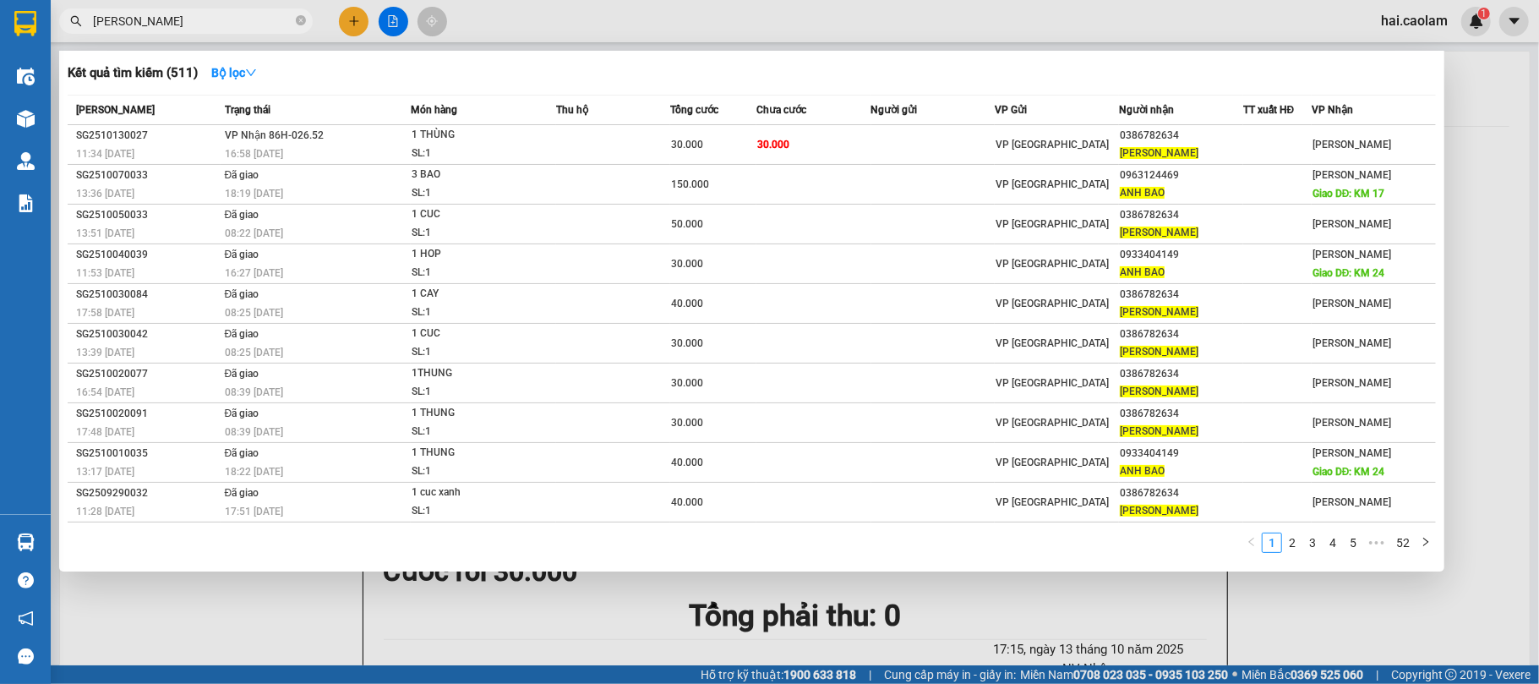
click at [225, 14] on input "[PERSON_NAME]" at bounding box center [192, 21] width 199 height 19
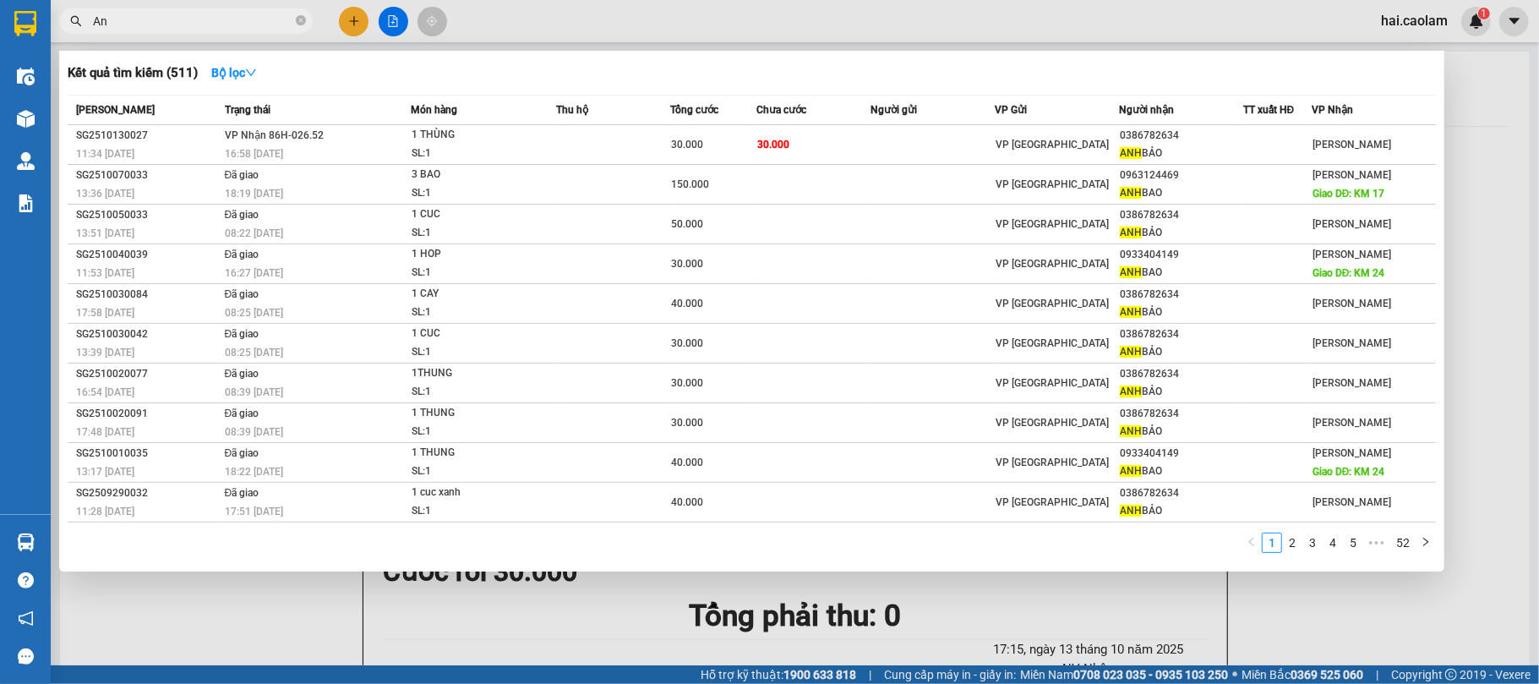
type input "A"
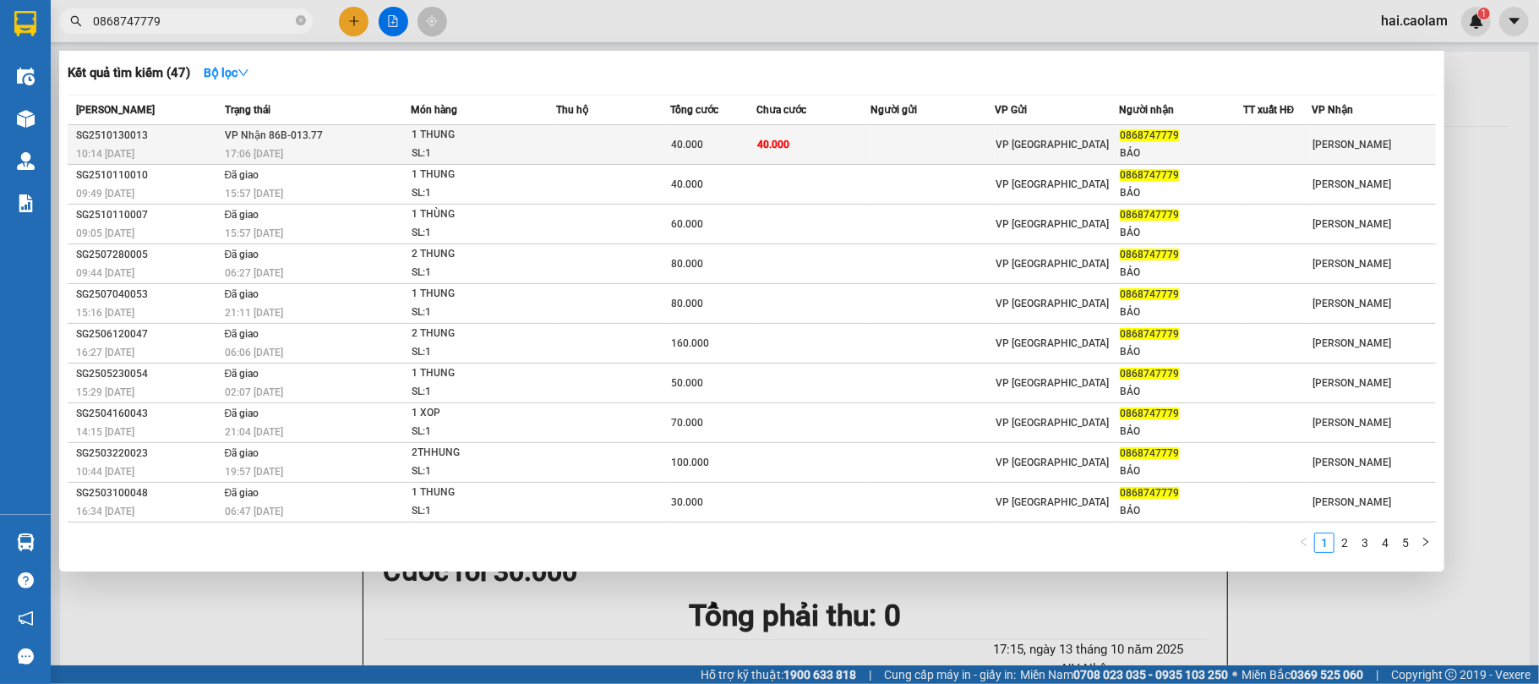
type input "0868747779"
click at [815, 150] on td "40.000" at bounding box center [813, 145] width 114 height 40
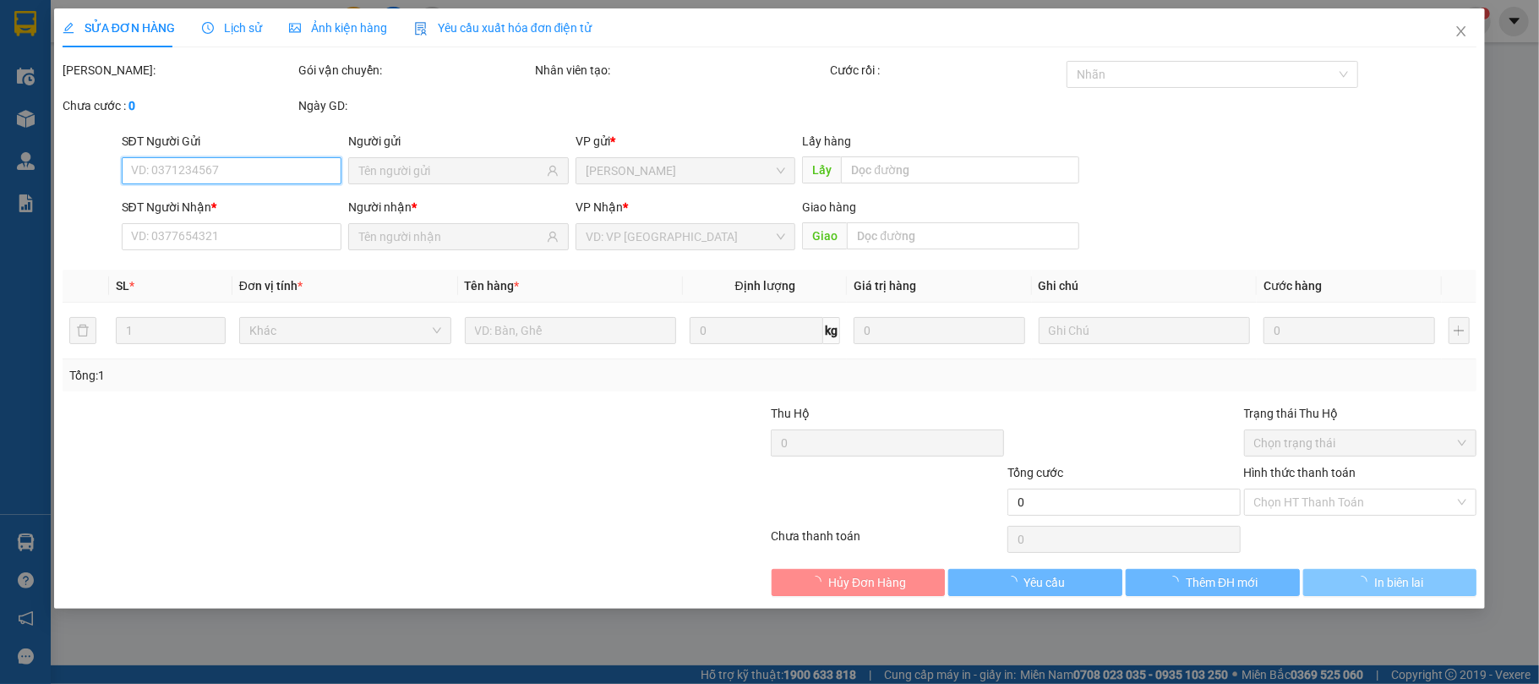
type input "0868747779"
type input "BẢO"
type input "40.000"
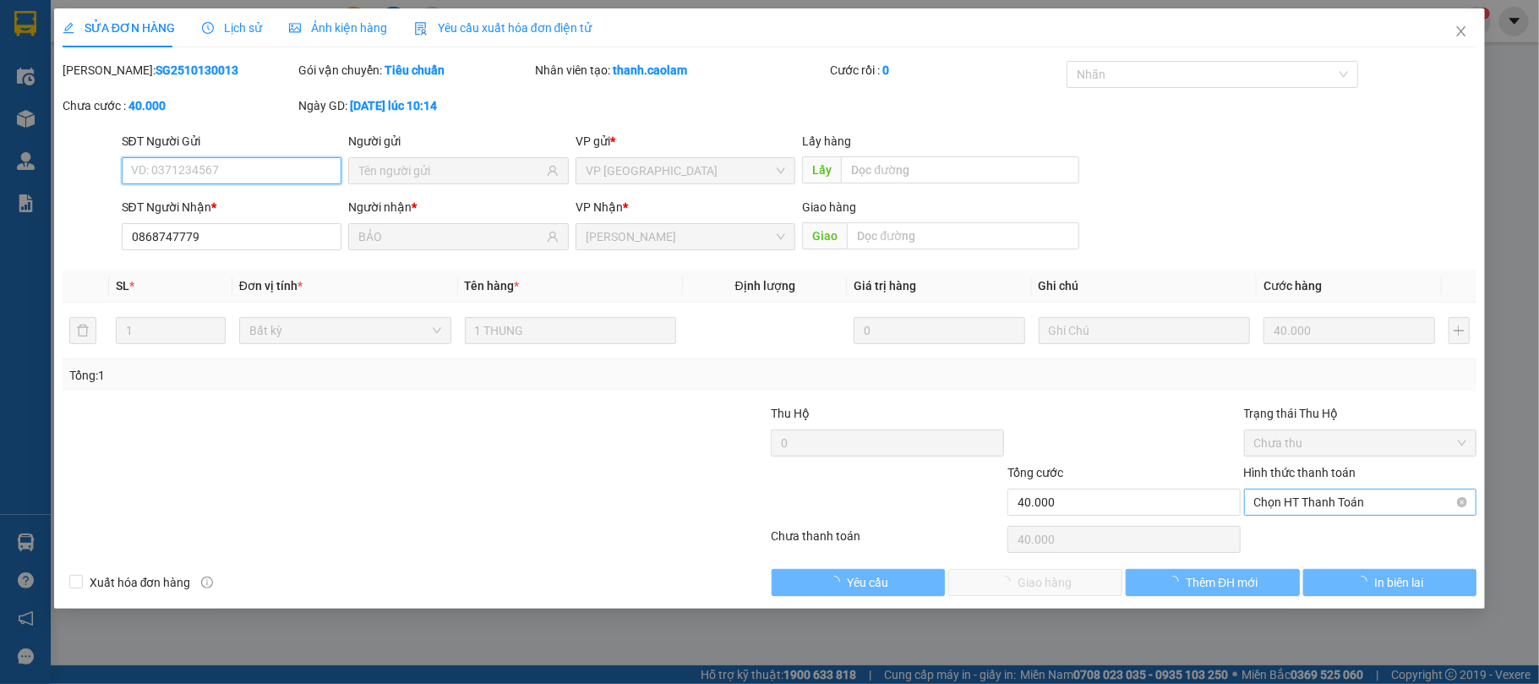
click at [1320, 504] on span "Chọn HT Thanh Toán" at bounding box center [1360, 501] width 213 height 25
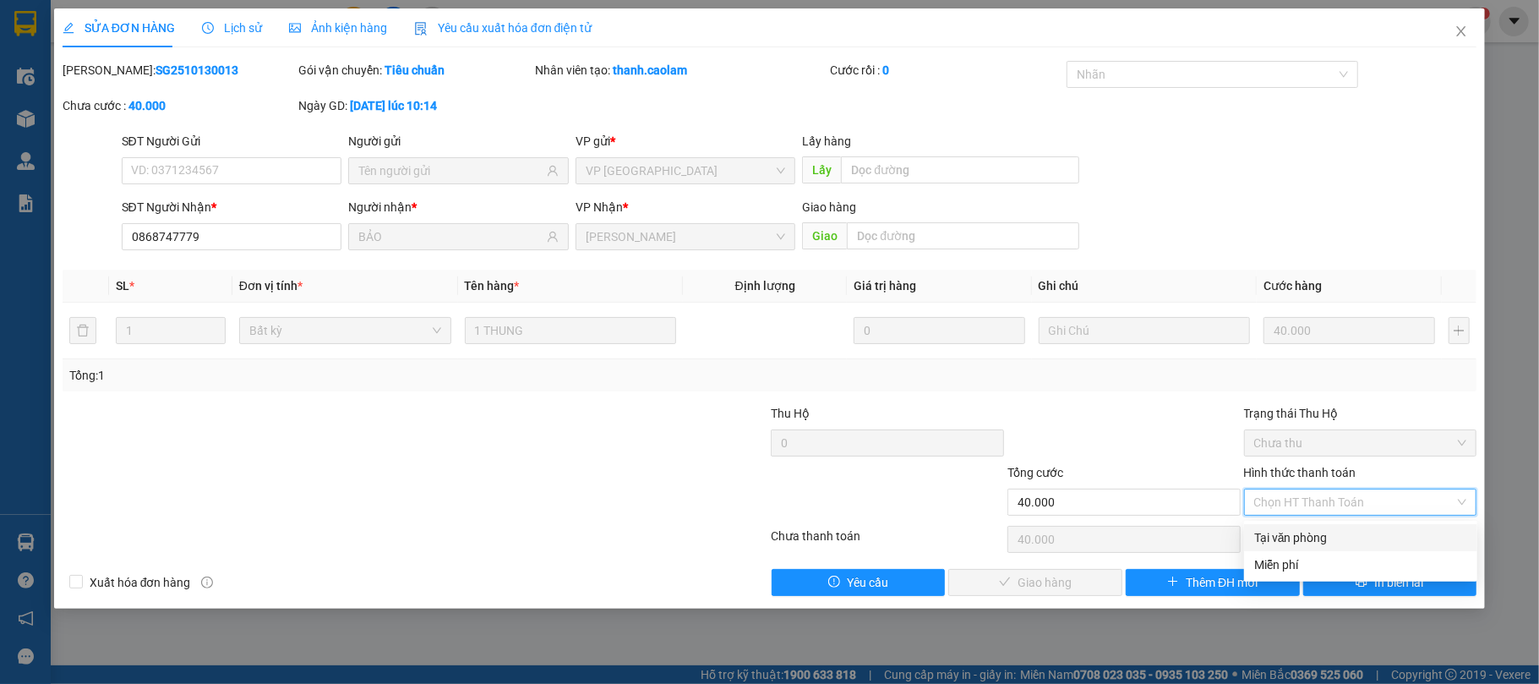
click at [1316, 539] on div "Tại văn phòng" at bounding box center [1360, 537] width 213 height 19
type input "0"
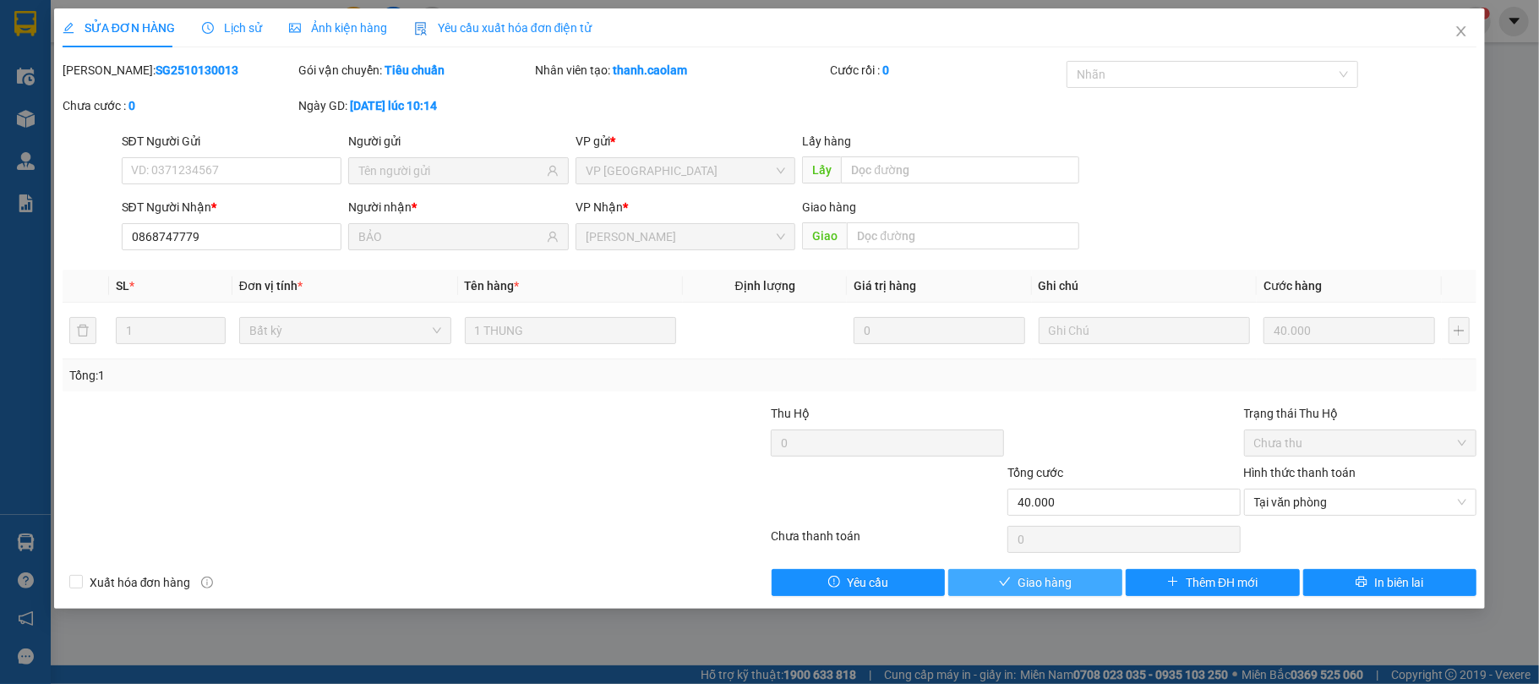
drag, startPoint x: 1033, startPoint y: 590, endPoint x: 1061, endPoint y: 581, distance: 29.9
click at [1033, 591] on span "Giao hàng" at bounding box center [1044, 582] width 54 height 19
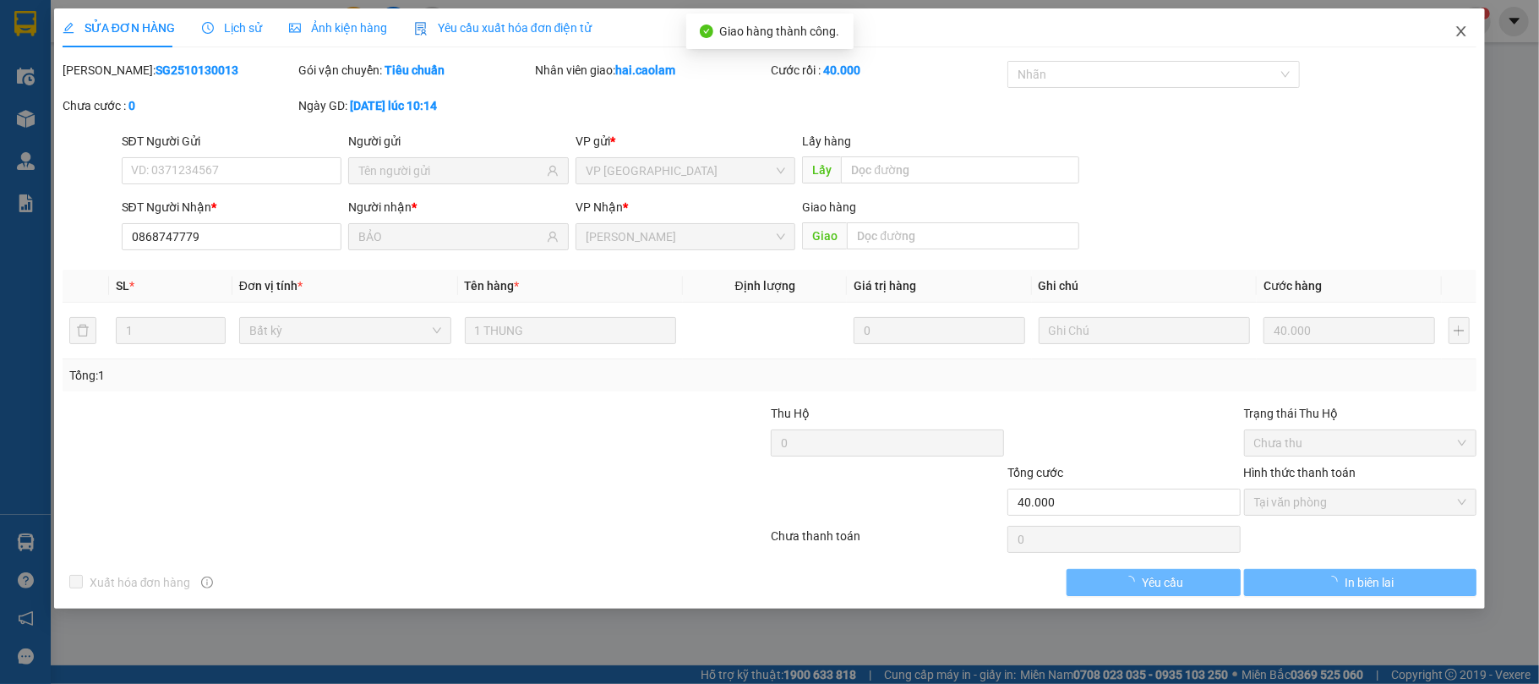
click at [1460, 24] on span "Close" at bounding box center [1460, 31] width 47 height 47
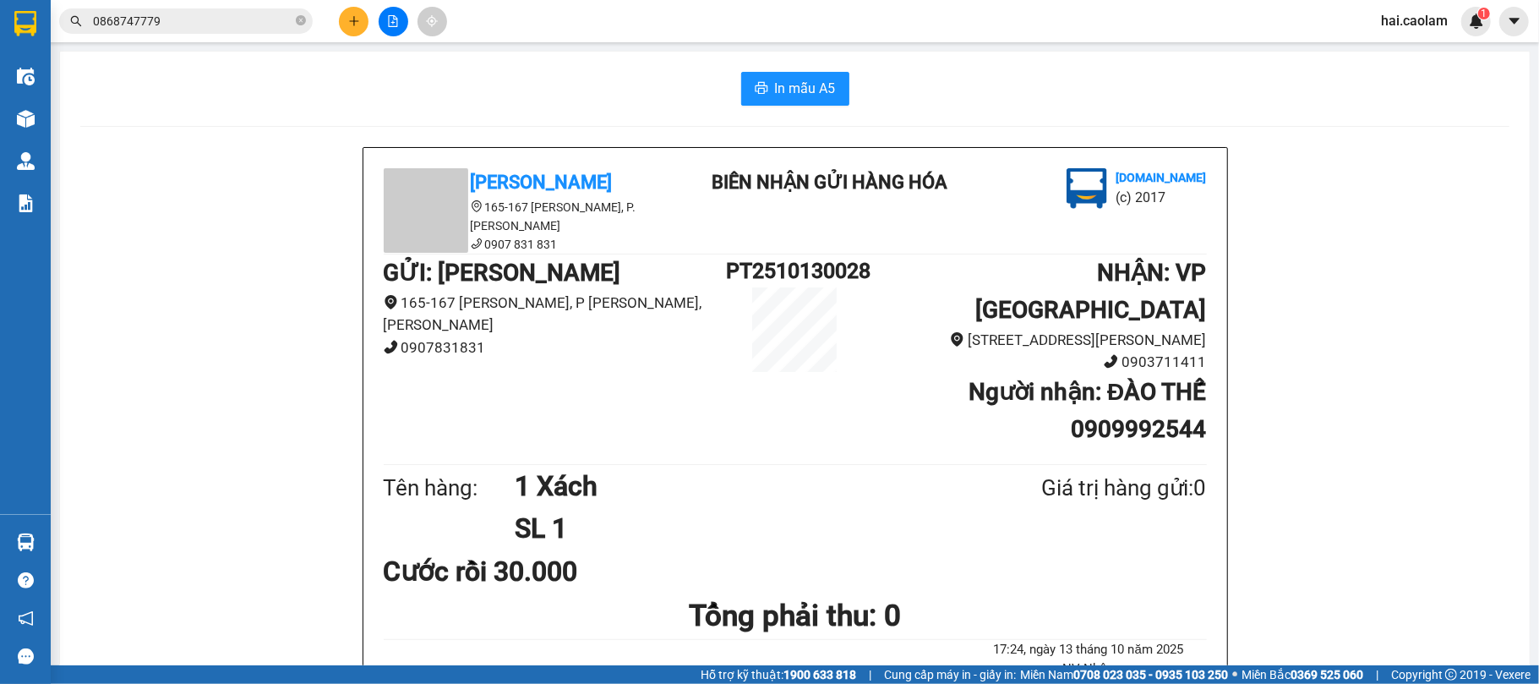
click at [201, 8] on span "0868747779" at bounding box center [185, 20] width 253 height 25
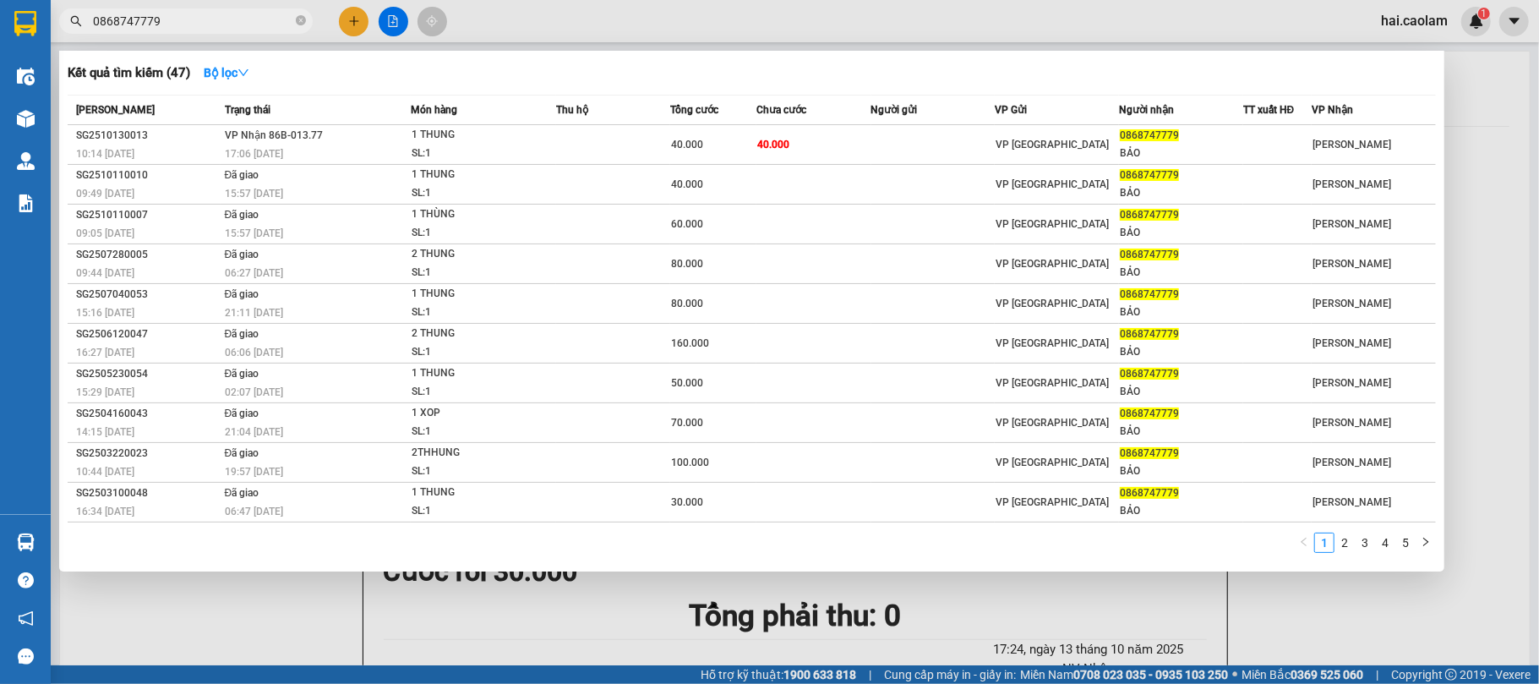
click at [194, 19] on input "0868747779" at bounding box center [192, 21] width 199 height 19
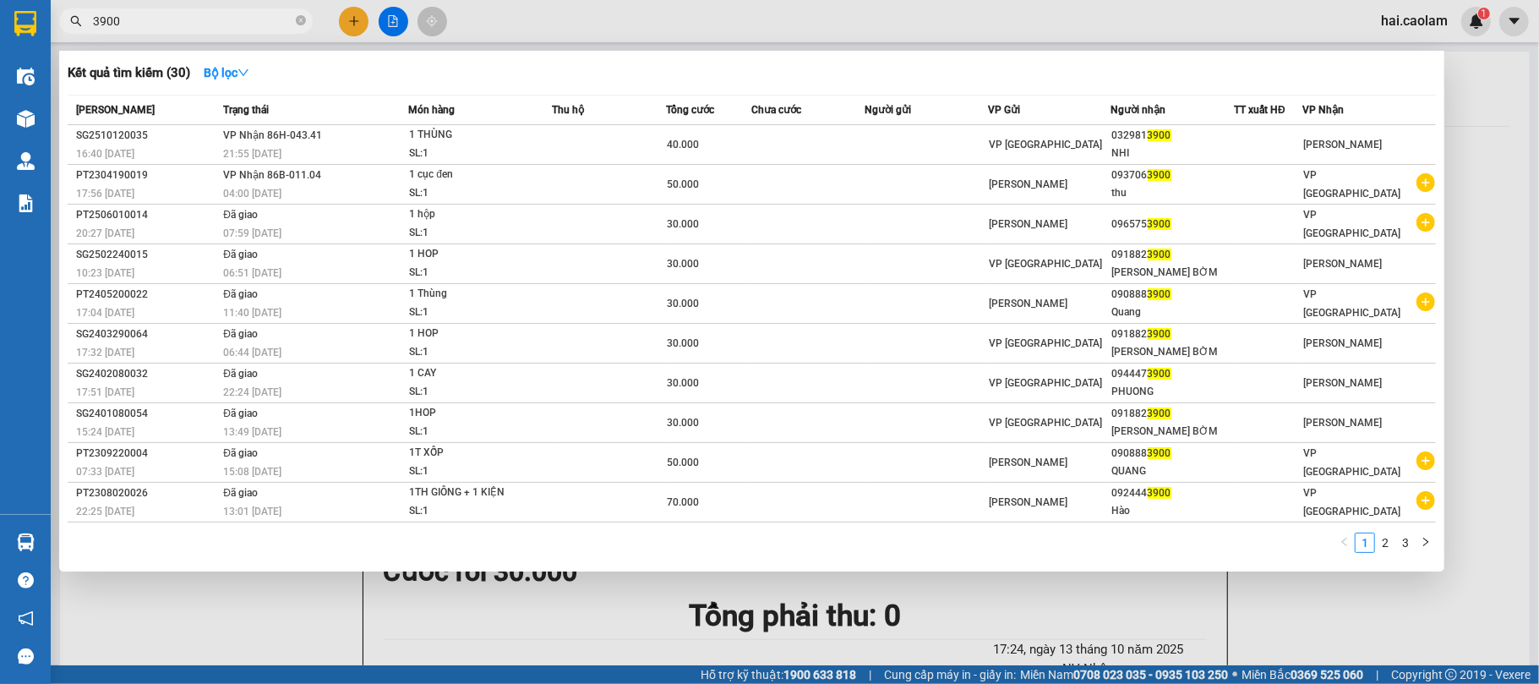
type input "3900"
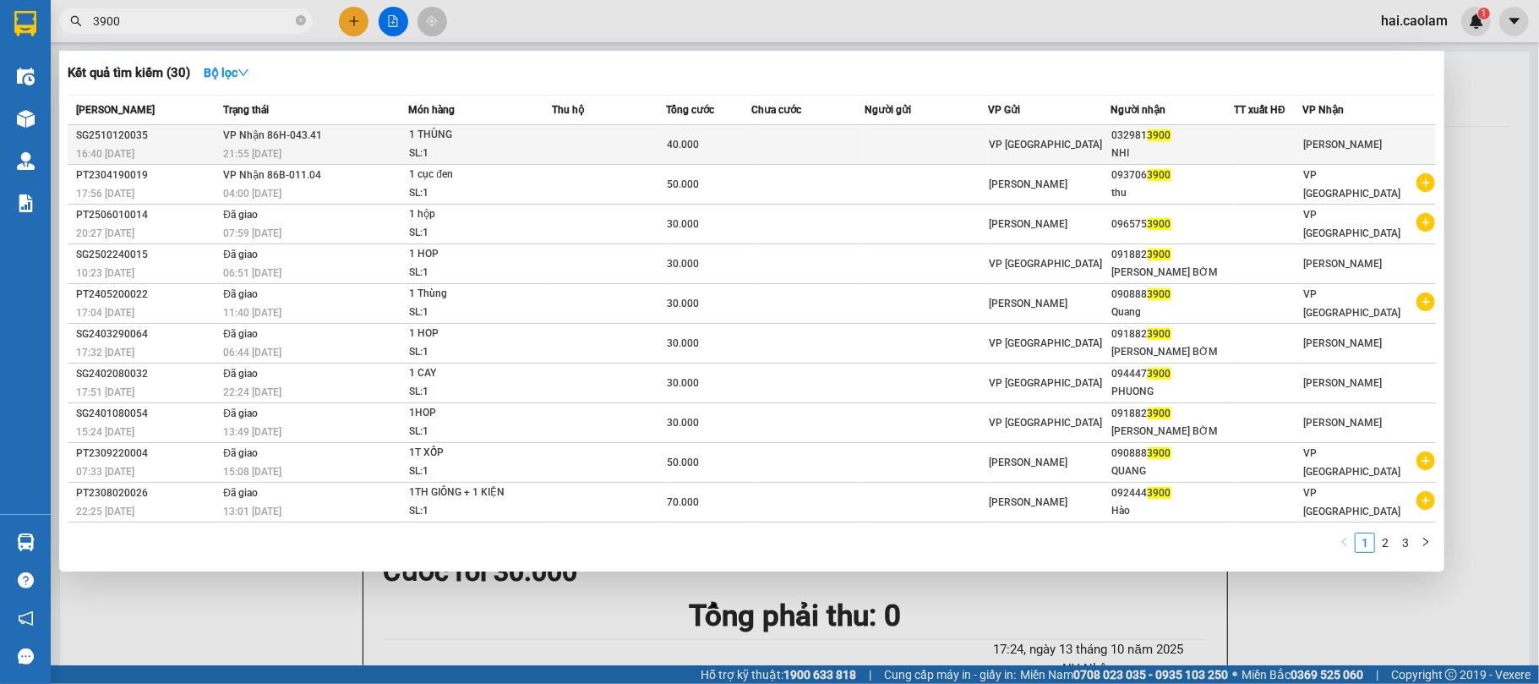
click at [948, 135] on td at bounding box center [925, 145] width 123 height 40
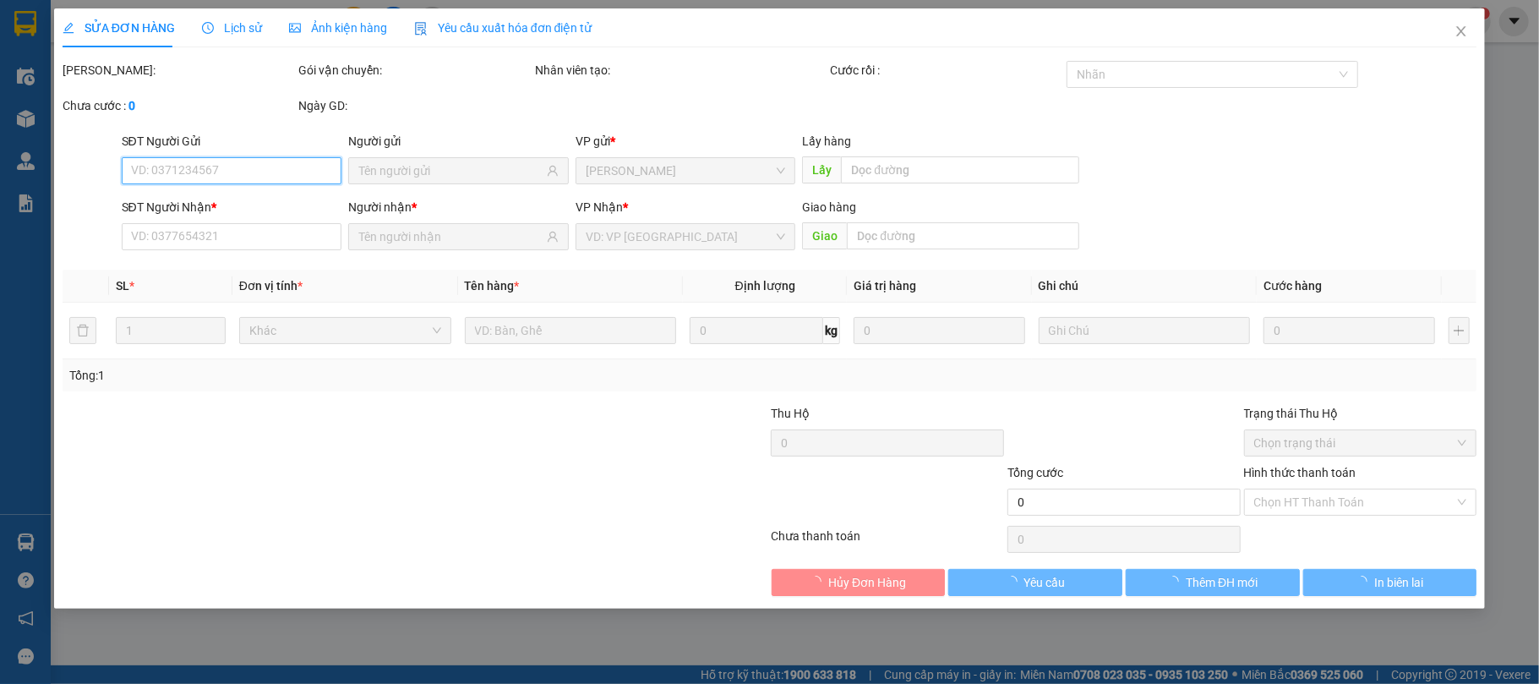
type input "0329813900"
type input "NHI"
type input "40.000"
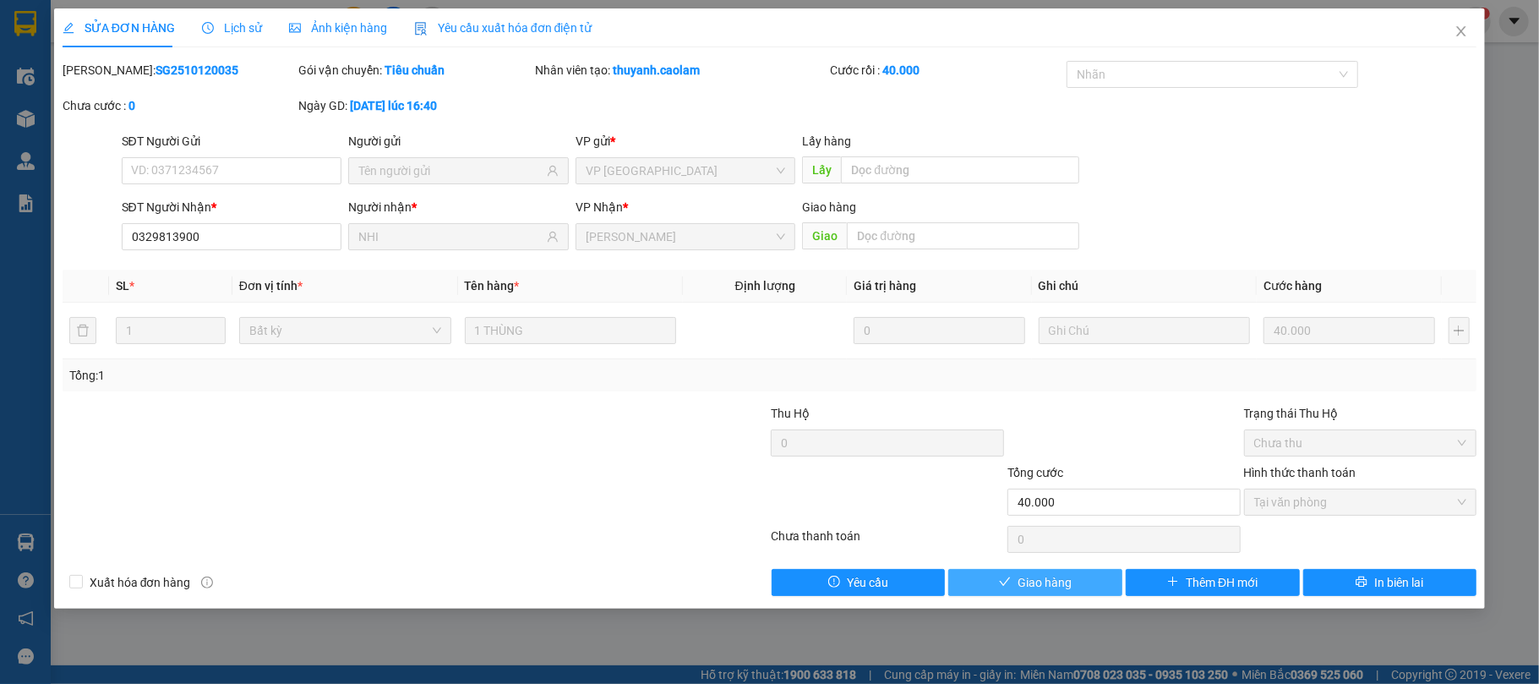
click at [1036, 591] on span "Giao hàng" at bounding box center [1044, 582] width 54 height 19
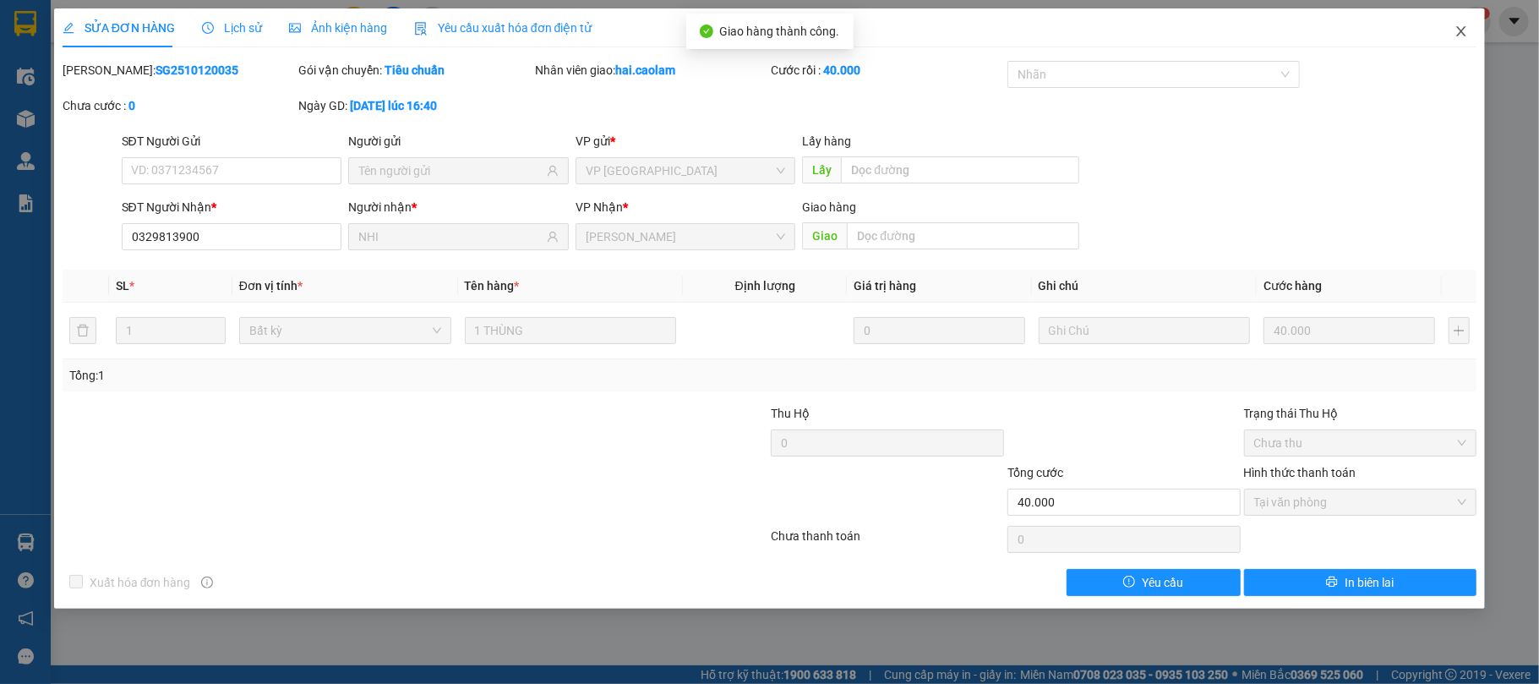
click at [1452, 41] on span "Close" at bounding box center [1460, 31] width 47 height 47
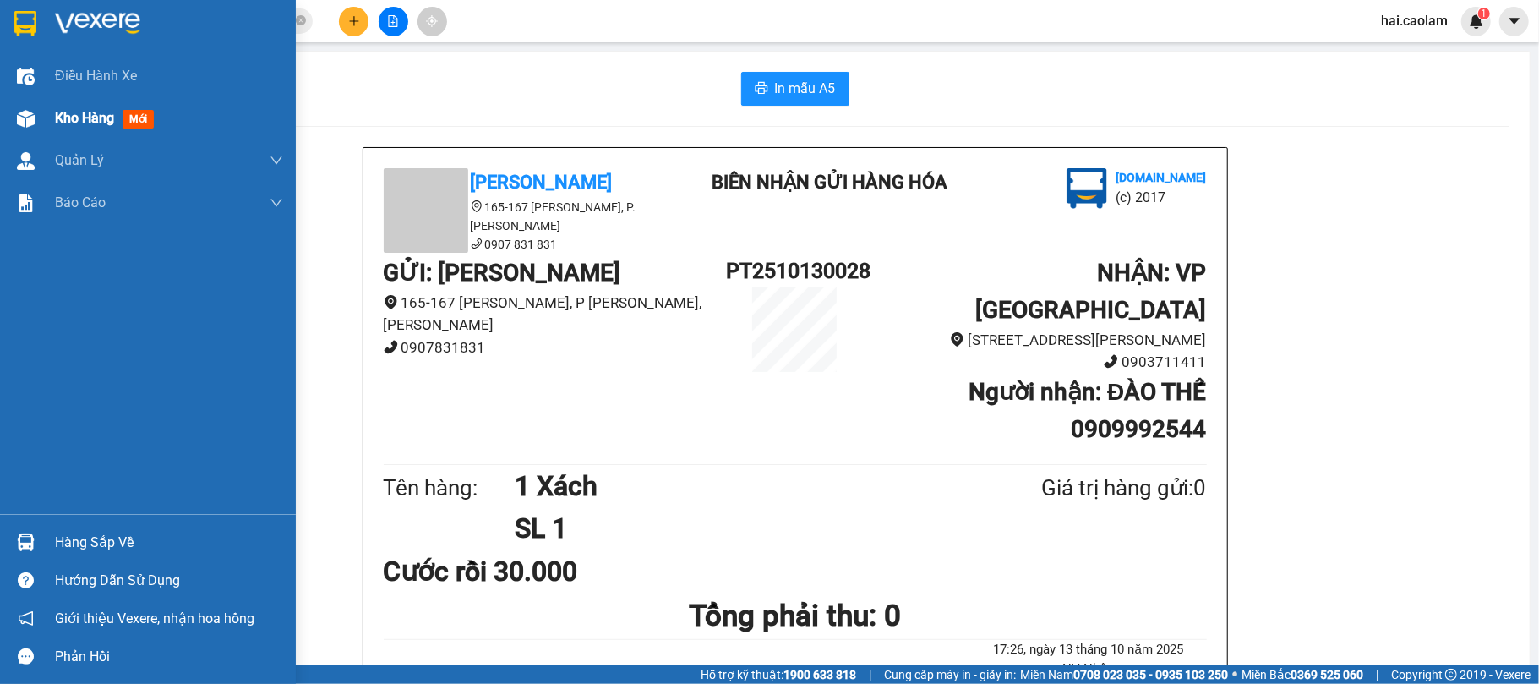
click at [29, 123] on img at bounding box center [26, 119] width 18 height 18
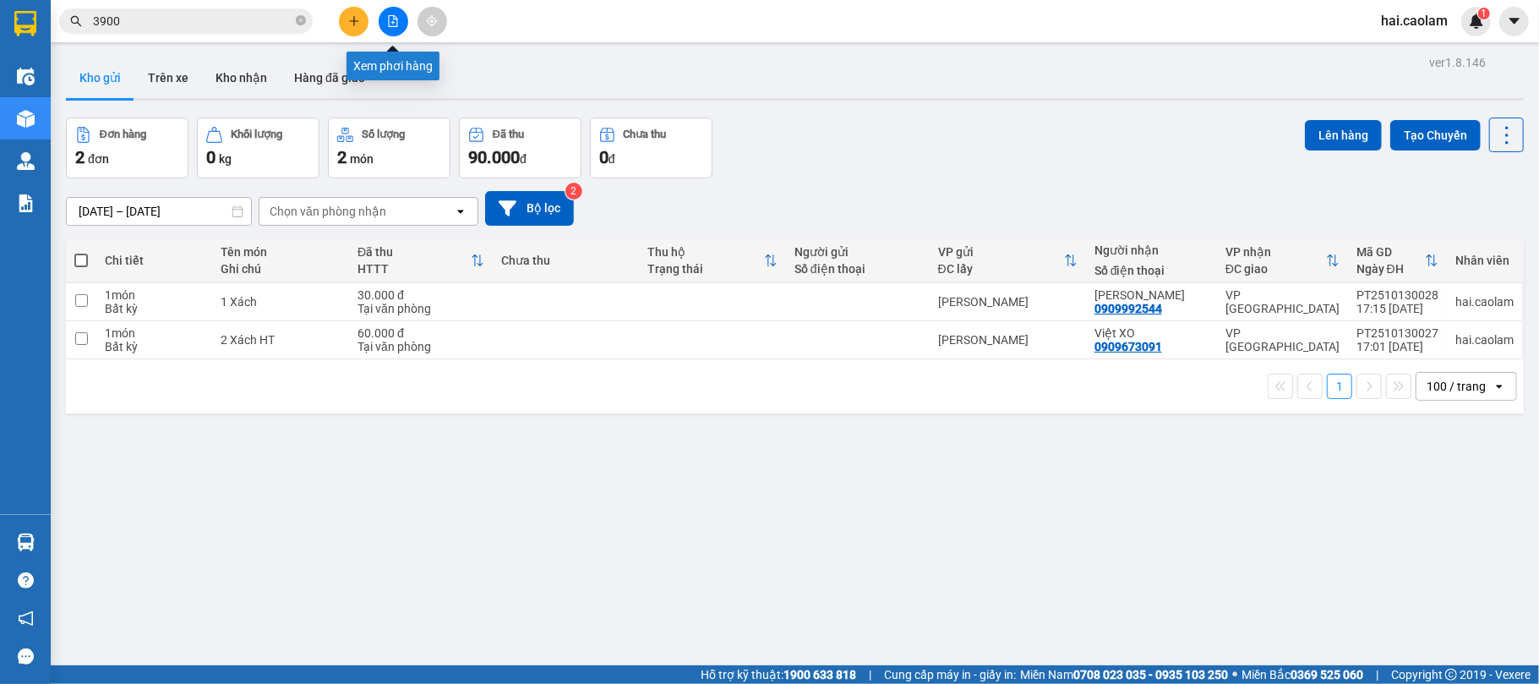
click at [392, 31] on button at bounding box center [394, 22] width 30 height 30
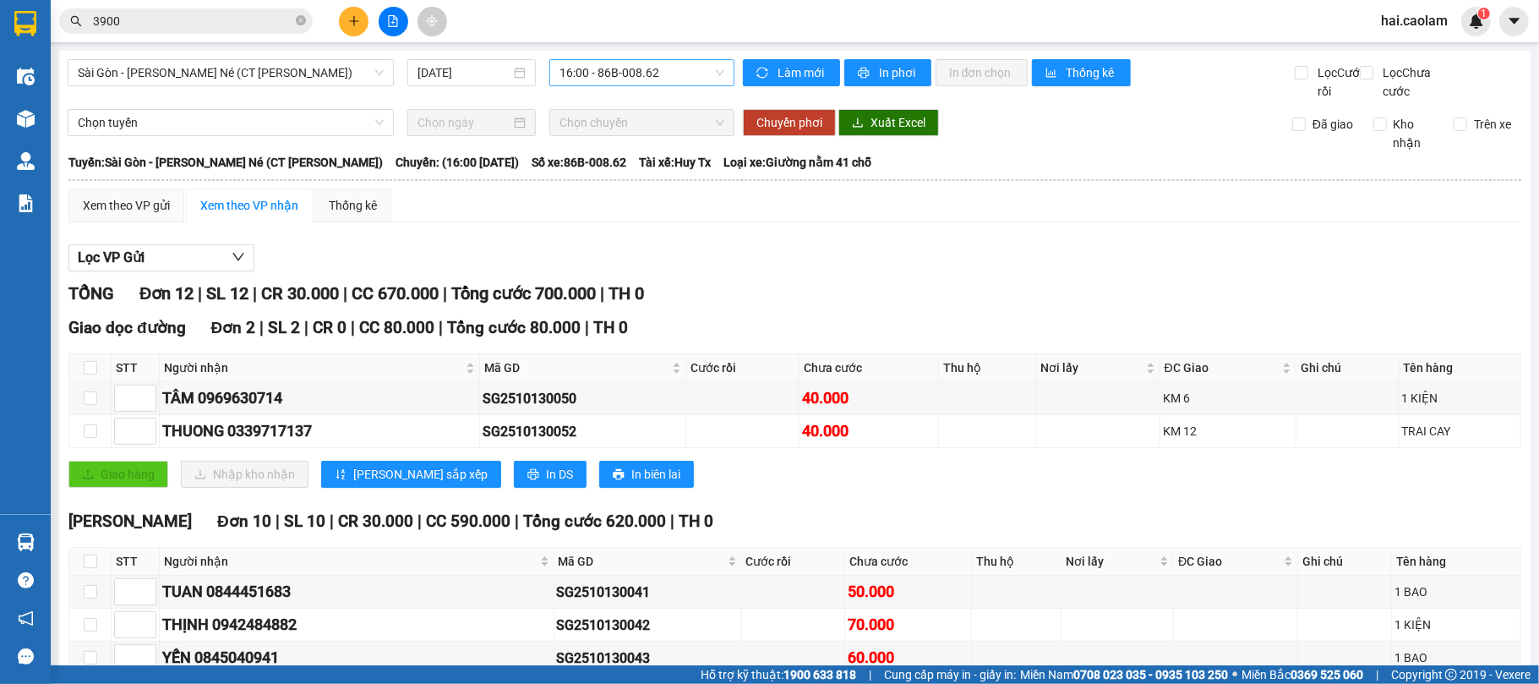
click at [569, 71] on span "16:00 - 86B-008.62" at bounding box center [641, 72] width 165 height 25
click at [270, 82] on span "Sài Gòn - [PERSON_NAME] Né (CT [PERSON_NAME])" at bounding box center [231, 72] width 306 height 25
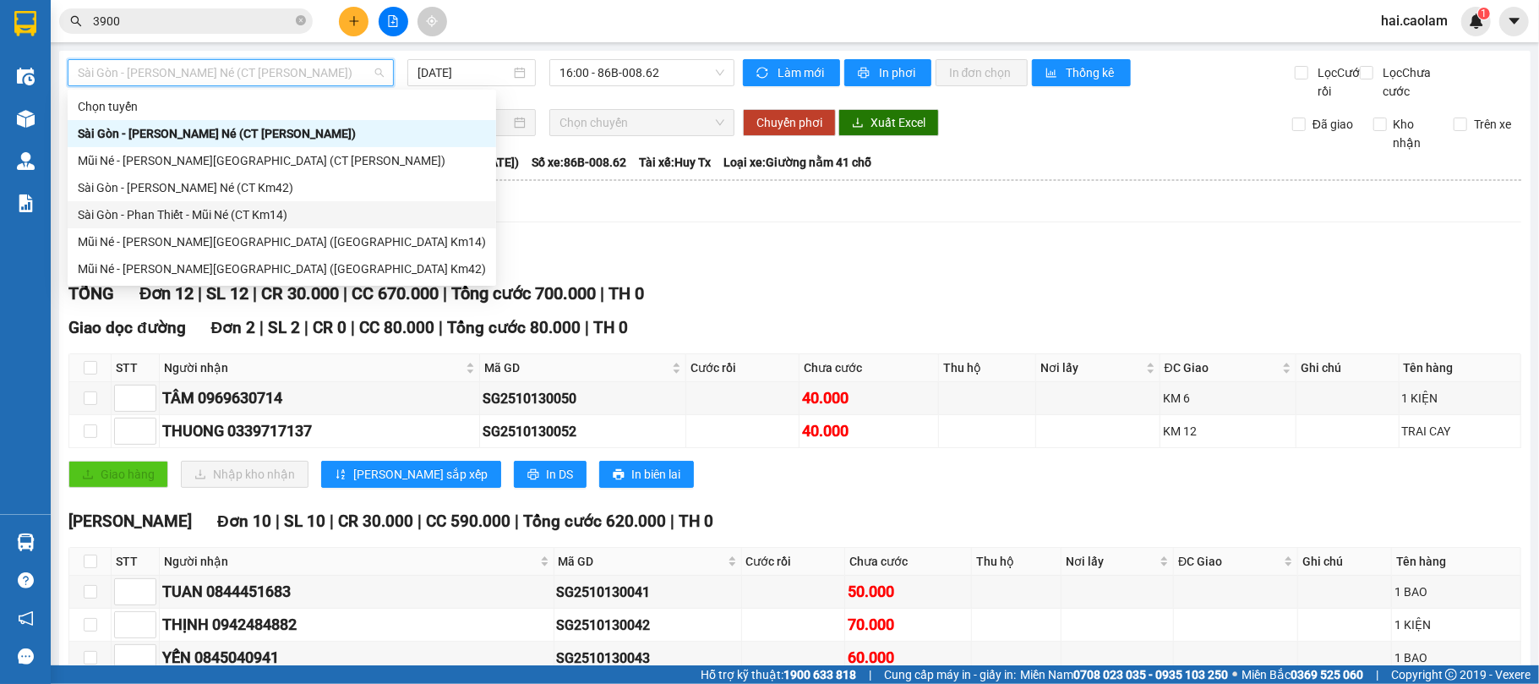
click at [281, 210] on div "Sài Gòn - Phan Thiết - Mũi Né (CT Km14)" at bounding box center [282, 214] width 408 height 19
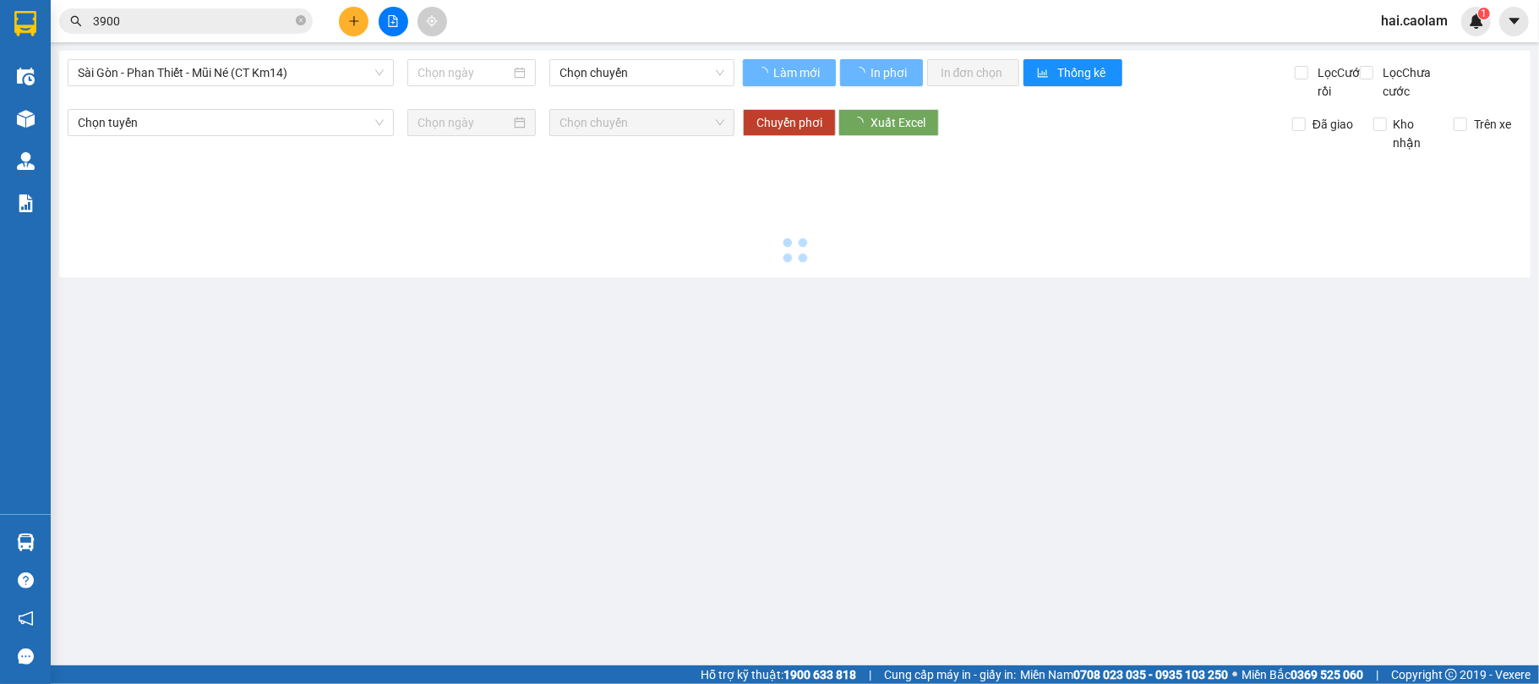
type input "[DATE]"
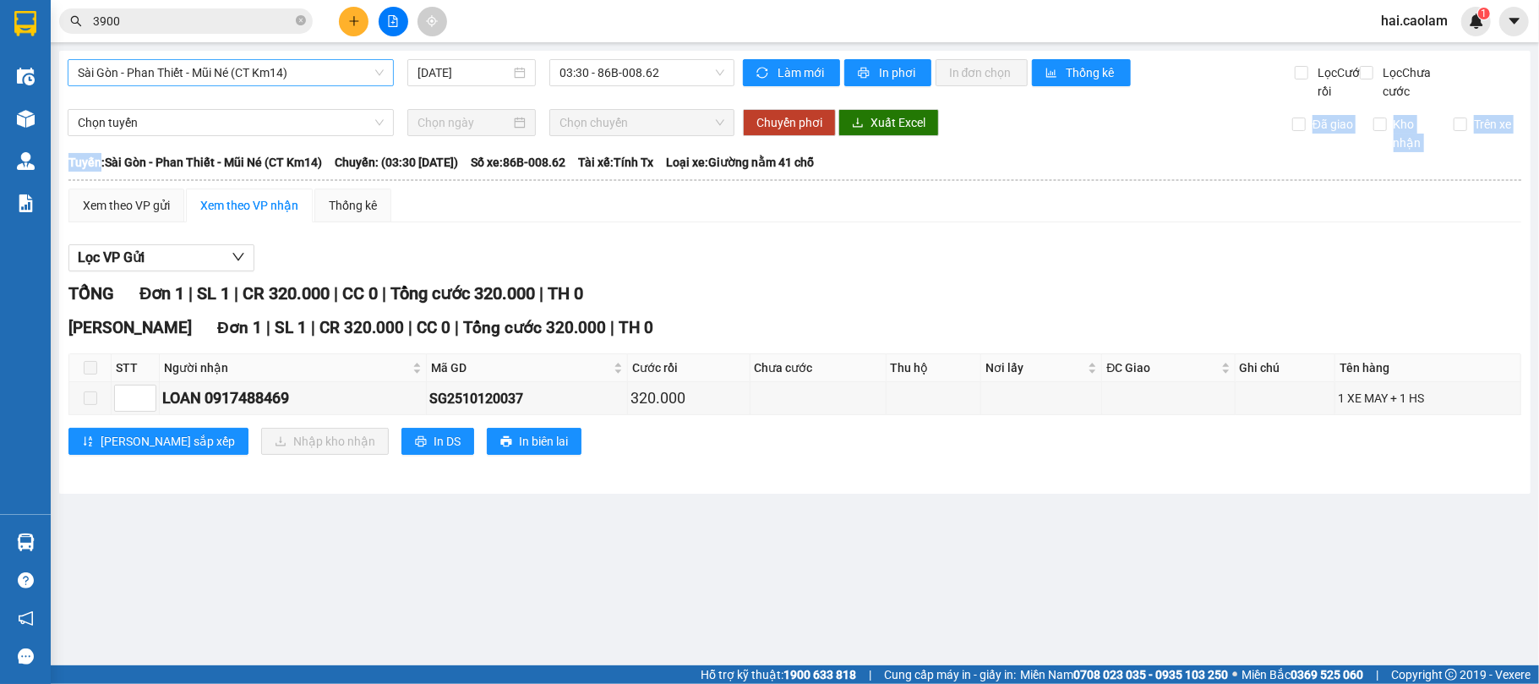
click at [281, 63] on span "Sài Gòn - Phan Thiết - Mũi Né (CT Km14)" at bounding box center [231, 72] width 306 height 25
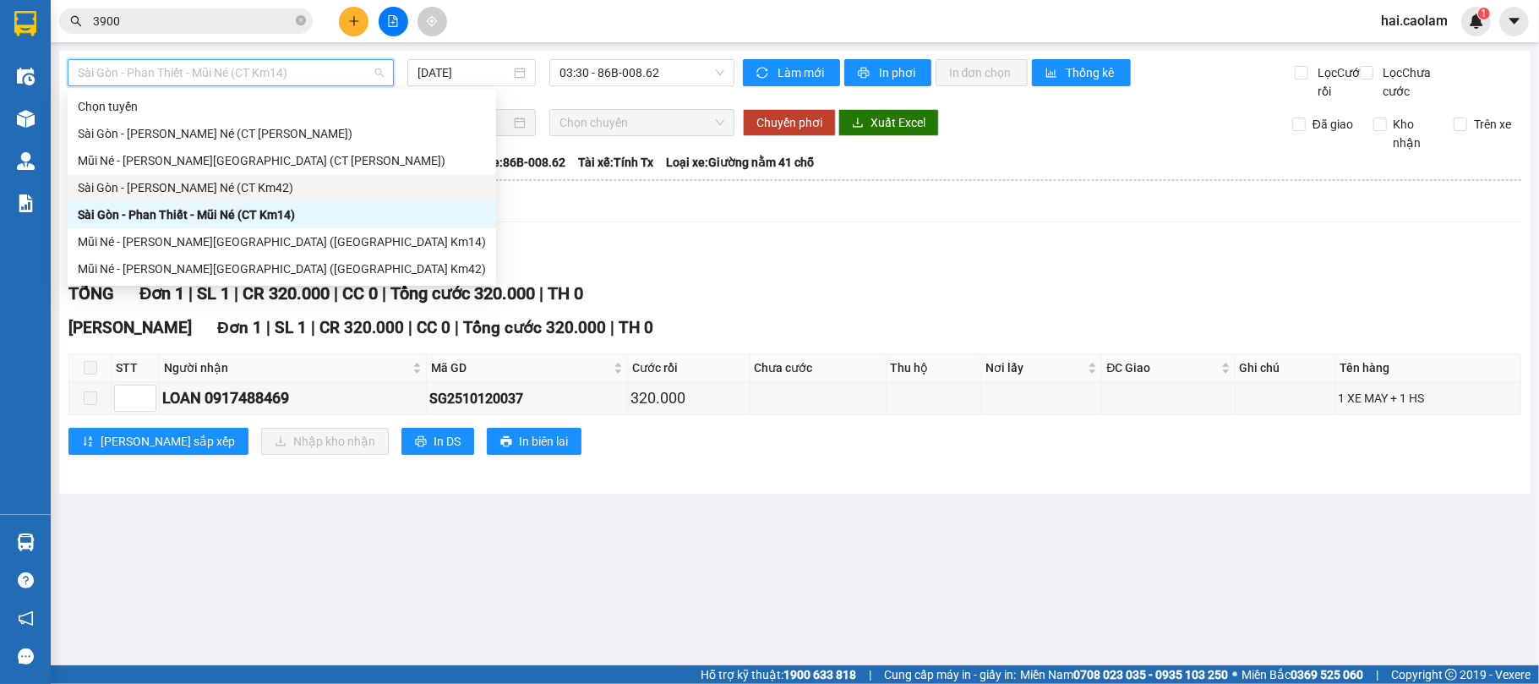
click at [292, 177] on div "Sài Gòn - [PERSON_NAME] Né (CT Km42)" at bounding box center [282, 187] width 428 height 27
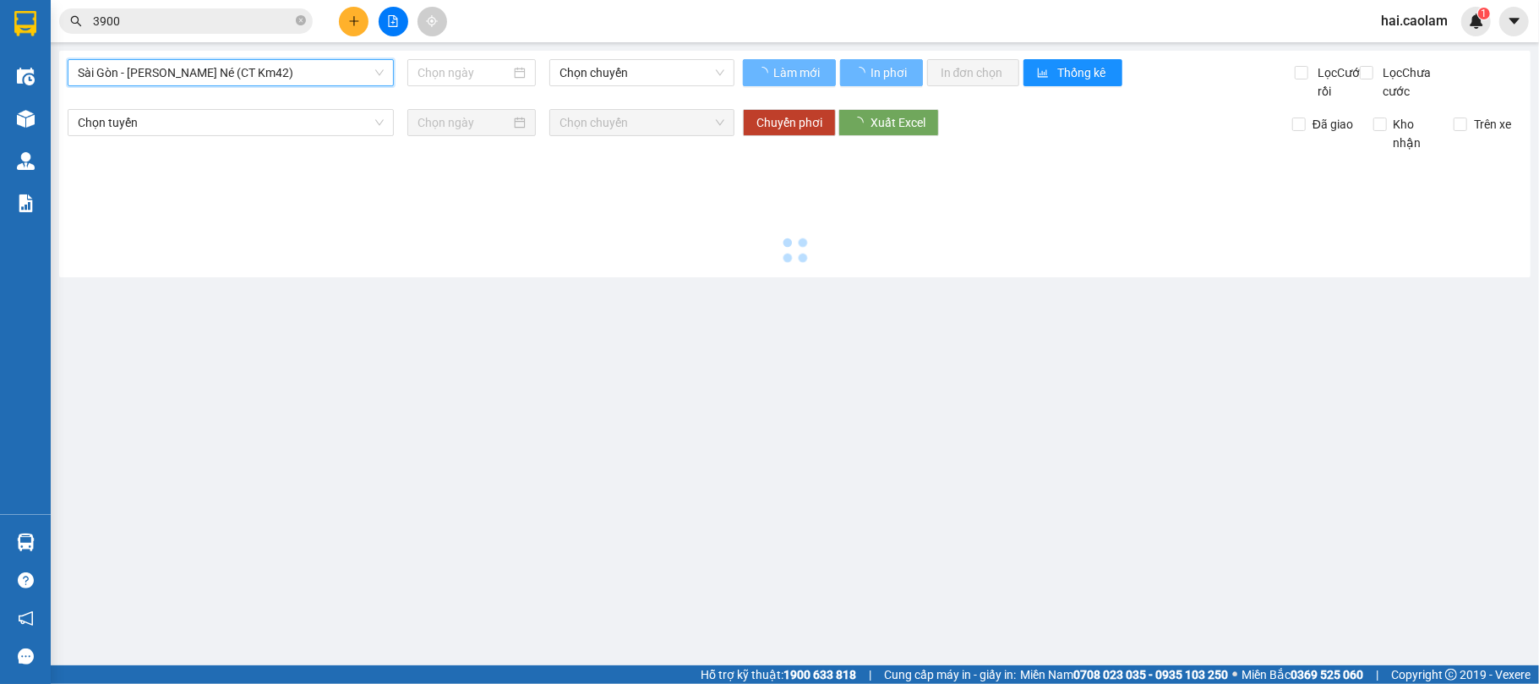
type input "[DATE]"
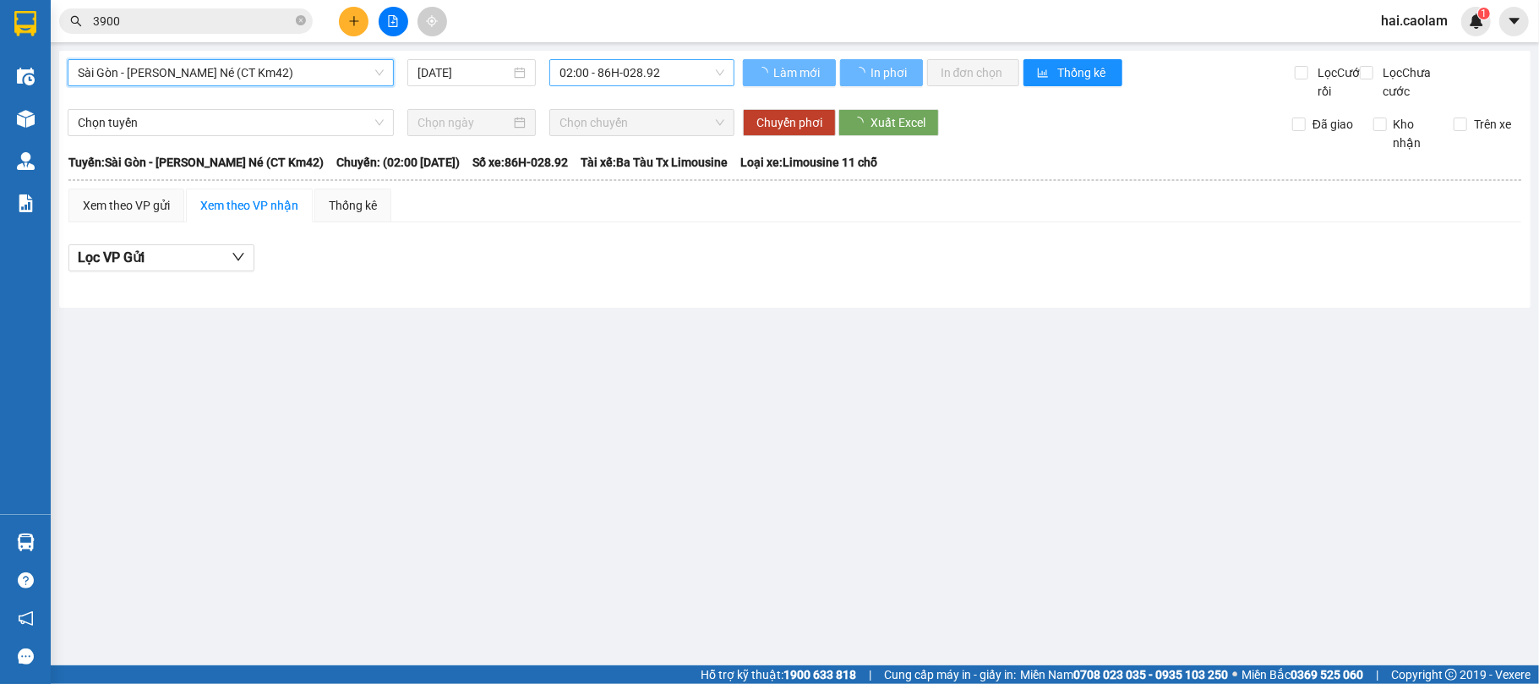
click at [616, 66] on span "02:00 - 86H-028.92" at bounding box center [641, 72] width 165 height 25
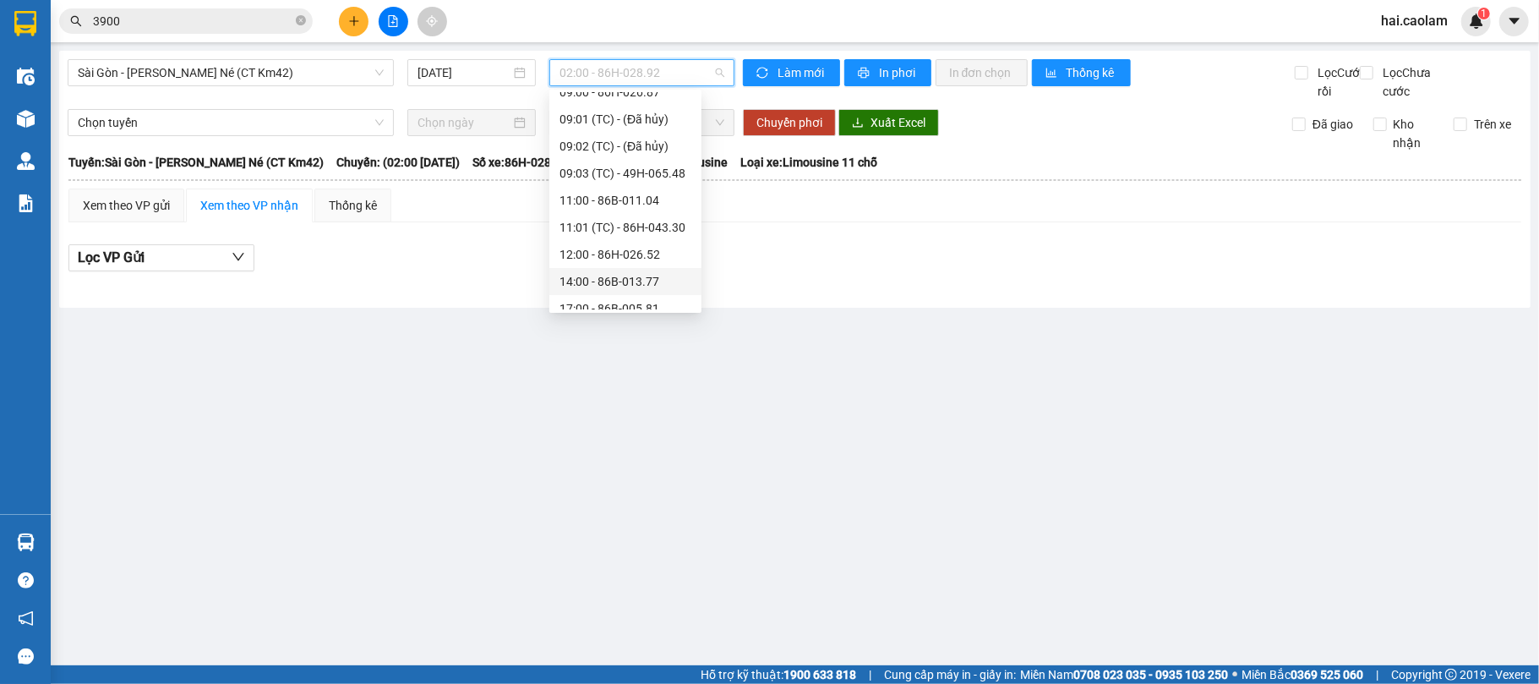
scroll to position [270, 0]
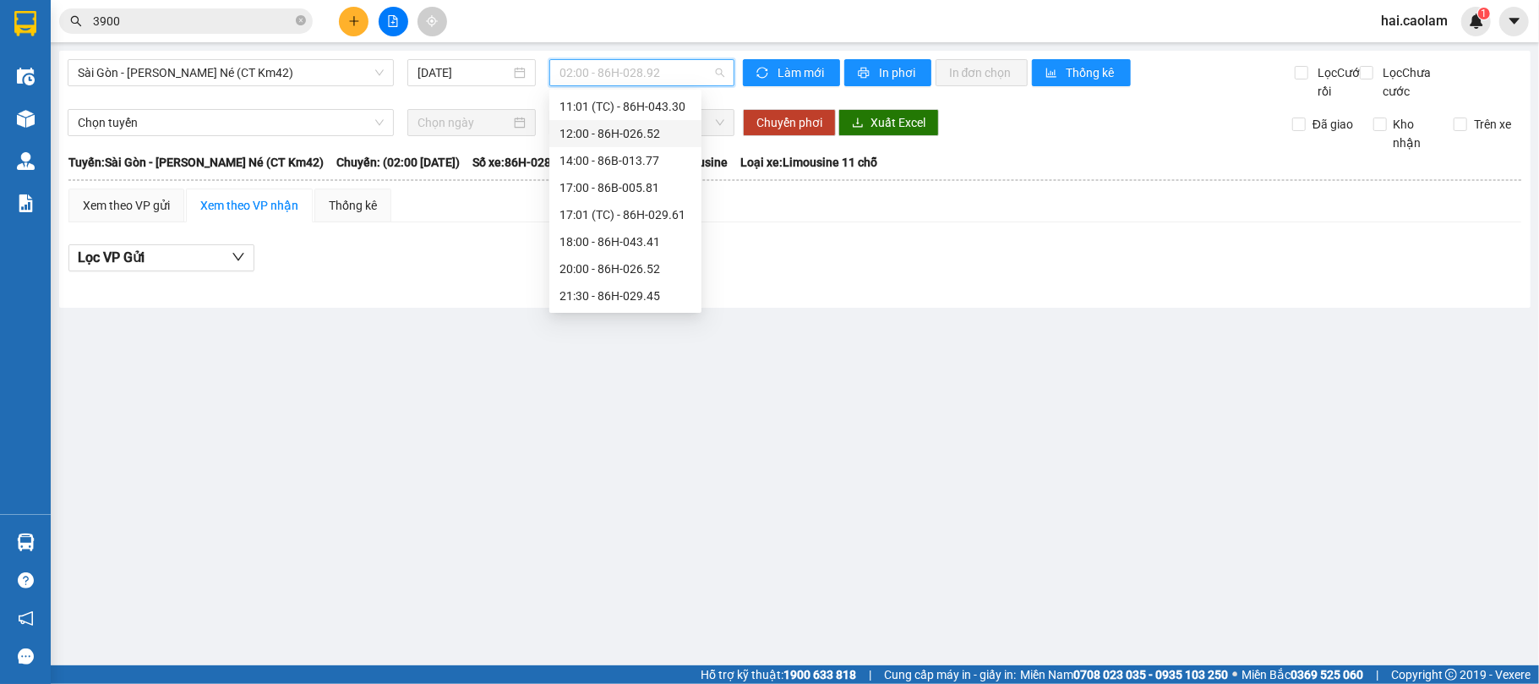
click at [624, 139] on div "12:00 - 86H-026.52" at bounding box center [625, 133] width 132 height 19
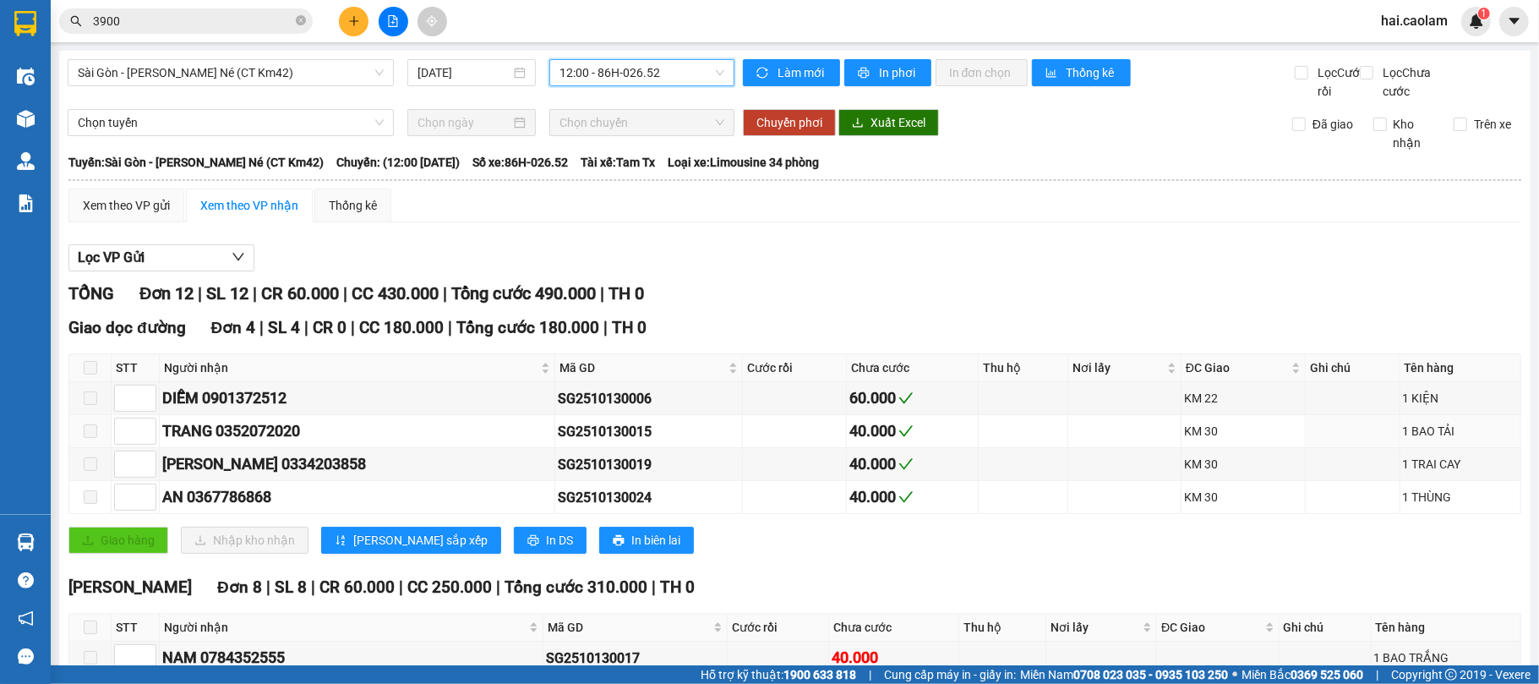
scroll to position [358, 0]
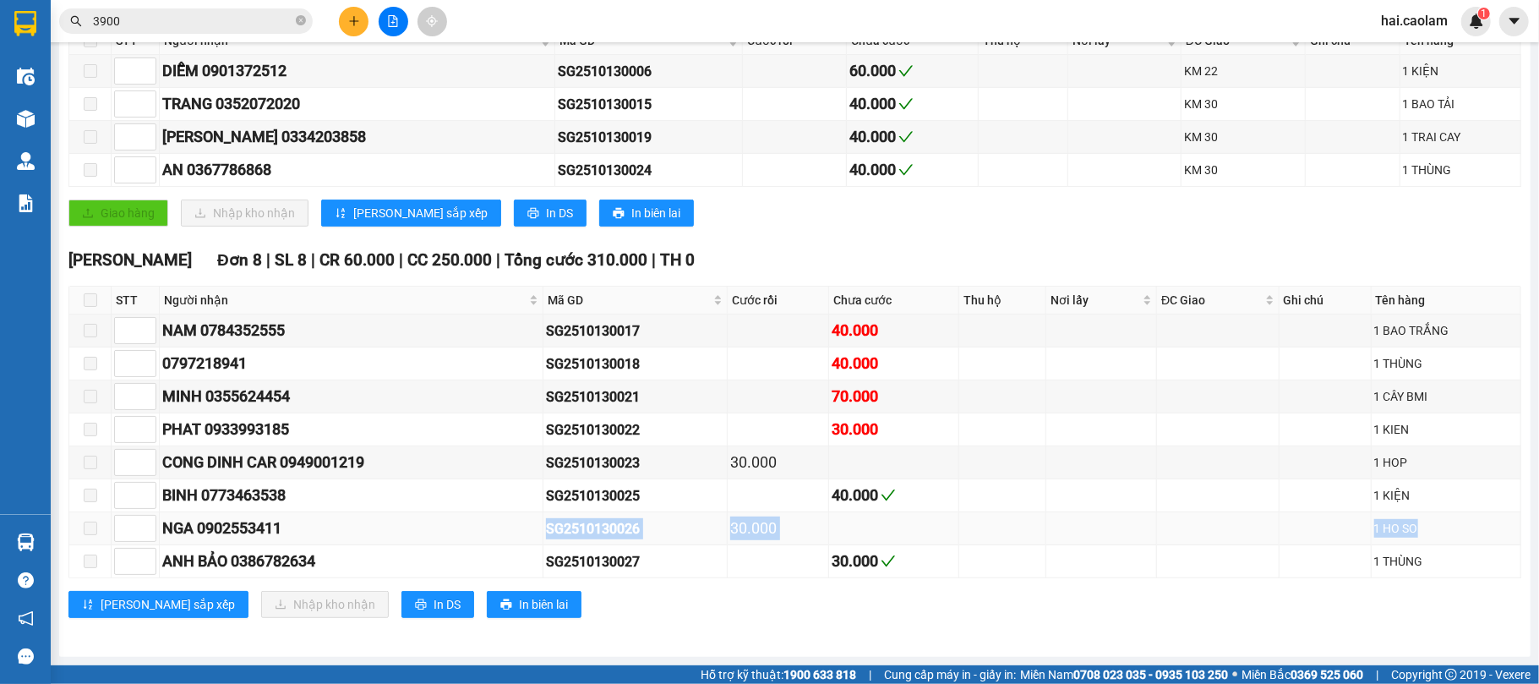
drag, startPoint x: 306, startPoint y: 520, endPoint x: 1463, endPoint y: 518, distance: 1157.6
click at [1463, 518] on tr "NGA 0902553411 SG2510130026 30.000 1 HO SO" at bounding box center [795, 528] width 1452 height 33
click at [1025, 248] on div "[PERSON_NAME] [PERSON_NAME] 8 | SL 8 | CR 60.000 | CC 250.000 | [PERSON_NAME] 3…" at bounding box center [794, 260] width 1452 height 25
click at [184, 25] on input "3900" at bounding box center [192, 21] width 199 height 19
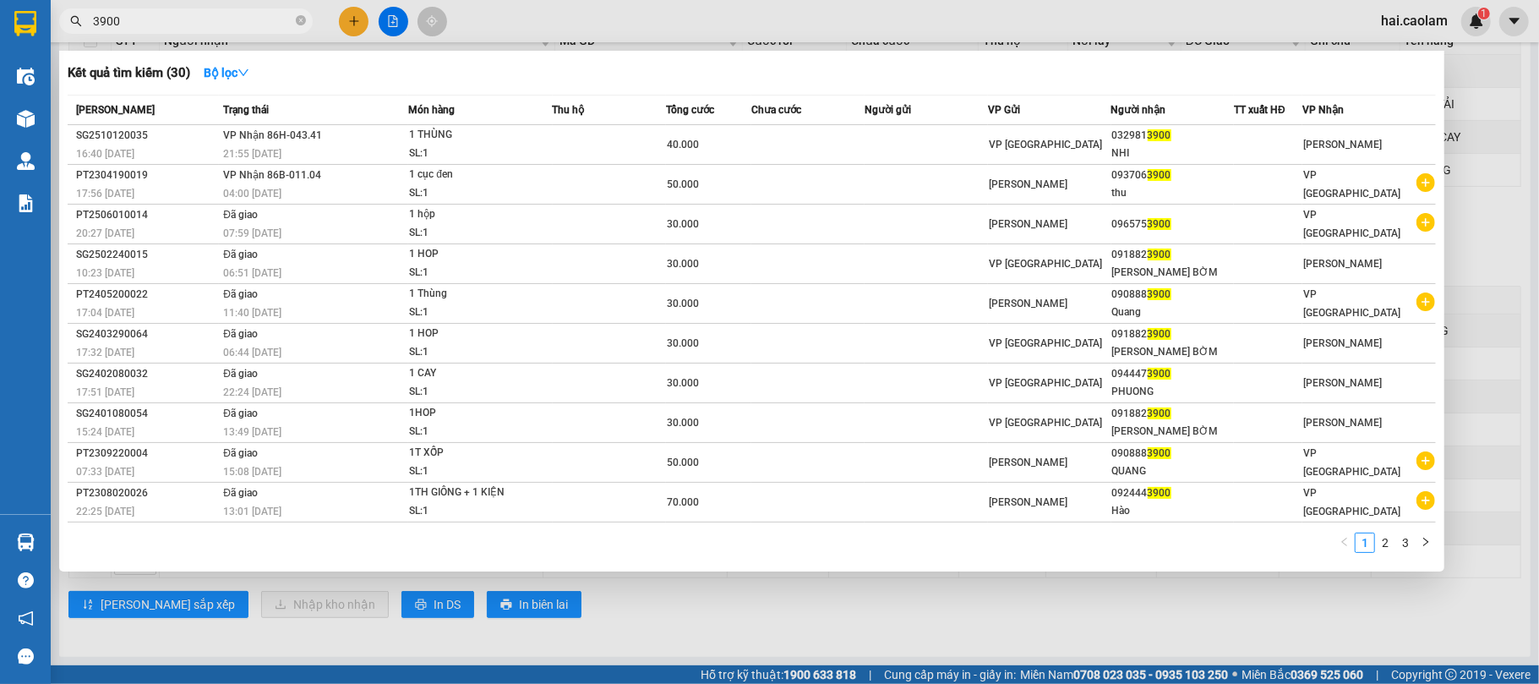
click at [184, 25] on input "3900" at bounding box center [192, 21] width 199 height 19
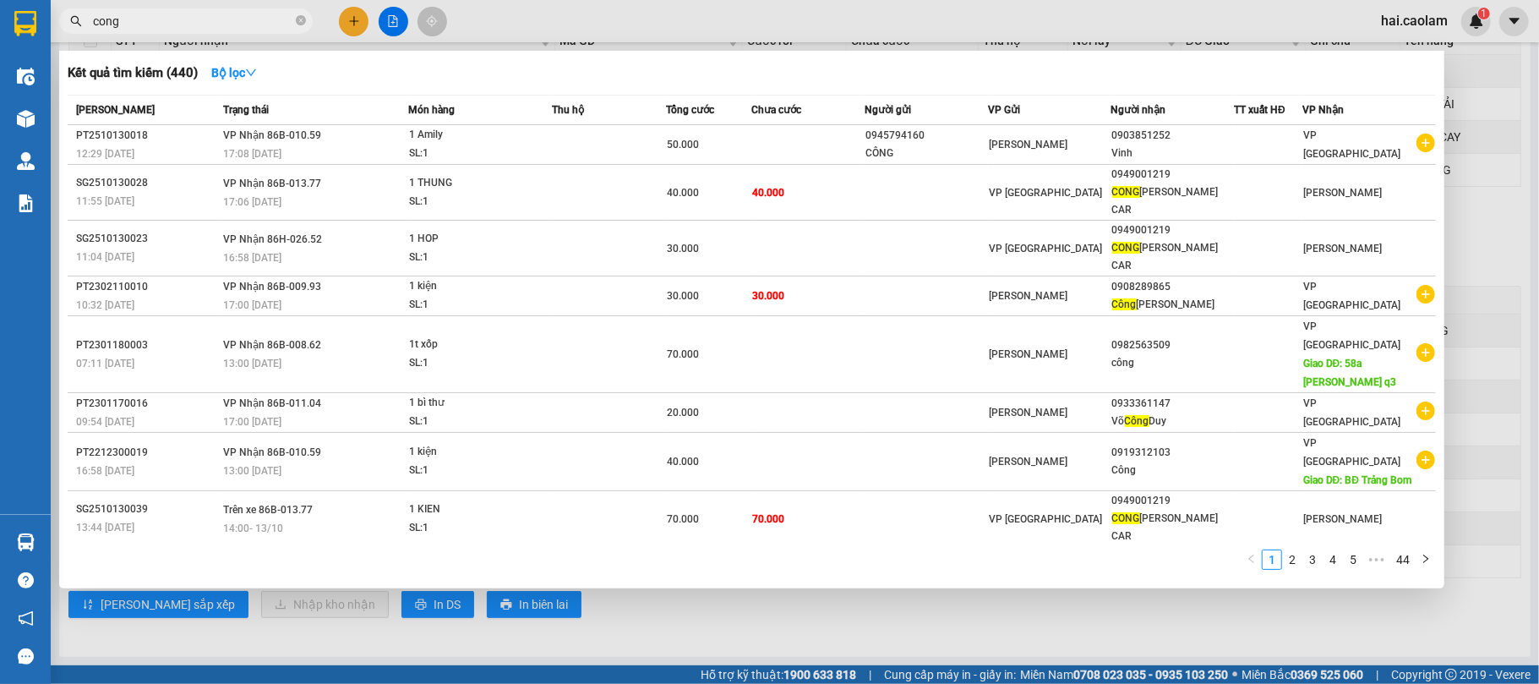
click at [171, 12] on input "cong" at bounding box center [192, 21] width 199 height 19
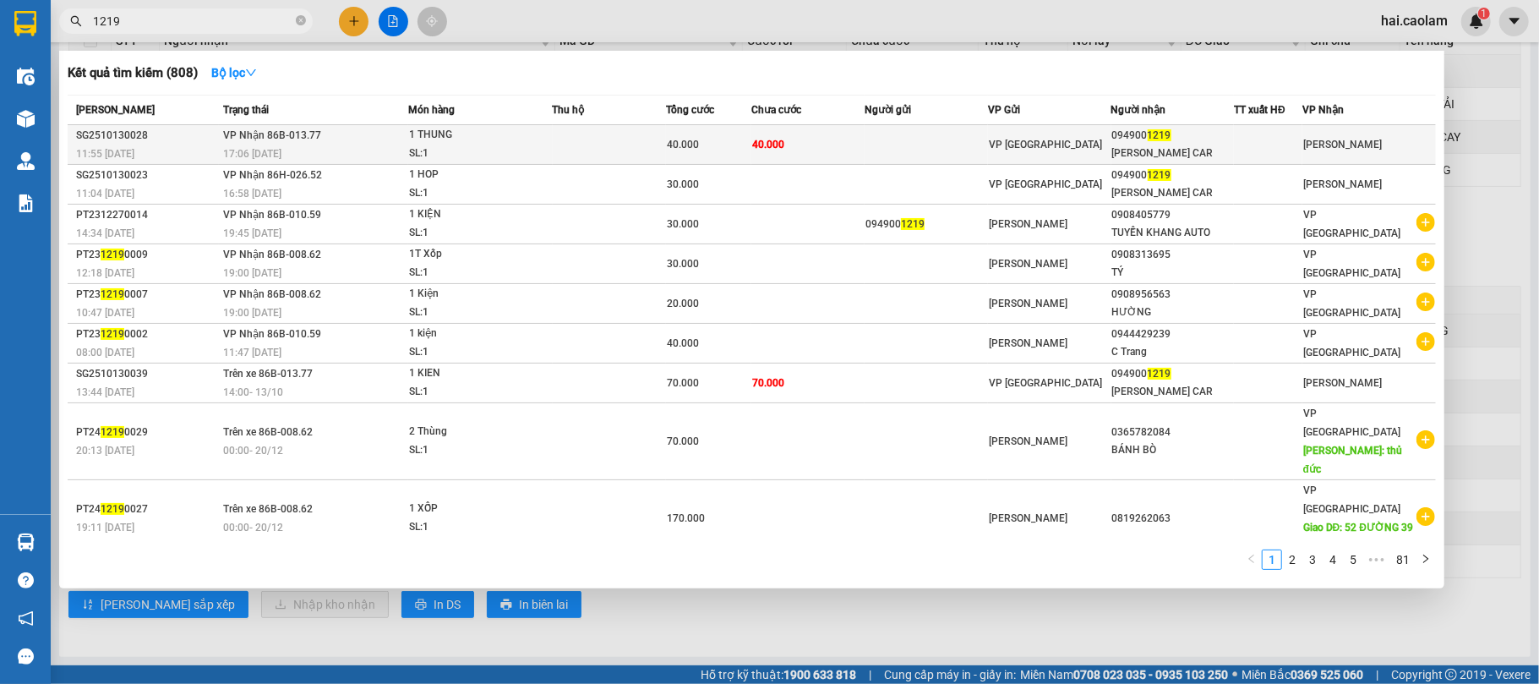
type input "1219"
click at [830, 144] on td "40.000" at bounding box center [807, 145] width 113 height 40
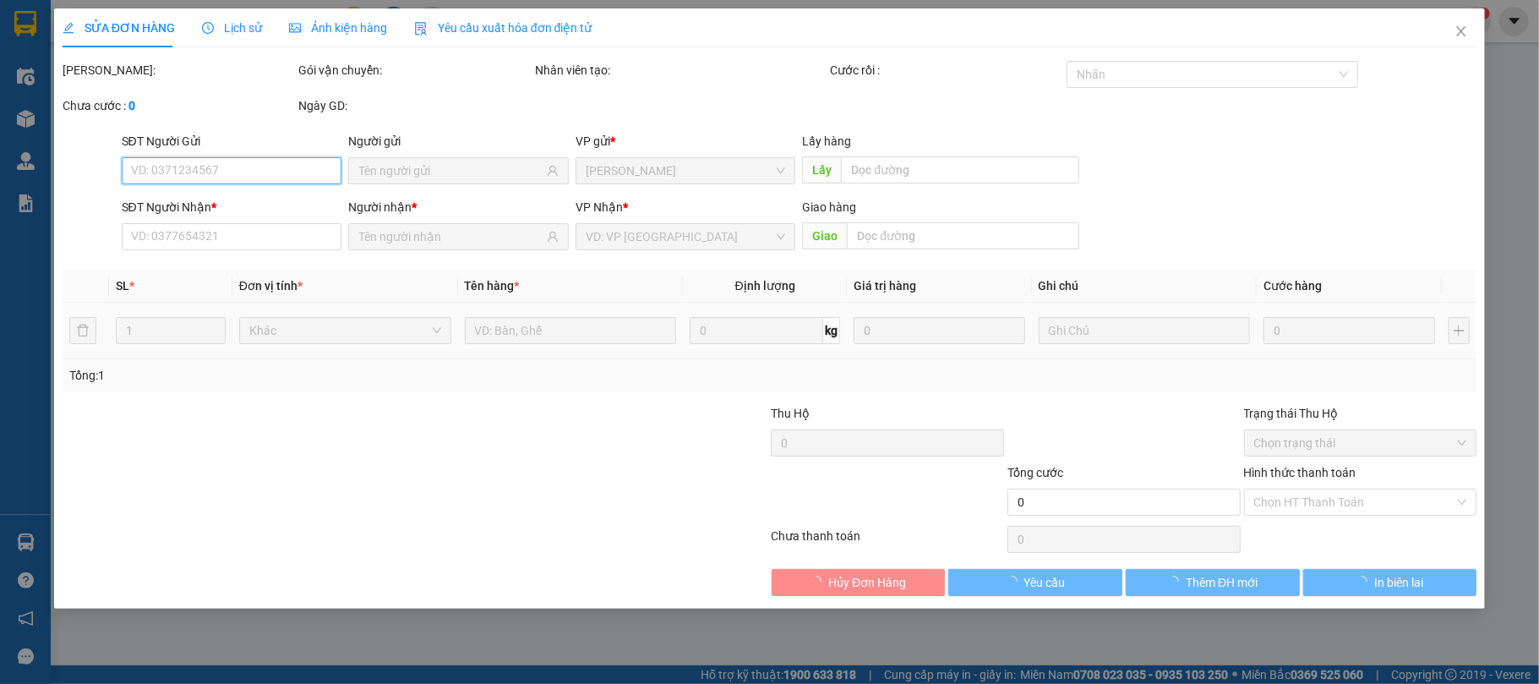
type input "0949001219"
type input "[PERSON_NAME] CAR"
type input "40.000"
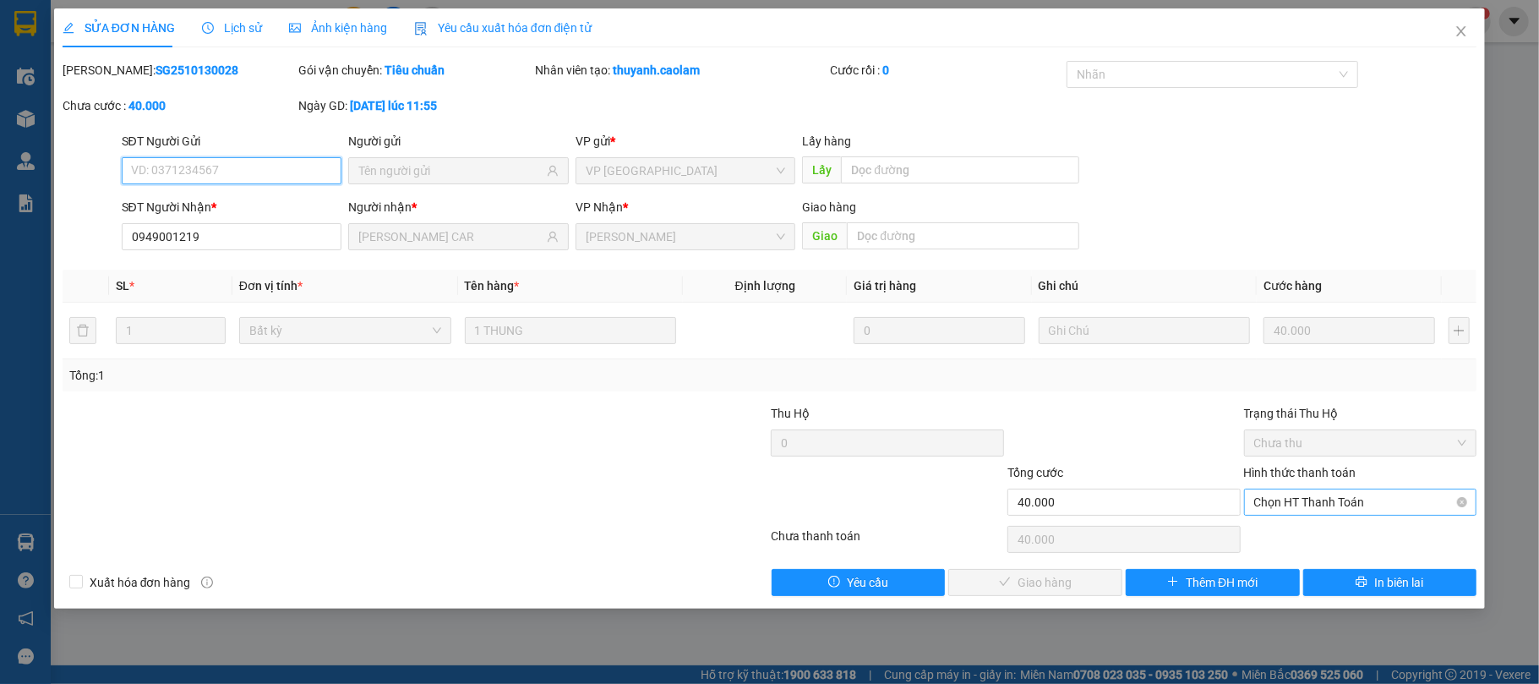
click at [1321, 504] on span "Chọn HT Thanh Toán" at bounding box center [1360, 501] width 213 height 25
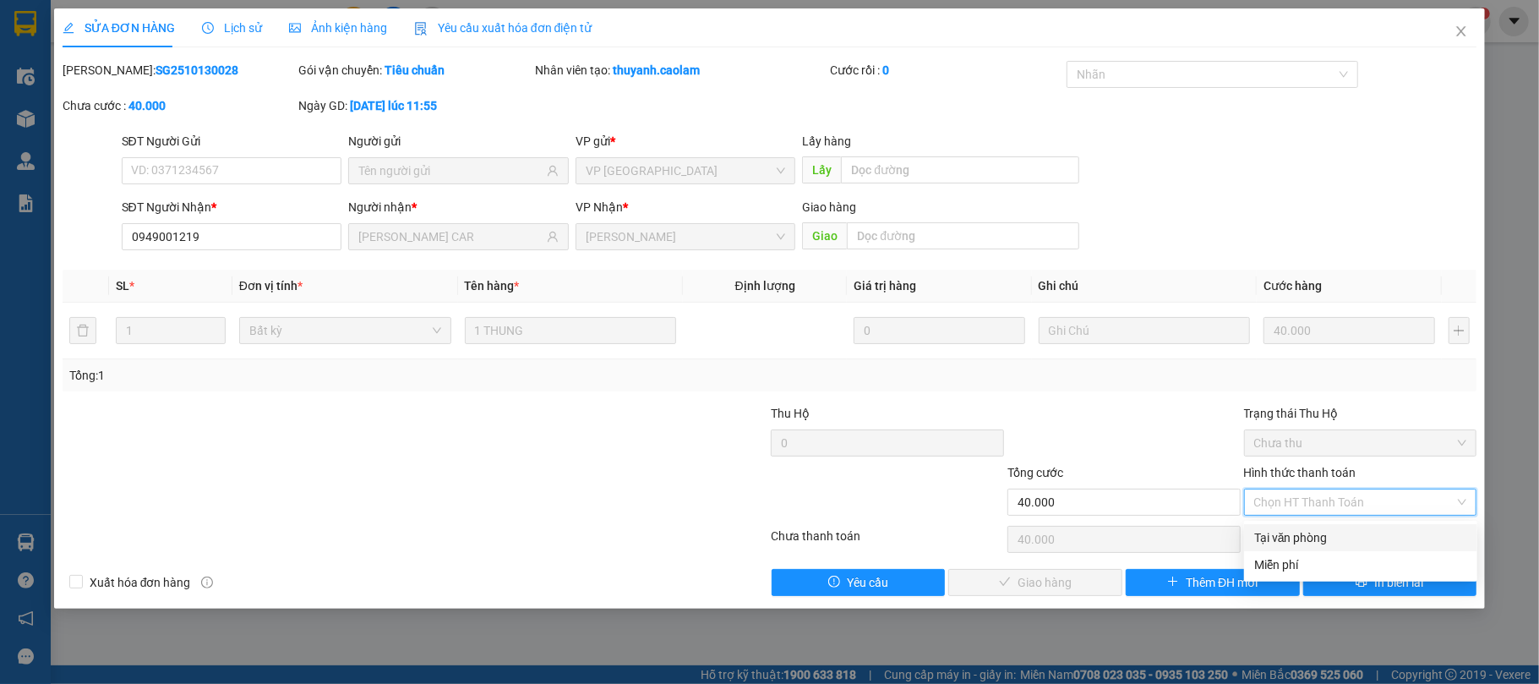
click at [1309, 531] on div "Tại văn phòng" at bounding box center [1360, 537] width 213 height 19
type input "0"
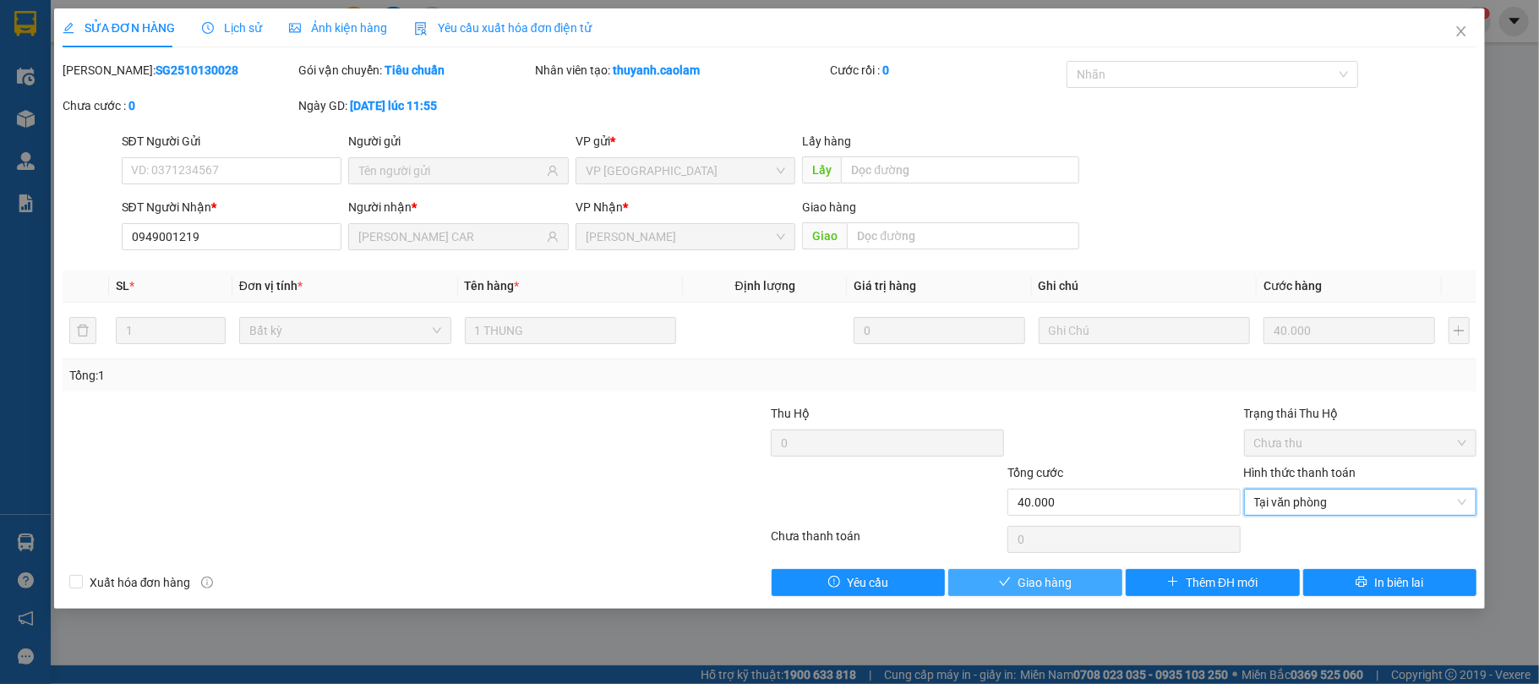
click at [1086, 588] on button "Giao hàng" at bounding box center [1035, 582] width 174 height 27
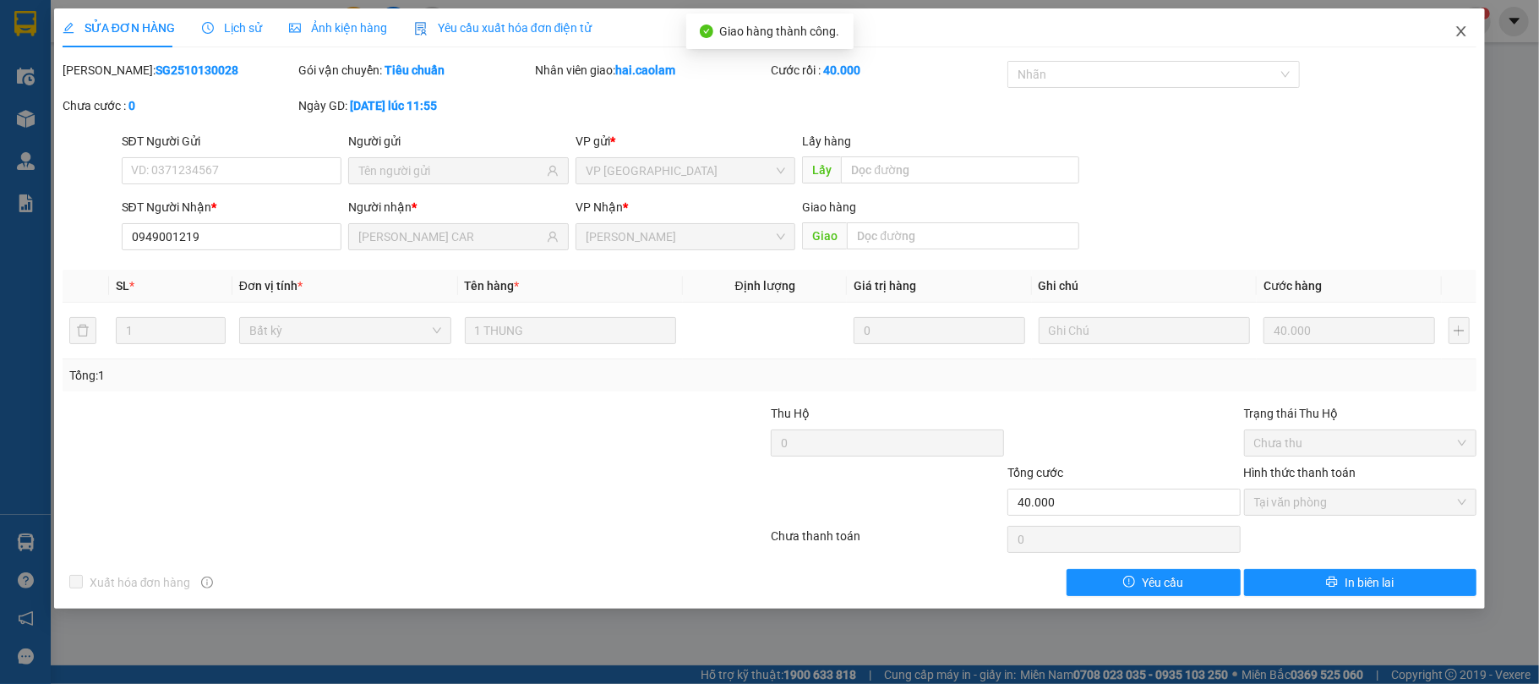
click at [1462, 35] on icon "close" at bounding box center [1461, 32] width 14 height 14
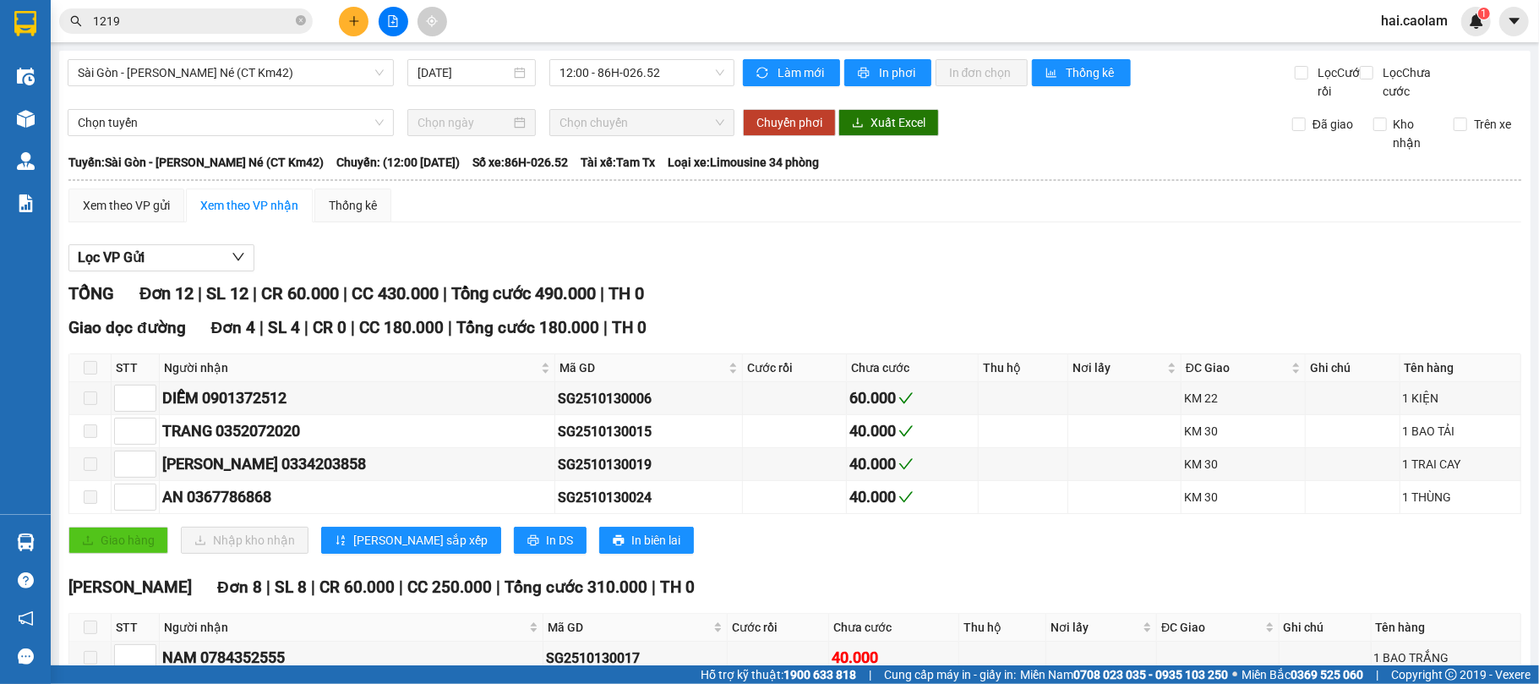
click at [218, 19] on input "1219" at bounding box center [192, 21] width 199 height 19
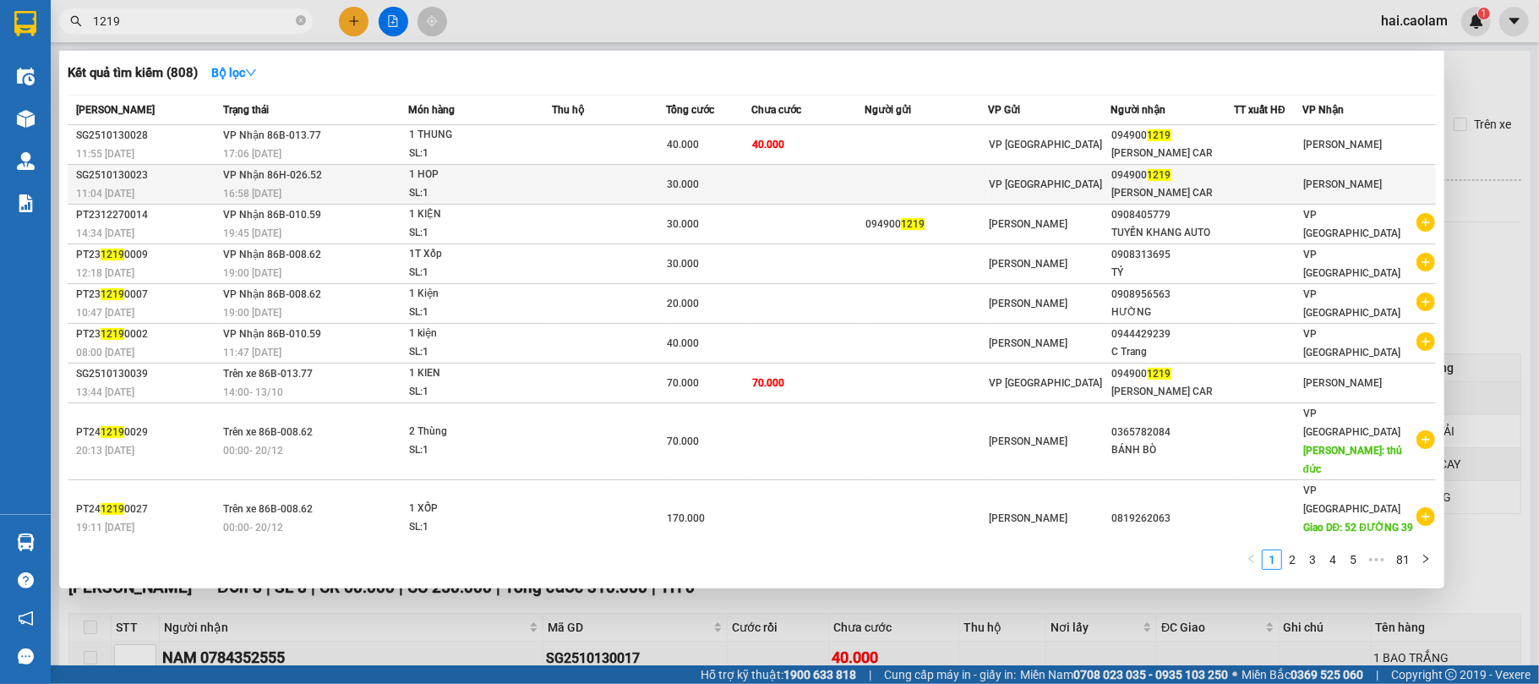
click at [911, 181] on td at bounding box center [925, 185] width 123 height 40
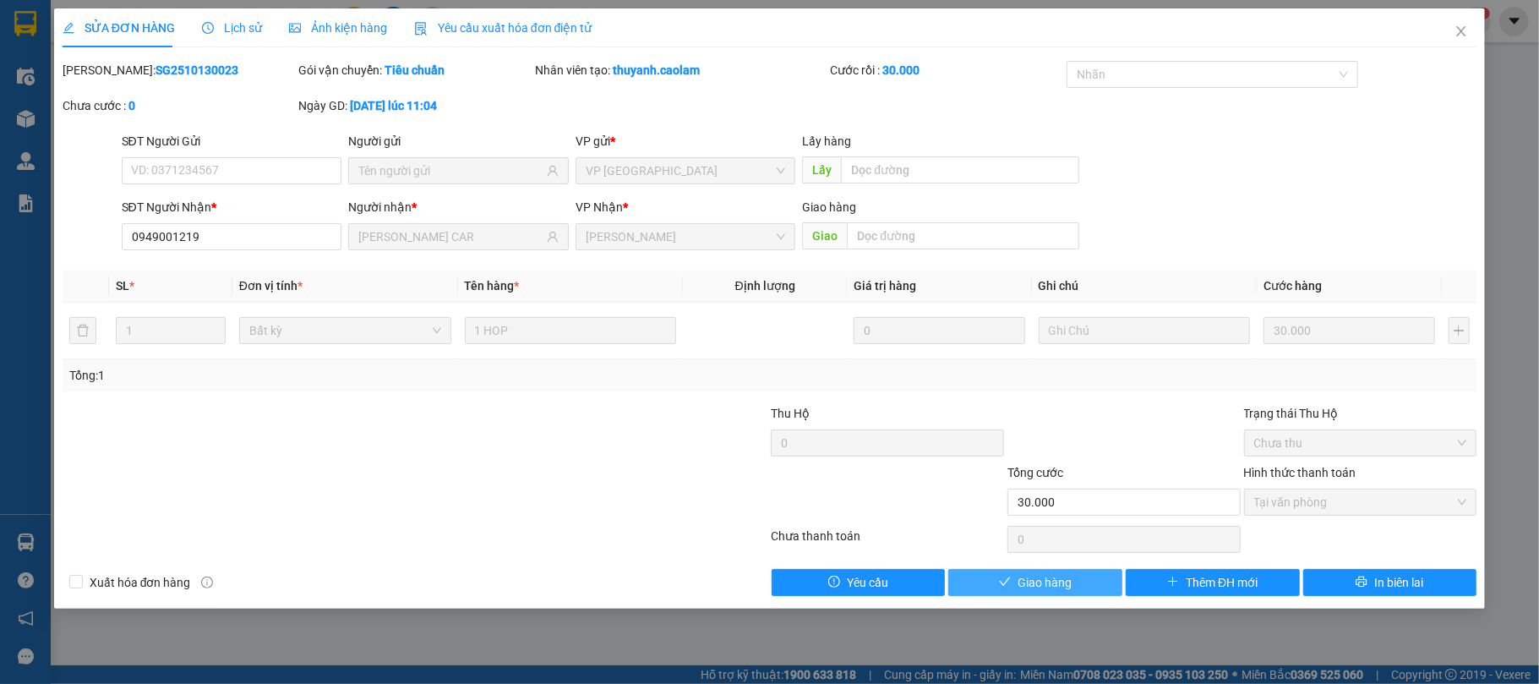
click at [1072, 582] on button "Giao hàng" at bounding box center [1035, 582] width 174 height 27
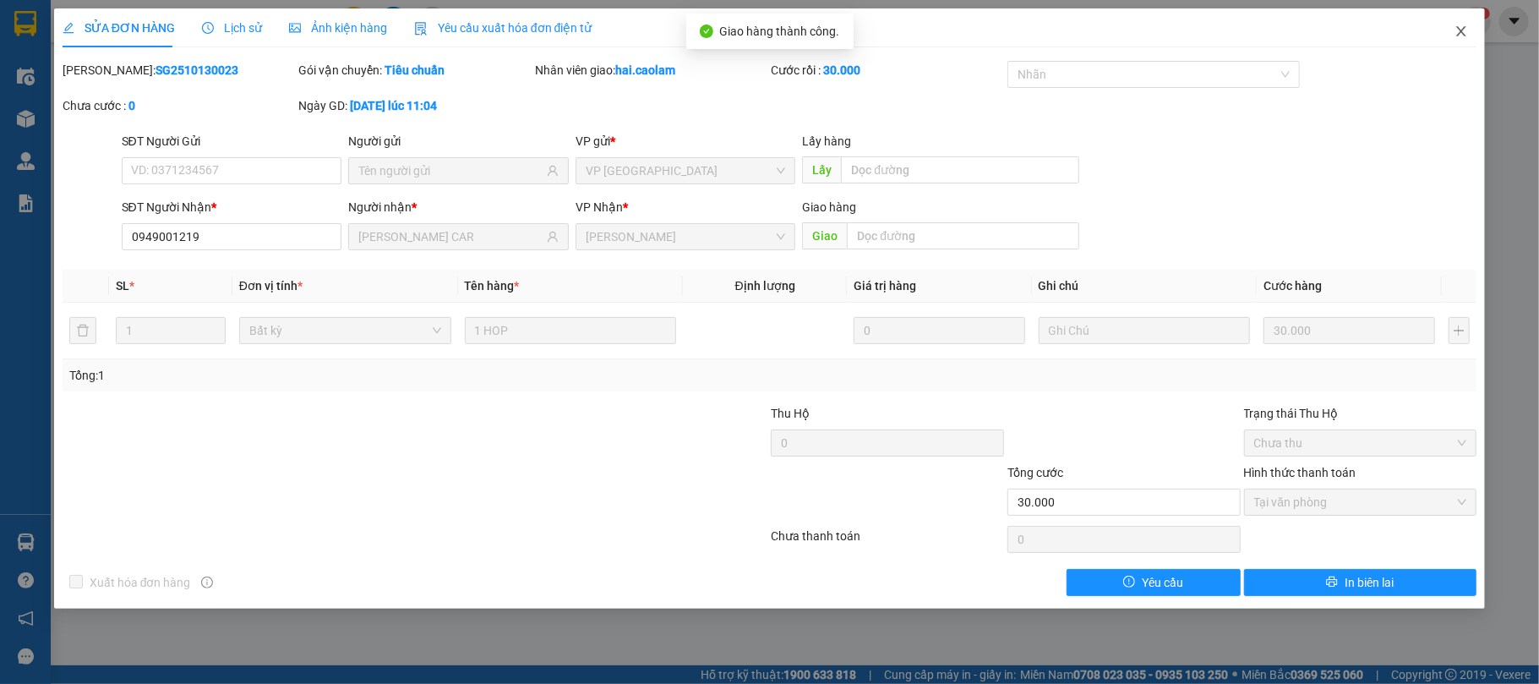
click at [1468, 34] on span "Close" at bounding box center [1460, 31] width 47 height 47
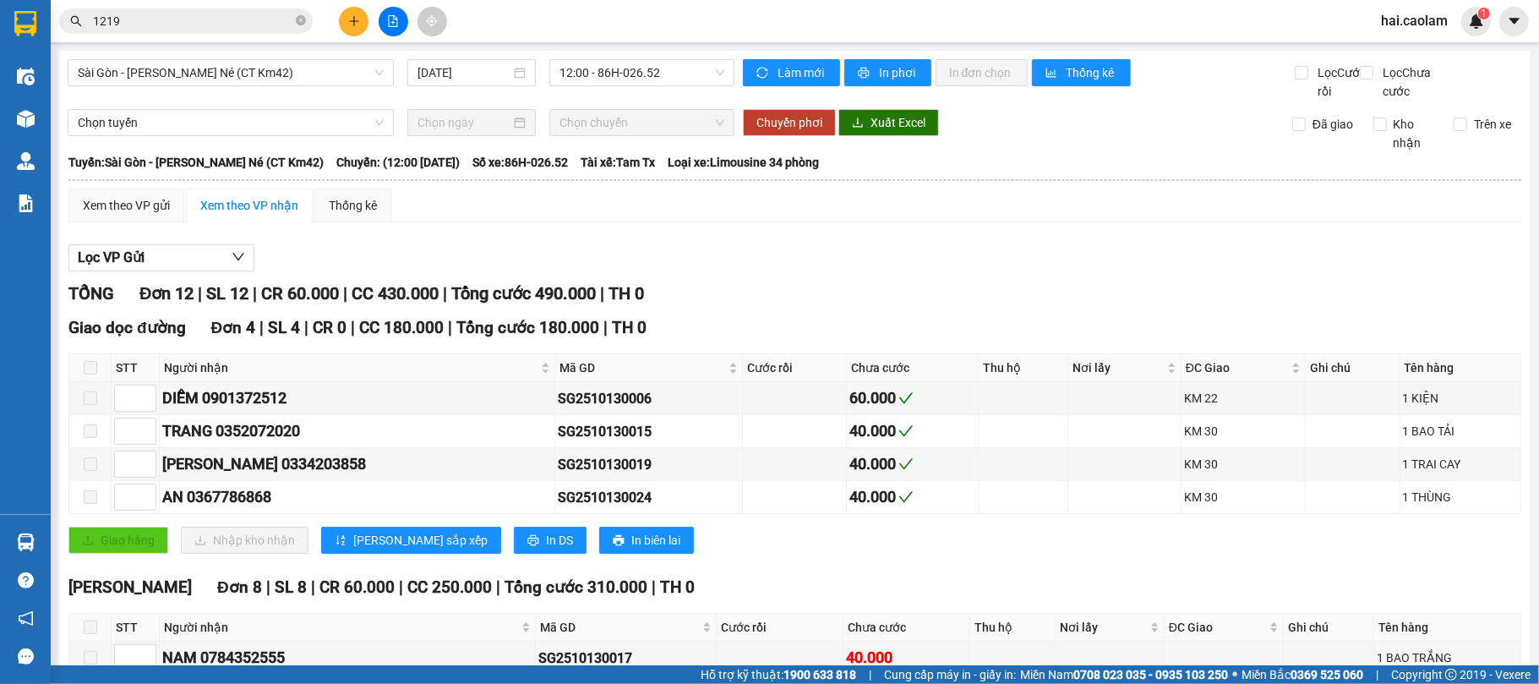
click at [200, 14] on input "1219" at bounding box center [192, 21] width 199 height 19
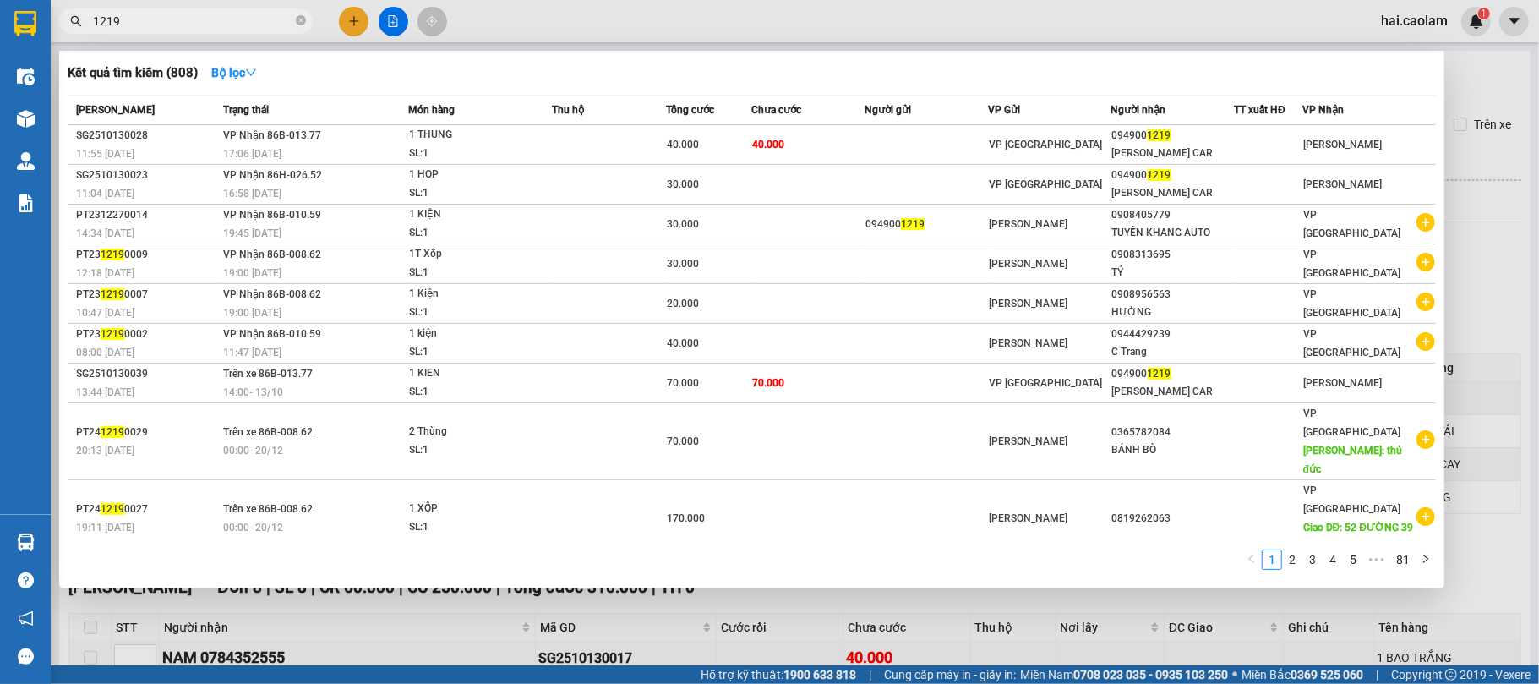
click at [173, 20] on input "1219" at bounding box center [192, 21] width 199 height 19
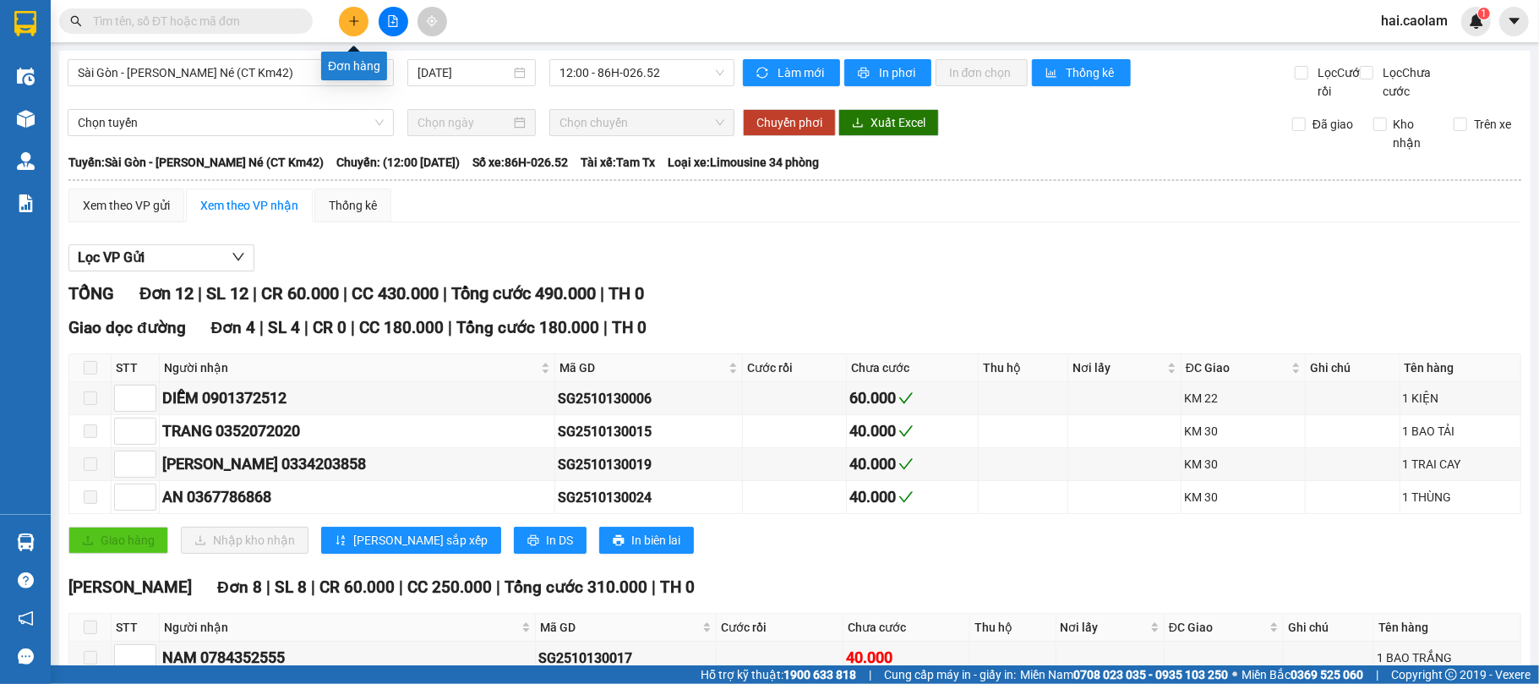
click at [360, 18] on button at bounding box center [354, 22] width 30 height 30
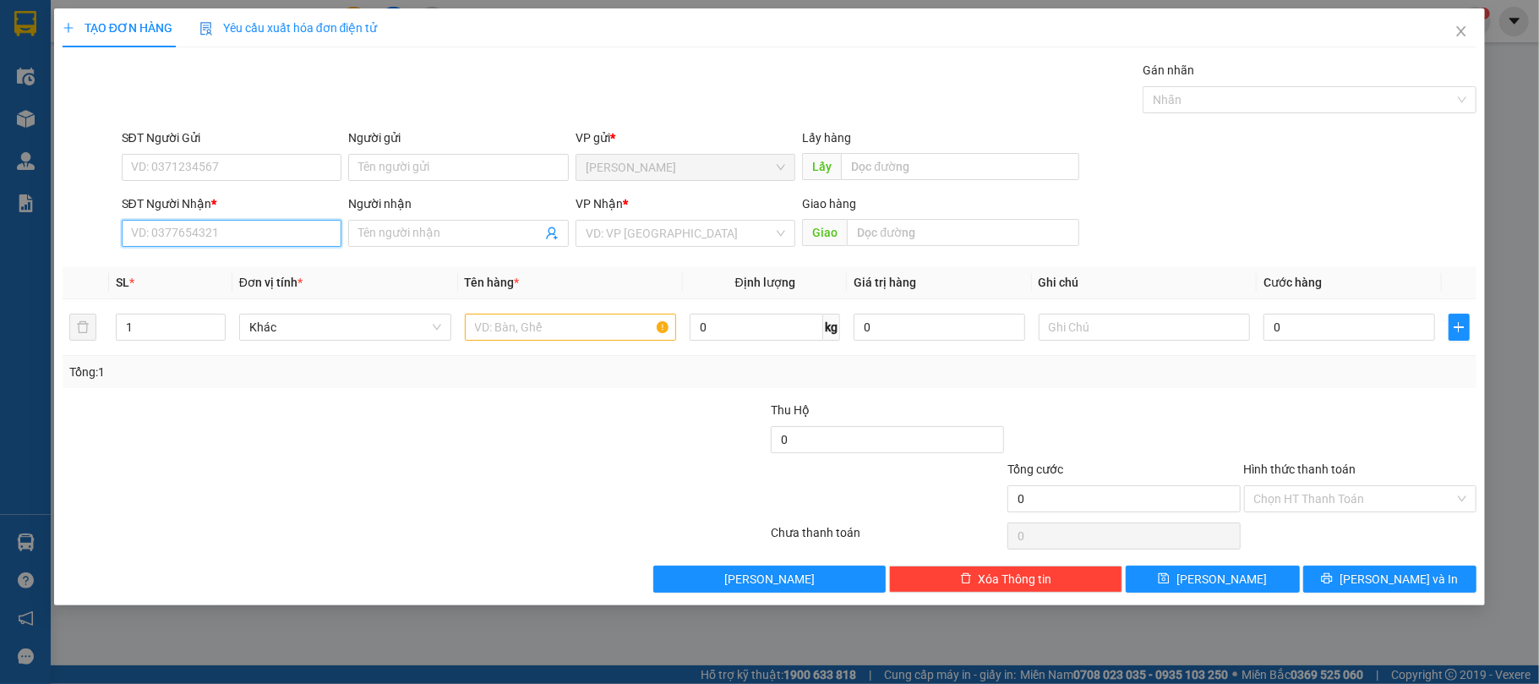
click at [230, 226] on input "SĐT Người Nhận *" at bounding box center [232, 233] width 221 height 27
click at [227, 234] on input "SĐT Người Nhận *" at bounding box center [232, 233] width 221 height 27
type input "0962057326"
click at [267, 262] on div "0962057326 - A [PERSON_NAME]" at bounding box center [232, 268] width 200 height 19
type input "A Thành"
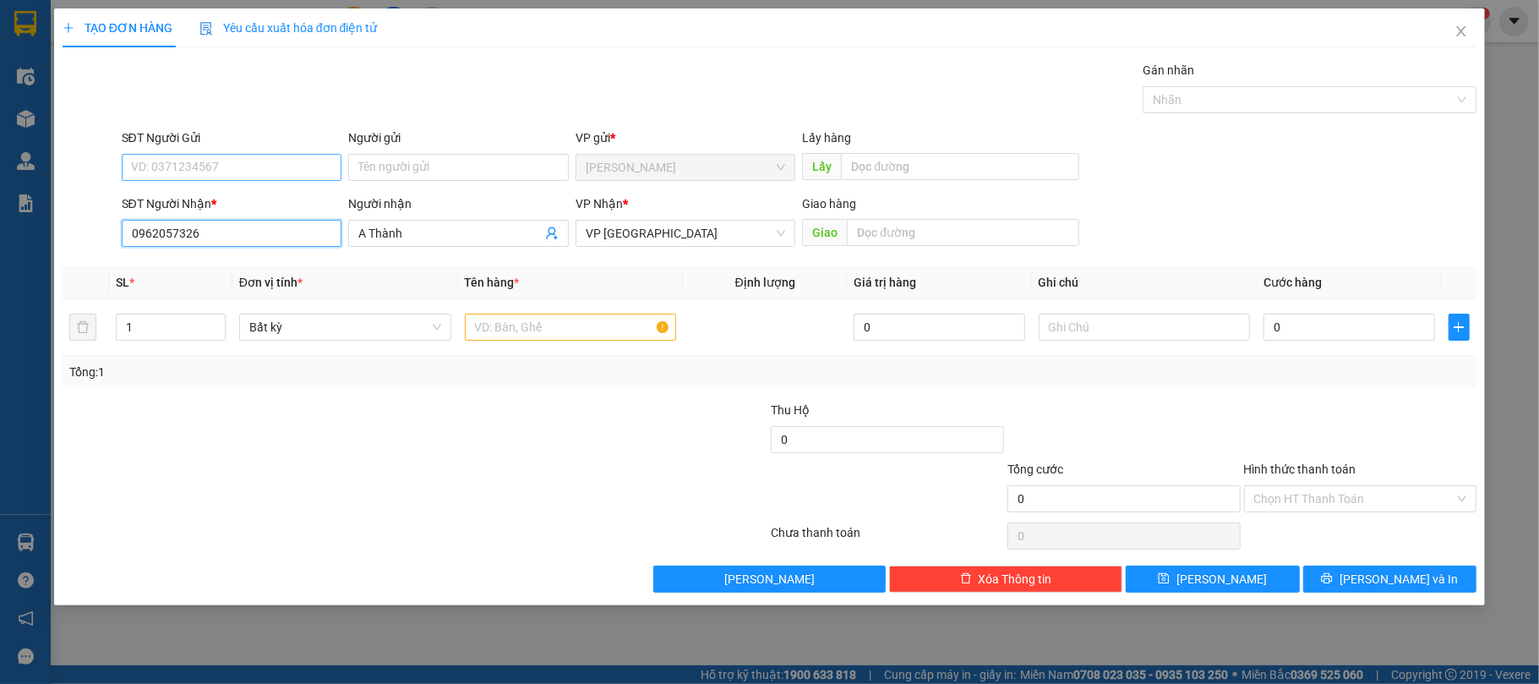
type input "0962057326"
click at [234, 167] on input "SĐT Người Gửi" at bounding box center [232, 167] width 221 height 27
click at [237, 200] on div "0973723604 - DUONG" at bounding box center [232, 202] width 200 height 19
type input "0973723604"
type input "DUONG"
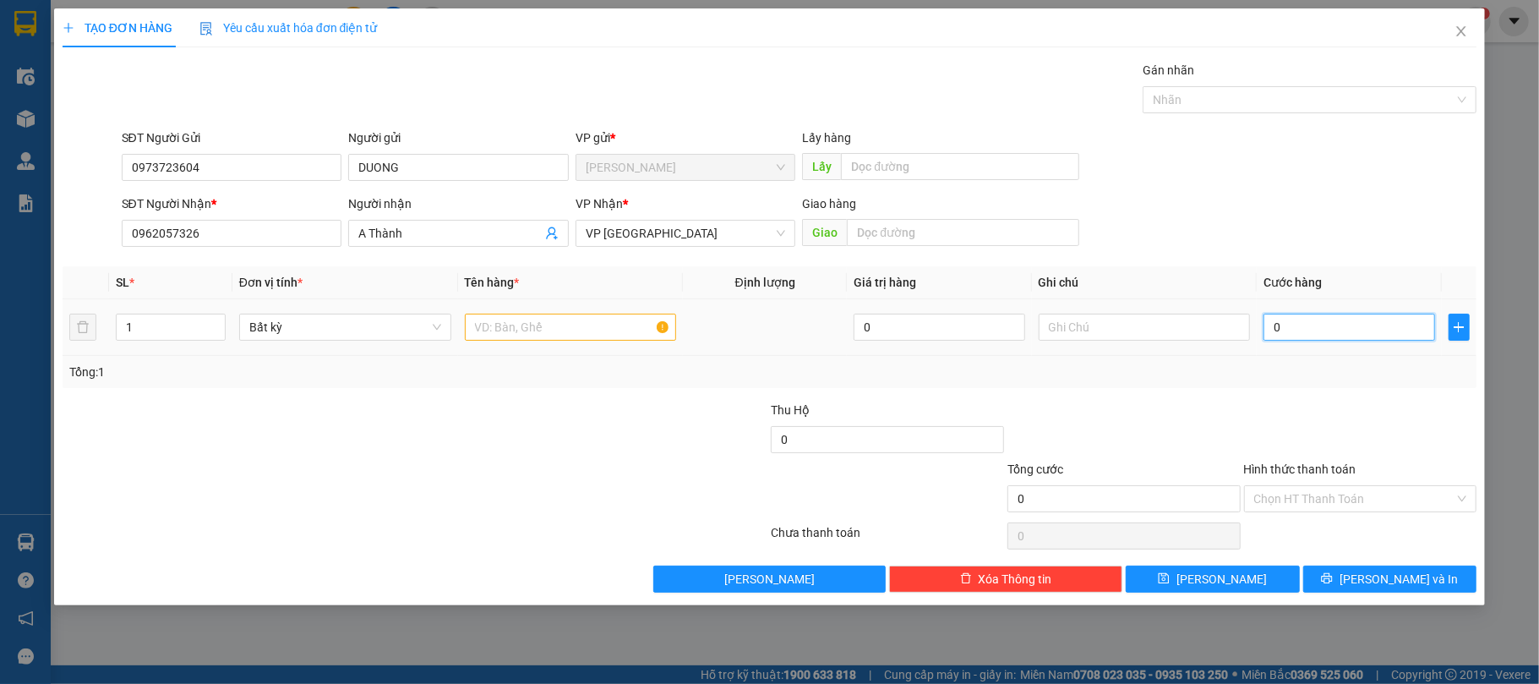
click at [1296, 329] on input "0" at bounding box center [1348, 326] width 171 height 27
type input "3"
type input "30"
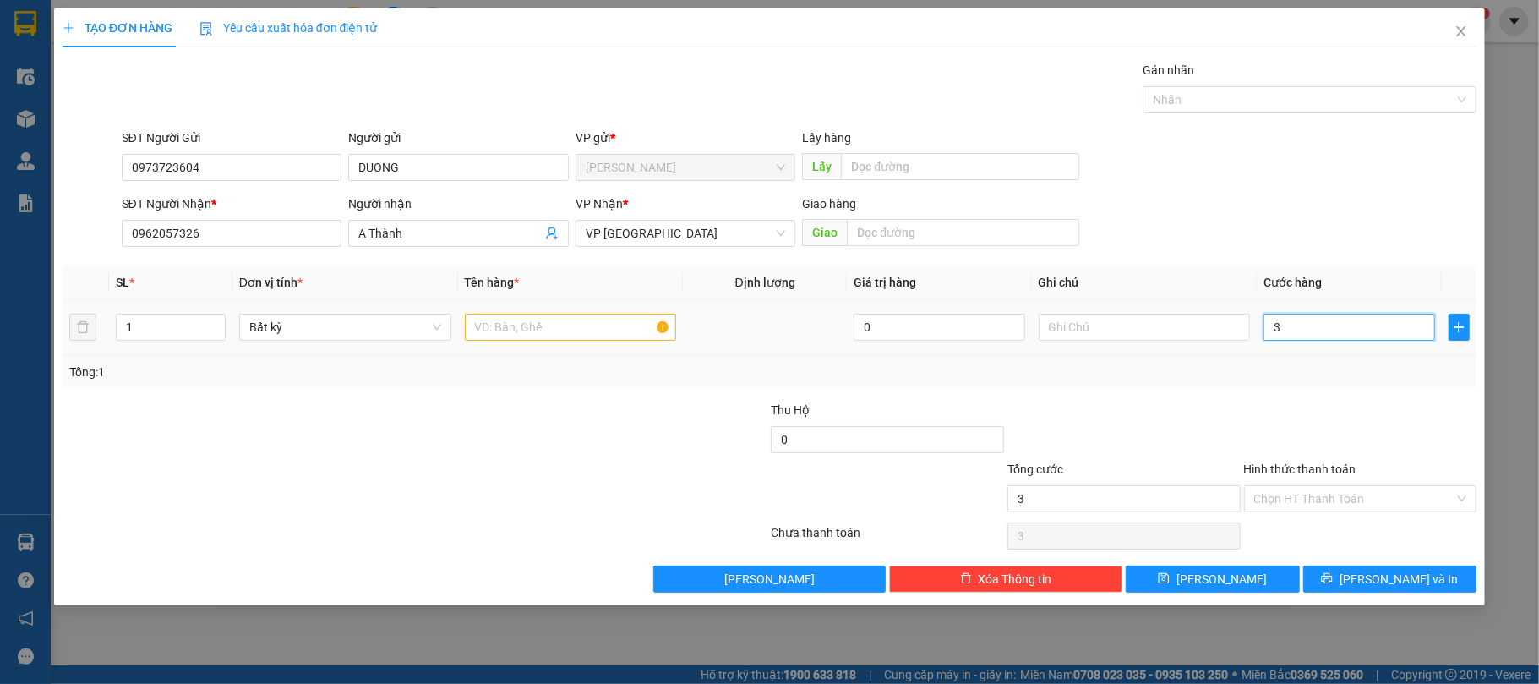
type input "30"
type input "30.000"
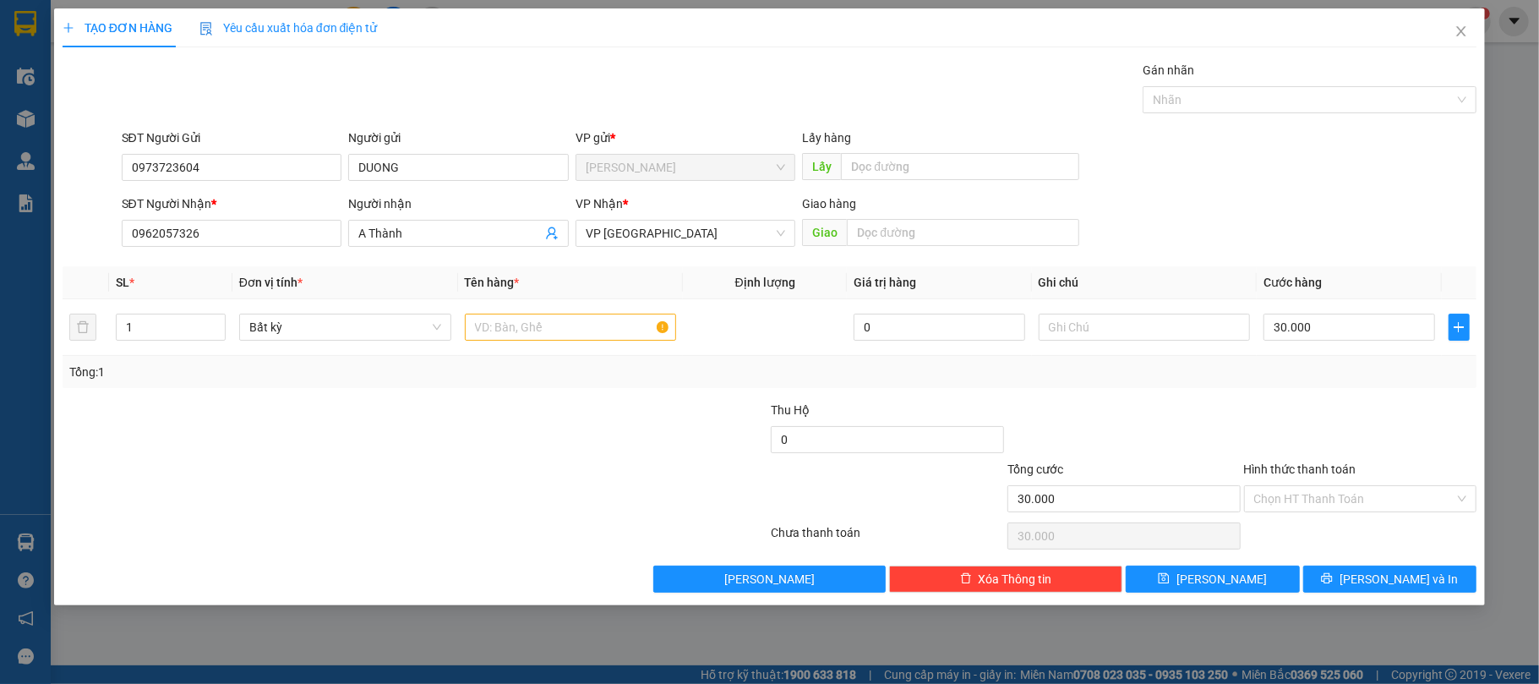
drag, startPoint x: 589, startPoint y: 412, endPoint x: 575, endPoint y: 335, distance: 78.1
click at [589, 409] on div at bounding box center [651, 429] width 237 height 59
click at [575, 335] on input "text" at bounding box center [571, 326] width 212 height 27
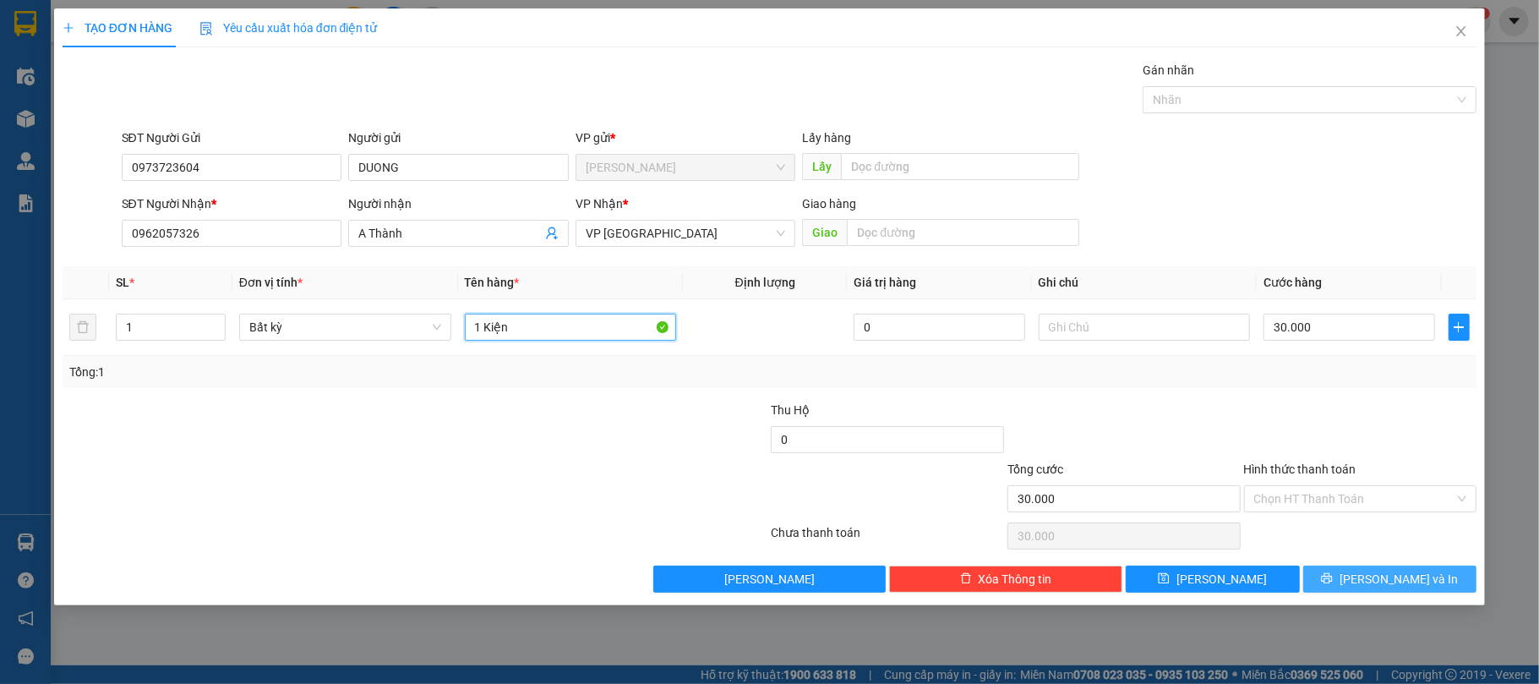
type input "1 Kiện"
click at [1403, 572] on span "[PERSON_NAME] và In" at bounding box center [1398, 578] width 118 height 19
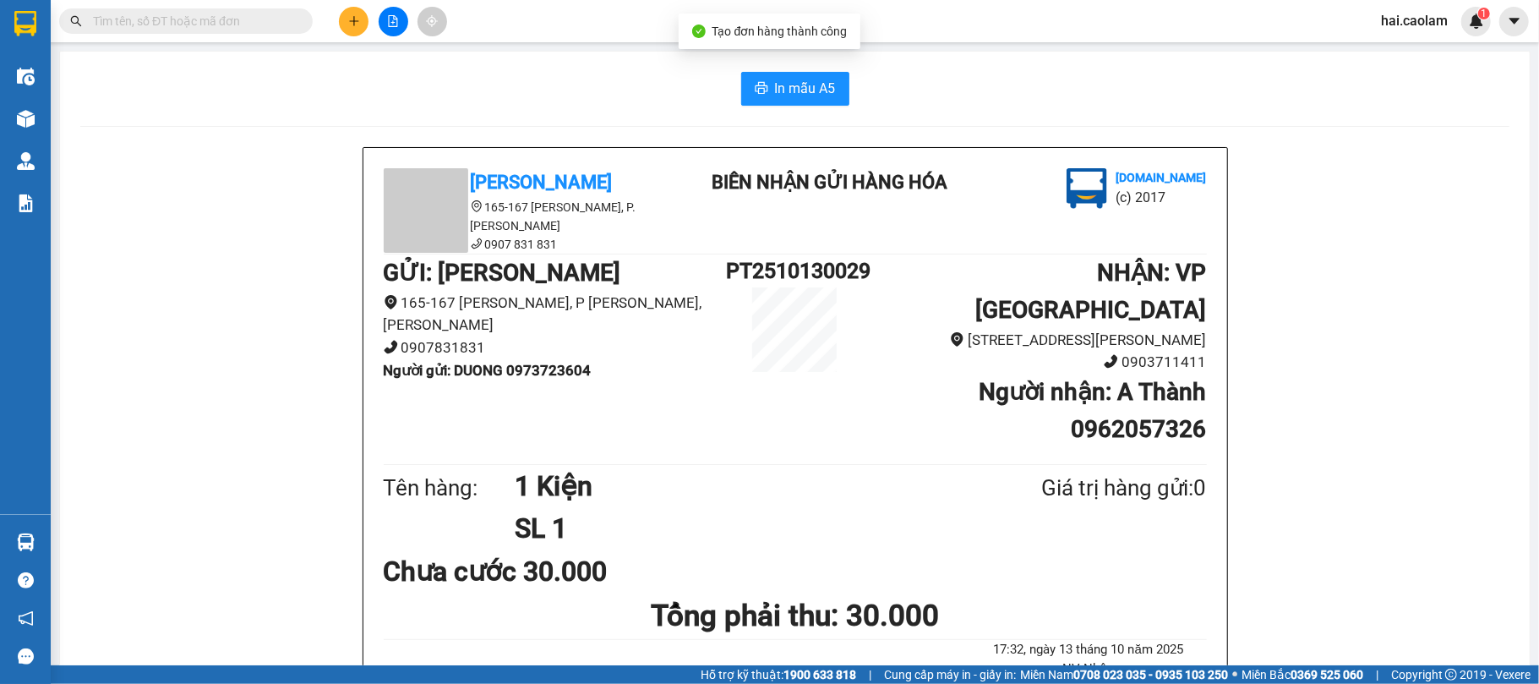
click at [792, 95] on span "In mẫu A5" at bounding box center [805, 88] width 61 height 21
click at [806, 82] on span "In mẫu A5" at bounding box center [805, 88] width 61 height 21
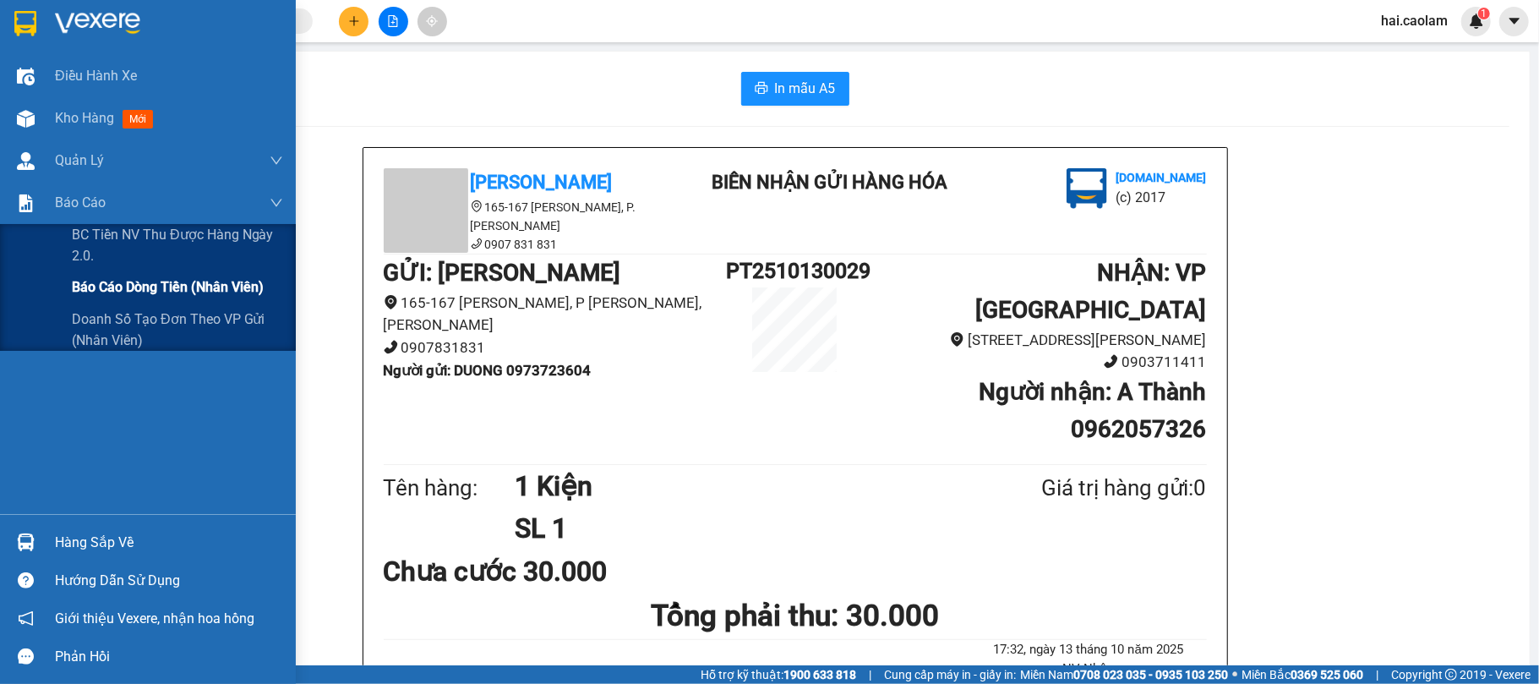
click at [88, 278] on span "Báo cáo dòng tiền (nhân viên)" at bounding box center [168, 286] width 192 height 21
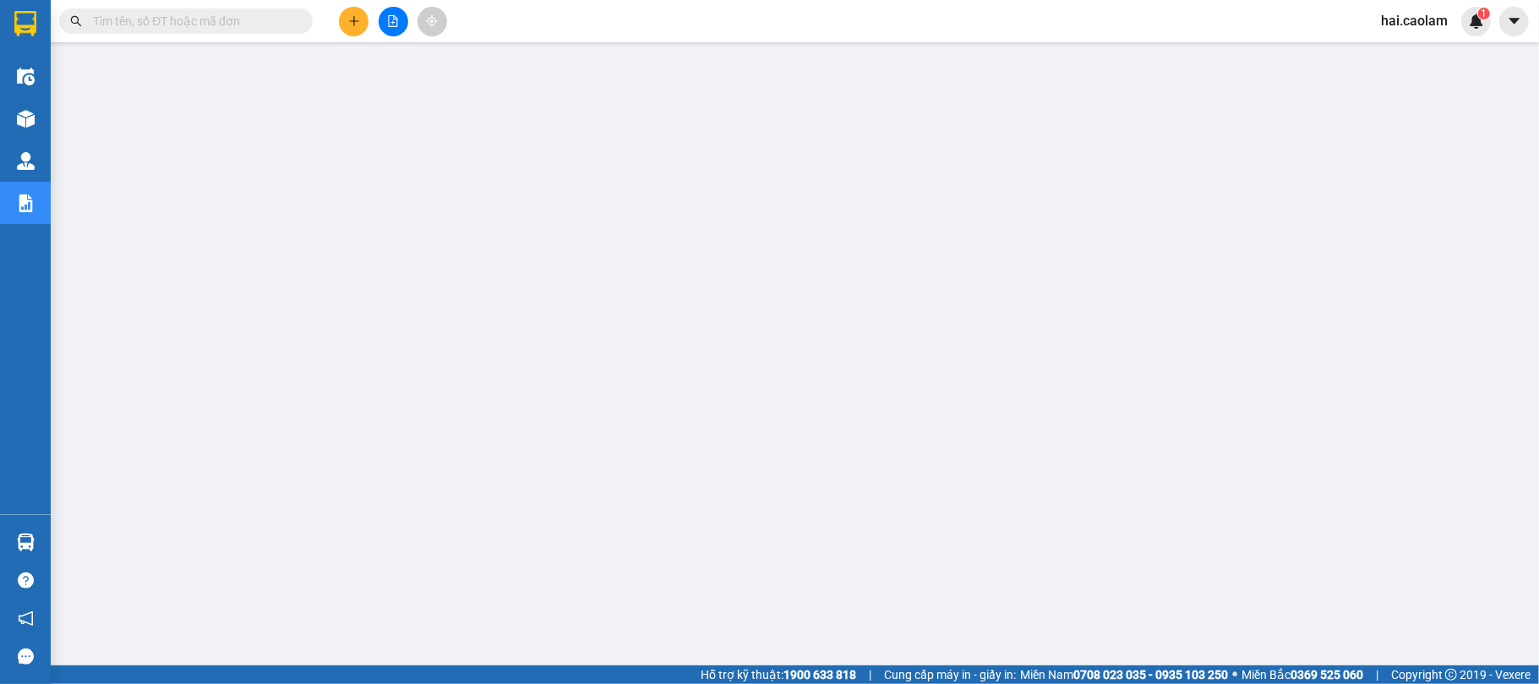
click at [200, 20] on input "text" at bounding box center [192, 21] width 199 height 19
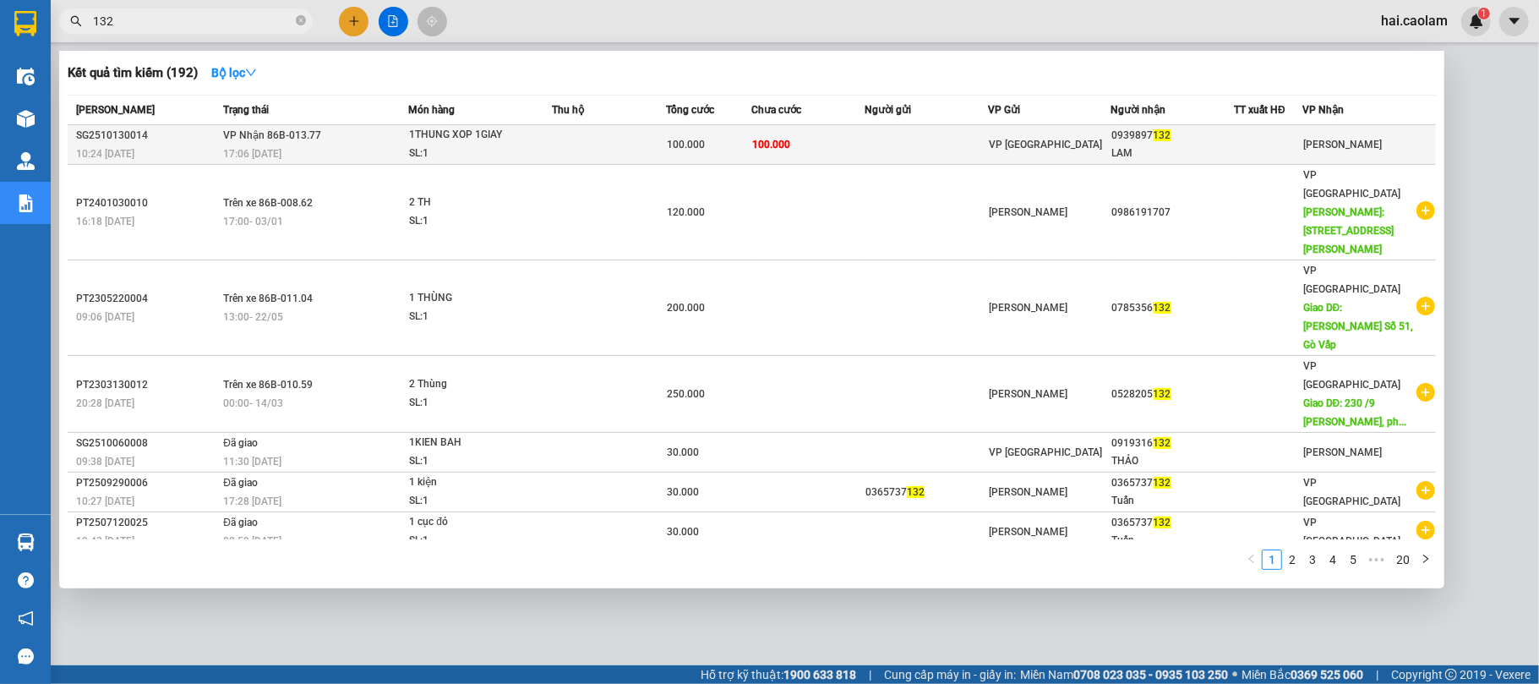
type input "132"
click at [720, 136] on div "100.000" at bounding box center [709, 144] width 84 height 19
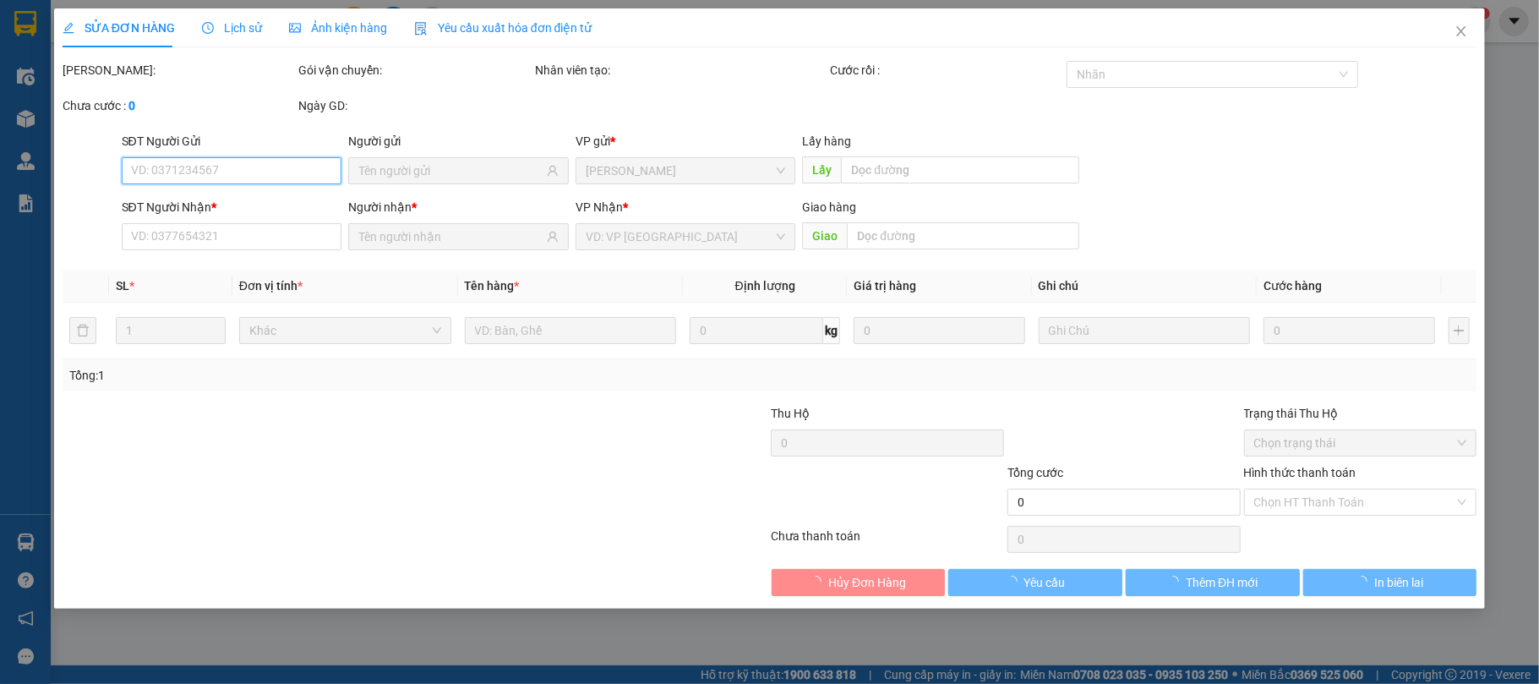
type input "0939897132"
type input "LAM"
type input "100.000"
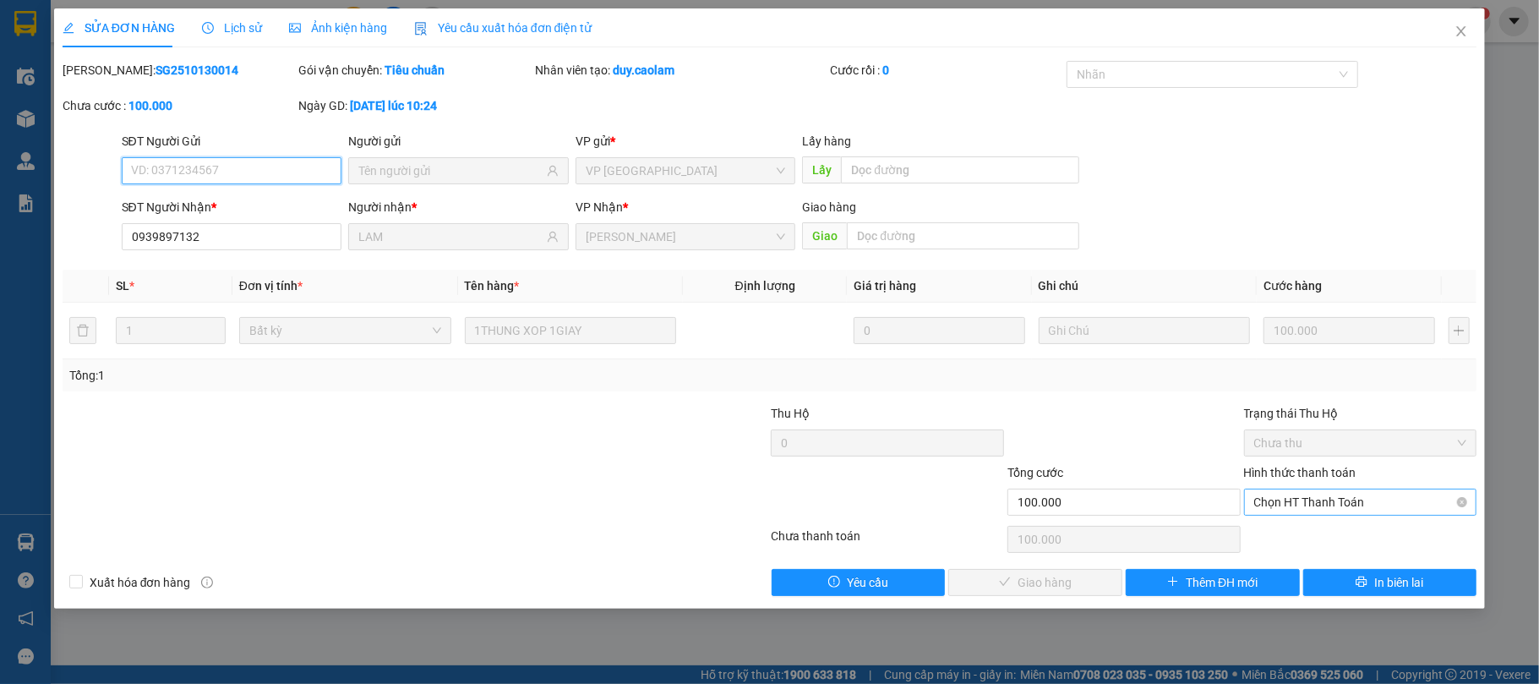
click at [1325, 504] on span "Chọn HT Thanh Toán" at bounding box center [1360, 501] width 213 height 25
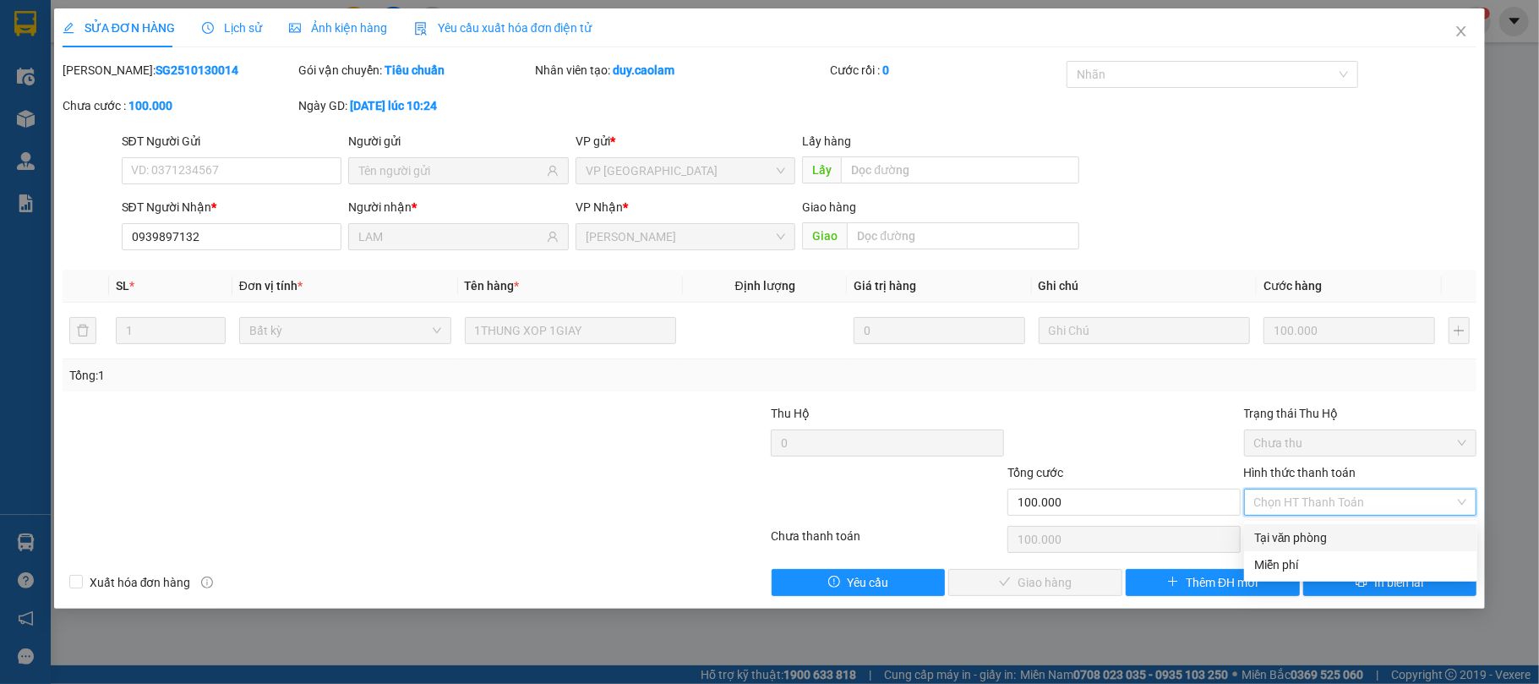
click at [1309, 529] on div "Tại văn phòng" at bounding box center [1360, 537] width 213 height 19
type input "0"
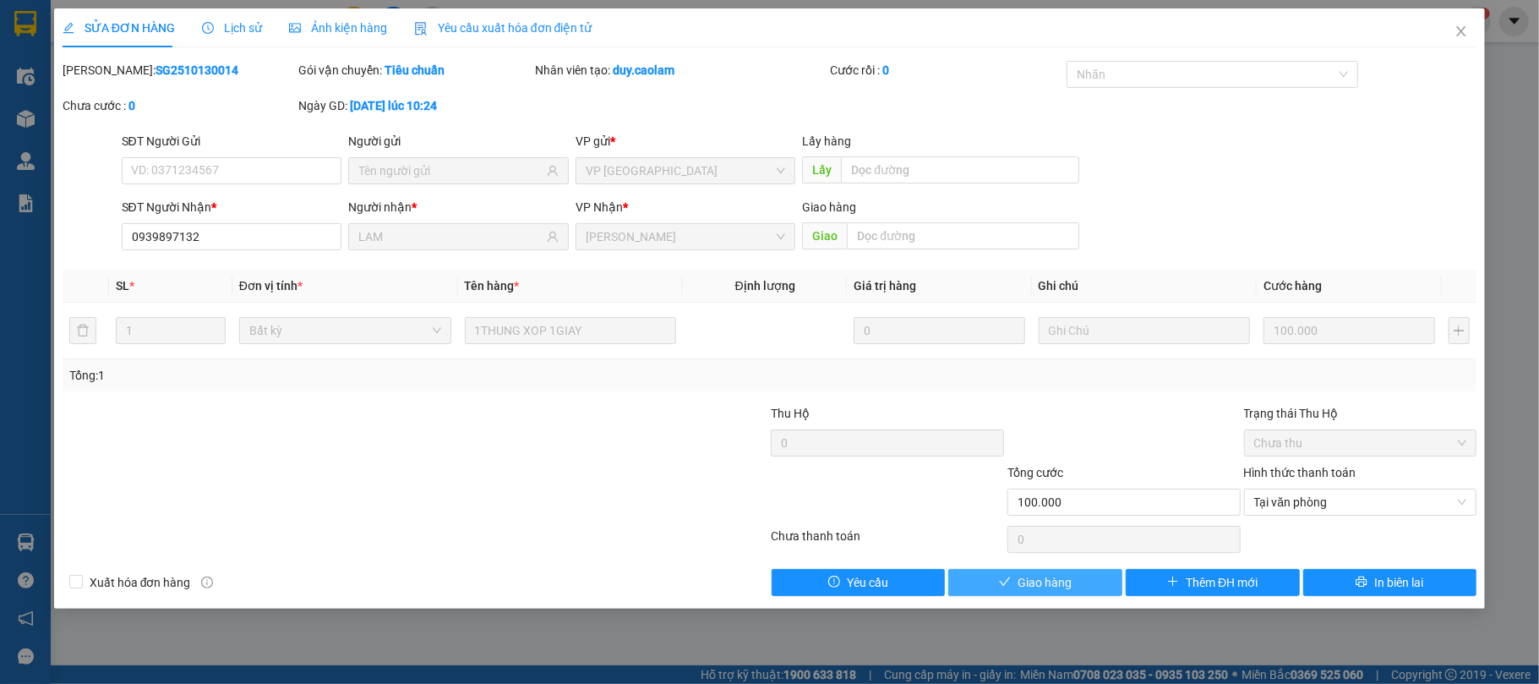
click at [1063, 582] on span "Giao hàng" at bounding box center [1044, 582] width 54 height 19
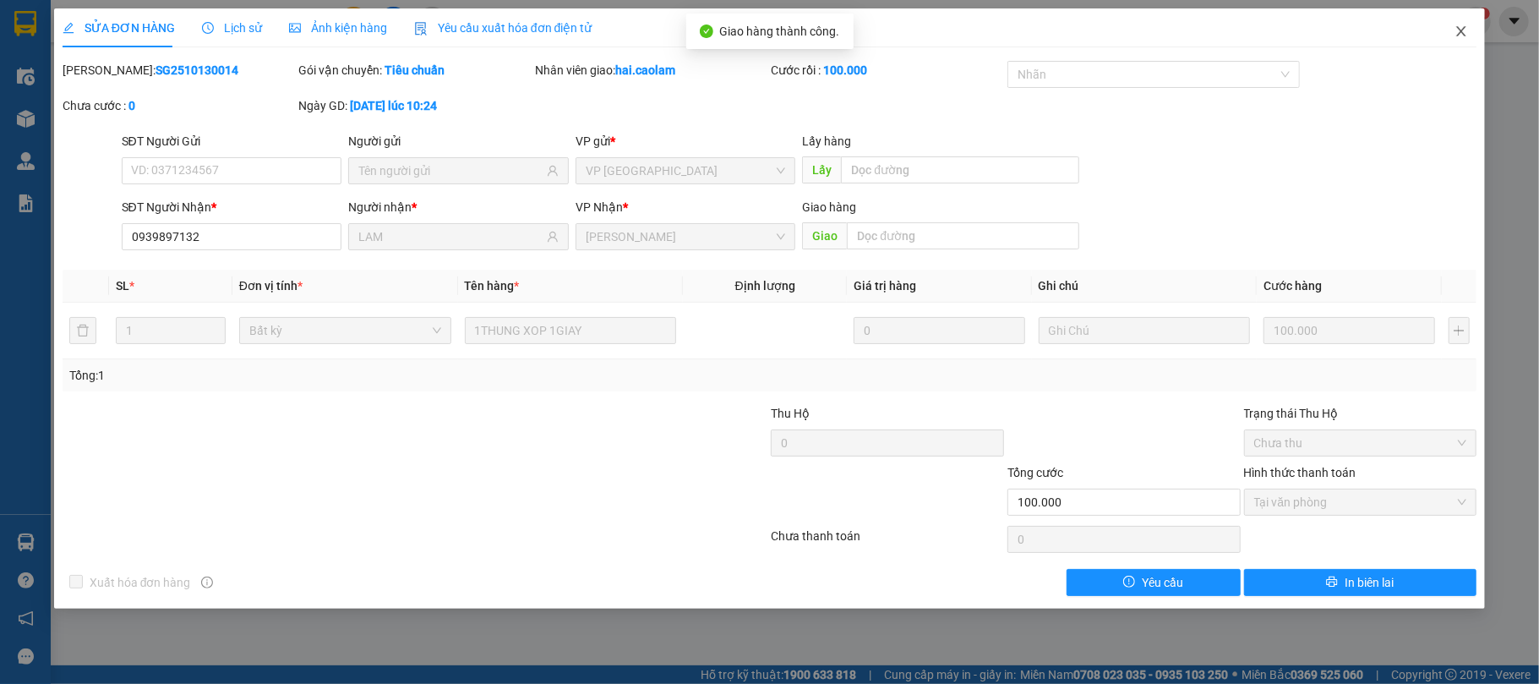
click at [1457, 39] on span "Close" at bounding box center [1460, 31] width 47 height 47
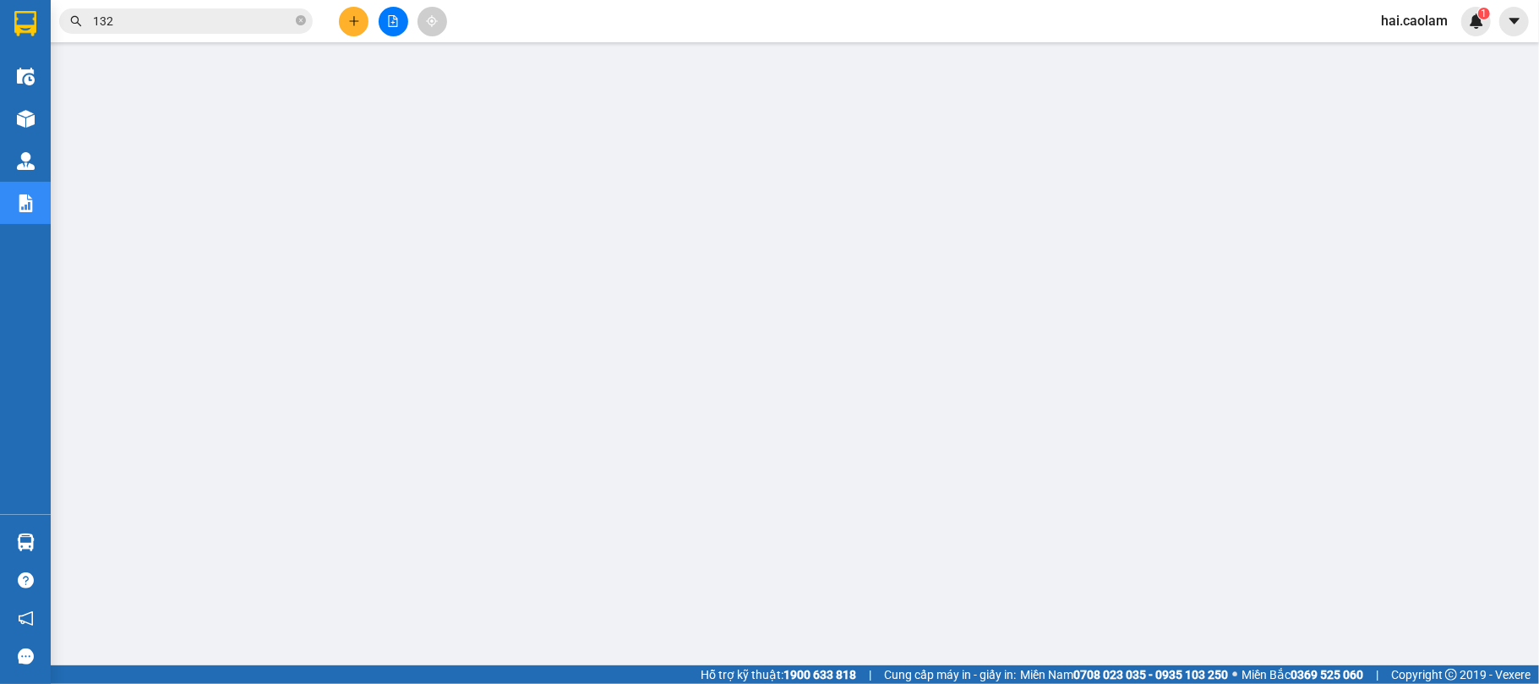
click at [144, 29] on input "132" at bounding box center [192, 21] width 199 height 19
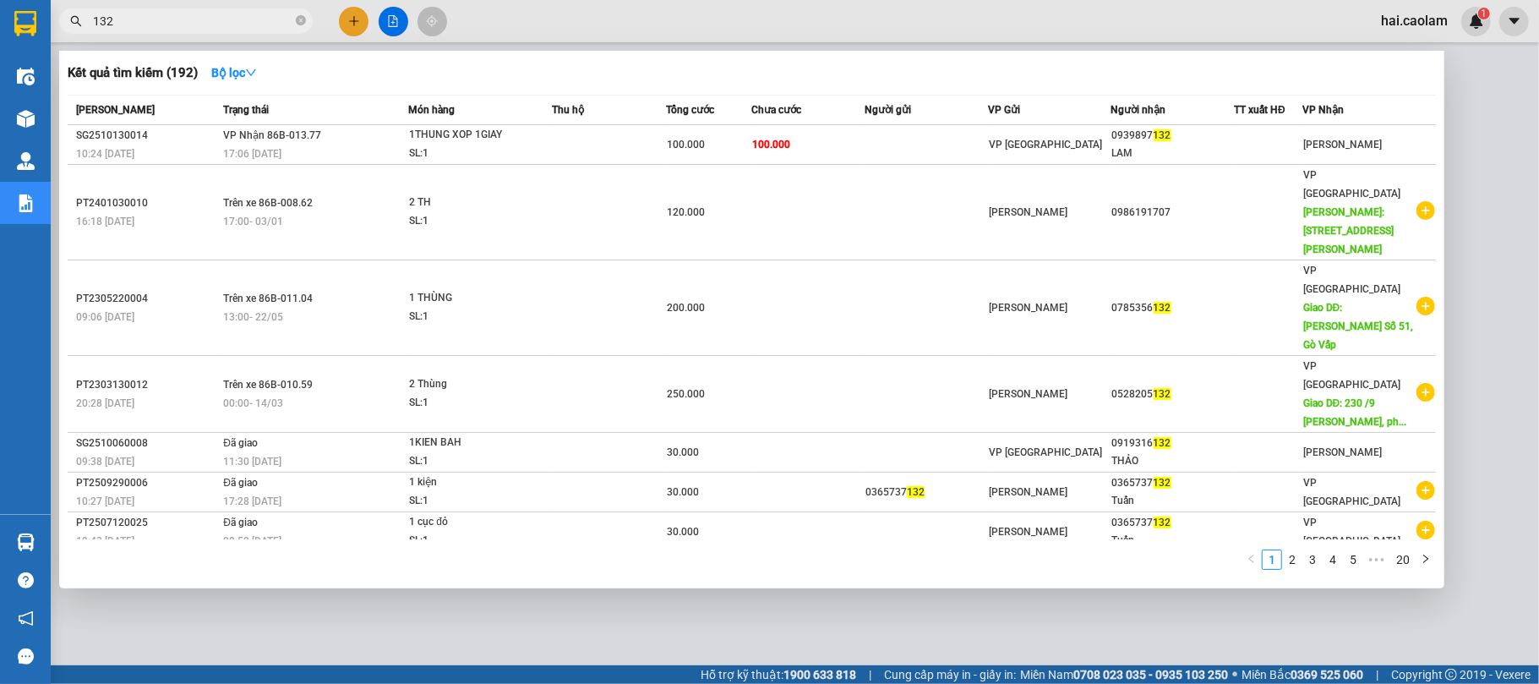
click at [144, 29] on input "132" at bounding box center [192, 21] width 199 height 19
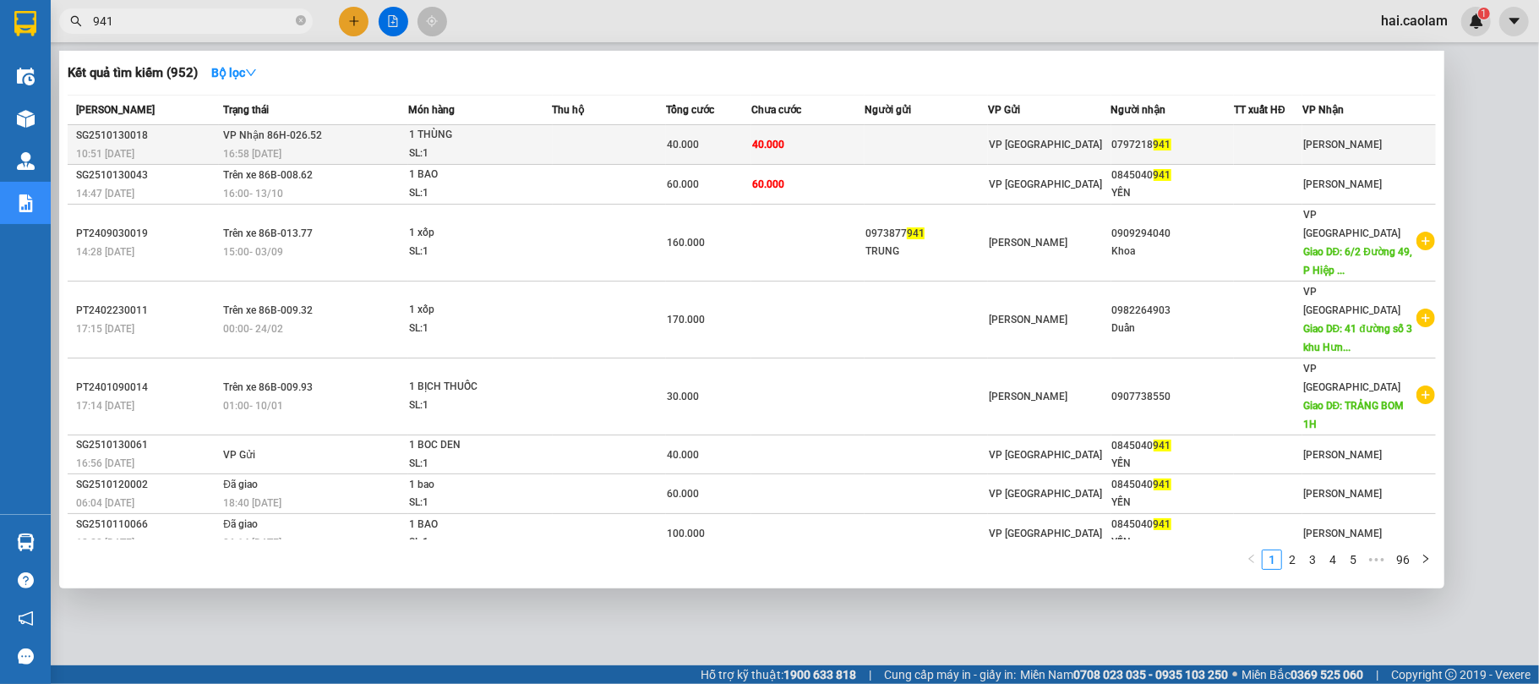
type input "941"
click at [876, 150] on td at bounding box center [925, 145] width 123 height 40
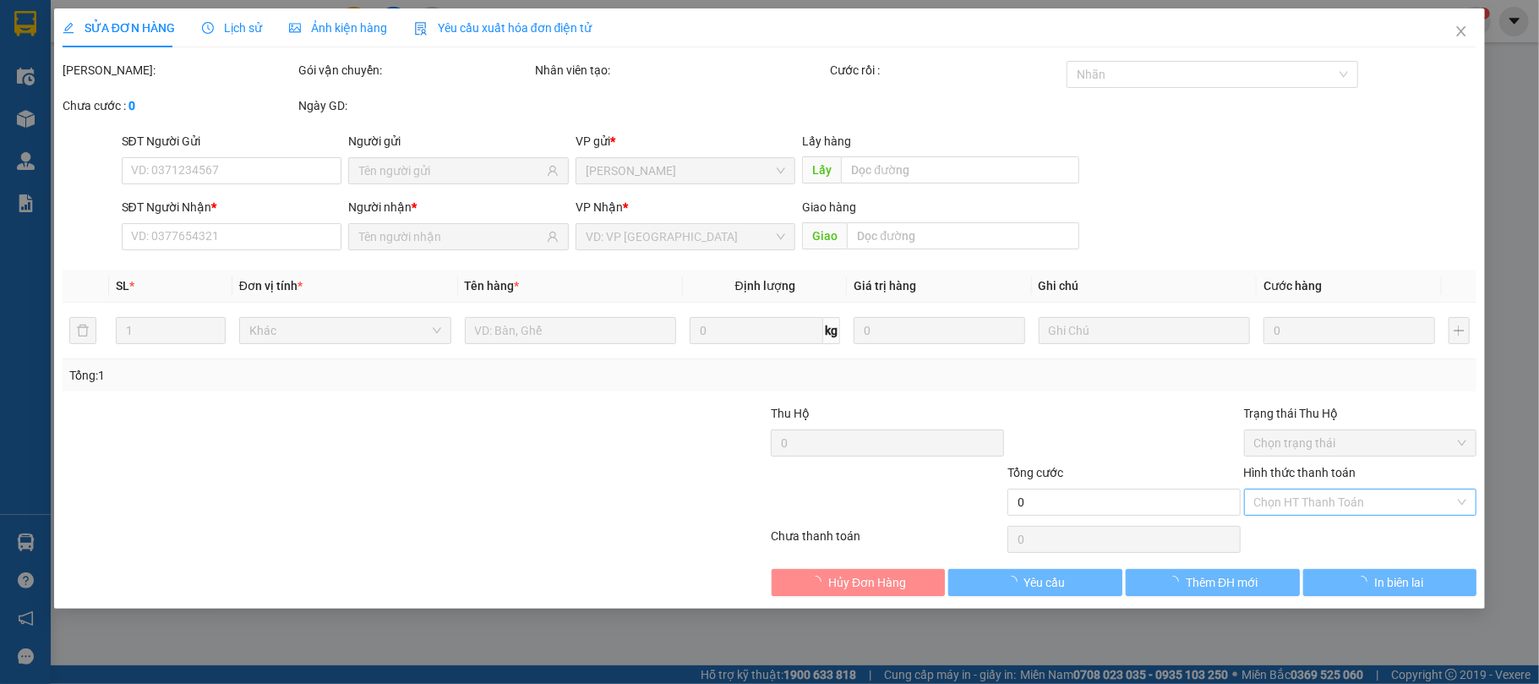
click at [1329, 501] on input "Hình thức thanh toán" at bounding box center [1354, 501] width 201 height 25
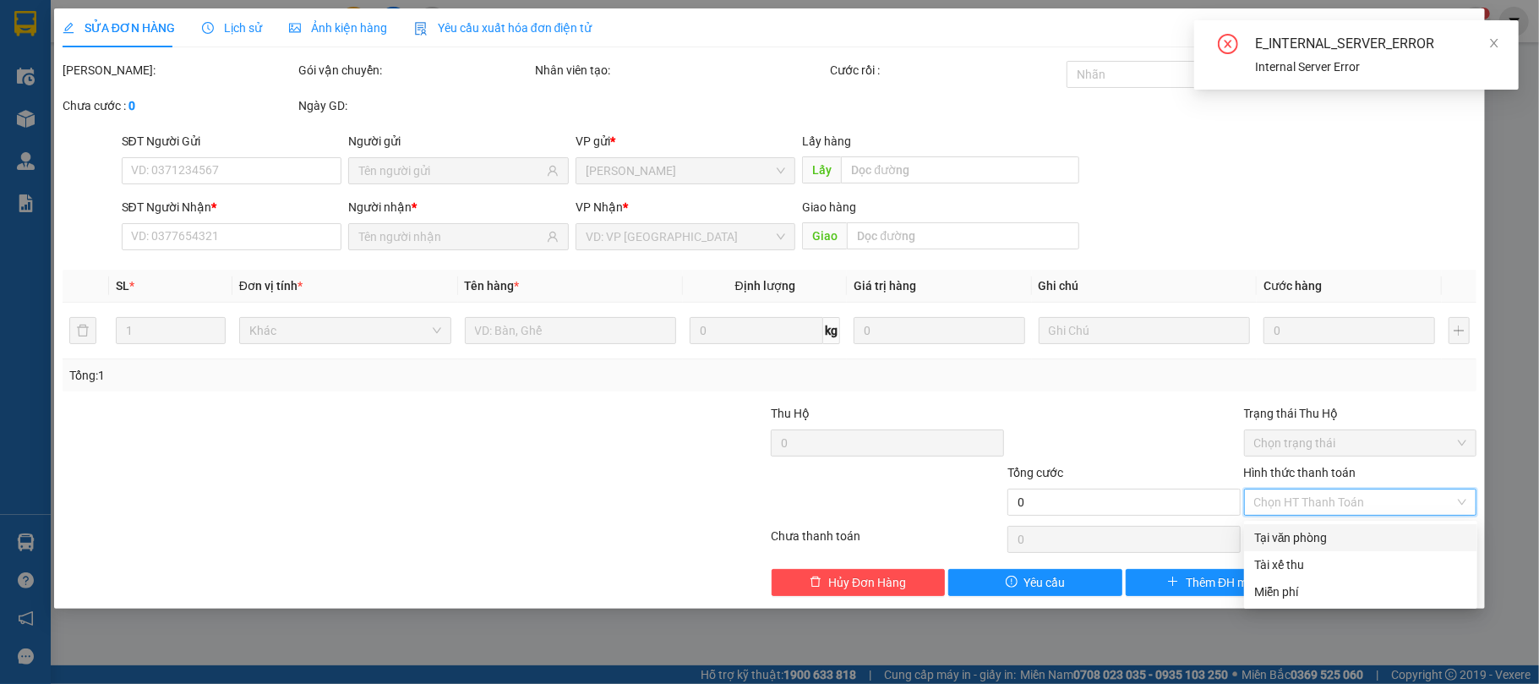
click at [1316, 531] on div "Tại văn phòng" at bounding box center [1360, 537] width 213 height 19
type input "0"
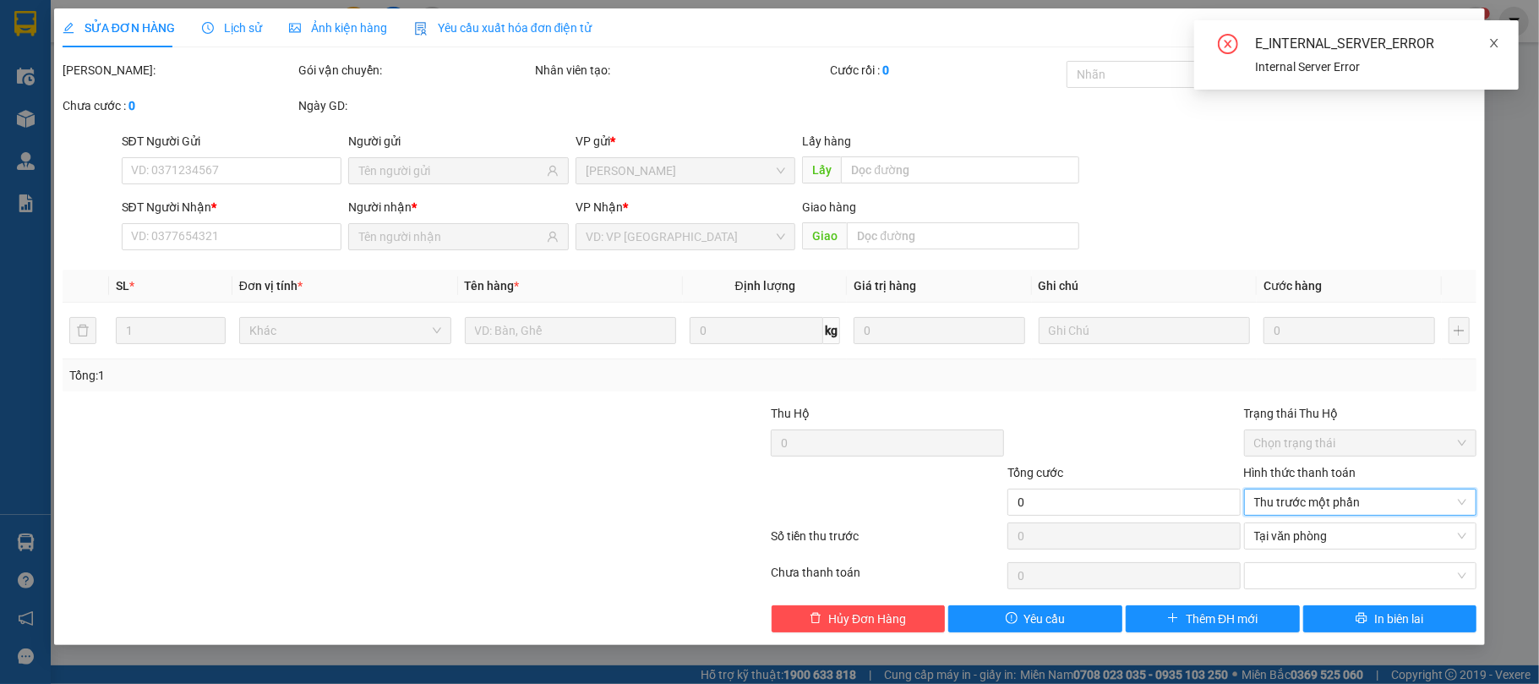
click at [1499, 39] on icon "close" at bounding box center [1494, 43] width 12 height 12
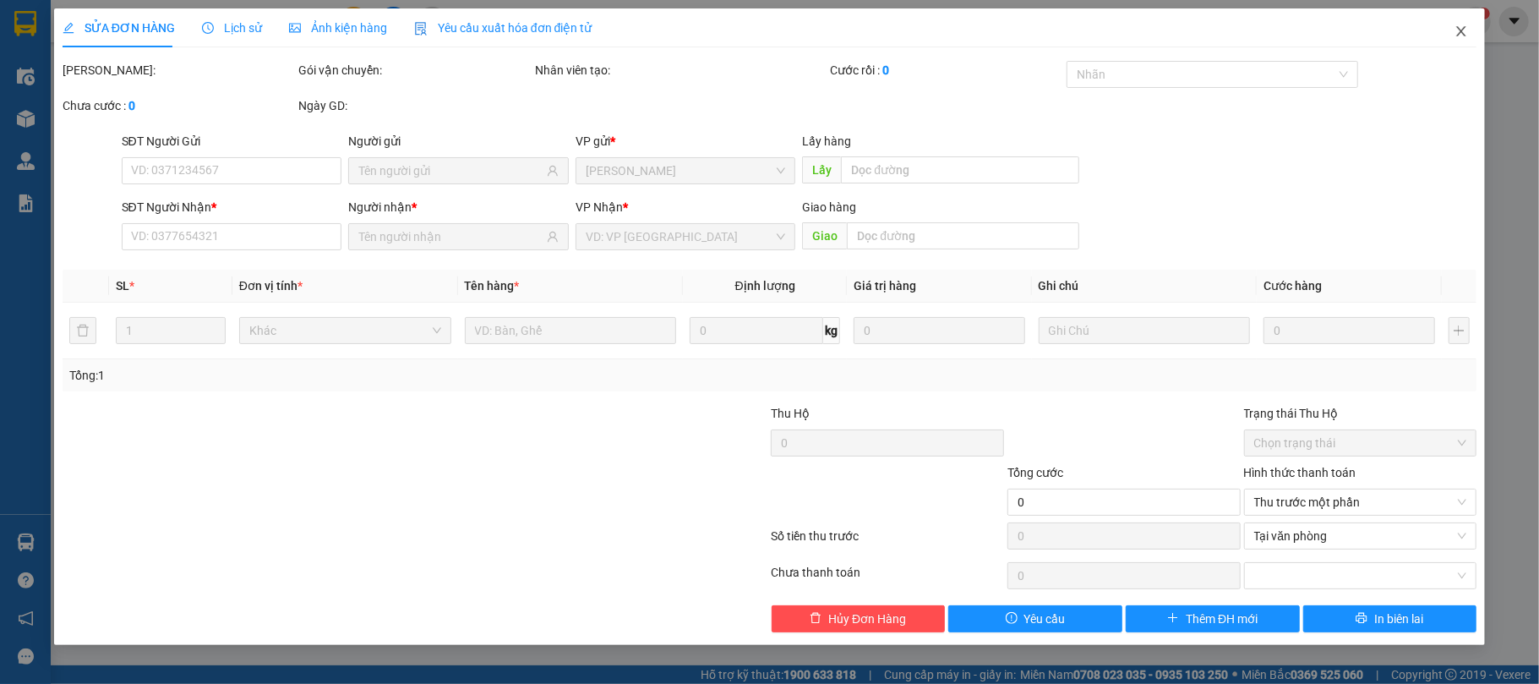
click at [1458, 31] on icon "close" at bounding box center [1461, 32] width 14 height 14
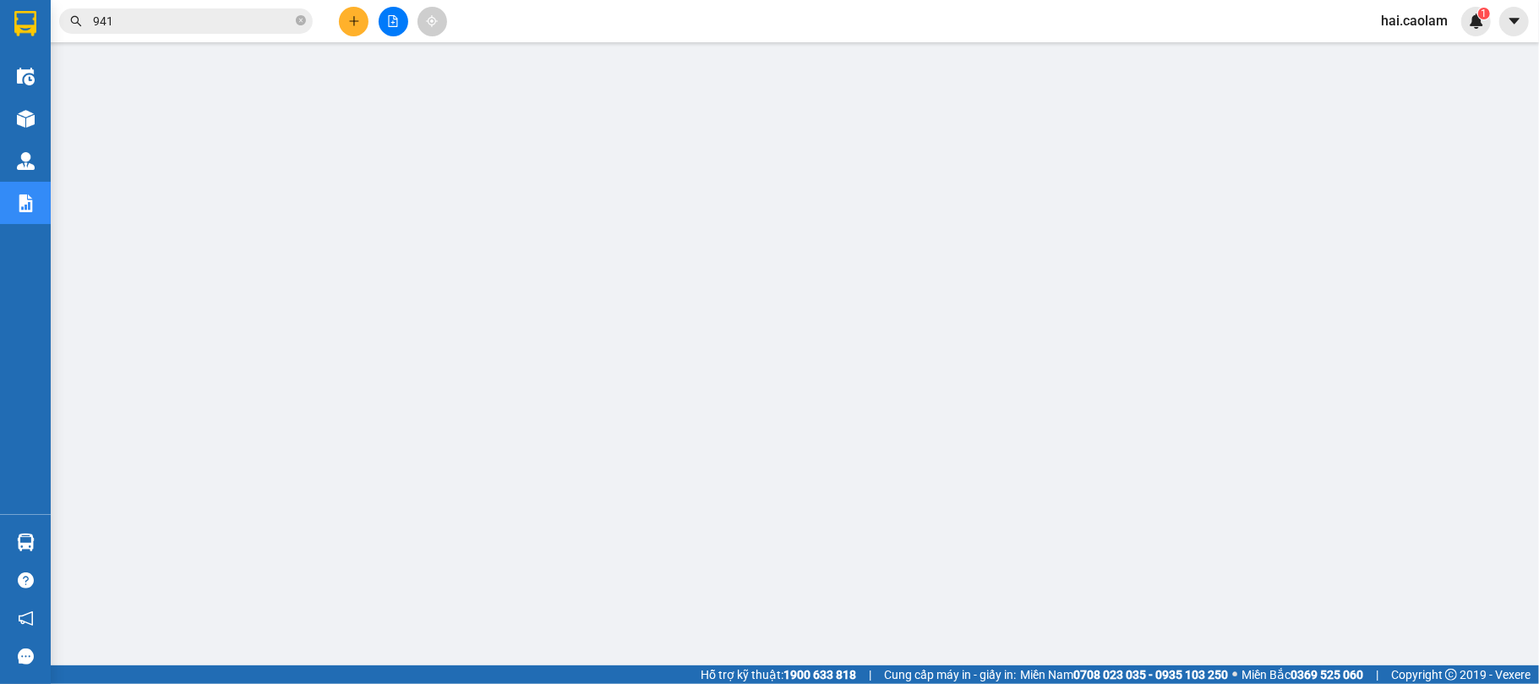
click at [174, 25] on input "941" at bounding box center [192, 21] width 199 height 19
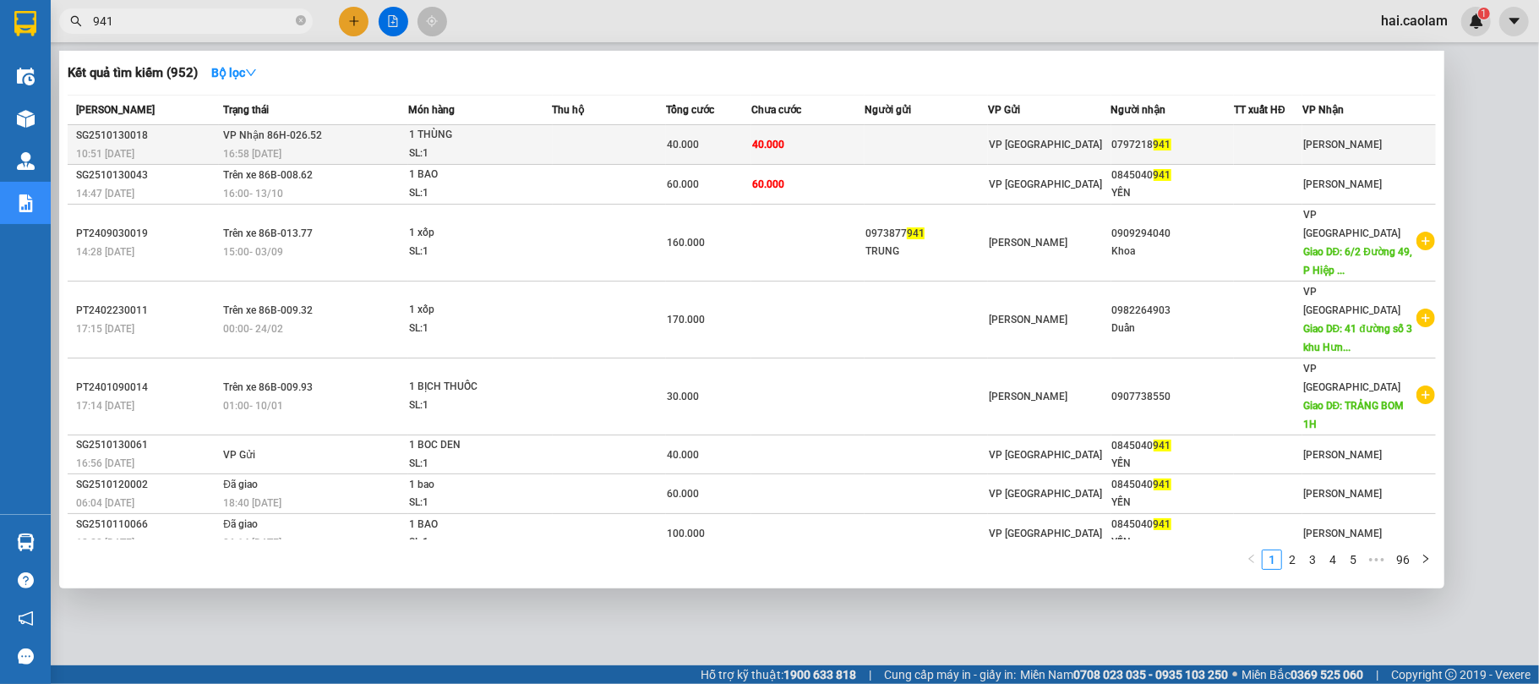
click at [696, 144] on span "40.000" at bounding box center [683, 145] width 32 height 12
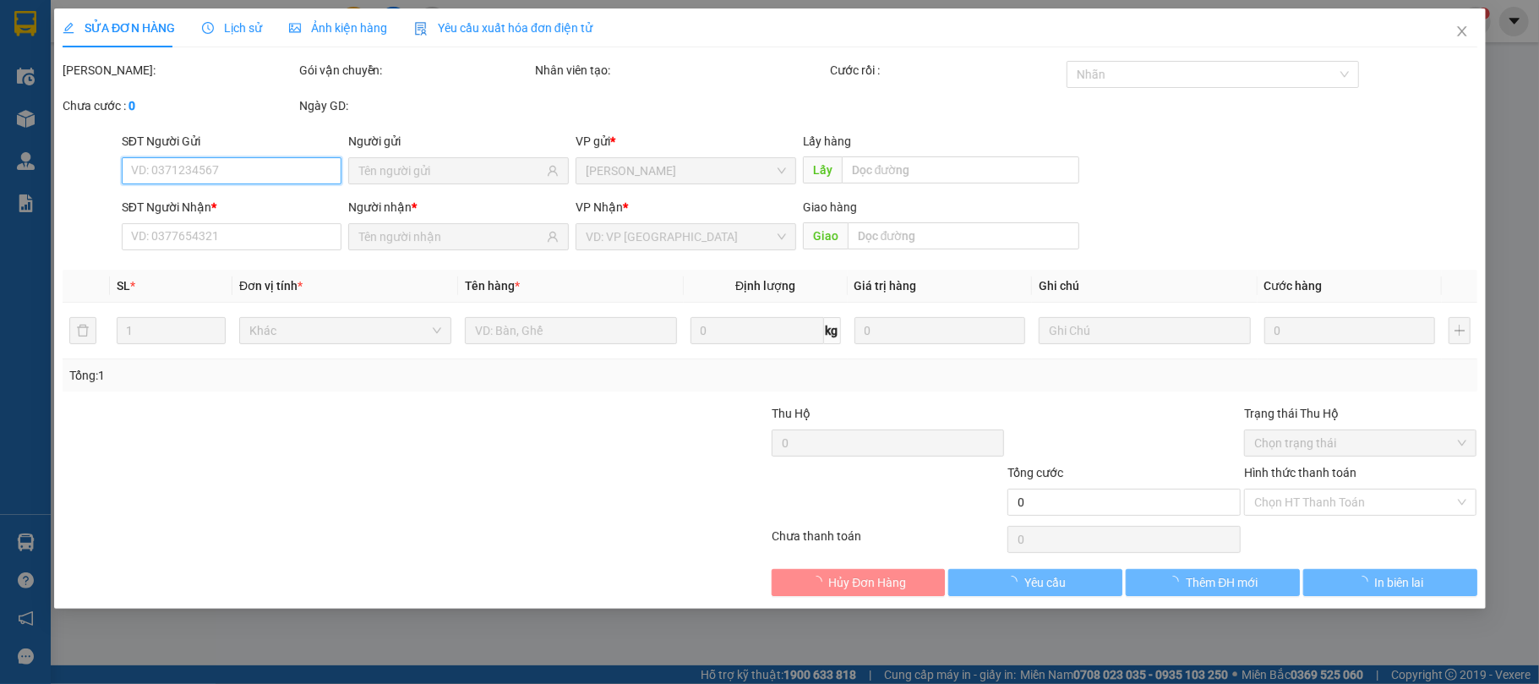
type input "0797218941"
type input "40.000"
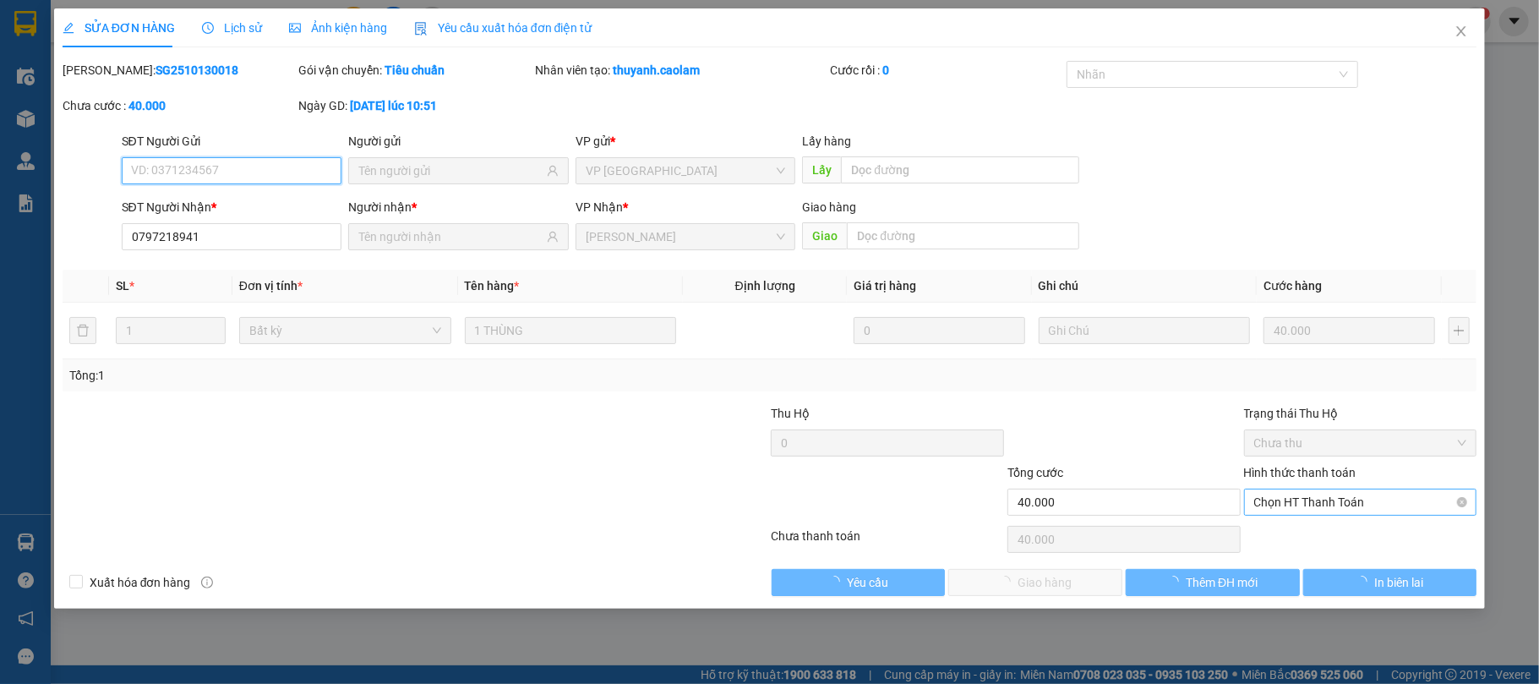
click at [1342, 502] on span "Chọn HT Thanh Toán" at bounding box center [1360, 501] width 213 height 25
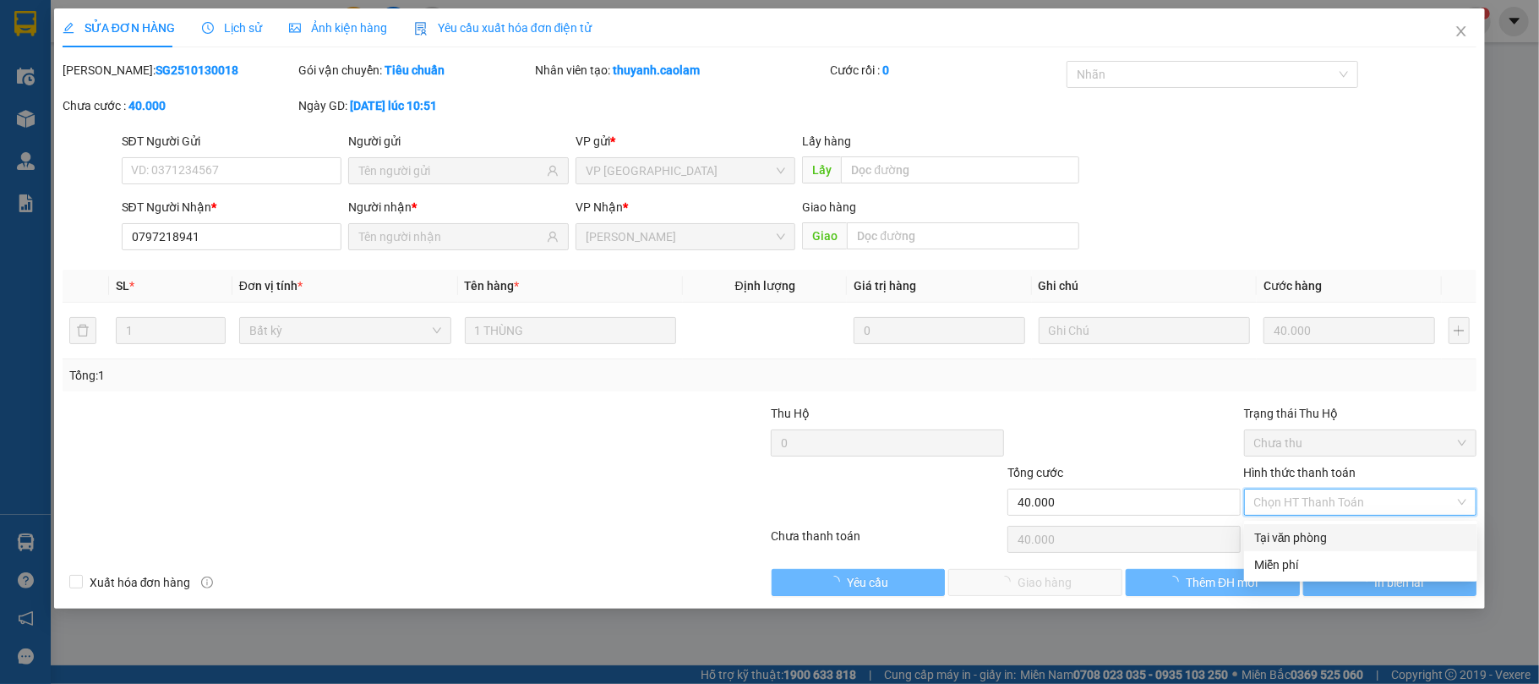
click at [1315, 532] on div "Tại văn phòng" at bounding box center [1360, 537] width 213 height 19
type input "0"
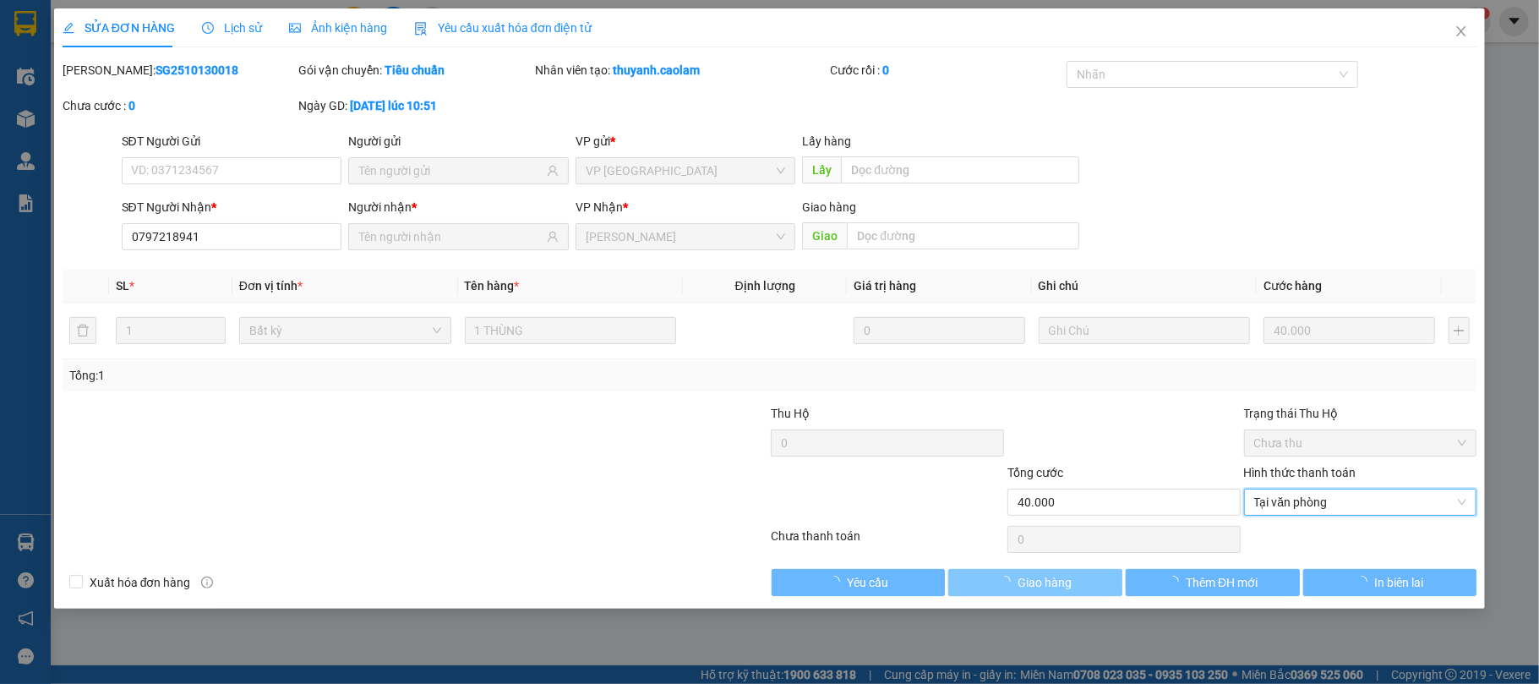
click at [1065, 591] on span "Giao hàng" at bounding box center [1044, 582] width 54 height 19
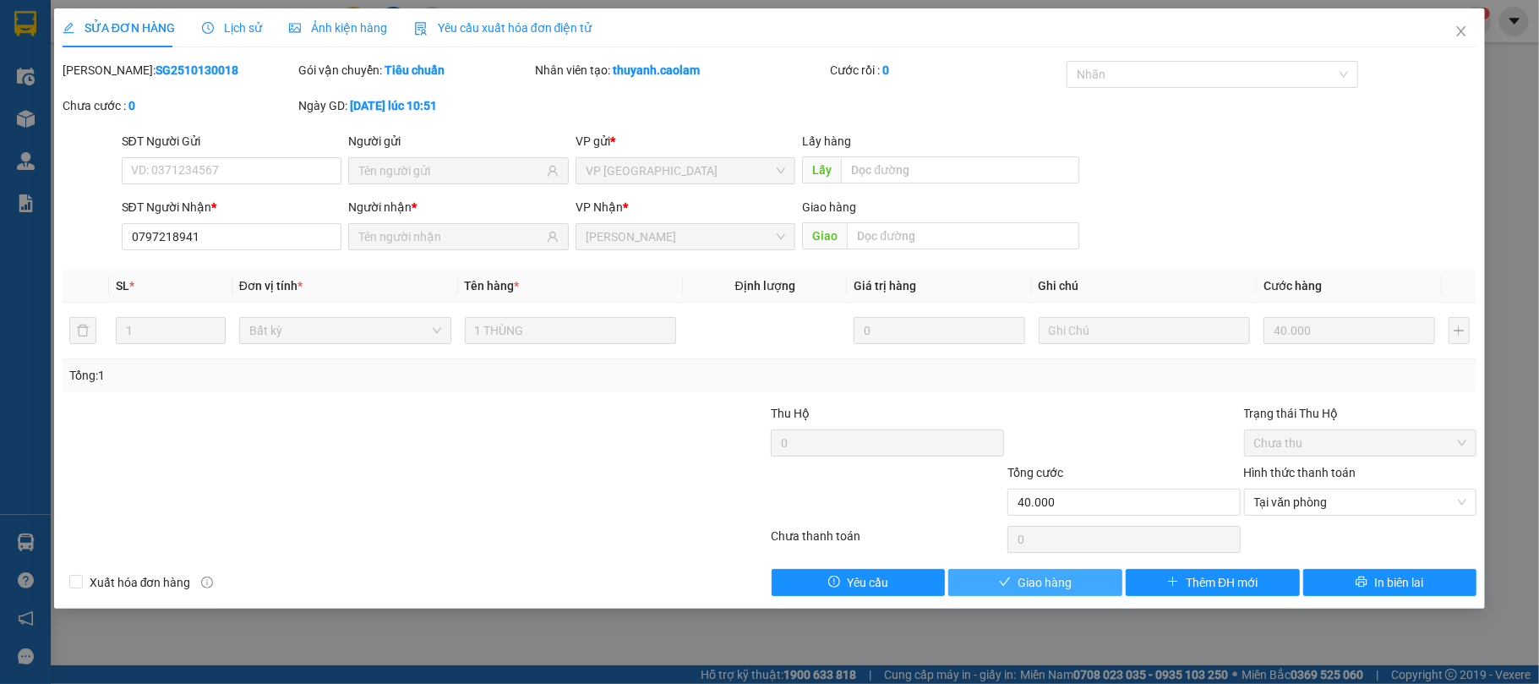
click at [1066, 583] on span "Giao hàng" at bounding box center [1044, 582] width 54 height 19
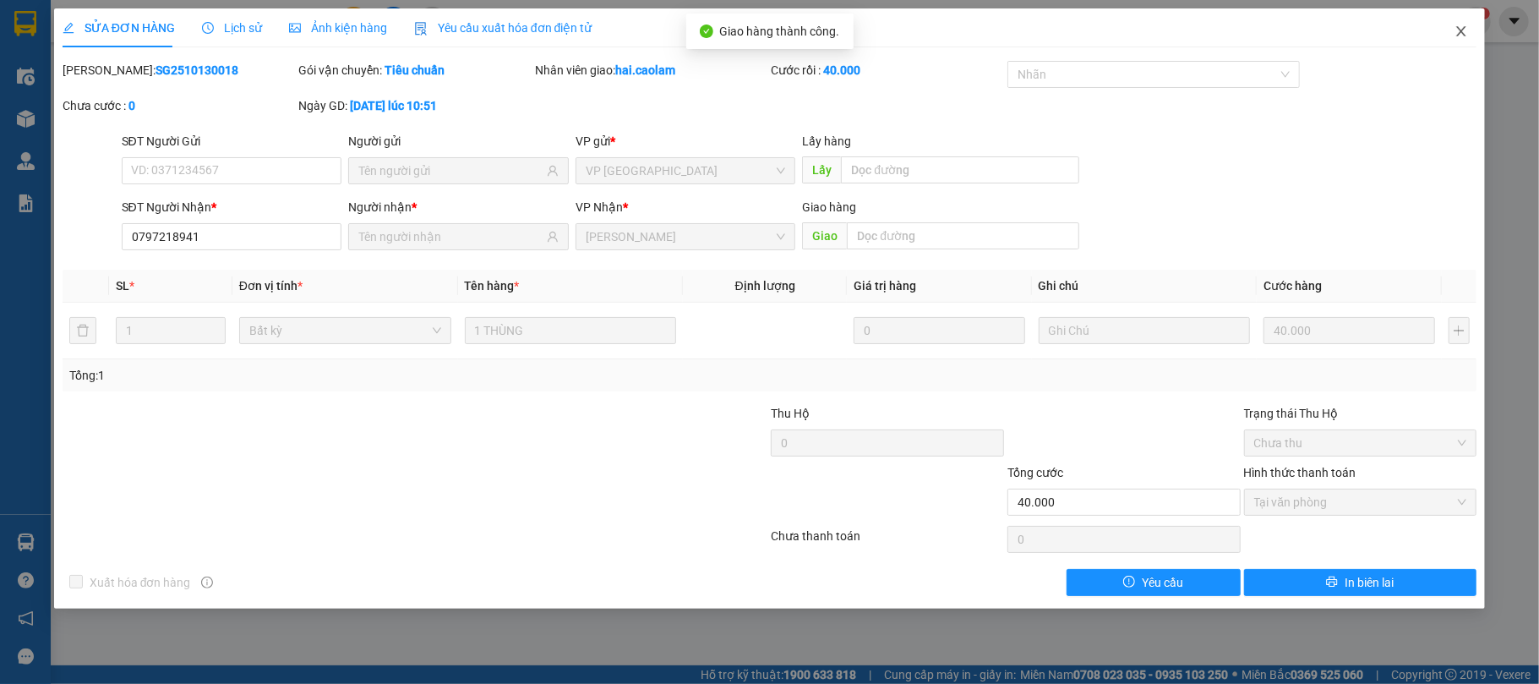
click at [1467, 35] on icon "close" at bounding box center [1461, 32] width 14 height 14
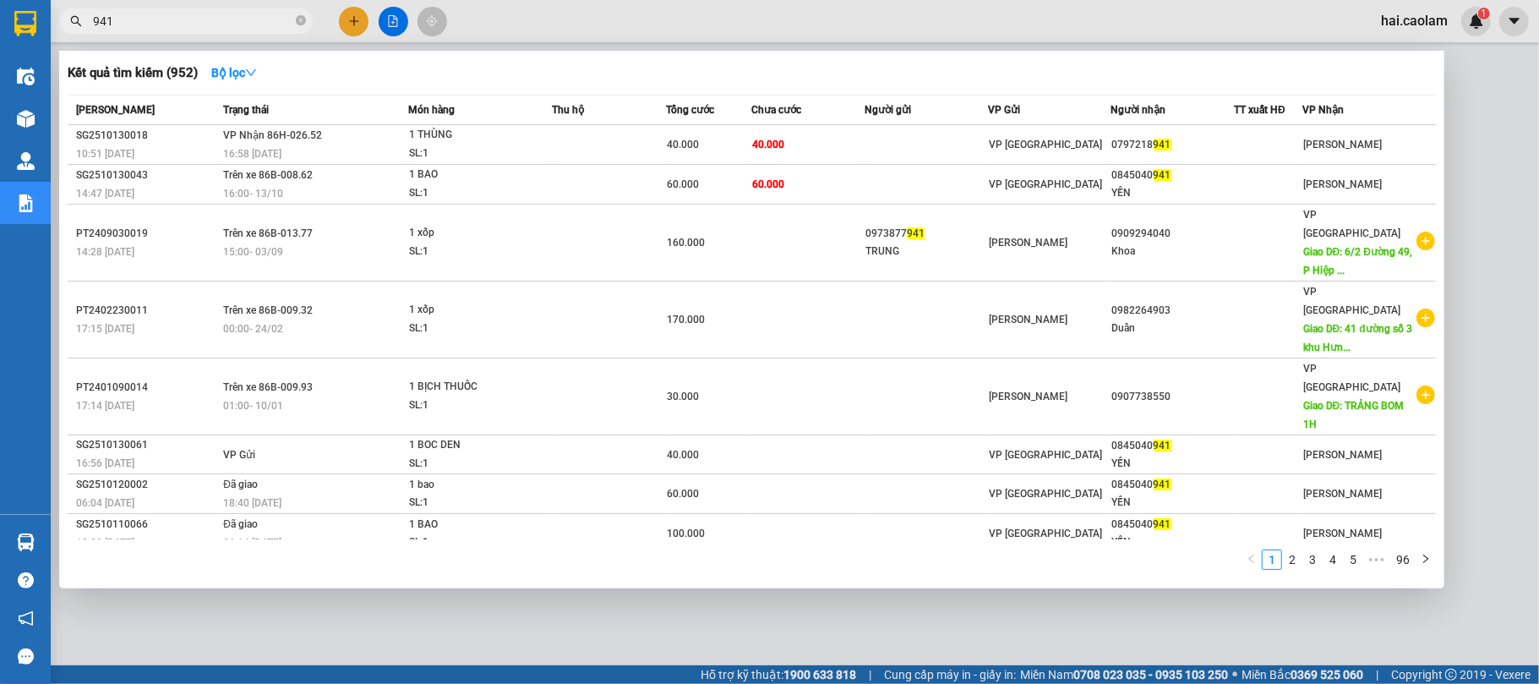
click at [161, 28] on input "941" at bounding box center [192, 21] width 199 height 19
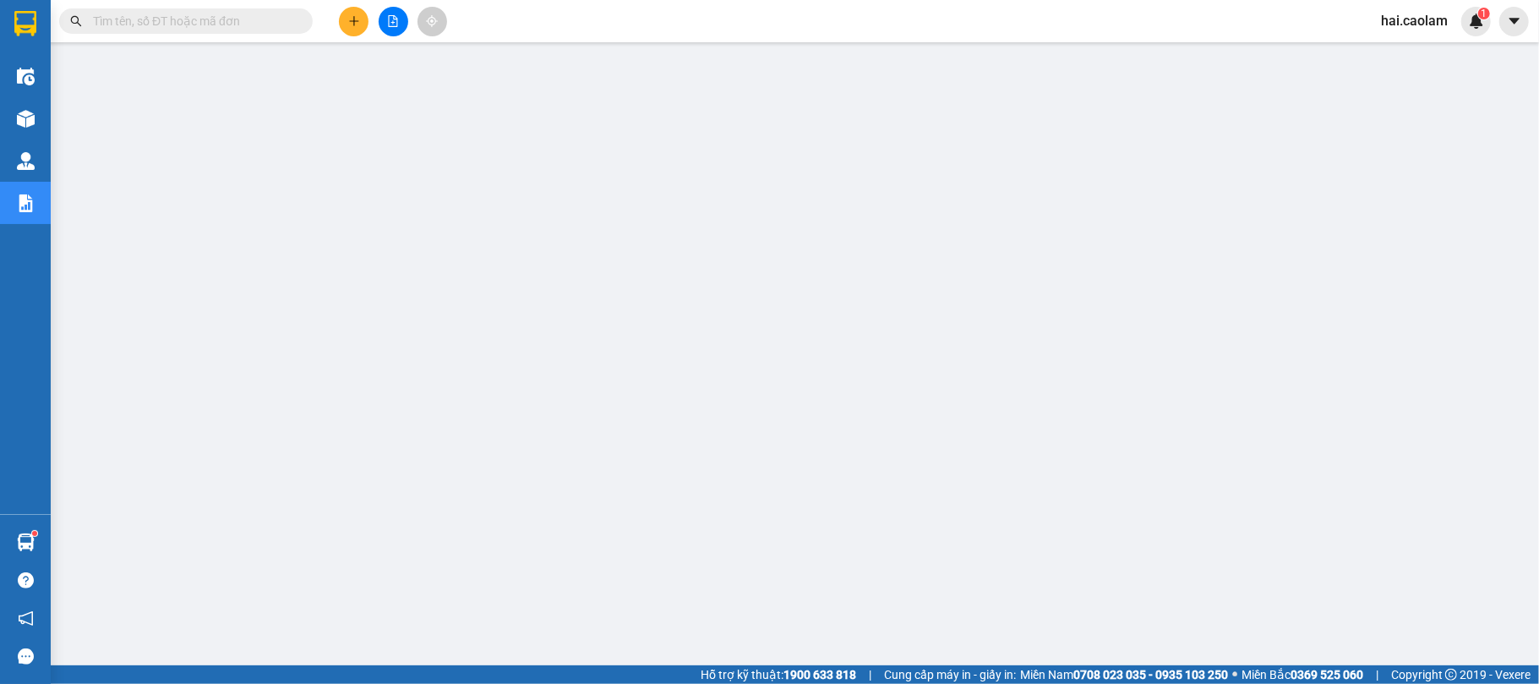
click at [225, 14] on input "text" at bounding box center [192, 21] width 199 height 19
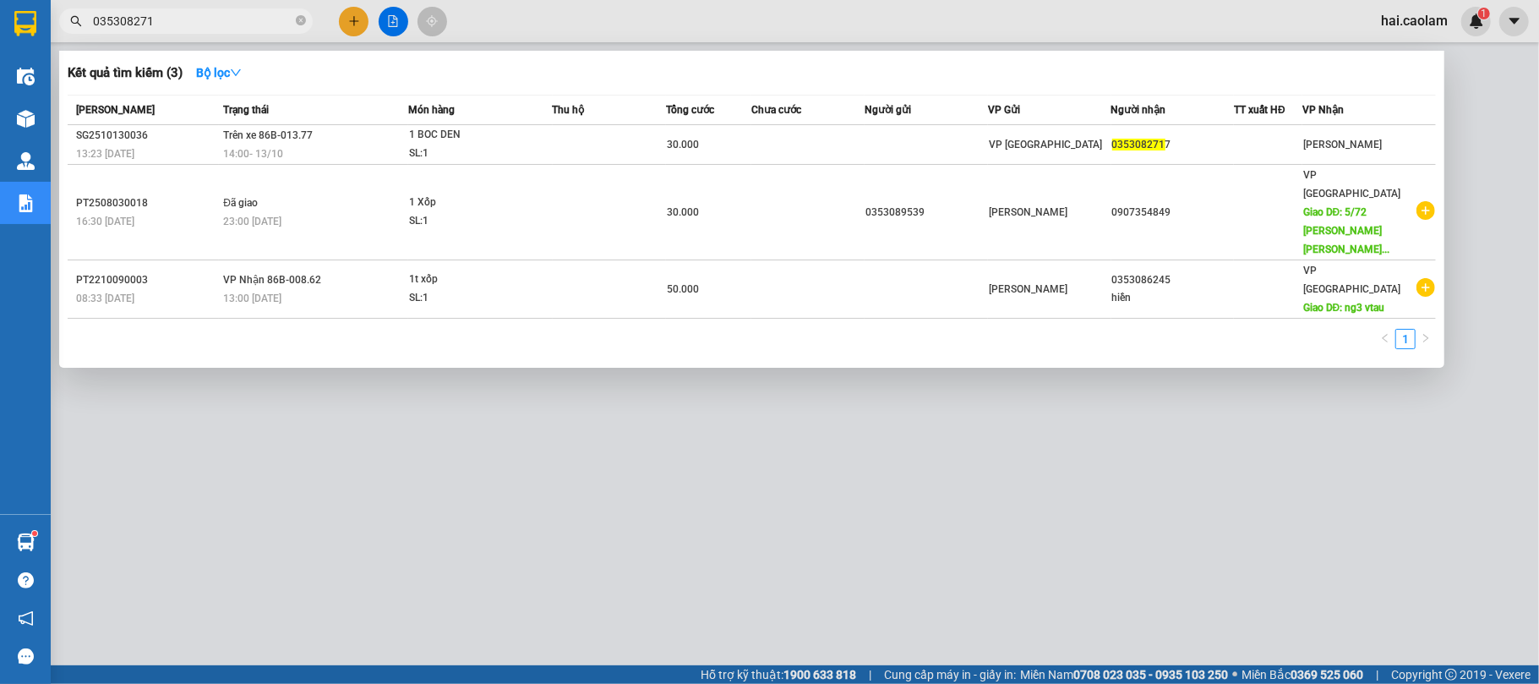
type input "0353082717"
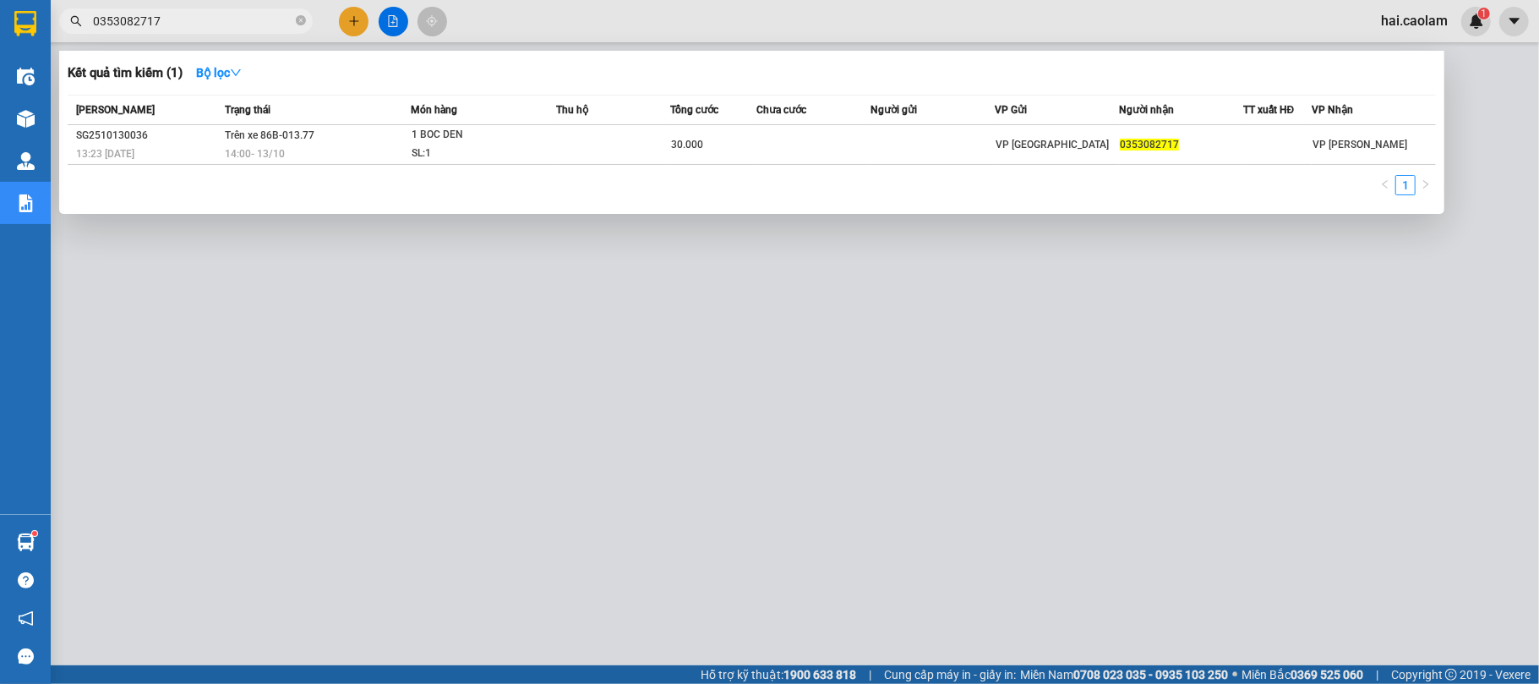
type input "0353082717"
click at [460, 298] on div at bounding box center [769, 342] width 1539 height 684
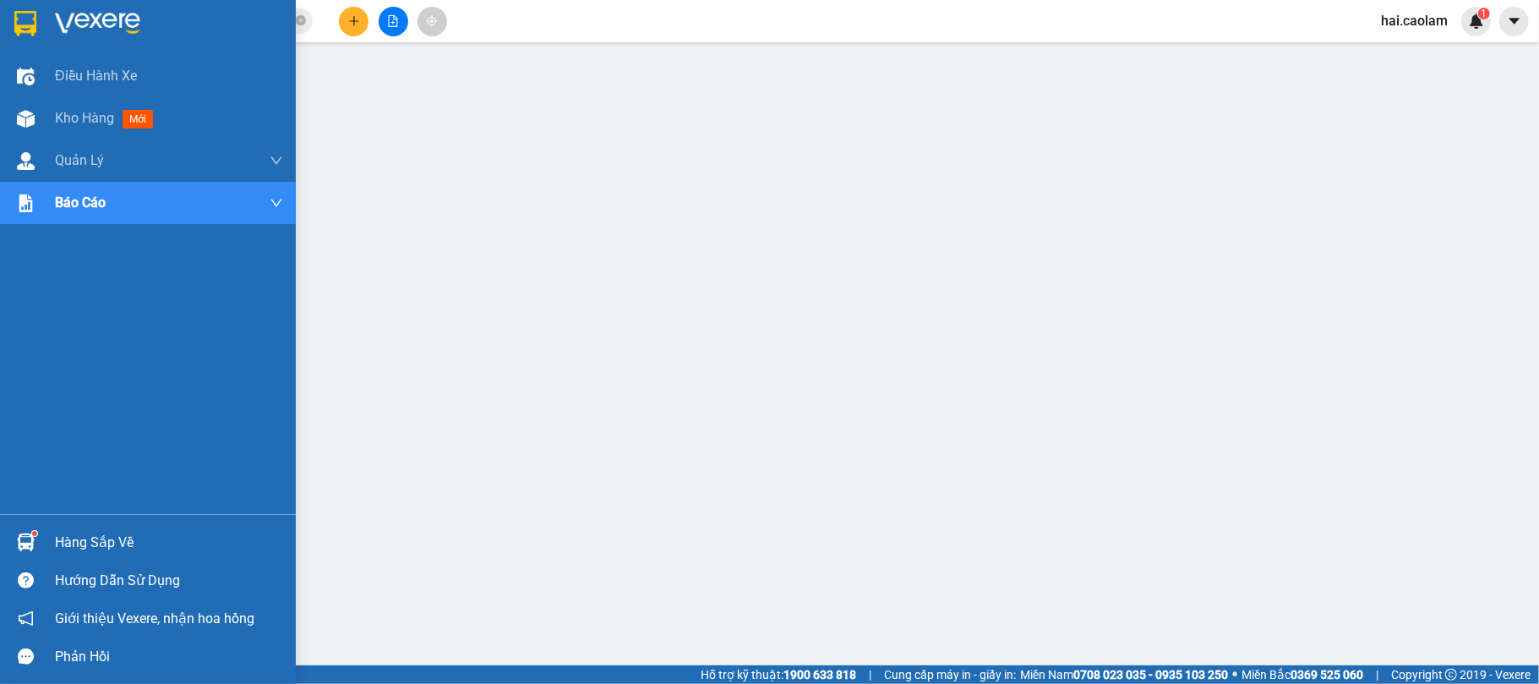
drag, startPoint x: 32, startPoint y: 536, endPoint x: 25, endPoint y: 545, distance: 11.5
click at [30, 538] on img at bounding box center [26, 542] width 18 height 18
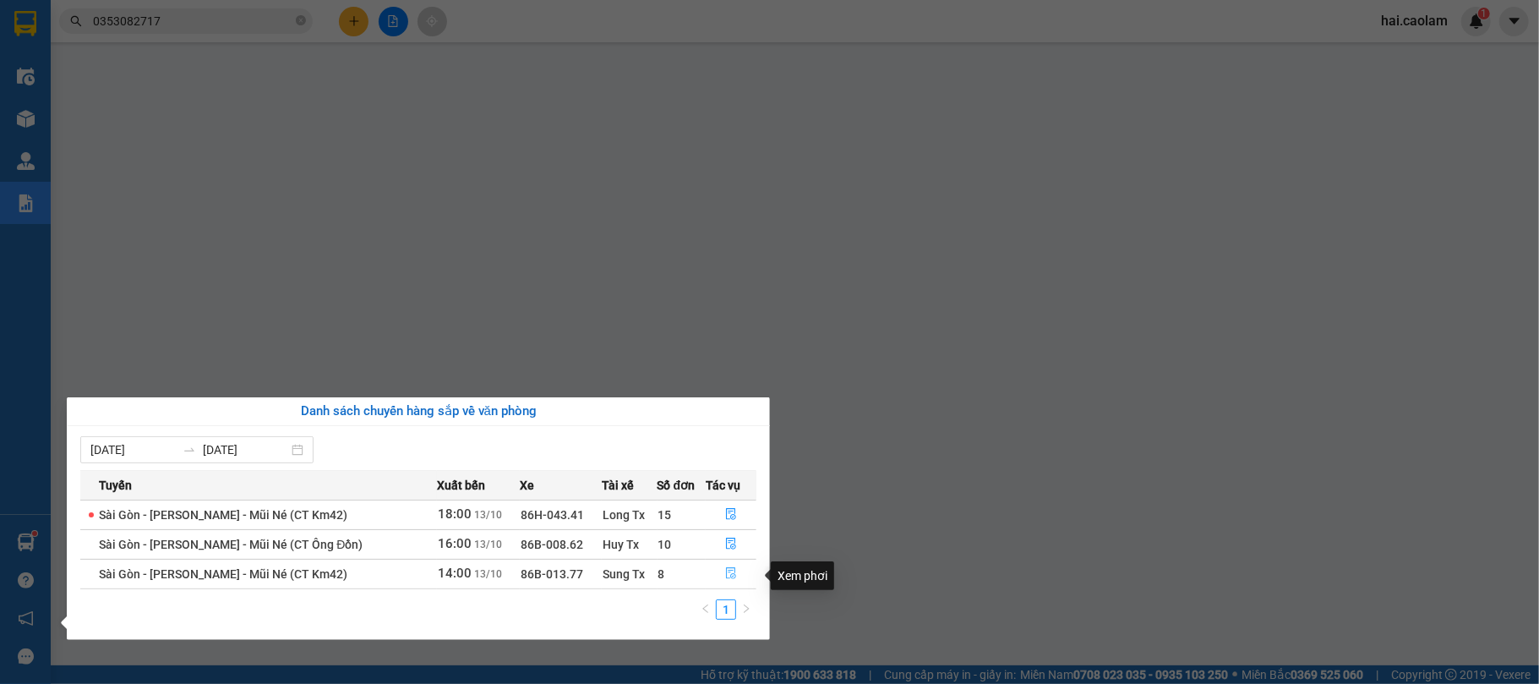
click at [732, 580] on icon "file-done" at bounding box center [731, 574] width 10 height 12
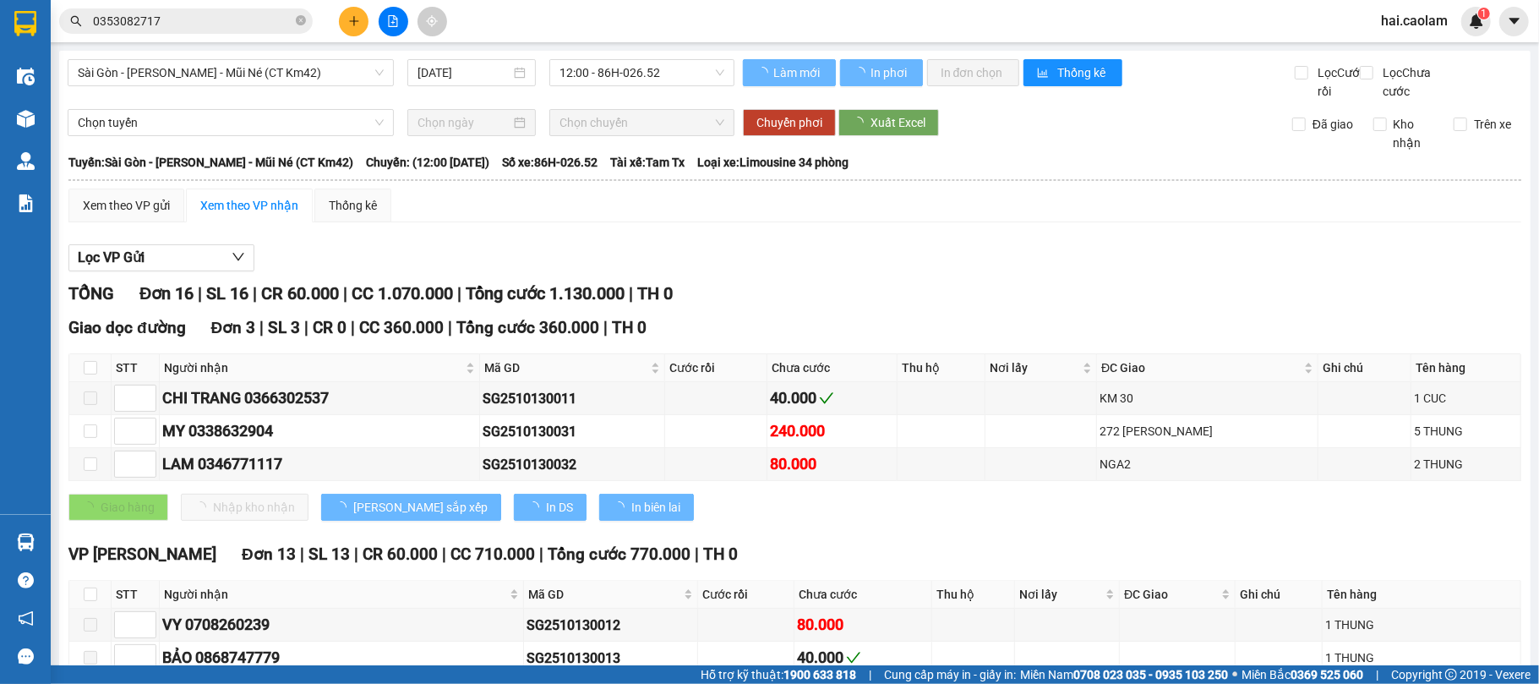
click at [973, 272] on div "Lọc VP Gửi" at bounding box center [794, 258] width 1452 height 28
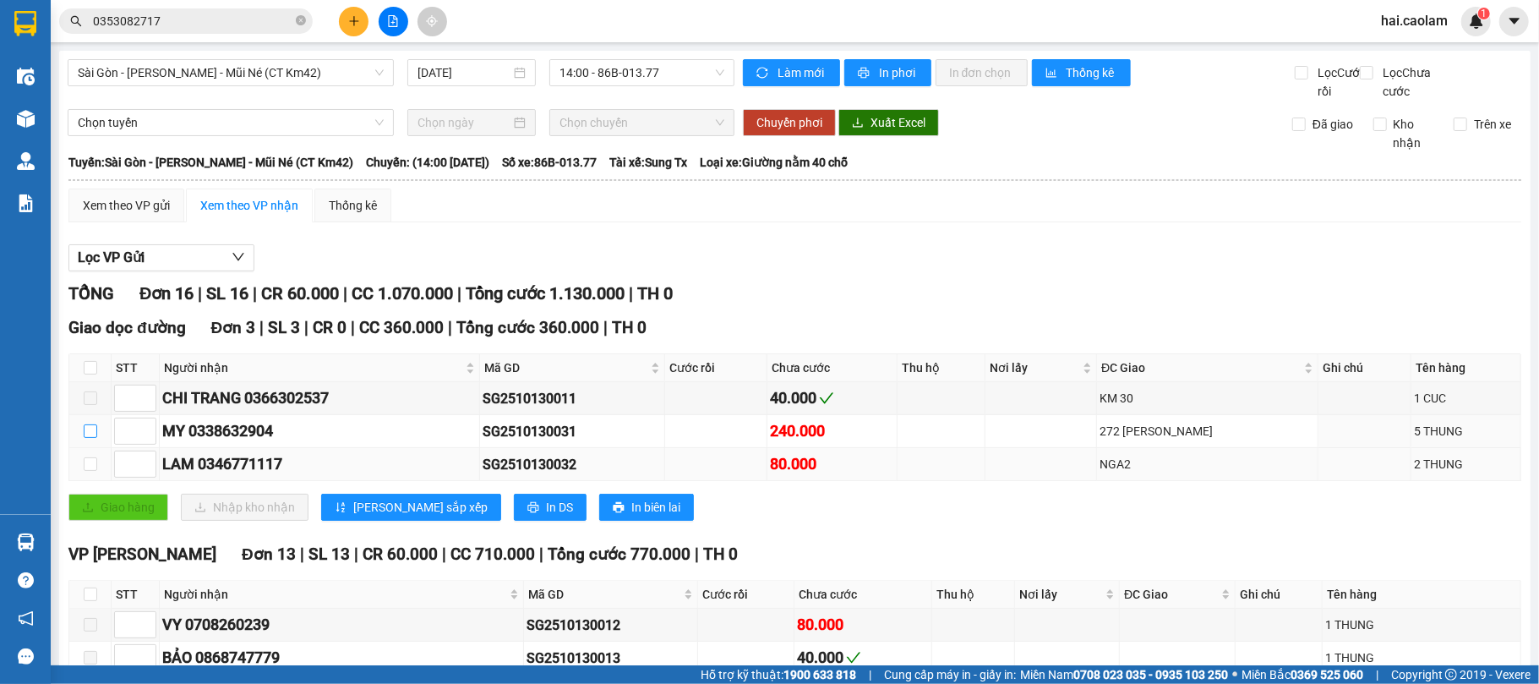
click at [95, 438] on input "checkbox" at bounding box center [91, 431] width 14 height 14
checkbox input "true"
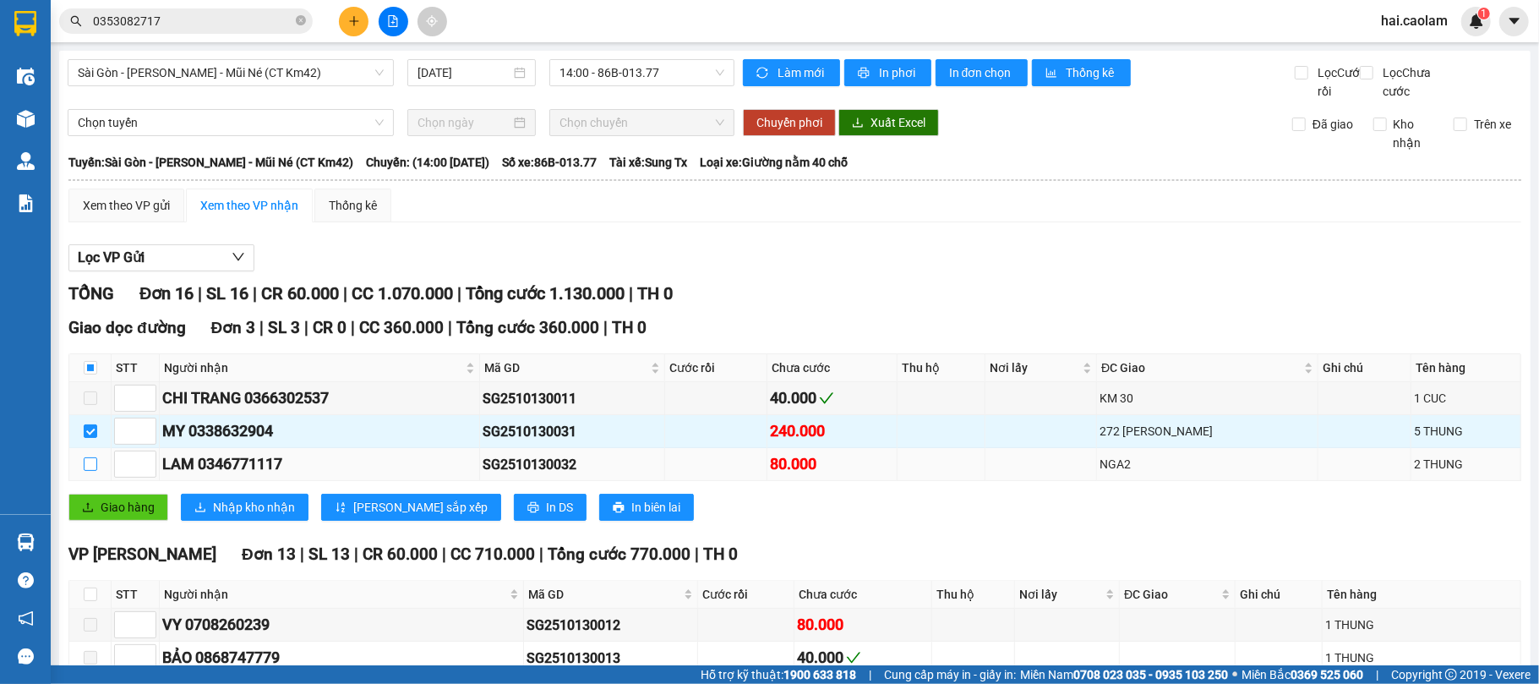
click at [92, 471] on input "checkbox" at bounding box center [91, 464] width 14 height 14
checkbox input "true"
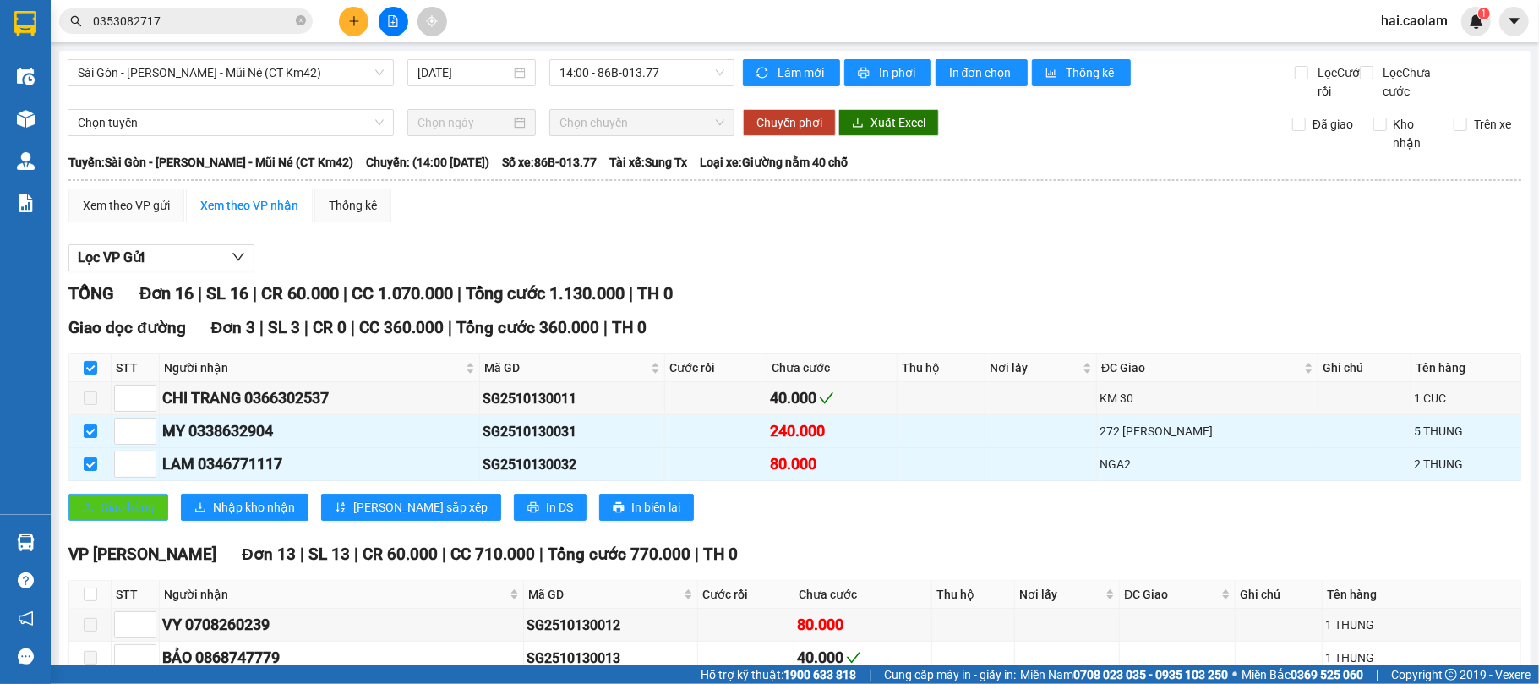
click at [149, 516] on span "Giao hàng" at bounding box center [128, 507] width 54 height 19
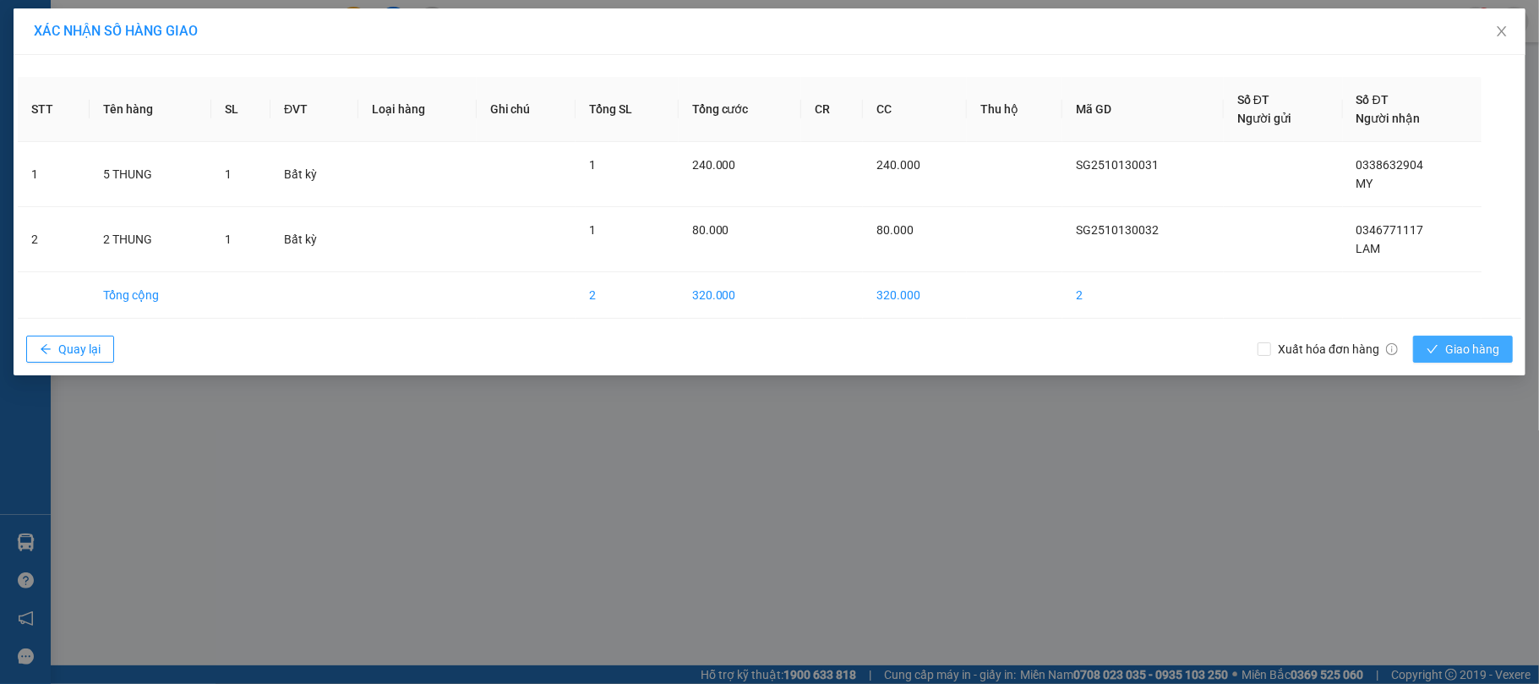
click at [1445, 346] on span "Giao hàng" at bounding box center [1472, 349] width 54 height 19
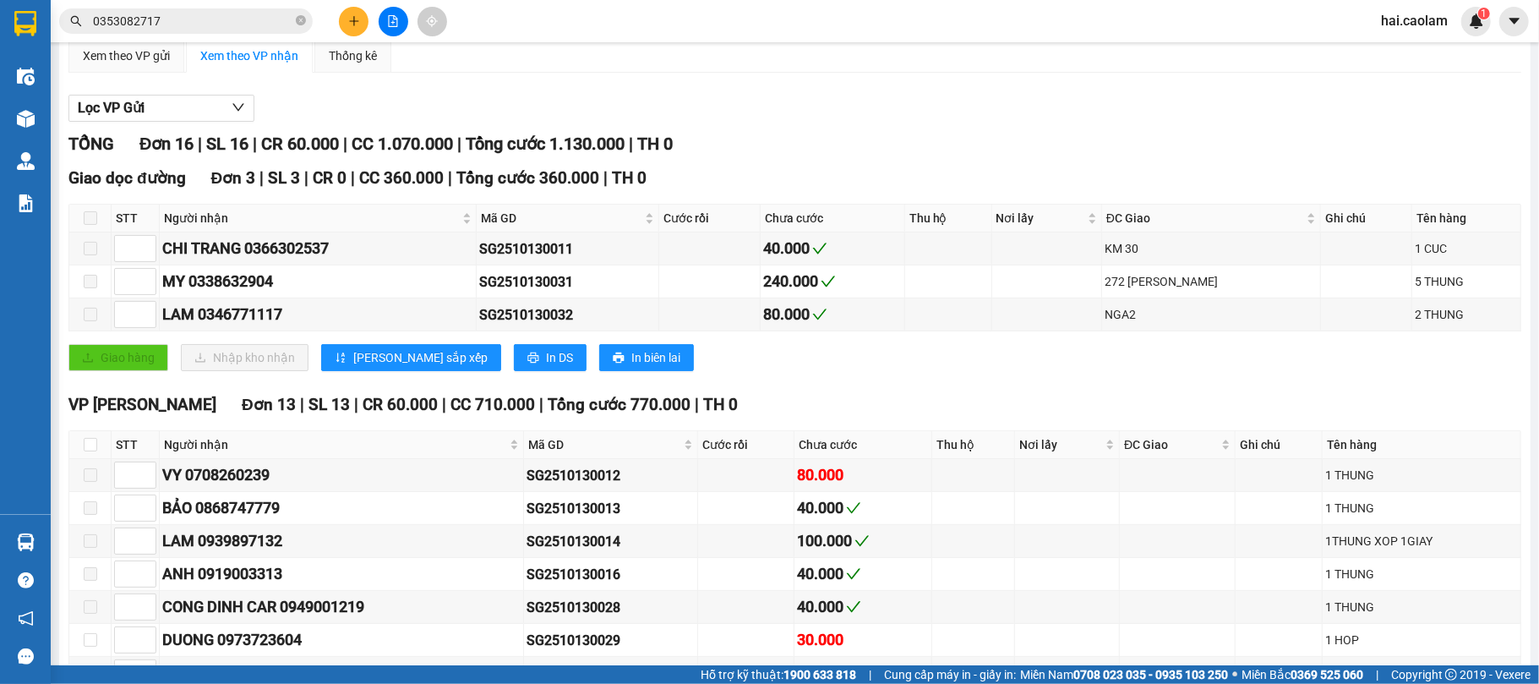
click at [918, 384] on div "Giao dọc đường Đơn 3 | SL 3 | CR 0 | CC 360.000 | Tổng cước 360.000 | TH 0 STT …" at bounding box center [794, 275] width 1452 height 218
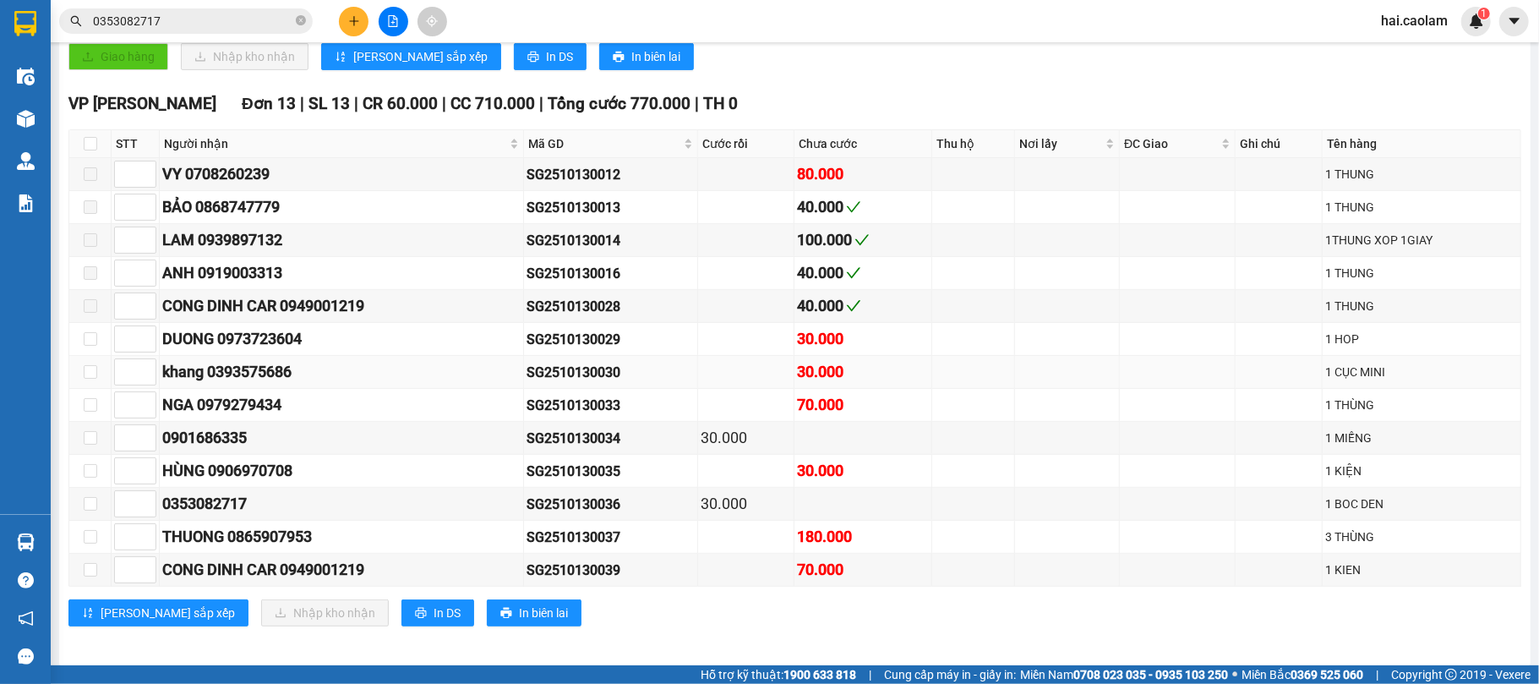
scroll to position [493, 0]
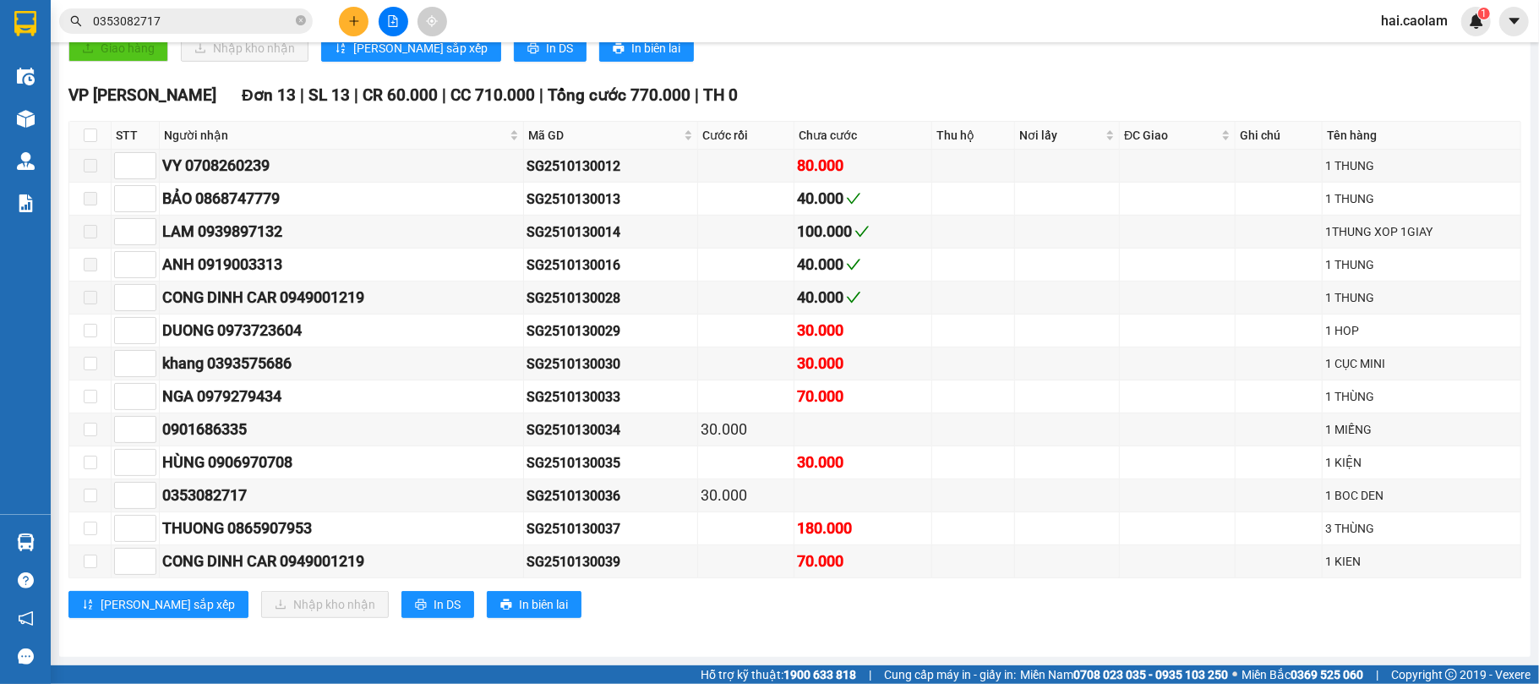
click at [233, 15] on input "0353082717" at bounding box center [192, 21] width 199 height 19
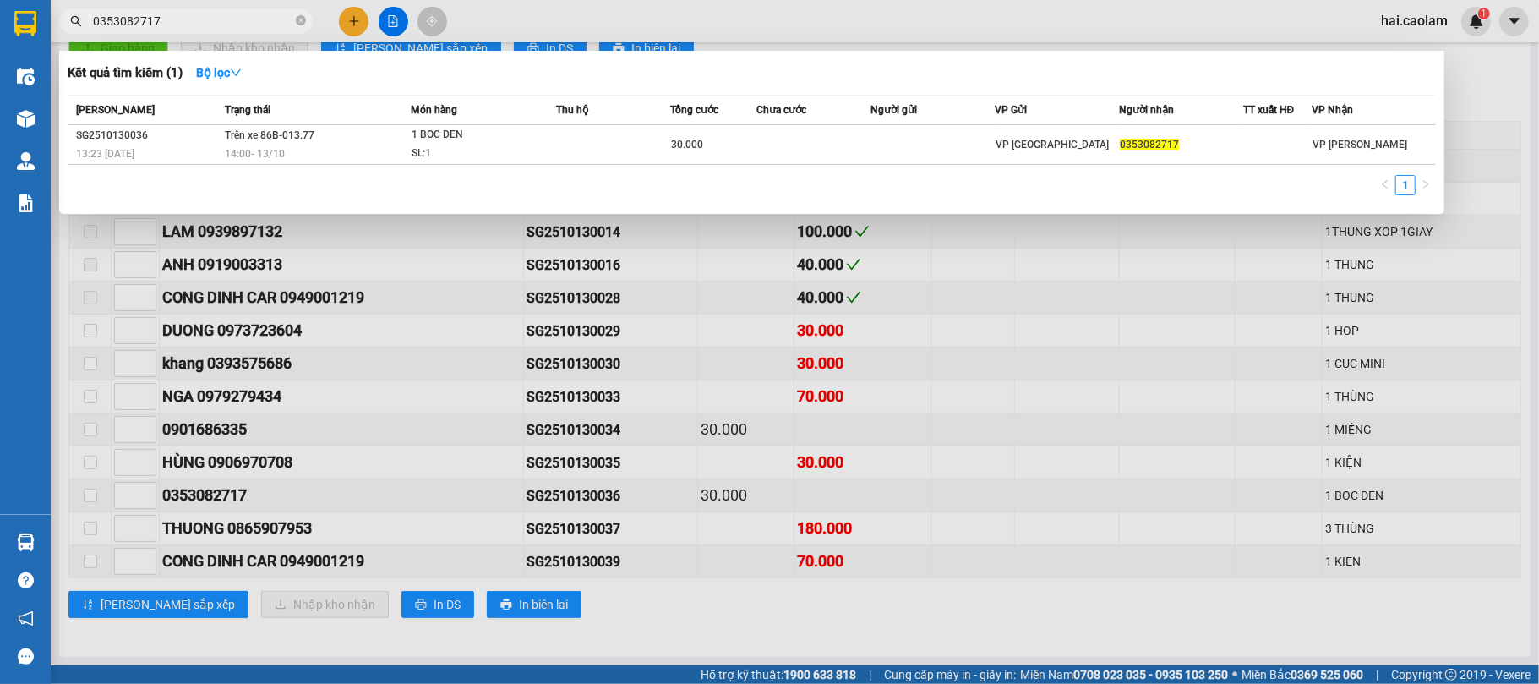
click at [233, 14] on input "0353082717" at bounding box center [192, 21] width 199 height 19
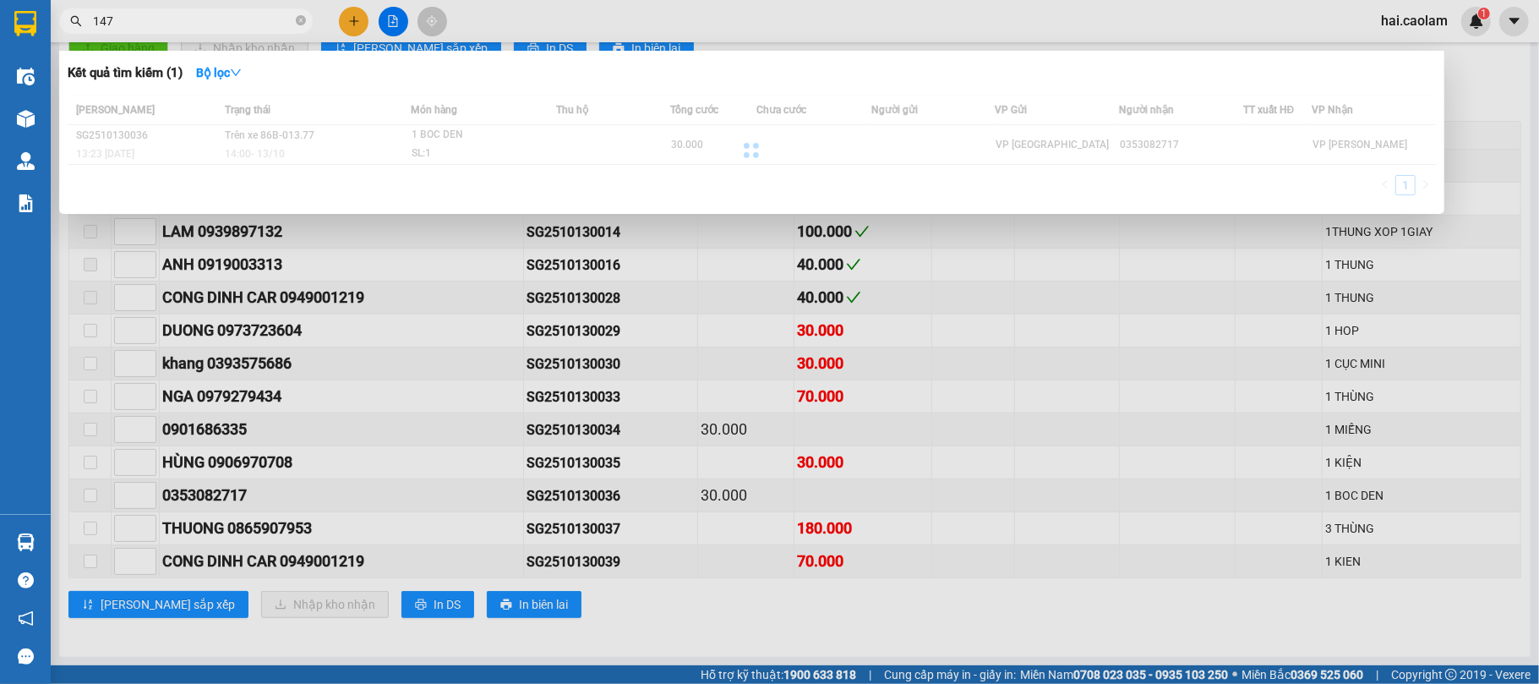
type input "147"
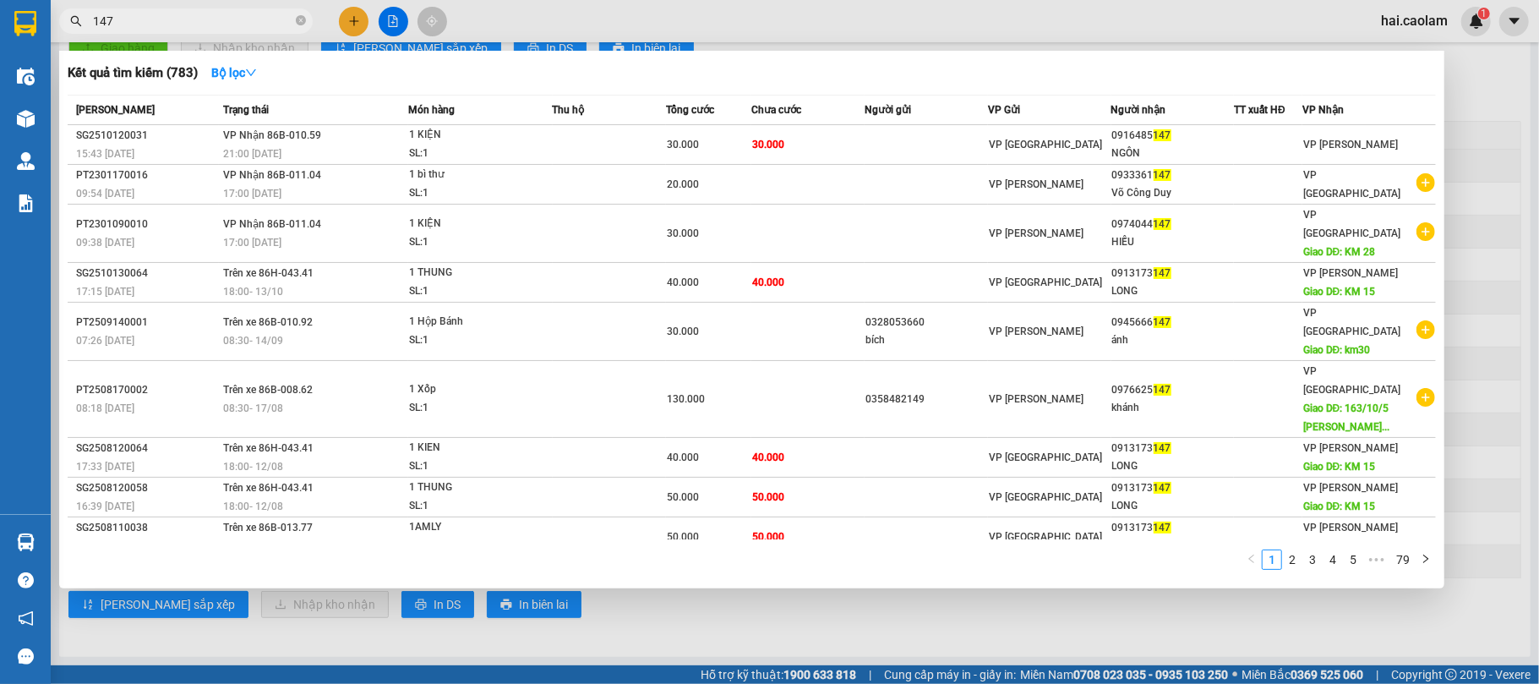
drag, startPoint x: 749, startPoint y: 37, endPoint x: 319, endPoint y: 25, distance: 429.4
click at [747, 35] on div at bounding box center [769, 342] width 1539 height 684
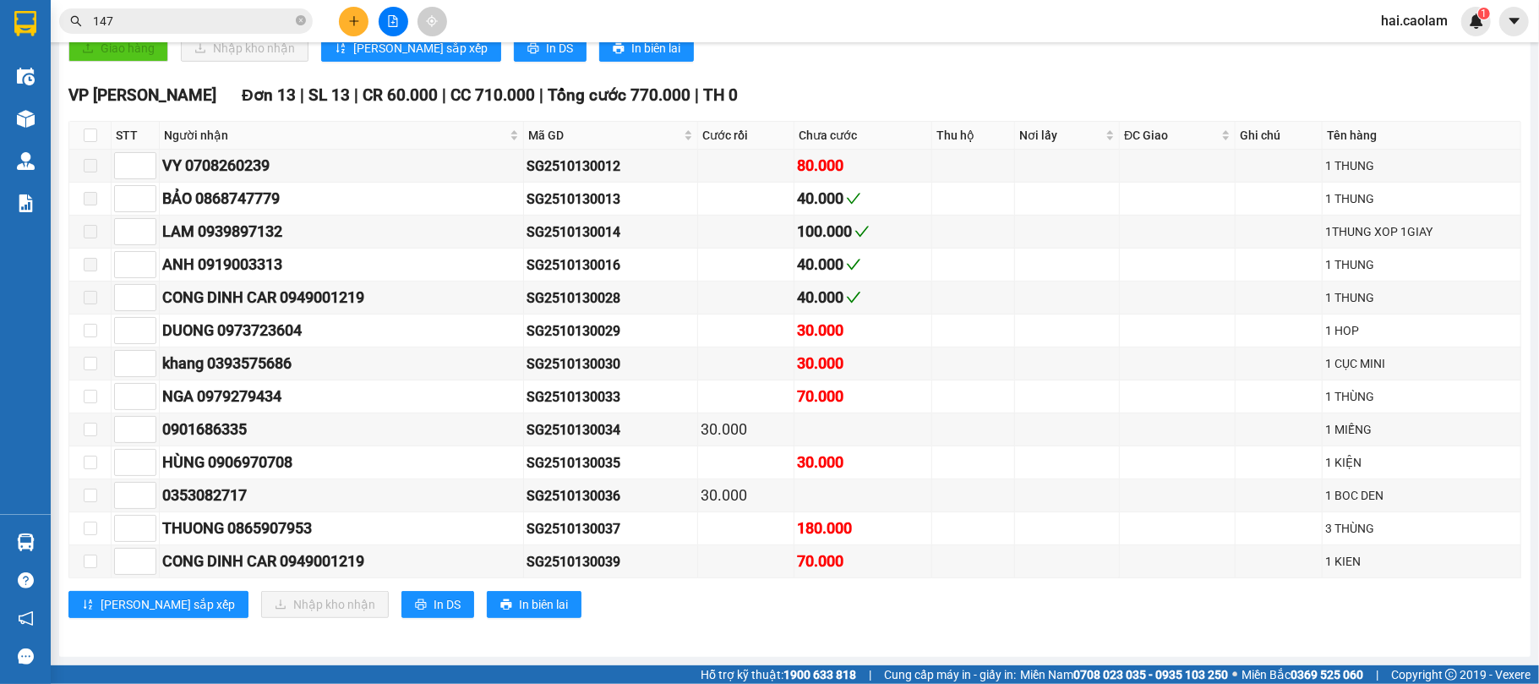
click at [250, 10] on span "147" at bounding box center [185, 20] width 253 height 25
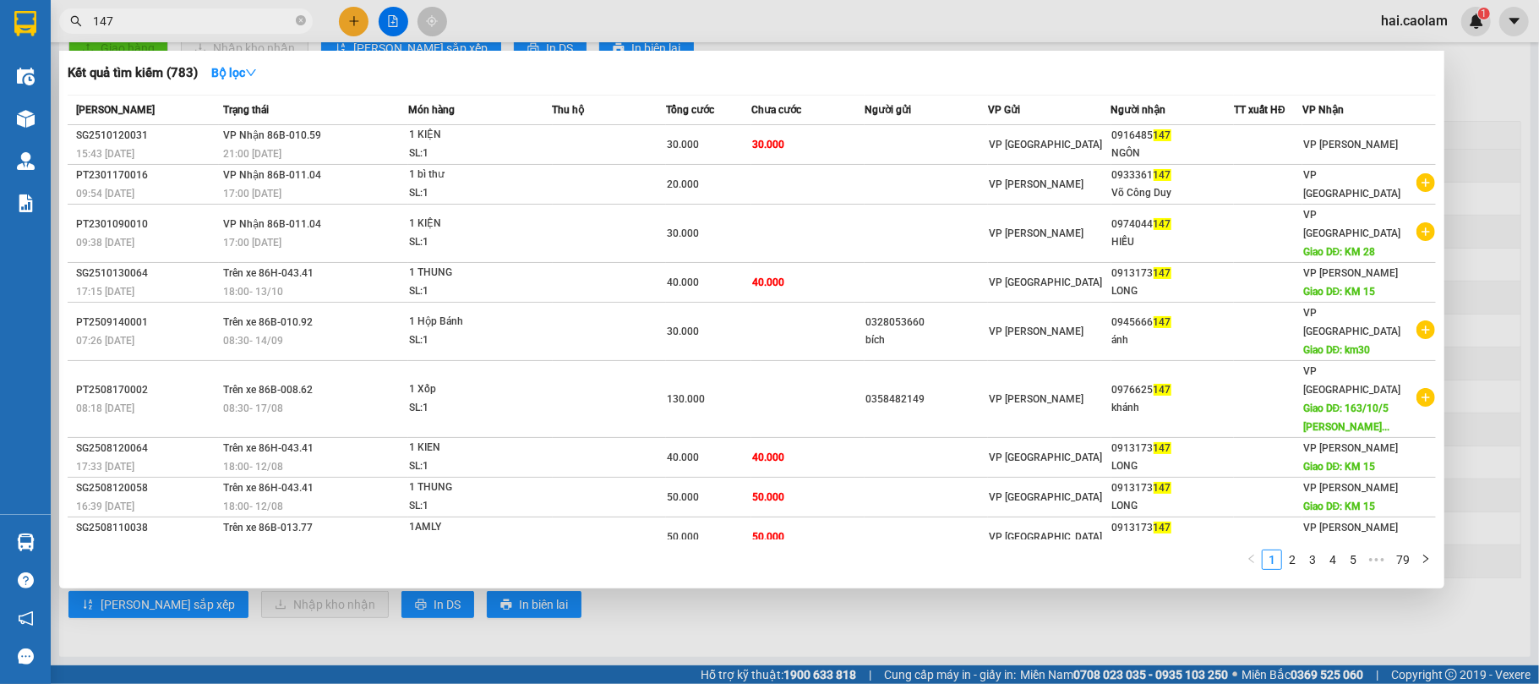
click at [250, 14] on input "147" at bounding box center [192, 21] width 199 height 19
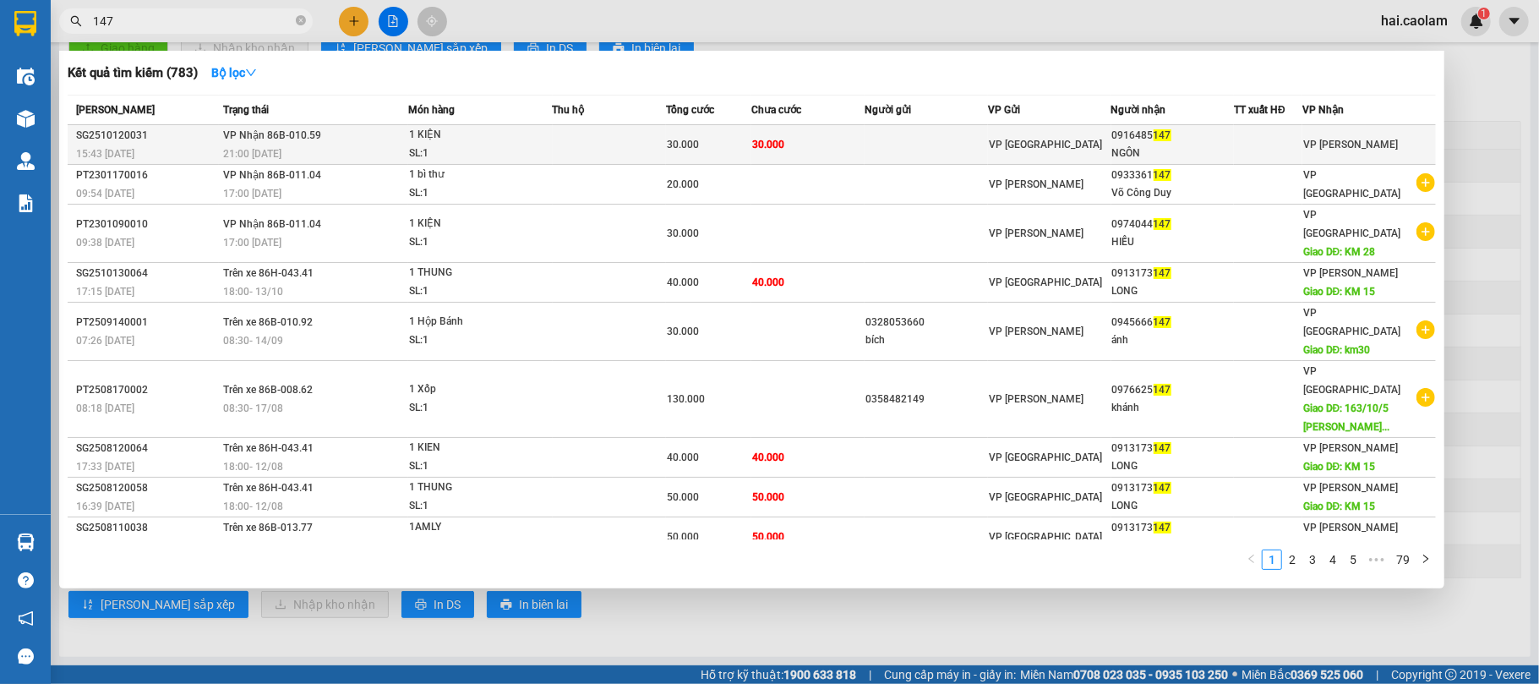
click at [617, 143] on td at bounding box center [609, 145] width 113 height 40
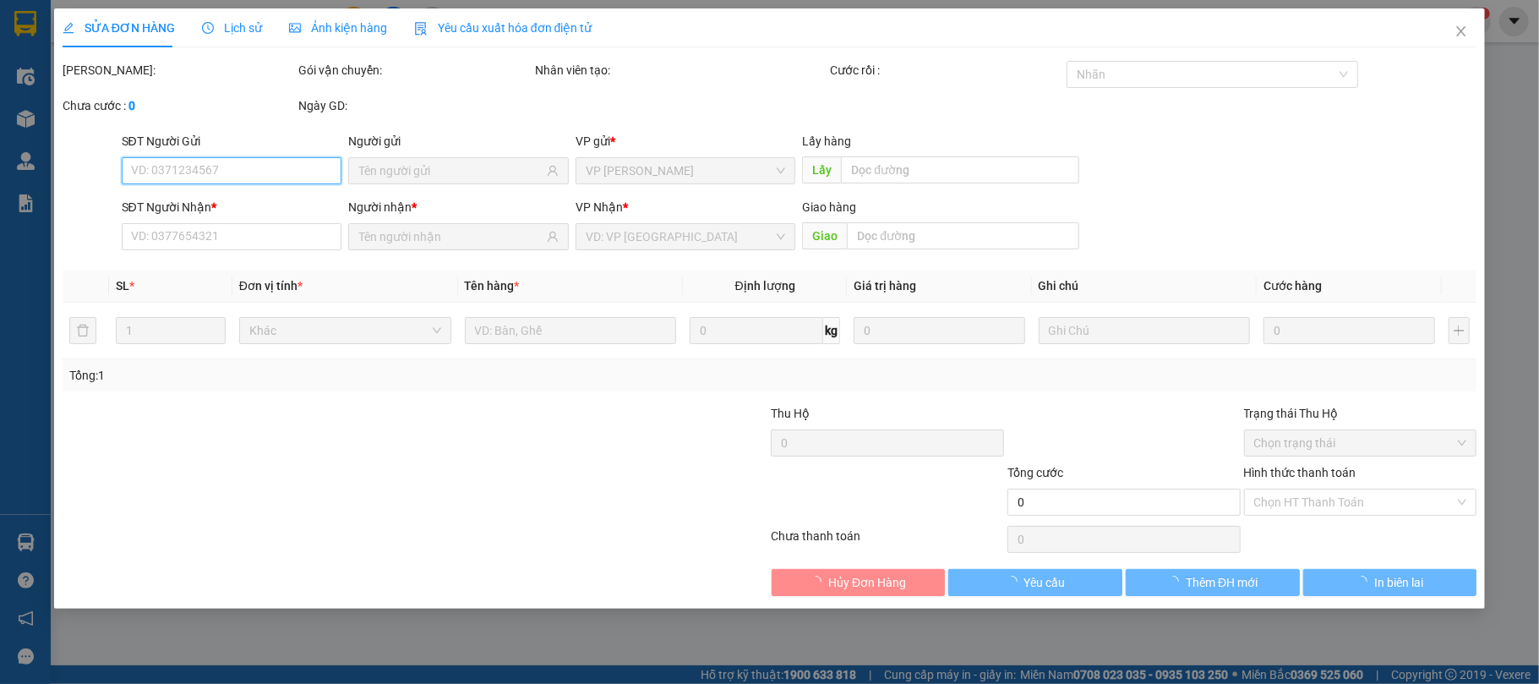
type input "0916485147"
type input "NGÔN"
type input "30.000"
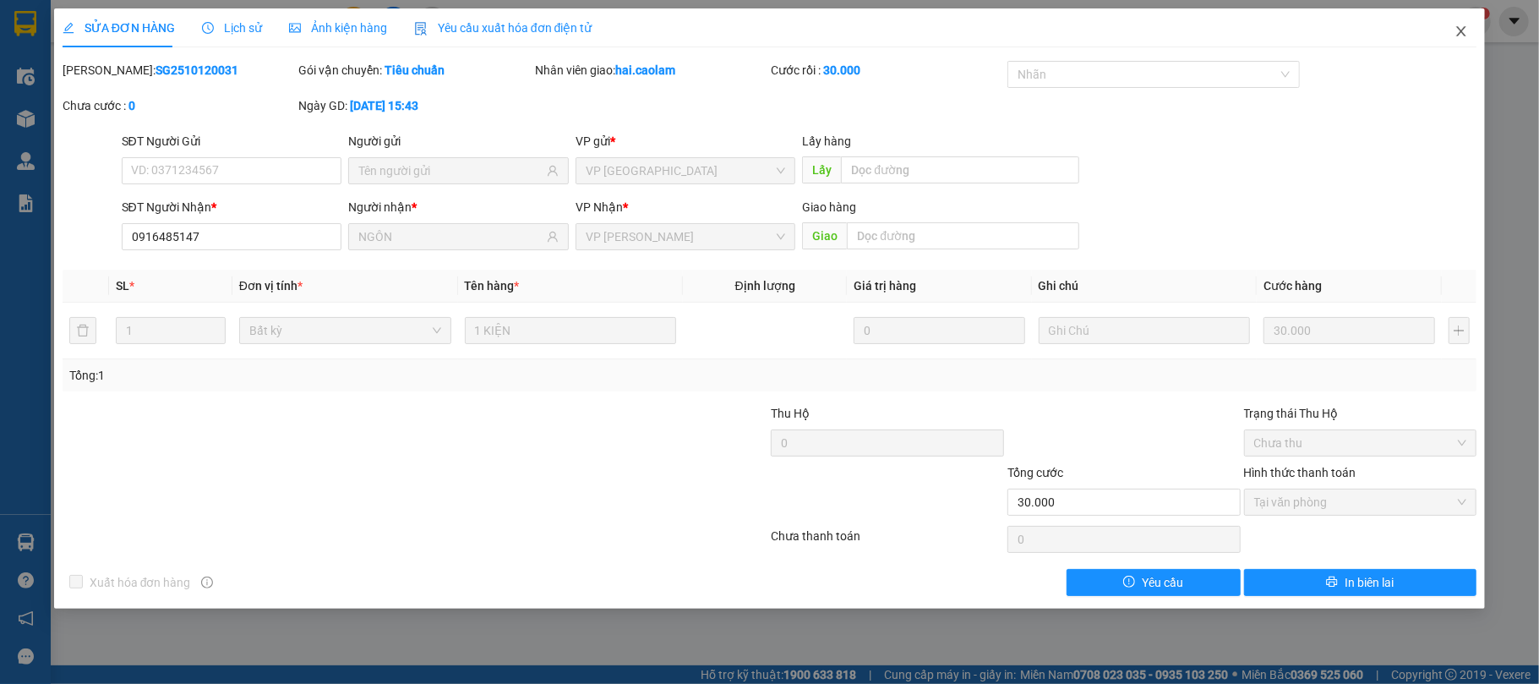
click at [1458, 31] on icon "close" at bounding box center [1461, 32] width 14 height 14
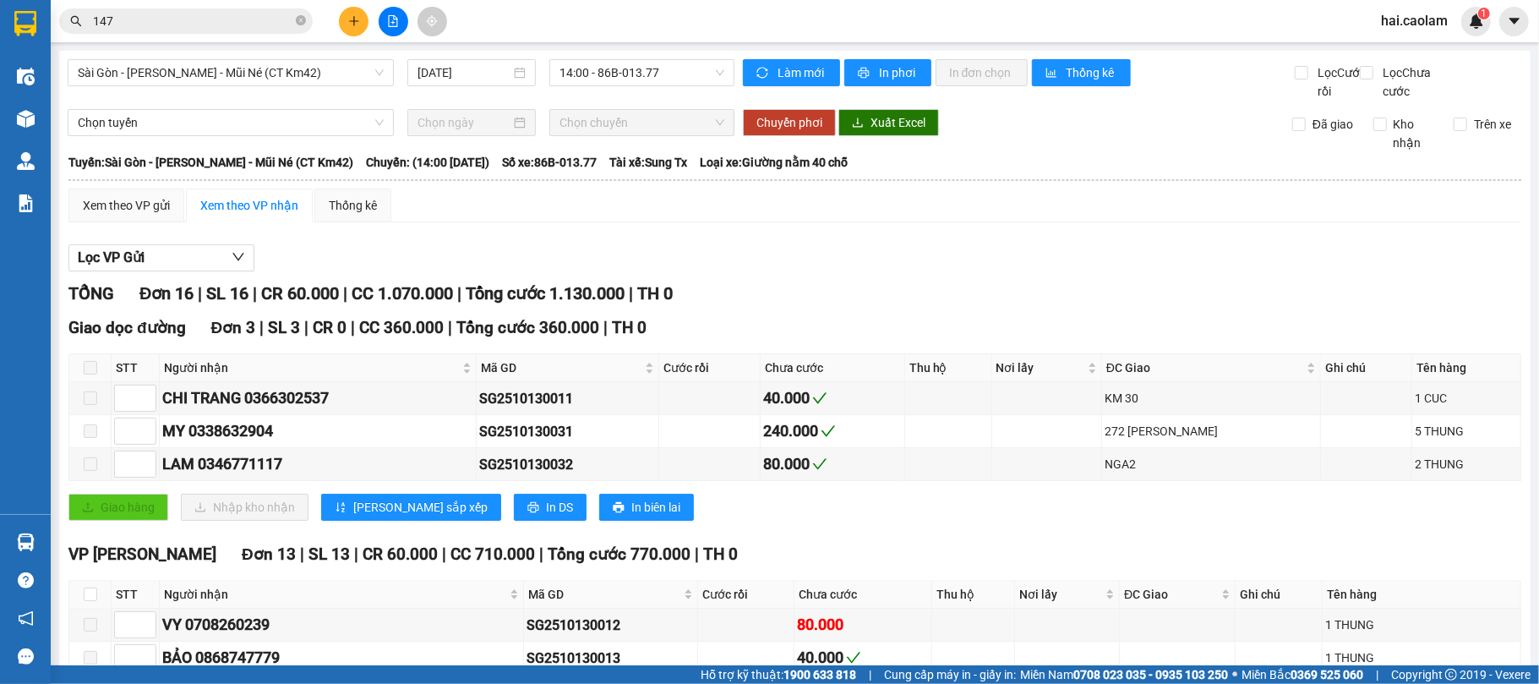
click at [1001, 297] on div "Lọc VP Gửi TỔNG Đơn 16 | SL 16 | CR 60.000 | CC 1.070.000 | Tổng cước 1.130.00…" at bounding box center [794, 667] width 1452 height 862
click at [904, 272] on div "Lọc VP Gửi" at bounding box center [794, 258] width 1452 height 28
click at [906, 271] on div "Lọc VP Gửi" at bounding box center [794, 258] width 1452 height 28
click at [862, 307] on div "TỔNG Đơn 16 | SL 16 | CR 60.000 | CC 1.070.000 | Tổng cước 1.130.000 | TH 0" at bounding box center [794, 294] width 1452 height 26
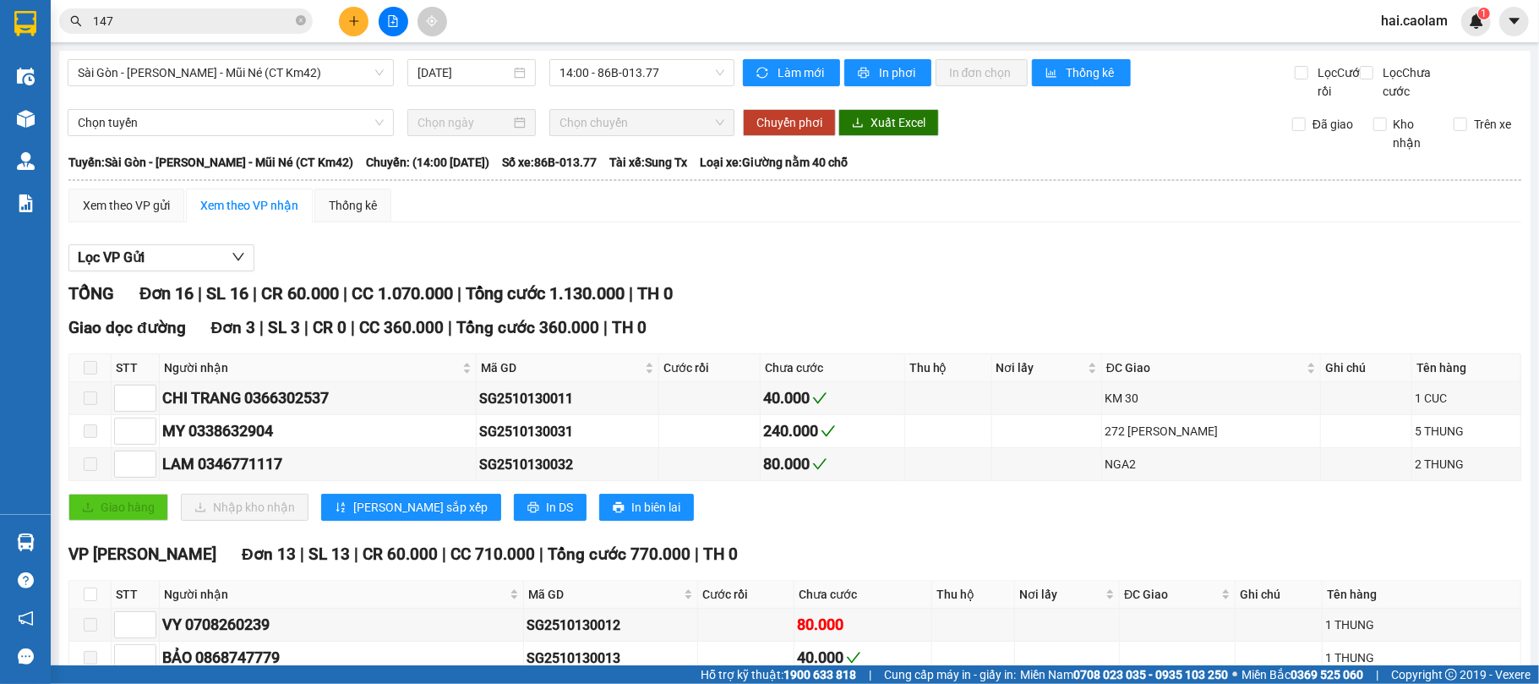
click at [862, 299] on div "Lọc VP Gửi TỔNG Đơn 16 | SL 16 | CR 60.000 | CC 1.070.000 | Tổng cước 1.130.00…" at bounding box center [794, 667] width 1452 height 862
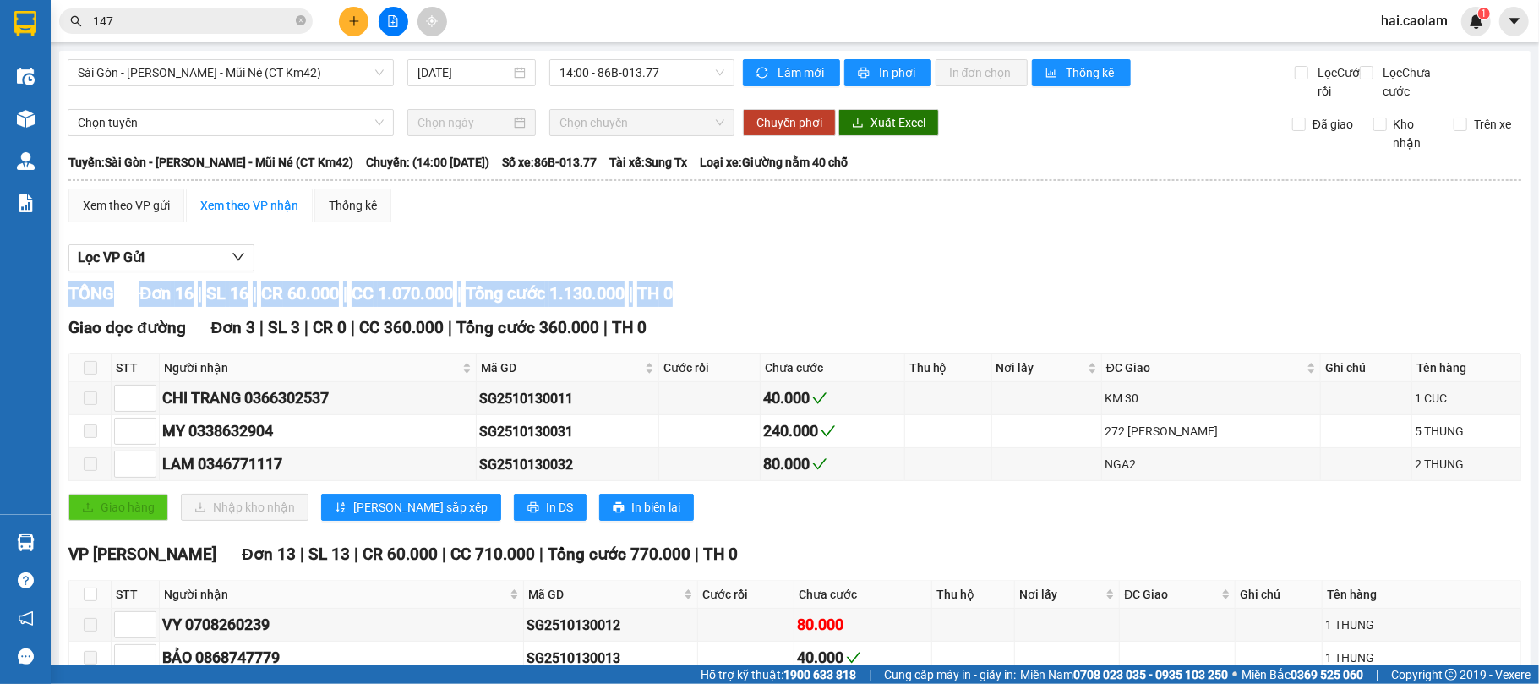
click at [862, 298] on div "Lọc VP Gửi TỔNG Đơn 16 | SL 16 | CR 60.000 | CC 1.070.000 | Tổng cước 1.130.00…" at bounding box center [794, 667] width 1452 height 862
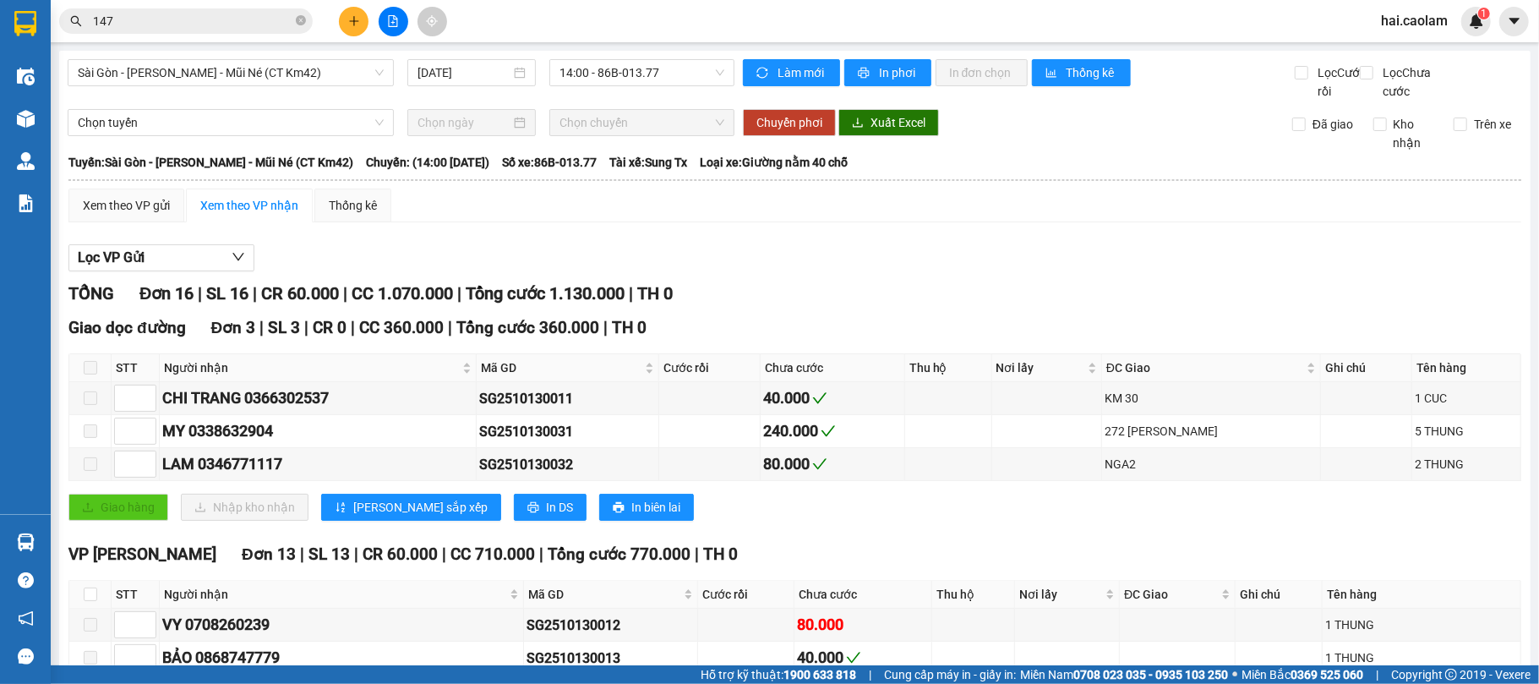
click at [946, 272] on div "Lọc VP Gửi" at bounding box center [794, 258] width 1452 height 28
click at [1215, 307] on div "TỔNG Đơn 16 | SL 16 | CR 60.000 | CC 1.070.000 | Tổng cước 1.130.000 | TH 0" at bounding box center [794, 294] width 1452 height 26
click at [1213, 307] on div "TỔNG Đơn 16 | SL 16 | CR 60.000 | CC 1.070.000 | Tổng cước 1.130.000 | TH 0" at bounding box center [794, 294] width 1452 height 26
click at [1036, 272] on div "Lọc VP Gửi" at bounding box center [794, 258] width 1452 height 28
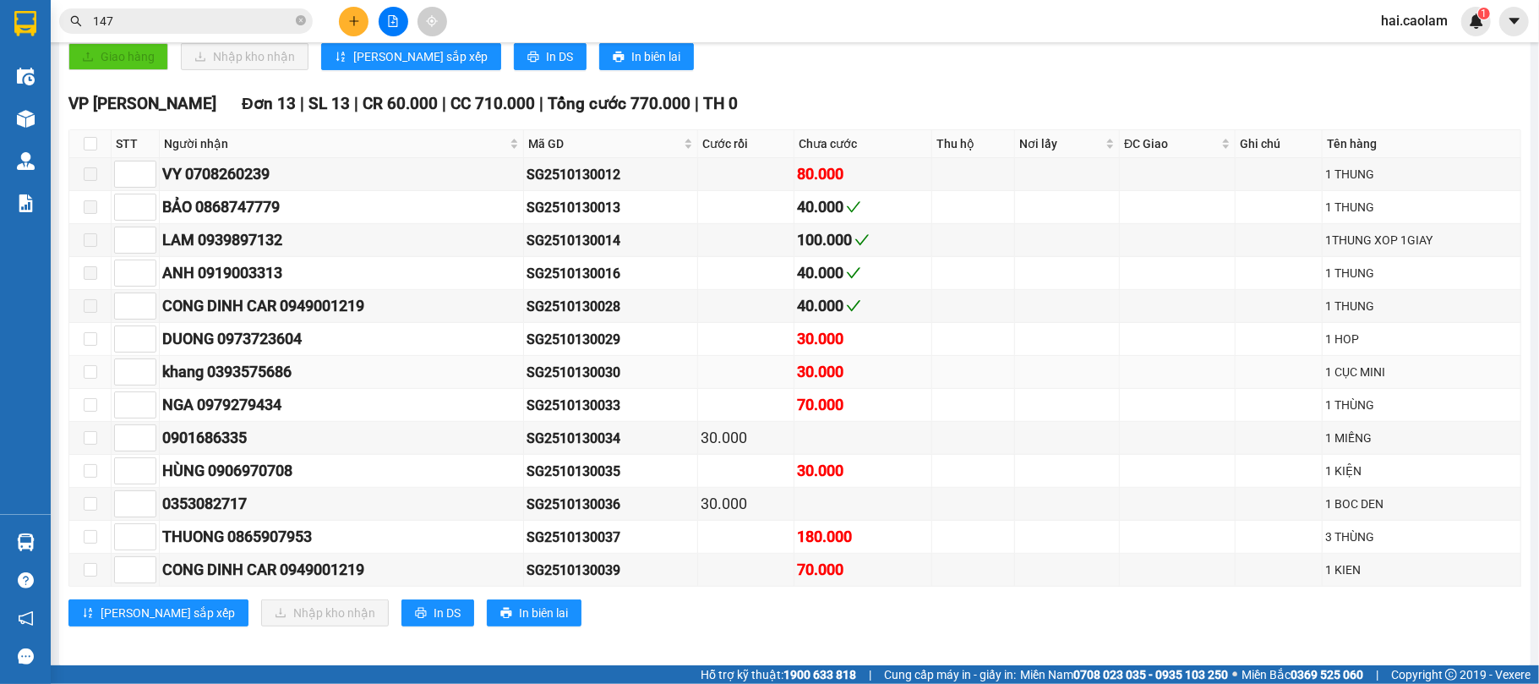
scroll to position [150, 0]
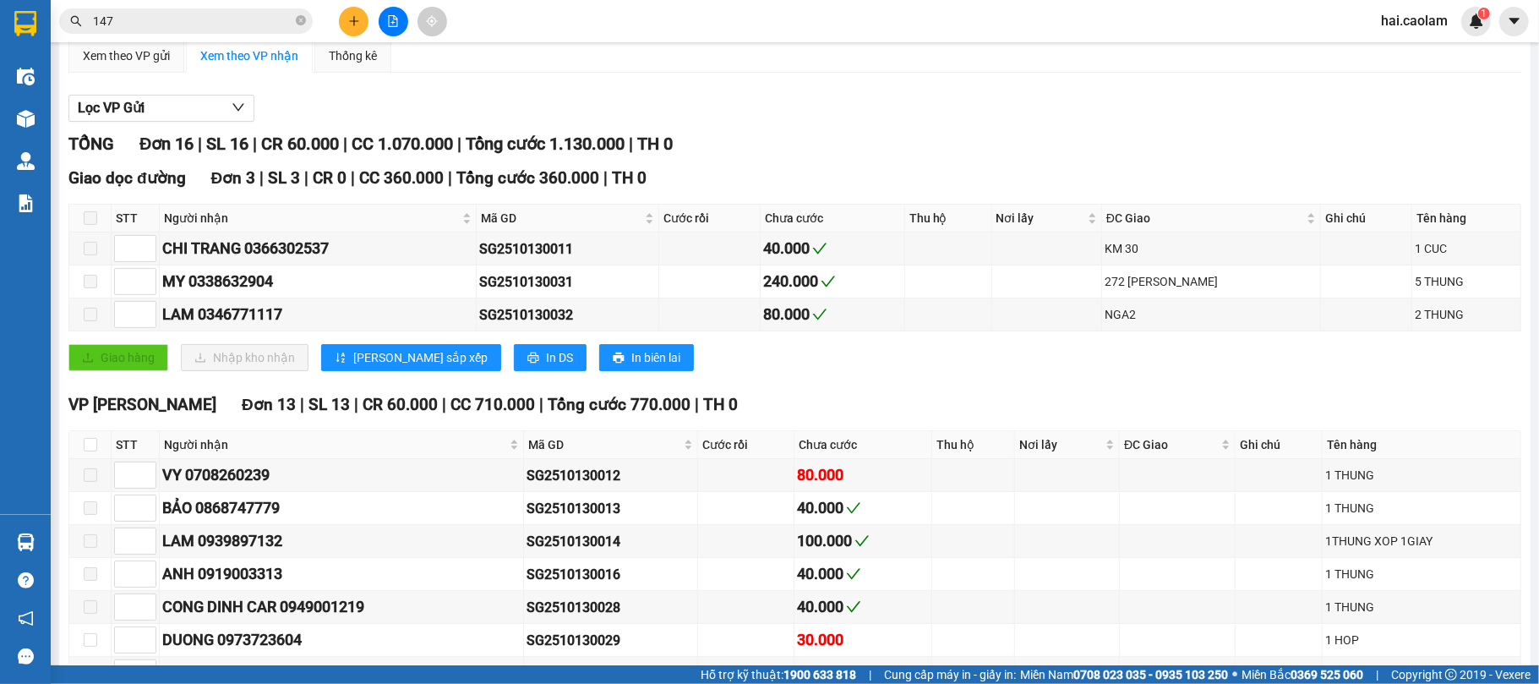
click at [902, 371] on div "Giao hàng Nhập kho nhận Lưu sắp xếp In DS In biên lai" at bounding box center [794, 357] width 1452 height 27
click at [88, 451] on input "checkbox" at bounding box center [91, 445] width 14 height 14
checkbox input "true"
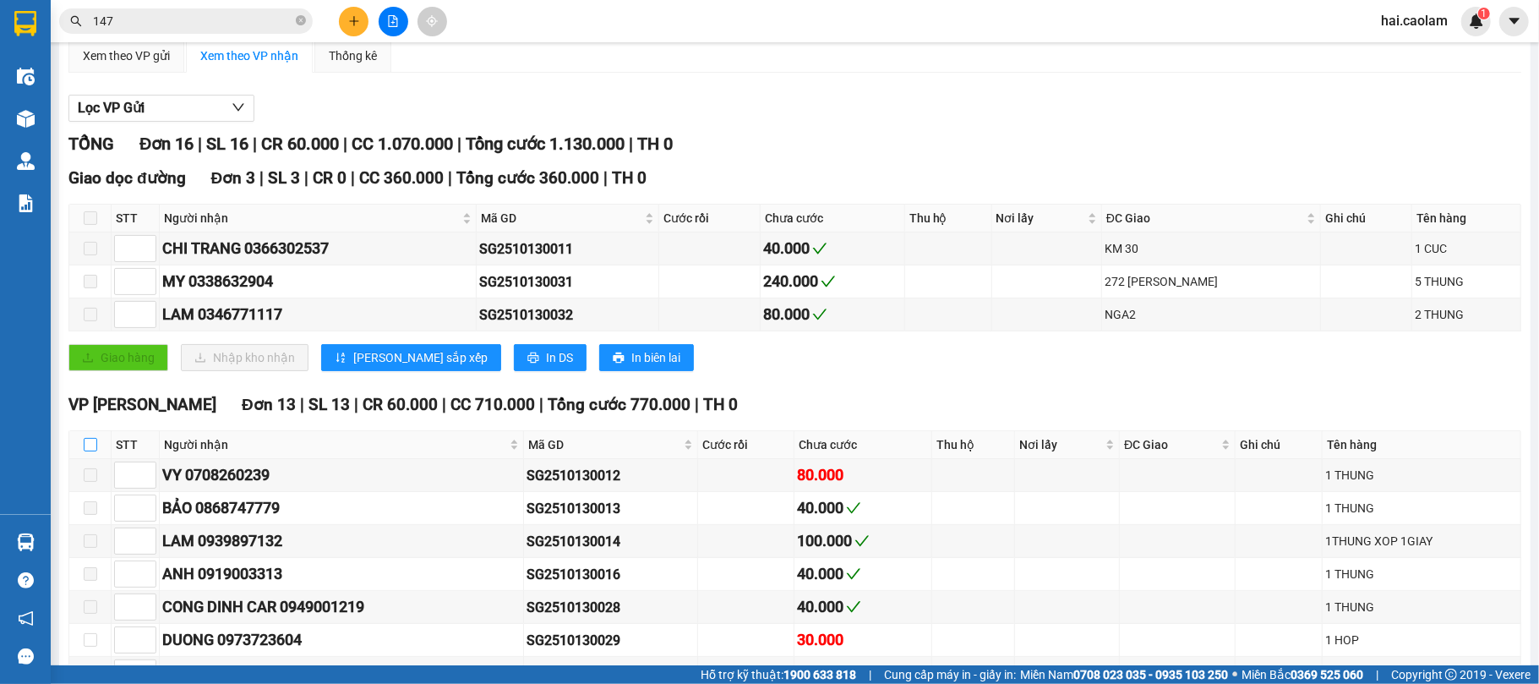
checkbox input "true"
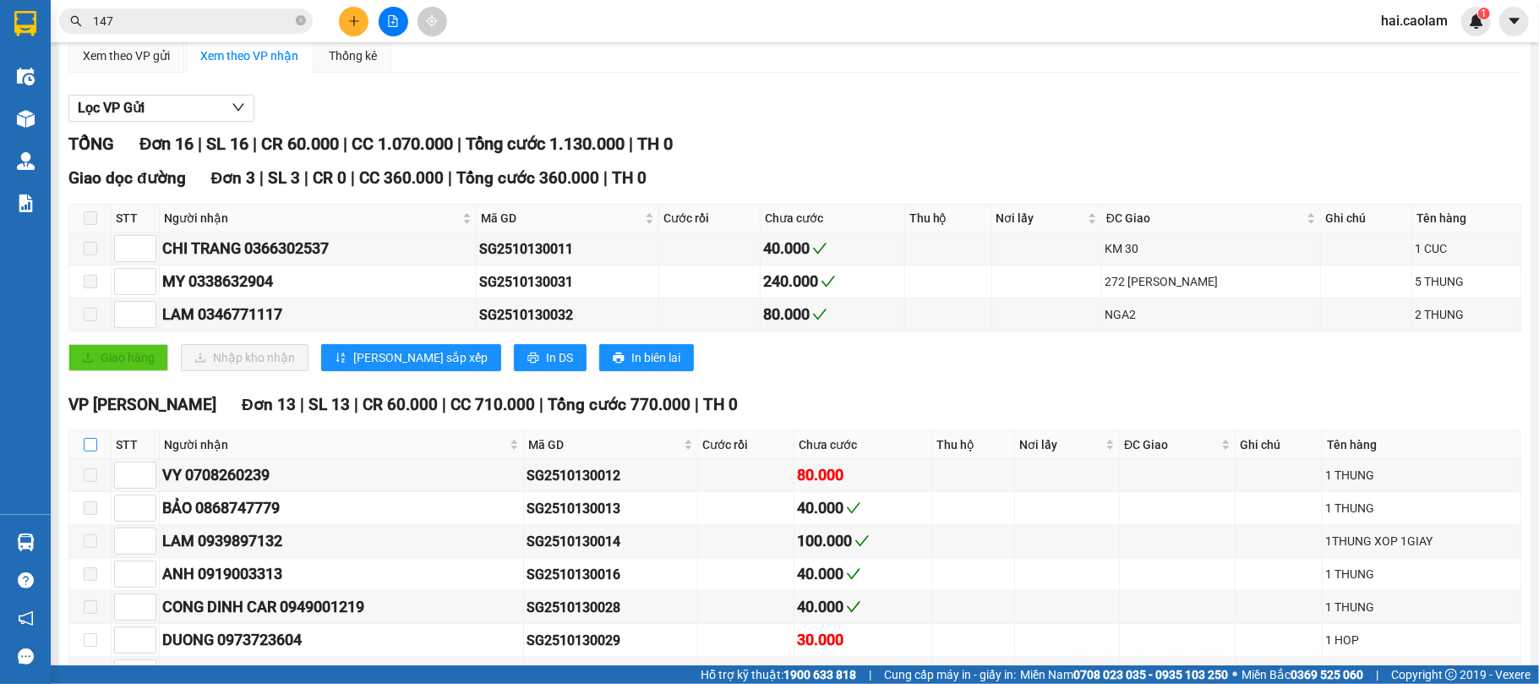
checkbox input "true"
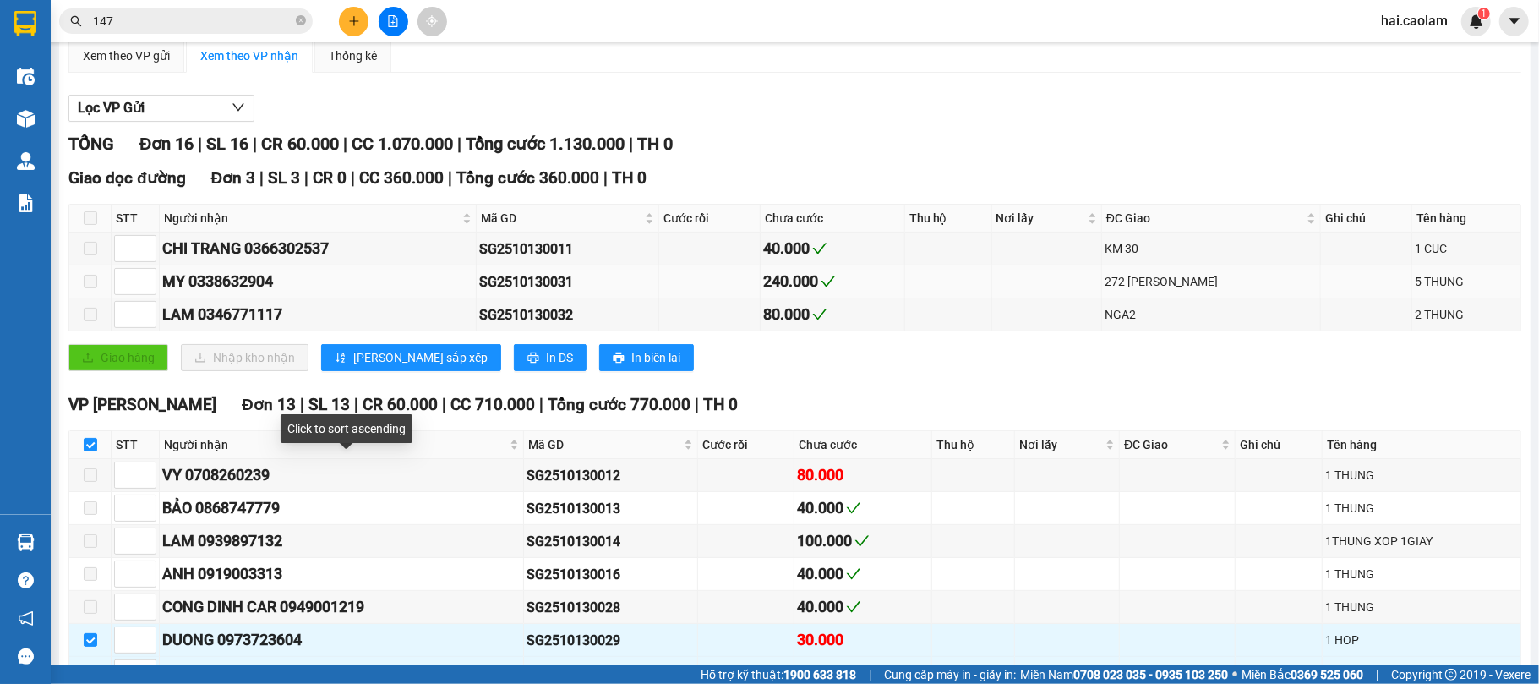
scroll to position [0, 0]
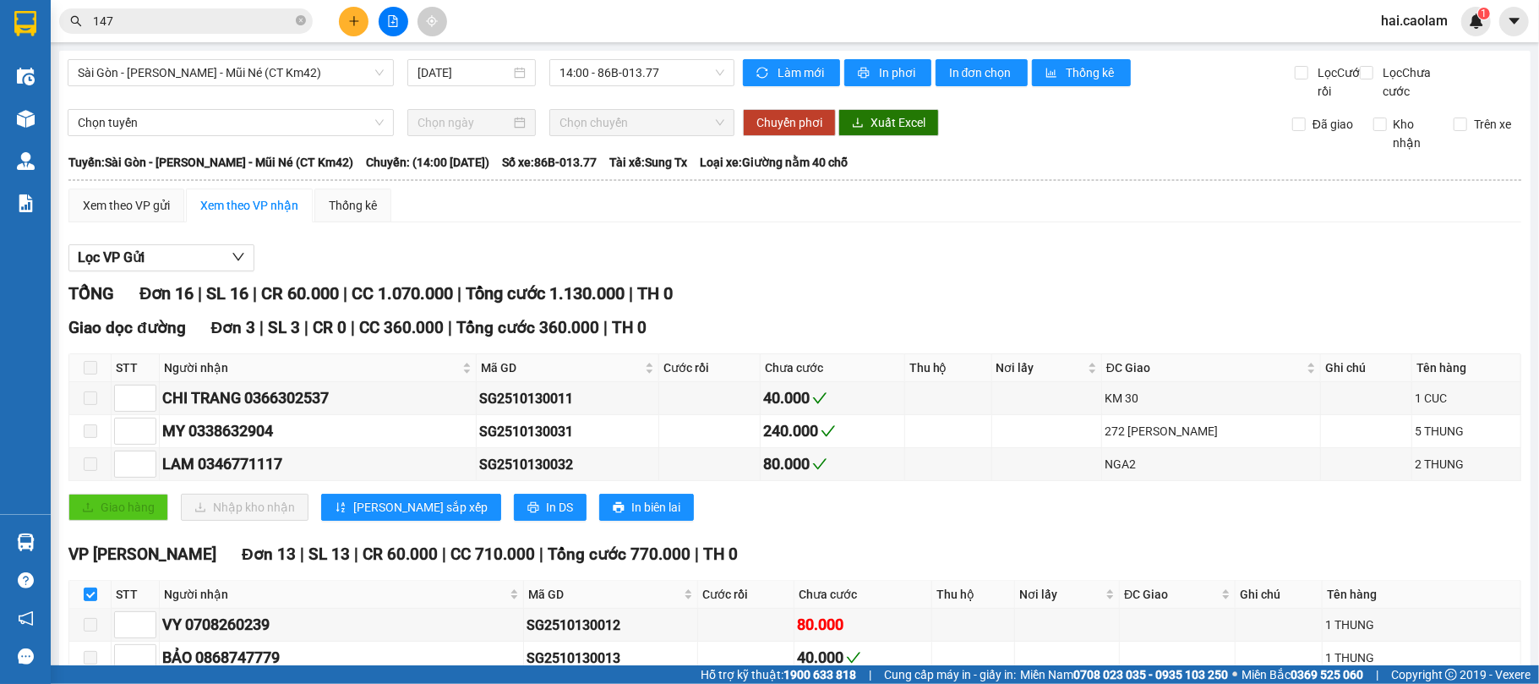
click at [867, 297] on div "Lọc VP Gửi TỔNG Đơn 16 | SL 16 | CR 60.000 | CC 1.070.000 | Tổng cước 1.130.00…" at bounding box center [794, 667] width 1452 height 862
click at [882, 302] on div "TỔNG Đơn 16 | SL 16 | CR 60.000 | CC 1.070.000 | Tổng cước 1.130.000 | TH 0" at bounding box center [794, 294] width 1452 height 26
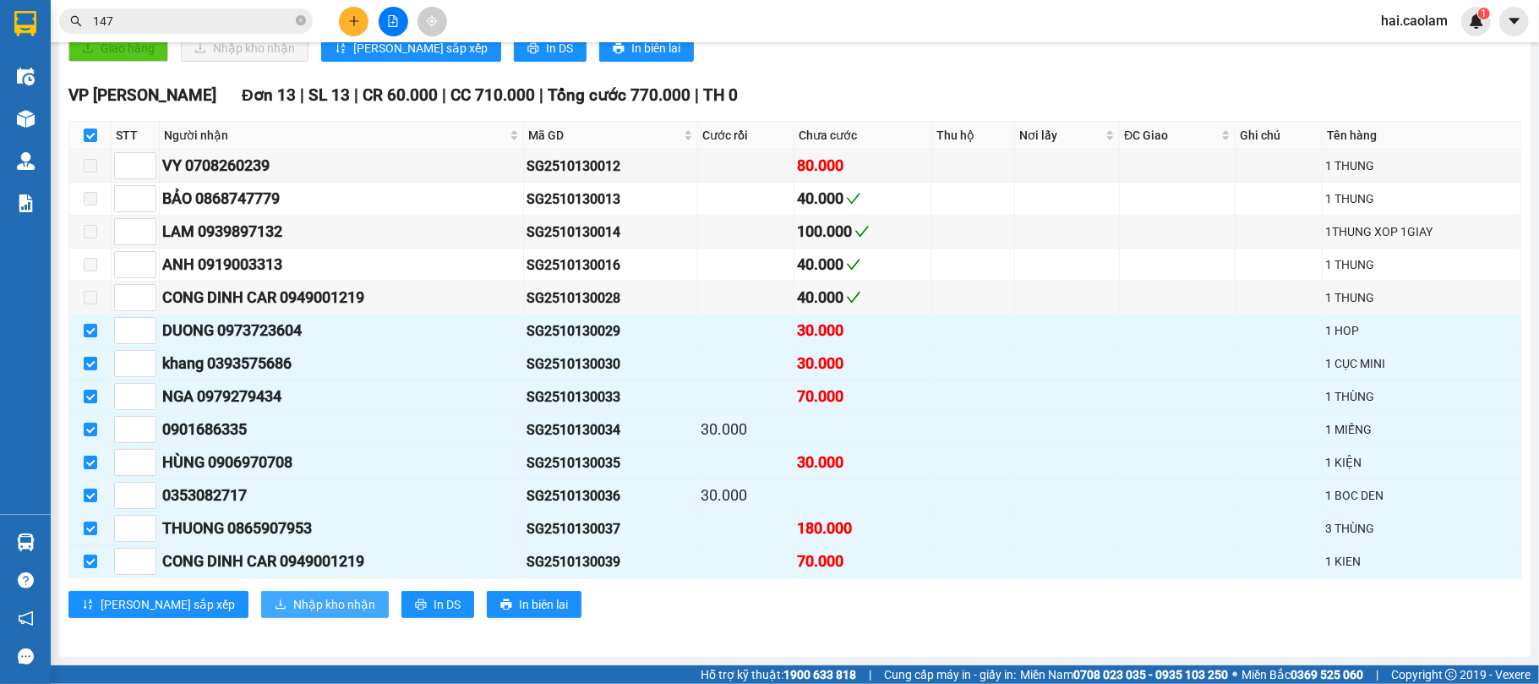
click at [293, 613] on span "Nhập kho nhận" at bounding box center [334, 604] width 82 height 19
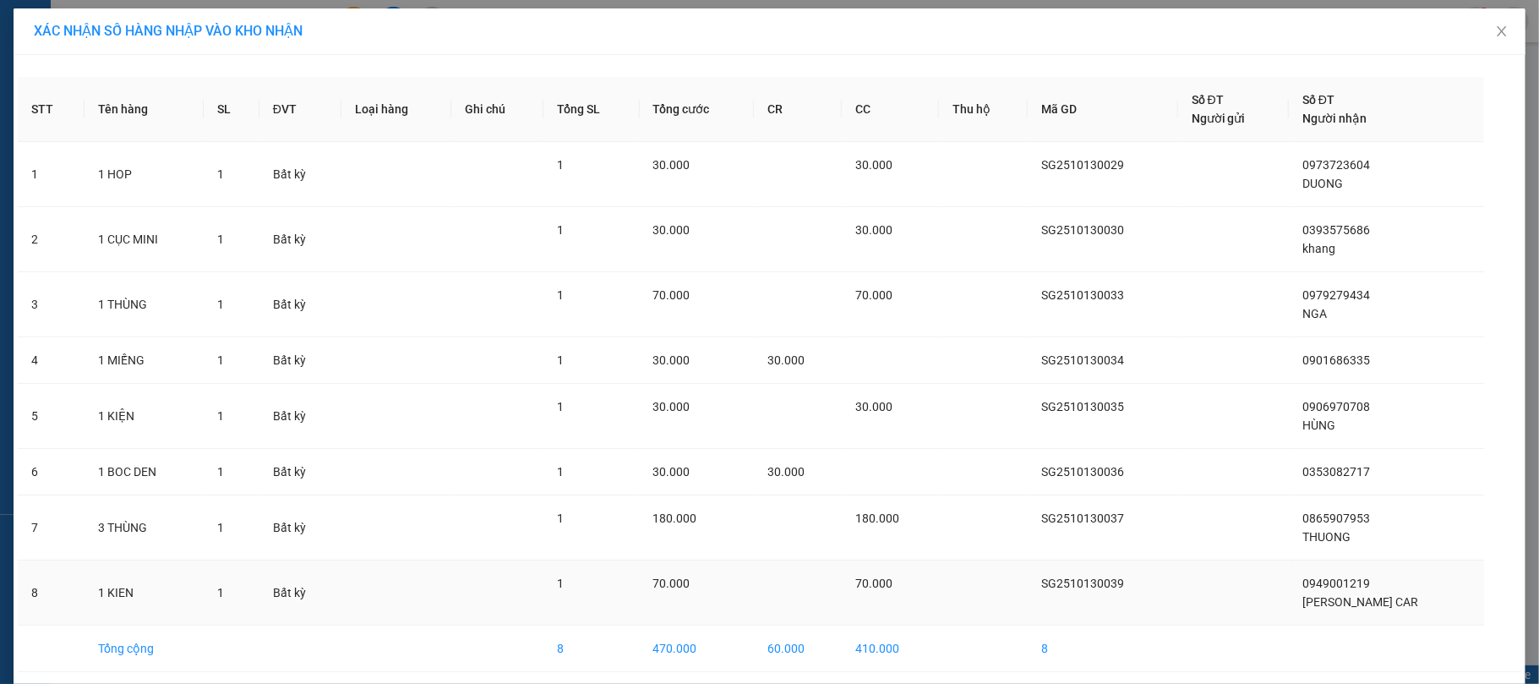
scroll to position [68, 0]
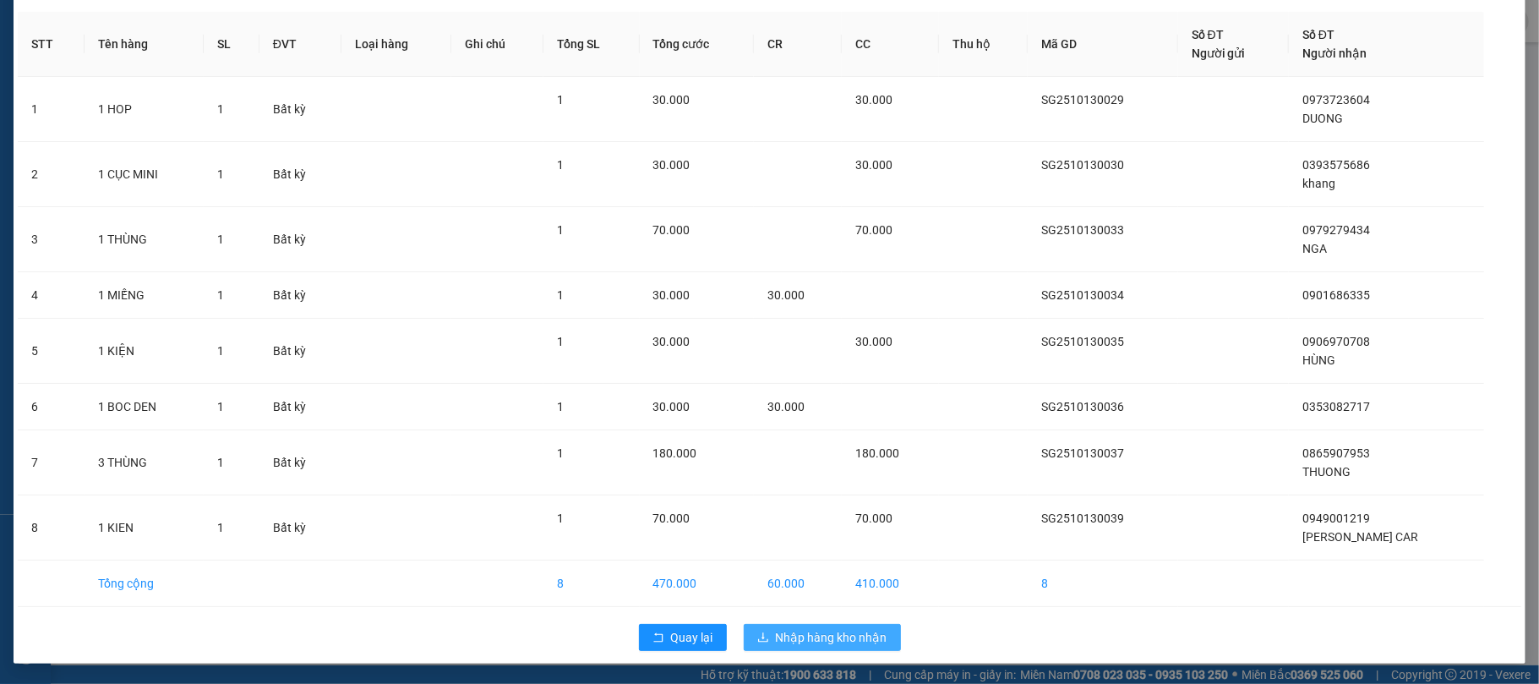
click at [795, 643] on span "Nhập hàng kho nhận" at bounding box center [832, 637] width 112 height 19
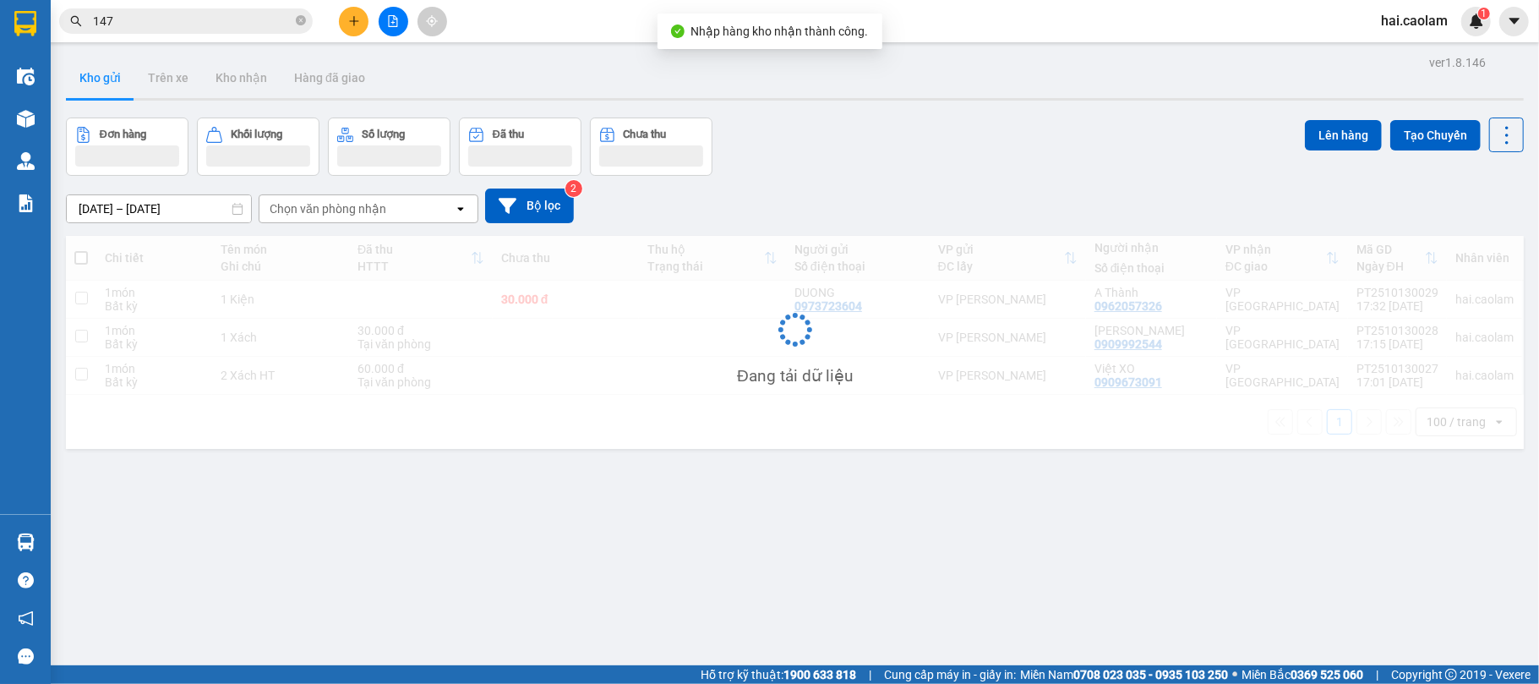
click at [875, 172] on div "Đơn hàng Khối lượng Số lượng Đã thu Chưa thu Lên hàng Tạo Chuyến" at bounding box center [795, 146] width 1458 height 58
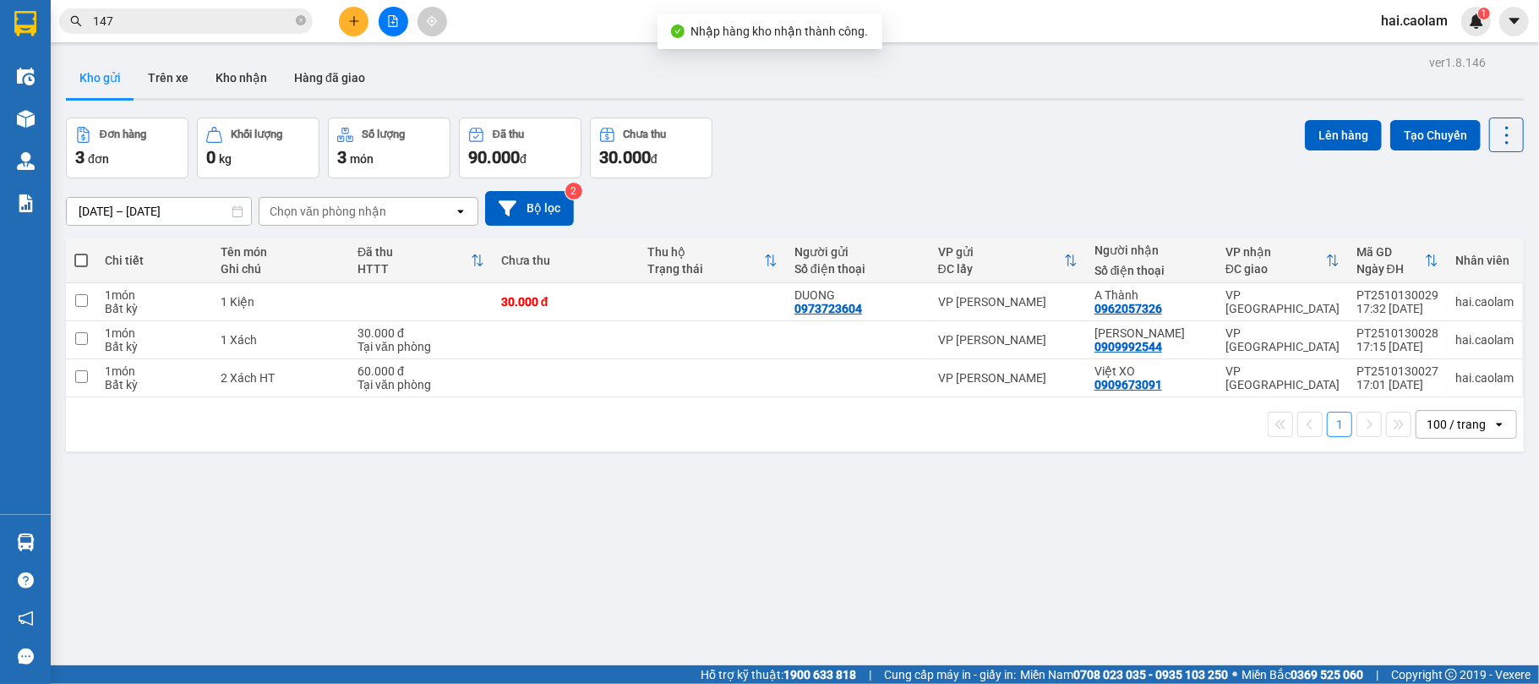
click at [875, 172] on div "Đơn hàng 3 đơn Khối lượng 0 kg Số lượng 3 món Đã thu 90.000 đ Chưa thu 30.000 đ…" at bounding box center [795, 147] width 1458 height 61
click at [805, 197] on div "11/10/2025 – 13/10/2025 Press the down arrow key to interact with the calendar …" at bounding box center [795, 208] width 1458 height 35
click at [802, 200] on div "11/10/2025 – 13/10/2025 Press the down arrow key to interact with the calendar …" at bounding box center [795, 208] width 1458 height 35
click at [1019, 172] on div "Đơn hàng 3 đơn Khối lượng 0 kg Số lượng 3 món Đã thu 90.000 đ Chưa thu 30.000 đ…" at bounding box center [795, 147] width 1458 height 61
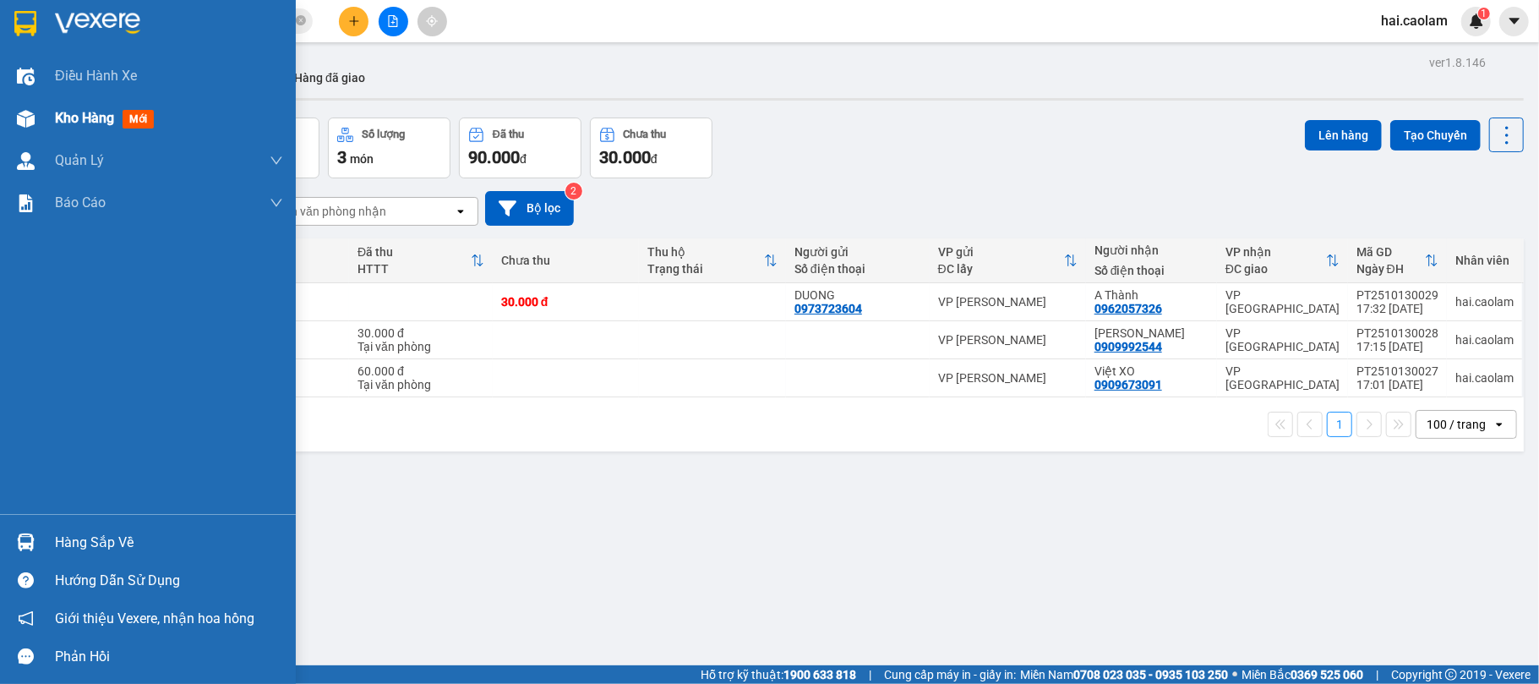
click at [44, 112] on div "Kho hàng mới" at bounding box center [148, 118] width 296 height 42
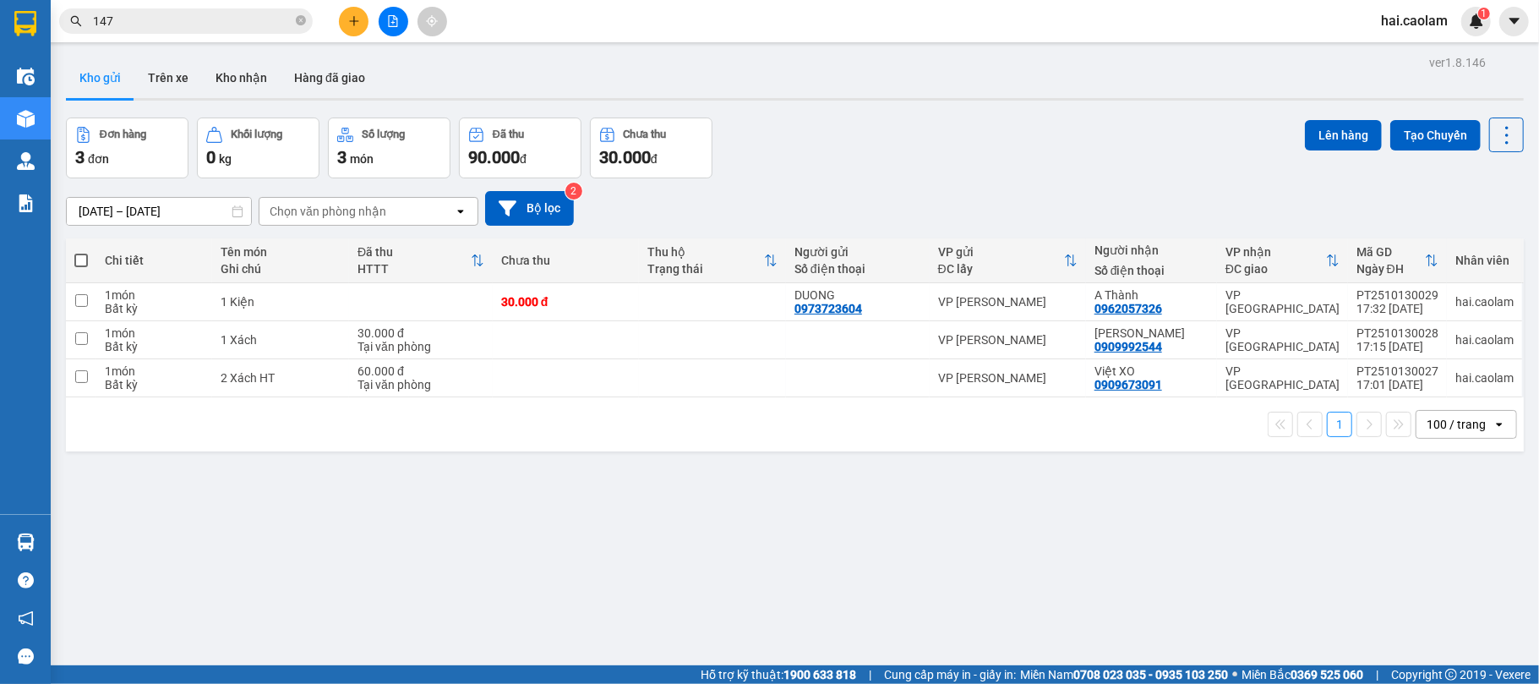
click at [169, 30] on span "147" at bounding box center [185, 20] width 253 height 25
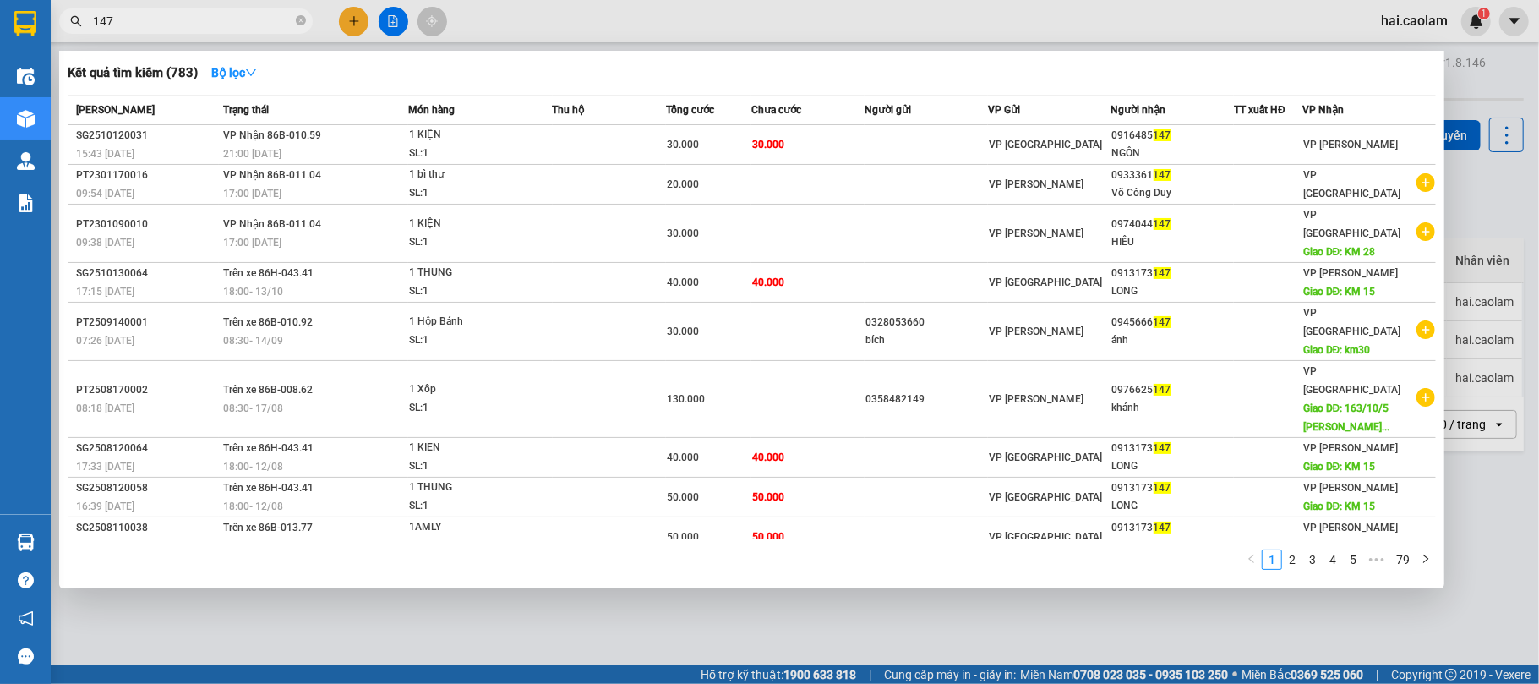
click at [796, 651] on div at bounding box center [769, 342] width 1539 height 684
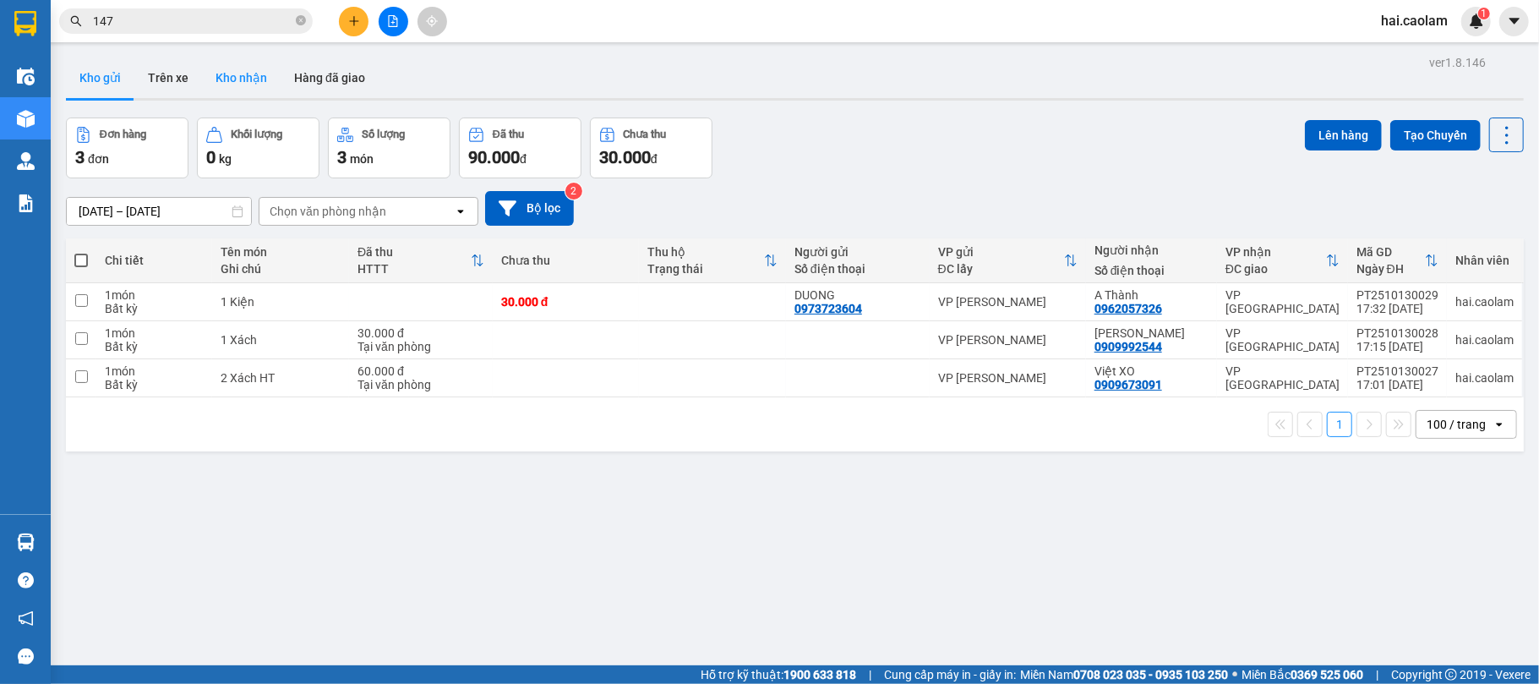
click at [251, 90] on button "Kho nhận" at bounding box center [241, 77] width 79 height 41
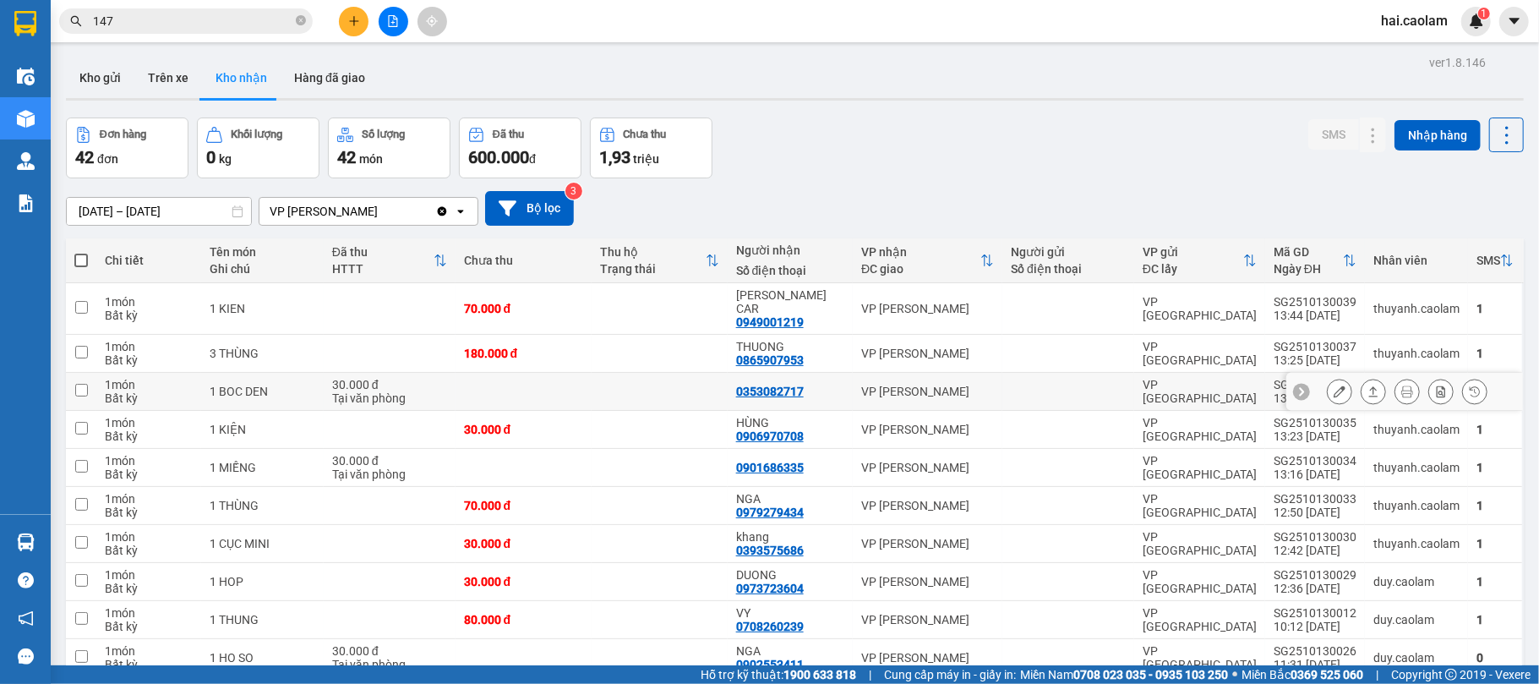
click at [831, 373] on td "0353082717" at bounding box center [789, 392] width 125 height 38
checkbox input "true"
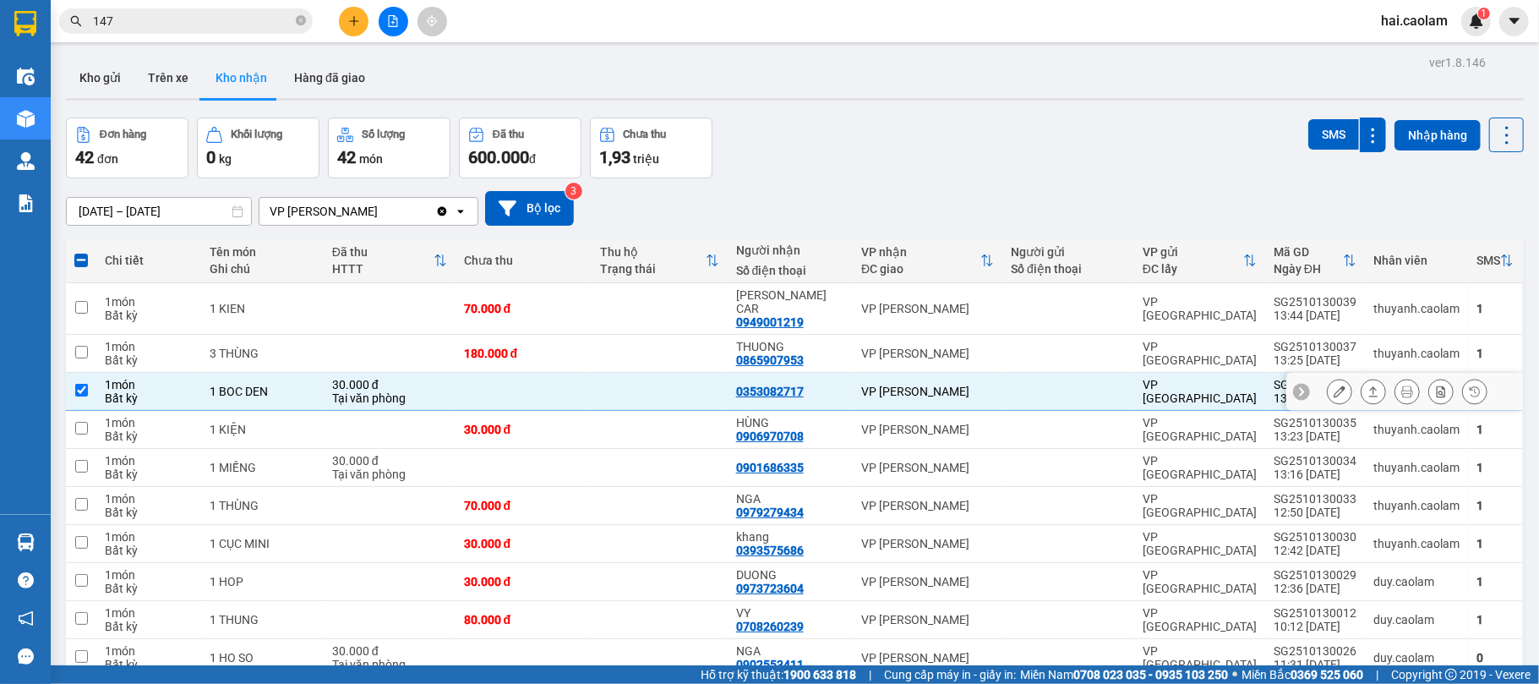
click at [1333, 385] on icon at bounding box center [1339, 391] width 12 height 12
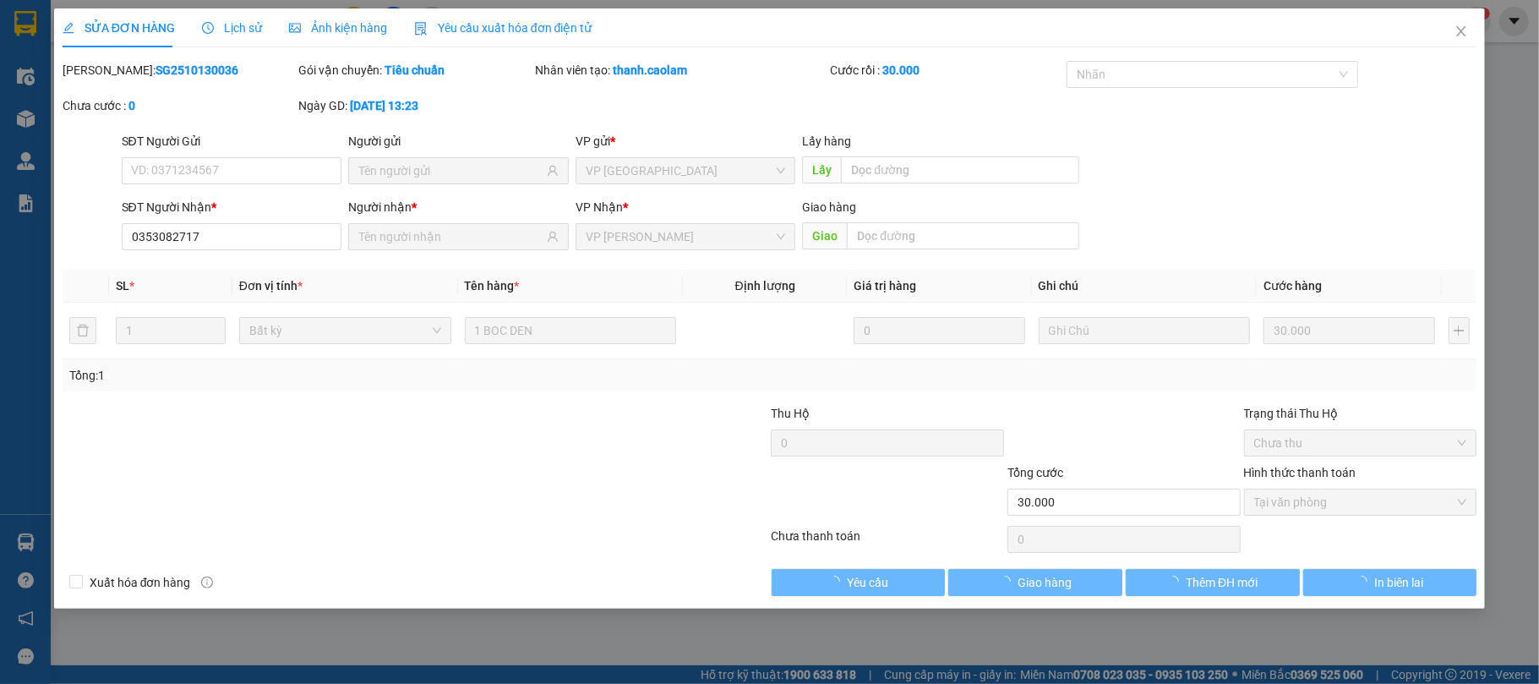
type input "0353082717"
type input "30.000"
click at [1038, 585] on span "Giao hàng" at bounding box center [1044, 582] width 54 height 19
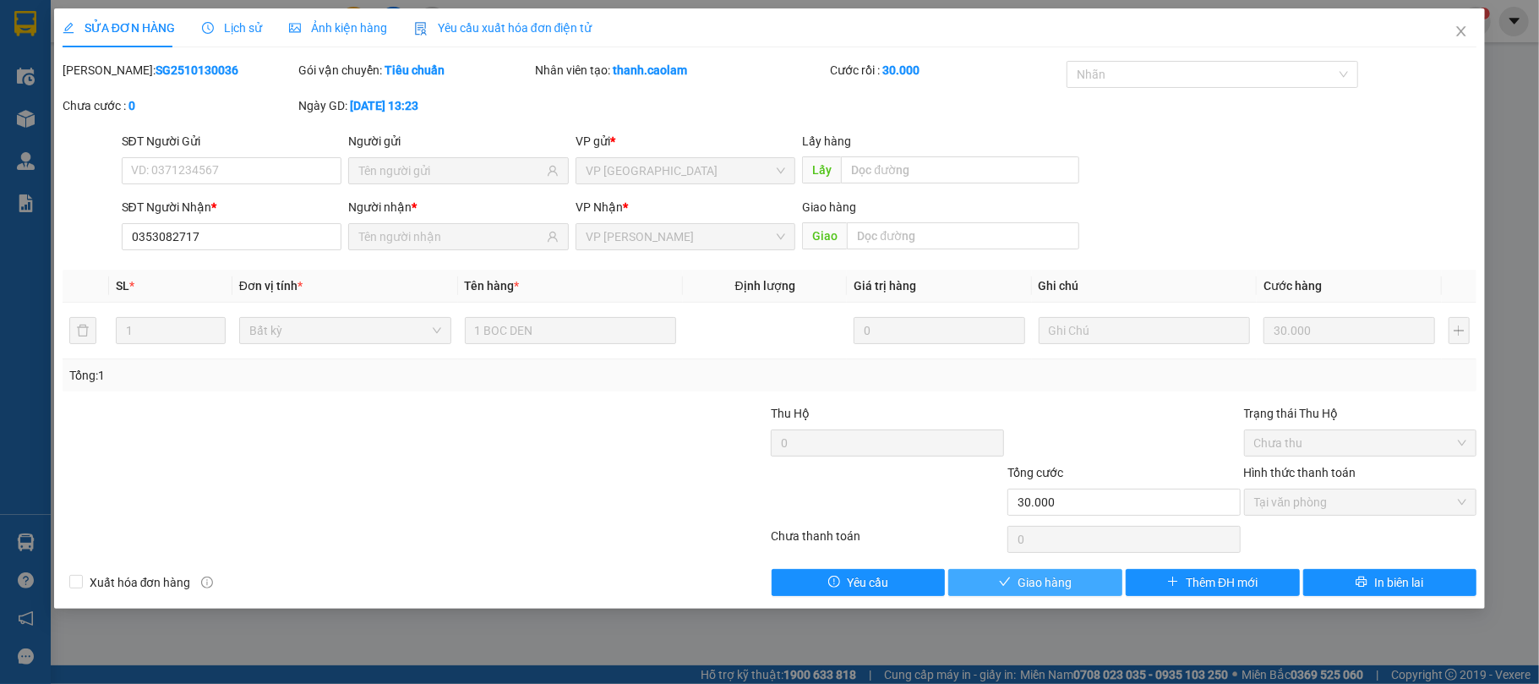
click at [1066, 586] on span "Giao hàng" at bounding box center [1044, 582] width 54 height 19
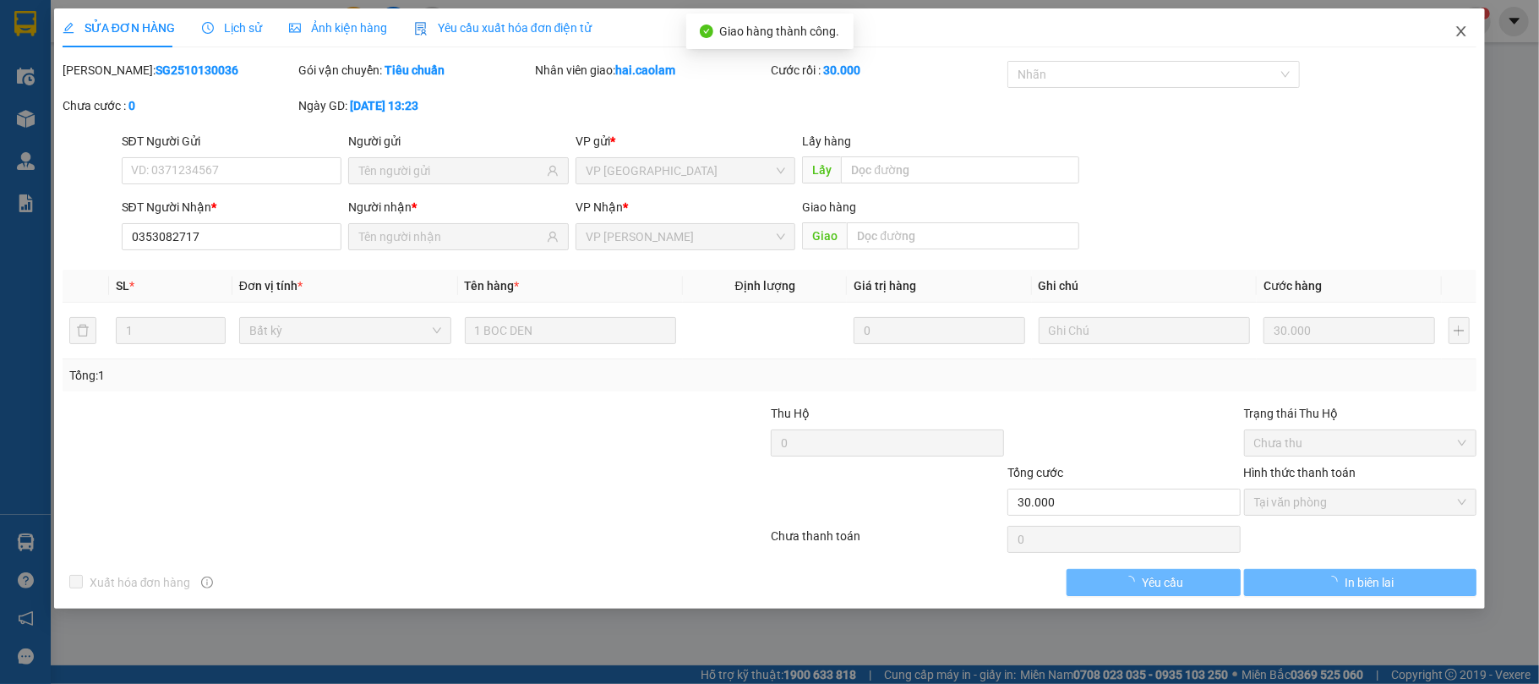
click at [1458, 34] on icon "close" at bounding box center [1461, 32] width 14 height 14
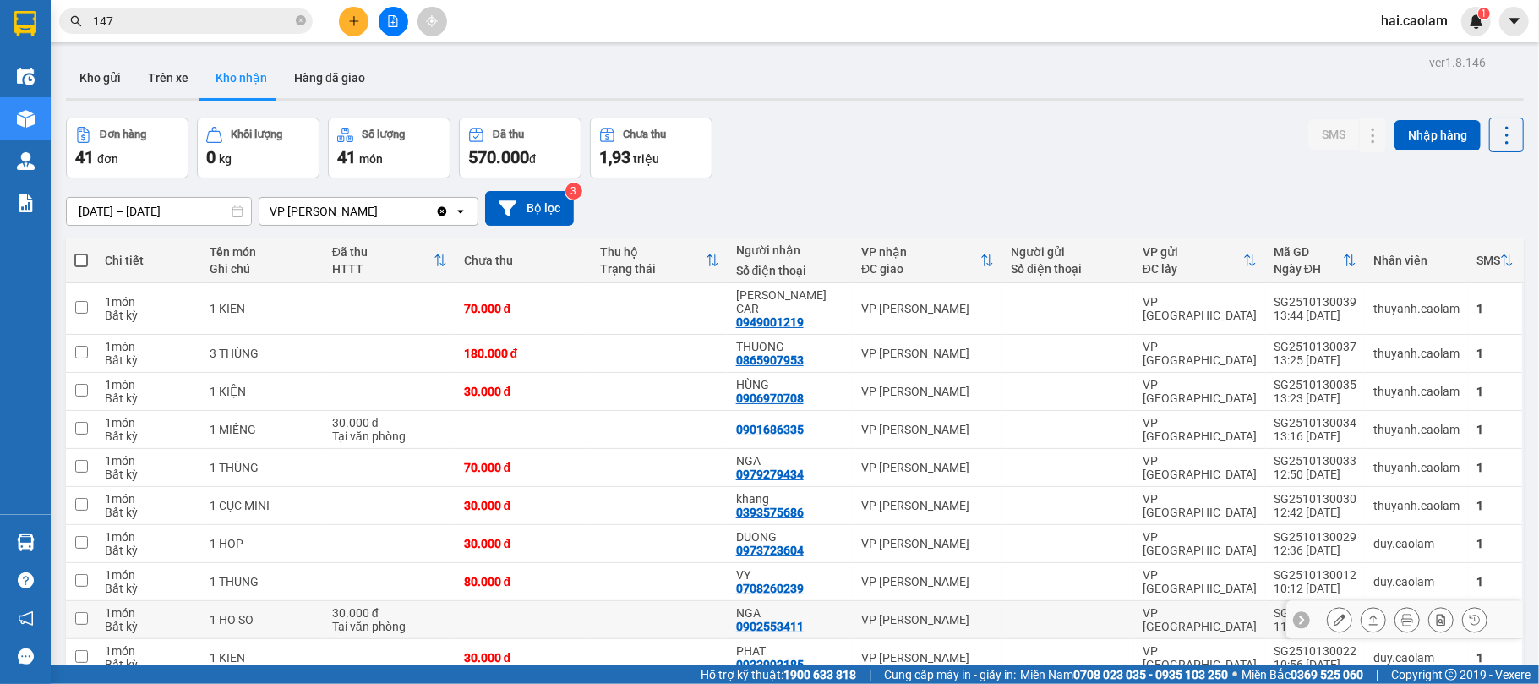
click at [853, 610] on td "[PERSON_NAME]" at bounding box center [928, 620] width 150 height 38
checkbox input "true"
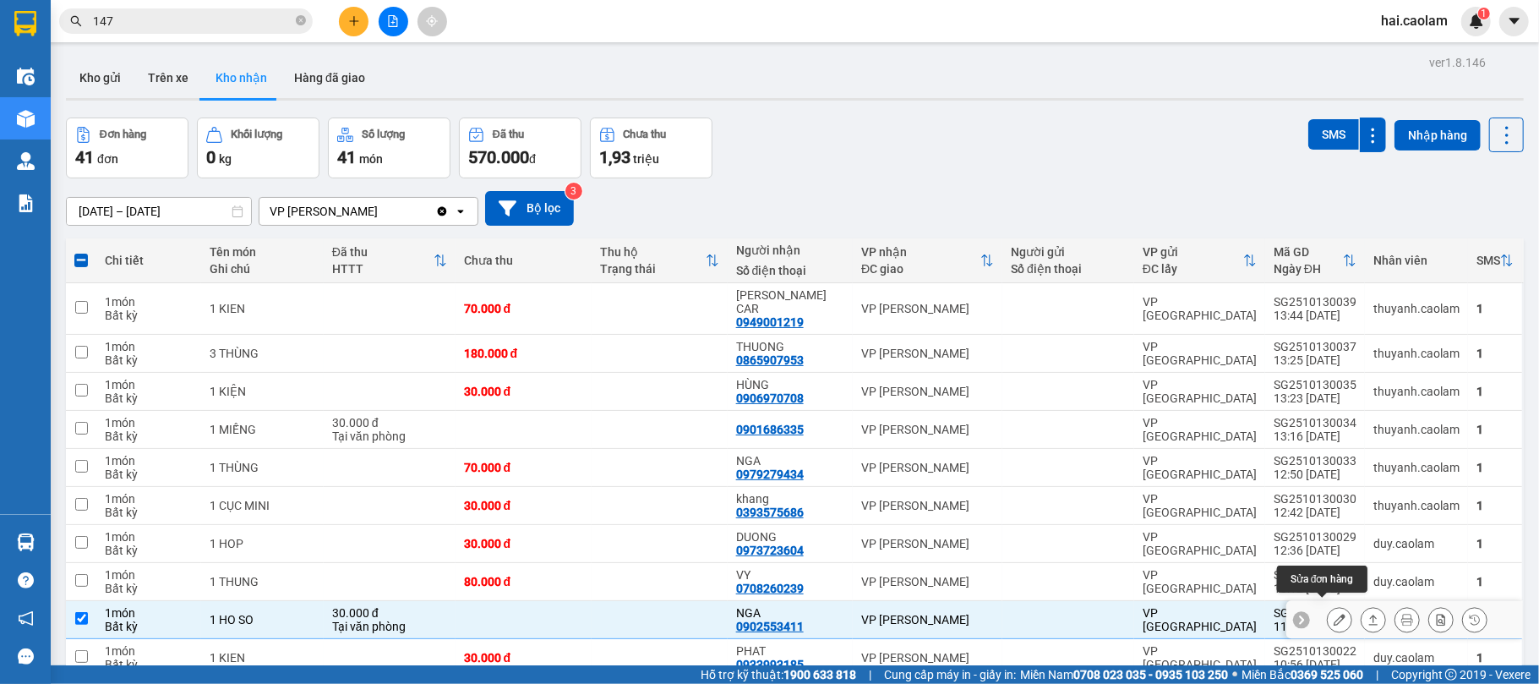
click at [1333, 613] on icon at bounding box center [1339, 619] width 12 height 12
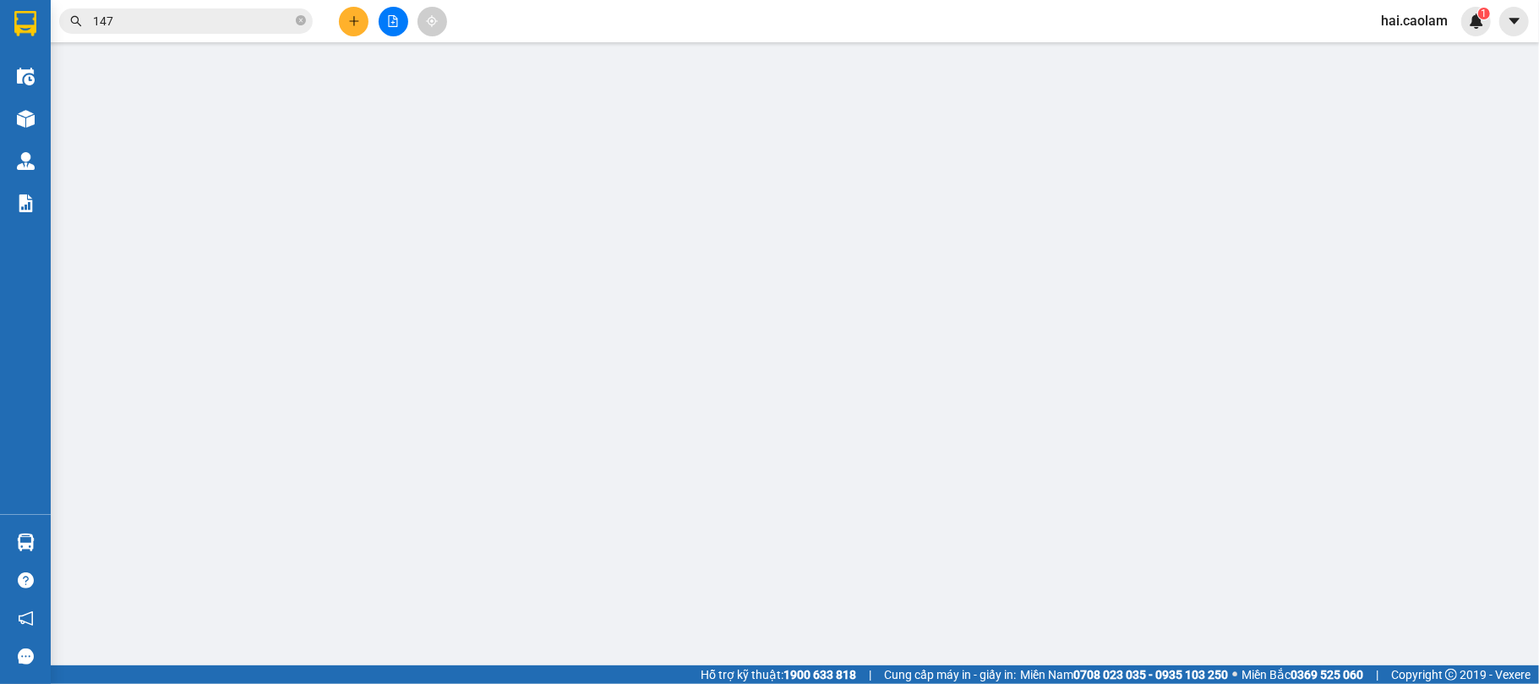
type input "0902553411"
type input "NGA"
type input "30.000"
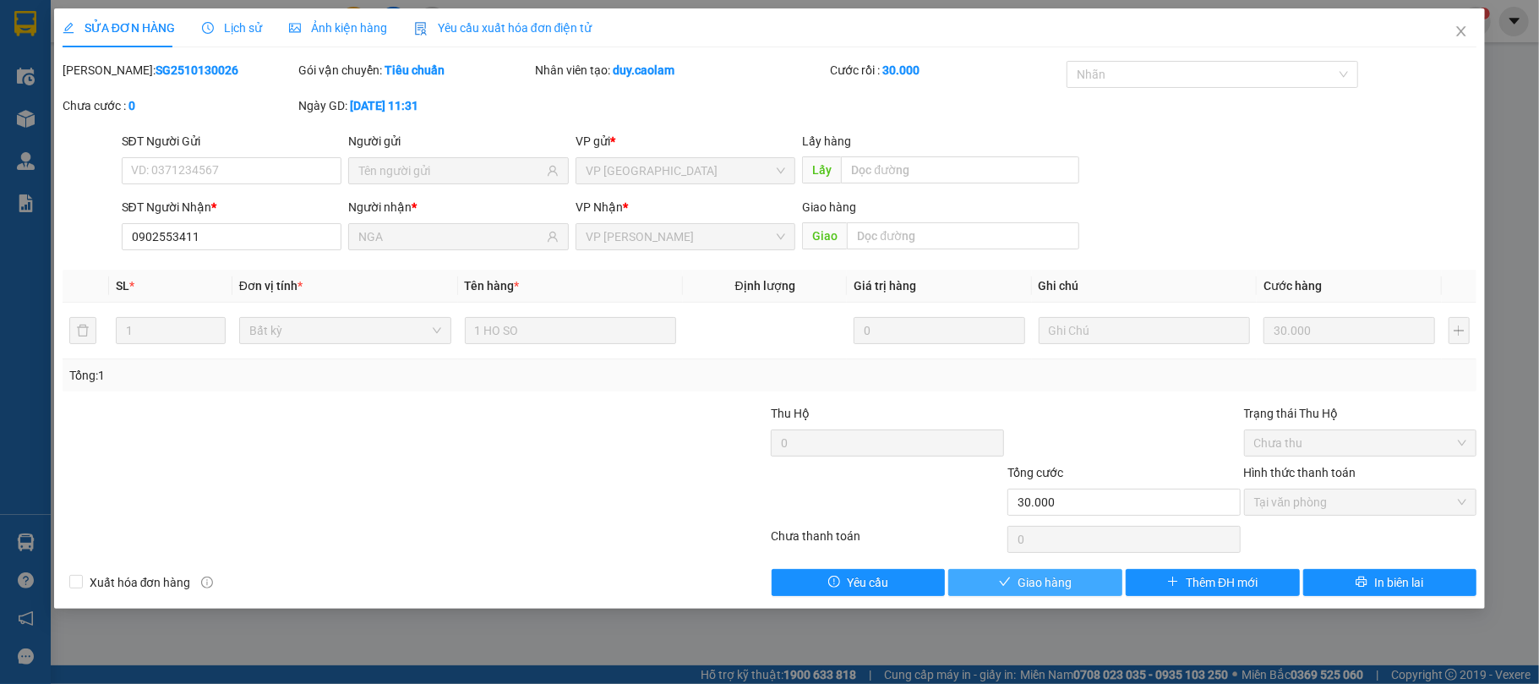
click at [1066, 586] on span "Giao hàng" at bounding box center [1044, 582] width 54 height 19
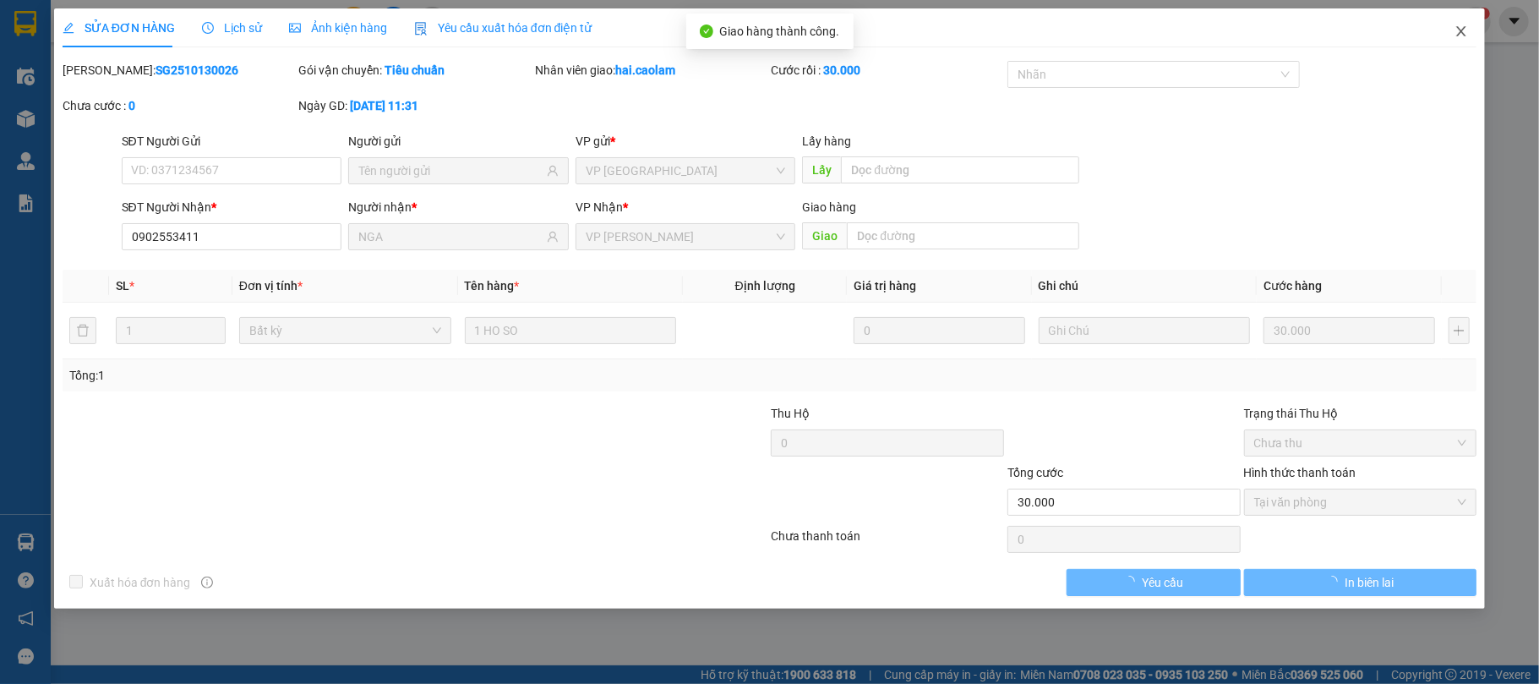
click at [1467, 21] on span "Close" at bounding box center [1460, 31] width 47 height 47
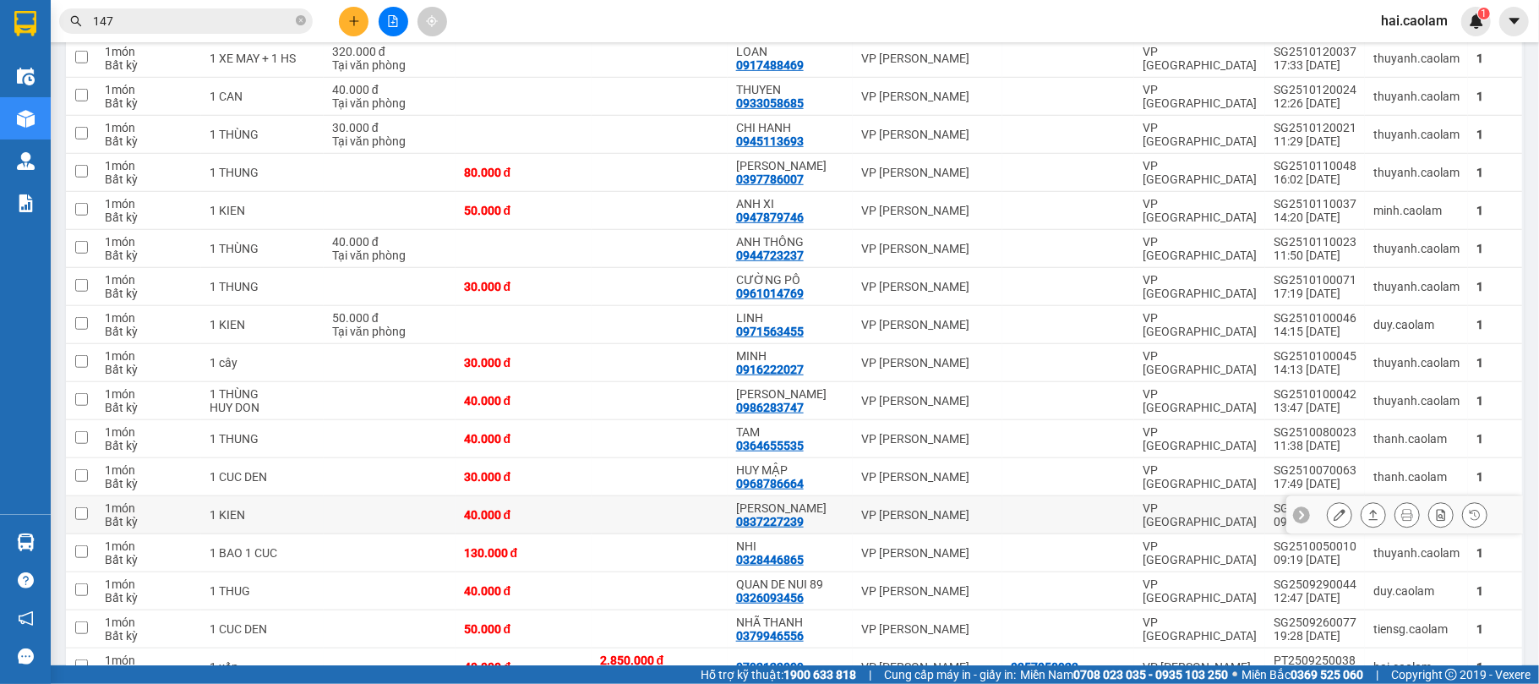
scroll to position [1051, 0]
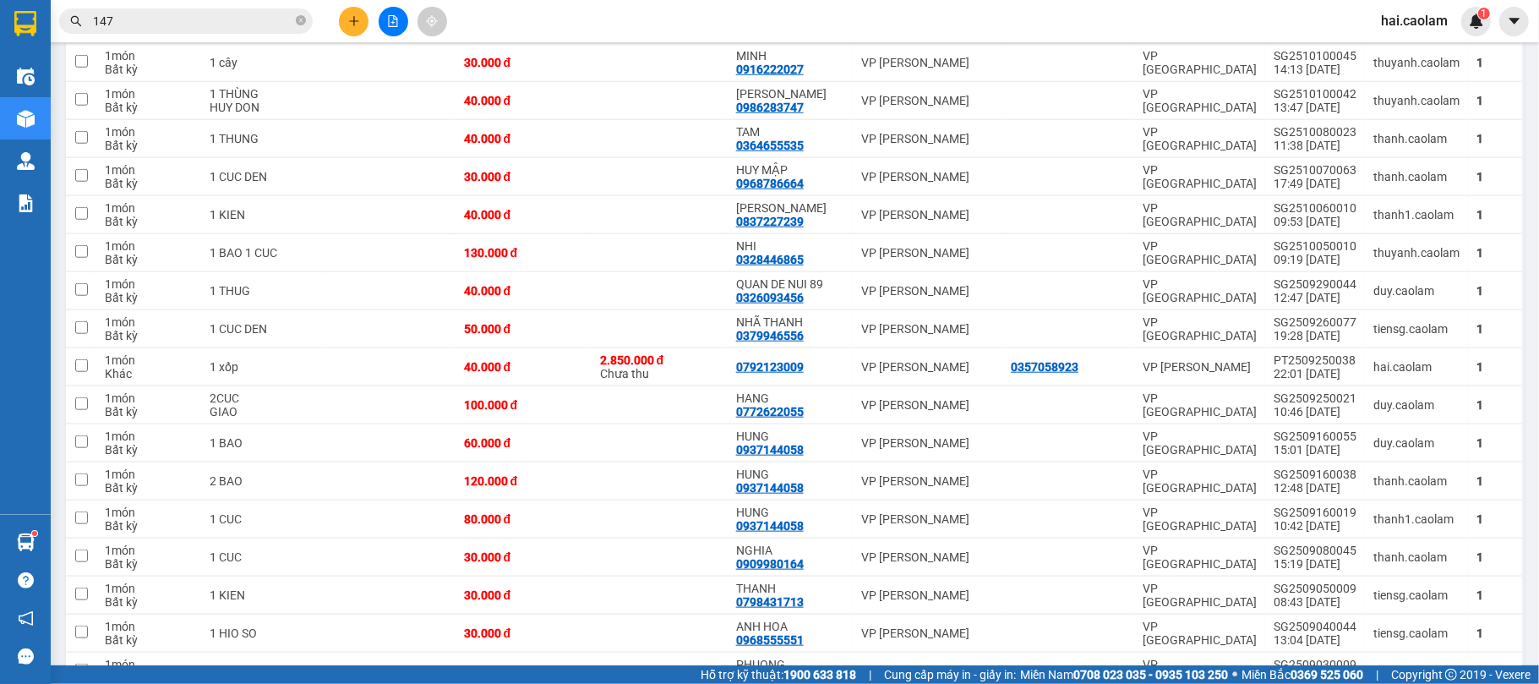
click at [400, 24] on button at bounding box center [394, 22] width 30 height 30
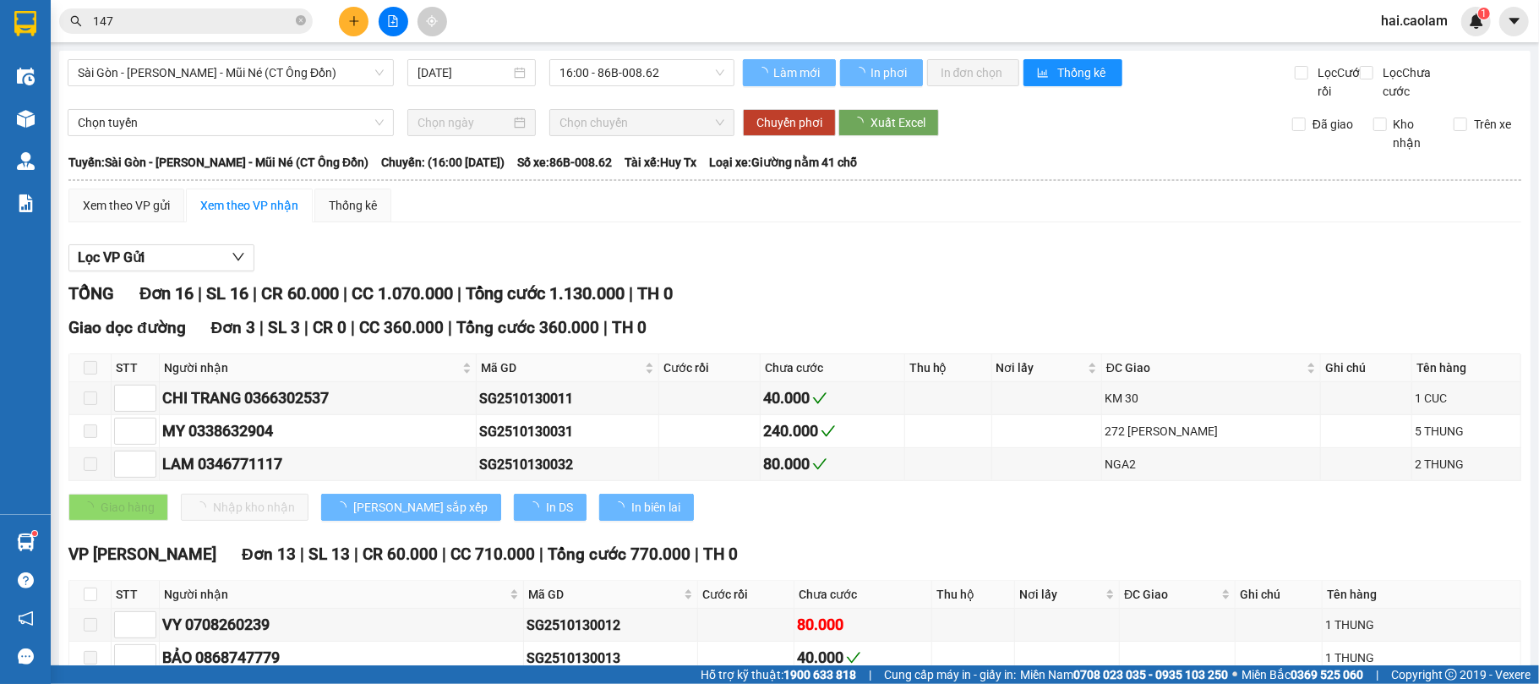
click at [359, 11] on button at bounding box center [354, 22] width 30 height 30
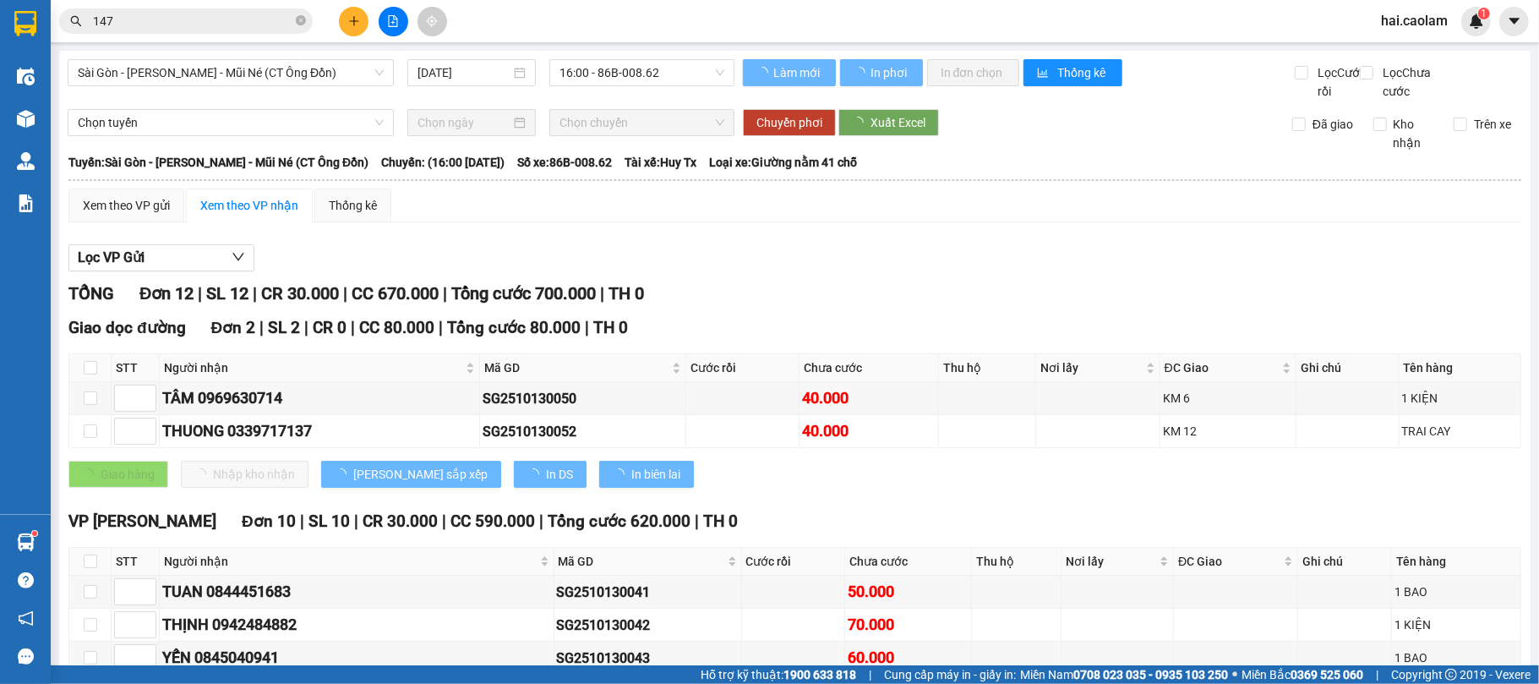
click at [397, 222] on div "Xem theo VP gửi Xem theo VP nhận Thống kê" at bounding box center [794, 205] width 1452 height 34
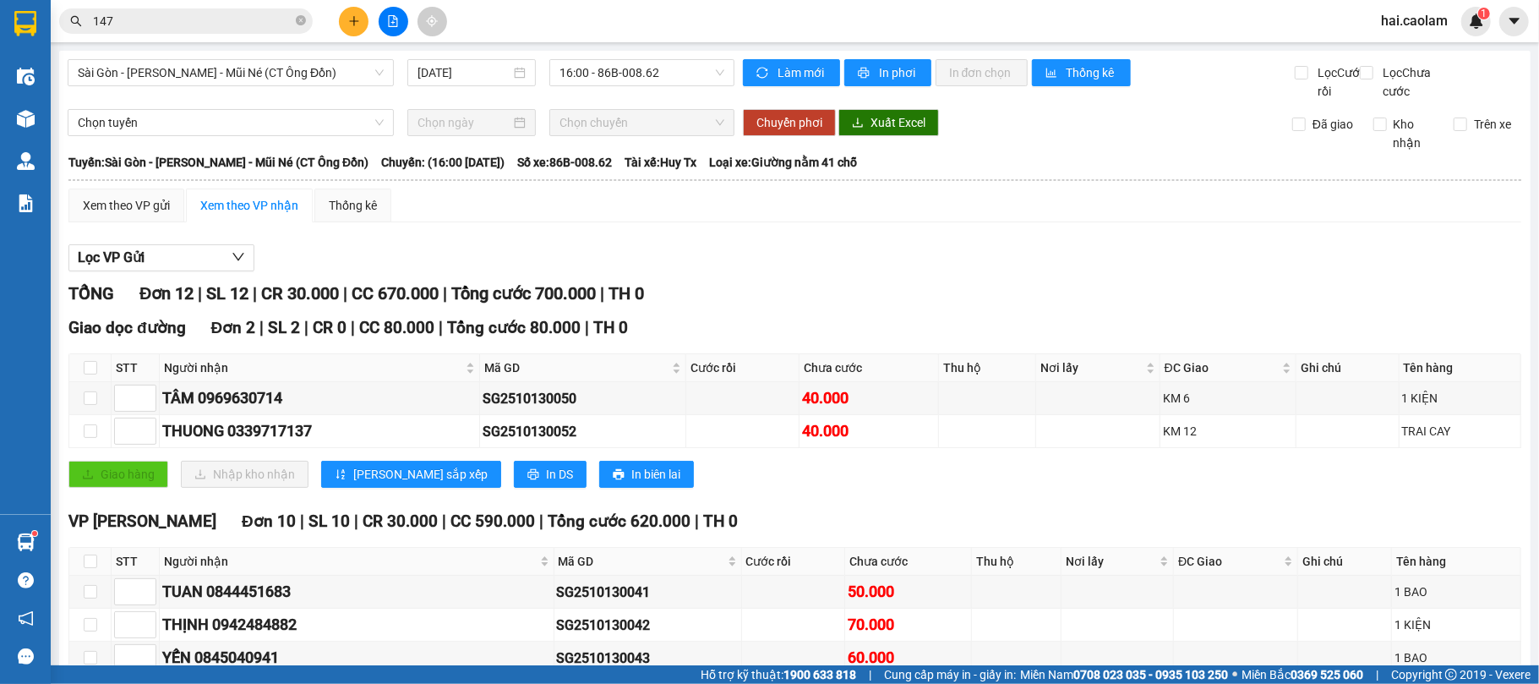
click at [350, 22] on icon "plus" at bounding box center [354, 21] width 12 height 12
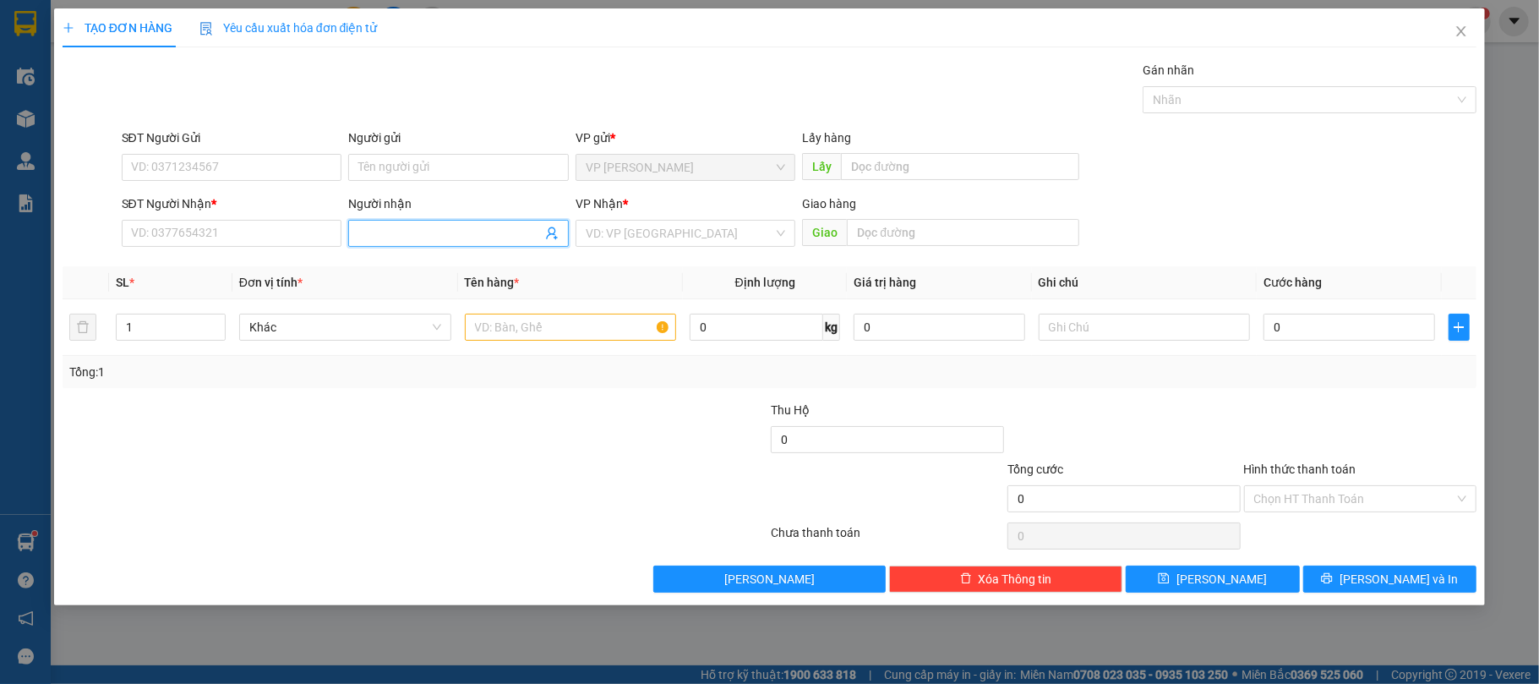
click at [384, 237] on input "Người nhận" at bounding box center [449, 233] width 183 height 19
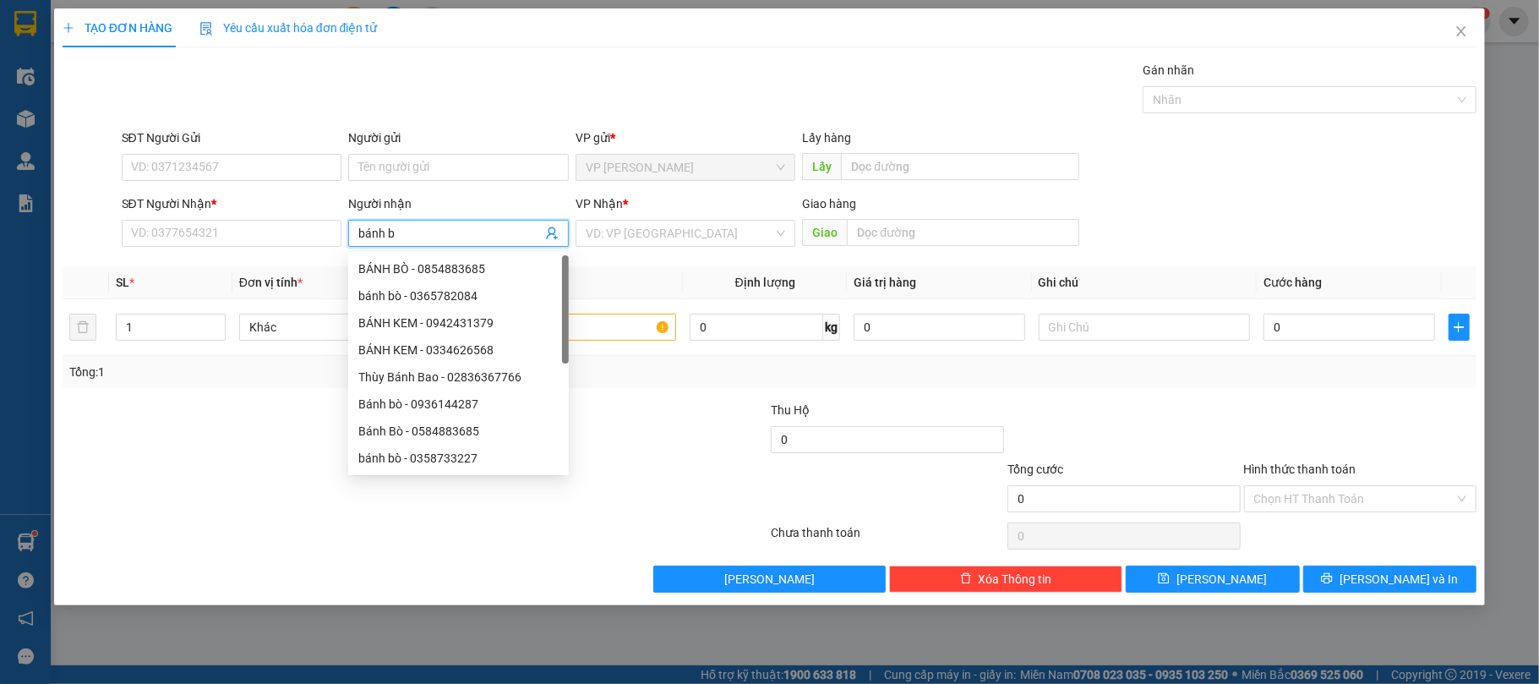
type input "bánh bò"
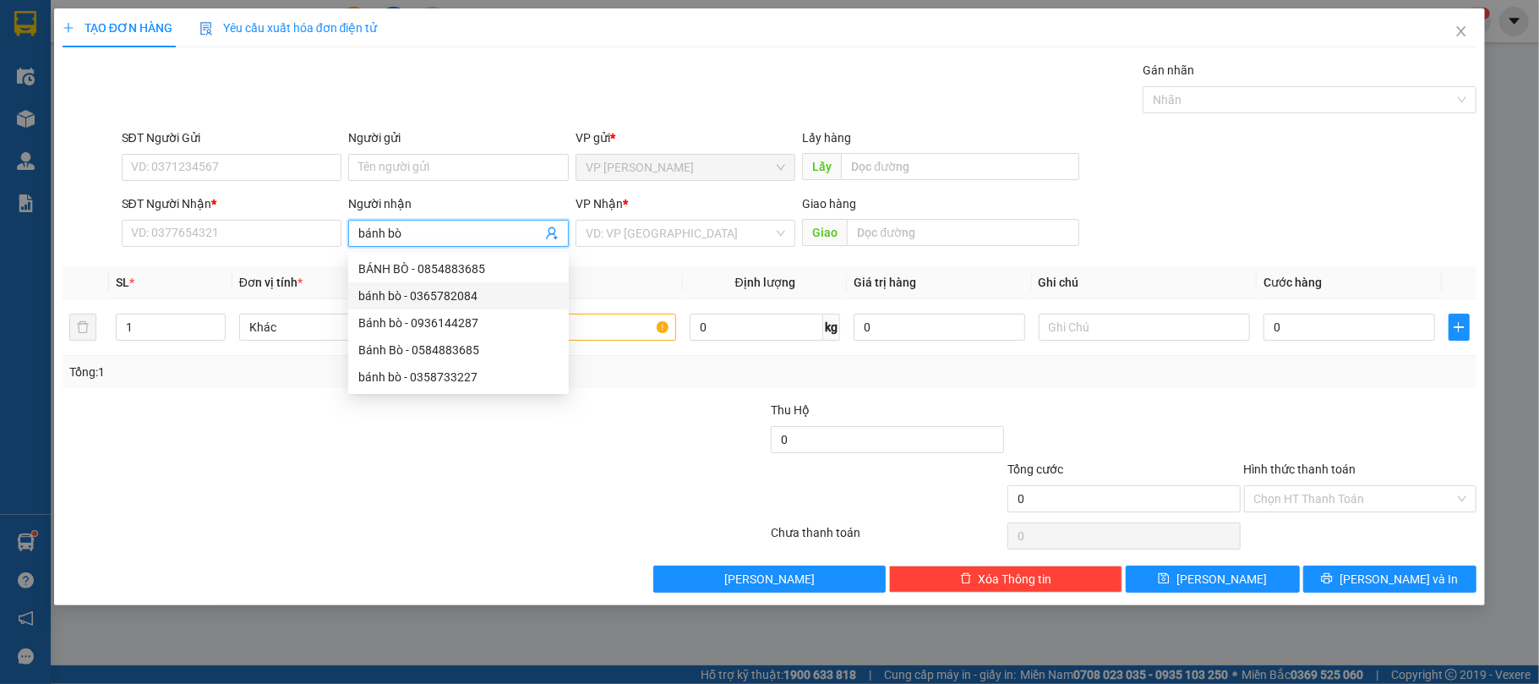
click at [468, 297] on div "bánh bò - 0365782084" at bounding box center [458, 295] width 200 height 19
type input "0365782084"
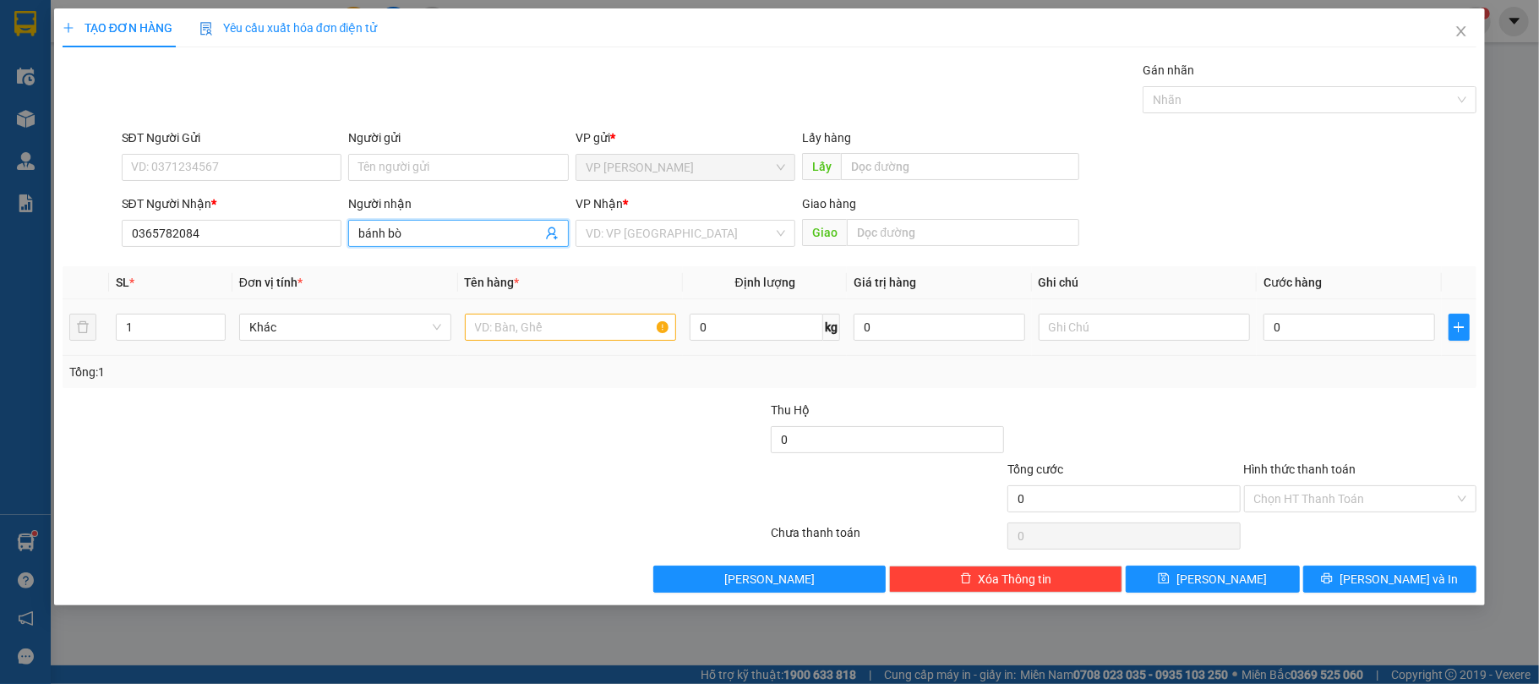
type input "bánh bò"
click at [492, 336] on input "text" at bounding box center [571, 326] width 212 height 27
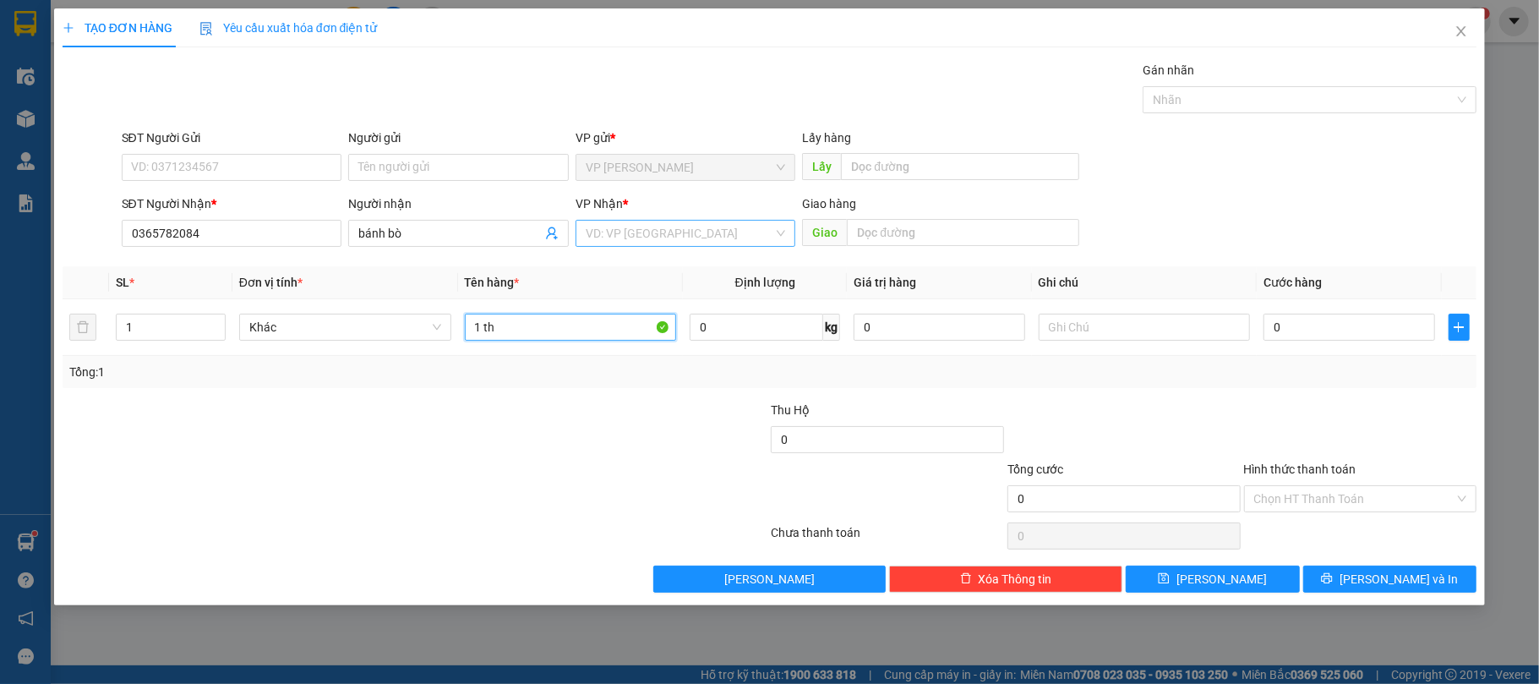
type input "1 th"
click at [706, 223] on input "search" at bounding box center [680, 233] width 188 height 25
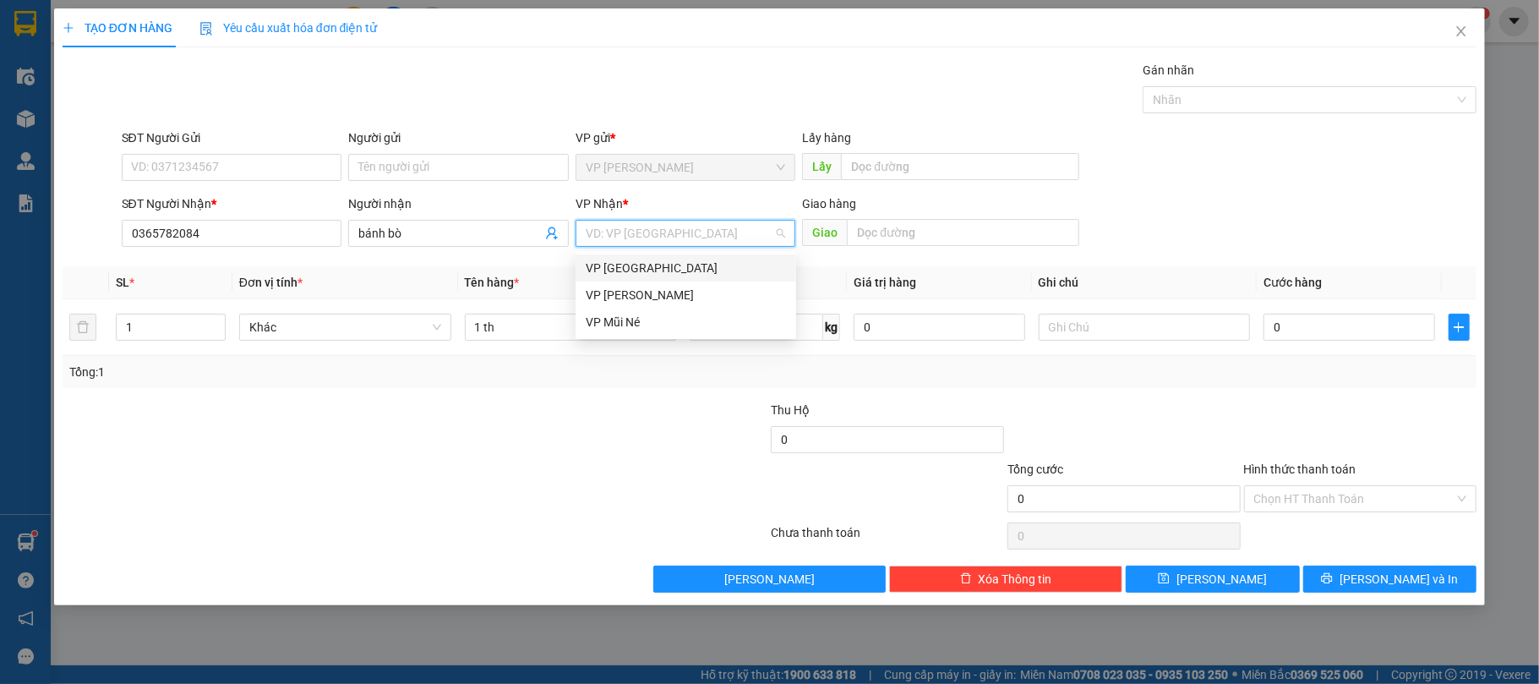
click at [710, 272] on div "VP [GEOGRAPHIC_DATA]" at bounding box center [686, 268] width 200 height 19
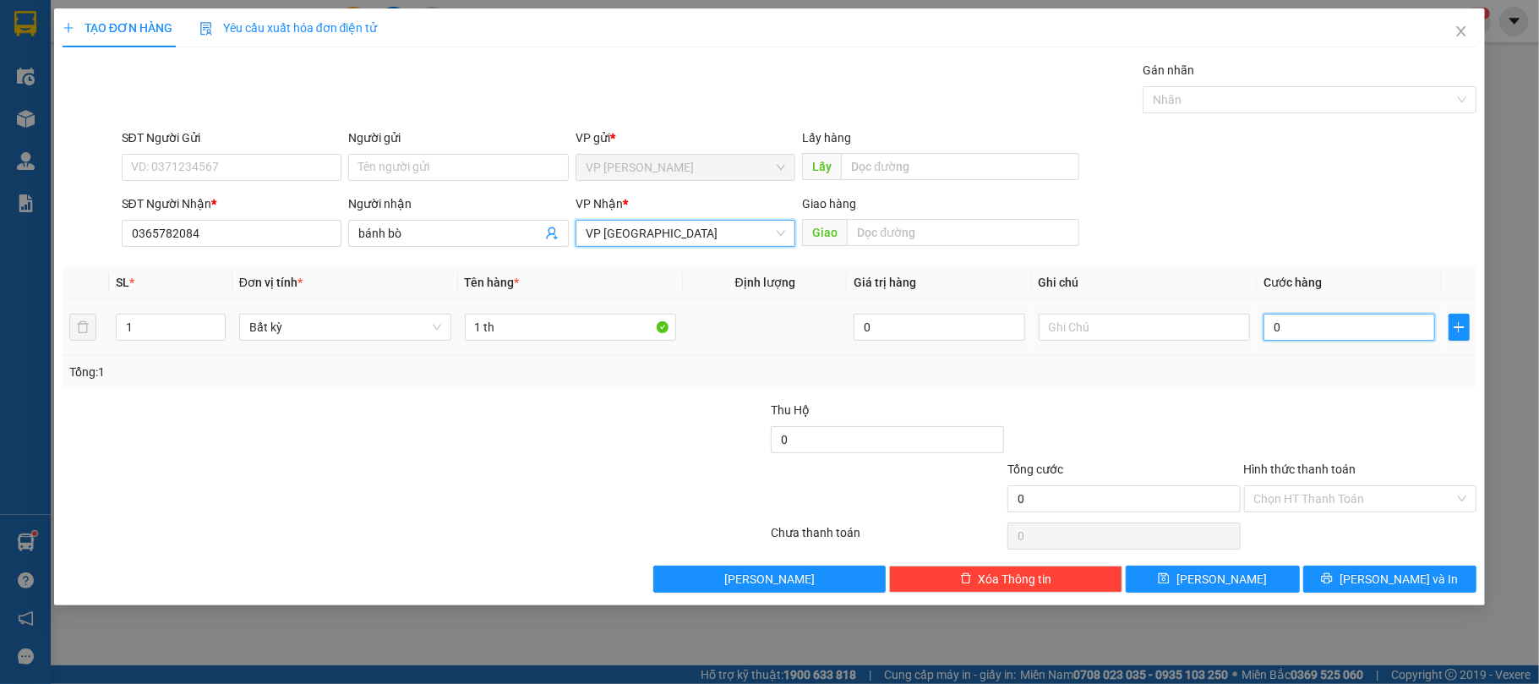
click at [1301, 335] on input "0" at bounding box center [1348, 326] width 171 height 27
type input "4"
type input "40"
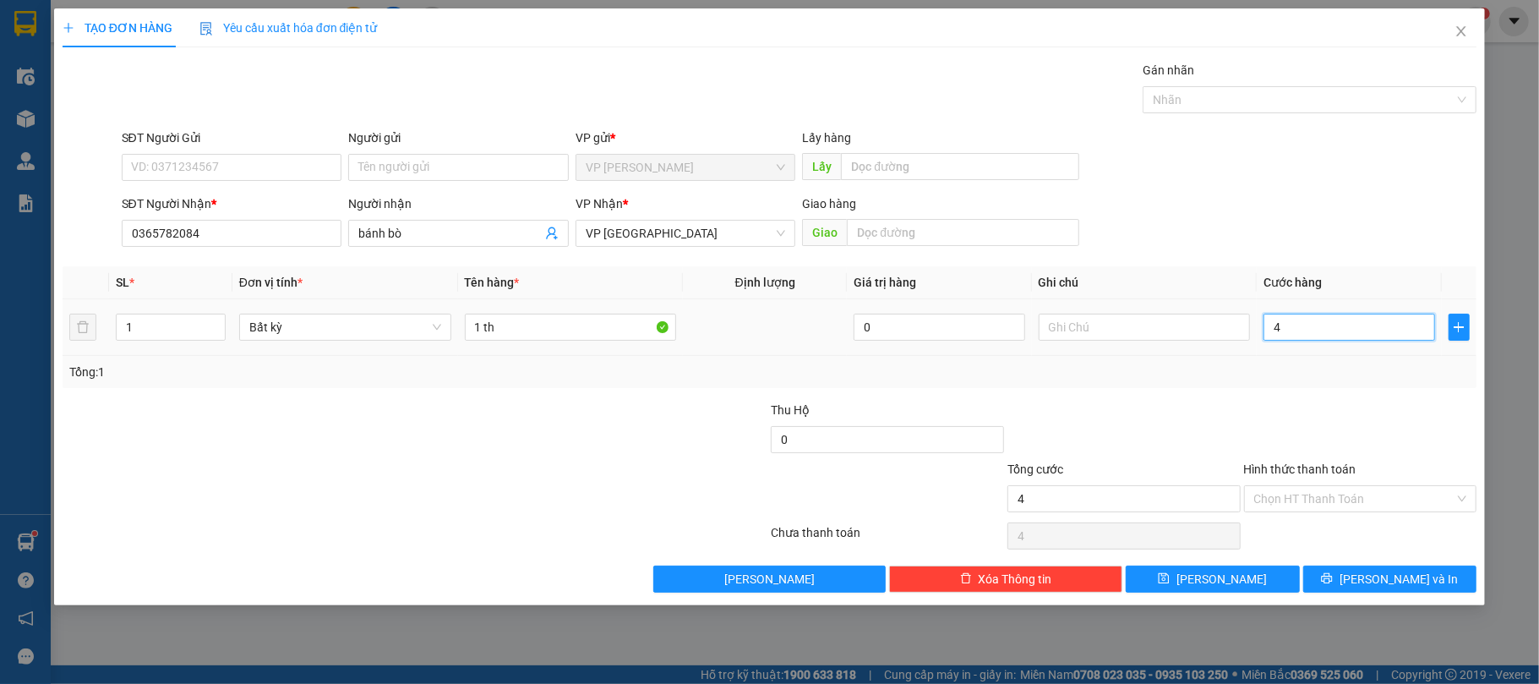
type input "40"
type input "400"
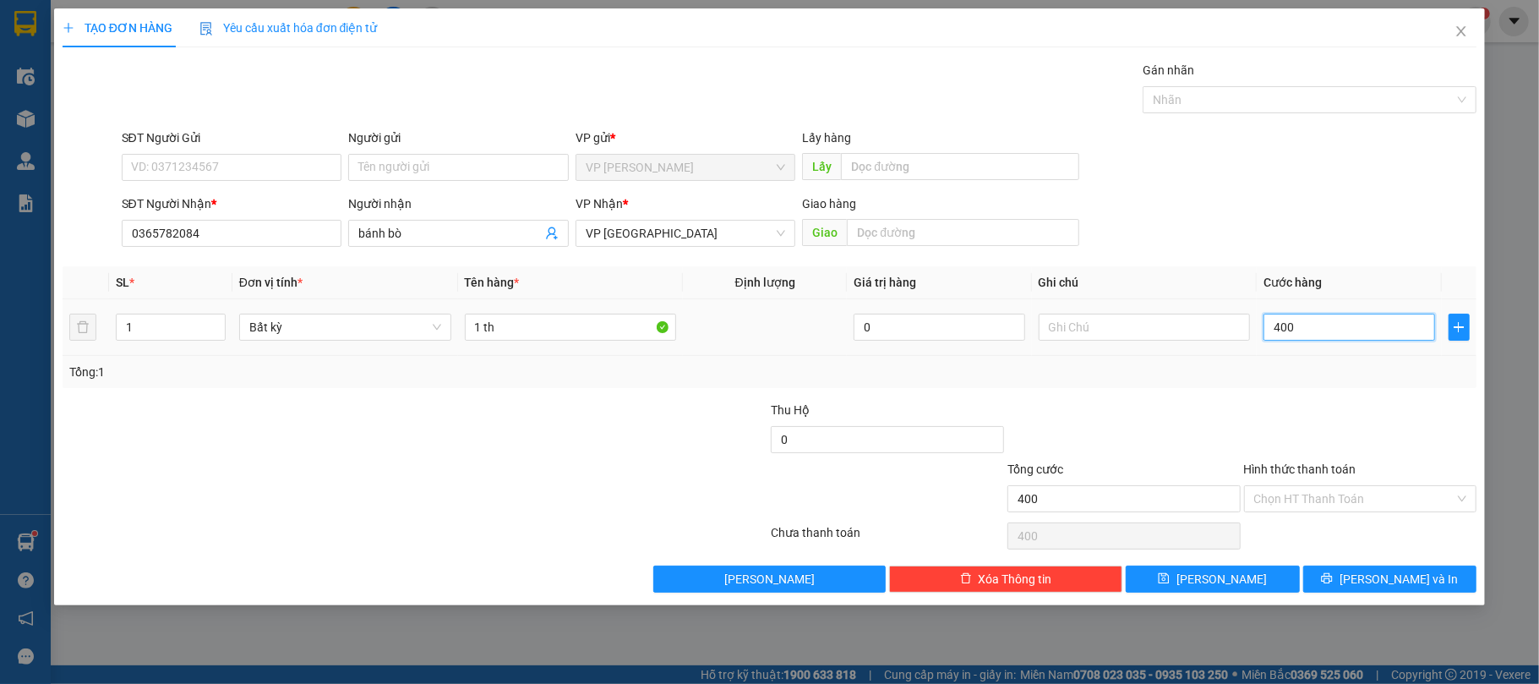
type input "4.000"
type input "40.000"
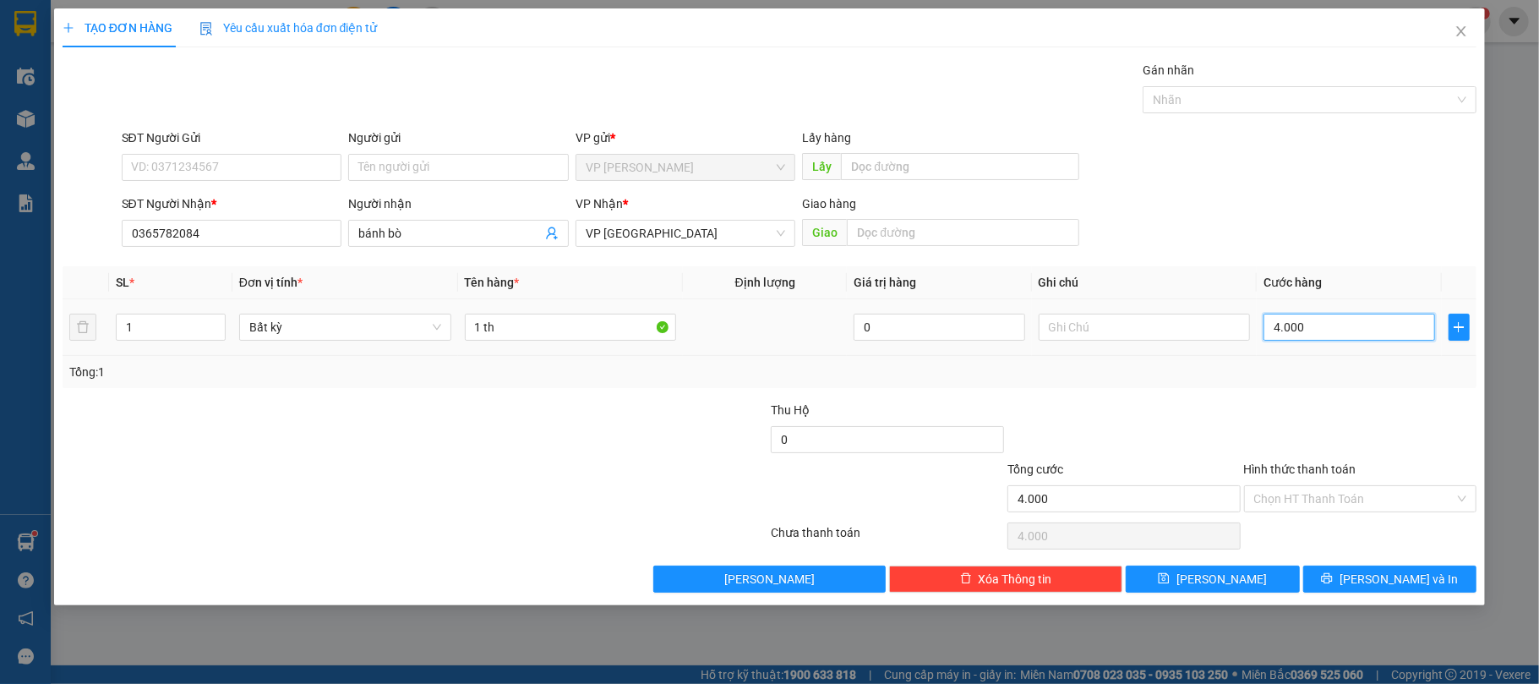
type input "40.000"
click at [1309, 511] on input "Hình thức thanh toán" at bounding box center [1354, 498] width 201 height 25
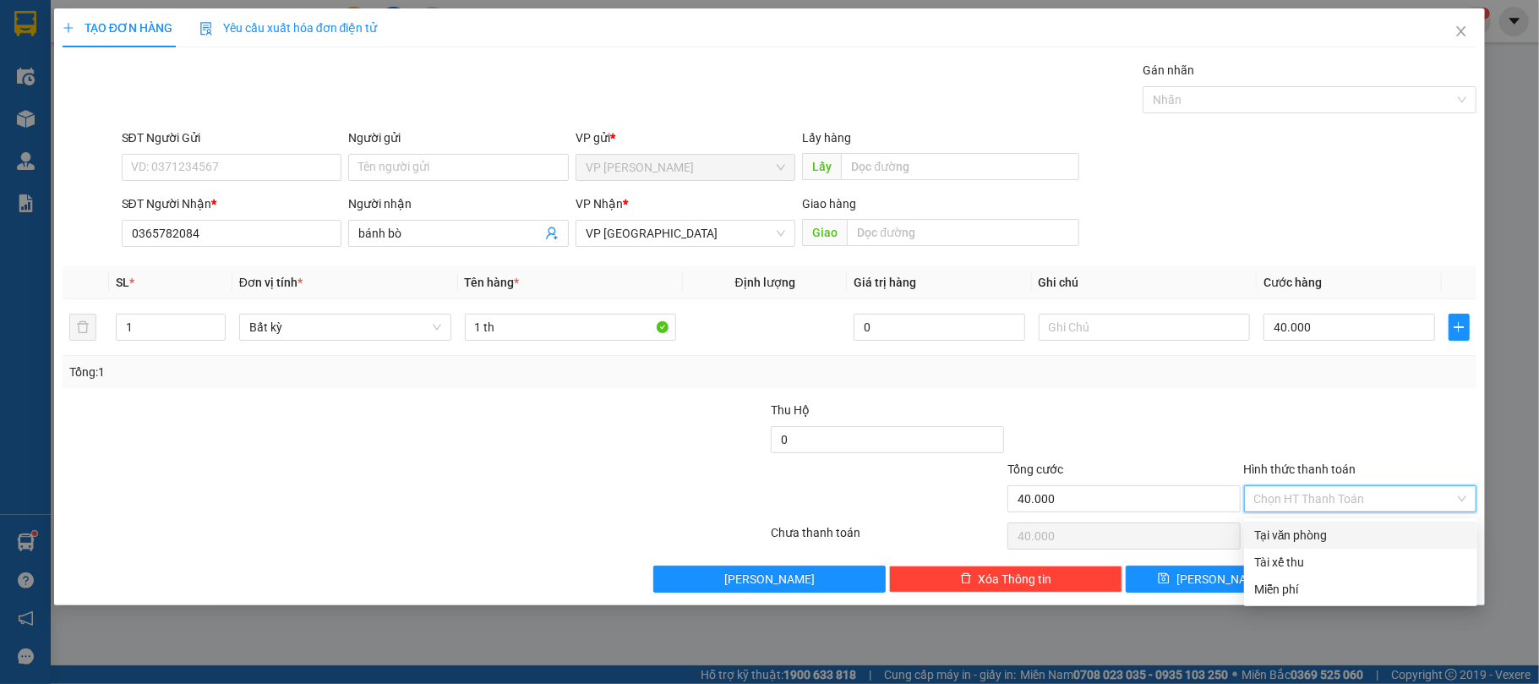
click at [1309, 529] on div "Tại văn phòng" at bounding box center [1360, 535] width 213 height 19
type input "0"
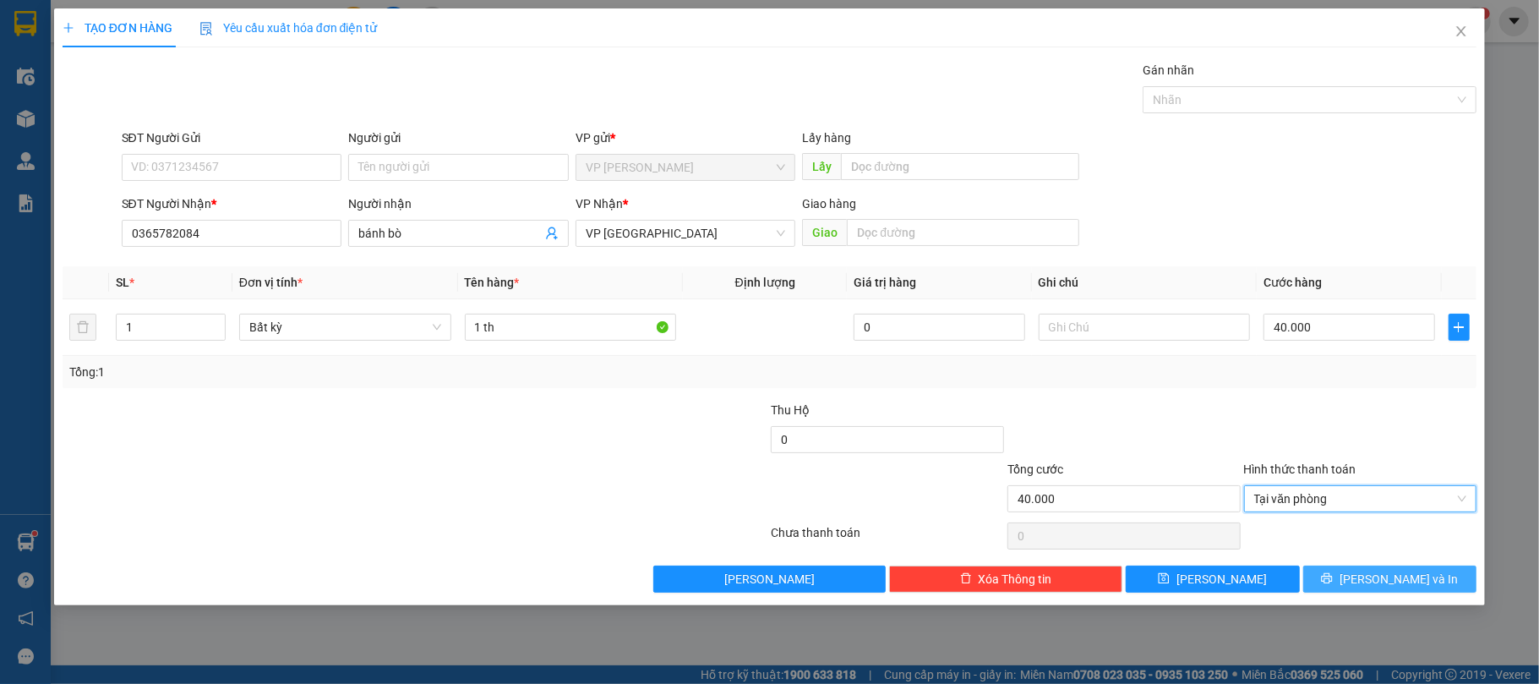
click at [1425, 578] on button "[PERSON_NAME] và In" at bounding box center [1390, 578] width 174 height 27
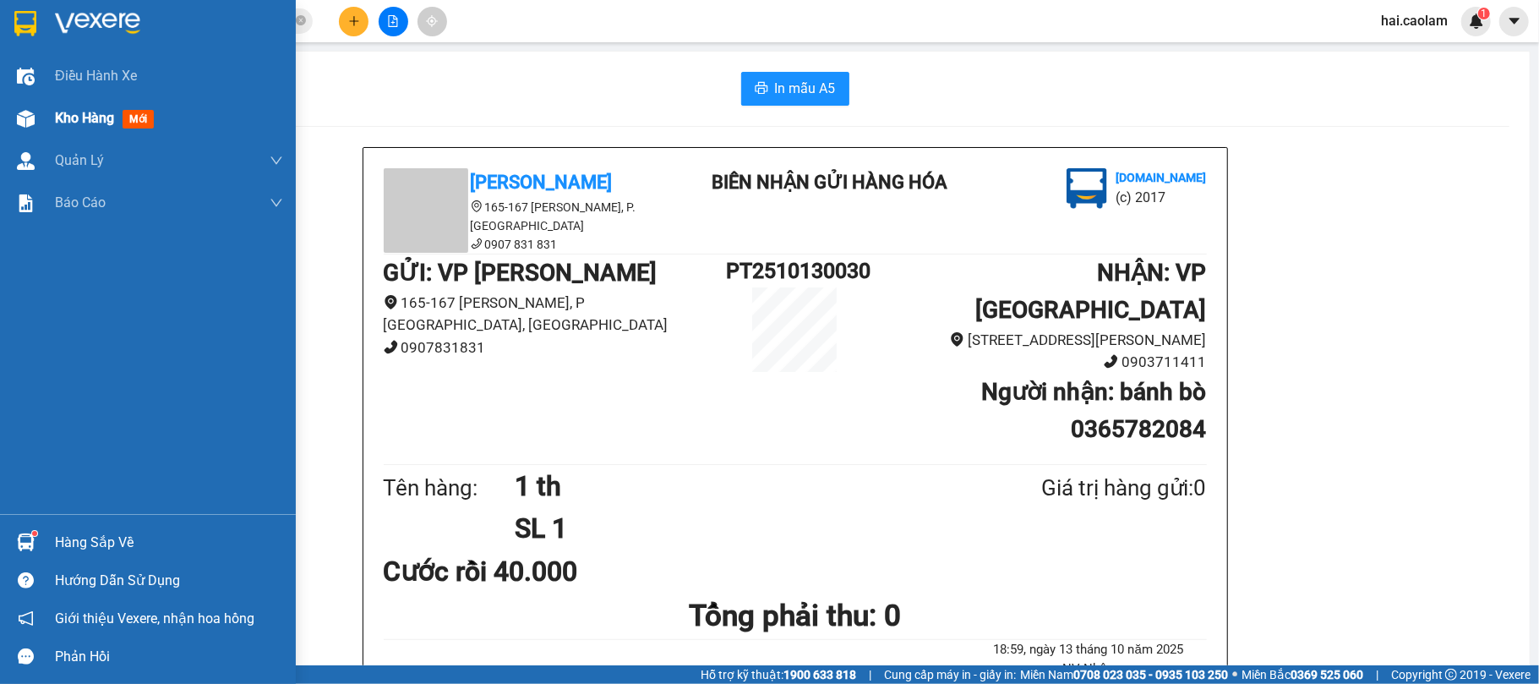
click at [41, 118] on div "Kho hàng mới" at bounding box center [148, 118] width 296 height 42
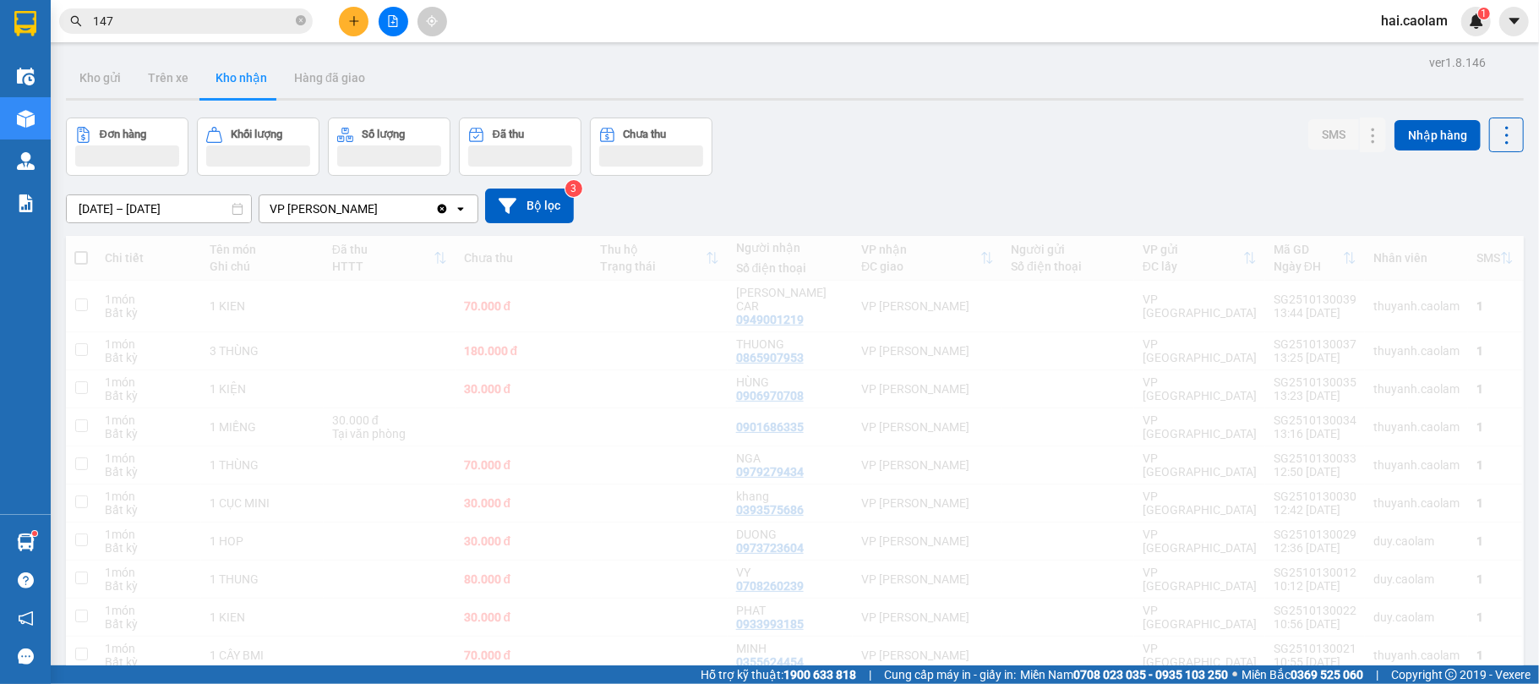
click at [953, 183] on div "[DATE] – [DATE] Press the down arrow key to interact with the calendar and sele…" at bounding box center [795, 206] width 1458 height 60
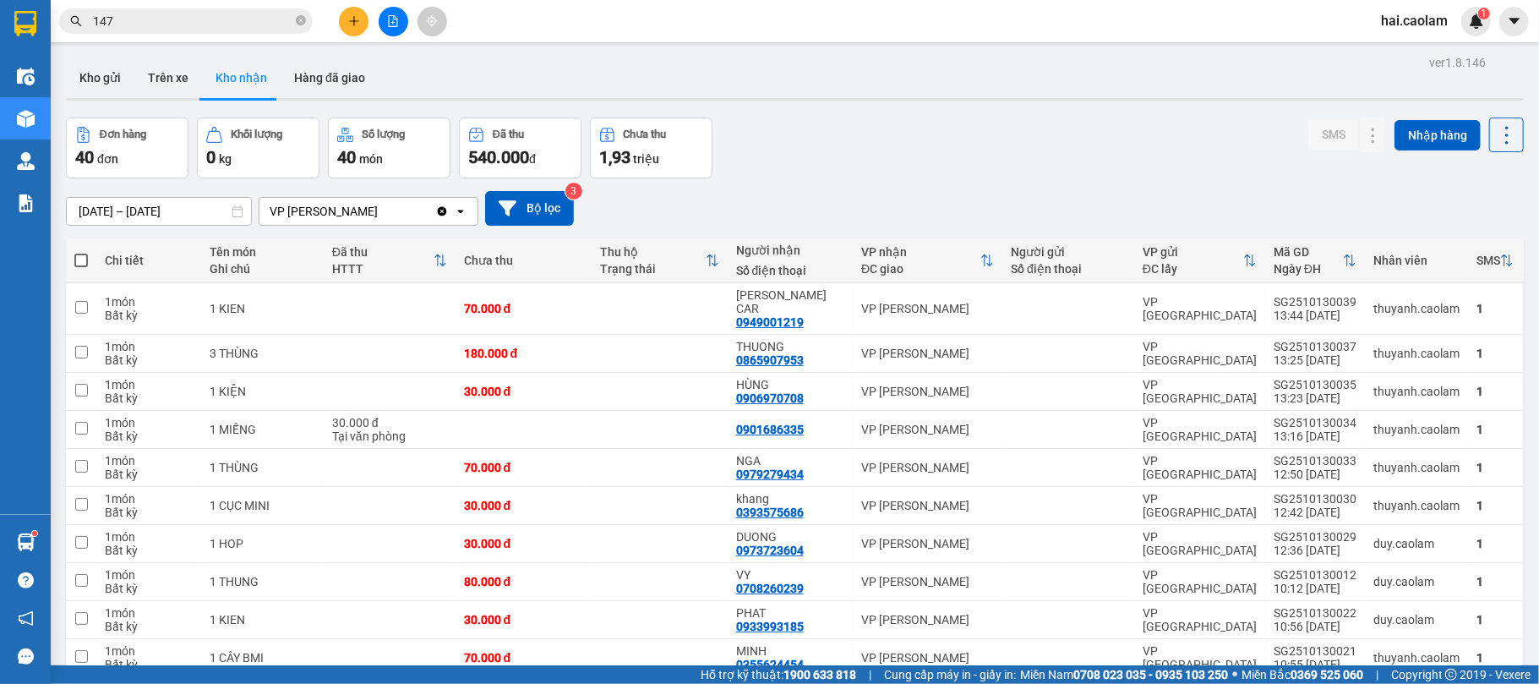
click at [951, 183] on div "[DATE] – [DATE] Press the down arrow key to interact with the calendar and sele…" at bounding box center [795, 208] width 1458 height 60
click at [929, 153] on div "Đơn hàng 40 đơn Khối lượng 0 kg Số lượng 40 món Đã thu 540.000 đ Chưa thu 1,93 …" at bounding box center [795, 147] width 1458 height 61
click at [216, 24] on input "147" at bounding box center [192, 21] width 199 height 19
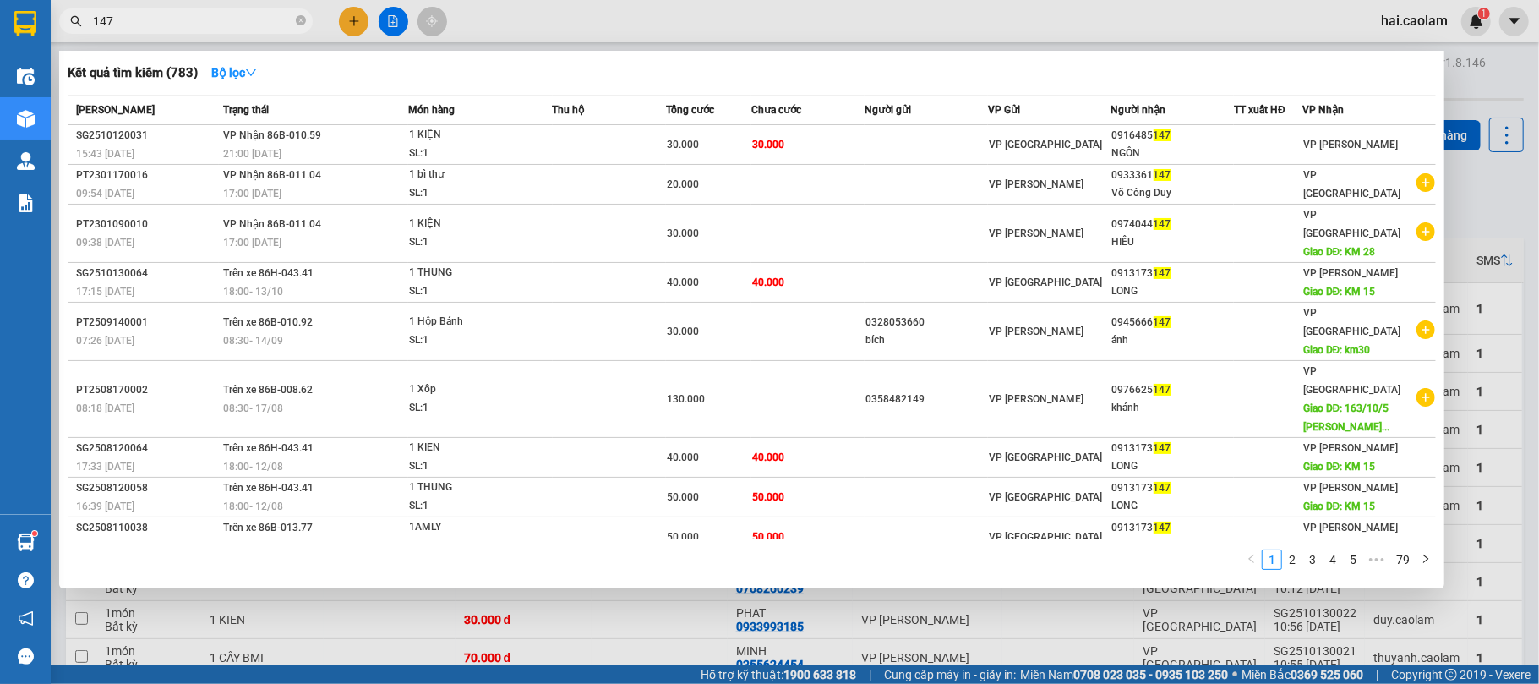
click at [216, 24] on input "147" at bounding box center [192, 21] width 199 height 19
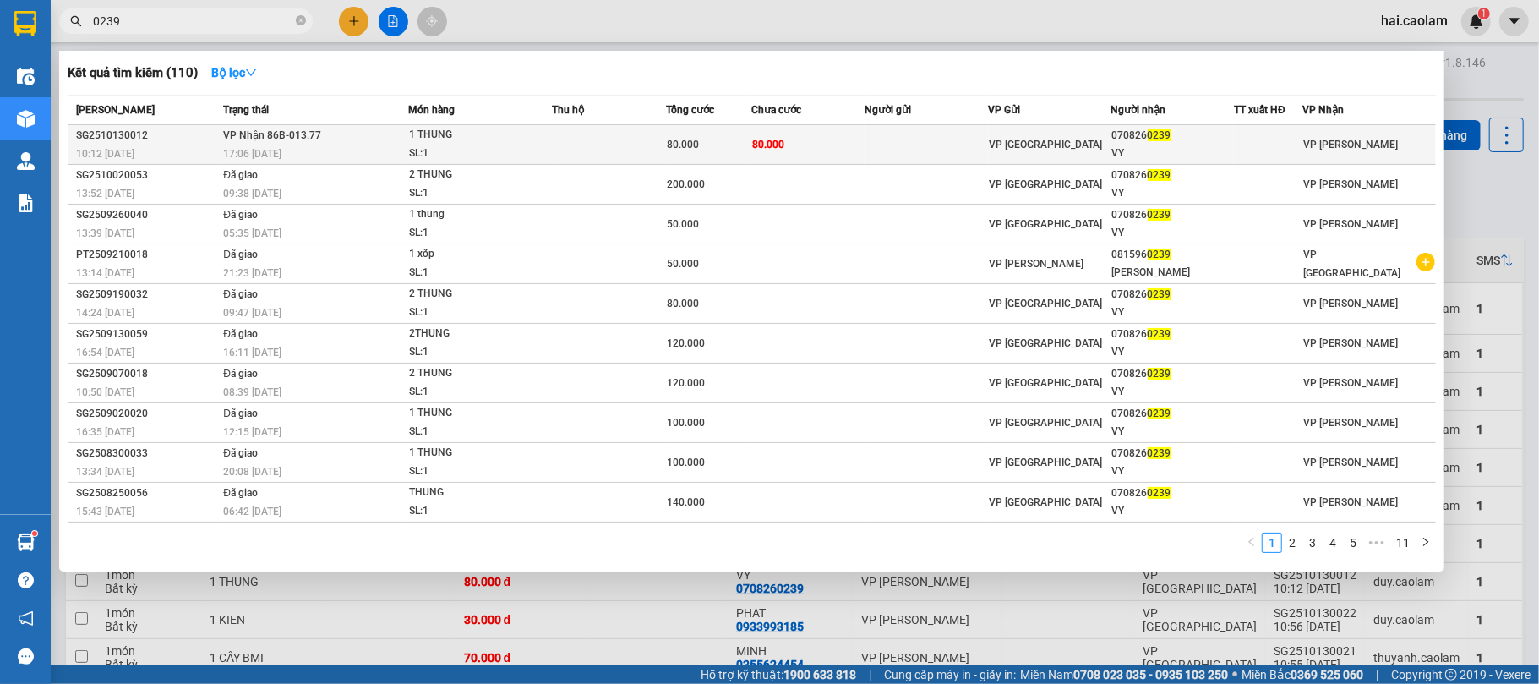
type input "0239"
click at [967, 127] on td at bounding box center [925, 145] width 123 height 40
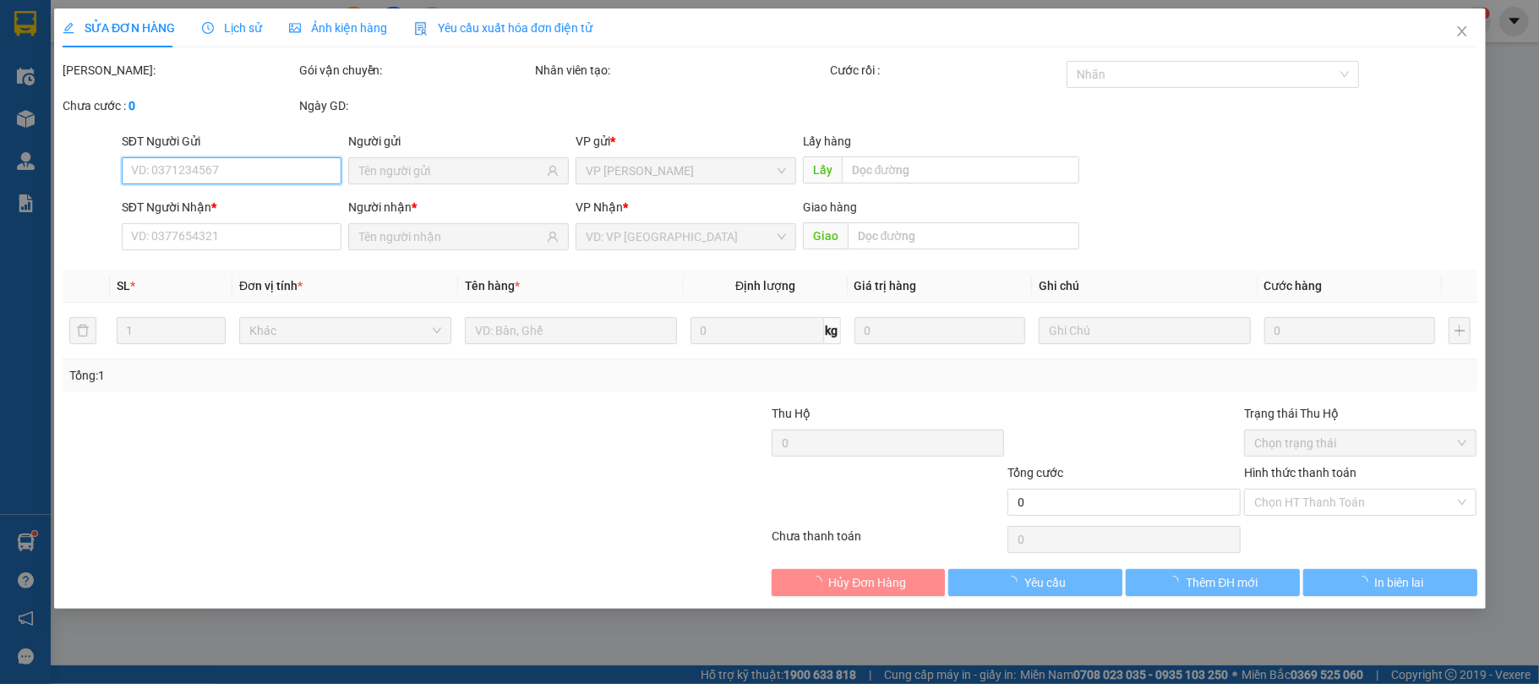
type input "0708260239"
type input "VY"
type input "80.000"
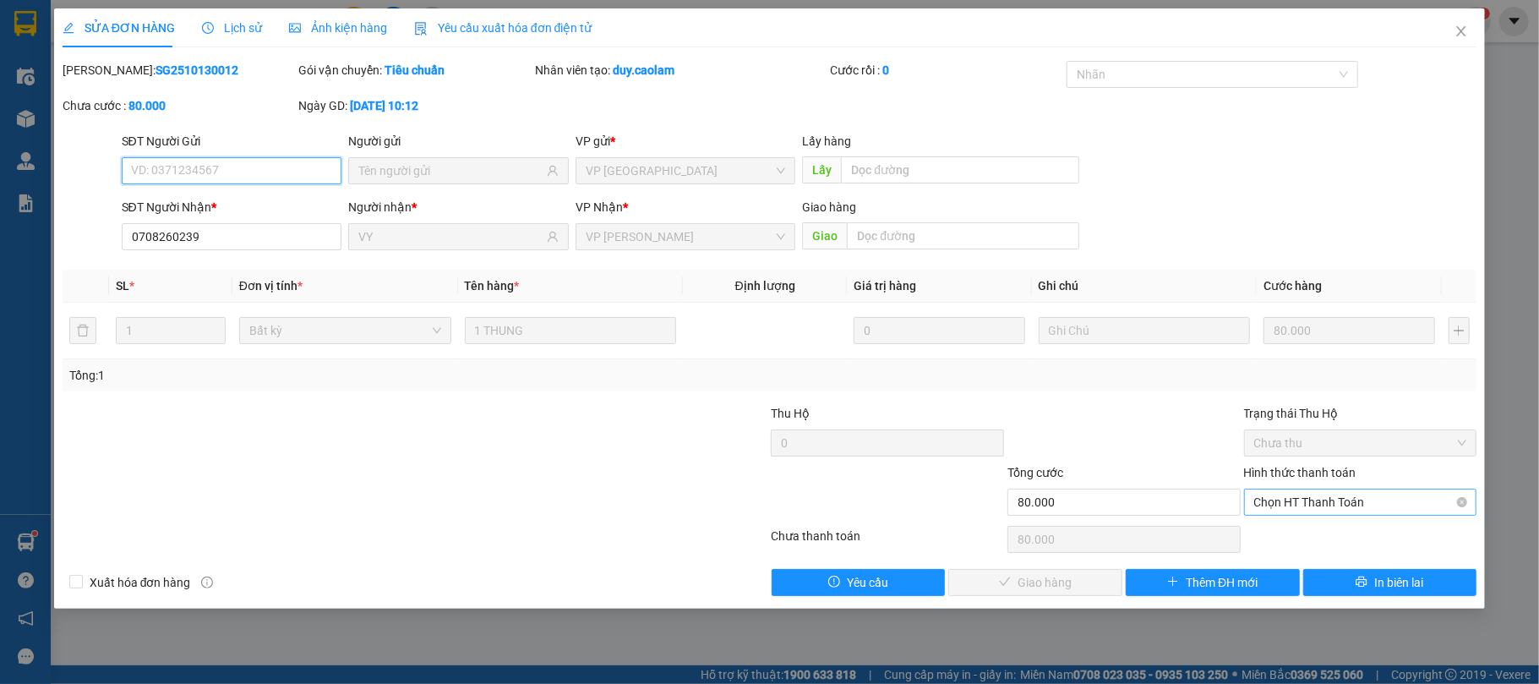
drag, startPoint x: 1296, startPoint y: 504, endPoint x: 1302, endPoint y: 517, distance: 14.0
click at [1298, 504] on span "Chọn HT Thanh Toán" at bounding box center [1360, 501] width 213 height 25
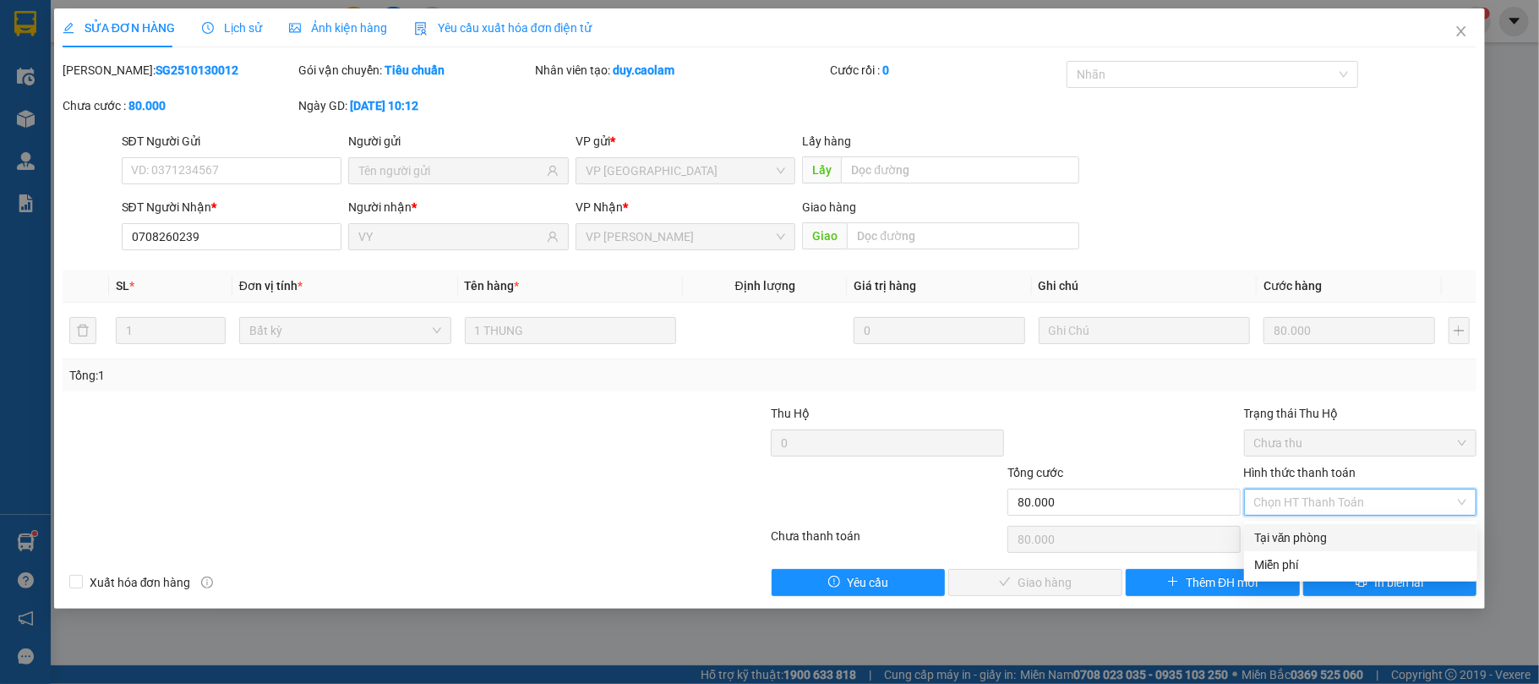
click at [1288, 534] on div "Tại văn phòng" at bounding box center [1360, 537] width 213 height 19
type input "0"
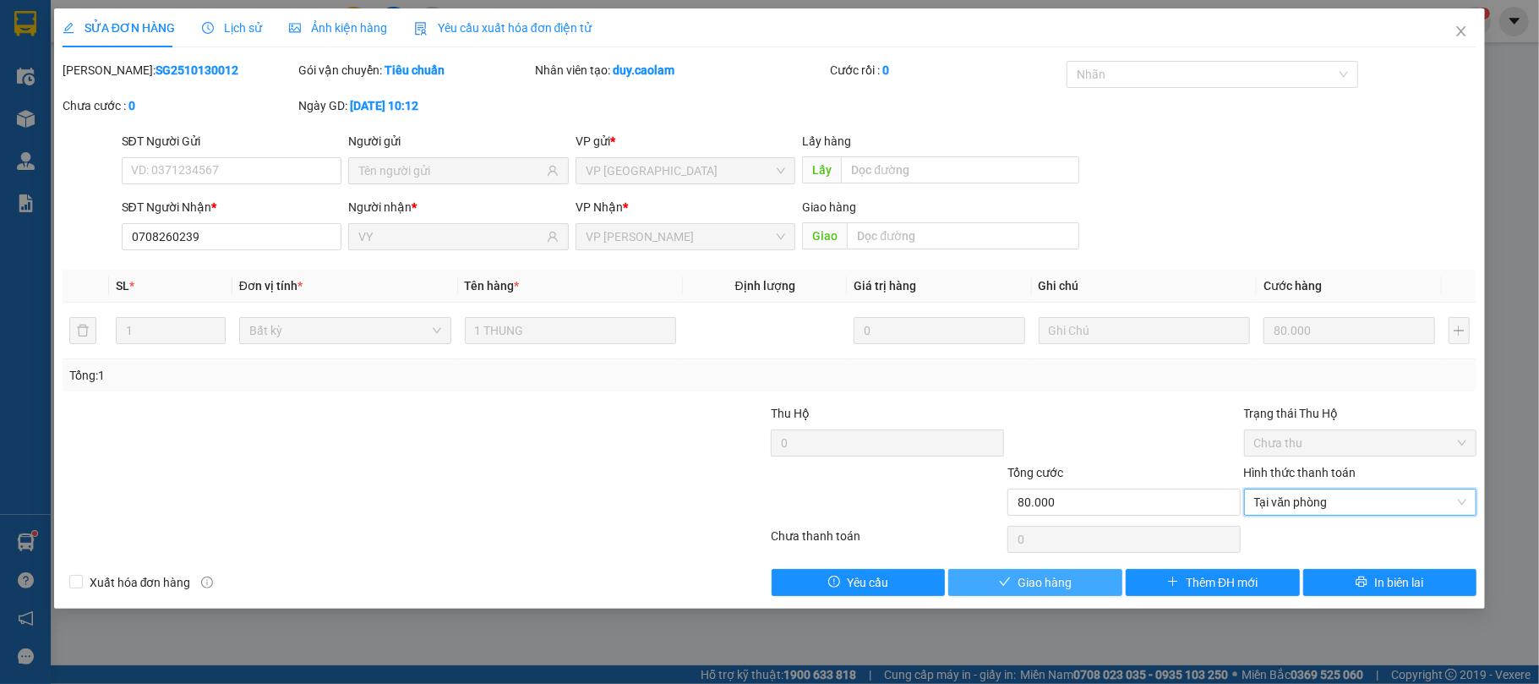
click at [1046, 595] on button "Giao hàng" at bounding box center [1035, 582] width 174 height 27
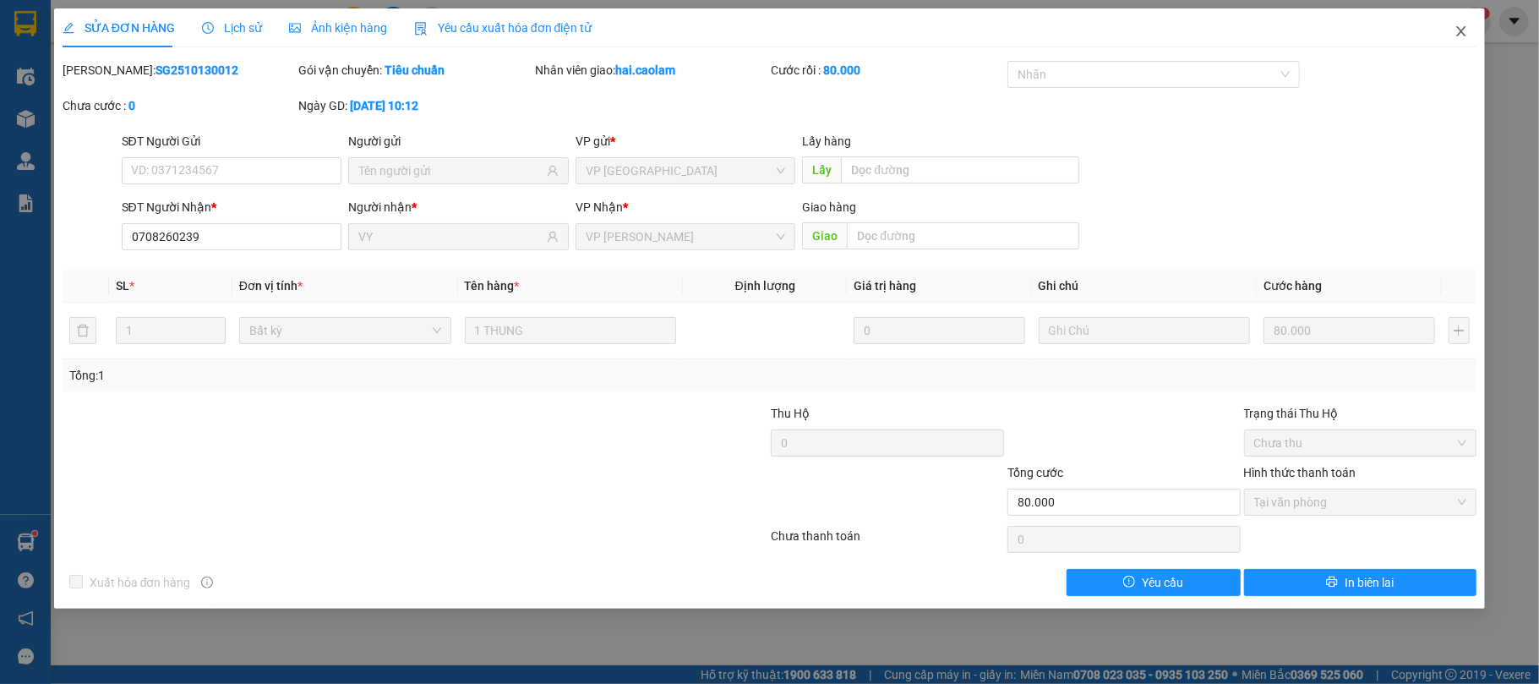
click at [1462, 37] on icon "close" at bounding box center [1461, 32] width 14 height 14
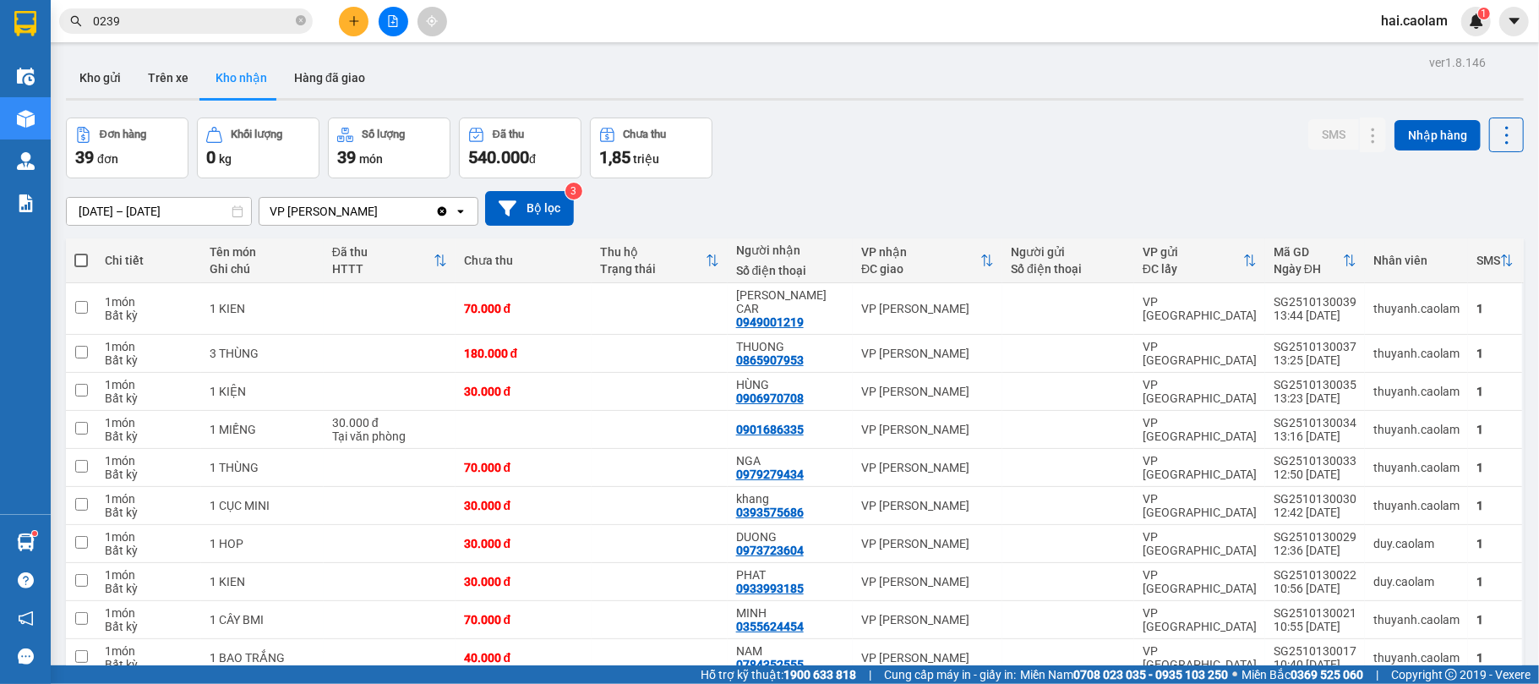
scroll to position [600, 0]
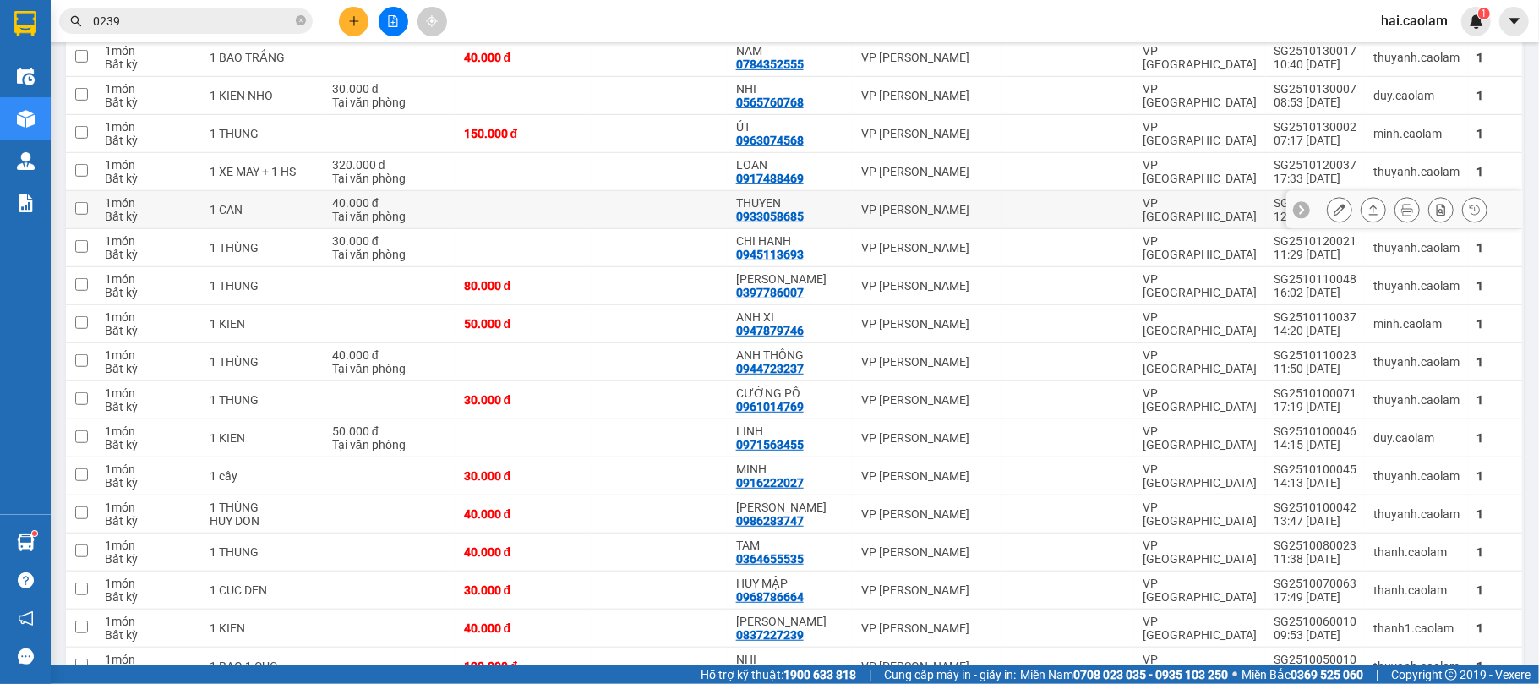
click at [818, 199] on div "THUYEN" at bounding box center [790, 203] width 108 height 14
checkbox input "true"
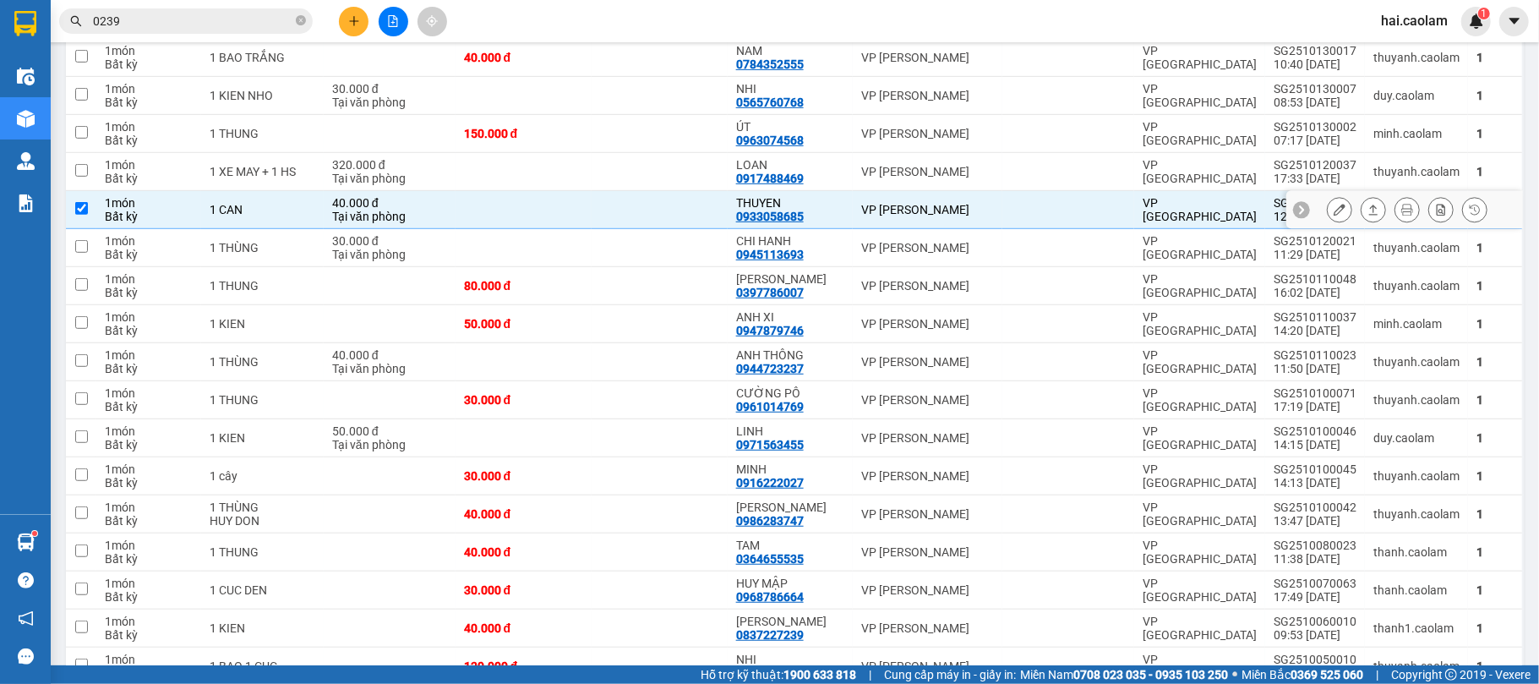
click at [1333, 206] on icon at bounding box center [1339, 210] width 12 height 12
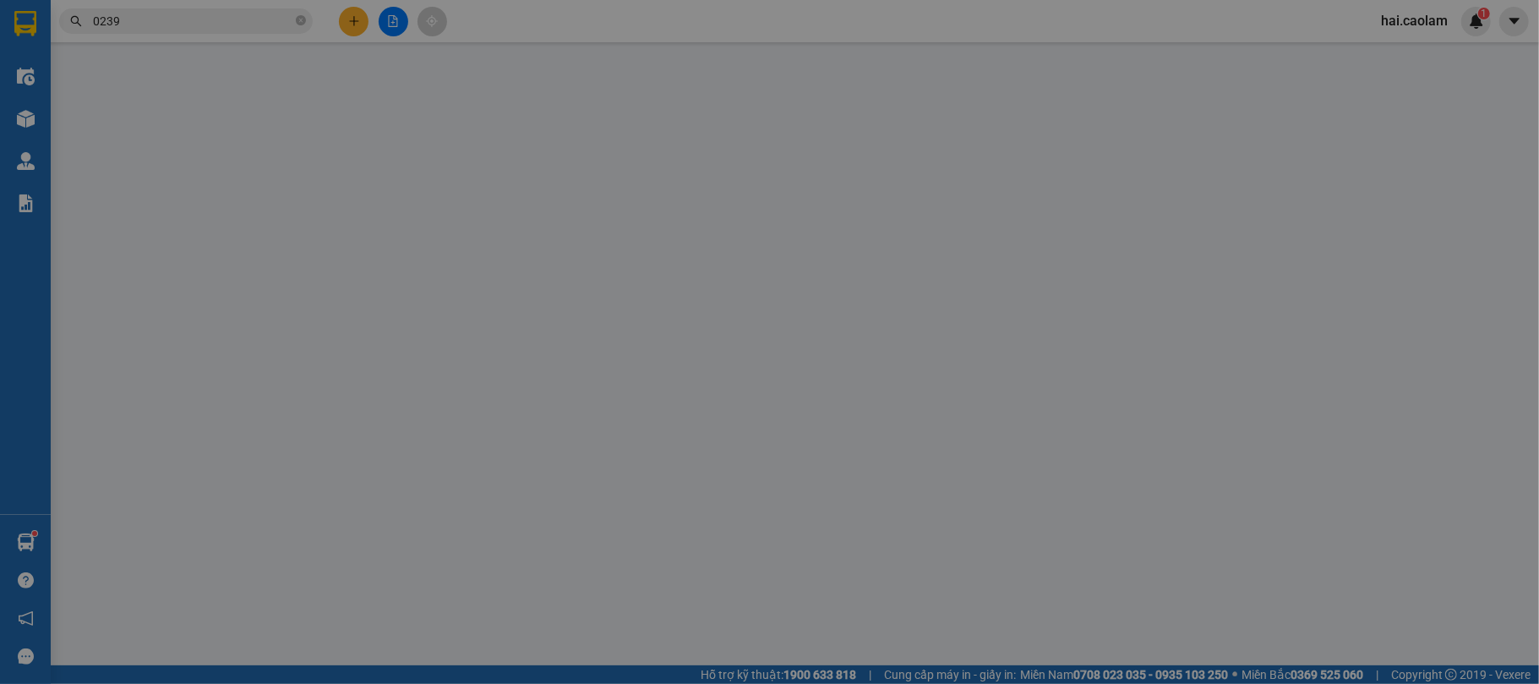
type input "0933058685"
type input "THUYEN"
type input "40.000"
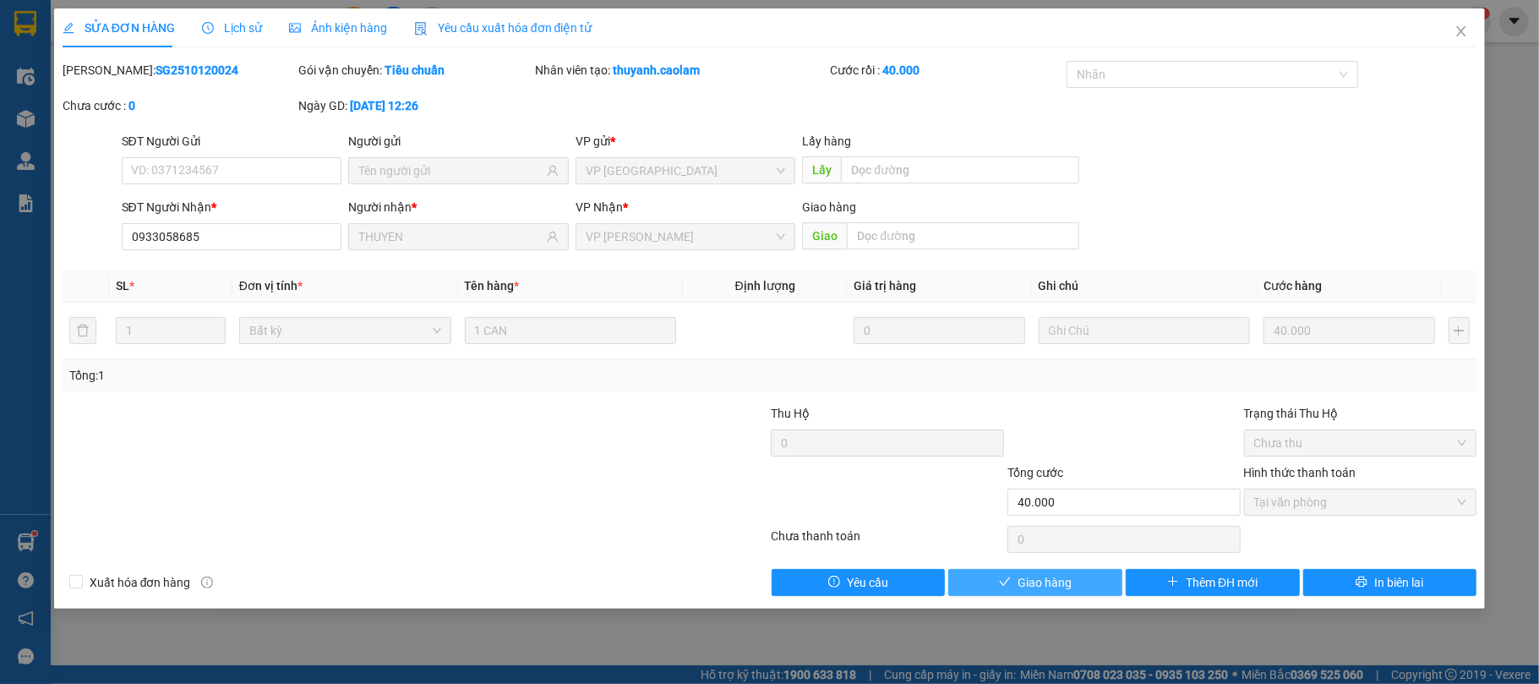
click at [1053, 586] on span "Giao hàng" at bounding box center [1044, 582] width 54 height 19
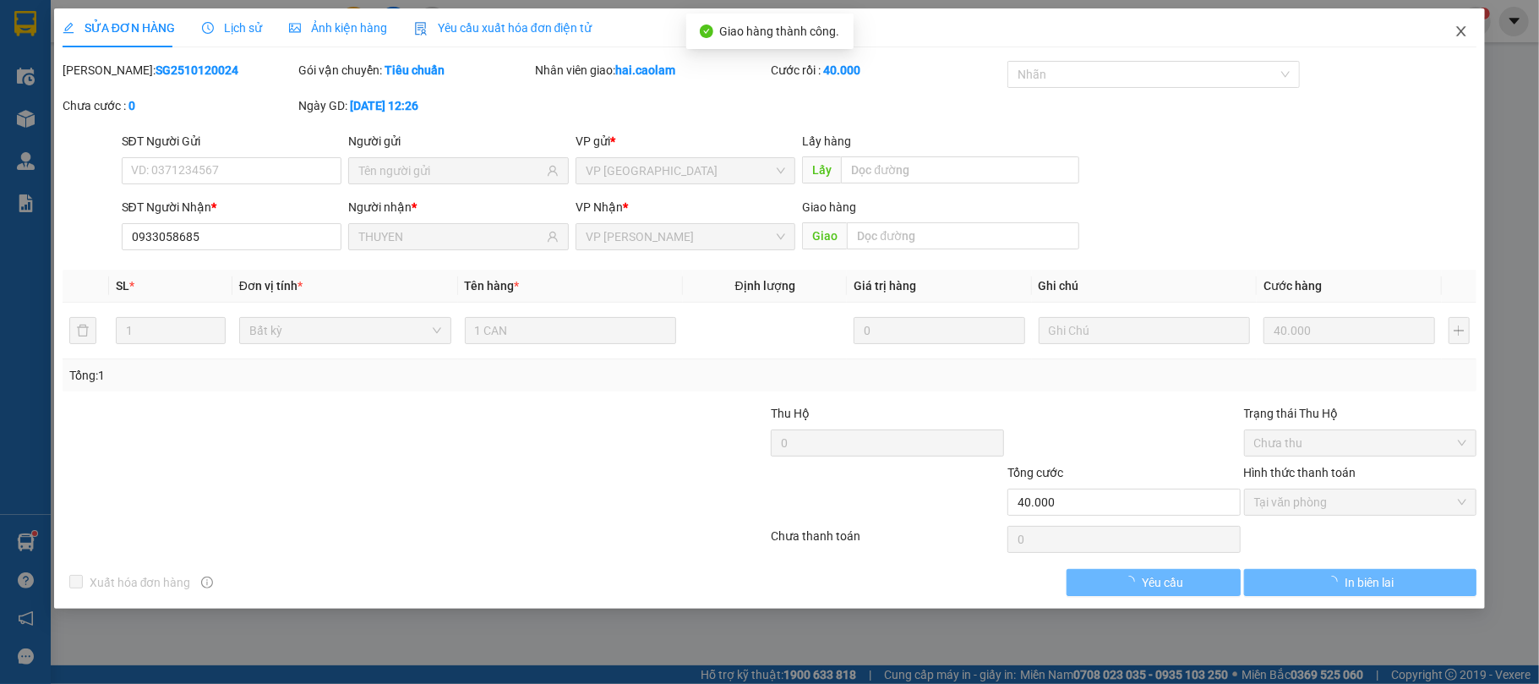
click at [1462, 42] on span "Close" at bounding box center [1460, 31] width 47 height 47
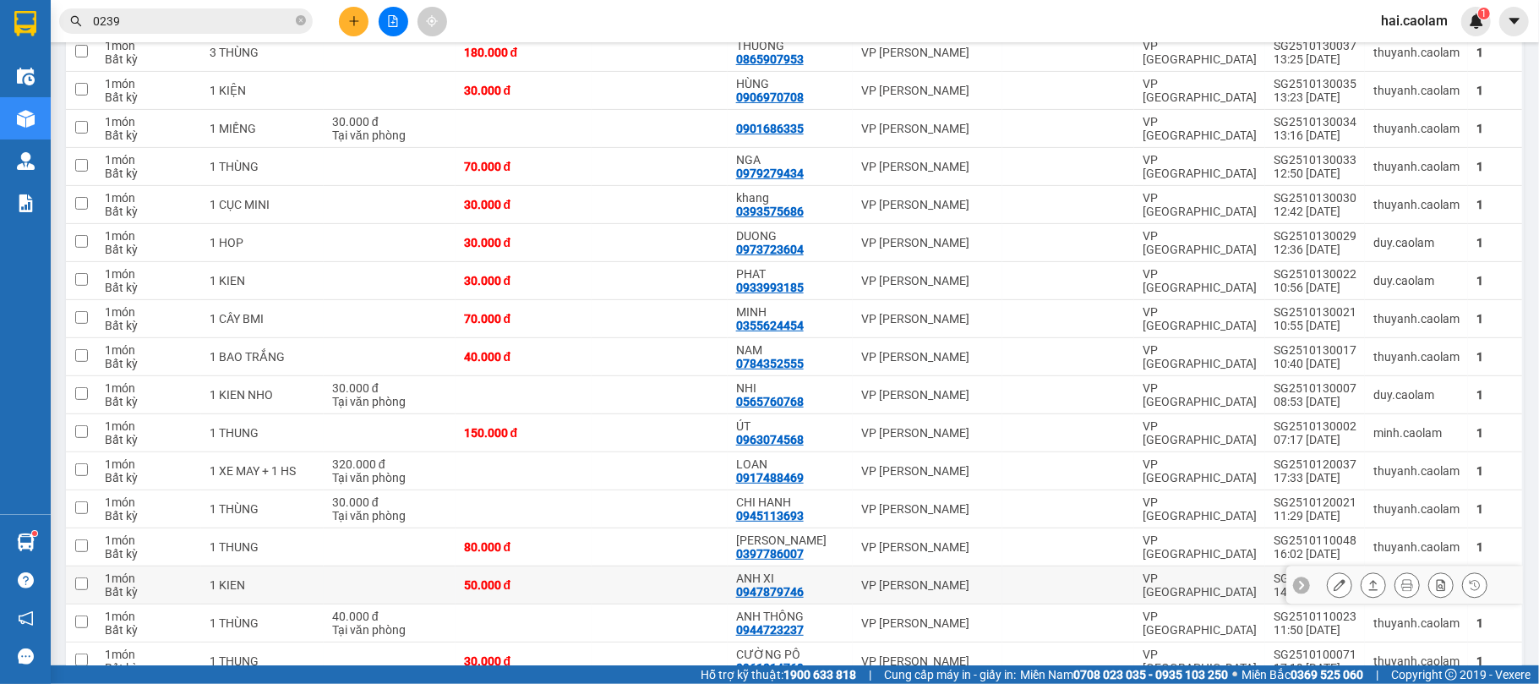
scroll to position [600, 0]
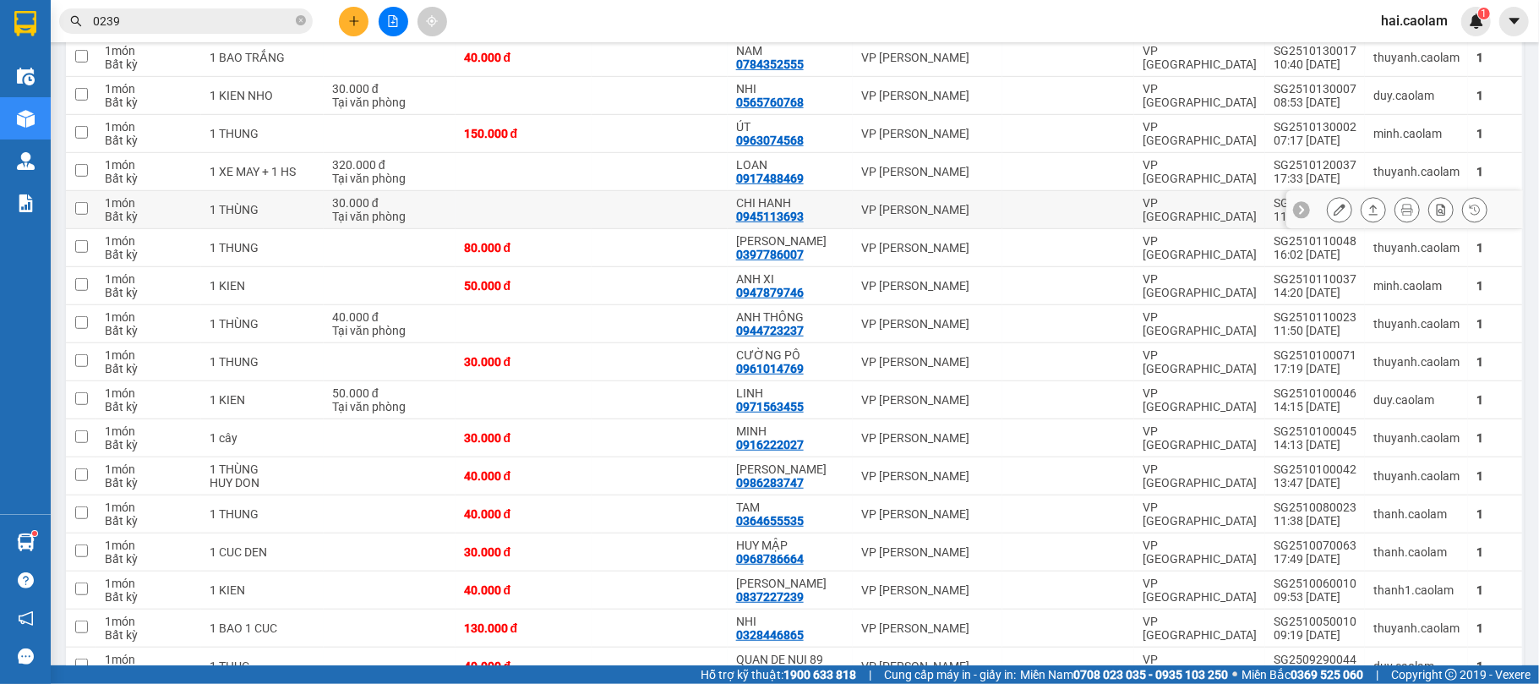
click at [938, 203] on div "[PERSON_NAME]" at bounding box center [927, 210] width 133 height 14
checkbox input "true"
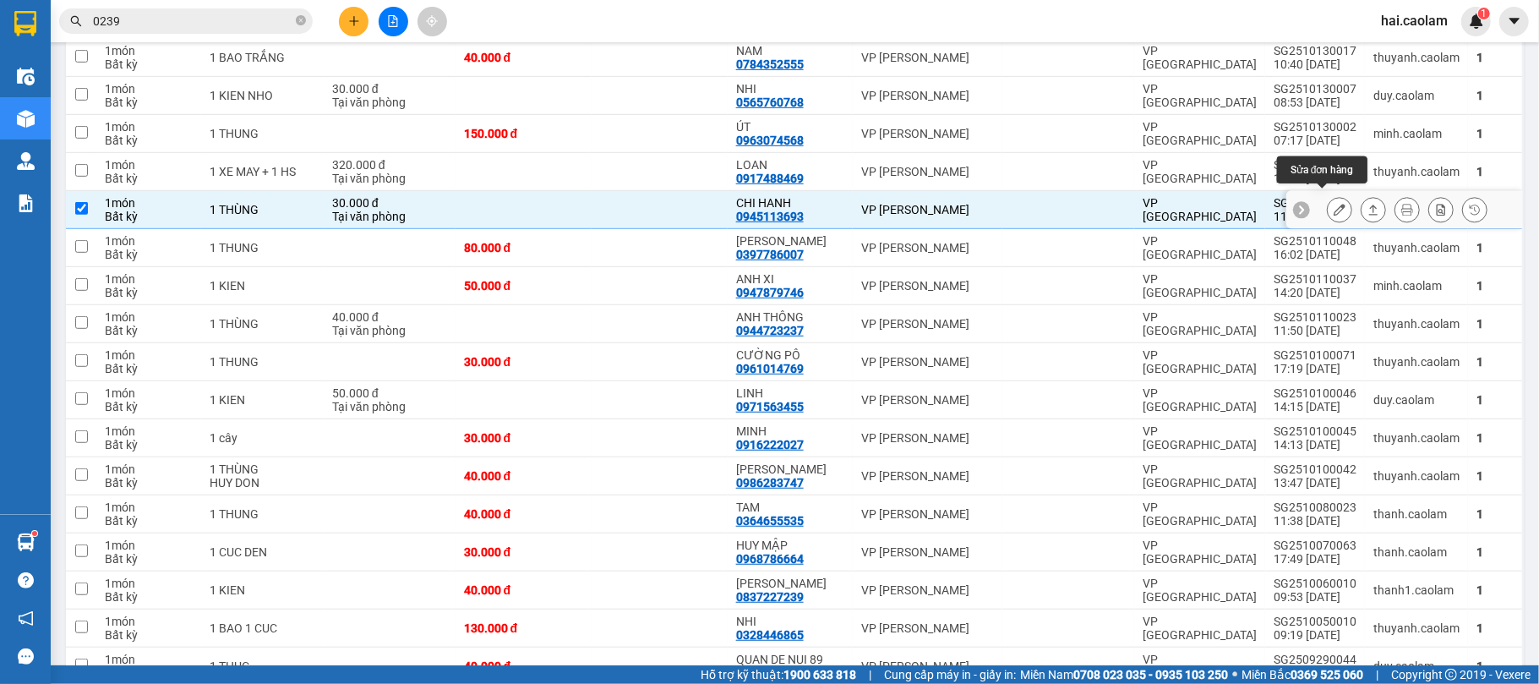
click at [1327, 197] on button at bounding box center [1339, 210] width 24 height 30
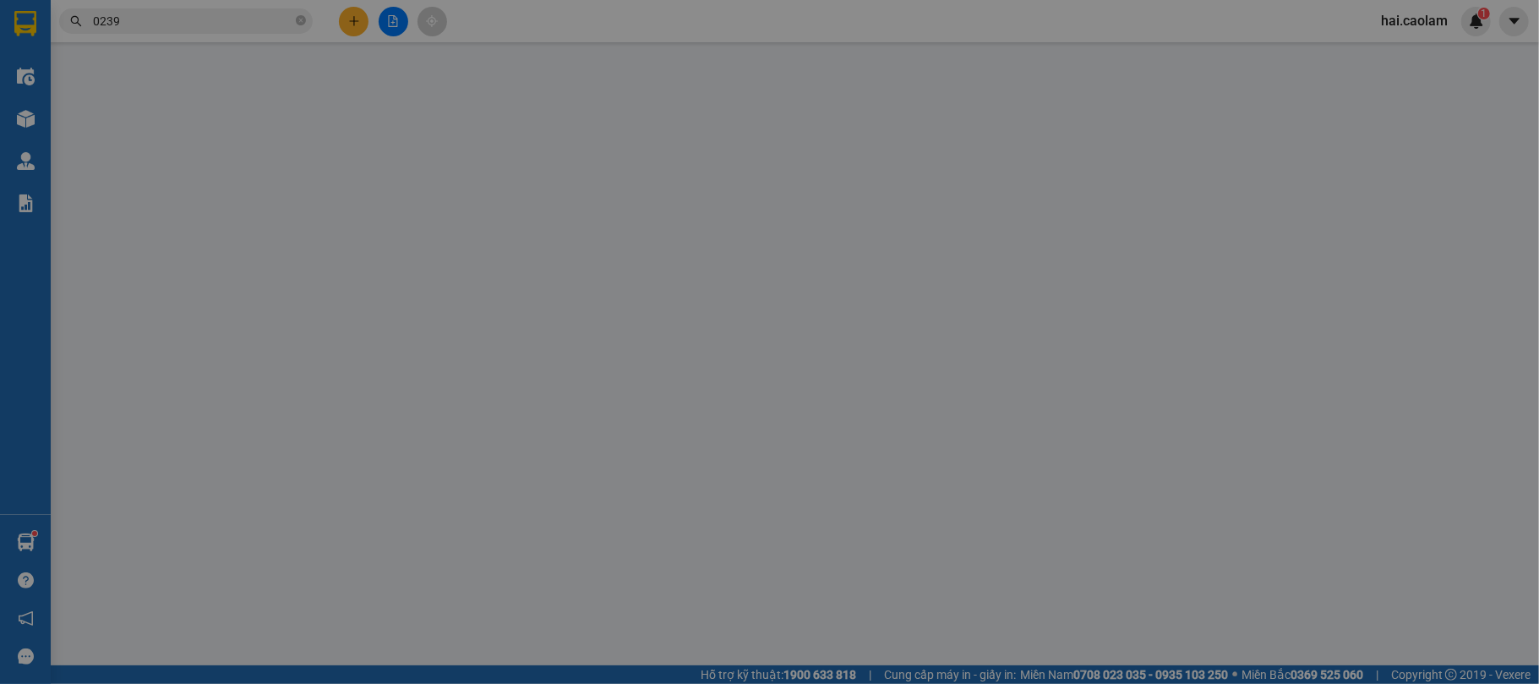
type input "0945113693"
type input "CHI HANH"
type input "30.000"
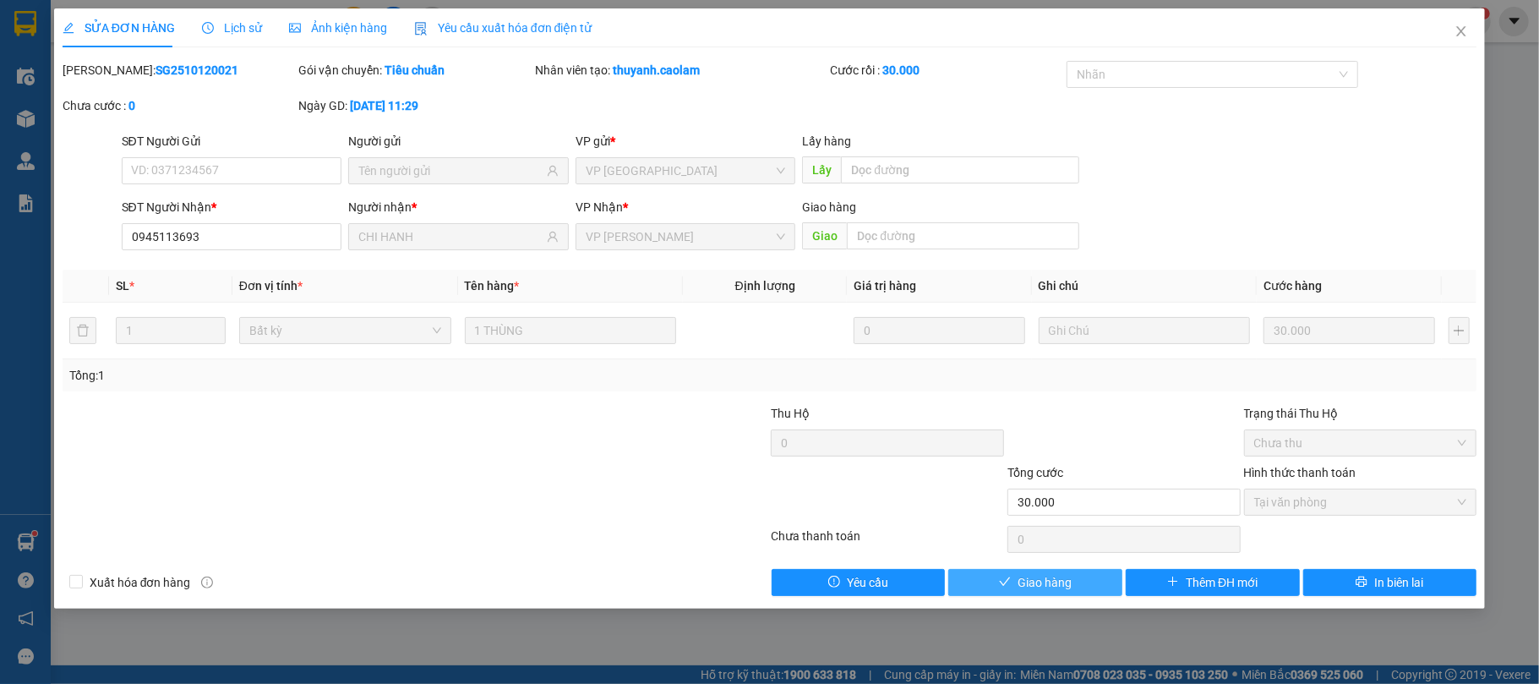
click at [1004, 589] on span "check" at bounding box center [1005, 582] width 12 height 14
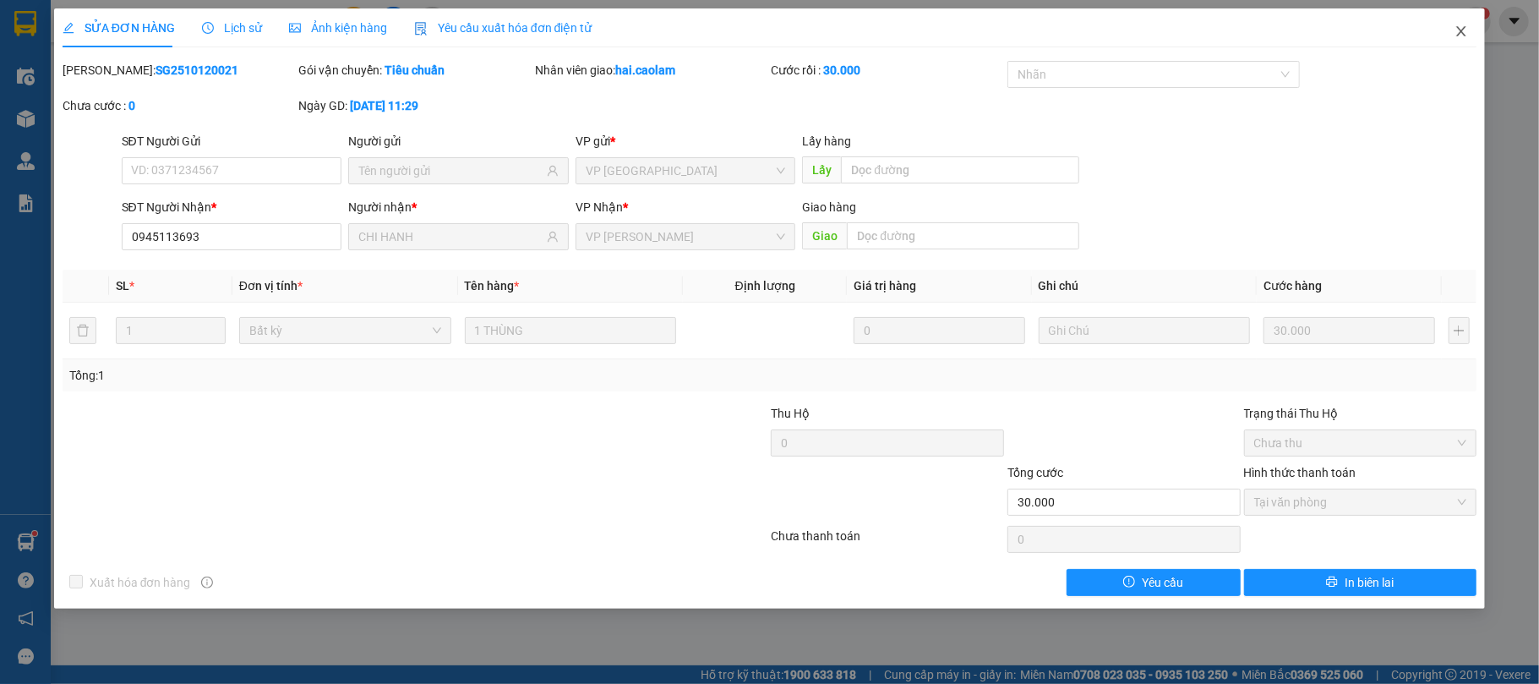
click at [1463, 41] on span "Close" at bounding box center [1460, 31] width 47 height 47
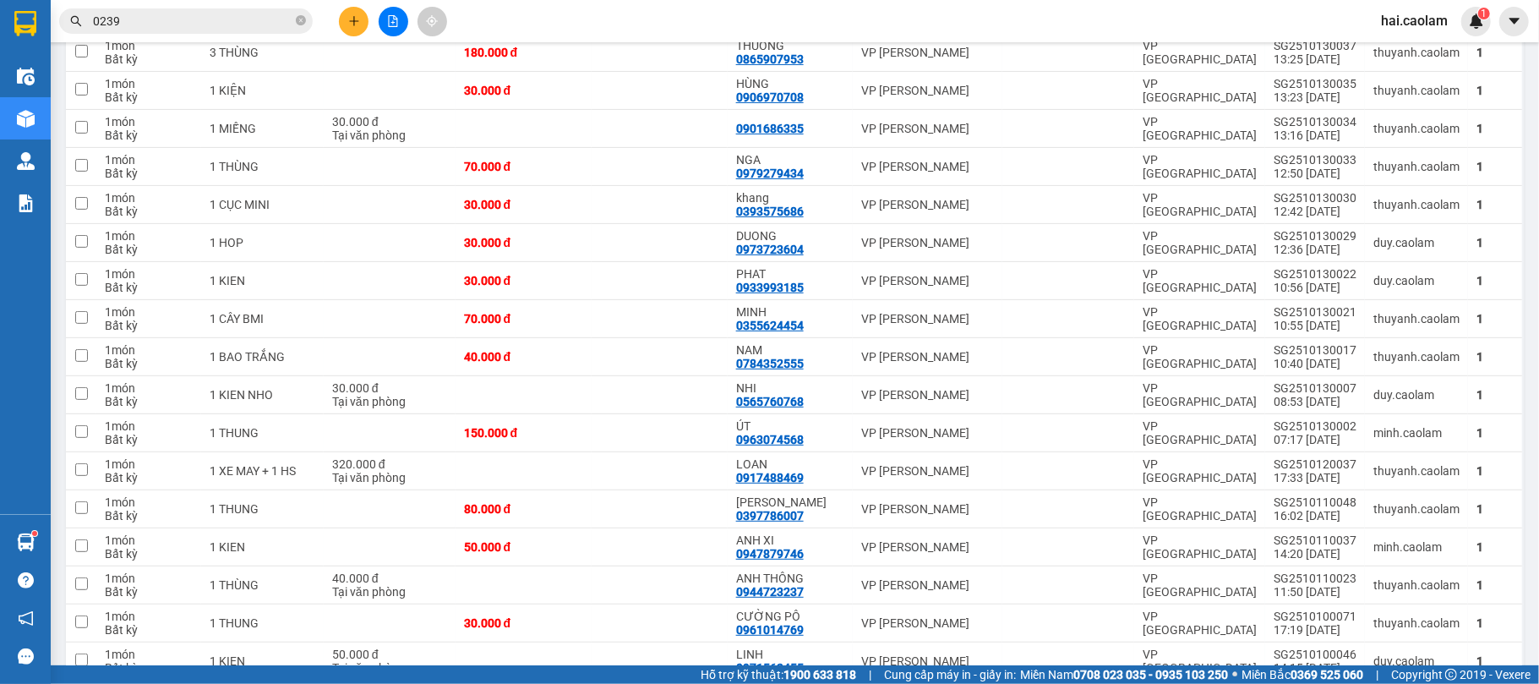
scroll to position [450, 0]
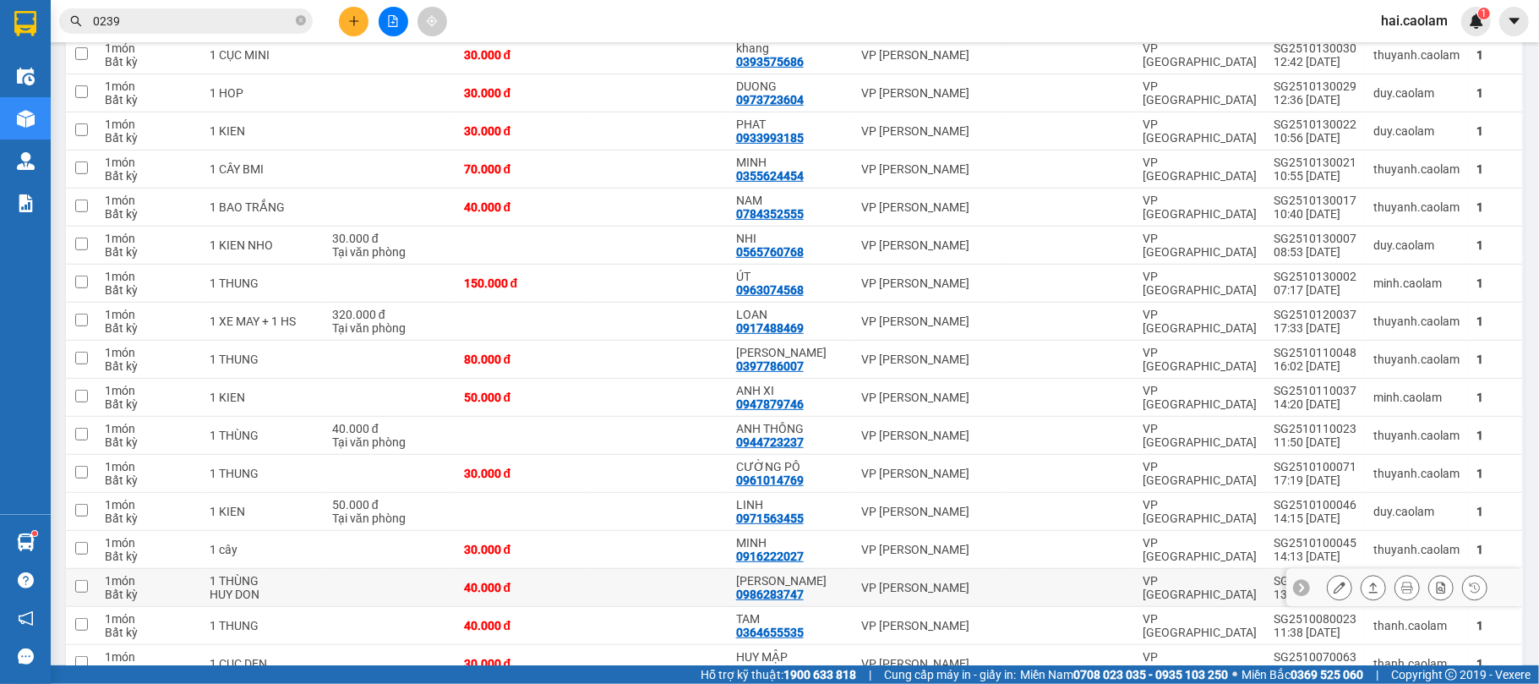
click at [835, 579] on div "[PERSON_NAME]" at bounding box center [790, 581] width 108 height 14
checkbox input "true"
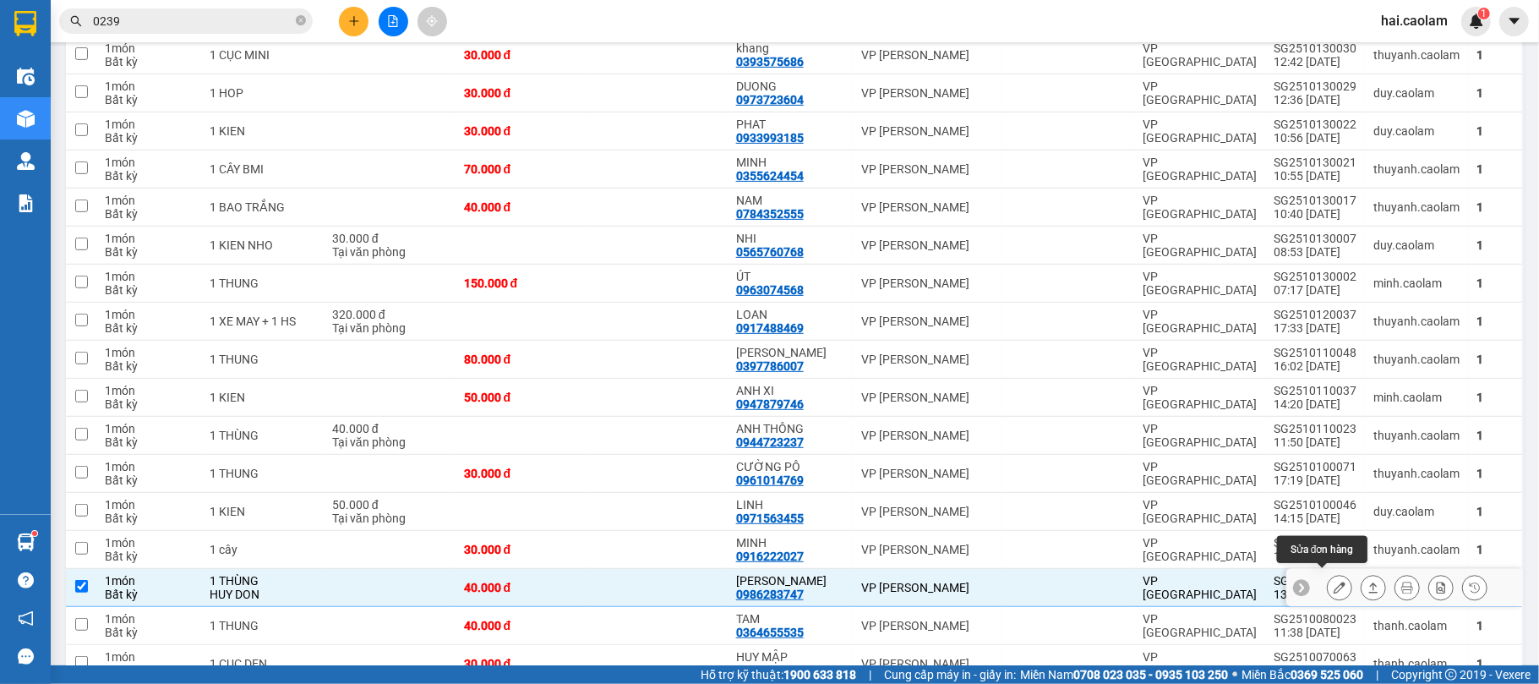
click at [1327, 573] on button at bounding box center [1339, 588] width 24 height 30
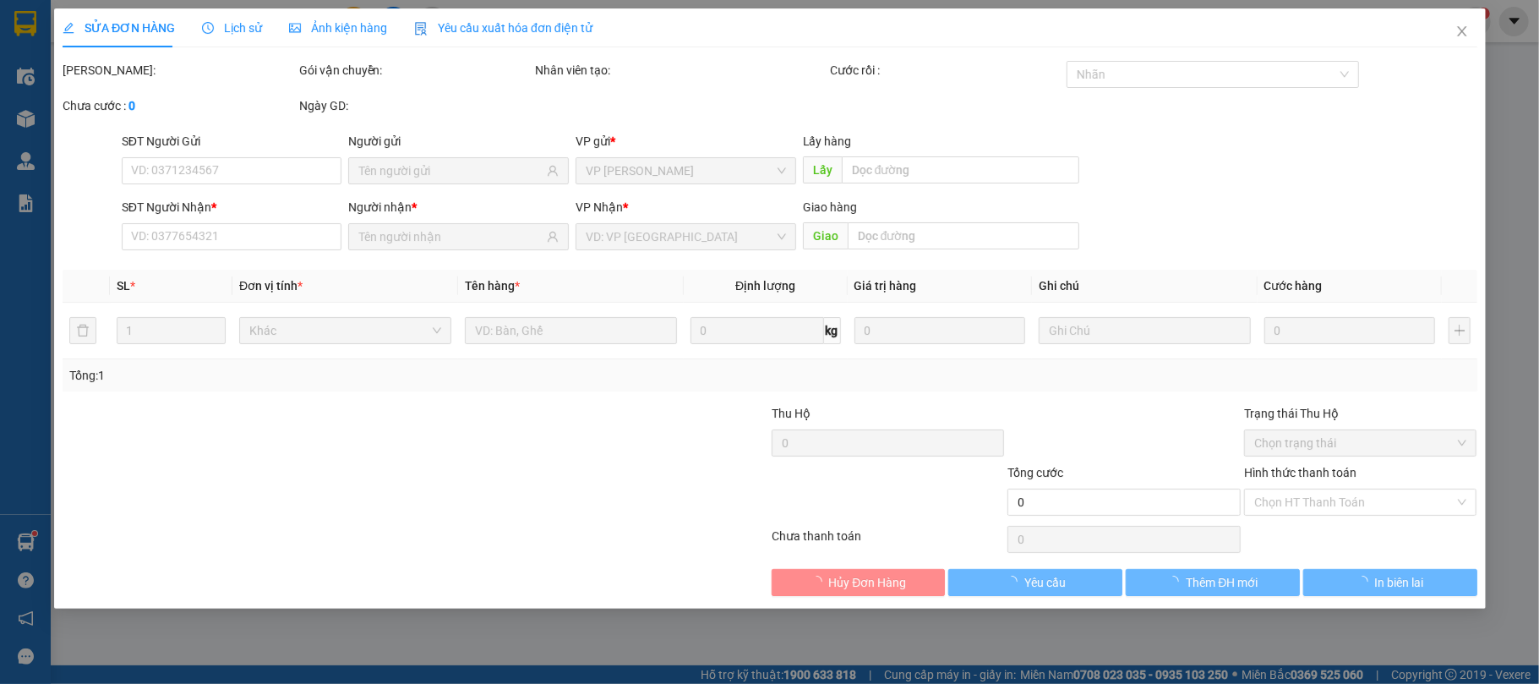
type input "0986283747"
type input "[PERSON_NAME]"
type input "40.000"
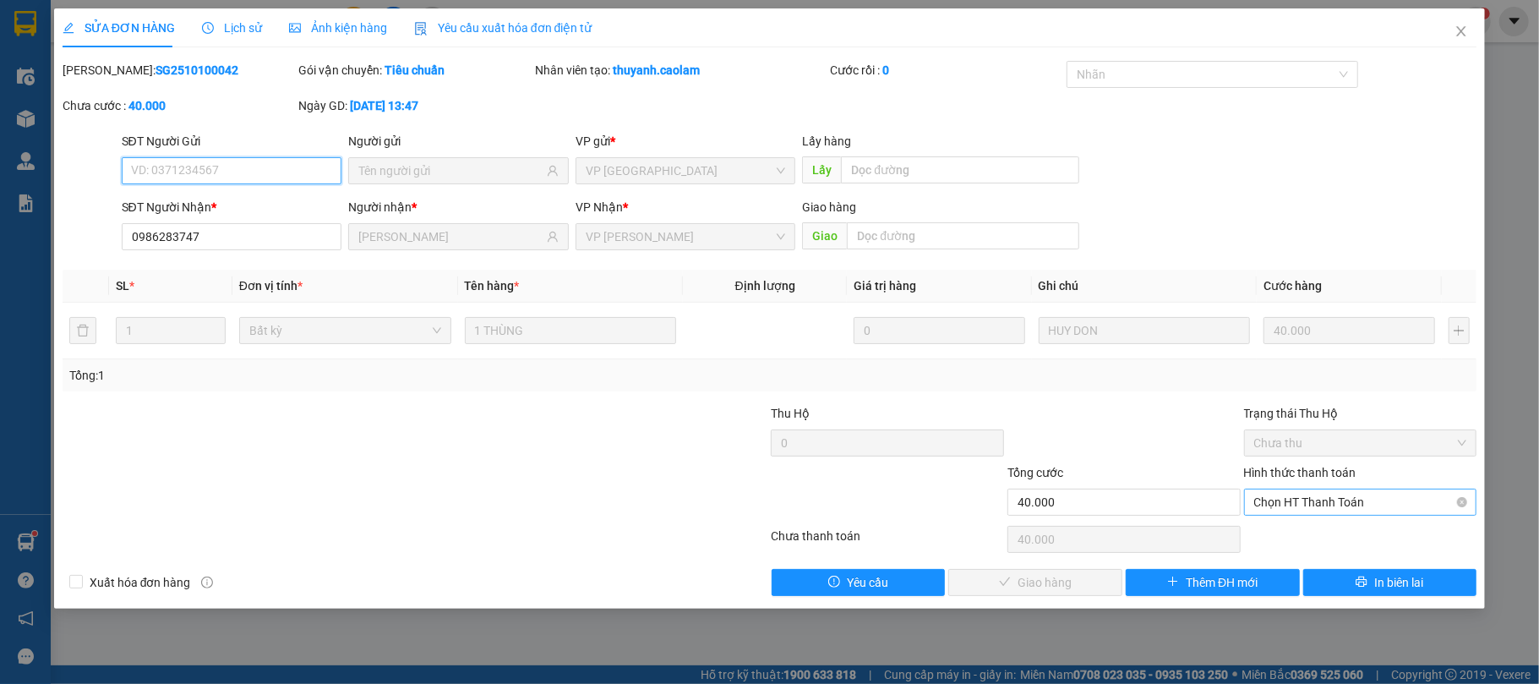
click at [1292, 510] on span "Chọn HT Thanh Toán" at bounding box center [1360, 501] width 213 height 25
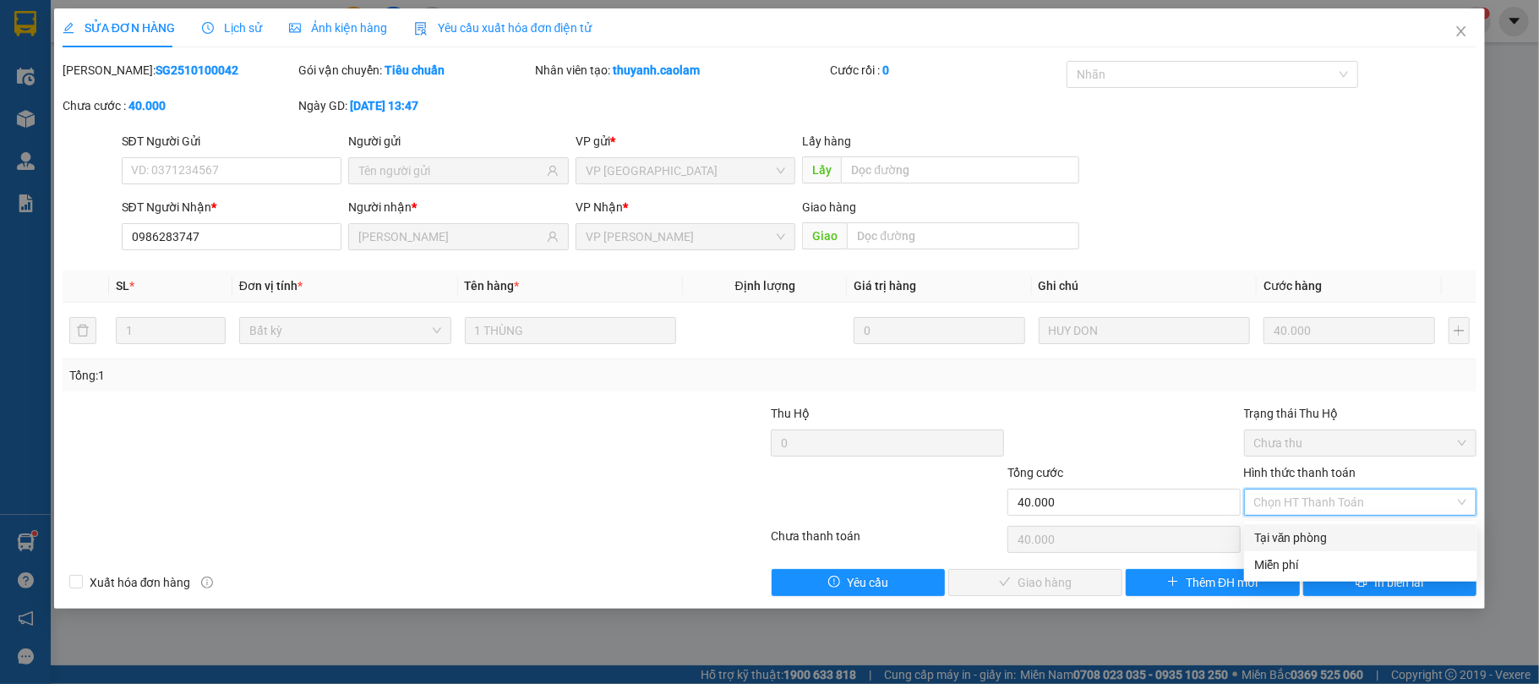
click at [1288, 537] on div "Tại văn phòng" at bounding box center [1360, 537] width 213 height 19
type input "0"
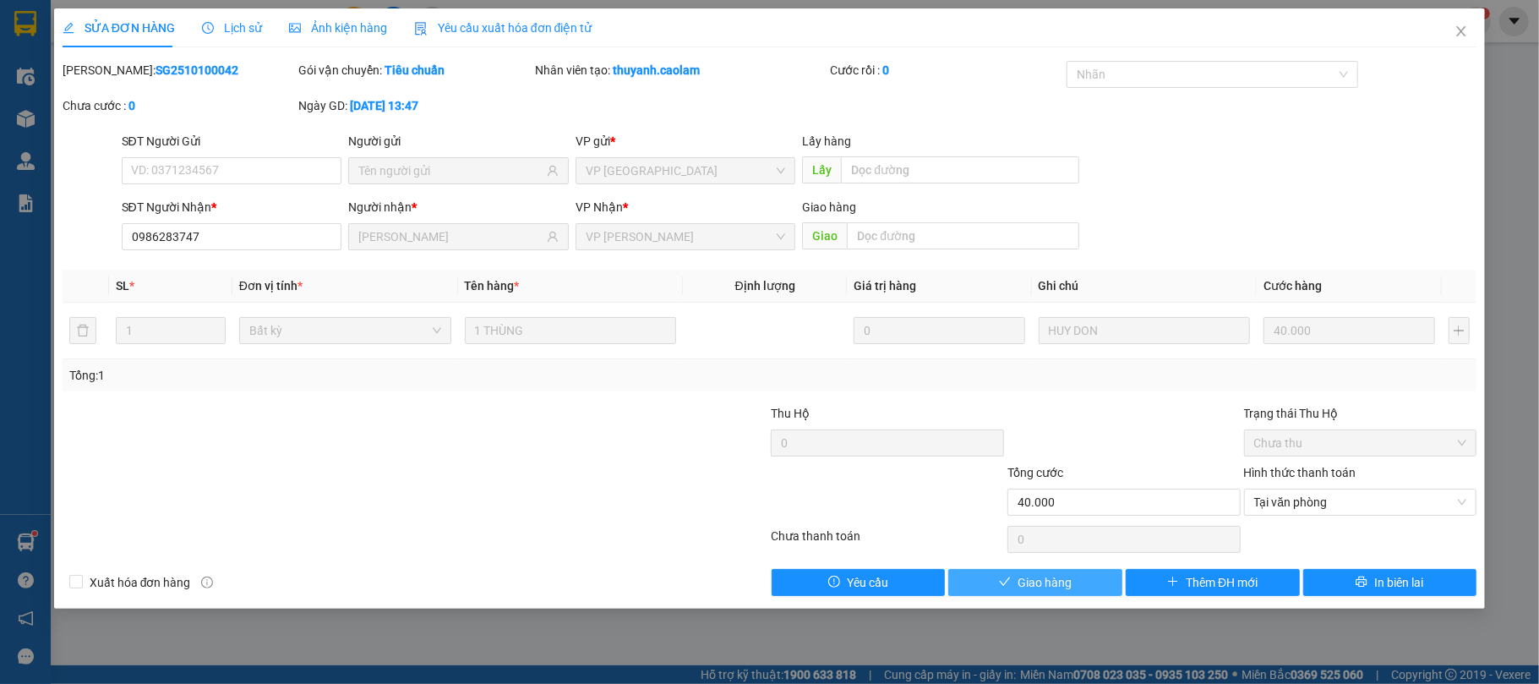
click at [1089, 575] on button "Giao hàng" at bounding box center [1035, 582] width 174 height 27
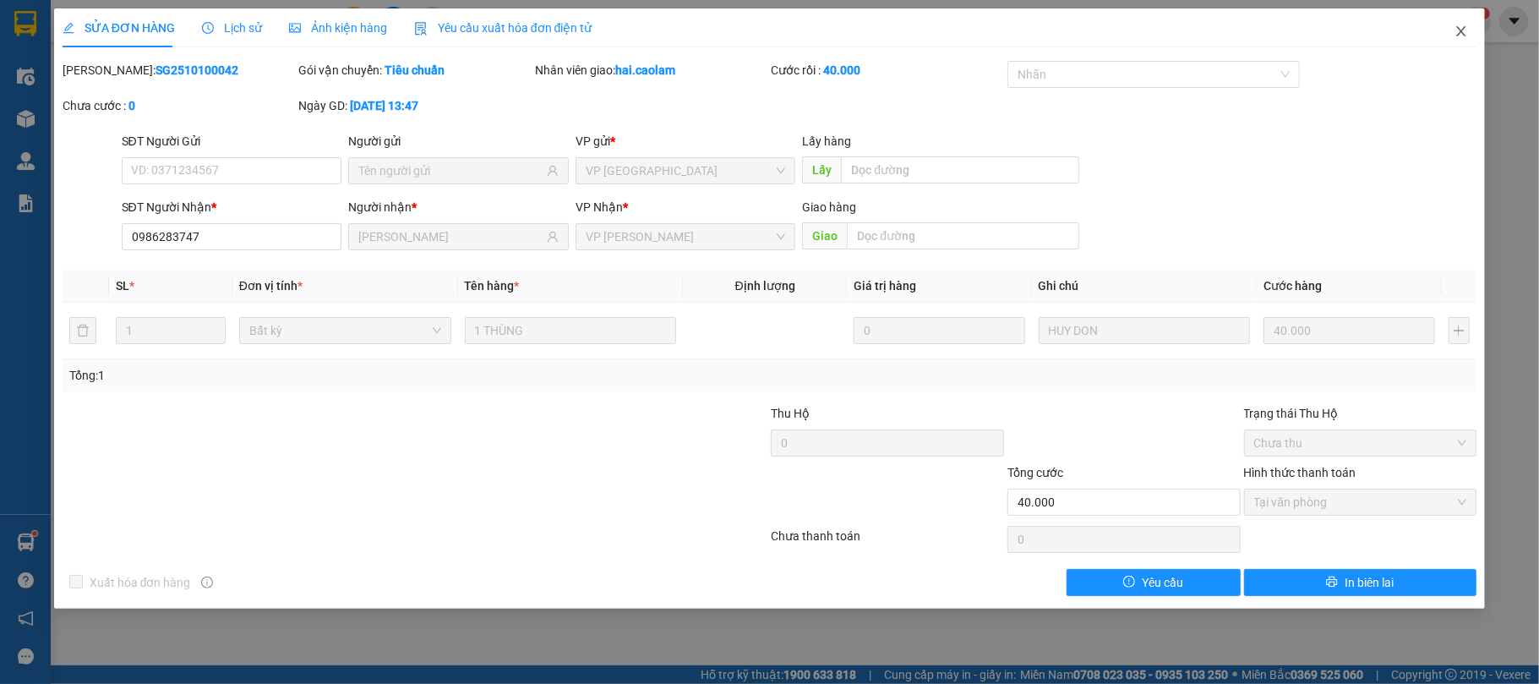
click at [1462, 45] on span "Close" at bounding box center [1460, 31] width 47 height 47
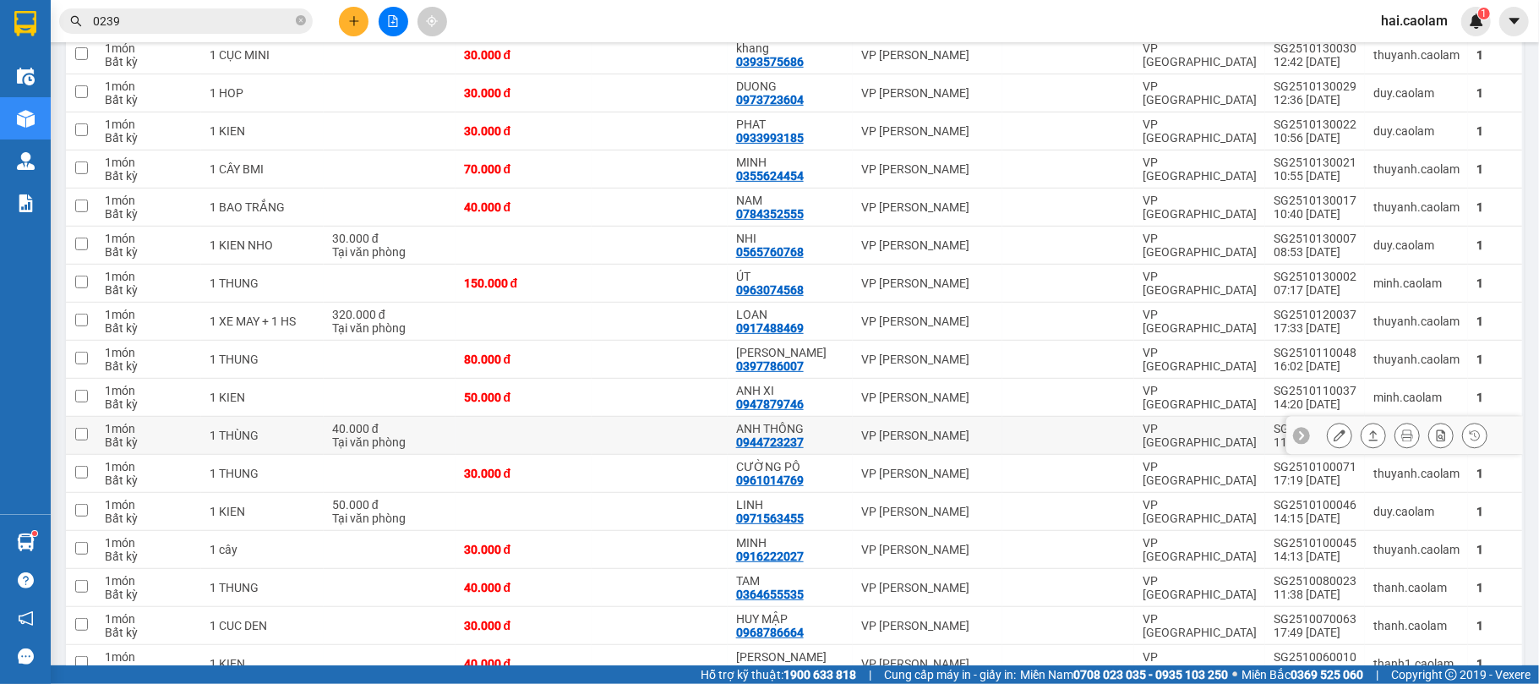
scroll to position [600, 0]
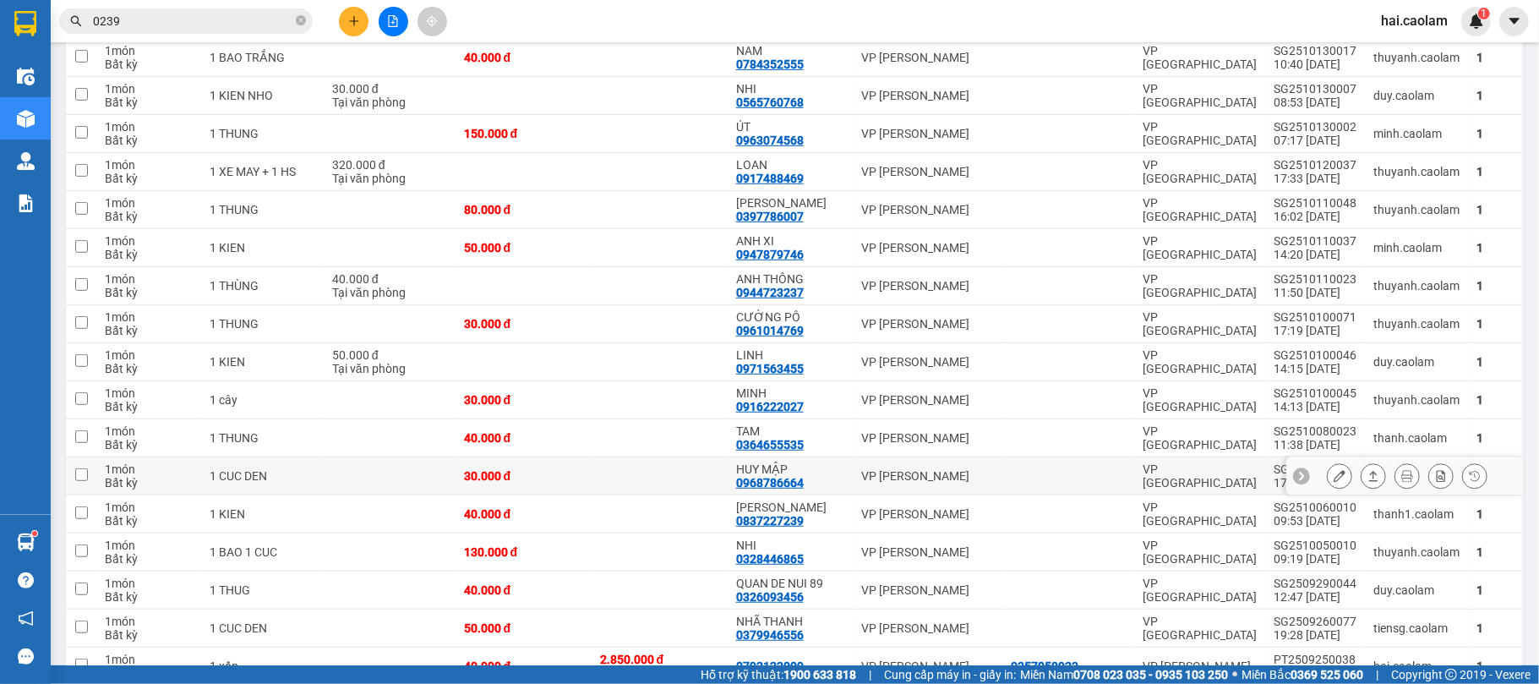
click at [836, 467] on div "HUY MẬP" at bounding box center [790, 469] width 108 height 14
checkbox input "true"
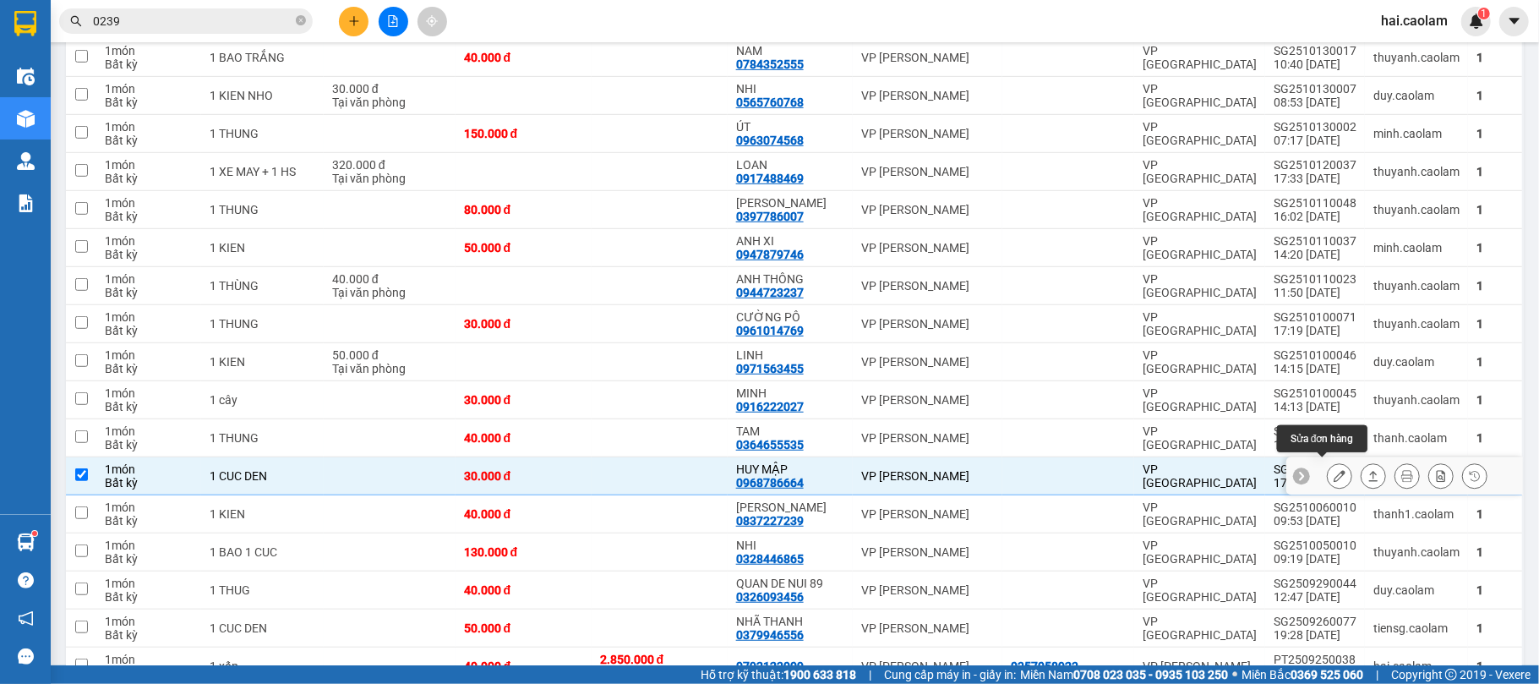
click at [1333, 470] on icon at bounding box center [1339, 476] width 12 height 12
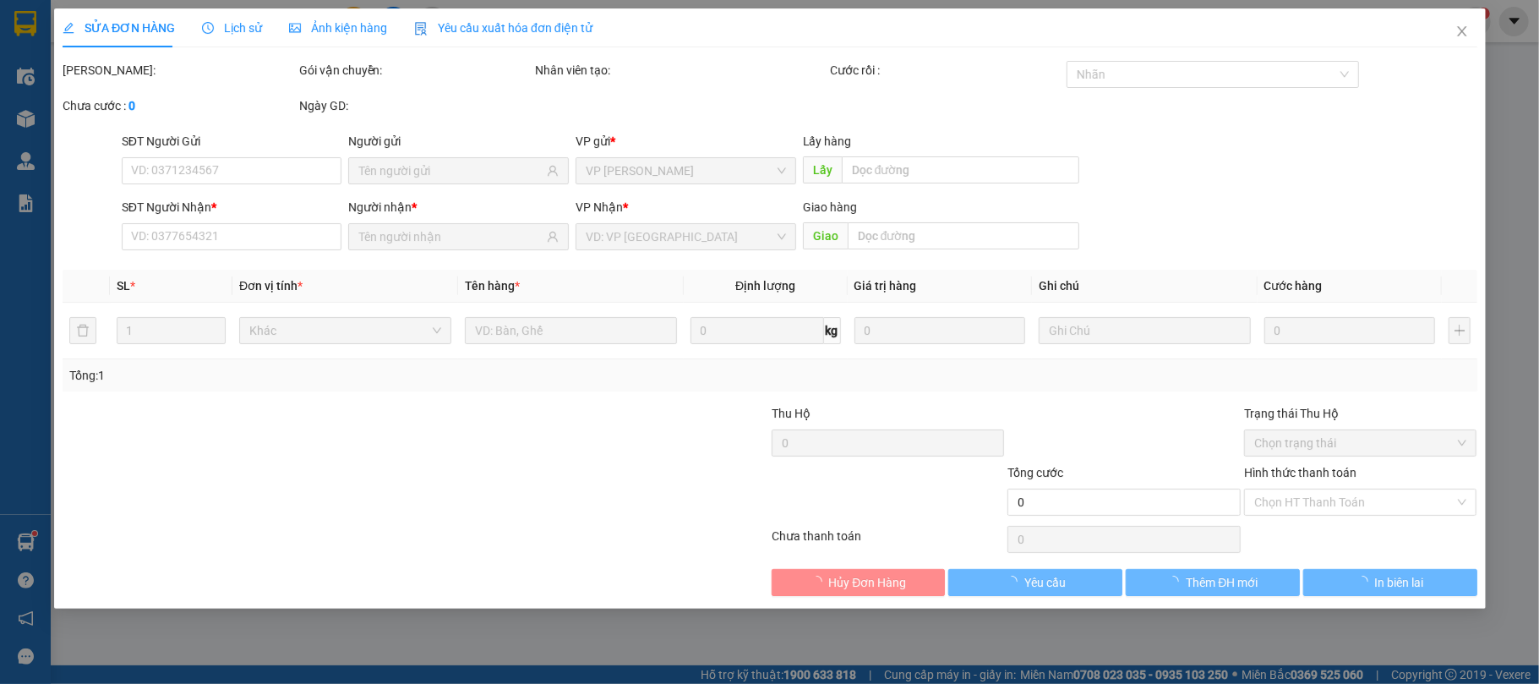
click at [1349, 498] on div "SỬA ĐƠN HÀNG Lịch sử Ảnh kiện hàng Yêu cầu xuất hóa đơn điện tử Total Paid Fee …" at bounding box center [769, 342] width 1539 height 684
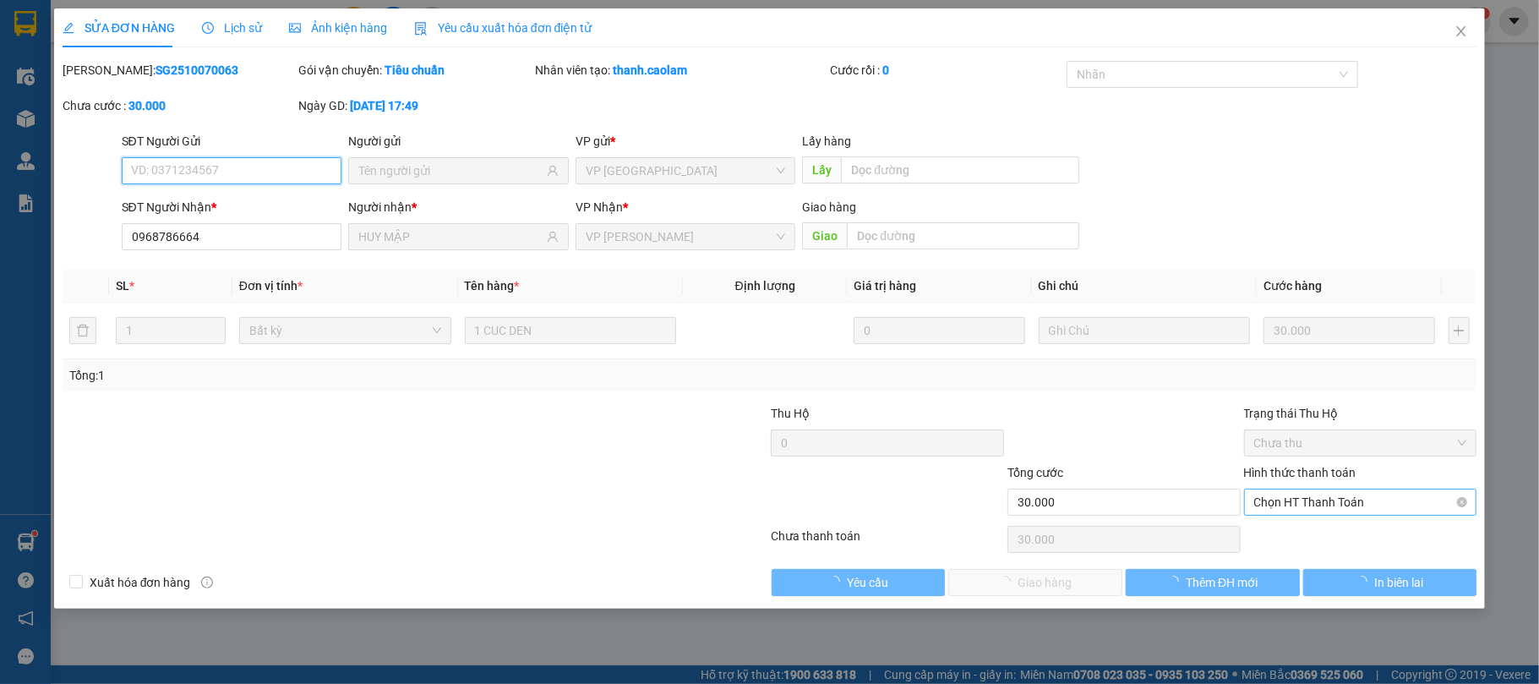
type input "0968786664"
type input "HUY MẬP"
type input "30.000"
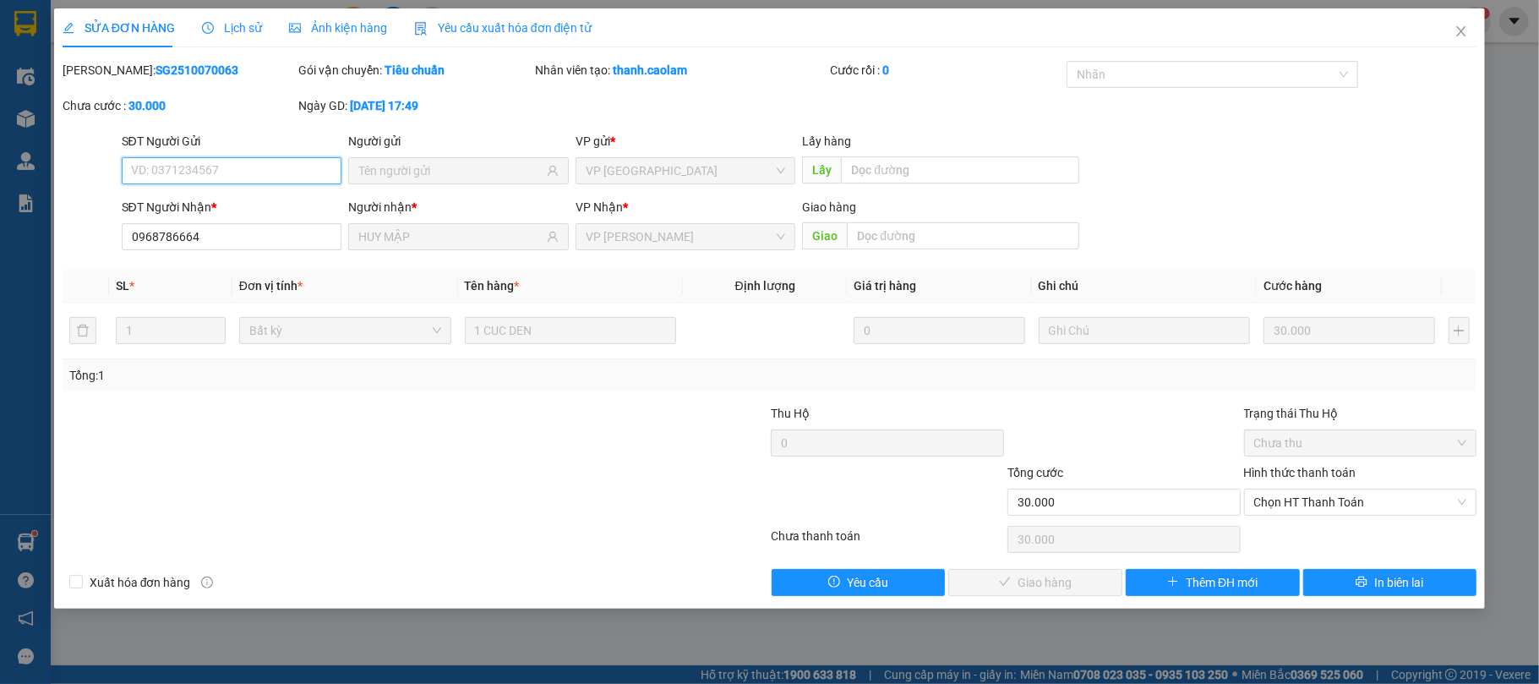
drag, startPoint x: 1321, startPoint y: 509, endPoint x: 1321, endPoint y: 518, distance: 9.3
click at [1322, 509] on span "Chọn HT Thanh Toán" at bounding box center [1360, 501] width 213 height 25
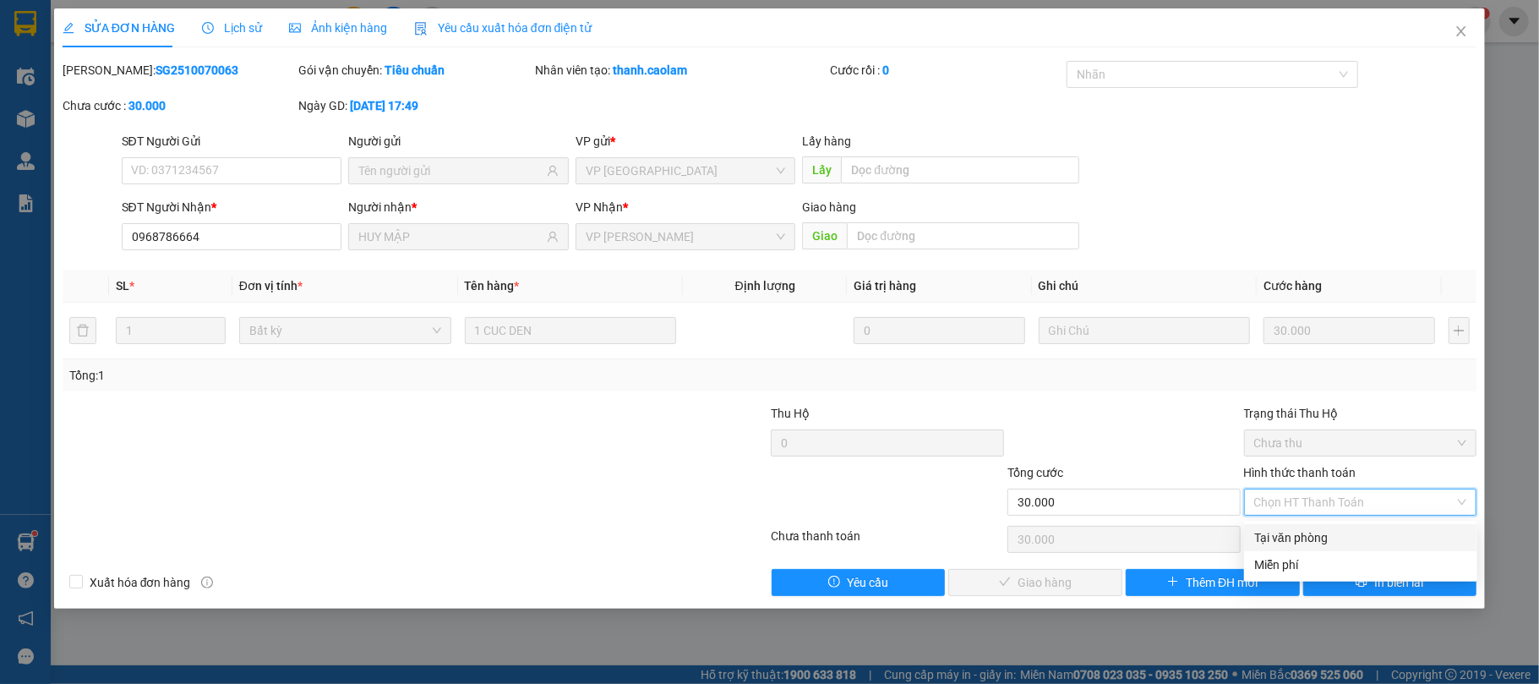
click at [1309, 538] on div "Tại văn phòng" at bounding box center [1360, 537] width 213 height 19
type input "0"
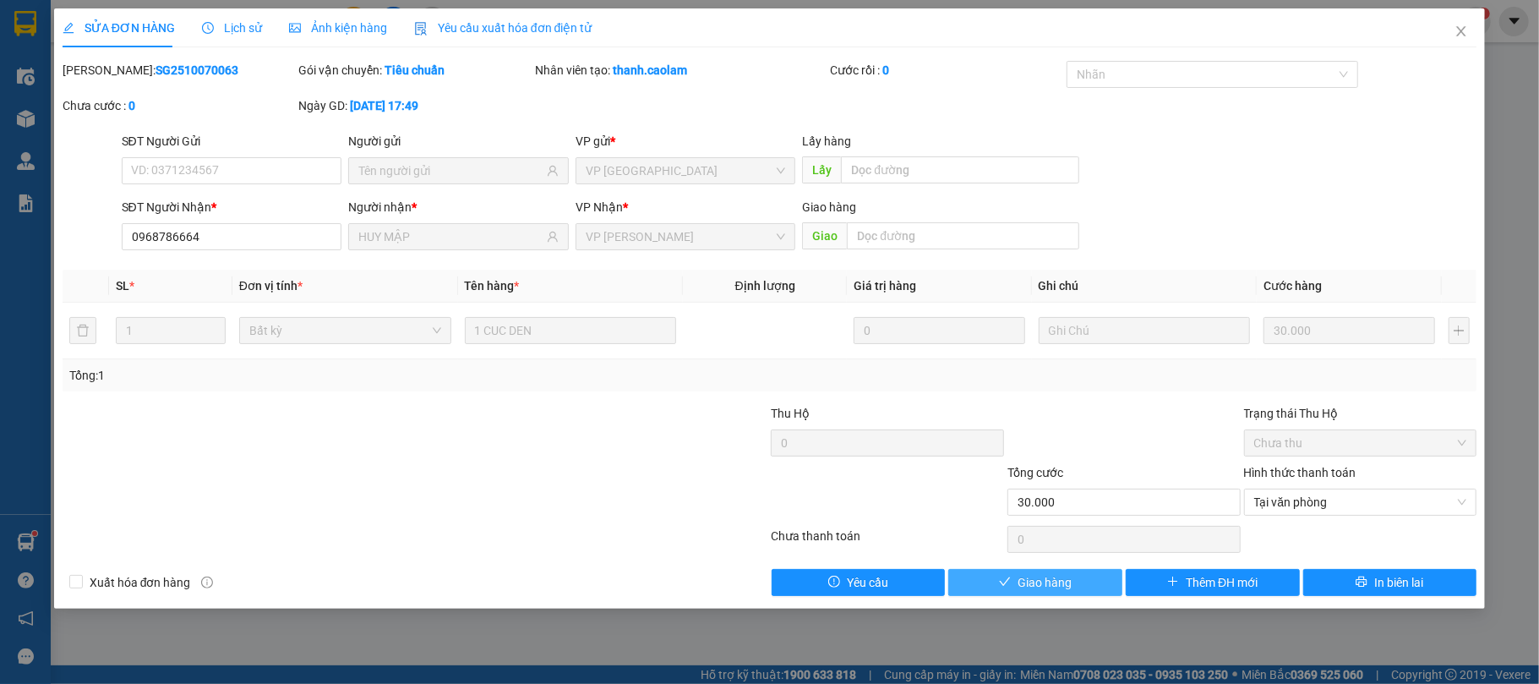
click at [1062, 575] on span "Giao hàng" at bounding box center [1044, 582] width 54 height 19
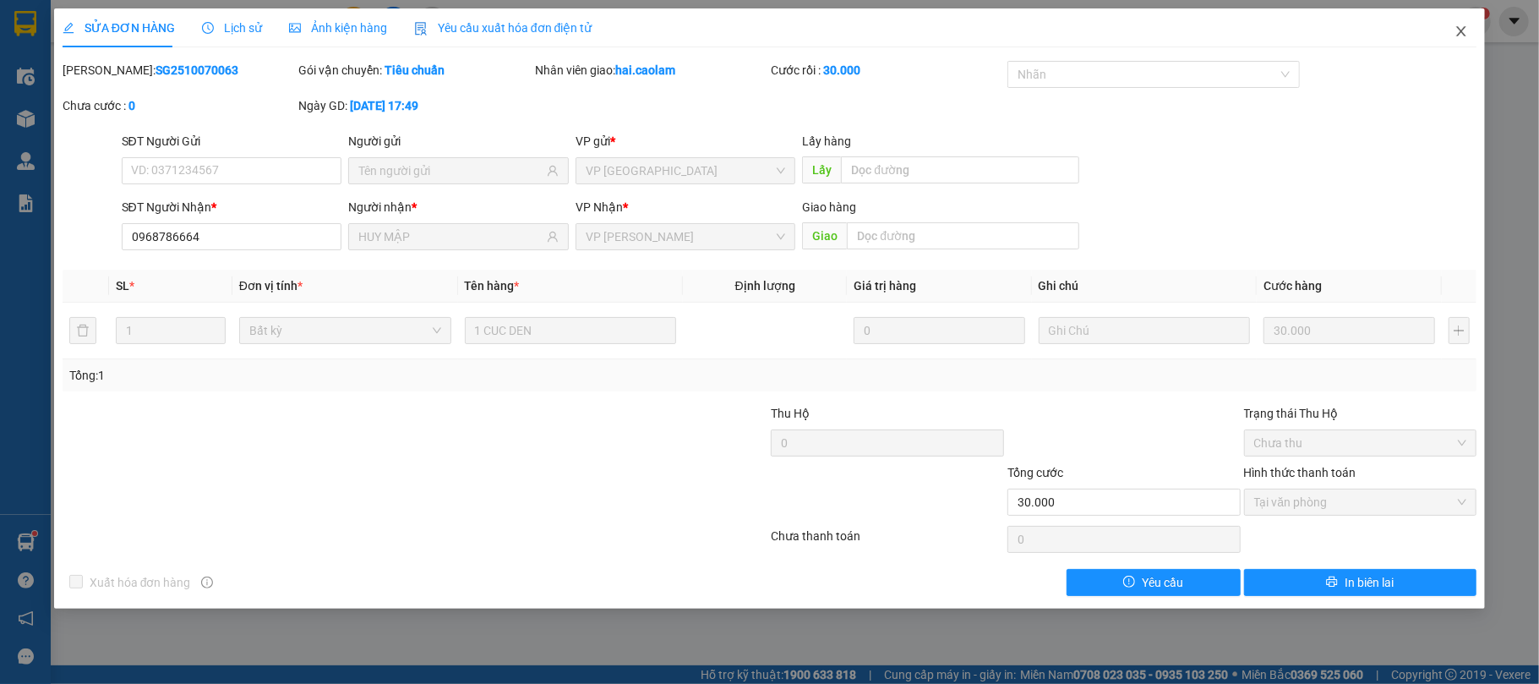
click at [1461, 41] on span "Close" at bounding box center [1460, 31] width 47 height 47
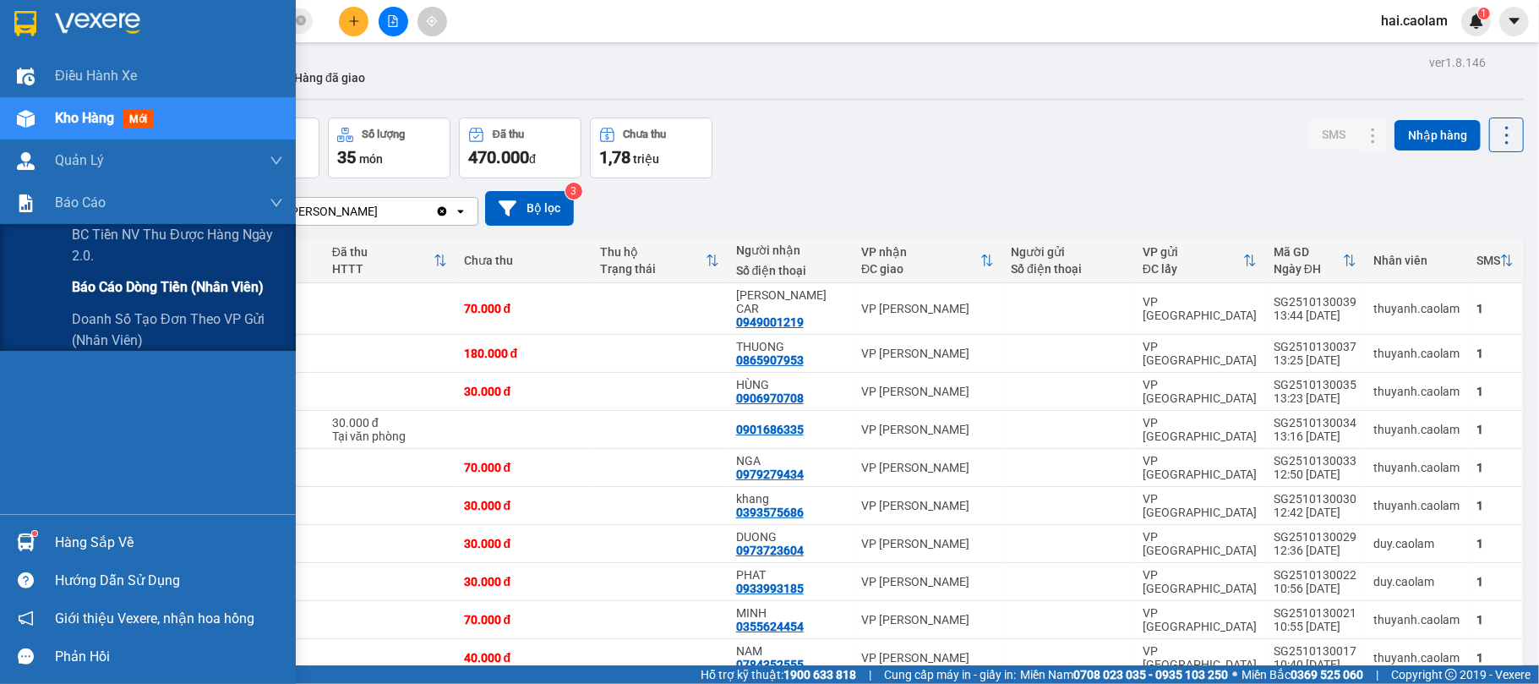
drag, startPoint x: 92, startPoint y: 285, endPoint x: 109, endPoint y: 281, distance: 17.4
click at [98, 285] on span "Báo cáo dòng tiền (nhân viên)" at bounding box center [168, 286] width 192 height 21
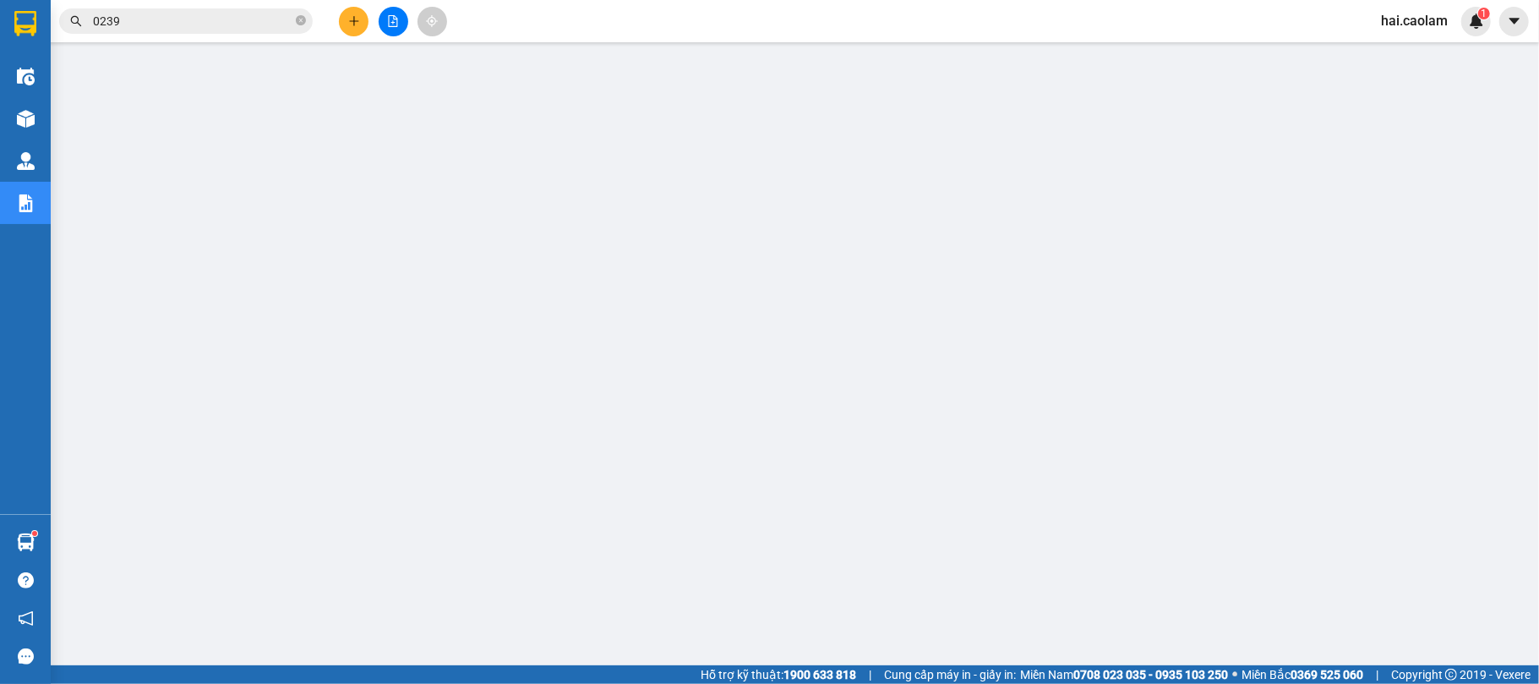
click at [360, 11] on button at bounding box center [354, 22] width 30 height 30
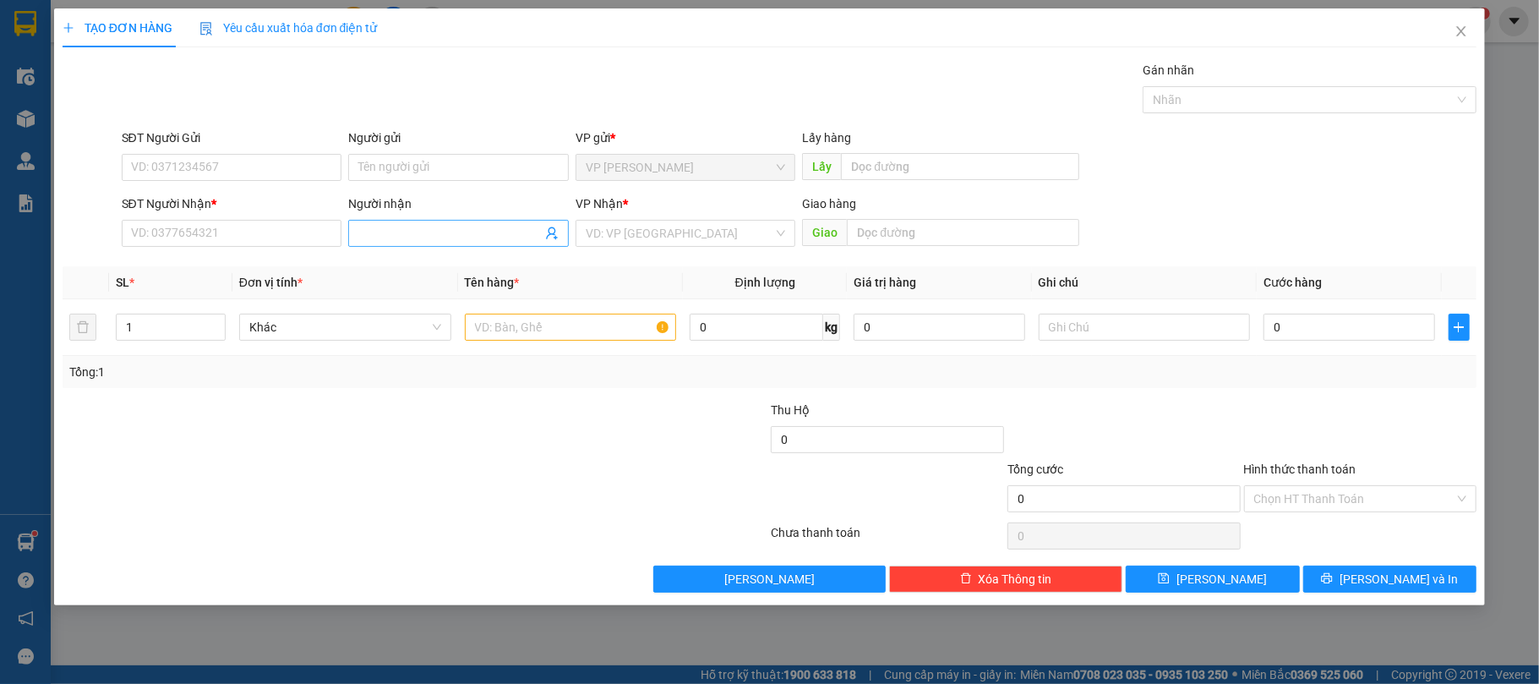
click at [406, 241] on input "Người nhận" at bounding box center [449, 233] width 183 height 19
type input "09"
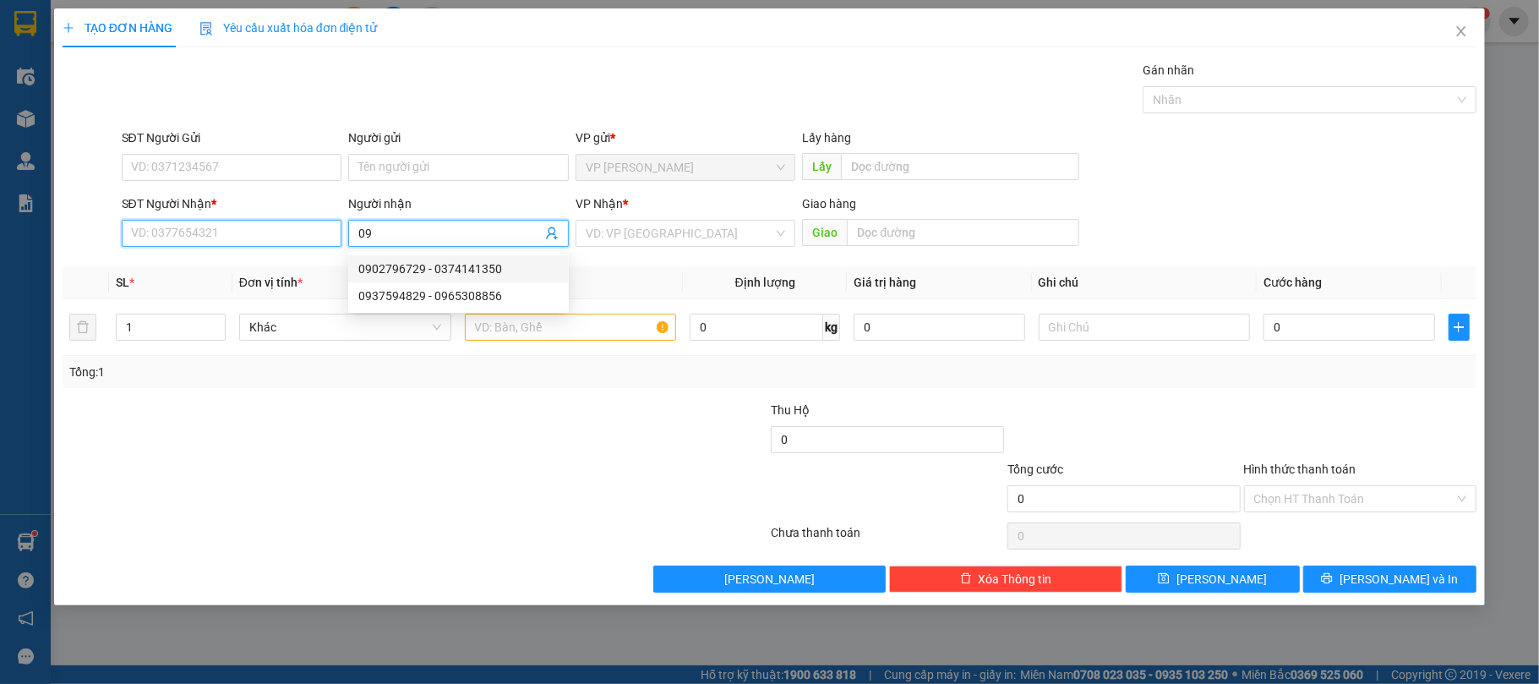
click at [279, 241] on input "SĐT Người Nhận *" at bounding box center [232, 233] width 221 height 27
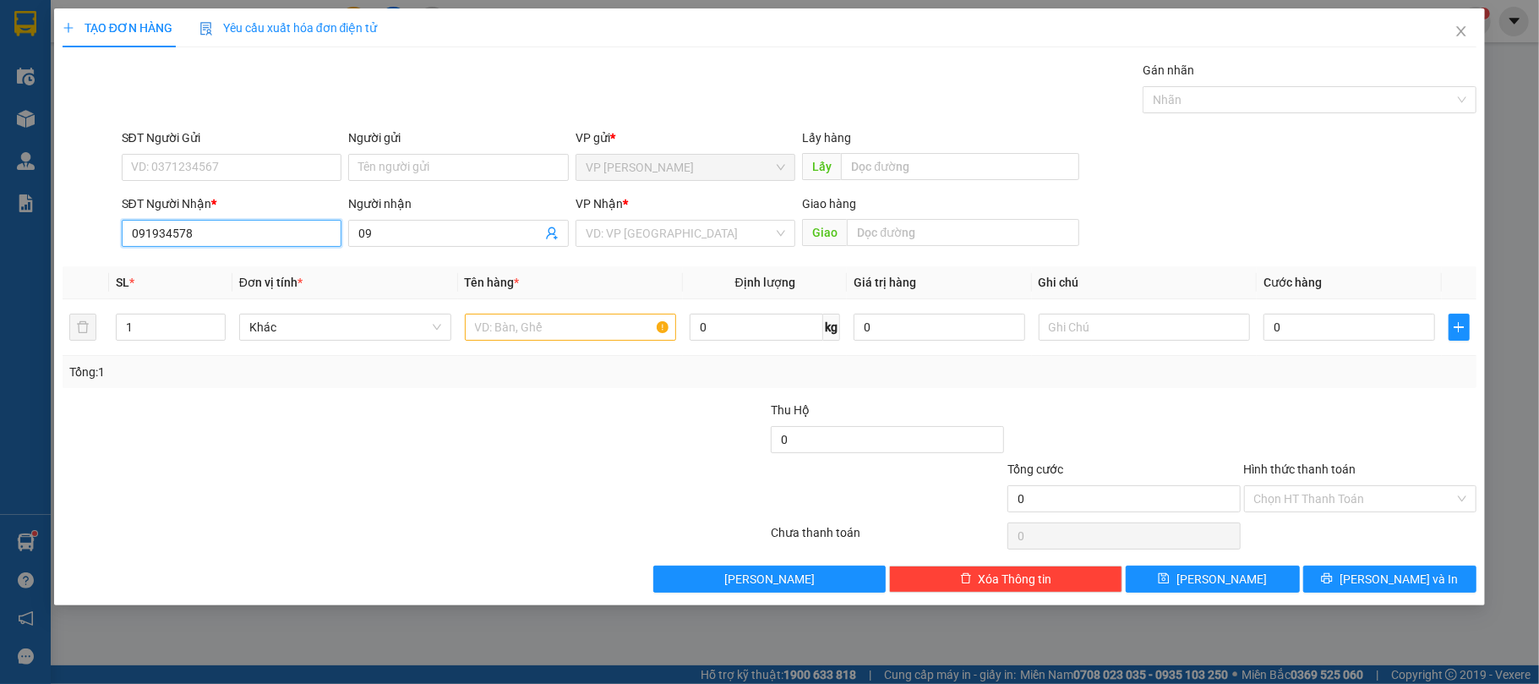
type input "0919345789"
click at [269, 267] on div "0919345789 - táo" at bounding box center [232, 268] width 200 height 19
type input "táo"
type input "0919345789"
click at [520, 325] on input "text" at bounding box center [571, 326] width 212 height 27
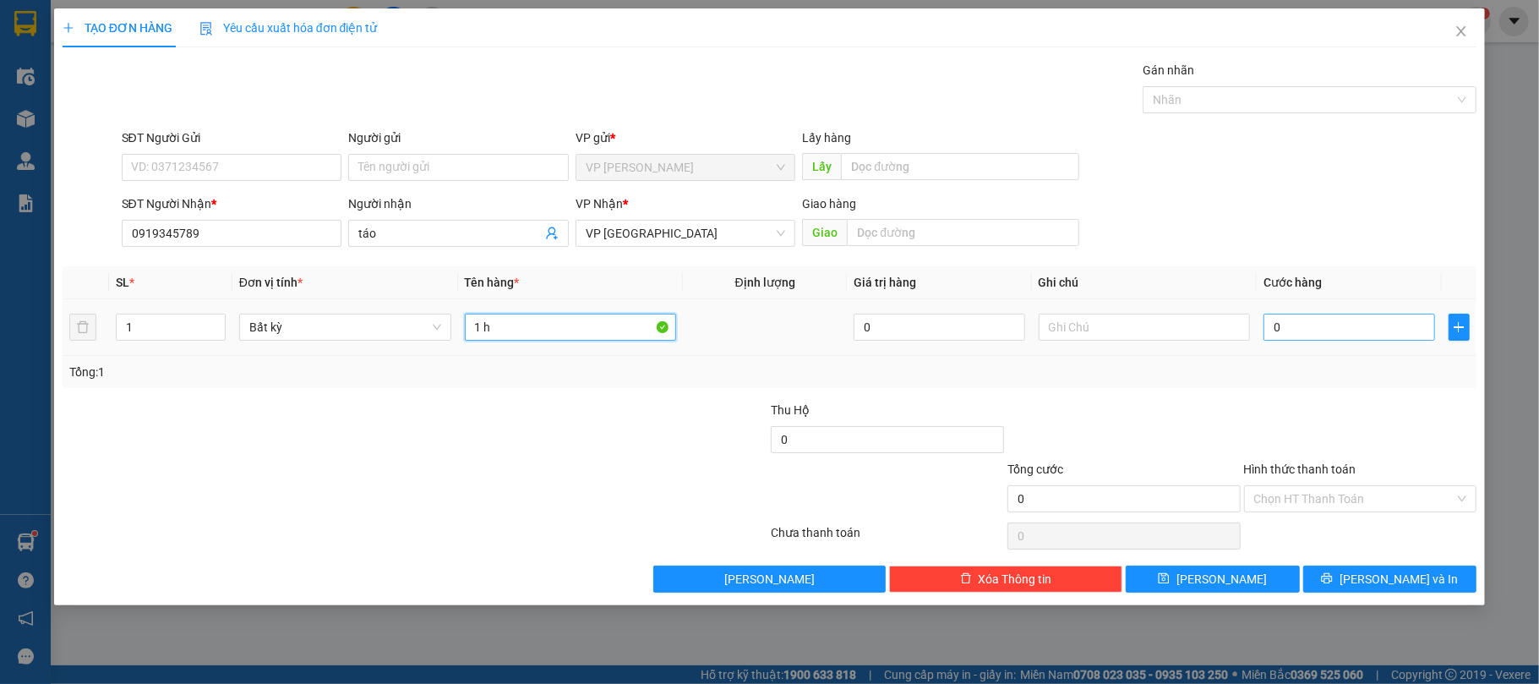
type input "1 h"
click at [1340, 328] on input "0" at bounding box center [1348, 326] width 171 height 27
type input "3"
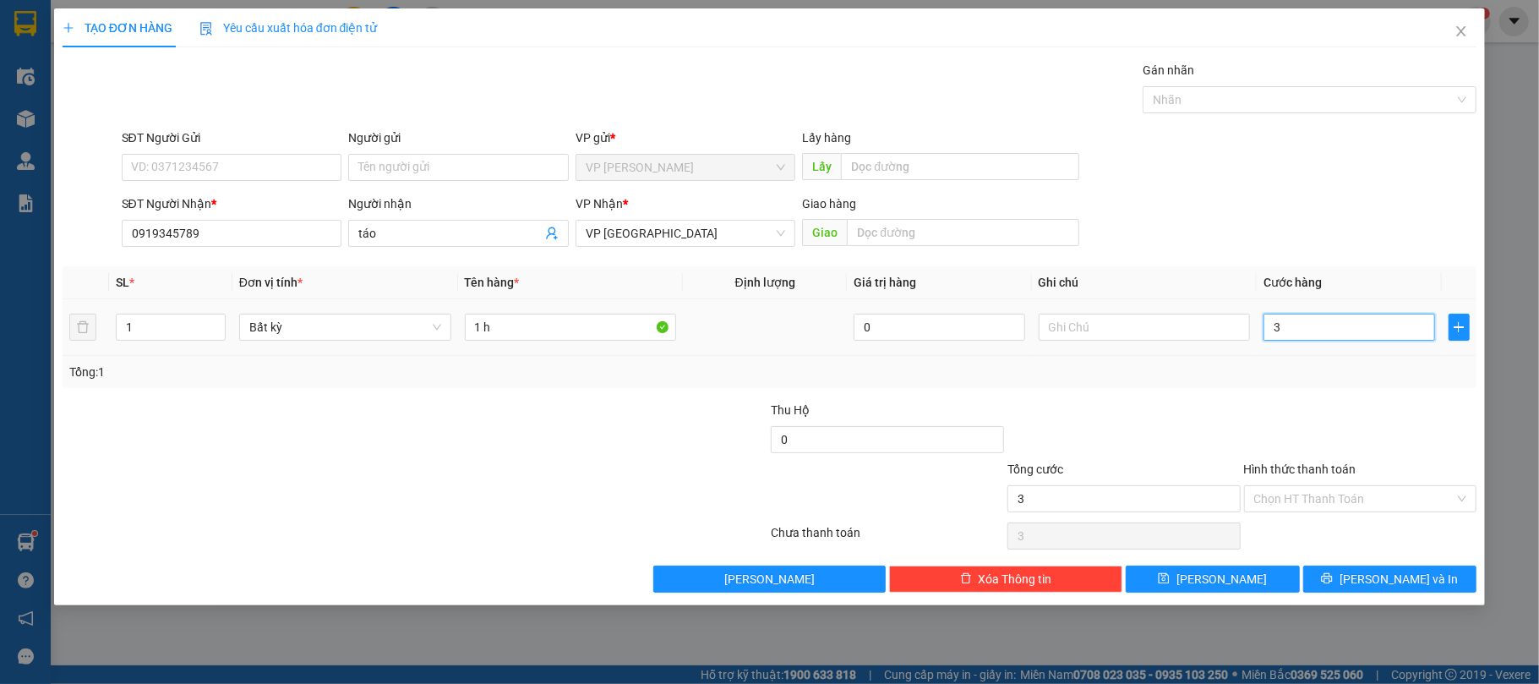
type input "30"
type input "300"
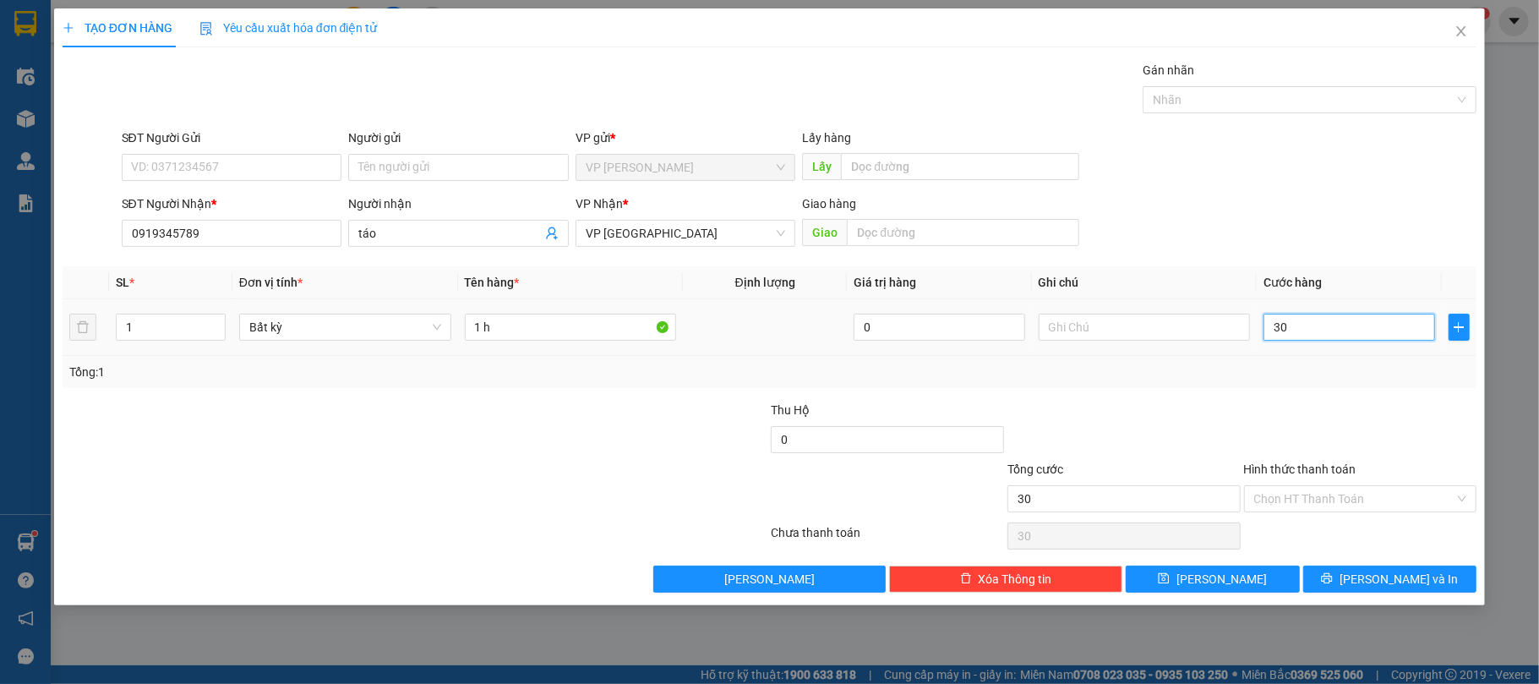
type input "300"
type input "3.000"
type input "30.000"
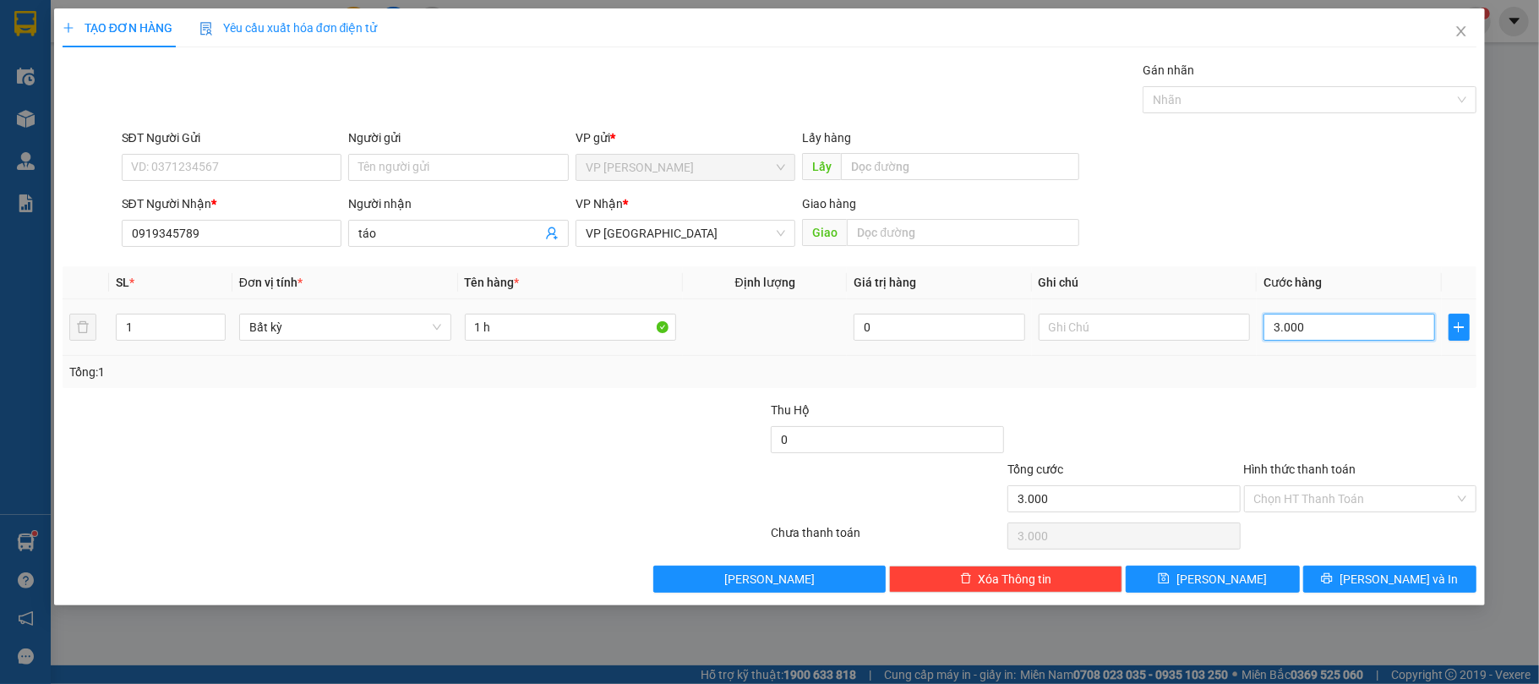
type input "30.000"
click at [1387, 585] on span "[PERSON_NAME] và In" at bounding box center [1398, 578] width 118 height 19
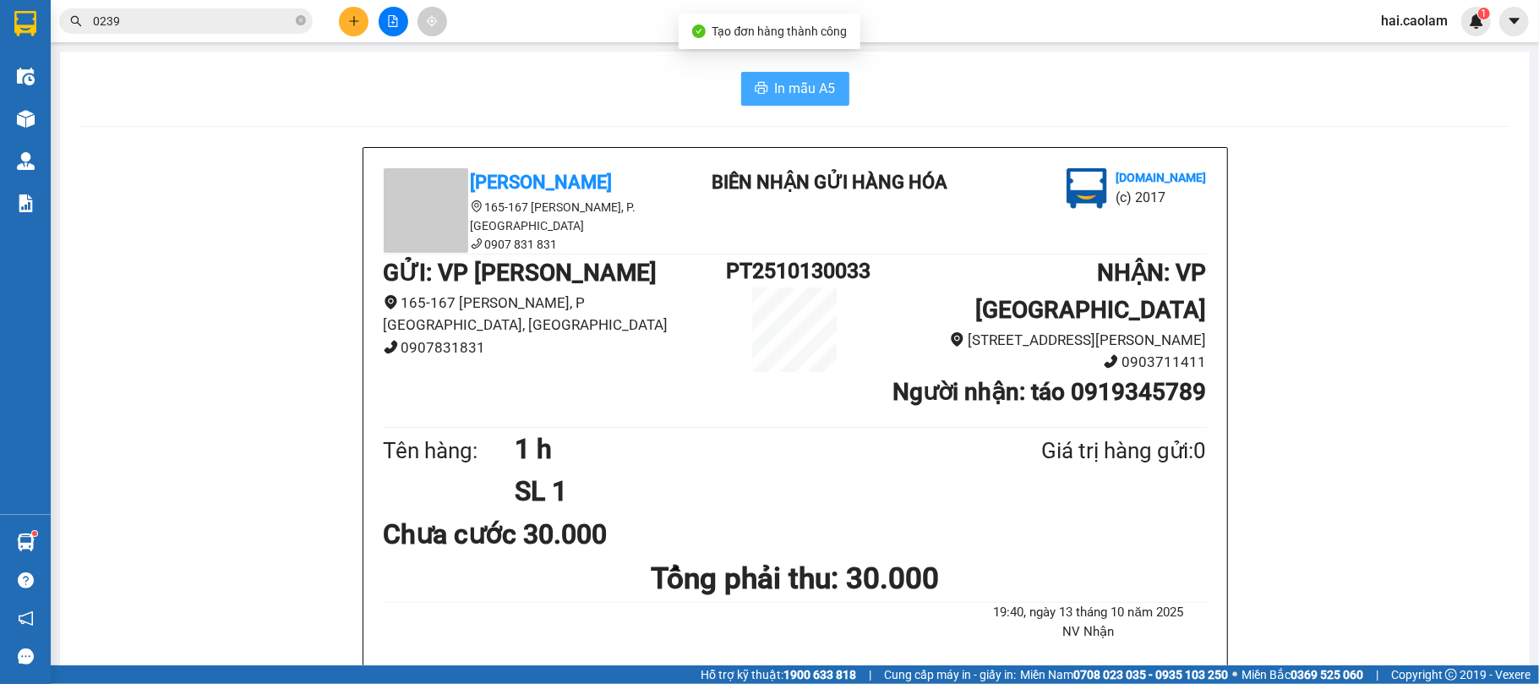
click at [798, 95] on span "In mẫu A5" at bounding box center [805, 88] width 61 height 21
click at [346, 8] on button at bounding box center [354, 22] width 30 height 30
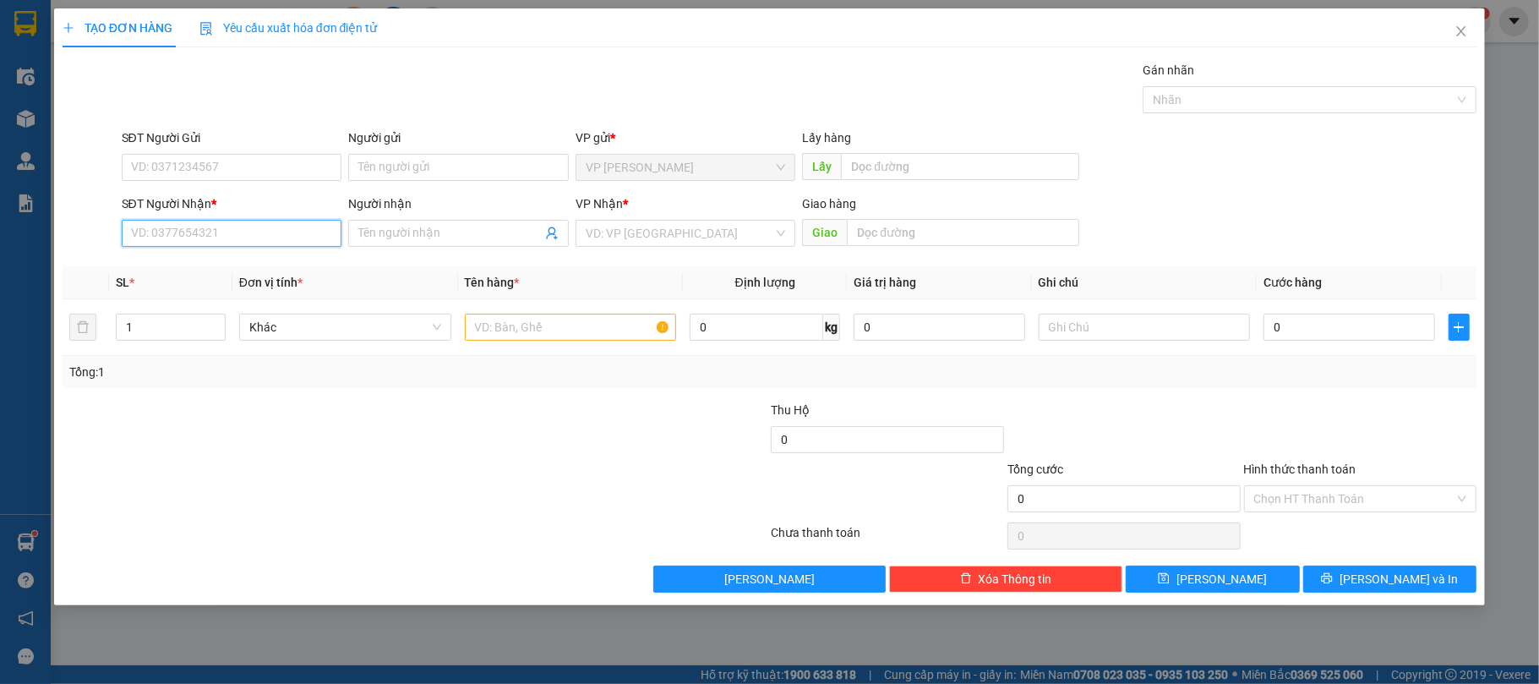
click at [193, 237] on input "SĐT Người Nhận *" at bounding box center [232, 233] width 221 height 27
type input "0907533689"
click at [264, 268] on div "0907533689 - thư" at bounding box center [232, 268] width 200 height 19
type input "thư"
type input "0907533689"
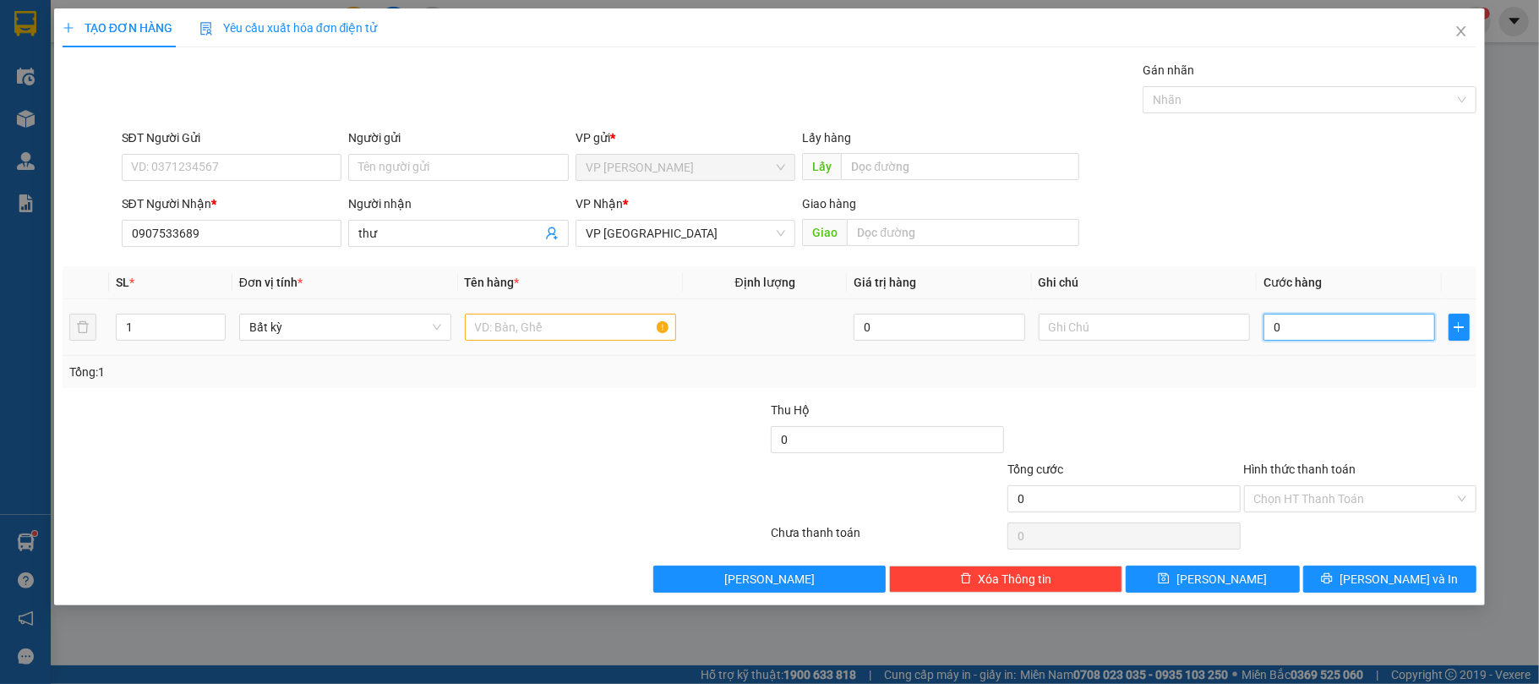
click at [1316, 331] on input "0" at bounding box center [1348, 326] width 171 height 27
type input "3"
type input "30"
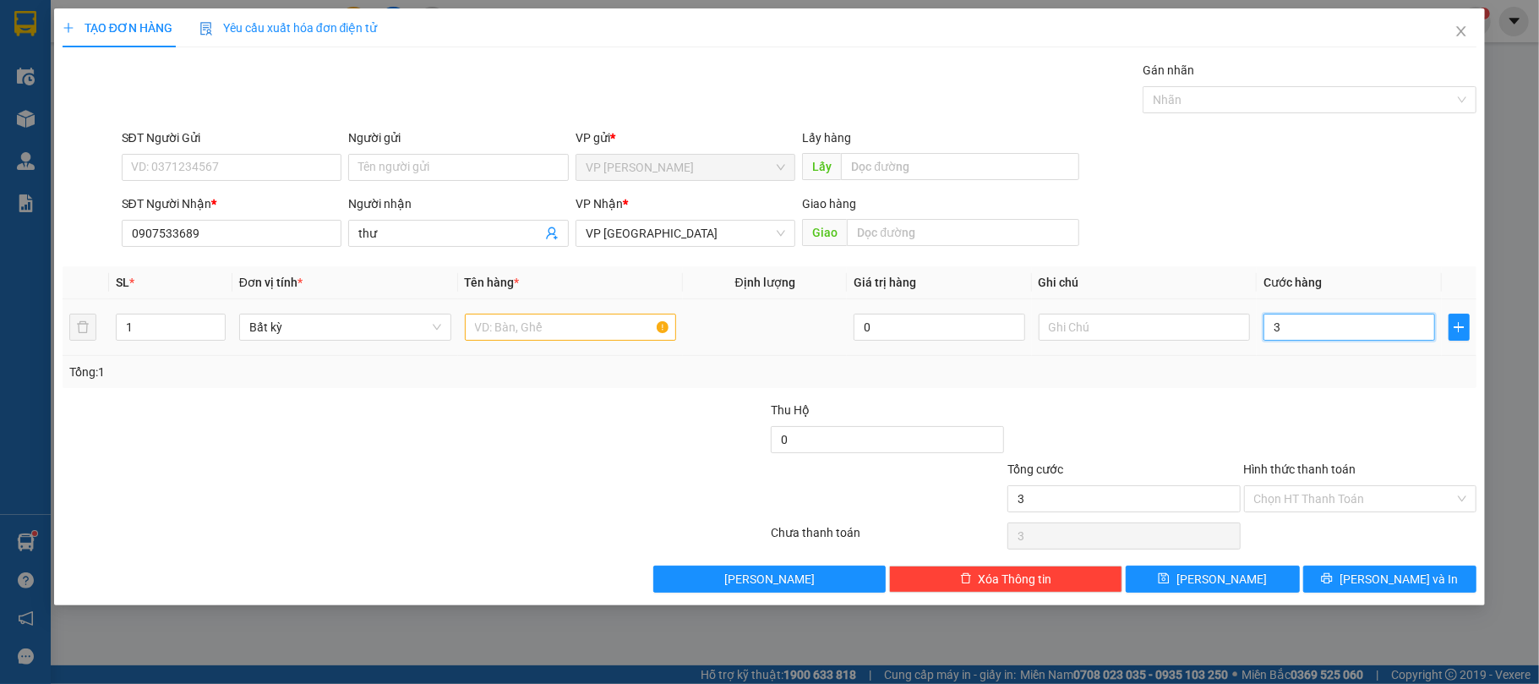
type input "30"
type input "30.000"
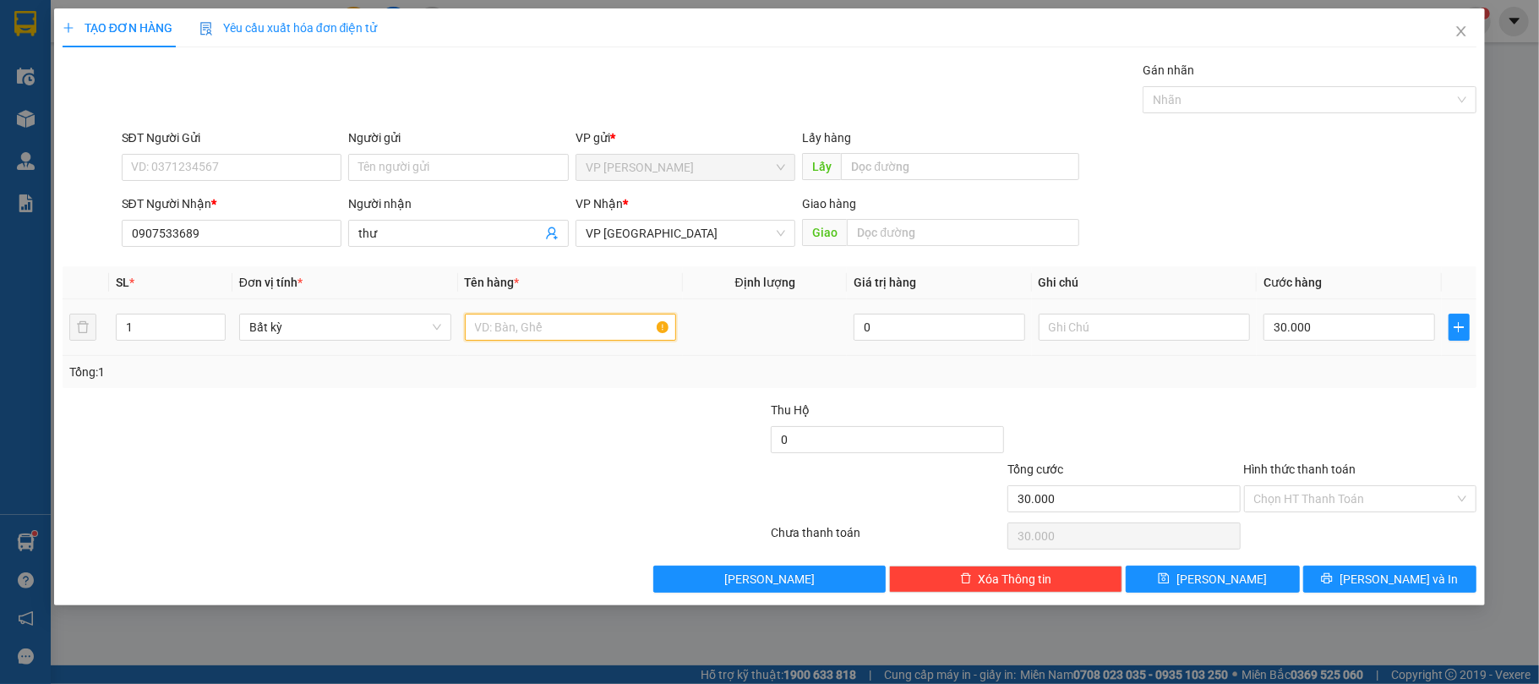
click at [507, 331] on input "text" at bounding box center [571, 326] width 212 height 27
type input "1 Miếsng"
click at [1299, 495] on input "Hình thức thanh toán" at bounding box center [1354, 498] width 201 height 25
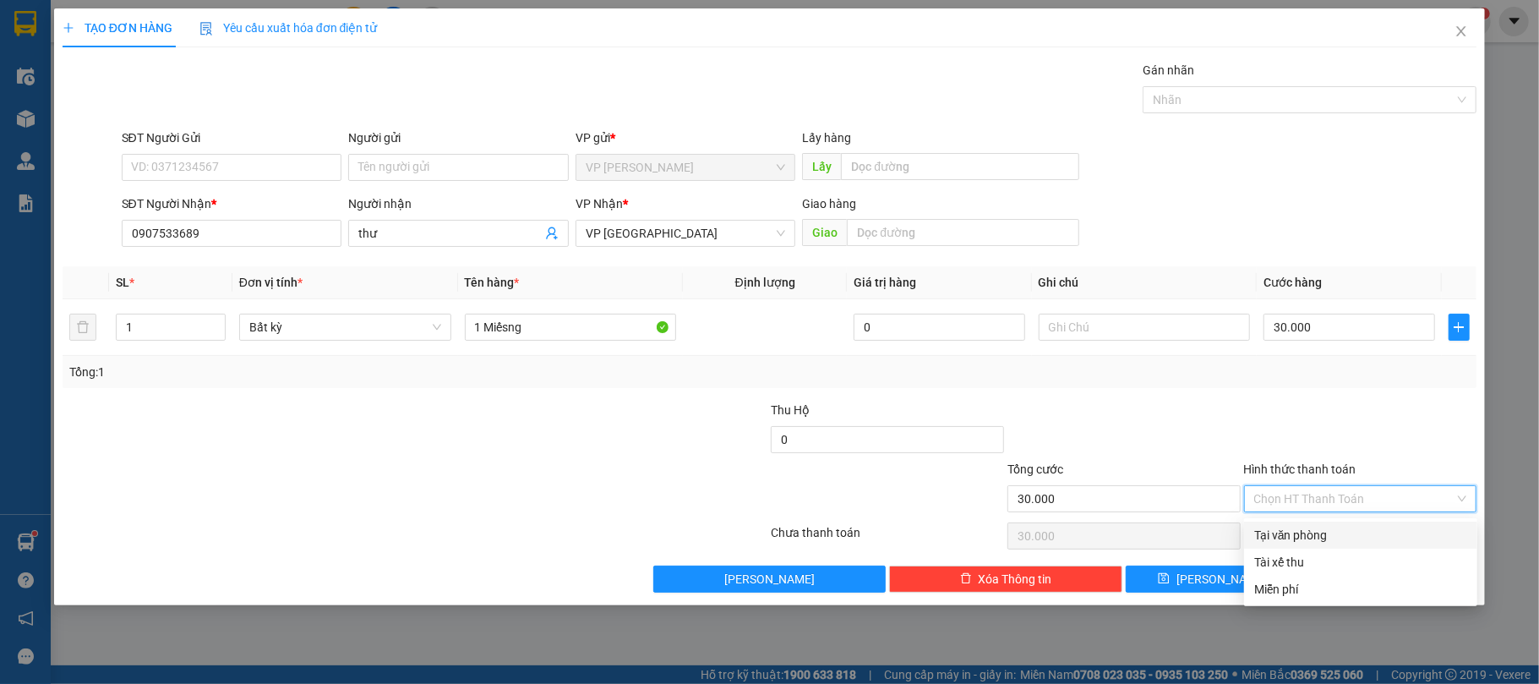
click at [1322, 538] on div "Tại văn phòng" at bounding box center [1360, 535] width 213 height 19
type input "0"
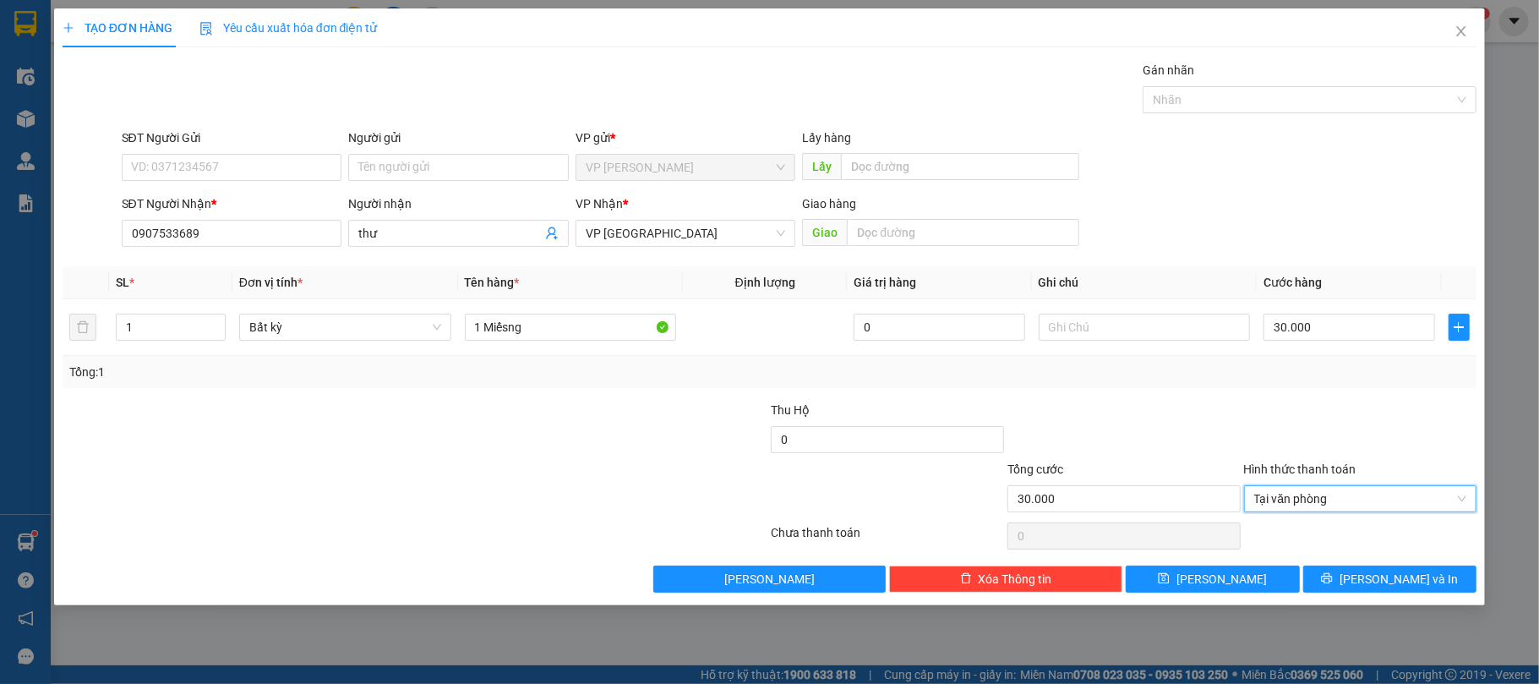
click at [1376, 565] on div "Transit Pickup Surcharge Ids Transit Deliver Surcharge Ids Transit Deliver Surc…" at bounding box center [770, 326] width 1414 height 531
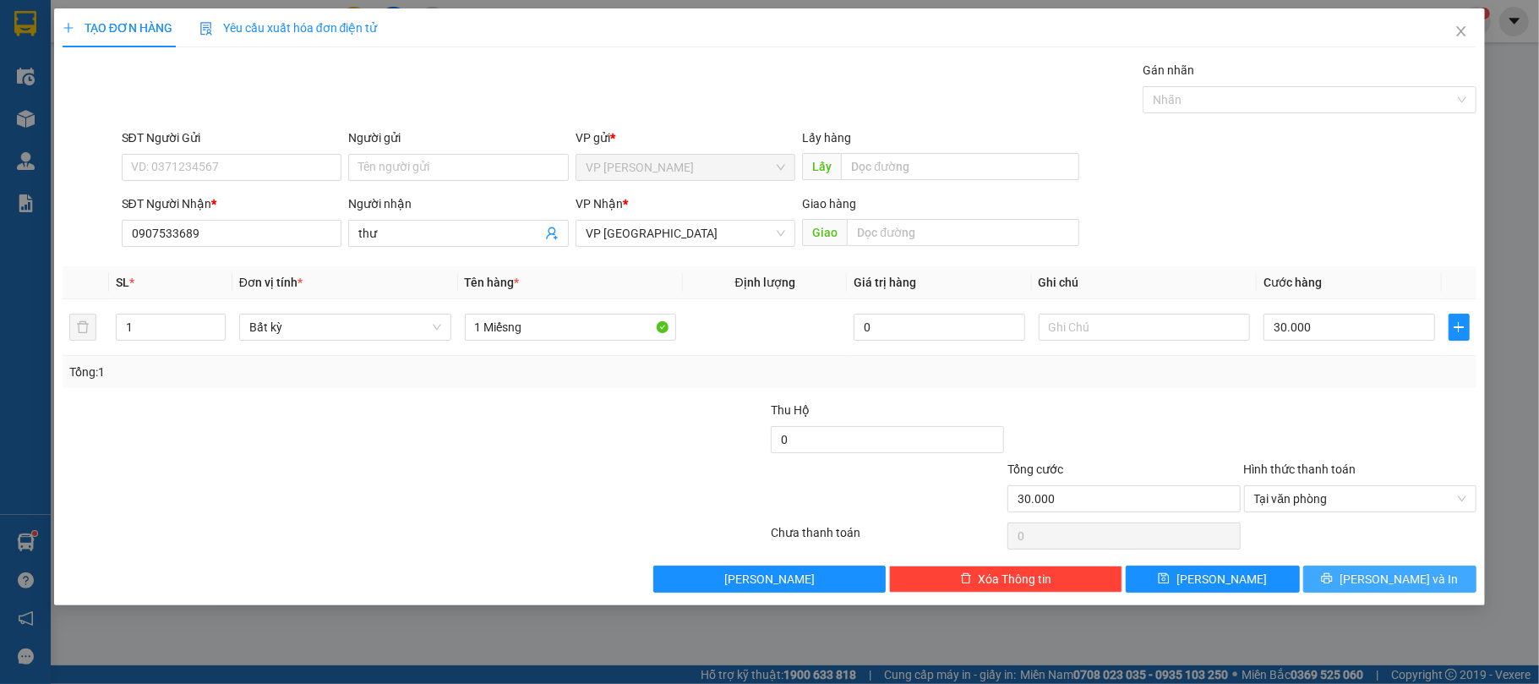
click at [1376, 571] on button "[PERSON_NAME] và In" at bounding box center [1390, 578] width 174 height 27
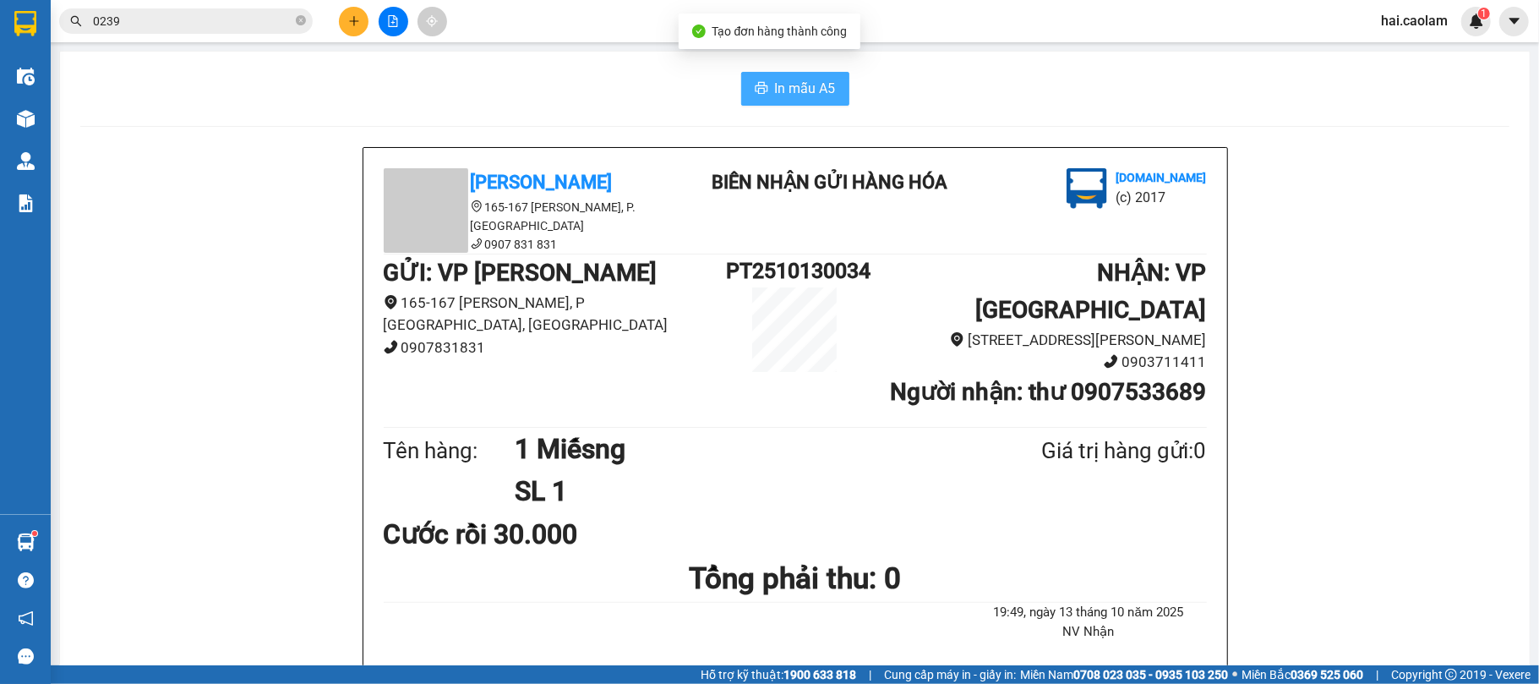
click at [813, 95] on span "In mẫu A5" at bounding box center [805, 88] width 61 height 21
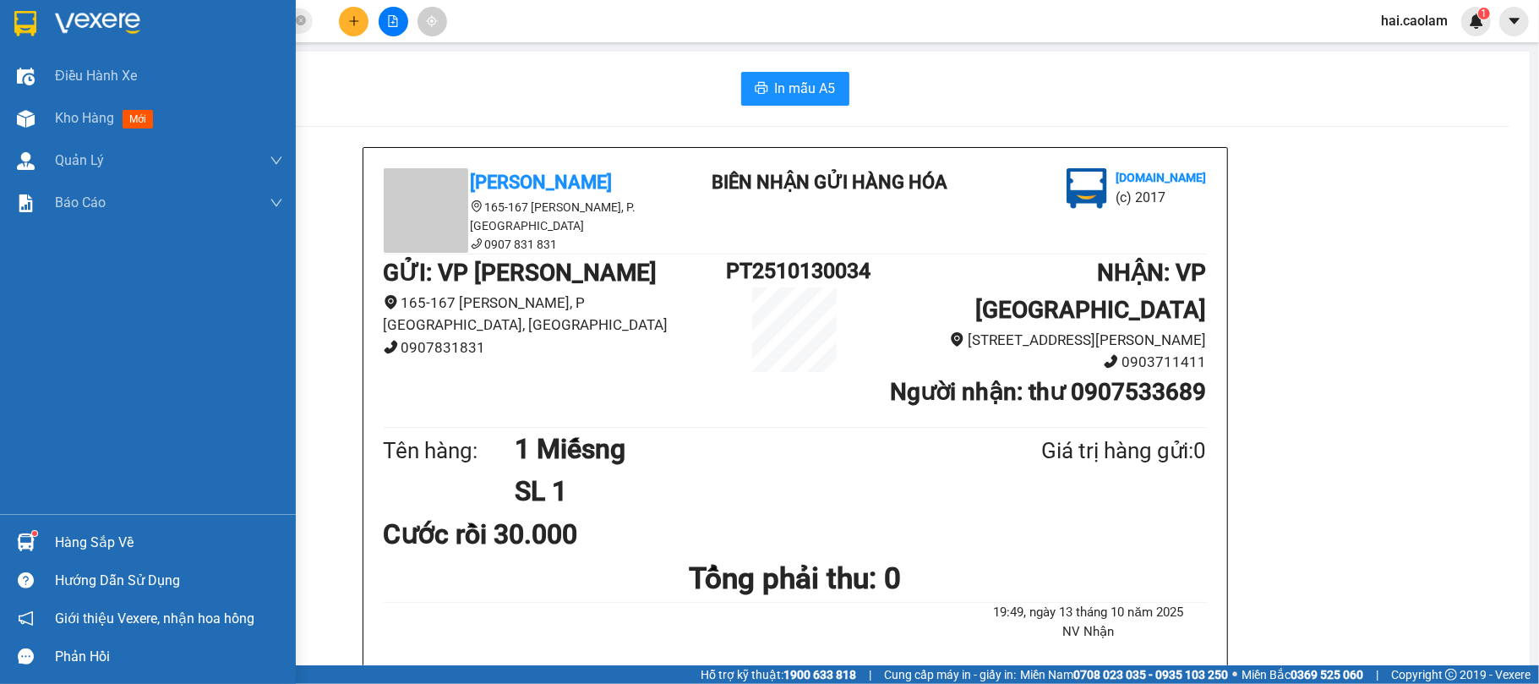
click at [84, 535] on div "Hàng sắp về" at bounding box center [169, 542] width 228 height 25
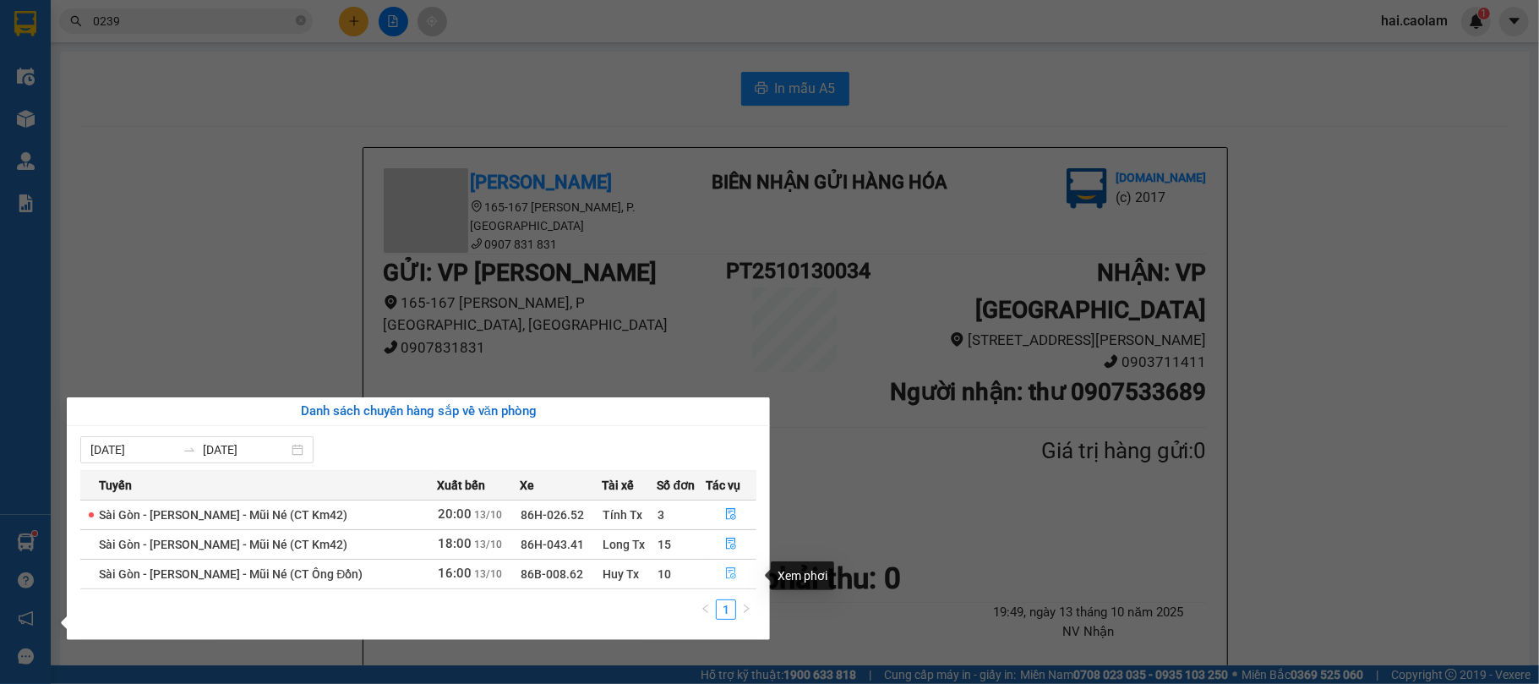
click at [728, 579] on icon "file-done" at bounding box center [731, 574] width 10 height 12
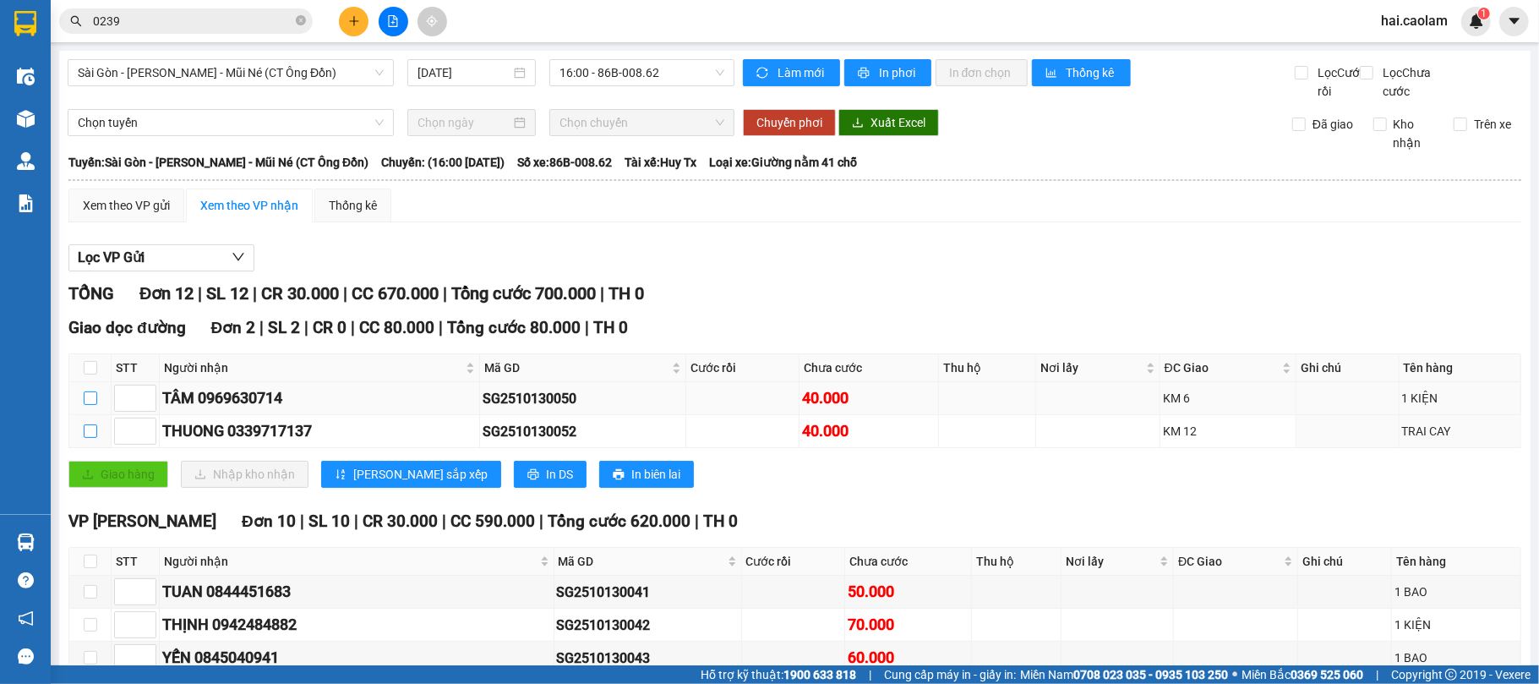
drag, startPoint x: 89, startPoint y: 446, endPoint x: 91, endPoint y: 424, distance: 22.1
click at [89, 438] on input "checkbox" at bounding box center [91, 431] width 14 height 14
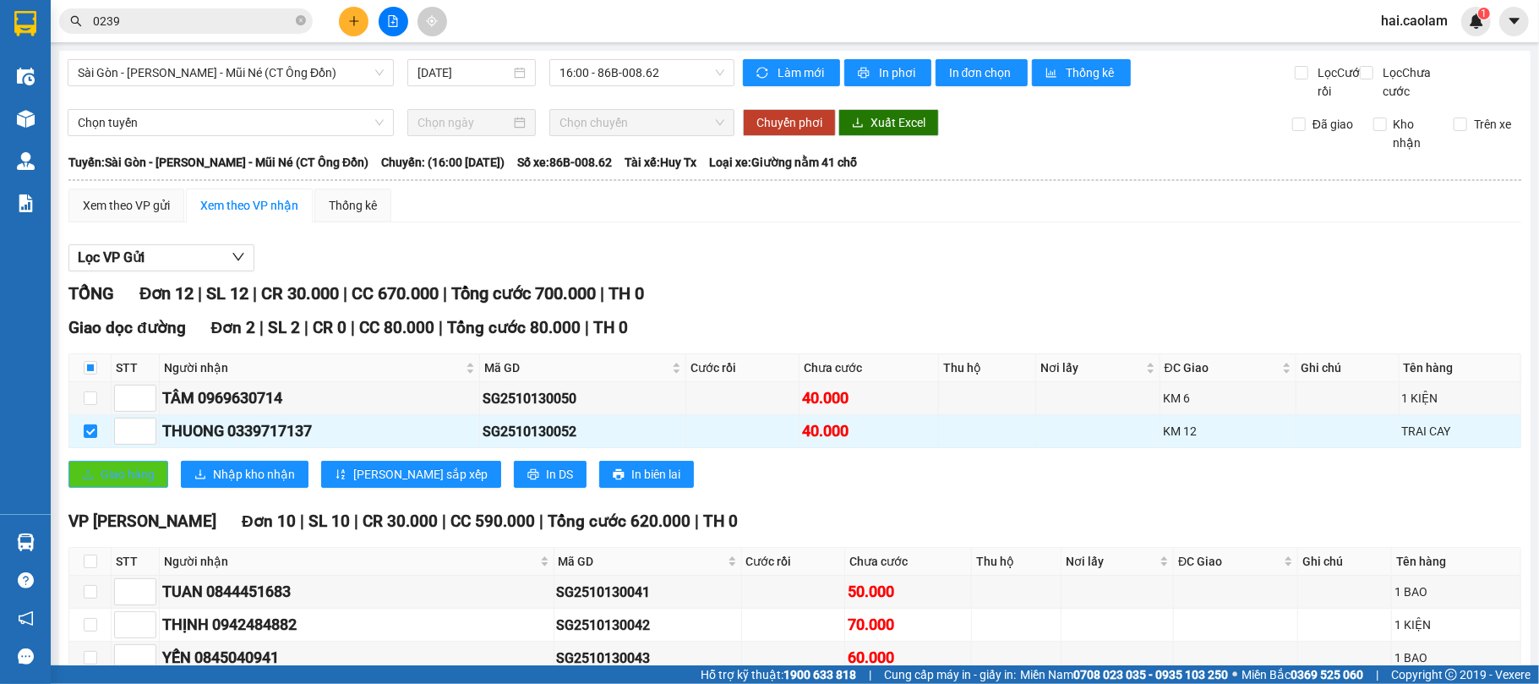
click at [119, 483] on span "Giao hàng" at bounding box center [128, 474] width 54 height 19
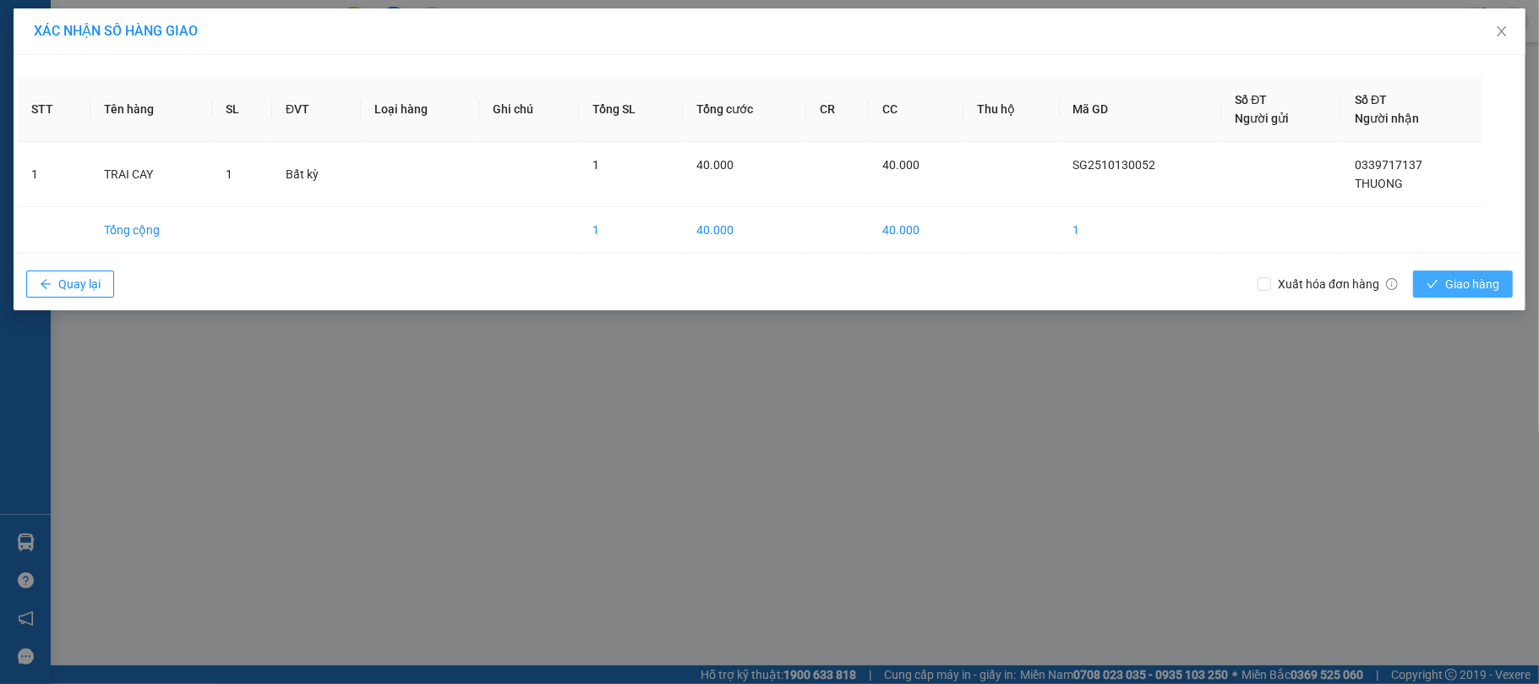
click at [1472, 286] on span "Giao hàng" at bounding box center [1472, 284] width 54 height 19
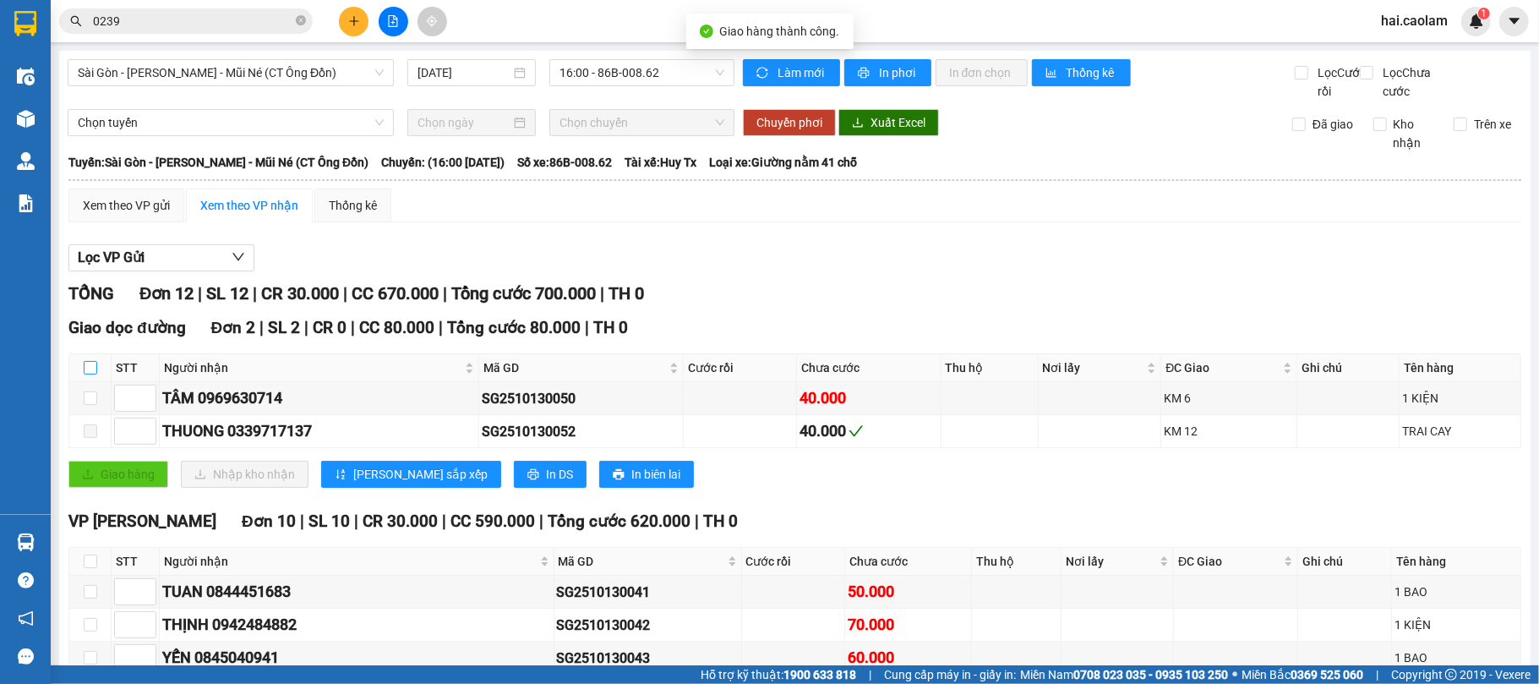
click at [91, 374] on input "checkbox" at bounding box center [91, 368] width 14 height 14
checkbox input "true"
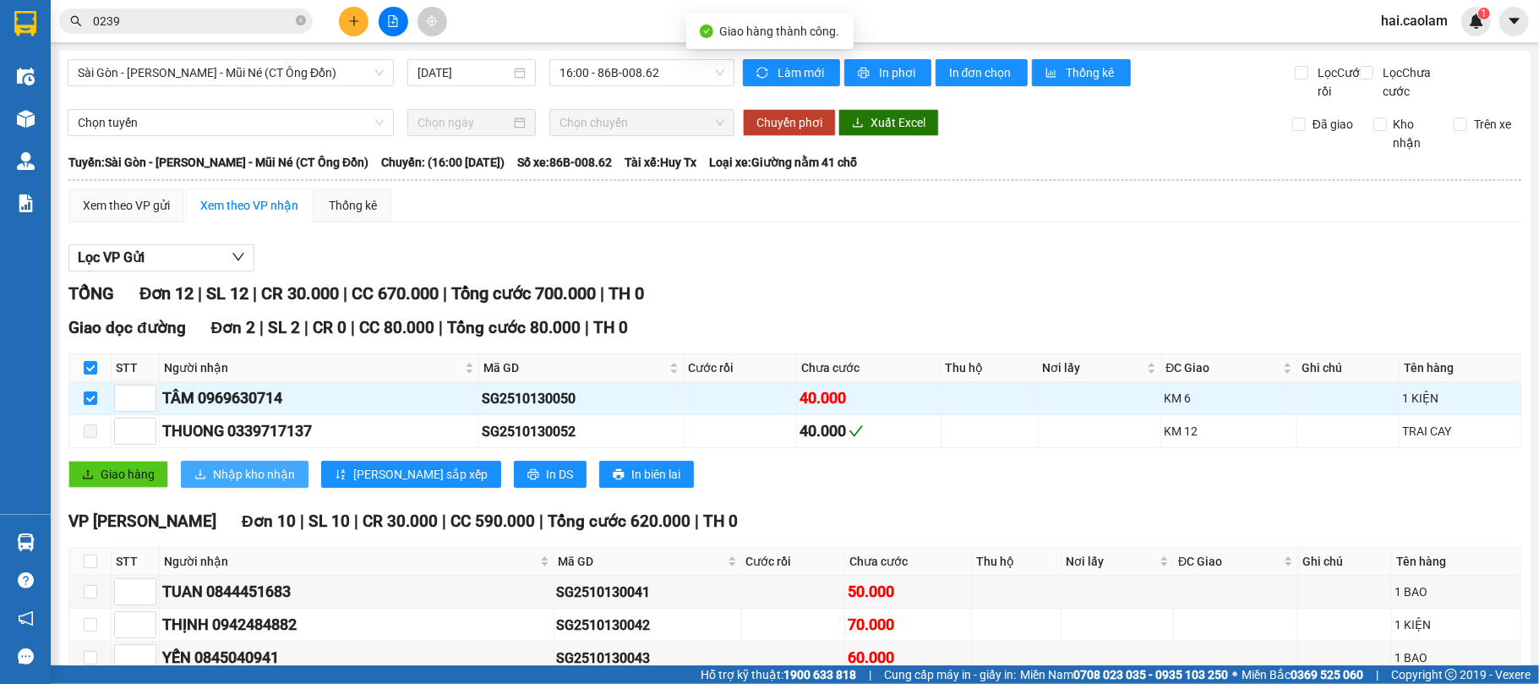
click at [223, 483] on span "Nhập kho nhận" at bounding box center [254, 474] width 82 height 19
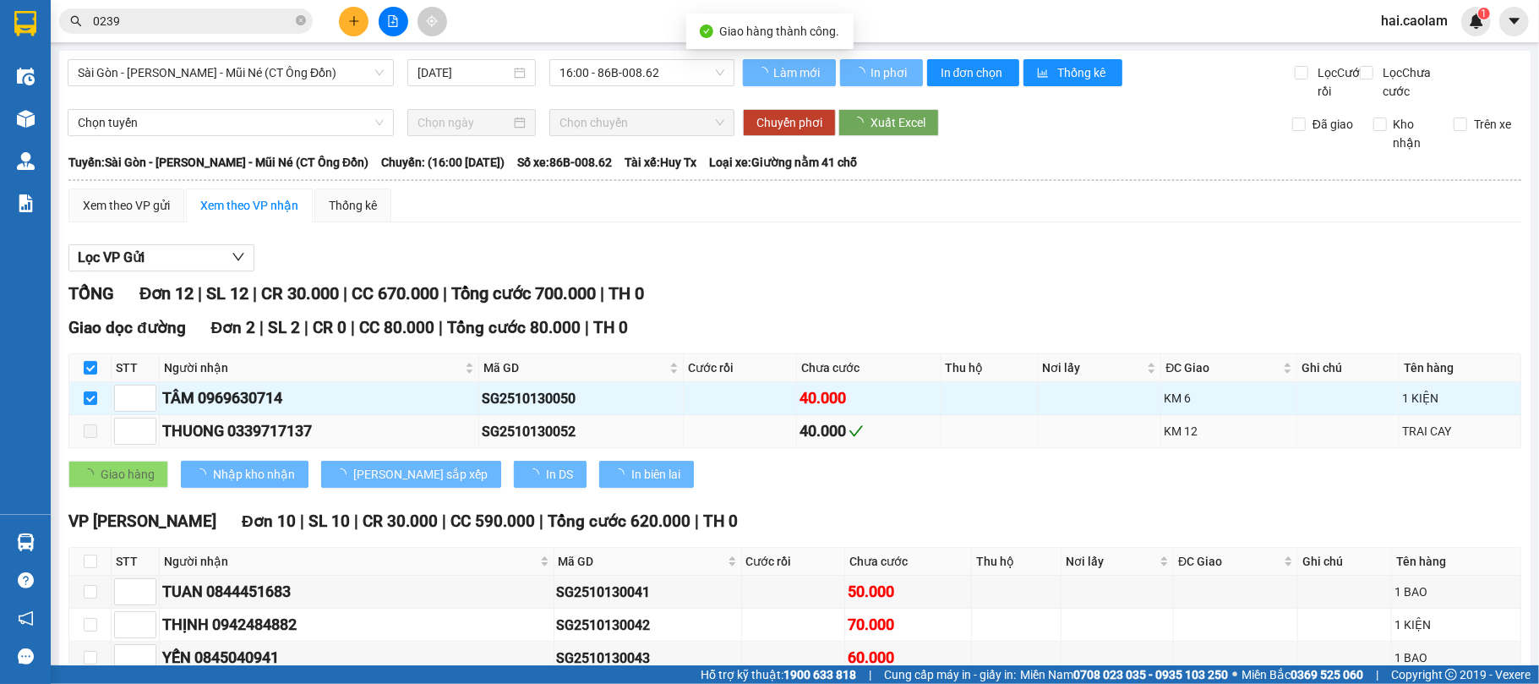
checkbox input "false"
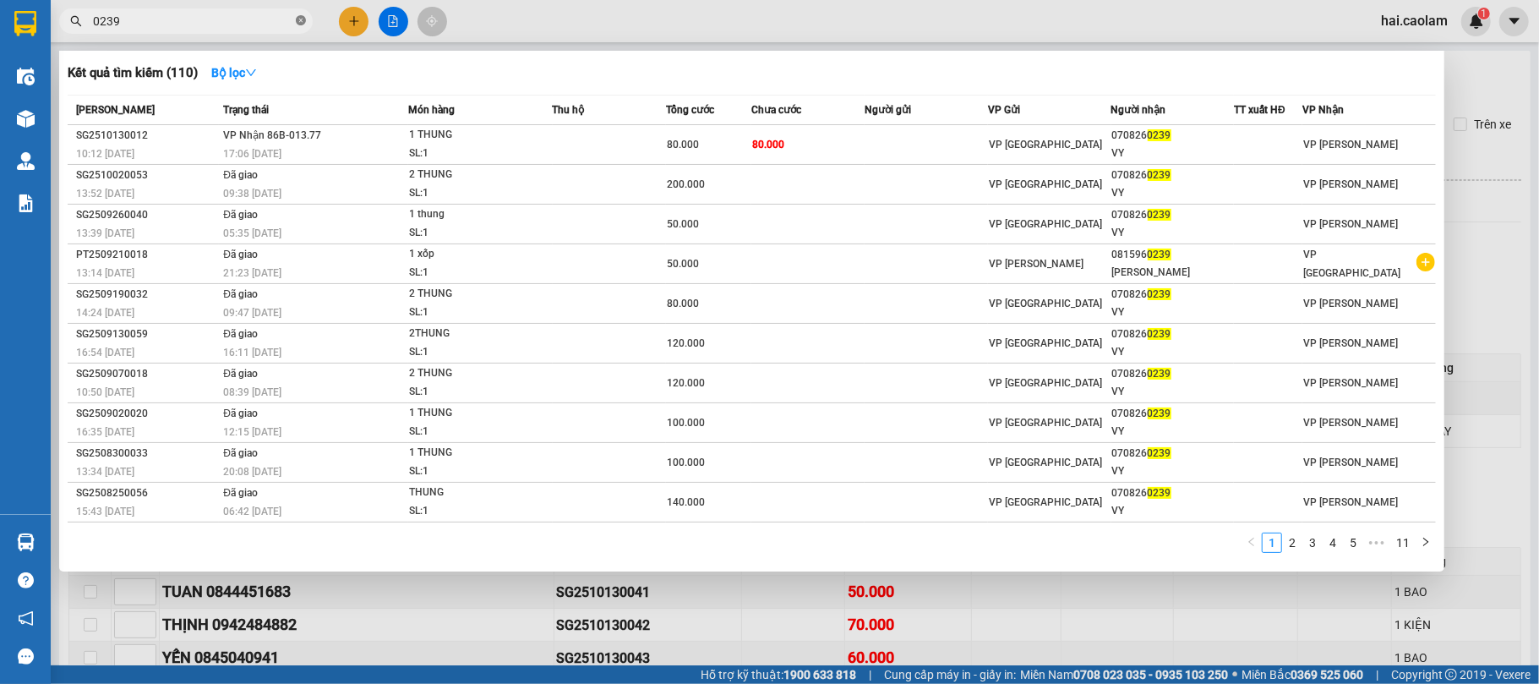
click at [305, 19] on icon "close-circle" at bounding box center [301, 20] width 10 height 10
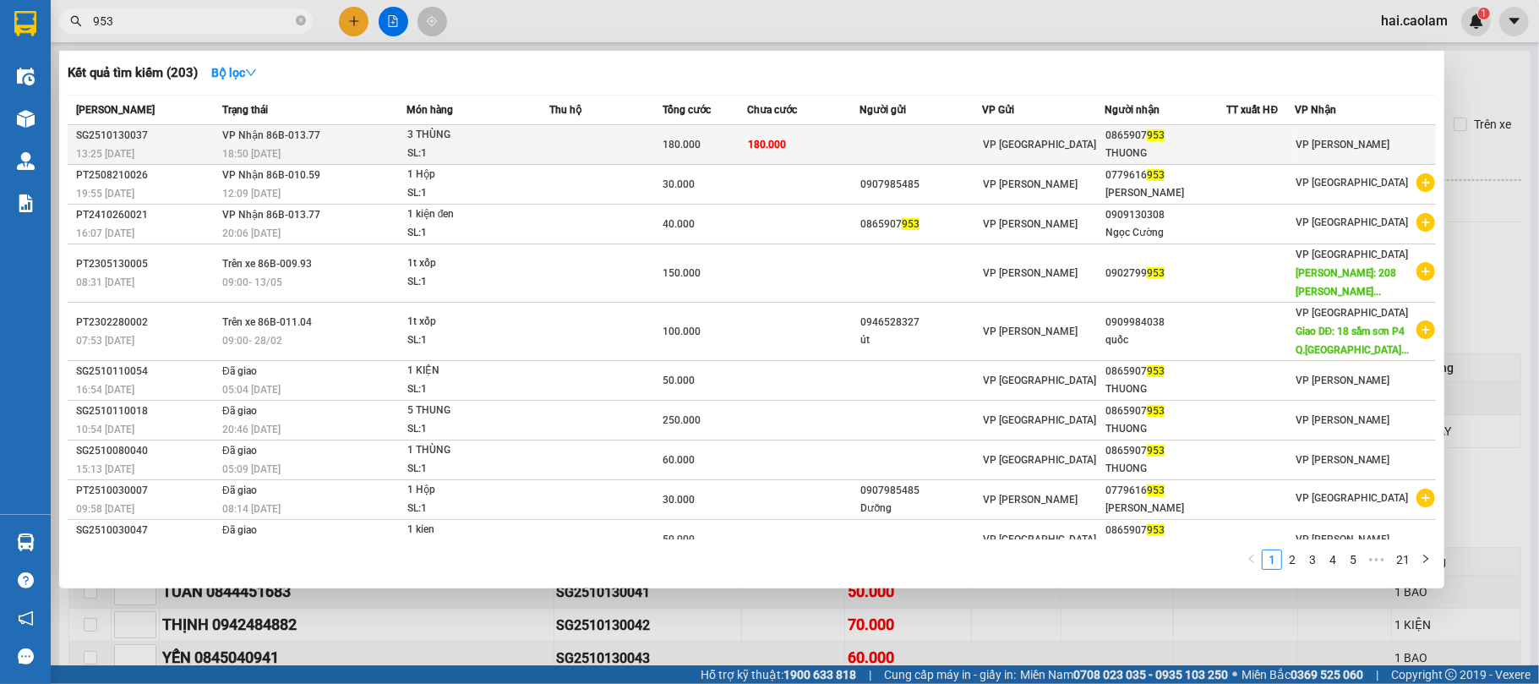
type input "953"
click at [1011, 143] on span "VP [GEOGRAPHIC_DATA]" at bounding box center [1039, 145] width 113 height 12
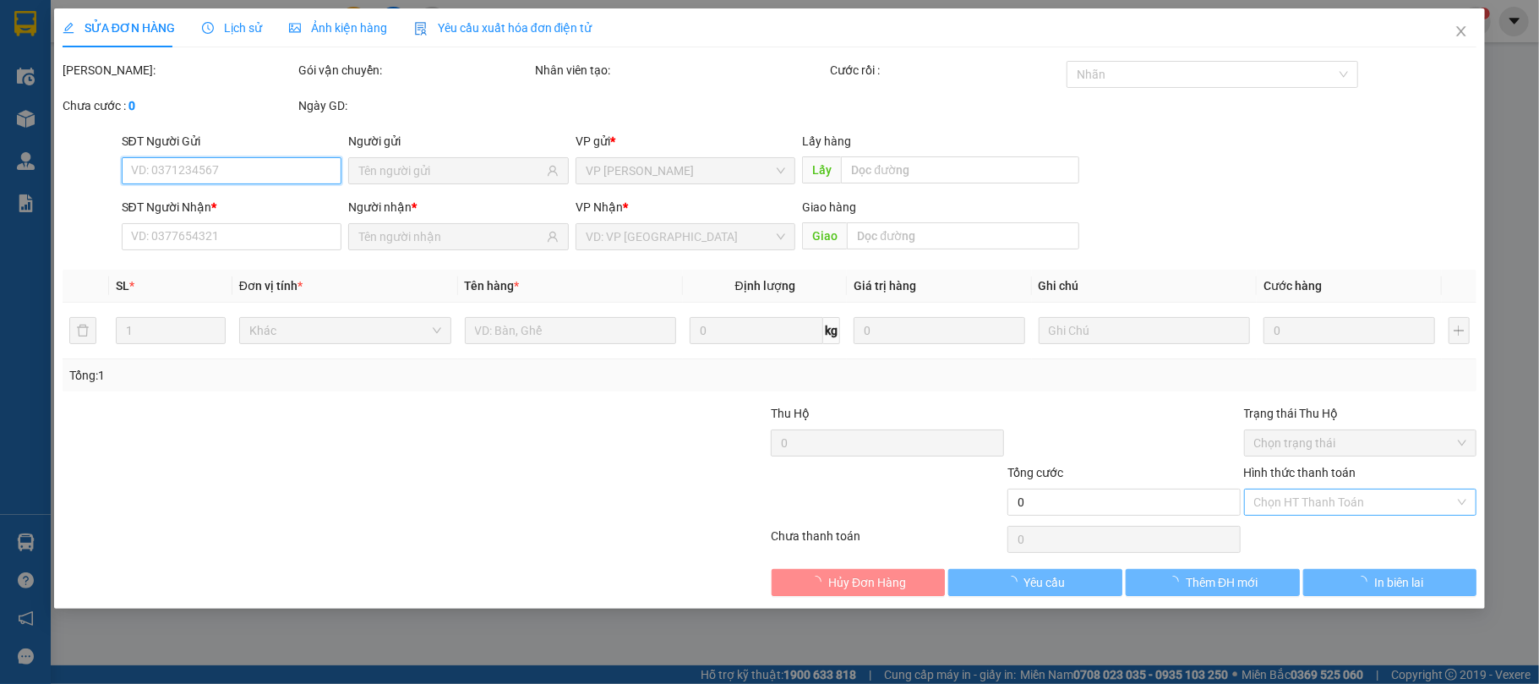
type input "0865907953"
type input "THUONG"
type input "180.000"
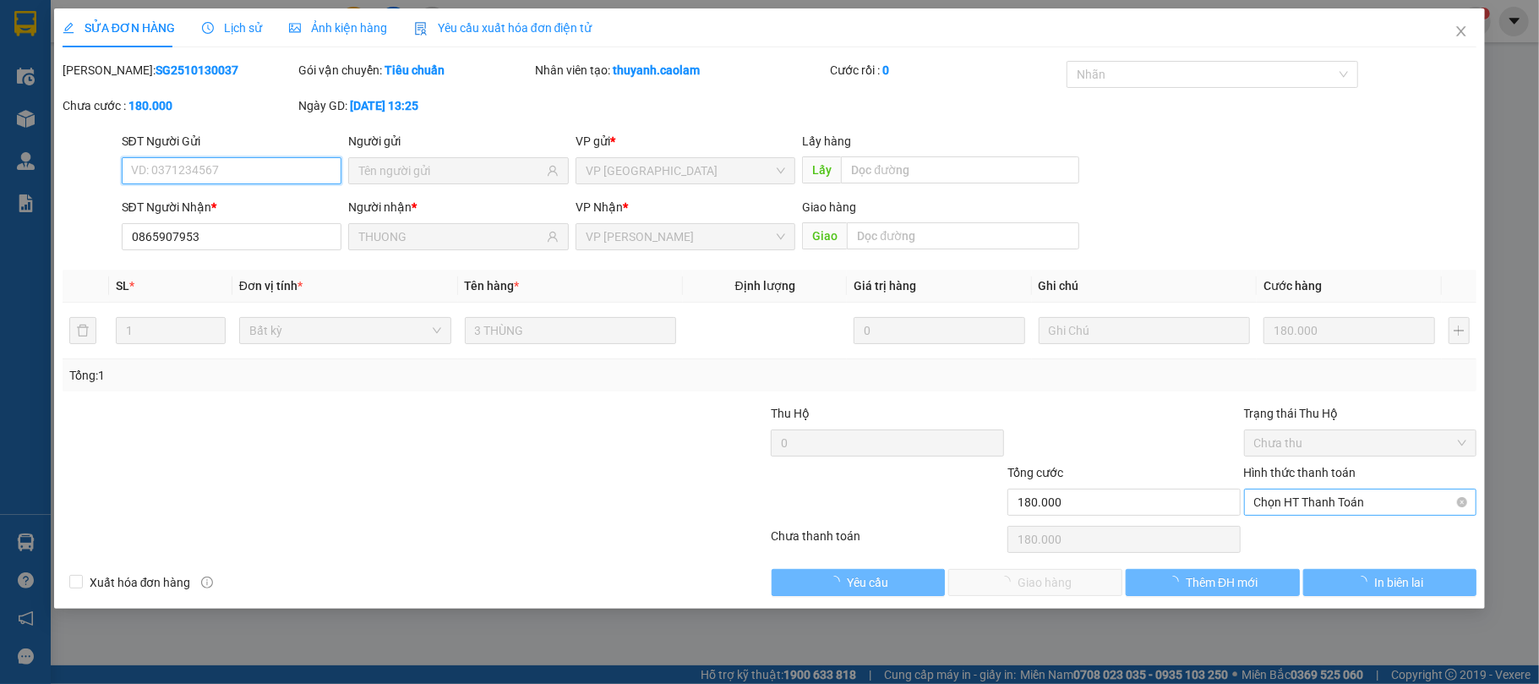
click at [1397, 501] on span "Chọn HT Thanh Toán" at bounding box center [1360, 501] width 213 height 25
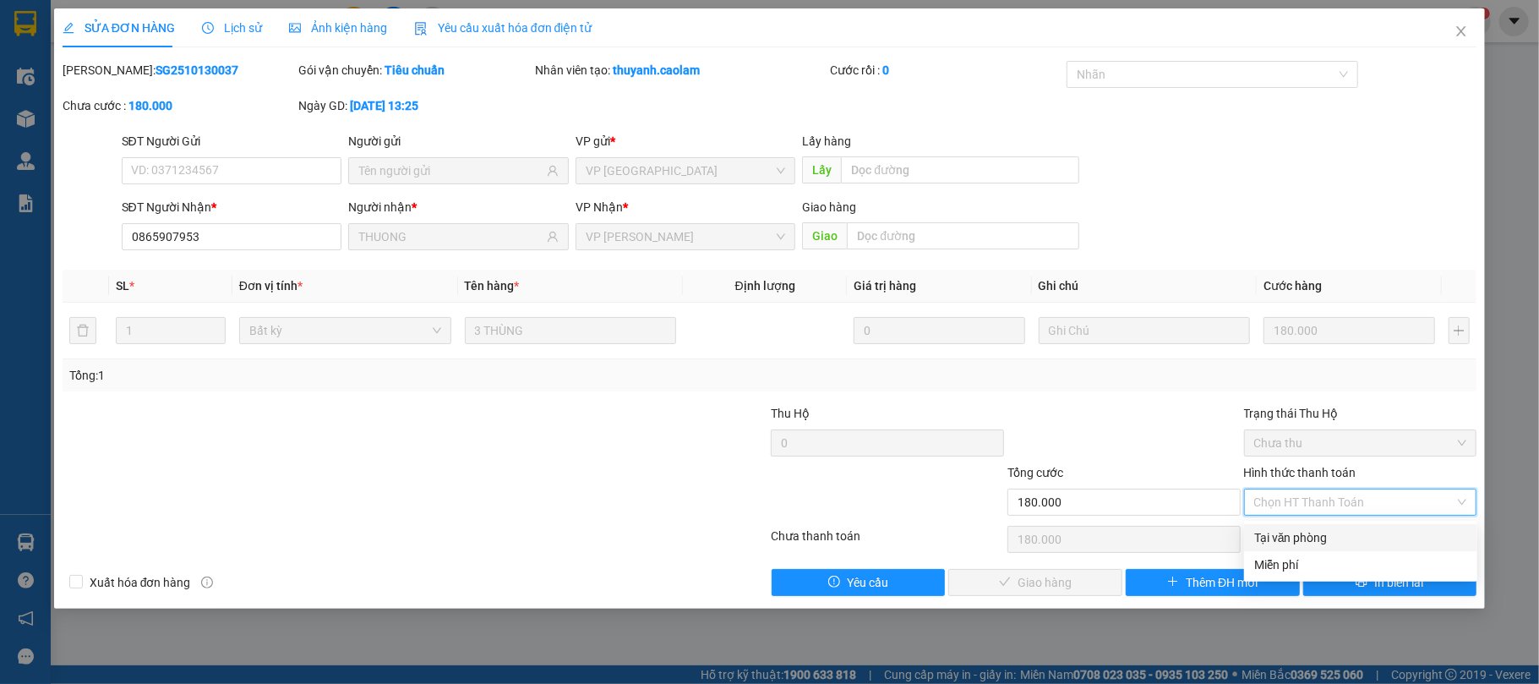
click at [1381, 531] on div "Tại văn phòng" at bounding box center [1360, 537] width 213 height 19
type input "0"
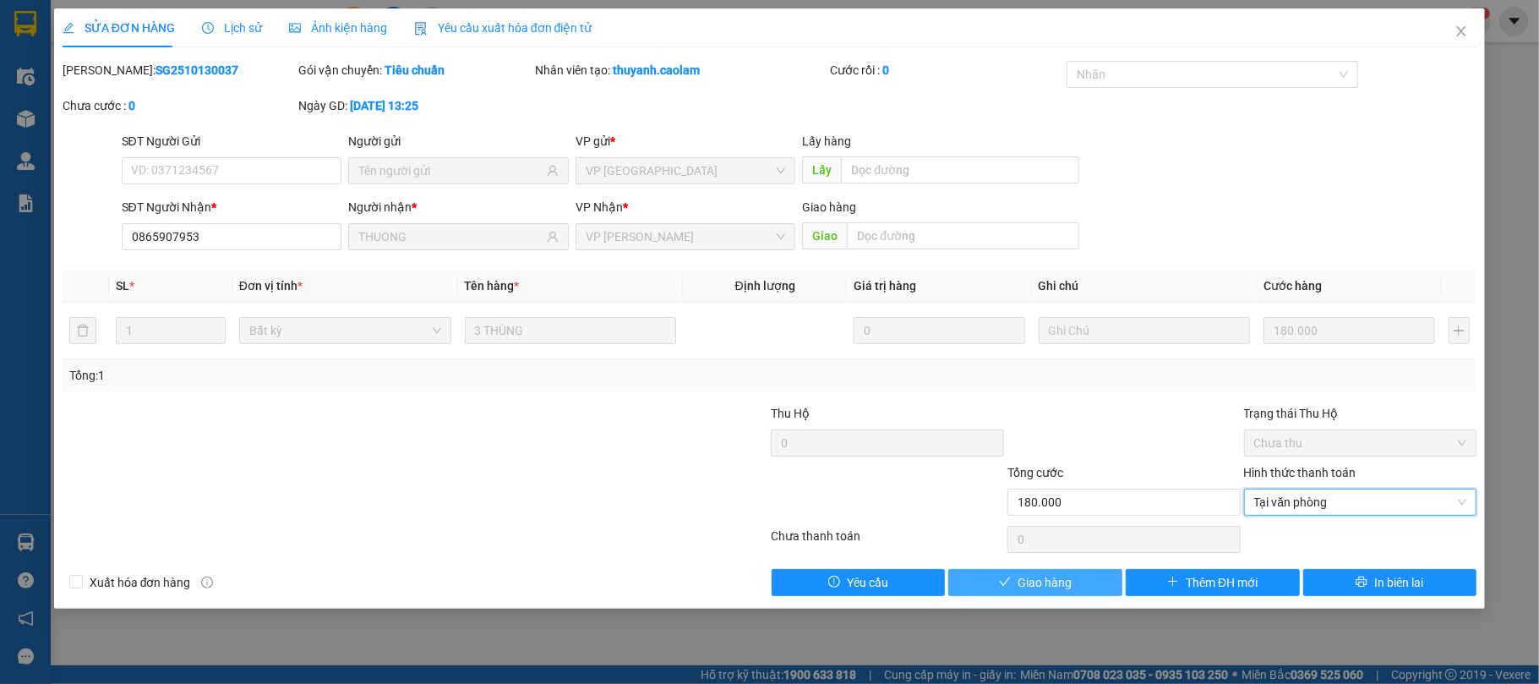
click at [1058, 571] on button "Giao hàng" at bounding box center [1035, 582] width 174 height 27
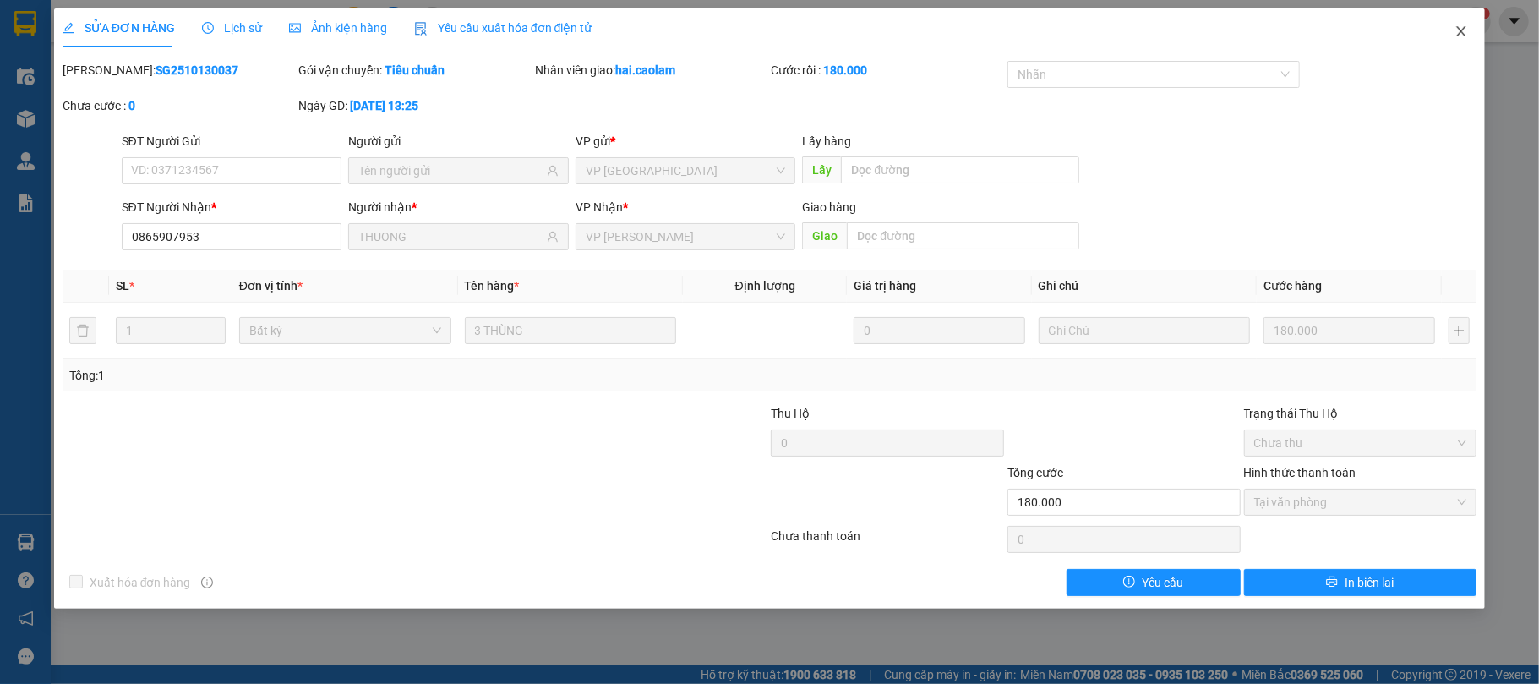
click at [1452, 35] on span "Close" at bounding box center [1460, 31] width 47 height 47
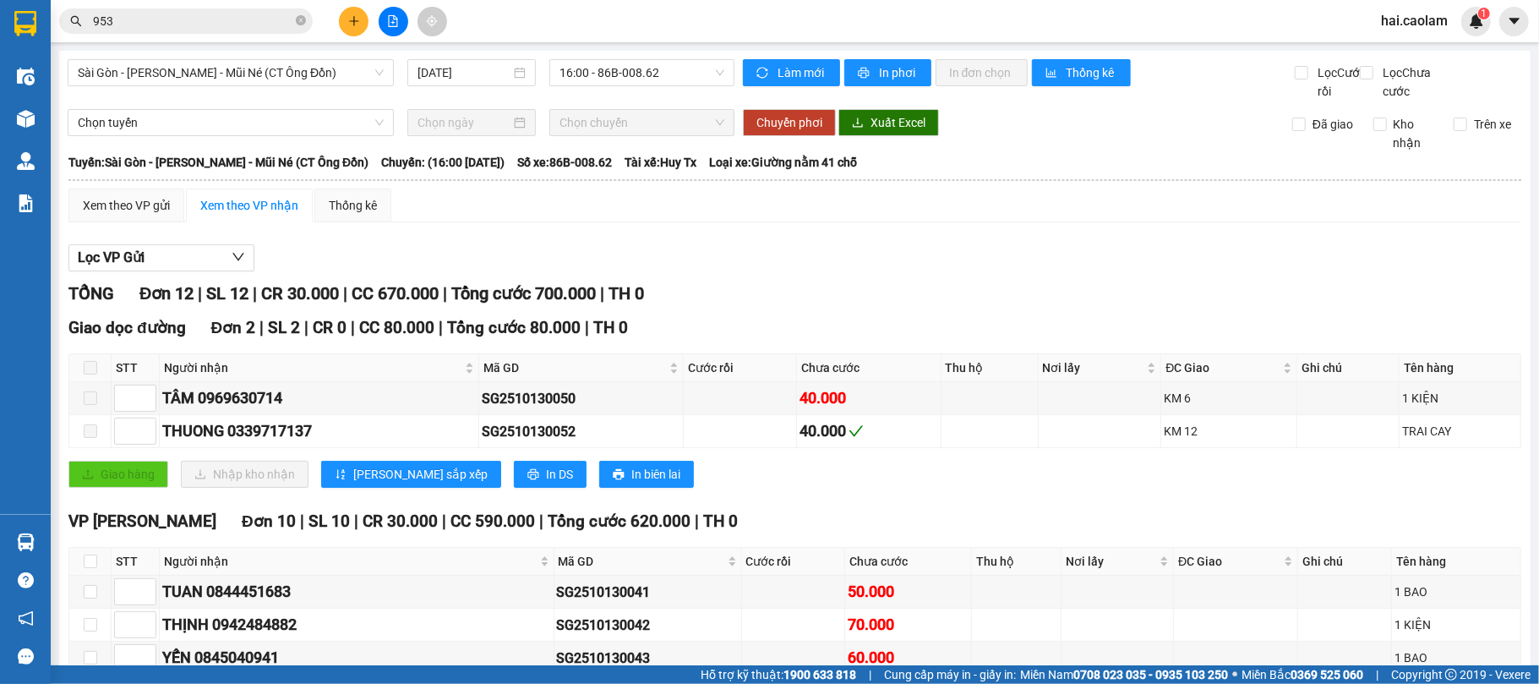
drag, startPoint x: 356, startPoint y: 35, endPoint x: 362, endPoint y: 27, distance: 10.3
click at [362, 27] on button at bounding box center [354, 22] width 30 height 30
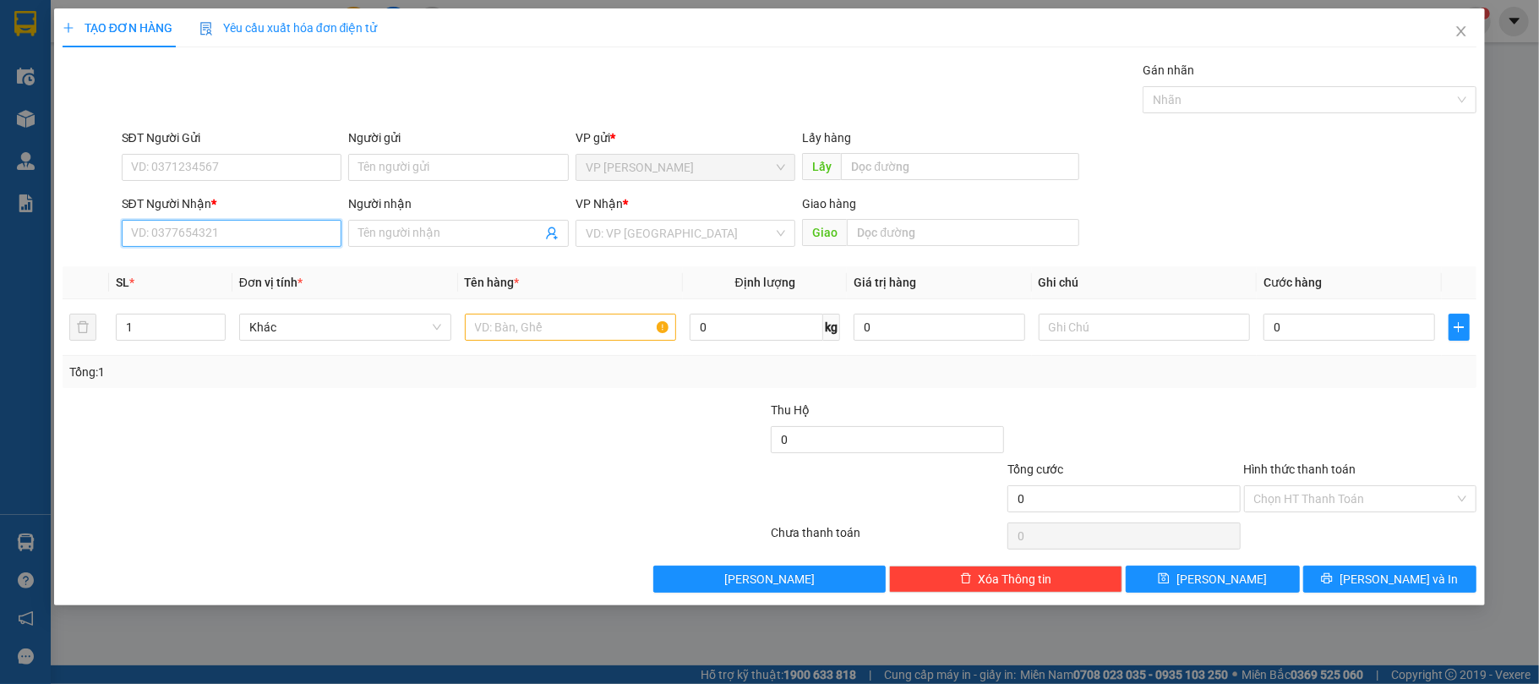
drag, startPoint x: 240, startPoint y: 237, endPoint x: 975, endPoint y: 14, distance: 768.2
click at [240, 235] on input "SĐT Người Nhận *" at bounding box center [232, 233] width 221 height 27
type input "0947887716"
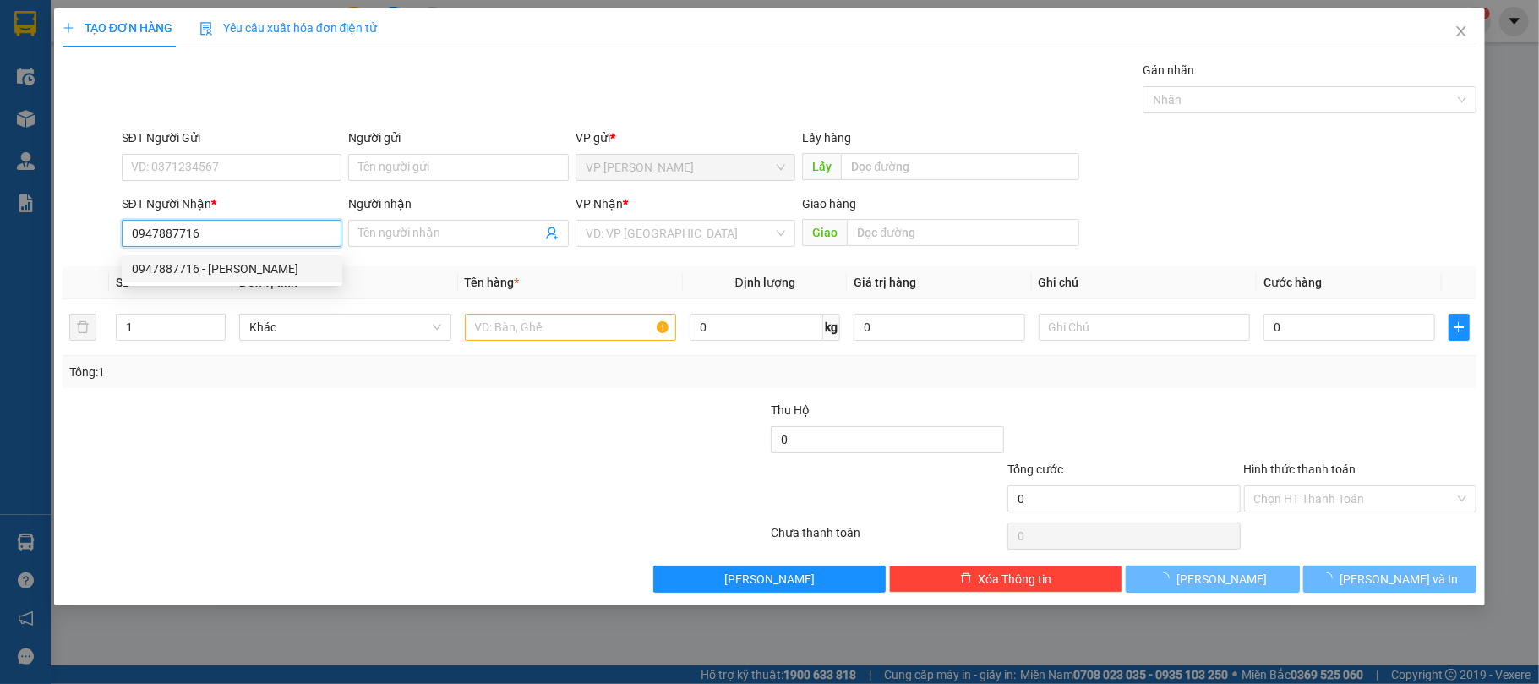
click at [281, 262] on div "0947887716 - Anh Phương" at bounding box center [232, 268] width 200 height 19
type input "Anh Phương"
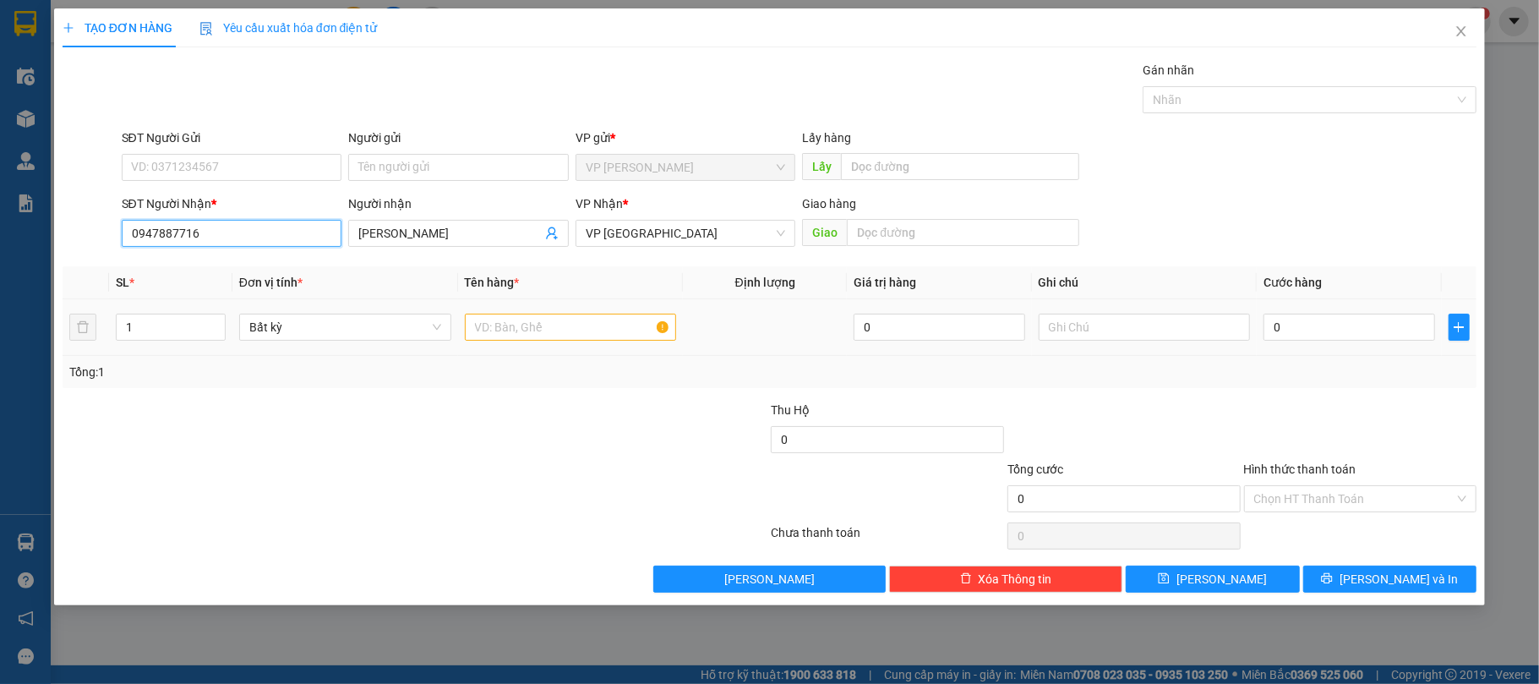
type input "0947887716"
click at [538, 328] on input "text" at bounding box center [571, 326] width 212 height 27
type input "1"
type input "2"
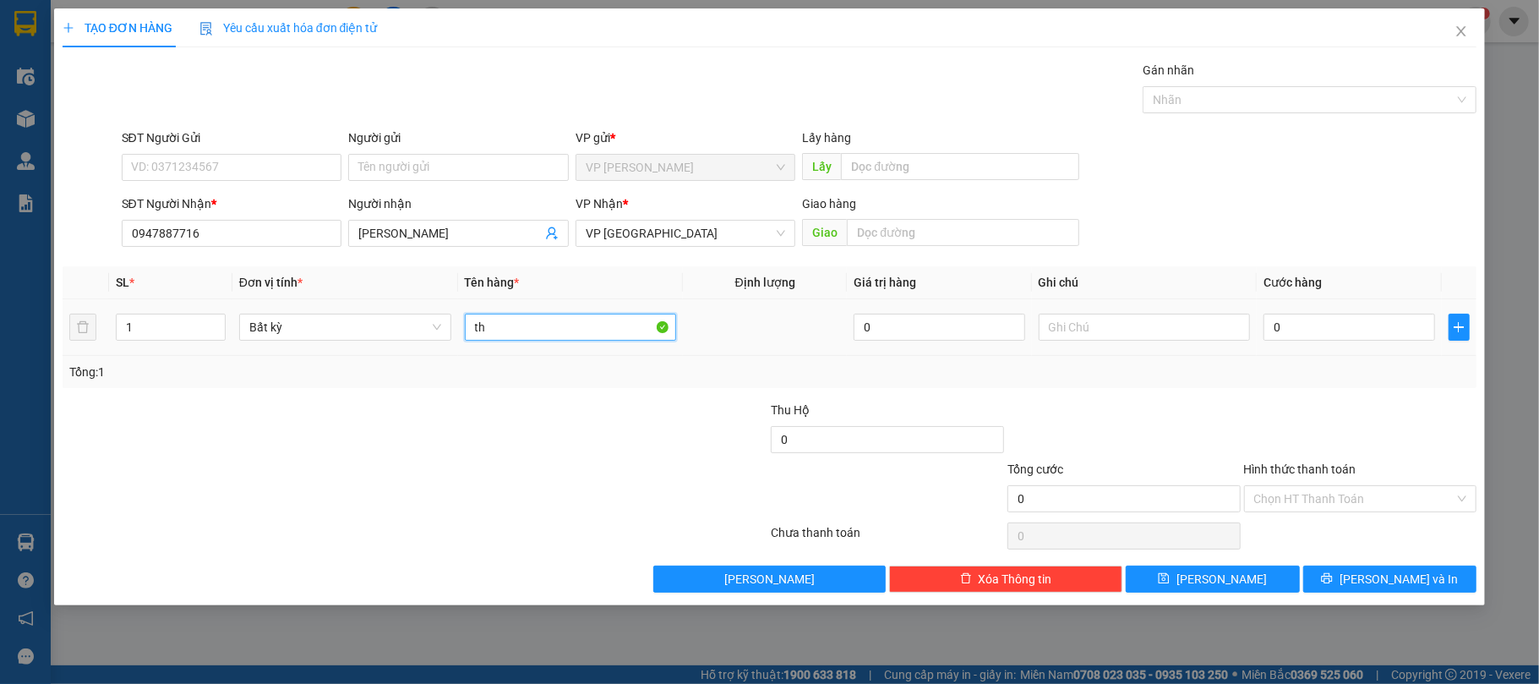
type input "t"
type input "2 TH"
click at [1327, 341] on input "0" at bounding box center [1348, 326] width 171 height 27
type input "8"
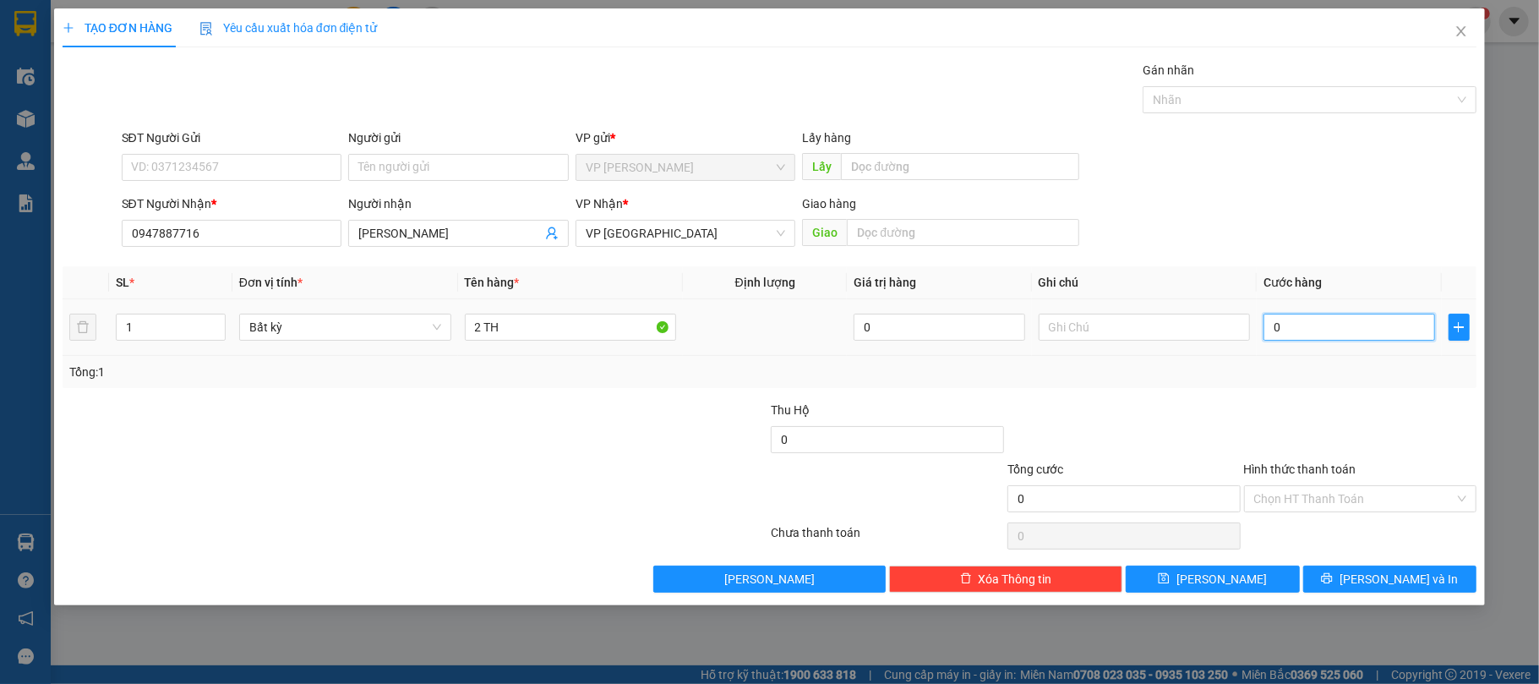
type input "8"
type input "80"
type input "800"
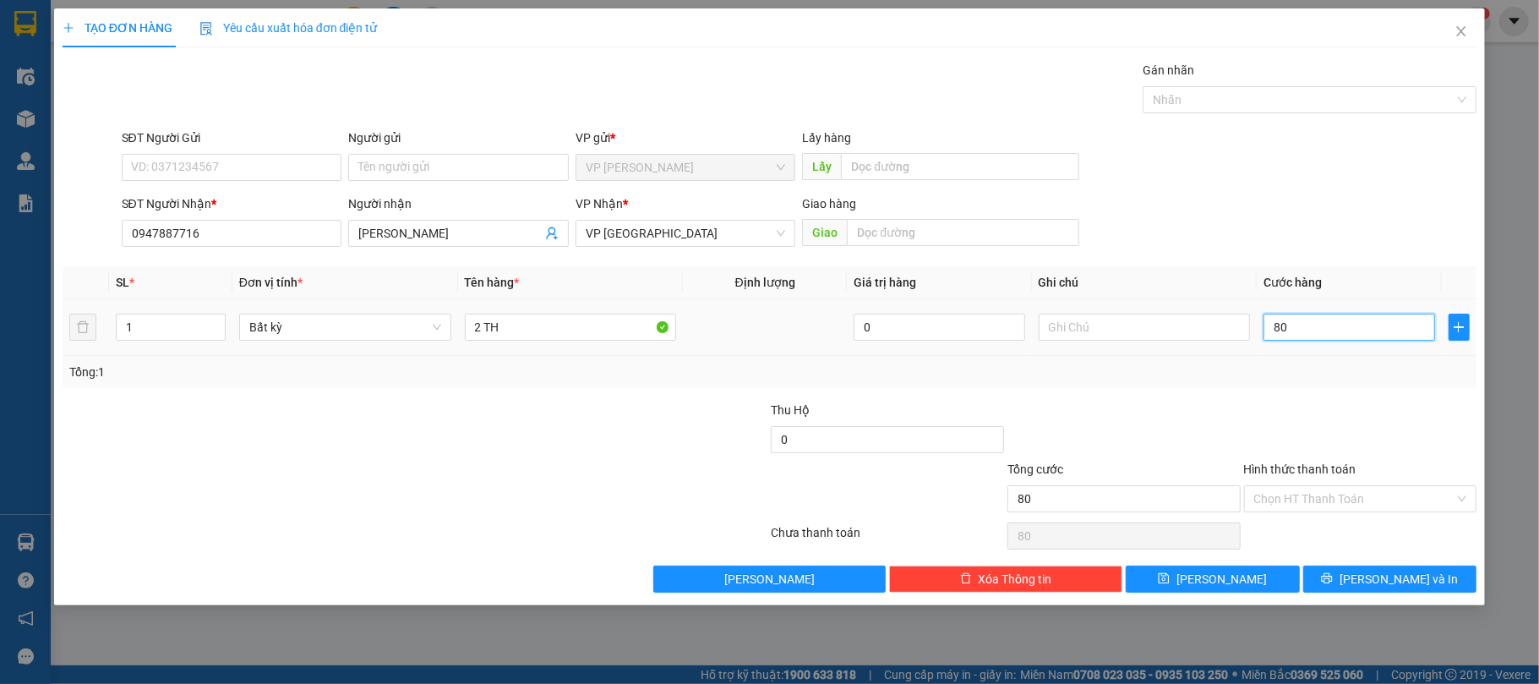
type input "800"
type input "8.000"
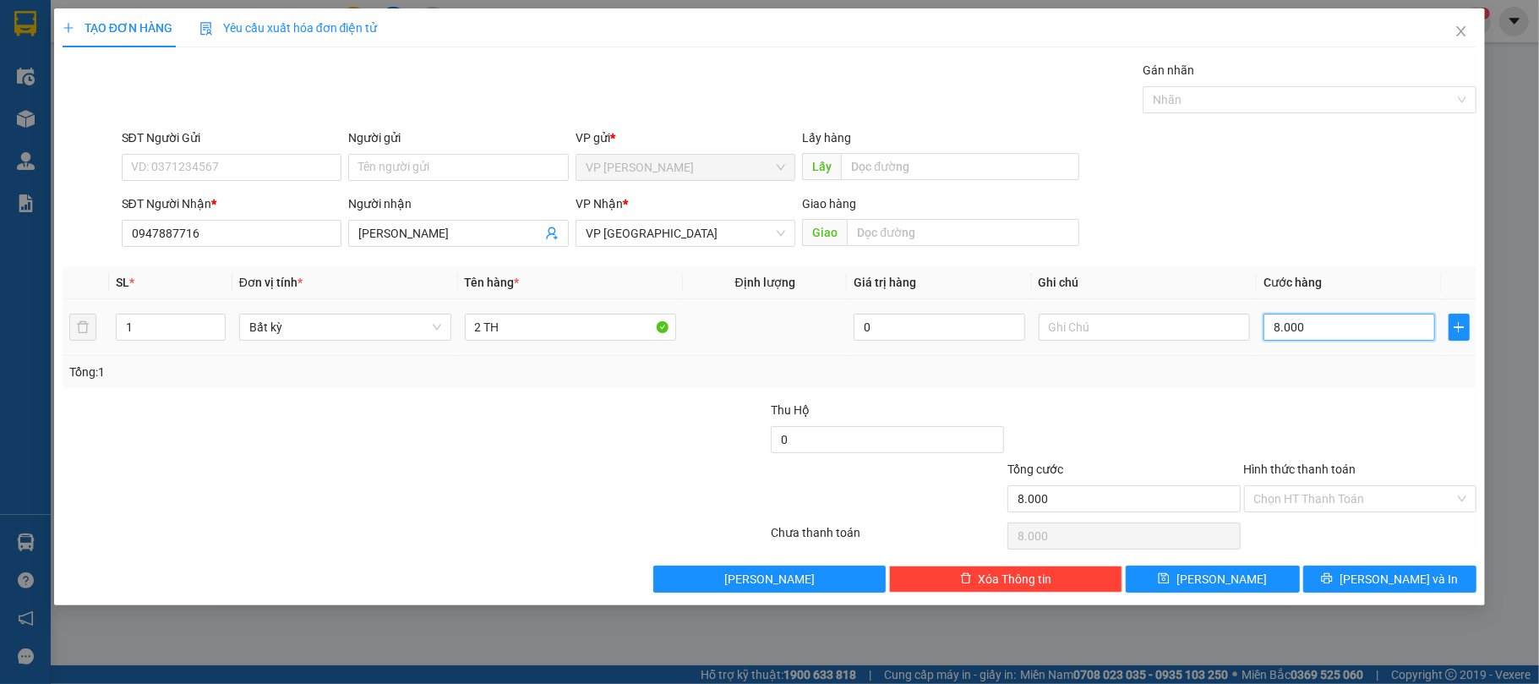
type input "80.000"
drag, startPoint x: 1347, startPoint y: 500, endPoint x: 1347, endPoint y: 537, distance: 37.2
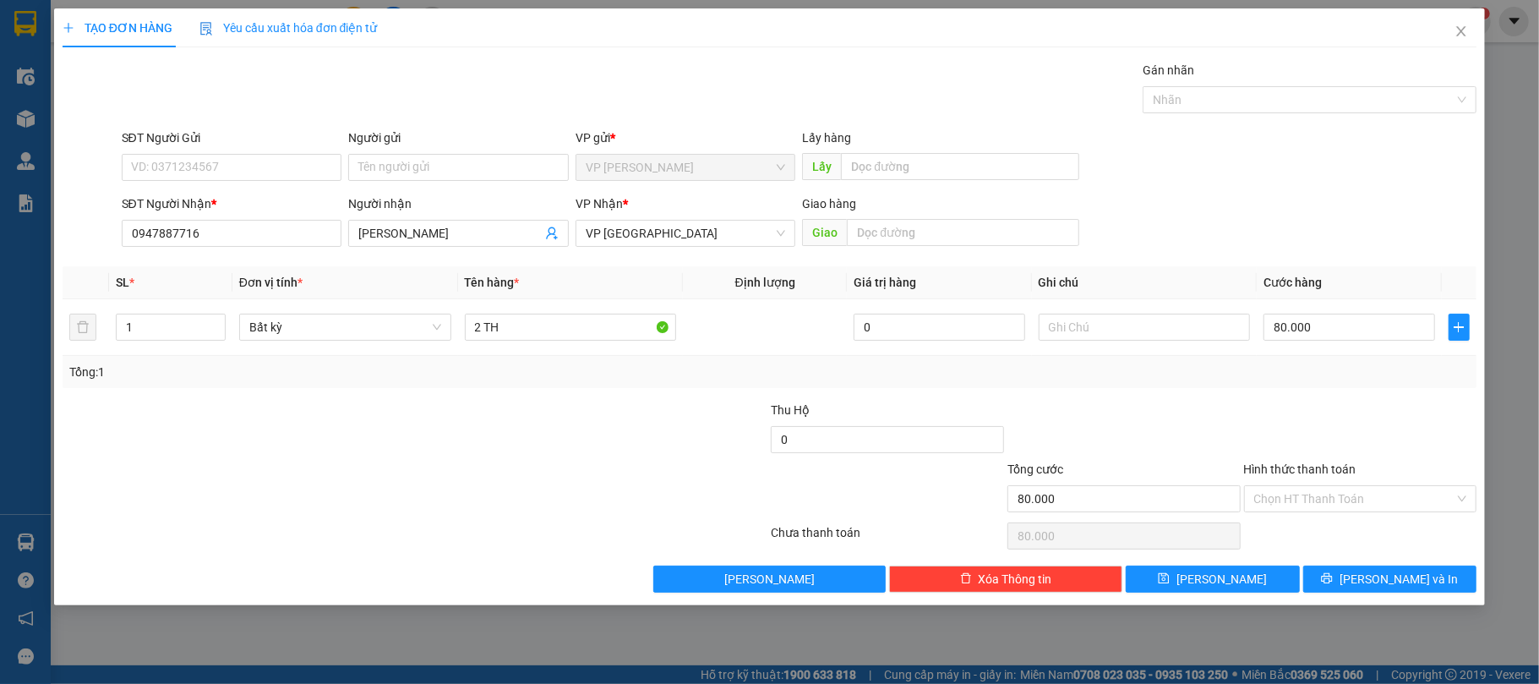
click at [1349, 504] on input "Hình thức thanh toán" at bounding box center [1354, 498] width 201 height 25
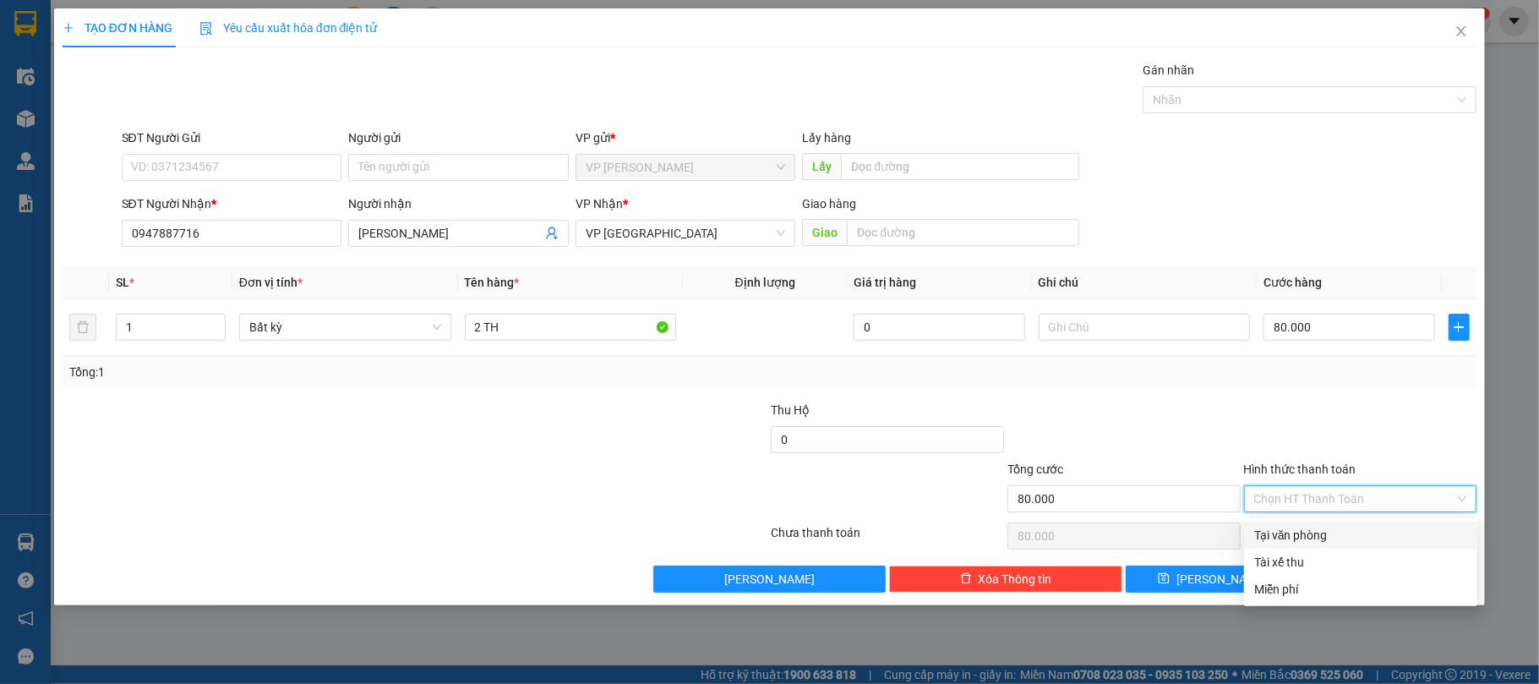
click at [1347, 534] on div "Tại văn phòng" at bounding box center [1360, 535] width 213 height 19
type input "0"
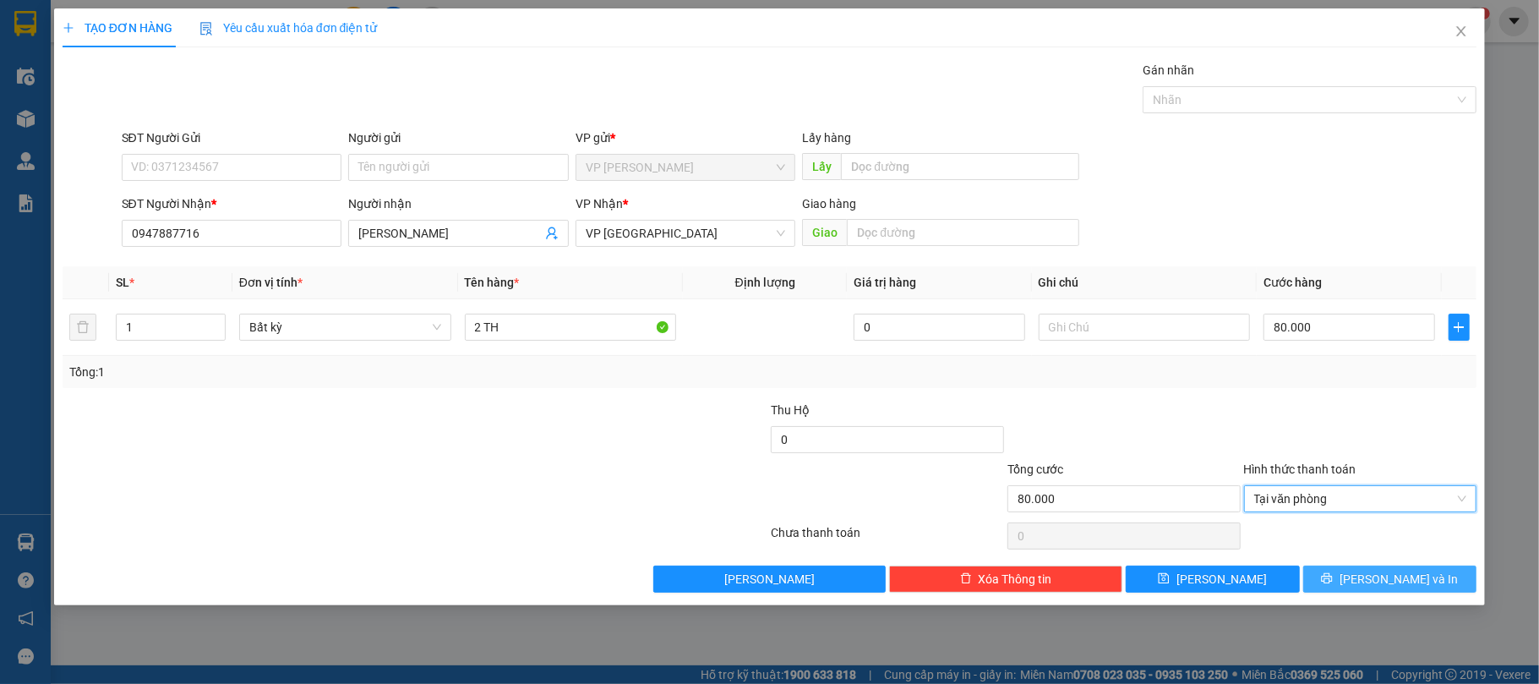
click at [1332, 583] on icon "printer" at bounding box center [1327, 578] width 12 height 12
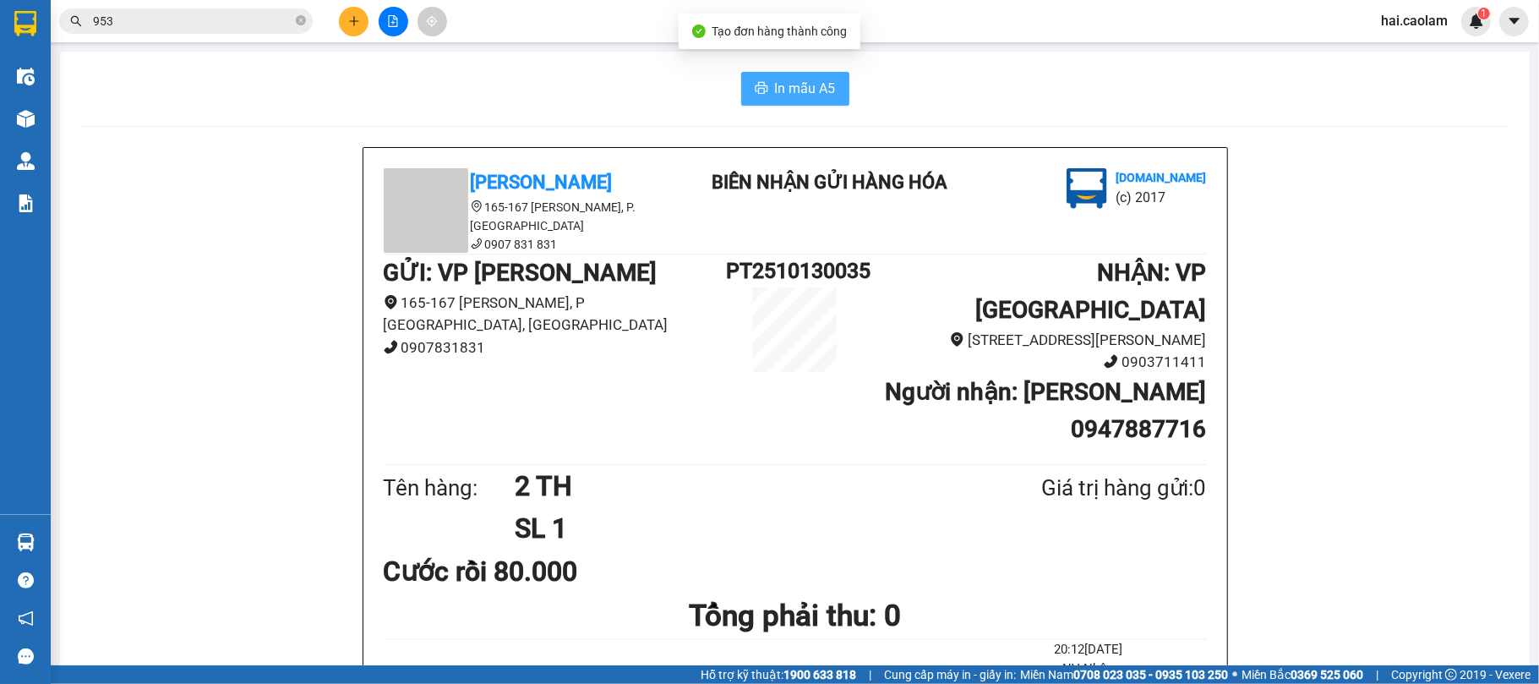
click at [823, 83] on span "In mẫu A5" at bounding box center [805, 88] width 61 height 21
click at [356, 15] on icon "plus" at bounding box center [354, 21] width 12 height 12
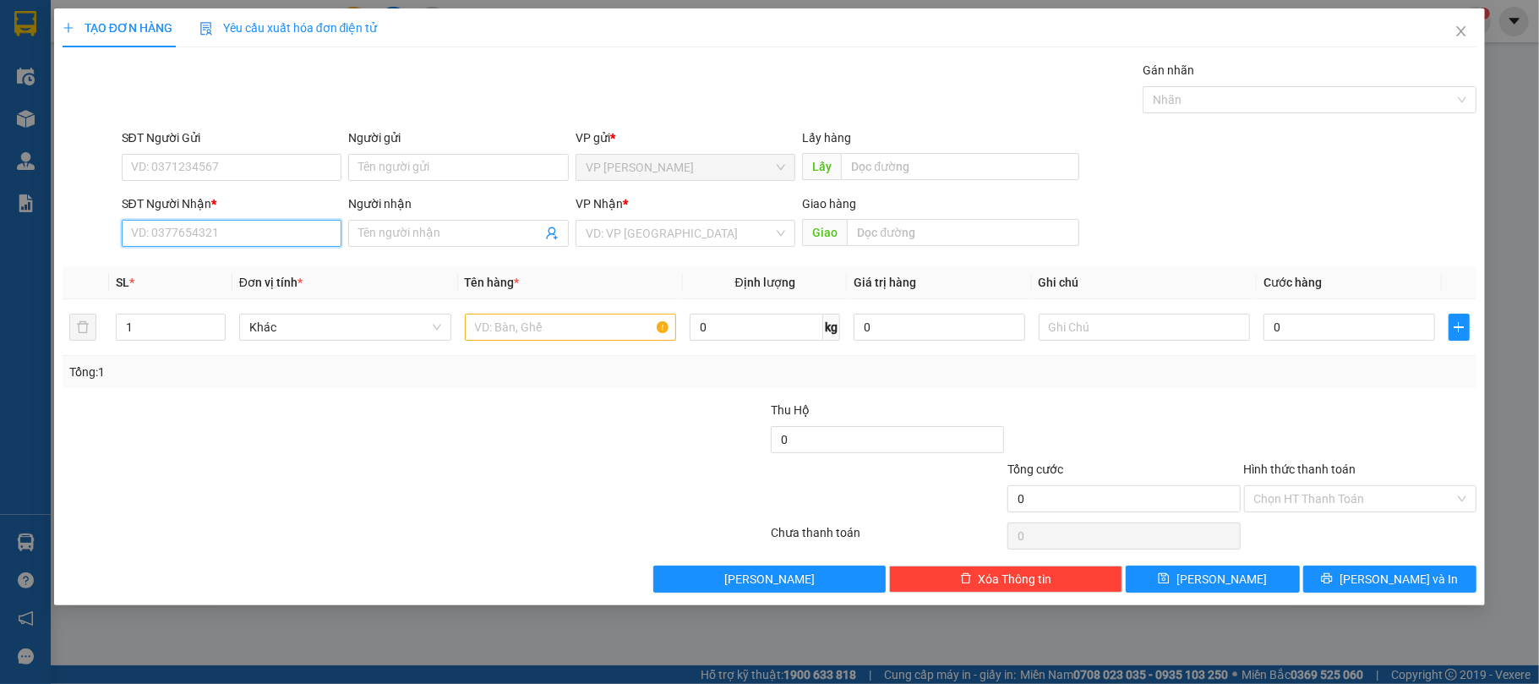
click at [223, 226] on input "SĐT Người Nhận *" at bounding box center [232, 233] width 221 height 27
click at [193, 267] on div "0343016967" at bounding box center [232, 268] width 200 height 19
type input "0343016967"
click at [515, 319] on input "text" at bounding box center [571, 326] width 212 height 27
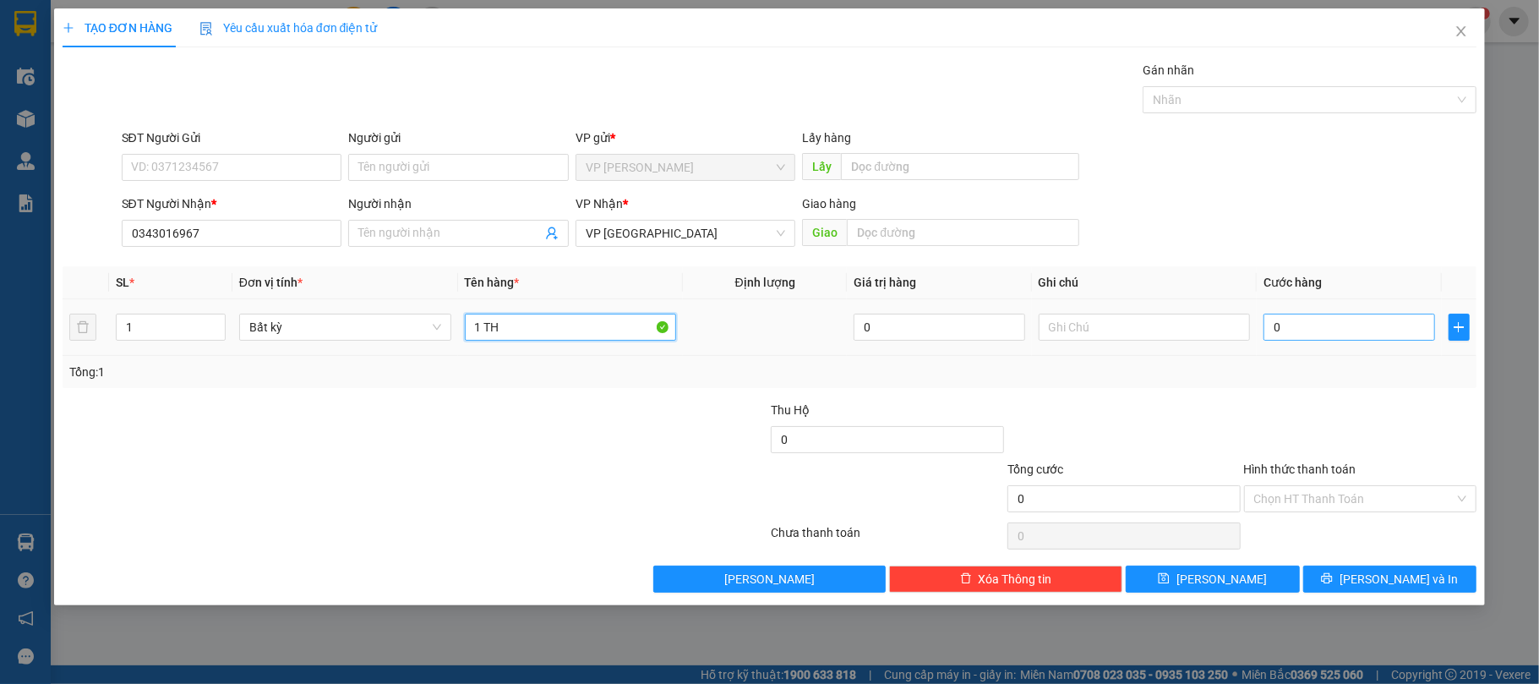
type input "1 TH"
click at [1284, 324] on input "0" at bounding box center [1348, 326] width 171 height 27
type input "4"
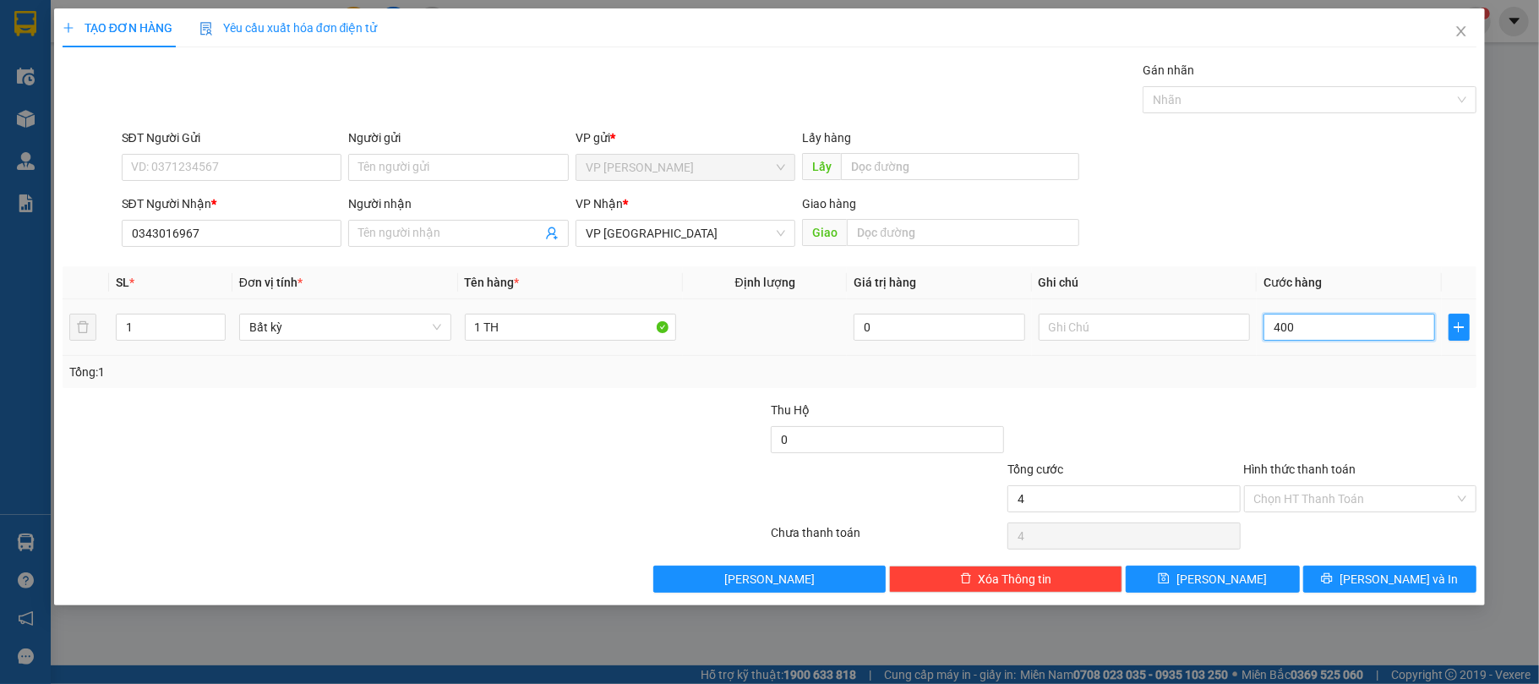
type input "4.000"
type input "40.000"
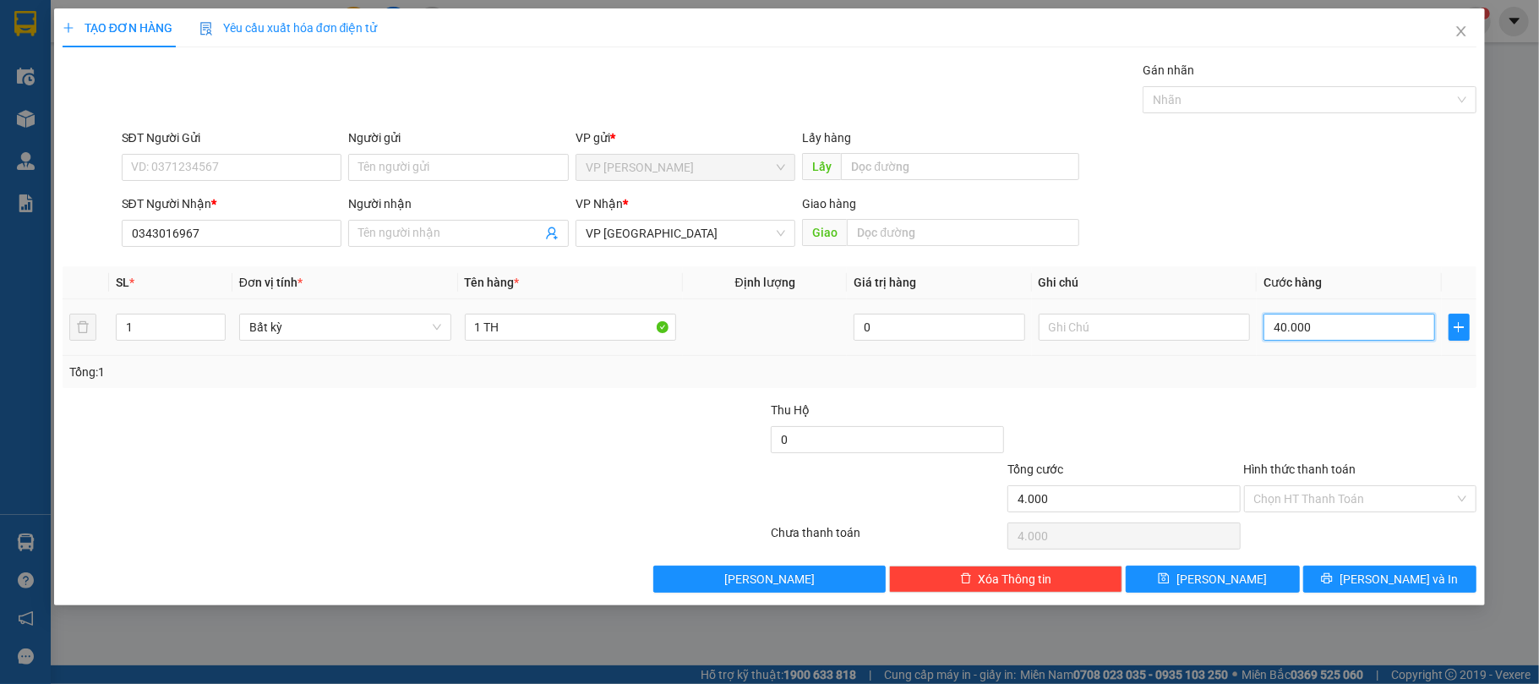
type input "40.000"
click at [1354, 573] on button "[PERSON_NAME] và In" at bounding box center [1390, 578] width 174 height 27
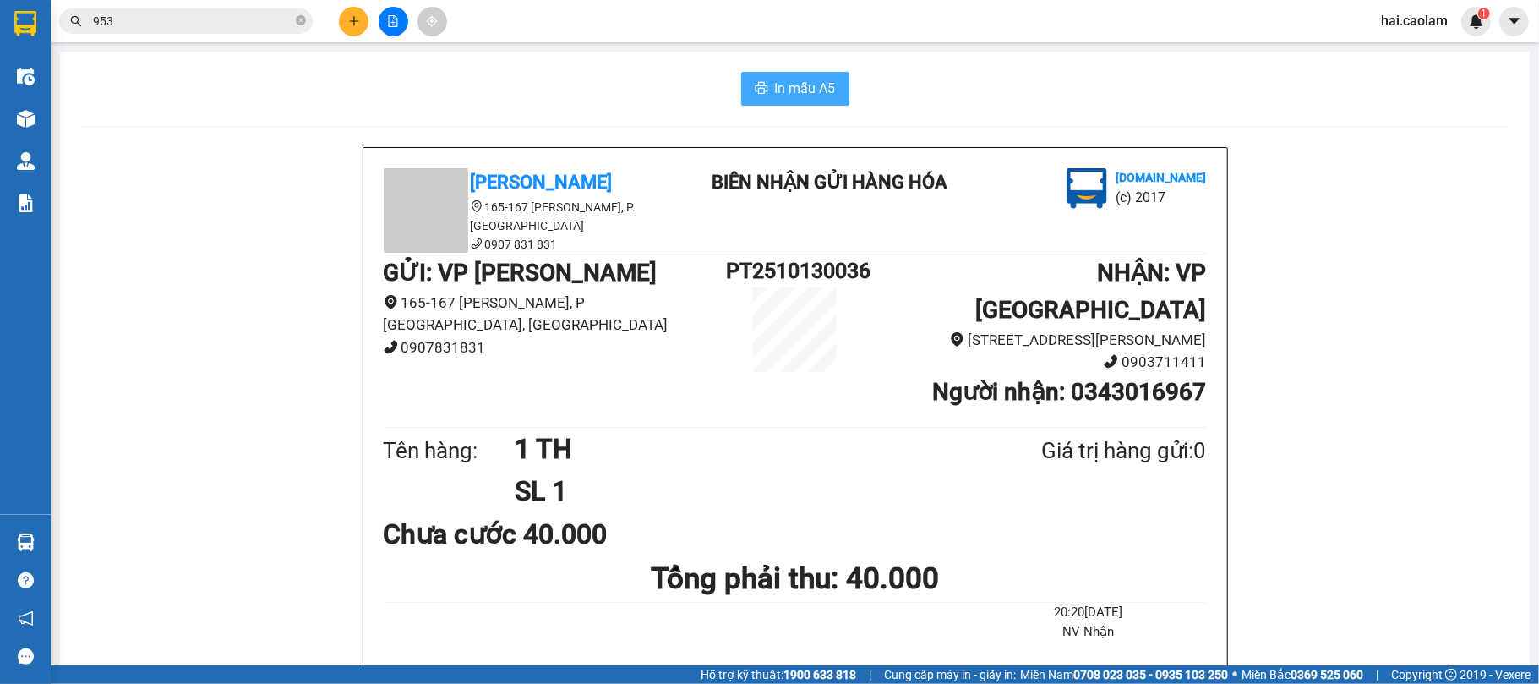
click at [776, 79] on span "In mẫu A5" at bounding box center [805, 88] width 61 height 21
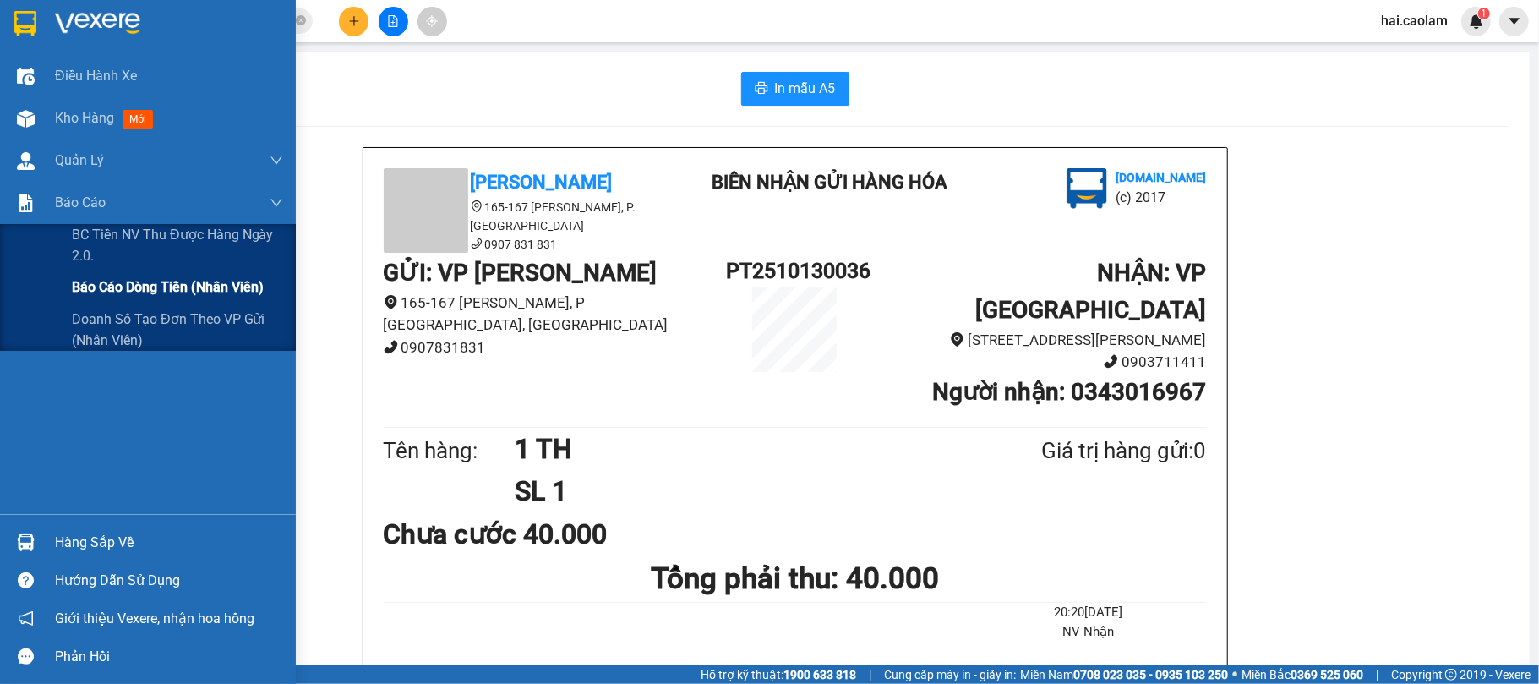
click at [93, 279] on span "Báo cáo dòng tiền (nhân viên)" at bounding box center [168, 286] width 192 height 21
